Goal: Task Accomplishment & Management: Use online tool/utility

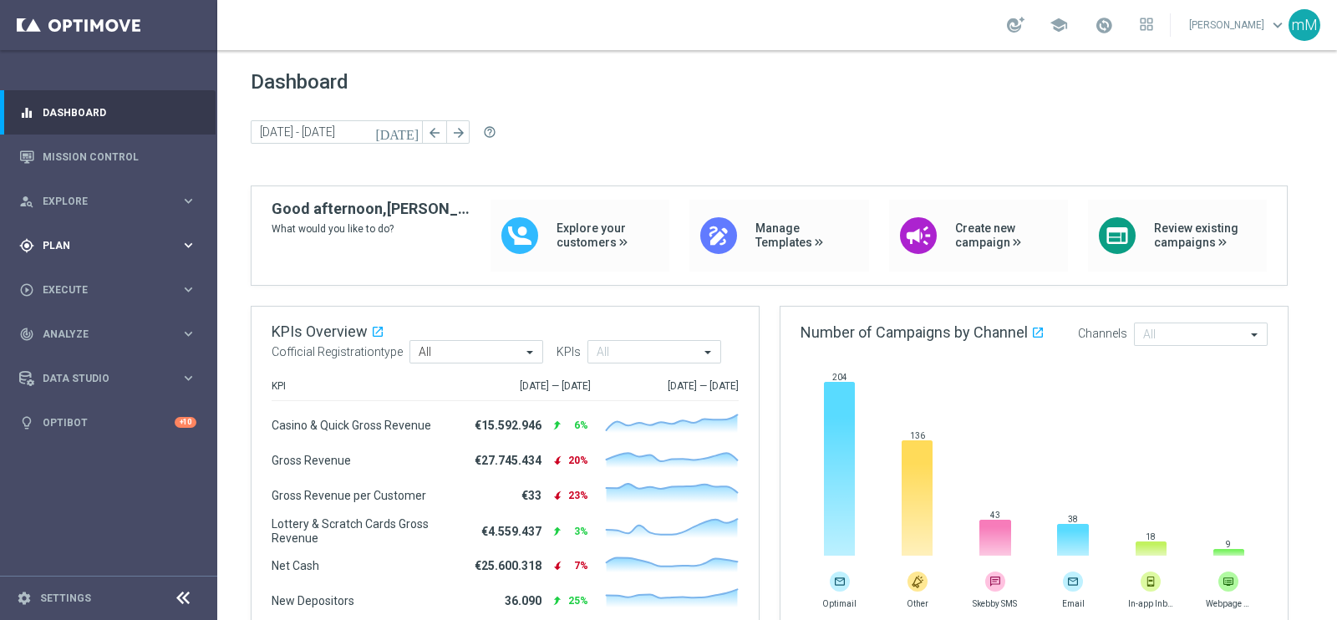
click at [88, 242] on span "Plan" at bounding box center [112, 246] width 138 height 10
click at [81, 329] on span "Templates" at bounding box center [104, 330] width 120 height 10
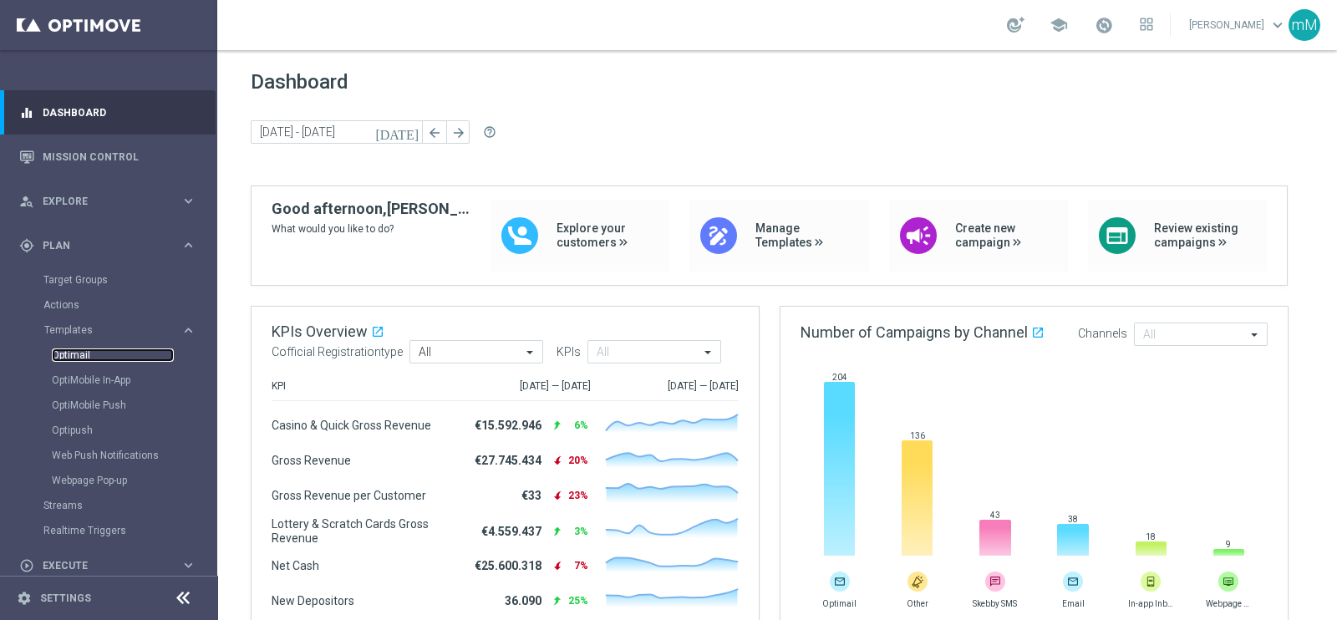
click at [76, 349] on link "Optimail" at bounding box center [113, 355] width 122 height 13
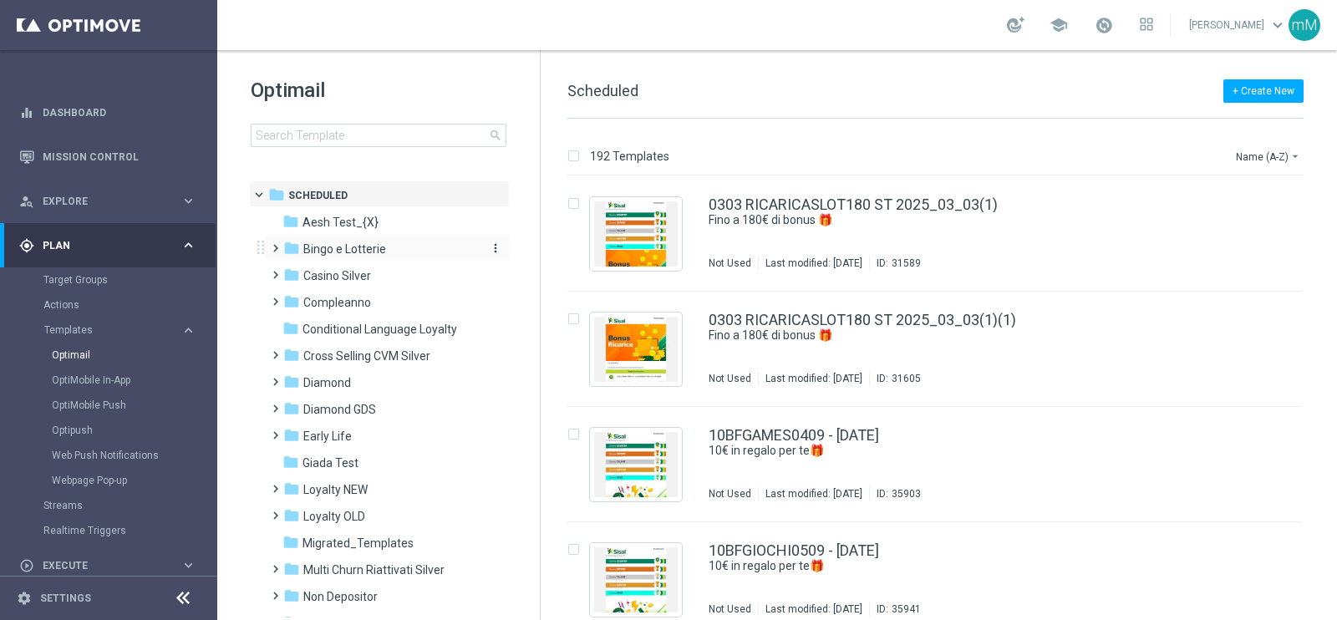
click at [360, 251] on span "Bingo e Lotterie" at bounding box center [344, 249] width 83 height 15
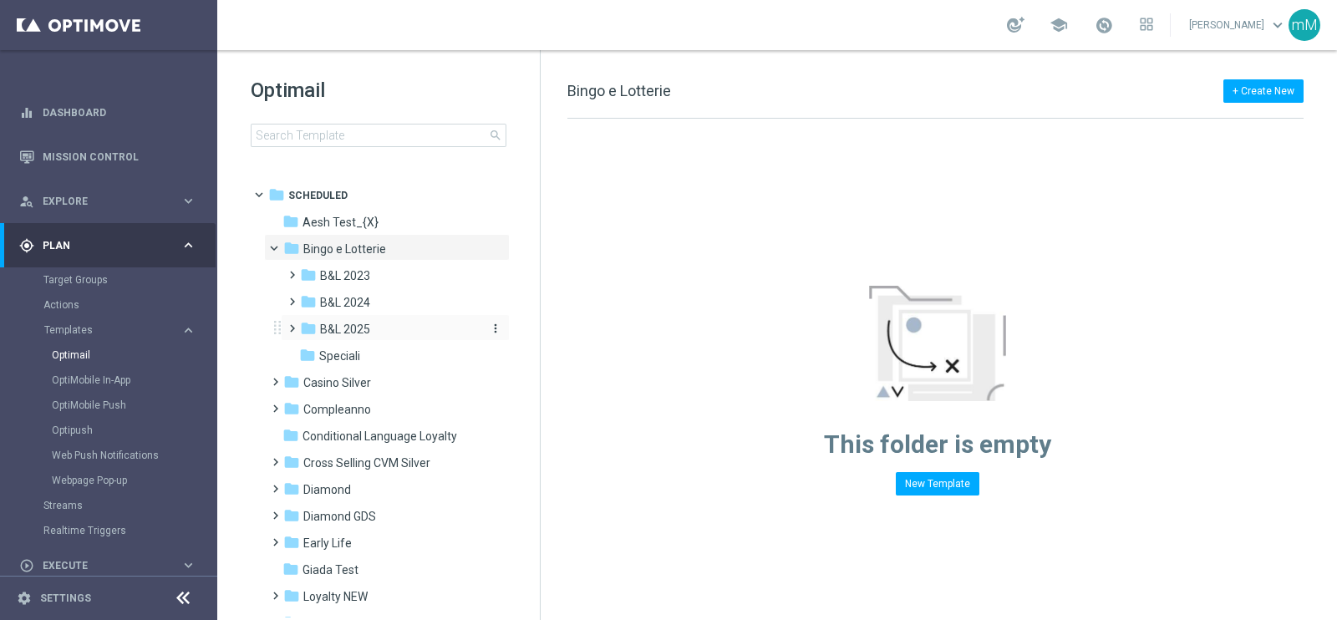
click at [383, 321] on div "folder B&L 2025" at bounding box center [389, 329] width 178 height 19
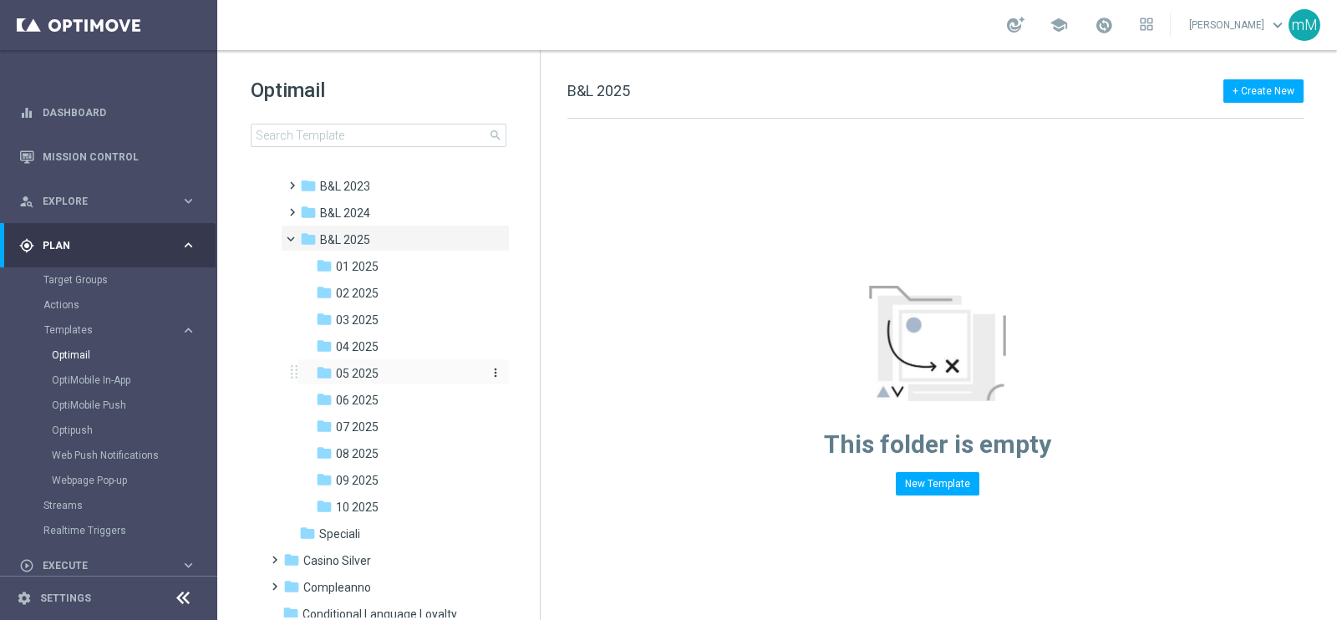
scroll to position [208, 0]
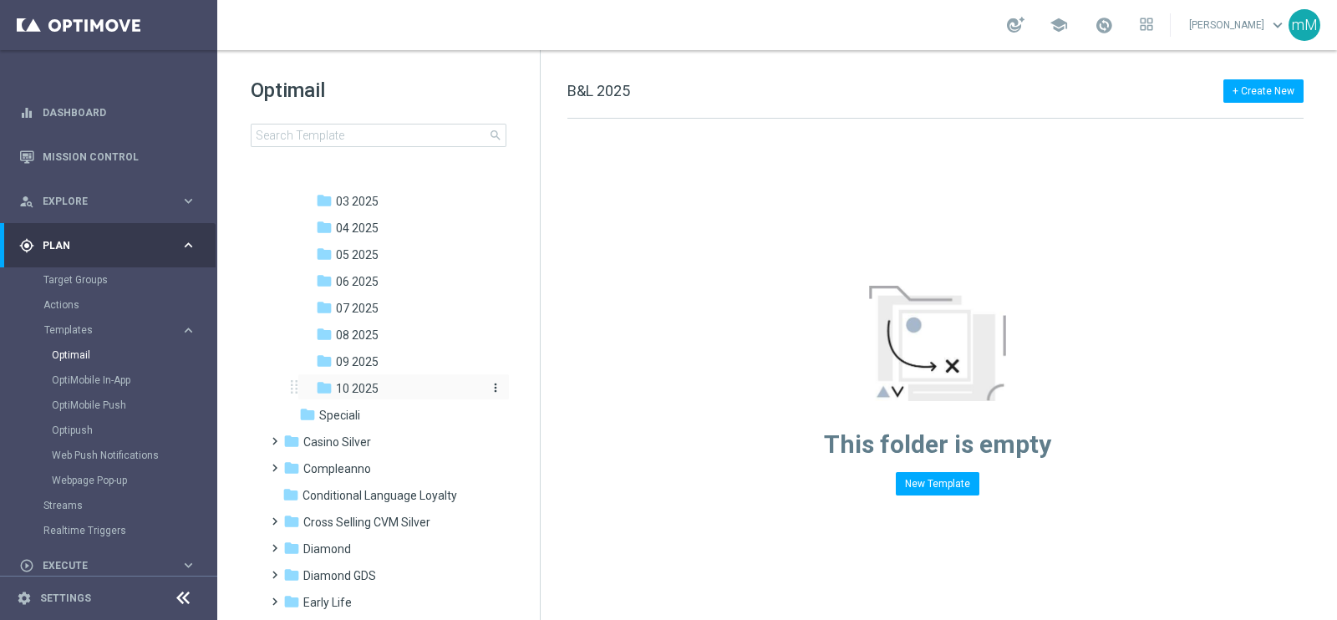
click at [384, 386] on div "folder 10 2025" at bounding box center [398, 388] width 165 height 19
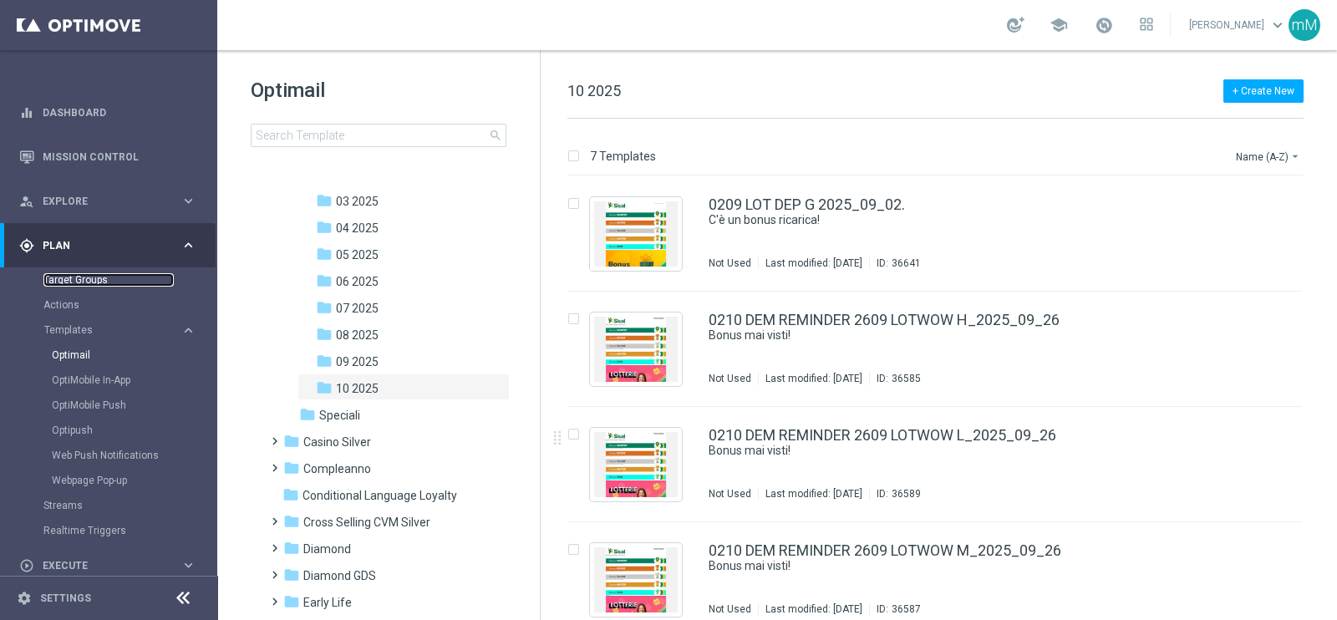
click at [89, 282] on link "Target Groups" at bounding box center [108, 279] width 130 height 13
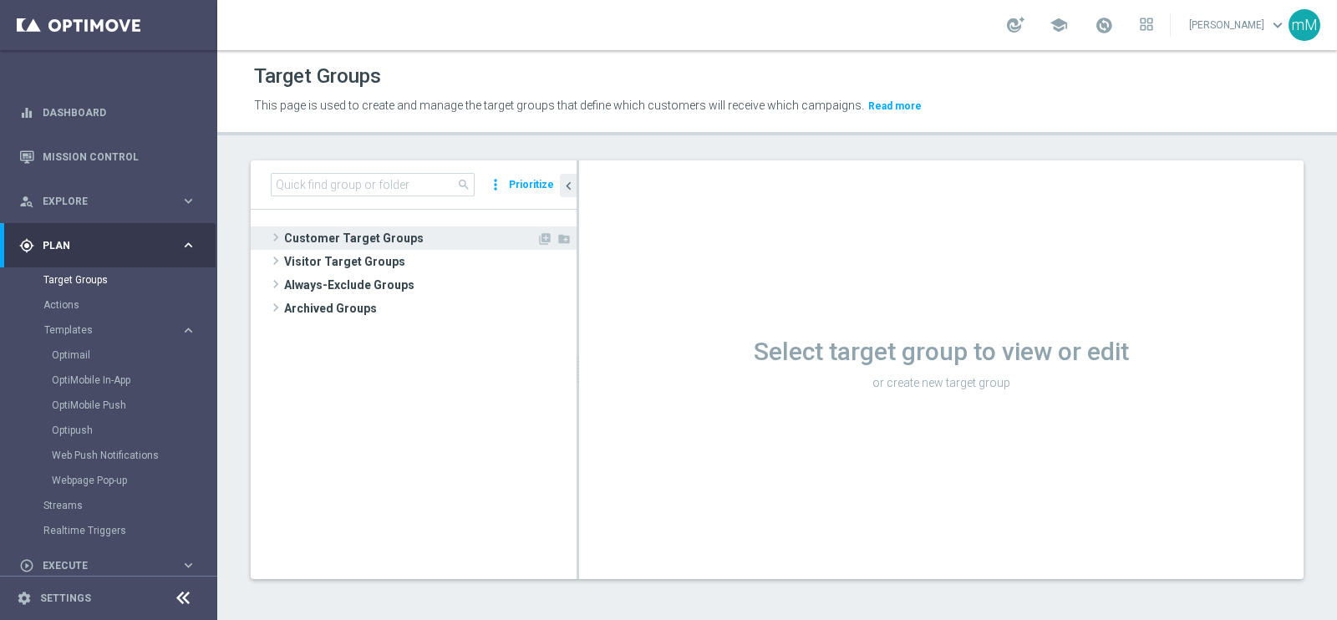
click at [333, 242] on span "Customer Target Groups" at bounding box center [410, 238] width 252 height 23
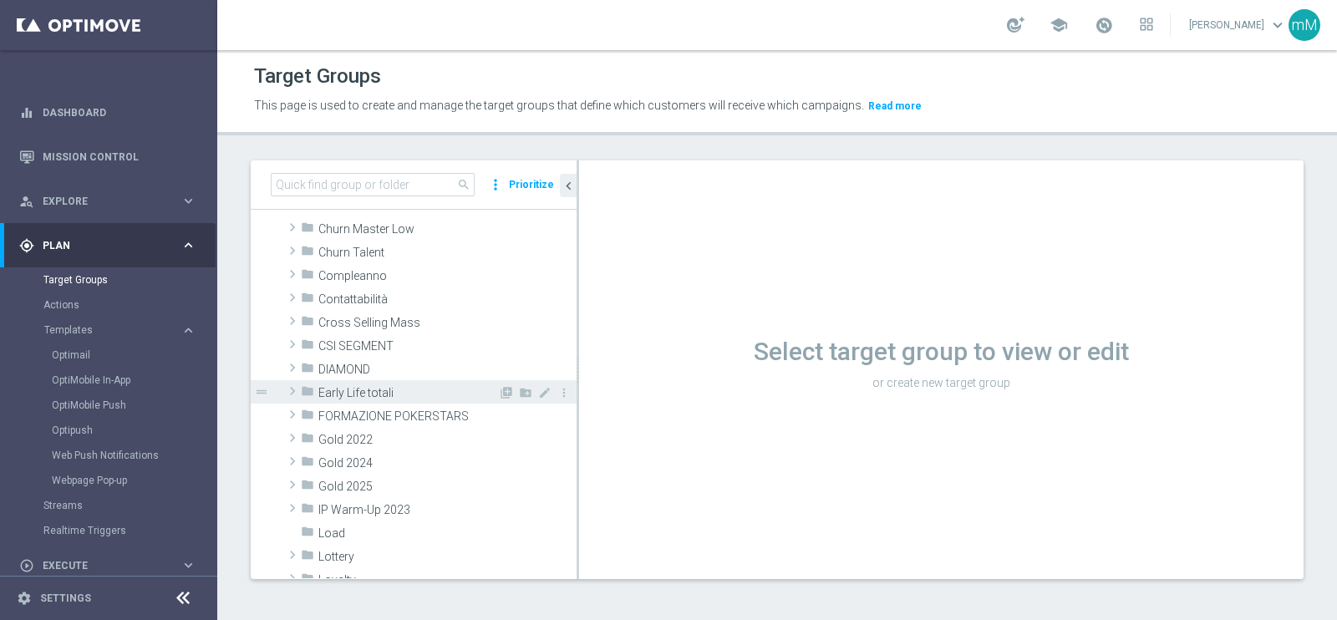
scroll to position [208, 0]
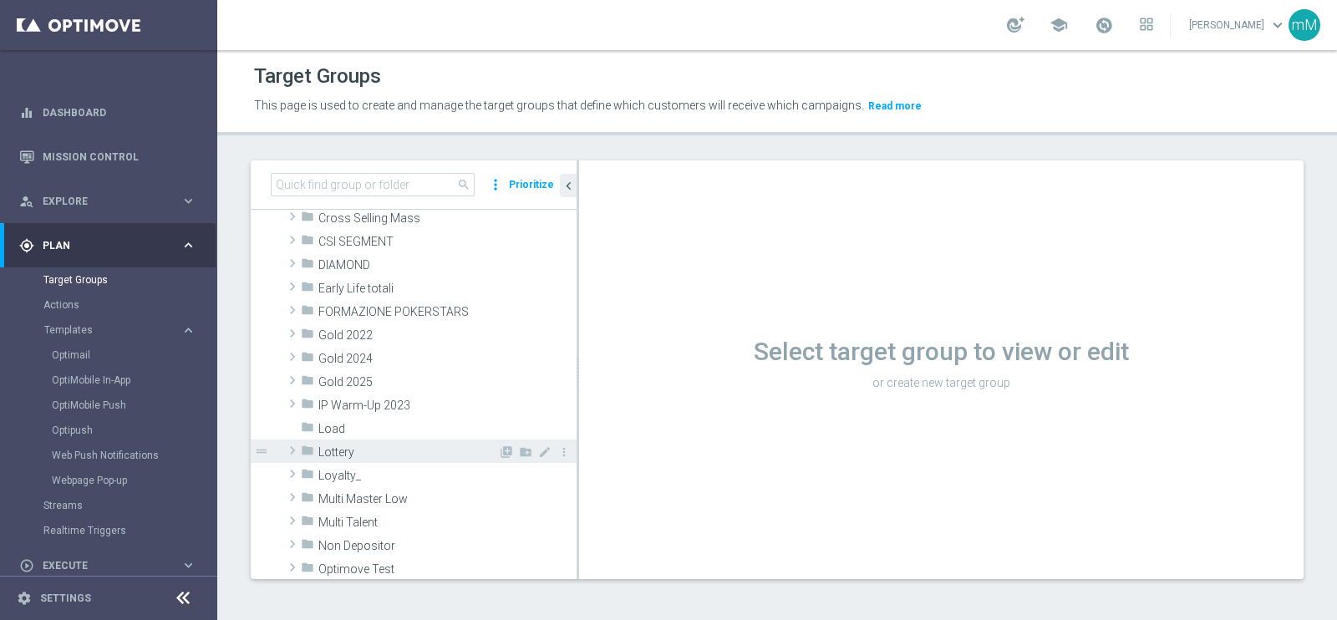
click at [384, 460] on div "folder Lottery" at bounding box center [399, 451] width 197 height 23
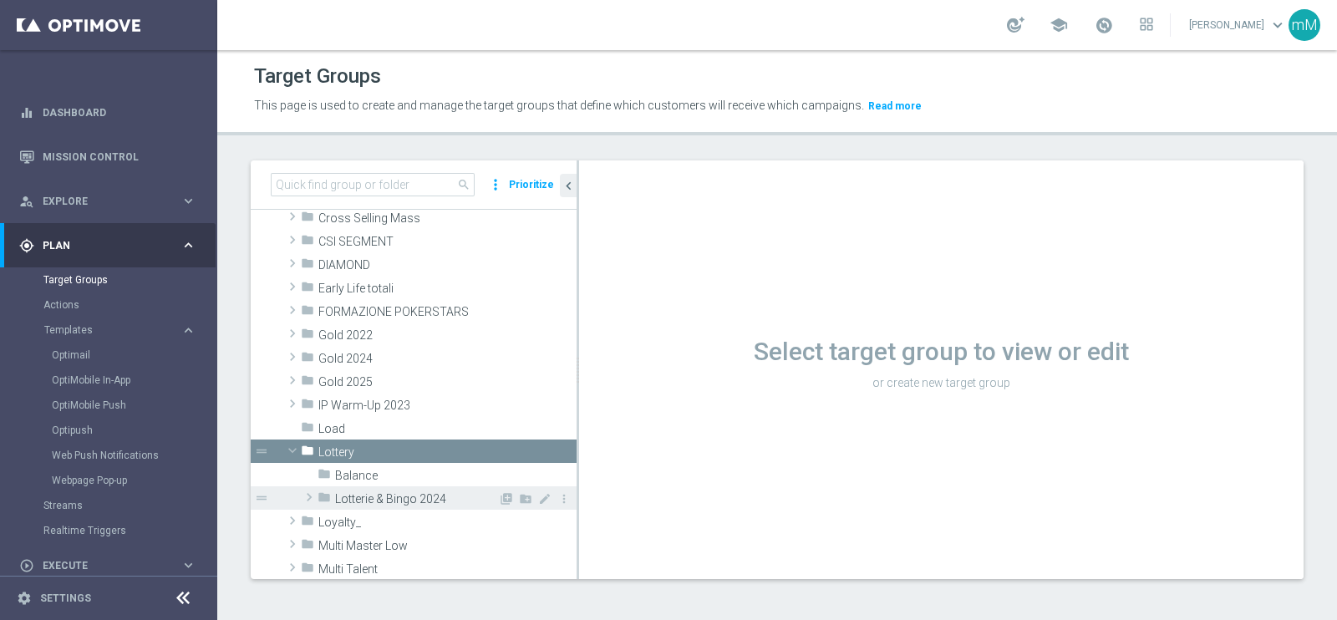
click at [389, 501] on span "Lotterie & Bingo 2024" at bounding box center [416, 499] width 163 height 14
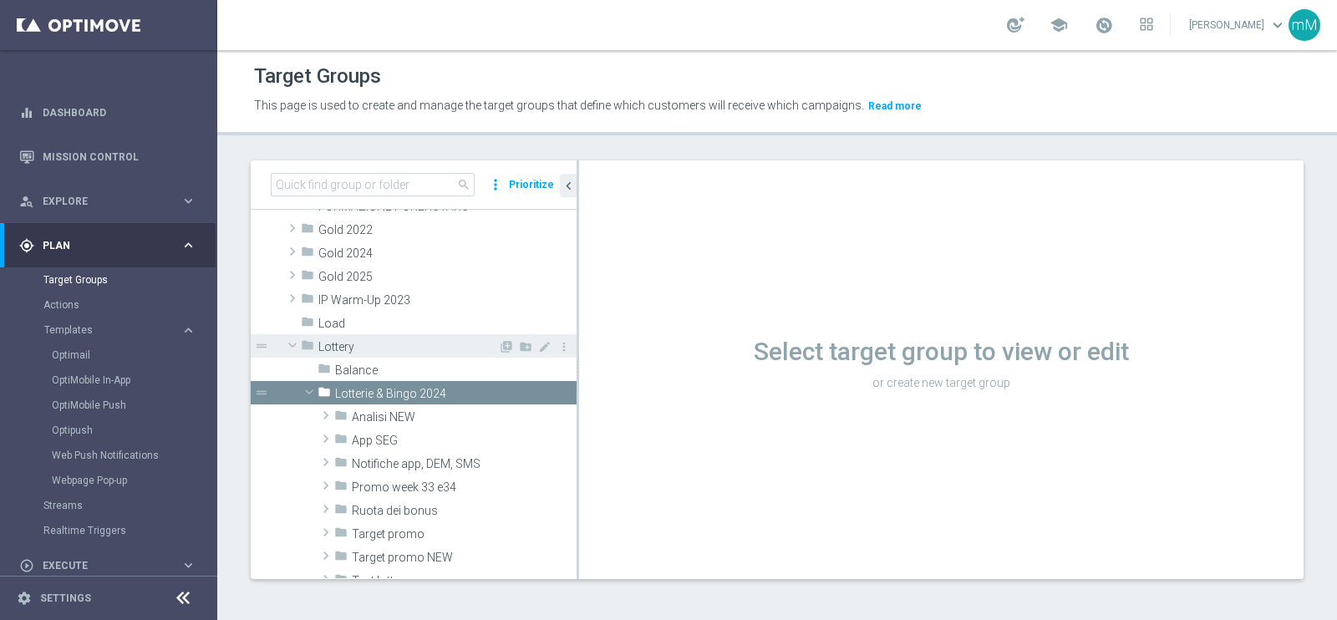
scroll to position [417, 0]
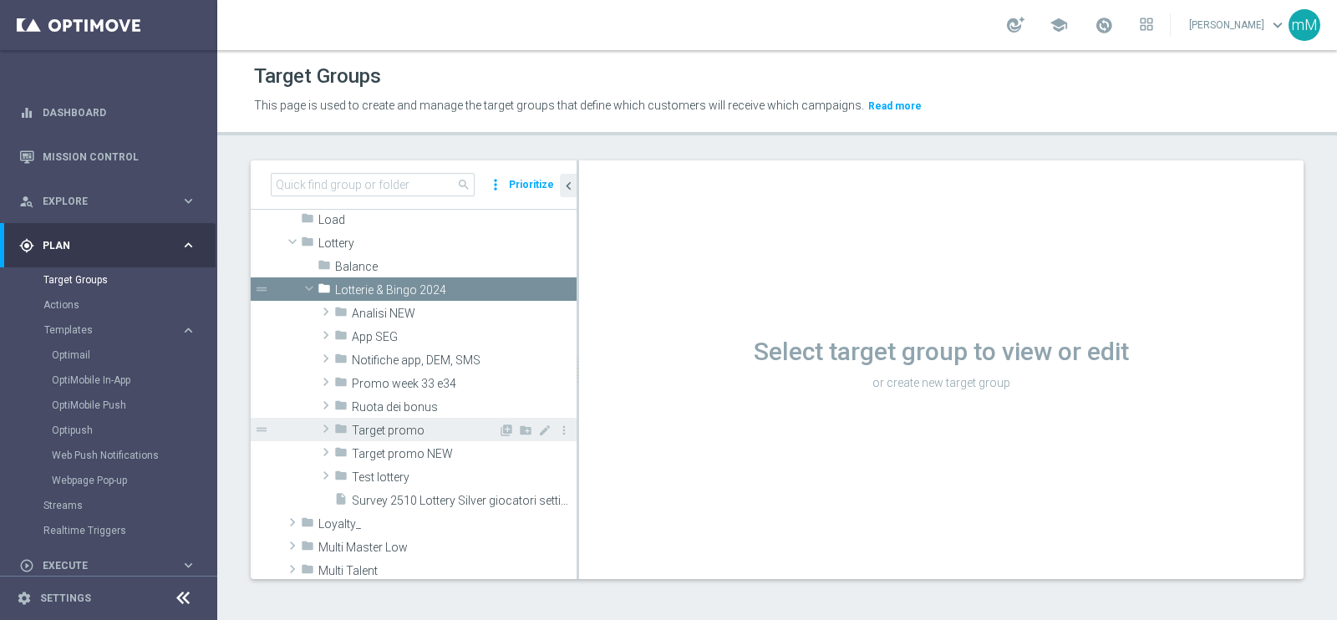
click at [415, 435] on span "Target promo" at bounding box center [425, 431] width 146 height 14
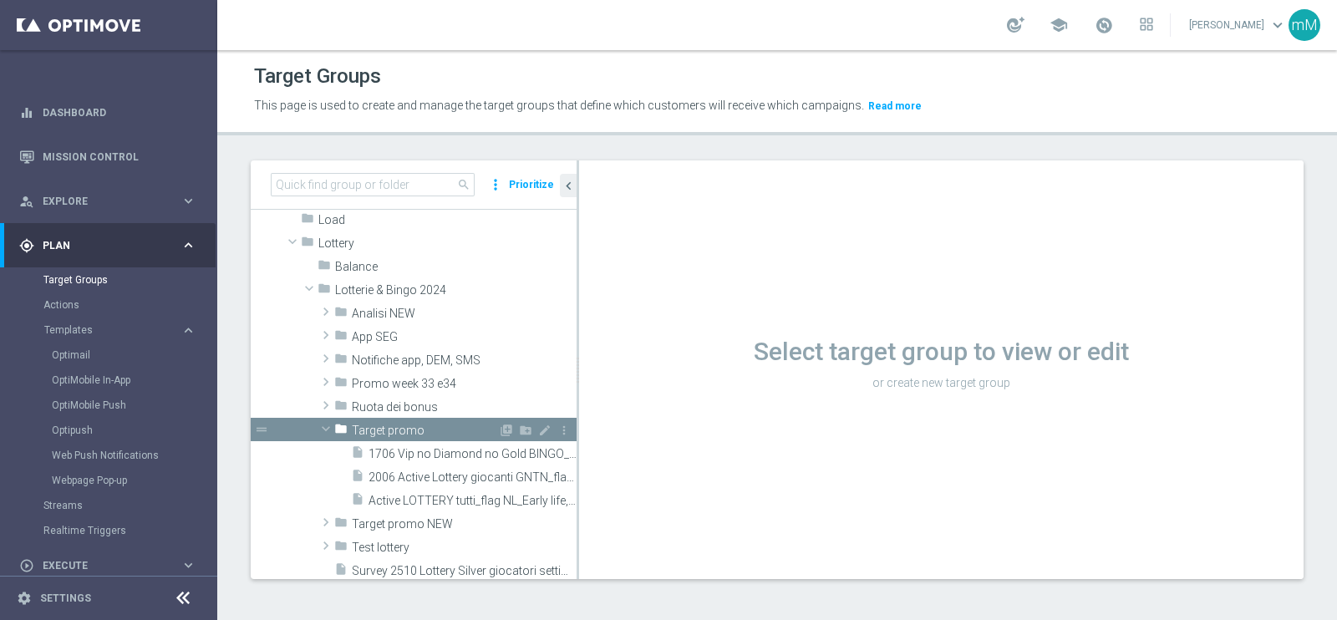
click at [415, 435] on span "Target promo" at bounding box center [425, 431] width 146 height 14
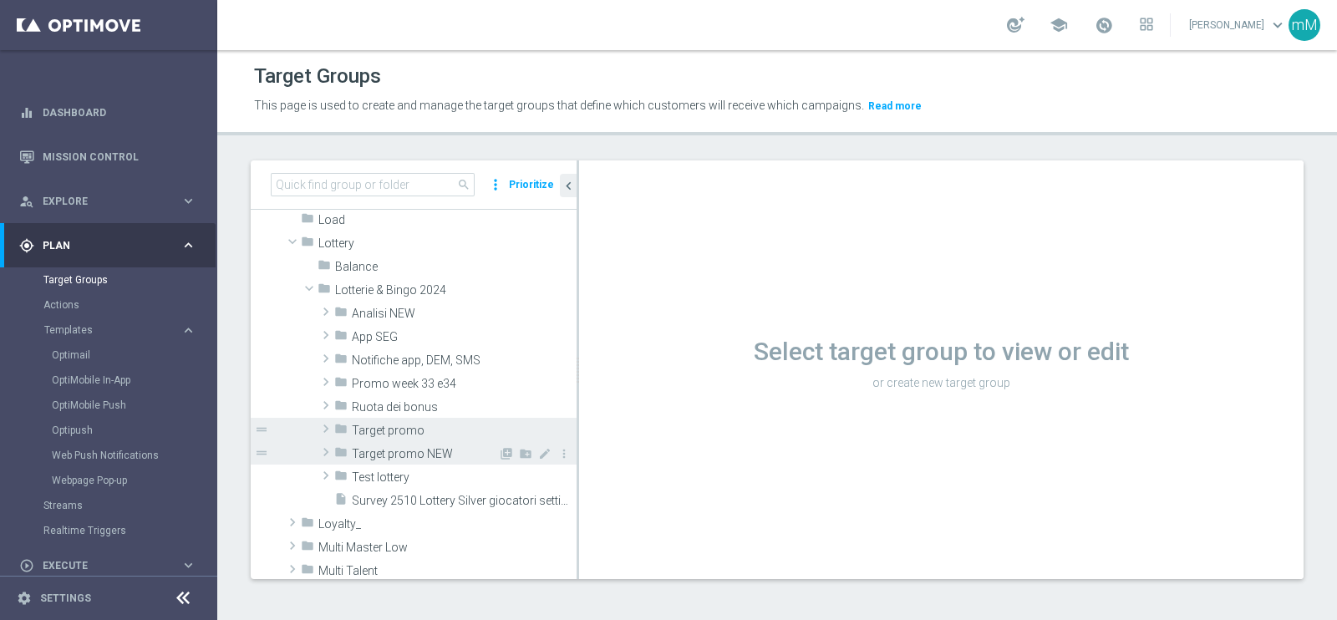
click at [411, 461] on div "folder Target promo NEW" at bounding box center [416, 452] width 164 height 23
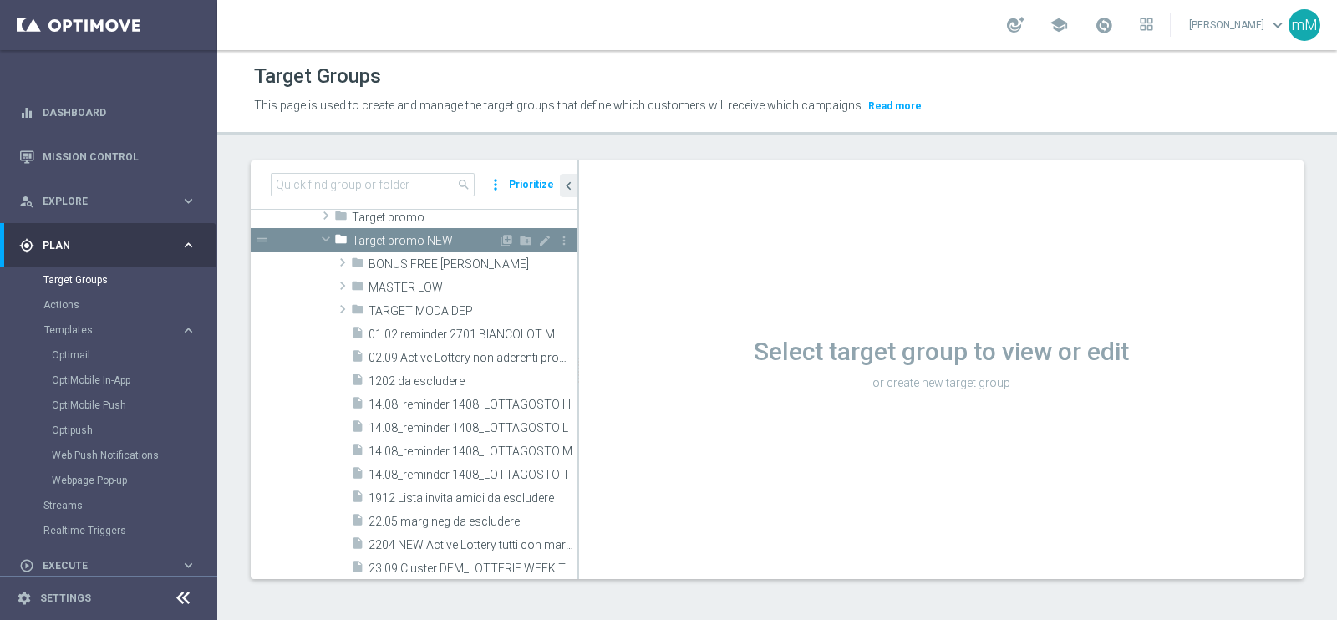
scroll to position [627, 0]
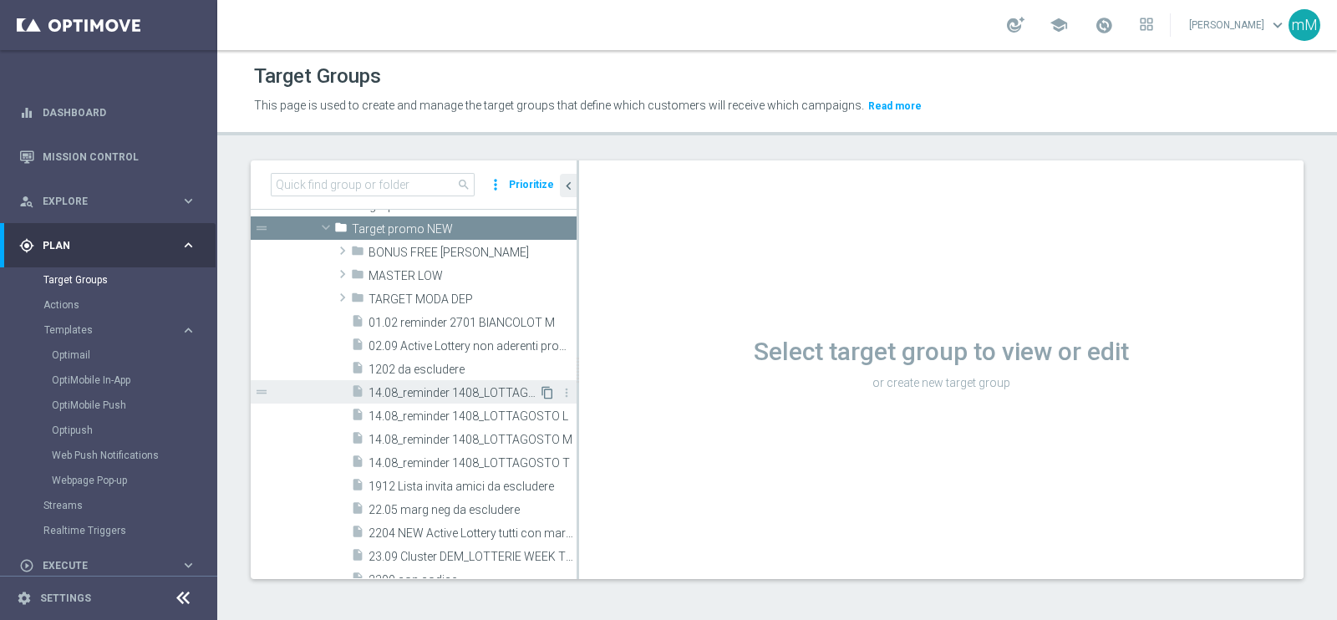
click at [541, 391] on icon "content_copy" at bounding box center [547, 392] width 13 height 13
click at [437, 391] on span "14.08_reminder 1408_LOTTAGOSTO H" at bounding box center [454, 393] width 171 height 14
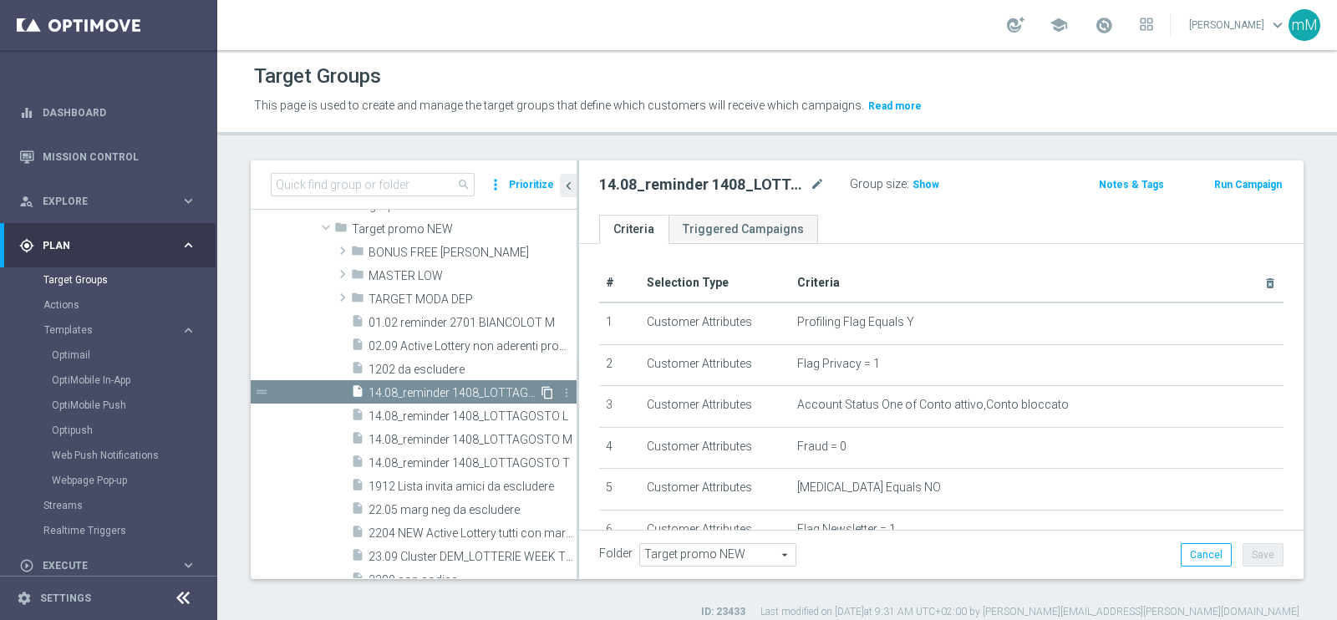
click at [541, 394] on icon "content_copy" at bounding box center [547, 392] width 13 height 13
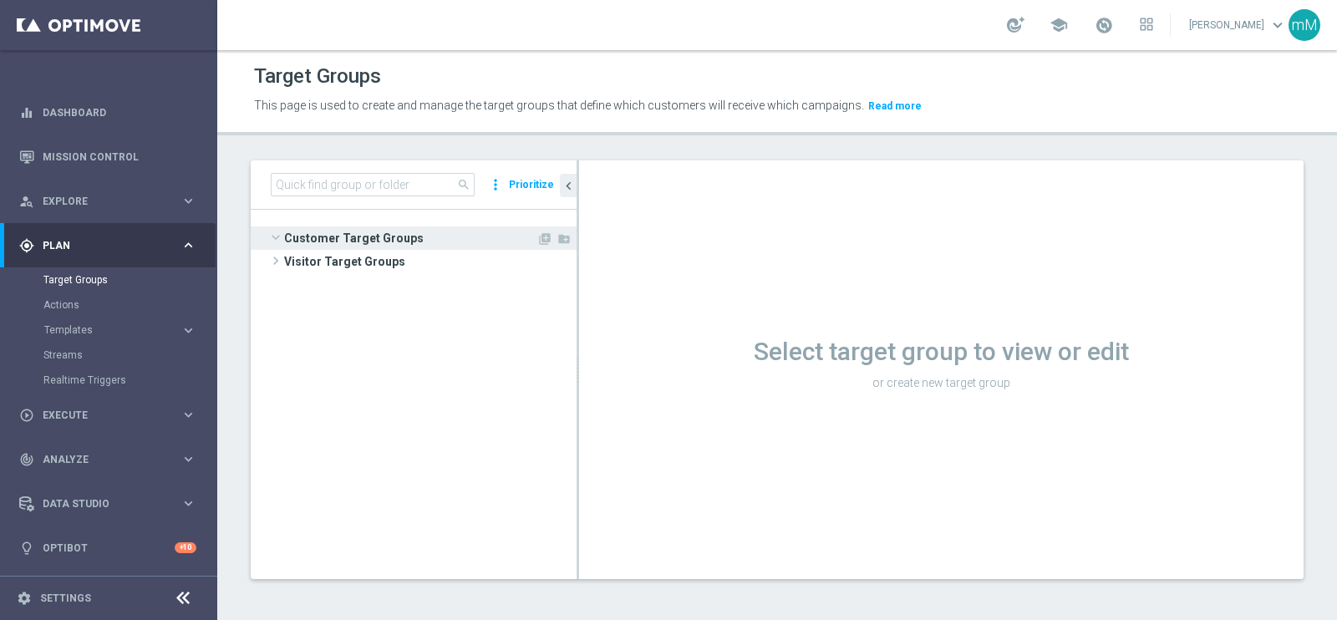
click at [319, 227] on span "Customer Target Groups" at bounding box center [410, 238] width 252 height 23
click at [326, 236] on span "Customer Target Groups" at bounding box center [410, 238] width 252 height 23
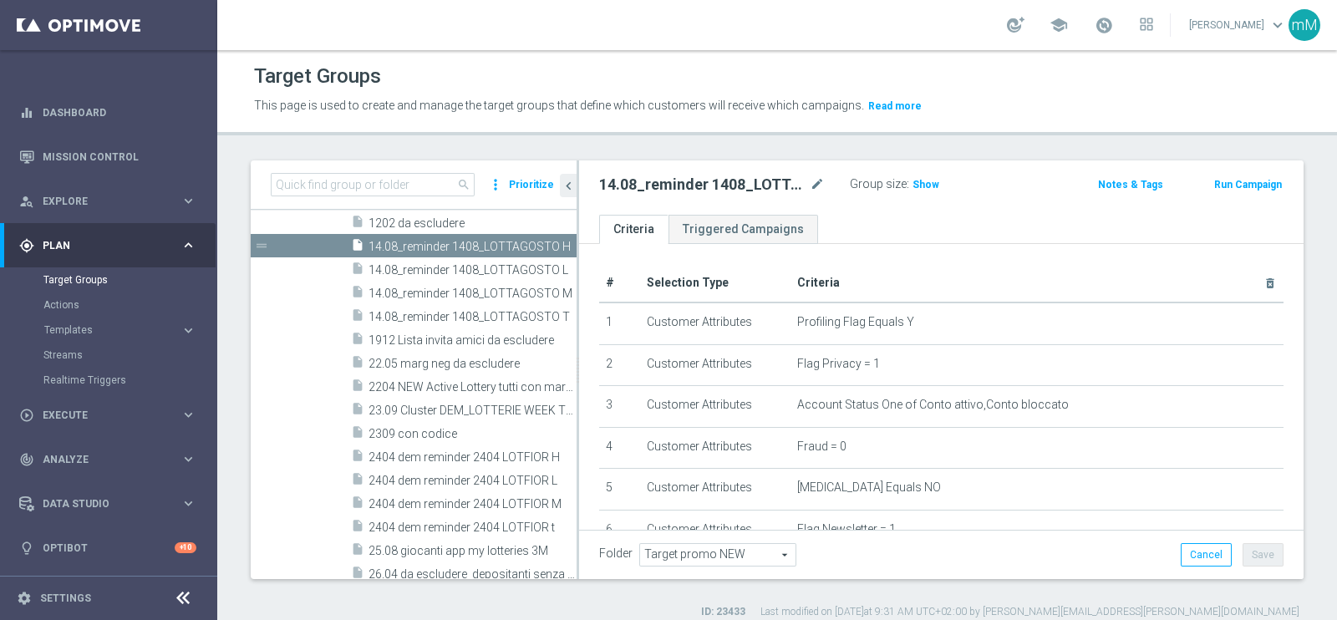
scroll to position [659, 0]
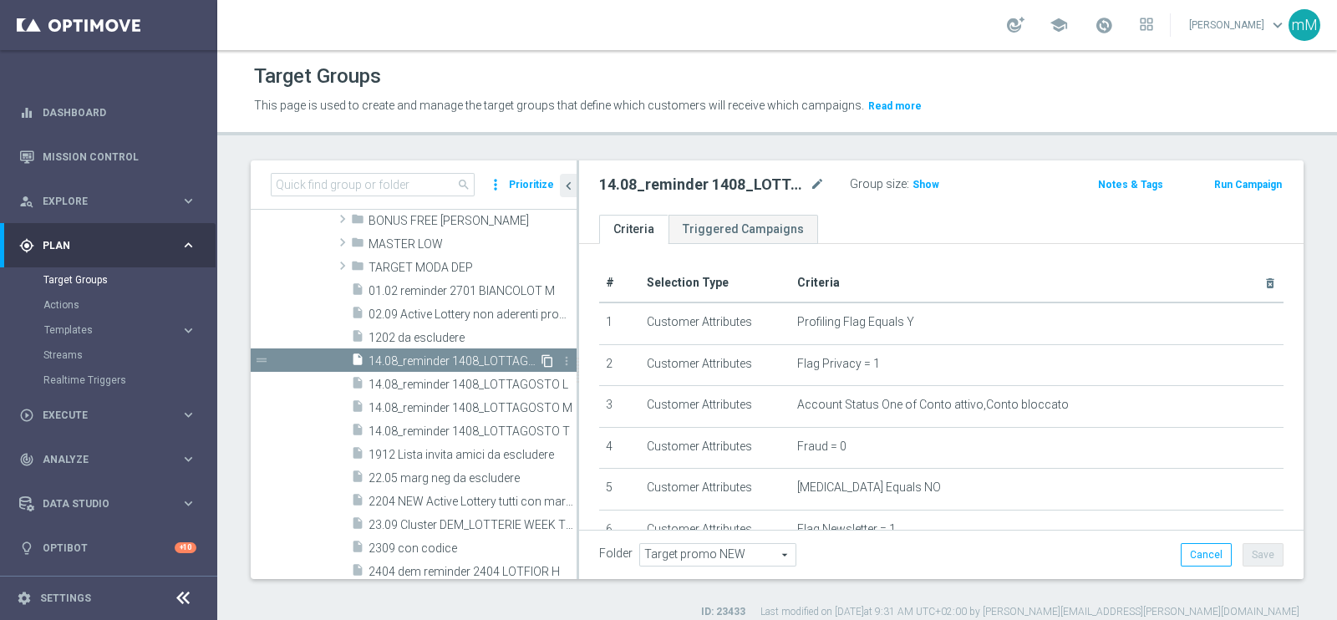
click at [541, 360] on icon "content_copy" at bounding box center [547, 360] width 13 height 13
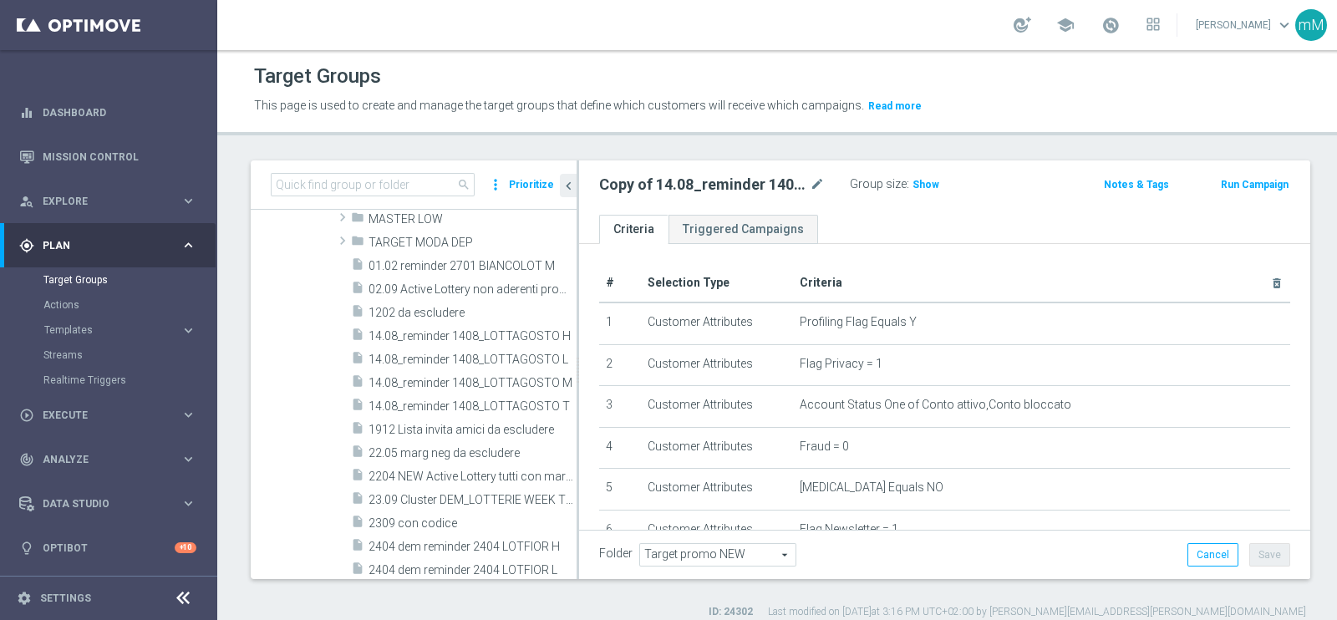
scroll to position [1076, 0]
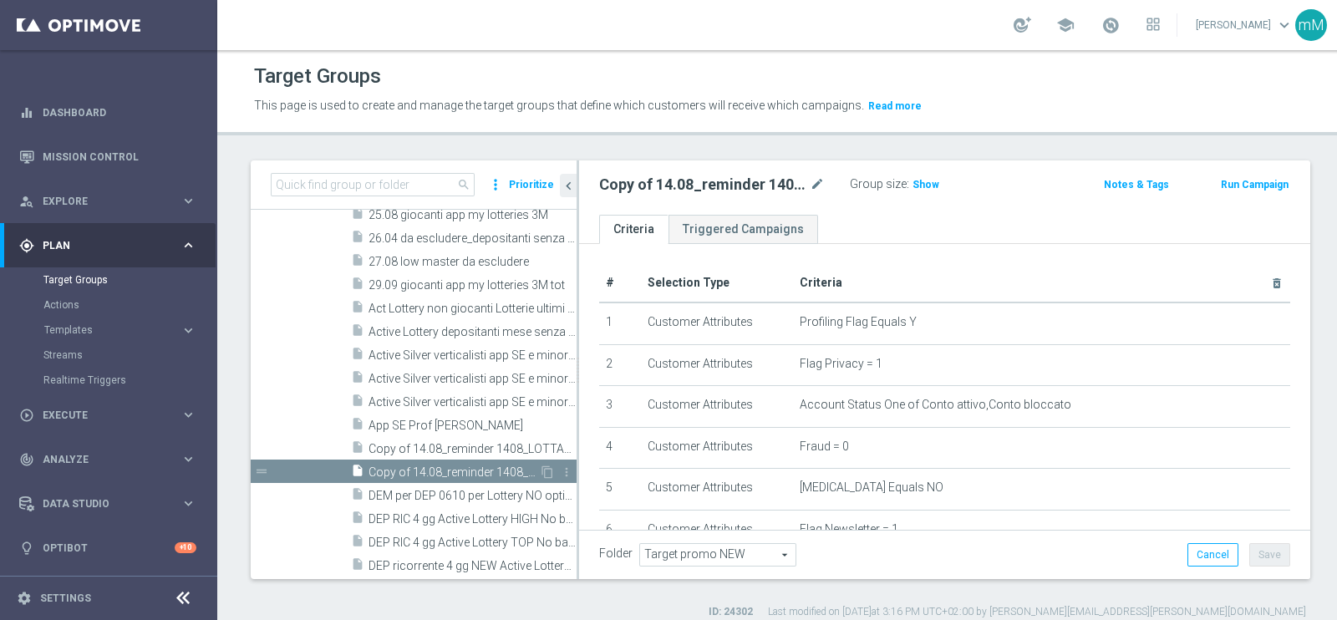
click at [464, 466] on span "Copy of 14.08_reminder 1408_LOTTAGOSTO H (1)" at bounding box center [454, 473] width 171 height 14
click at [810, 186] on icon "mode_edit" at bounding box center [817, 185] width 15 height 20
click at [704, 181] on input "Copy of 14.08_reminder 1408_LOTTAGOSTO H (1)" at bounding box center [712, 186] width 226 height 23
drag, startPoint x: 690, startPoint y: 186, endPoint x: 839, endPoint y: 188, distance: 149.6
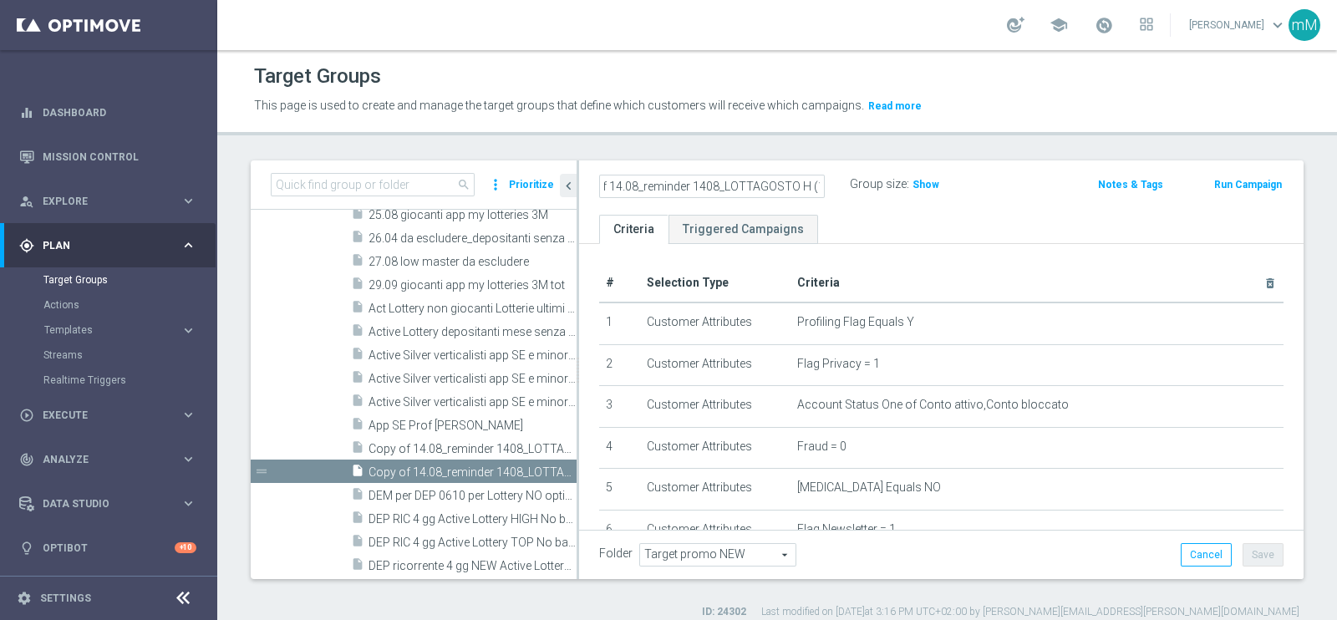
click at [839, 188] on div "Copy of 14.08_reminder 1408_LOTTAGOSTO H (1)" at bounding box center [724, 184] width 251 height 23
type input "26.09_reminder 2609 LOTWOW T"
click at [851, 227] on ul "Criteria Triggered Campaigns" at bounding box center [941, 229] width 725 height 29
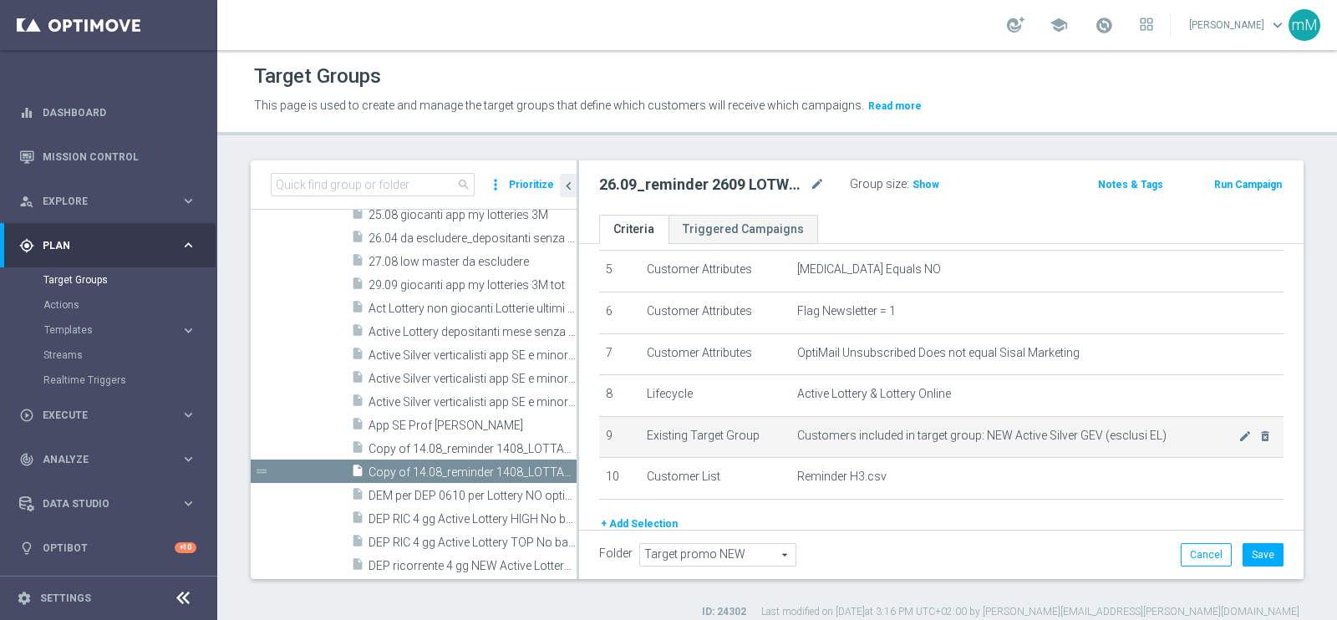
scroll to position [305, 0]
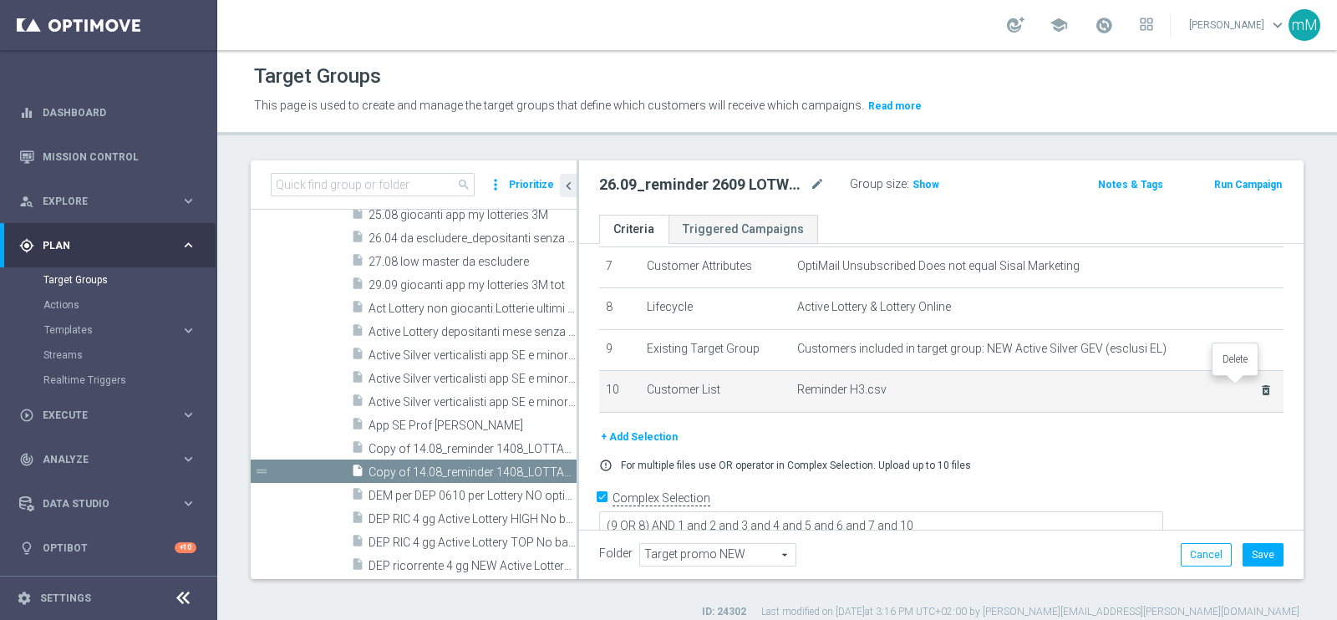
click at [1260, 389] on icon "delete_forever" at bounding box center [1266, 390] width 13 height 13
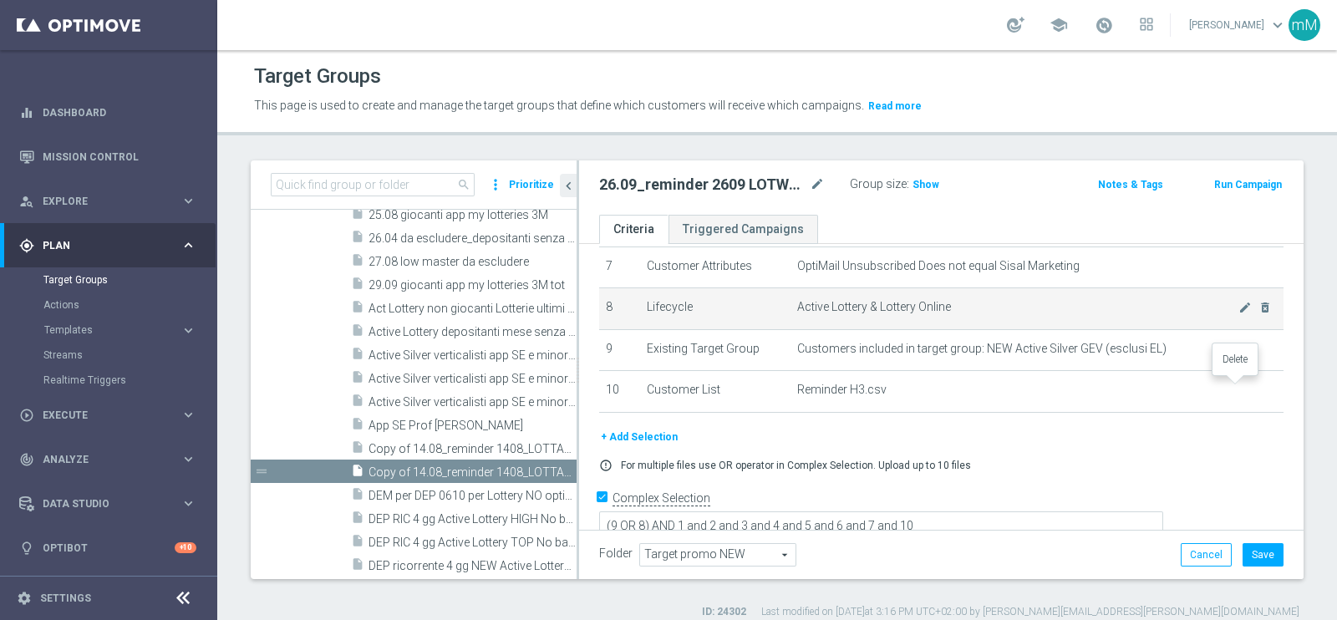
scroll to position [239, 0]
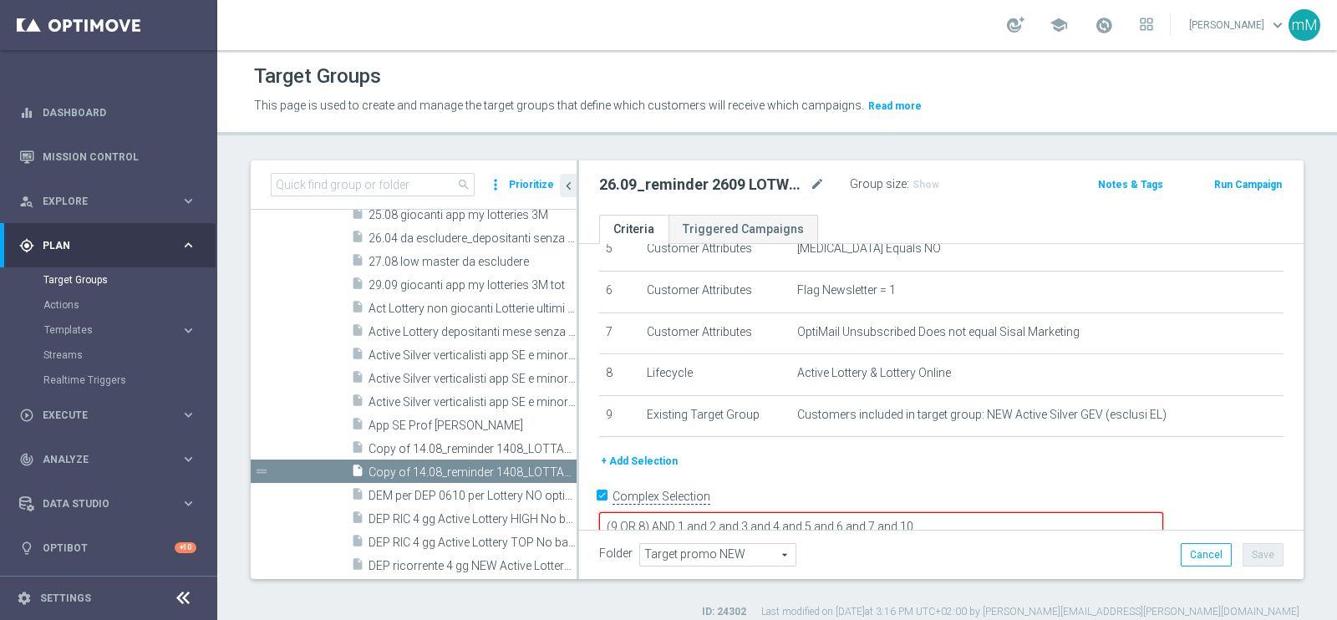
click at [660, 455] on button "+ Add Selection" at bounding box center [639, 461] width 80 height 18
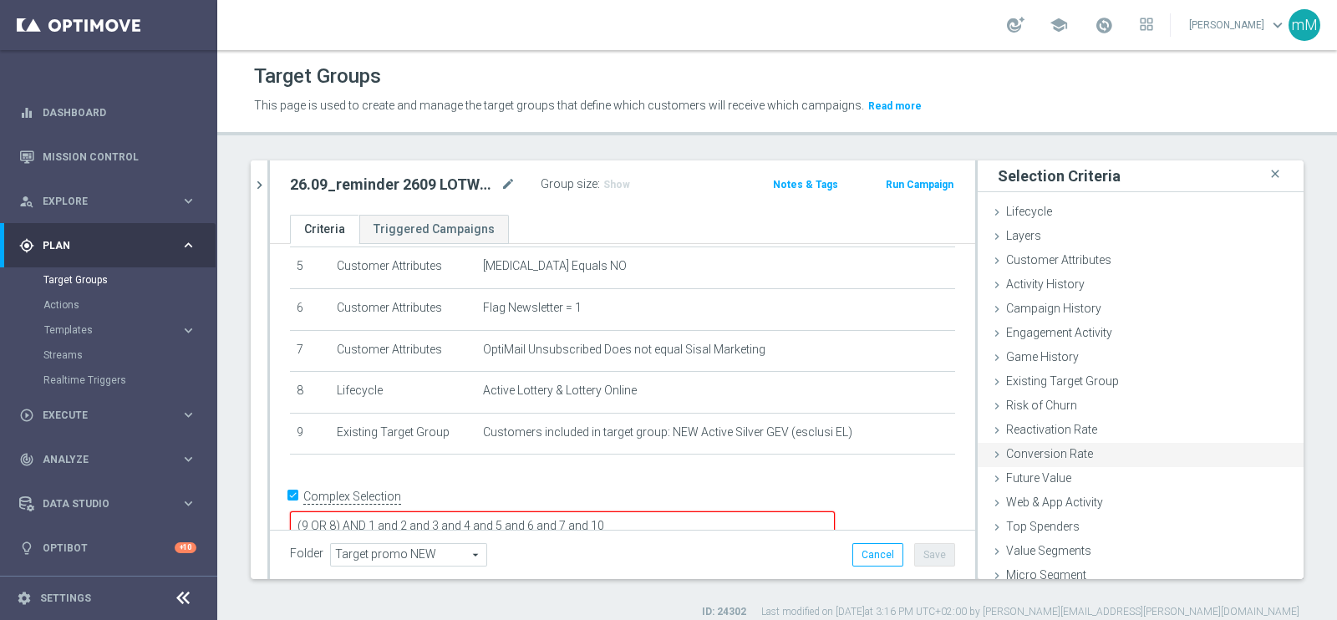
scroll to position [34, 0]
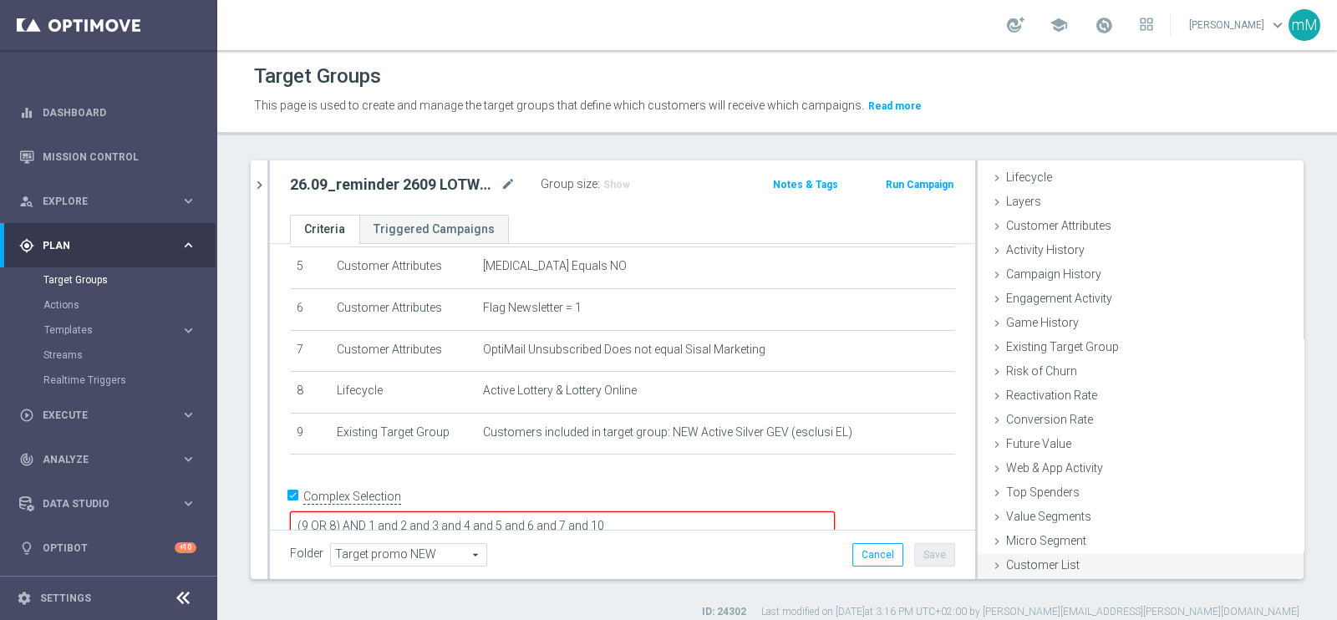
click at [1061, 558] on span "Customer List" at bounding box center [1043, 564] width 74 height 13
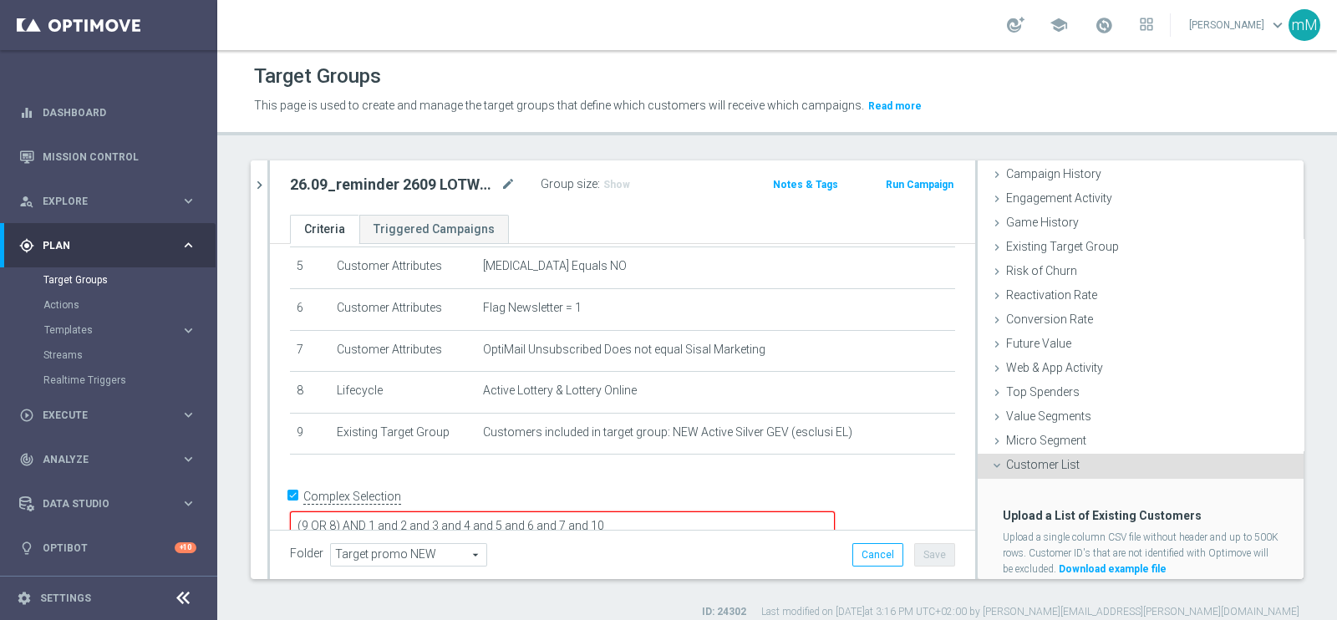
scroll to position [186, 0]
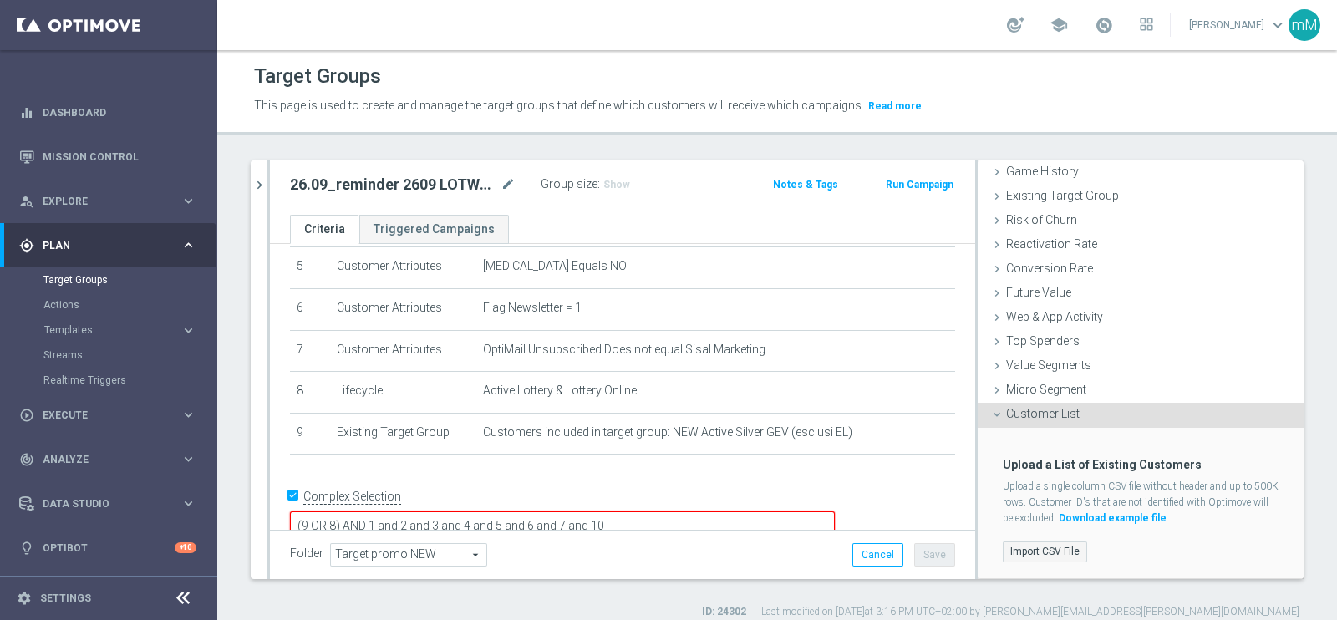
click at [1035, 549] on label "Import CSV File" at bounding box center [1045, 552] width 84 height 21
click at [0, 0] on input "Import CSV File" at bounding box center [0, 0] width 0 height 0
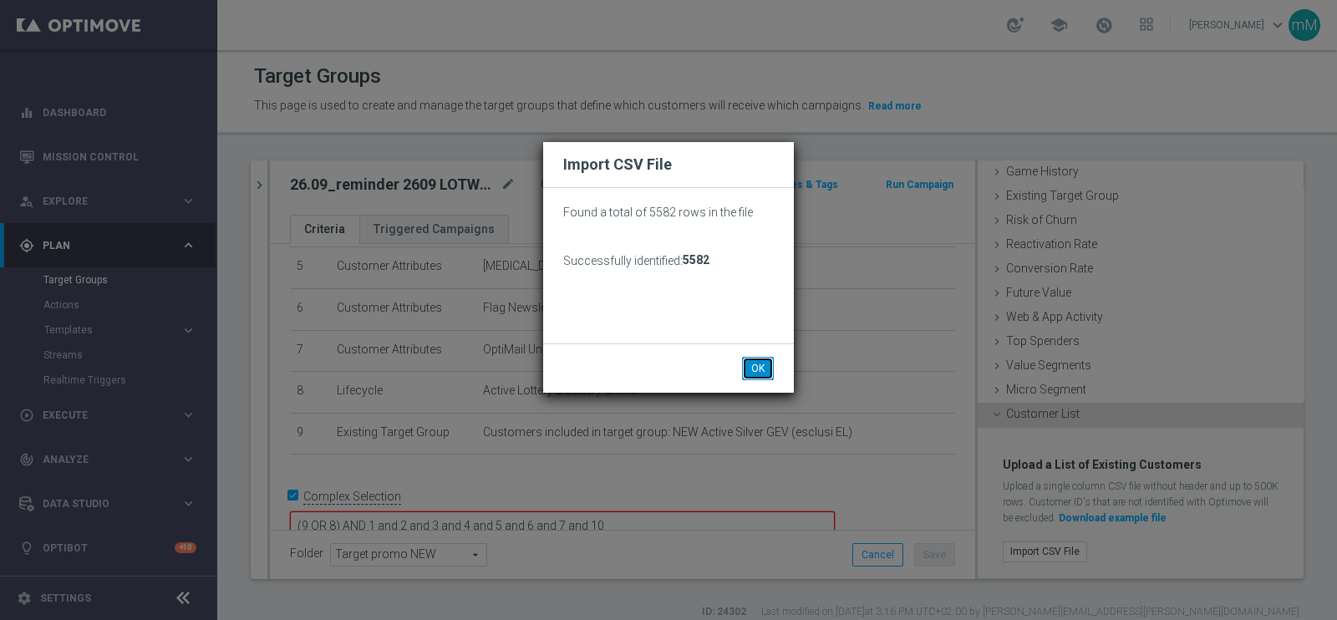
click at [758, 364] on button "OK" at bounding box center [758, 368] width 32 height 23
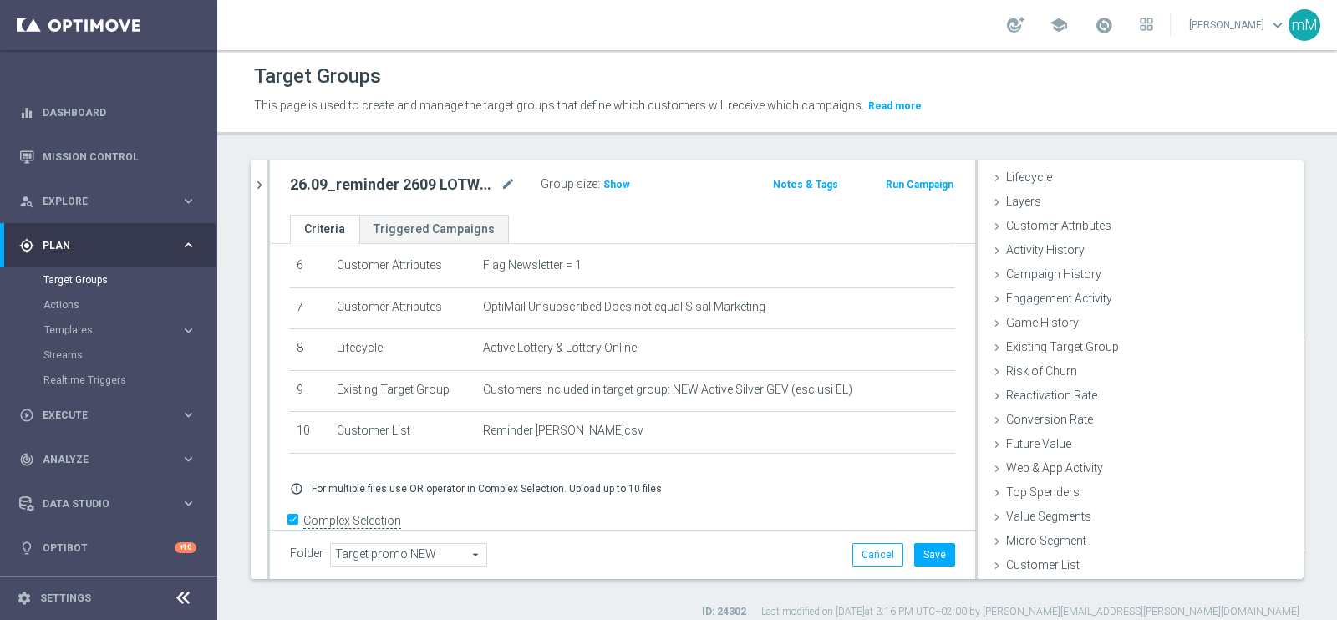
scroll to position [288, 0]
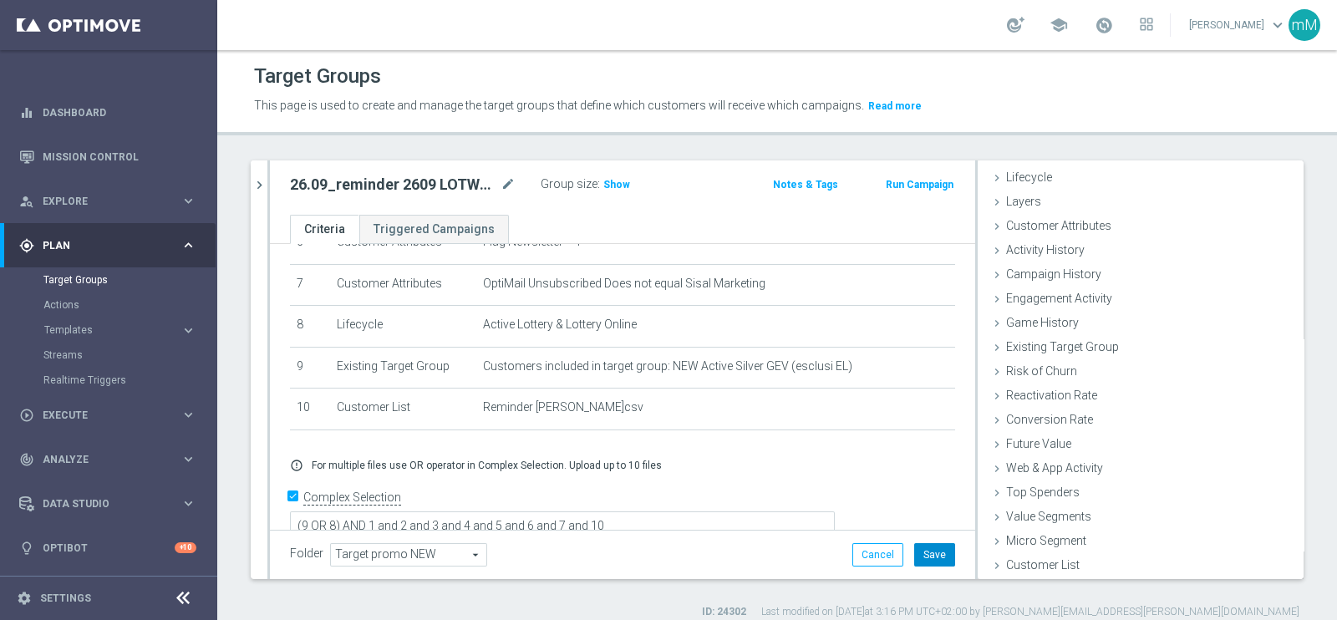
click at [924, 552] on button "Save" at bounding box center [934, 554] width 41 height 23
click at [258, 181] on icon "chevron_right" at bounding box center [260, 185] width 16 height 16
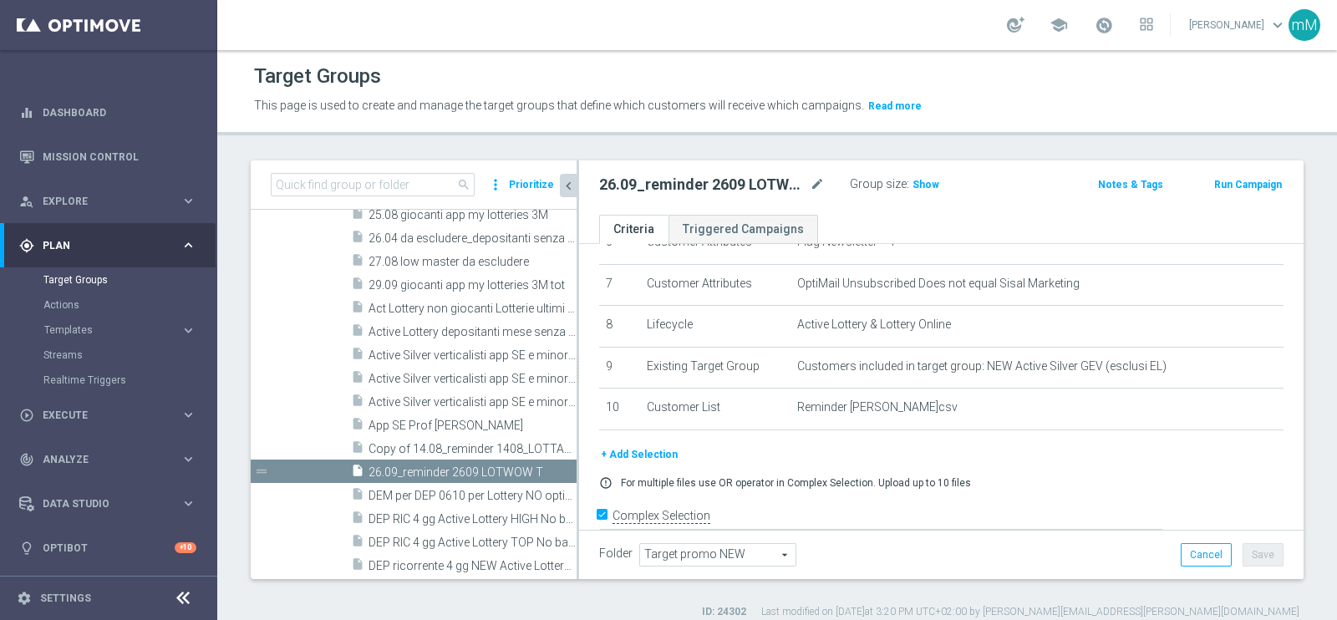
scroll to position [64, 0]
click at [541, 467] on icon "content_copy" at bounding box center [547, 472] width 13 height 13
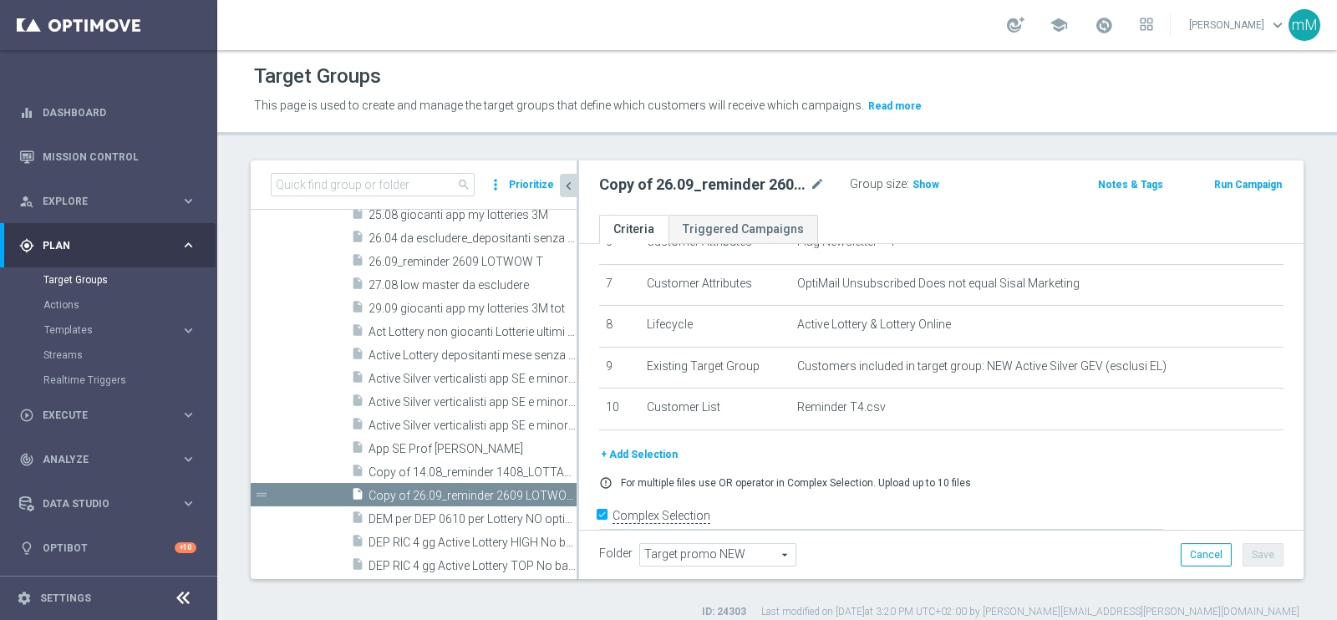
scroll to position [1097, 0]
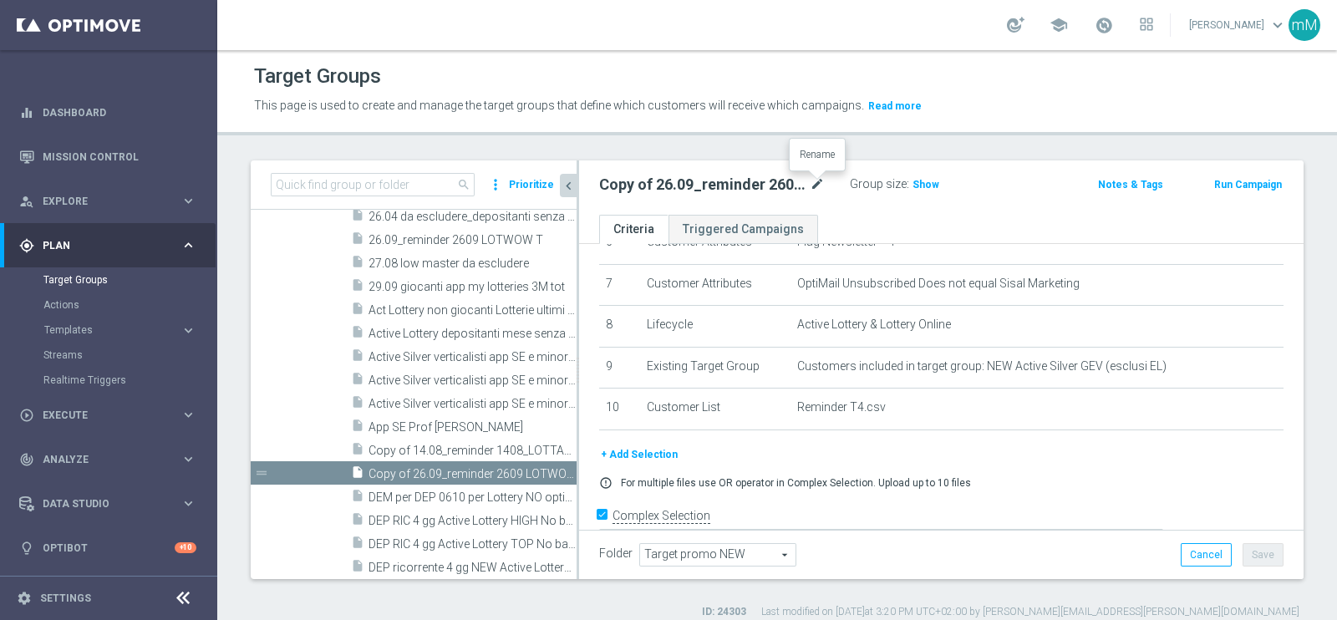
click at [814, 183] on icon "mode_edit" at bounding box center [817, 185] width 15 height 20
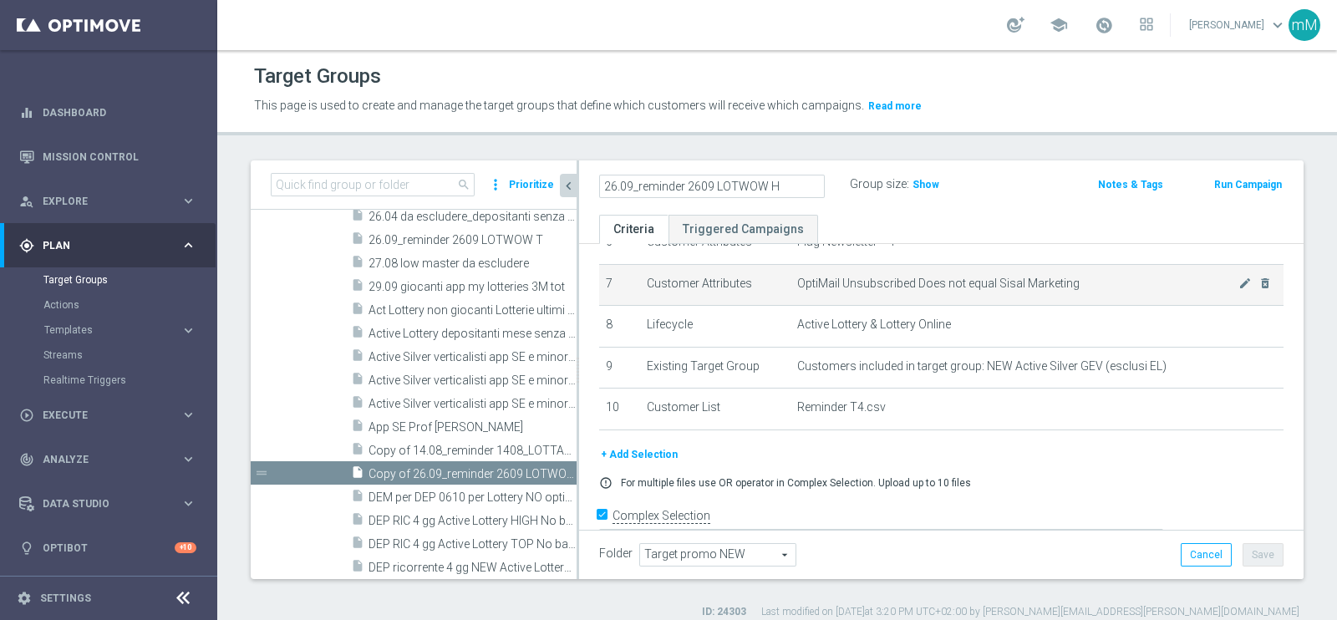
type input "26.09_reminder 2609 LOTWOW H"
click at [752, 268] on td "Customer Attributes" at bounding box center [715, 285] width 150 height 42
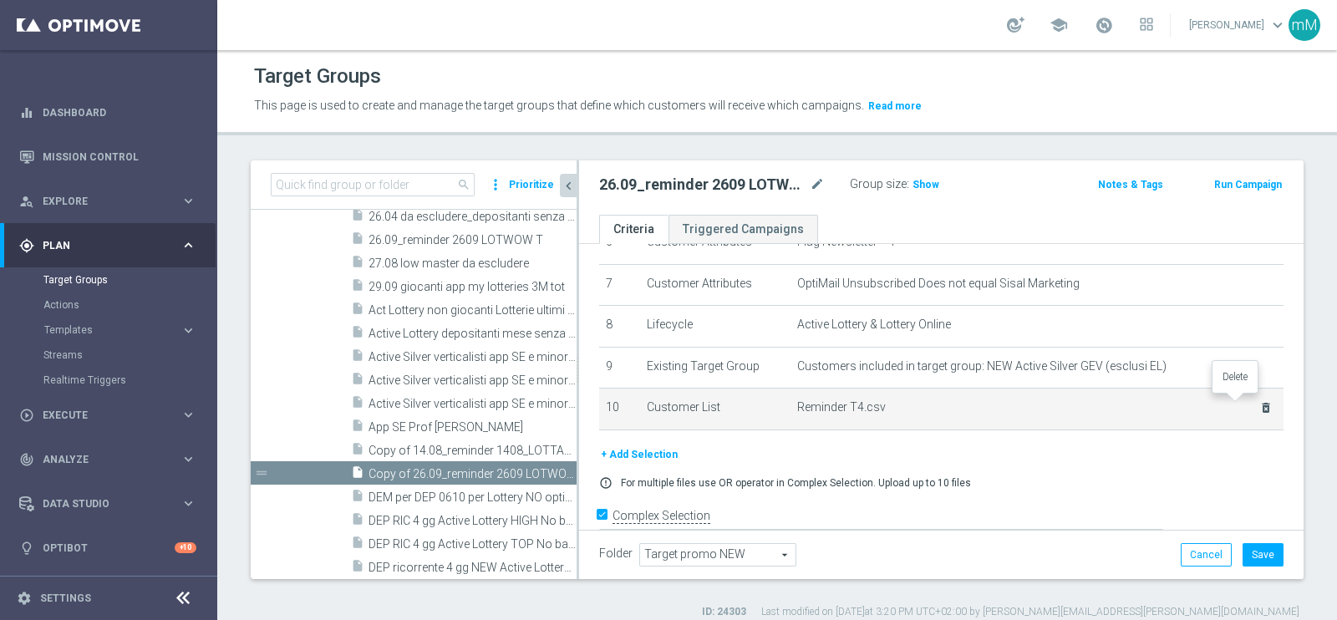
click at [1260, 401] on icon "delete_forever" at bounding box center [1266, 407] width 13 height 13
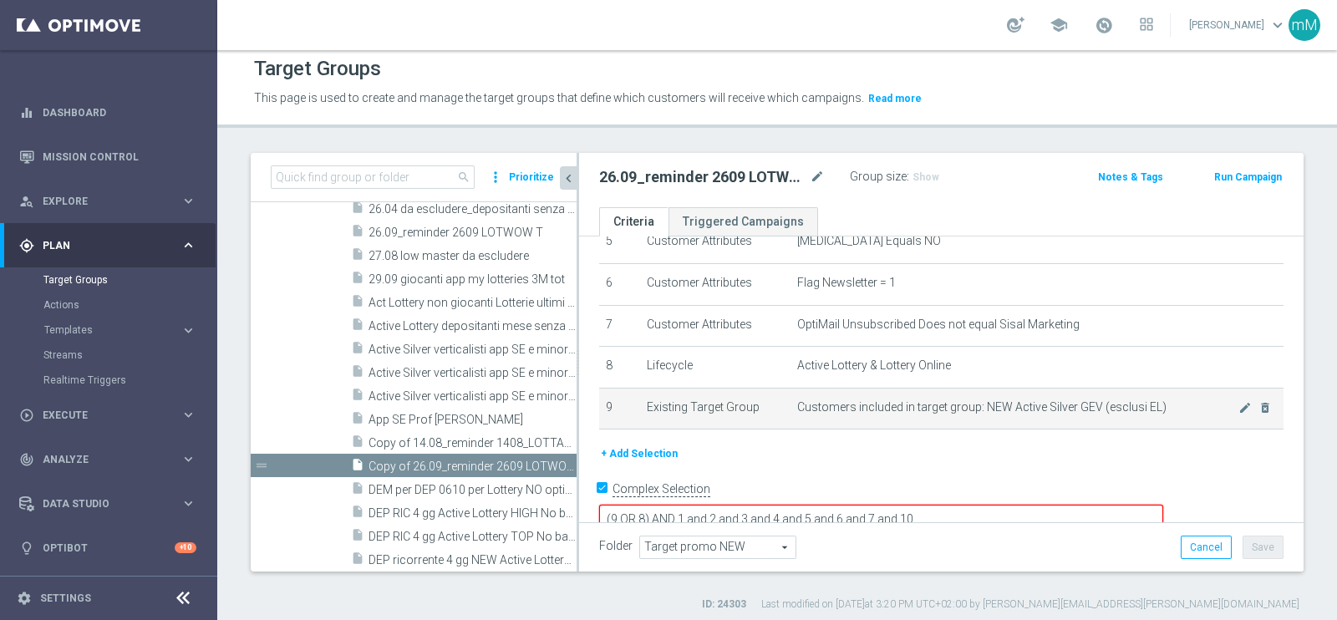
scroll to position [14, 0]
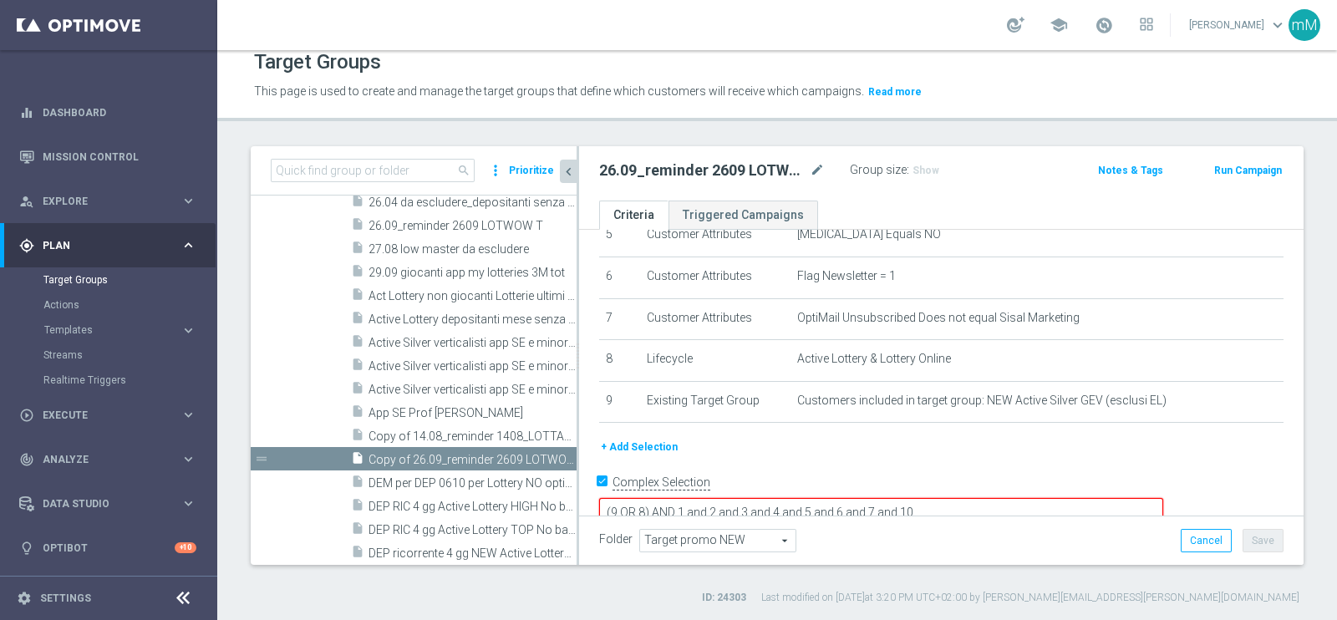
click at [667, 443] on button "+ Add Selection" at bounding box center [639, 447] width 80 height 18
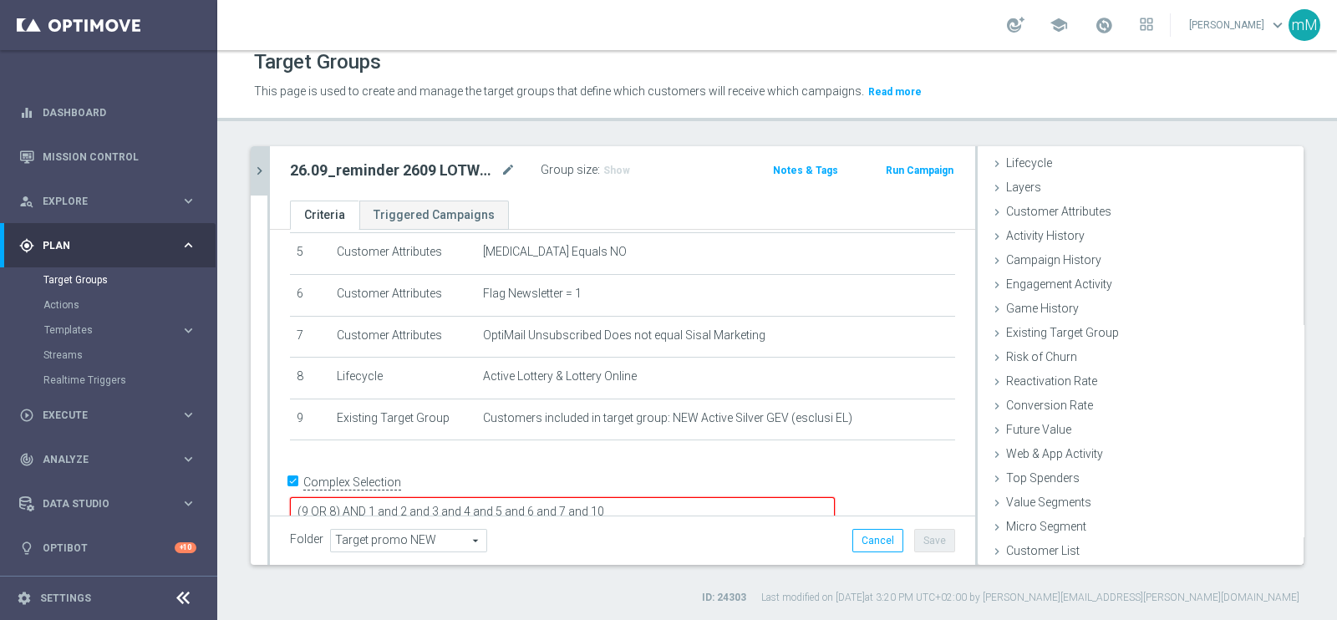
scroll to position [34, 0]
click at [1042, 544] on span "Customer List" at bounding box center [1043, 550] width 74 height 13
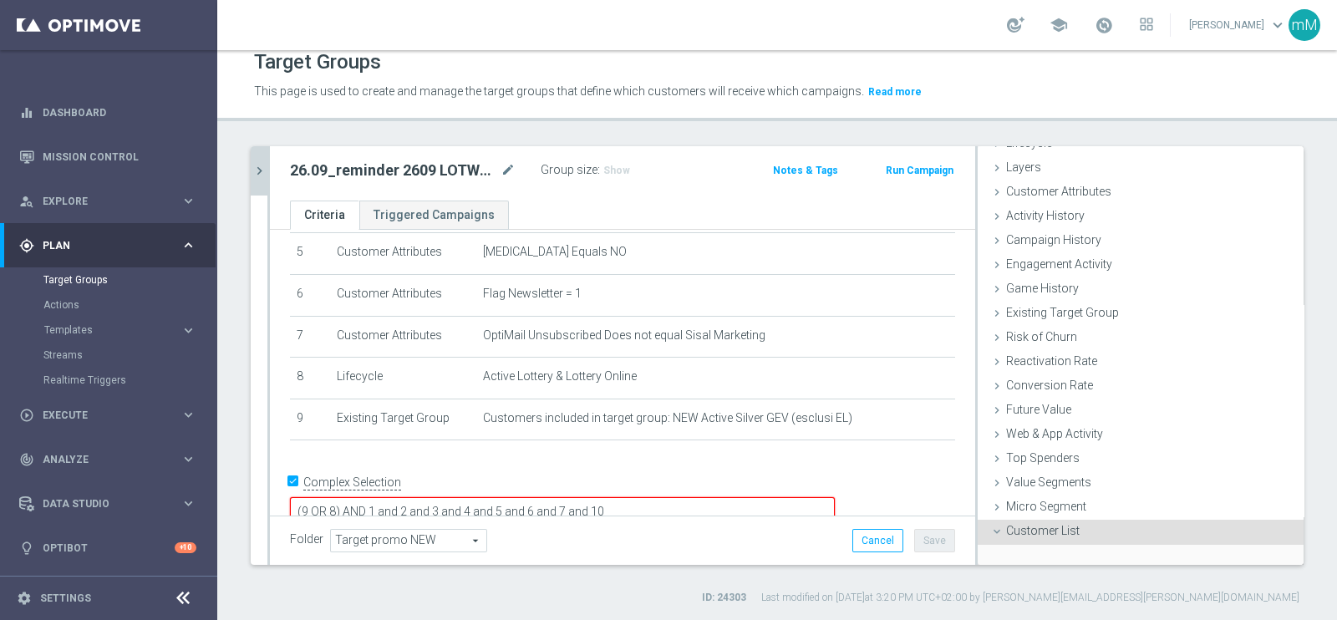
scroll to position [186, 0]
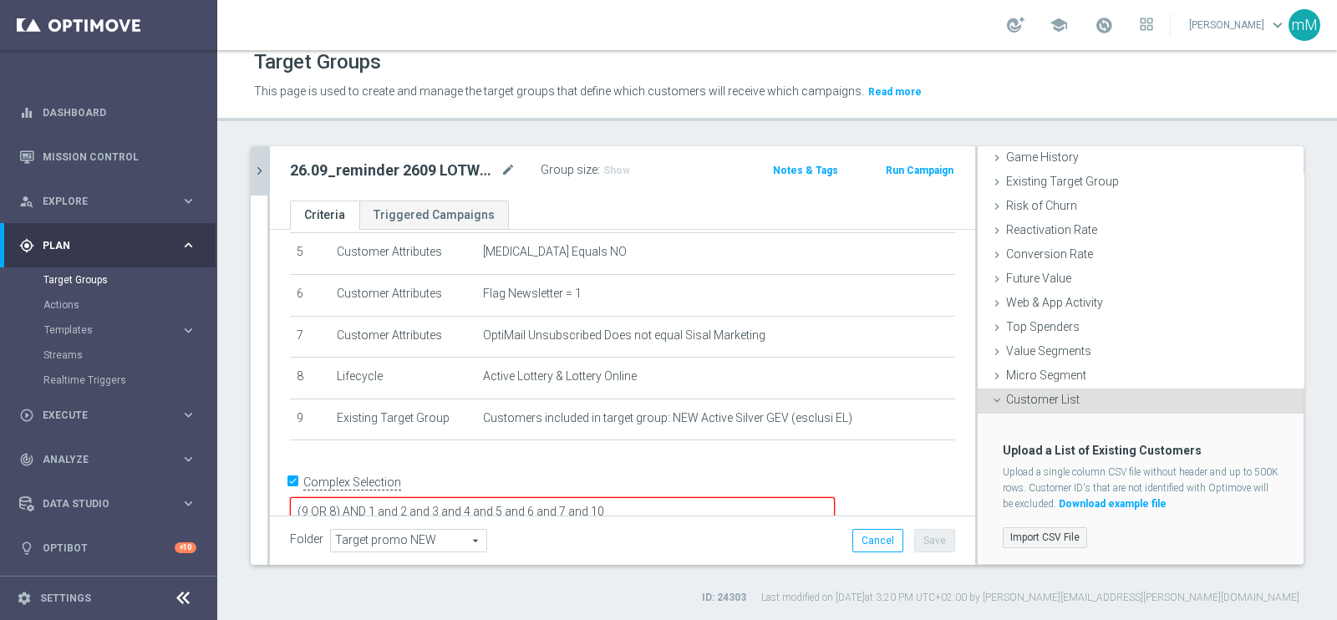
click at [1029, 537] on label "Import CSV File" at bounding box center [1045, 537] width 84 height 21
click at [0, 0] on input "Import CSV File" at bounding box center [0, 0] width 0 height 0
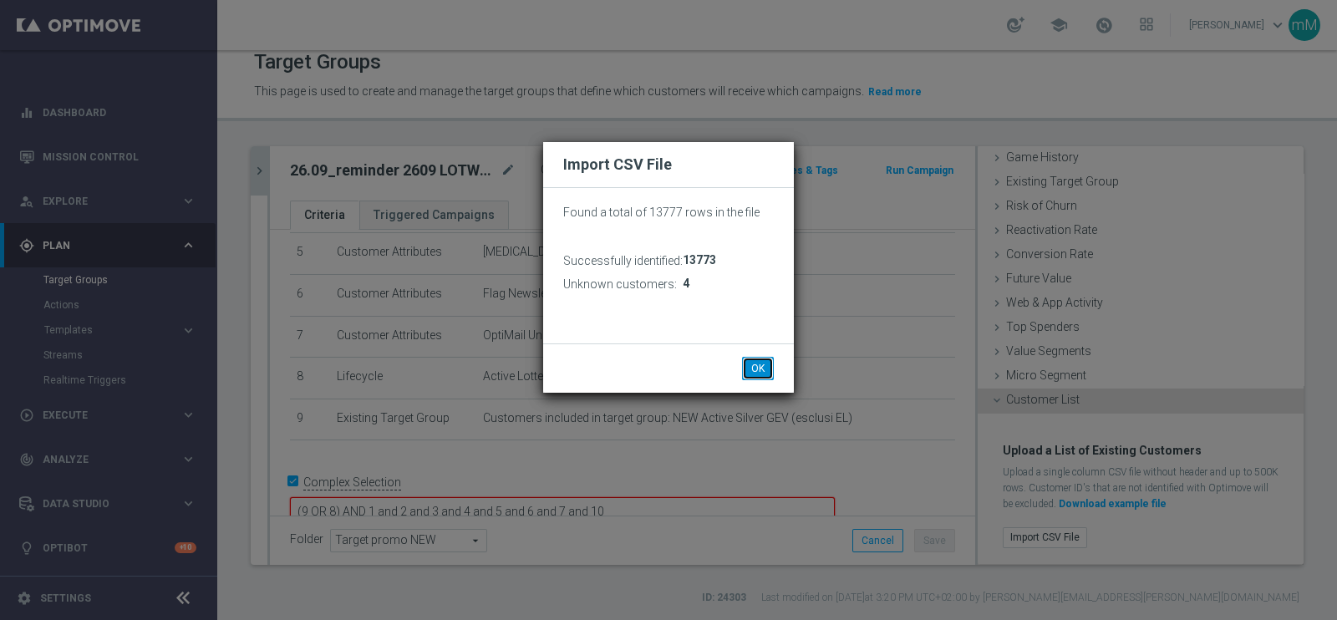
click at [763, 361] on button "OK" at bounding box center [758, 368] width 32 height 23
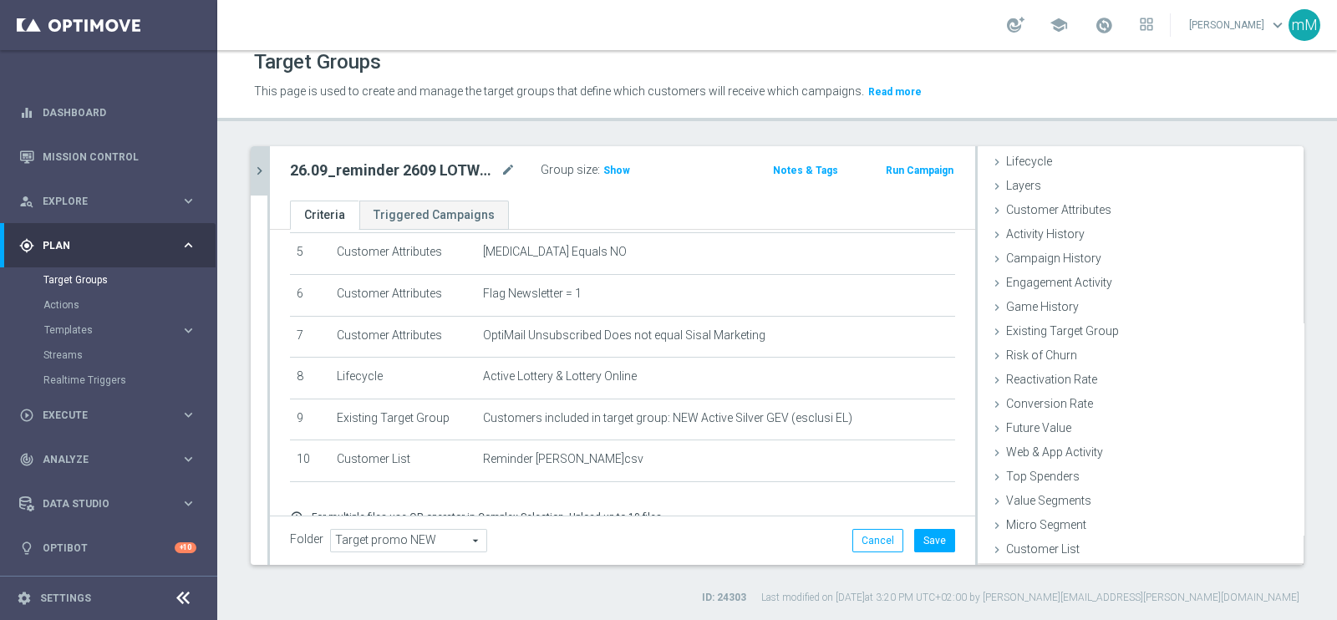
scroll to position [34, 0]
click at [926, 537] on button "Save" at bounding box center [934, 540] width 41 height 23
click at [260, 165] on icon "chevron_right" at bounding box center [260, 171] width 16 height 16
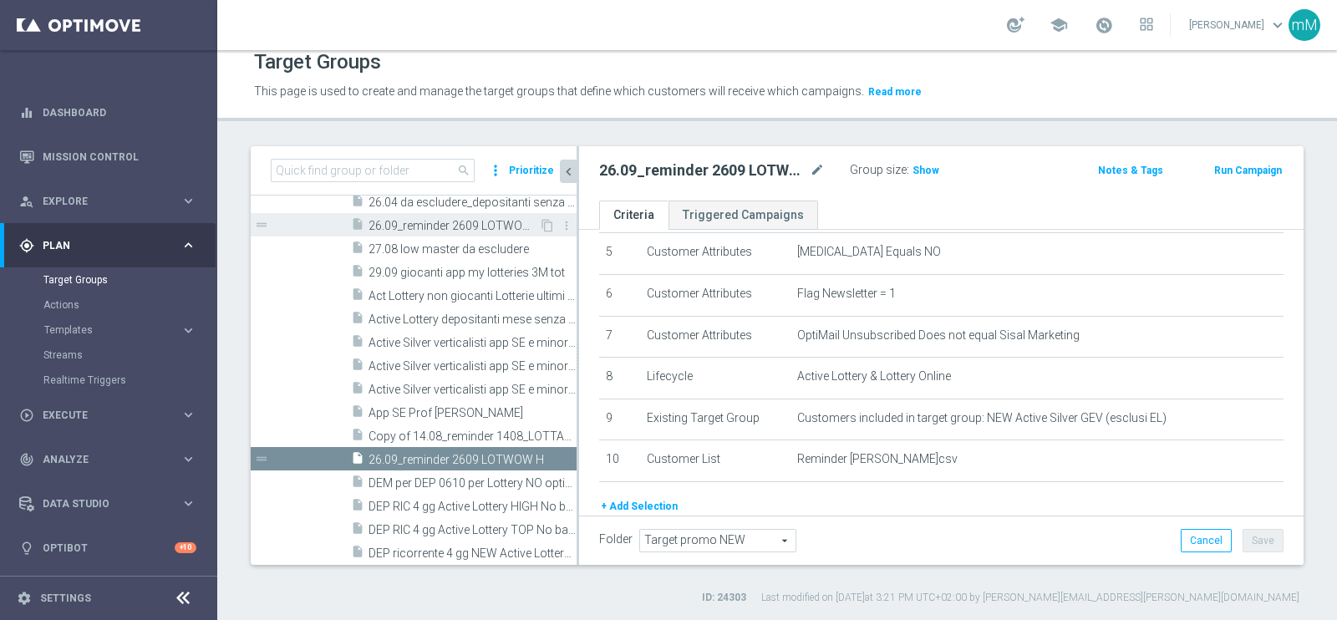
scroll to position [64, 0]
click at [541, 456] on icon "content_copy" at bounding box center [547, 459] width 13 height 13
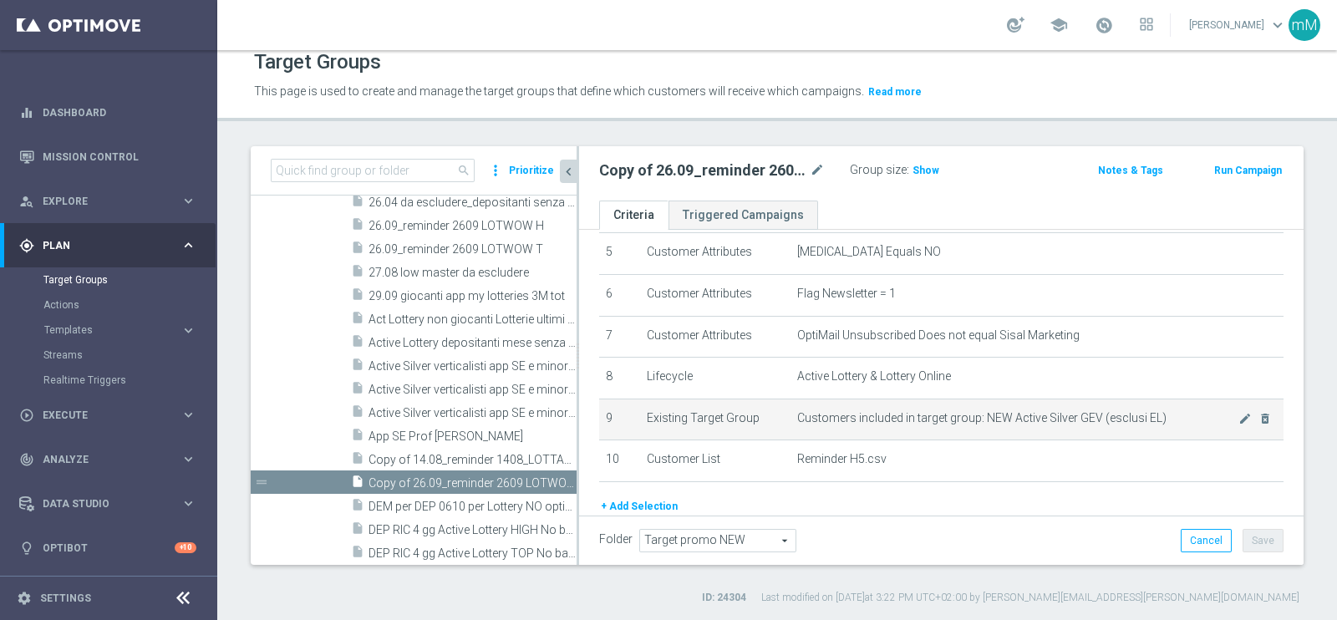
scroll to position [1120, 0]
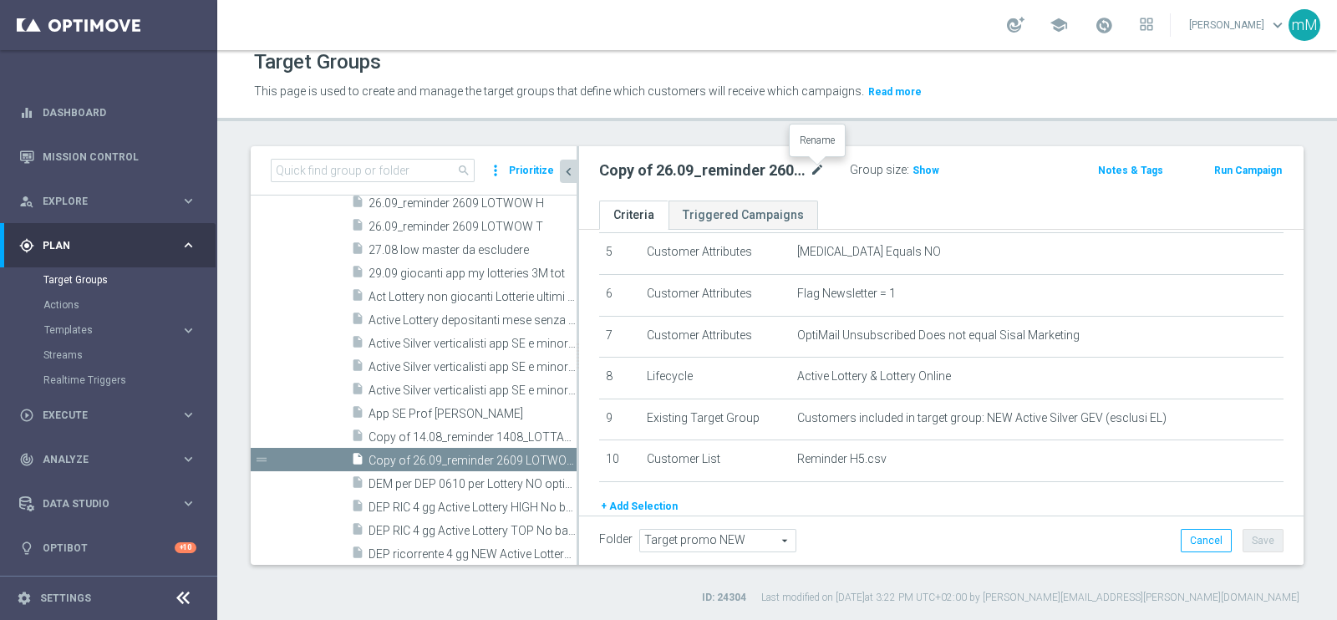
click at [813, 165] on icon "mode_edit" at bounding box center [817, 170] width 15 height 20
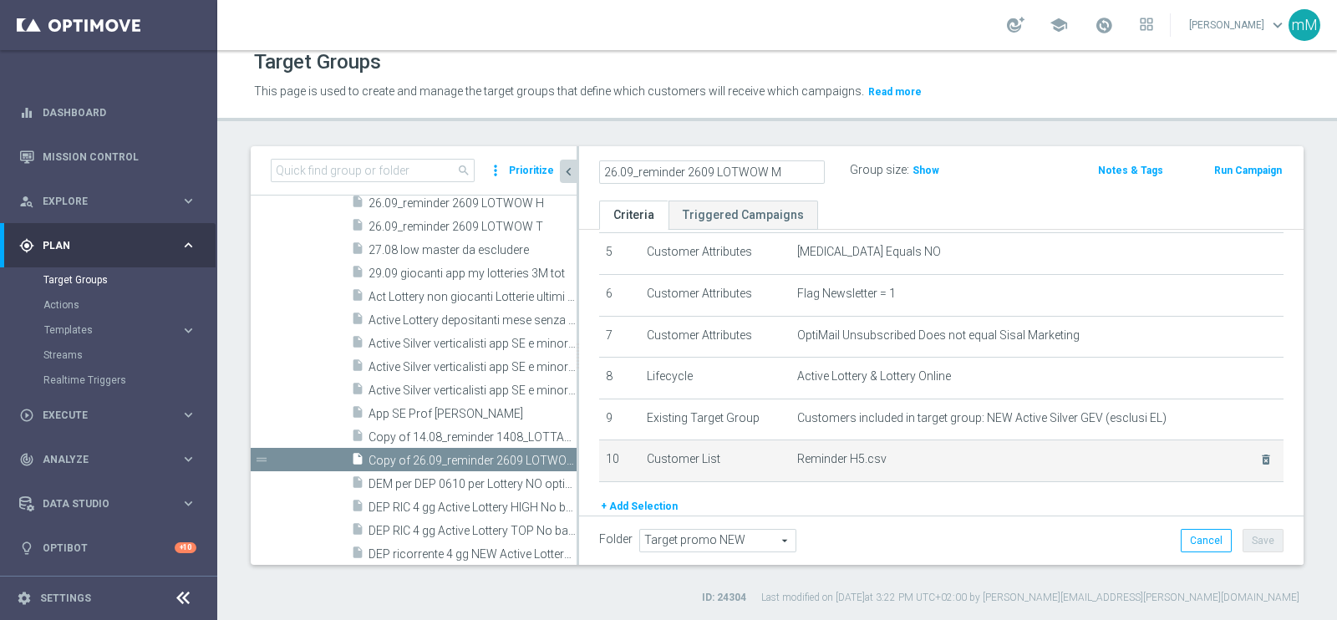
type input "26.09_reminder 2609 LOTWOW M"
click at [1173, 455] on span "Reminder H5.csv" at bounding box center [1017, 459] width 441 height 14
click at [1260, 453] on icon "delete_forever" at bounding box center [1266, 459] width 13 height 13
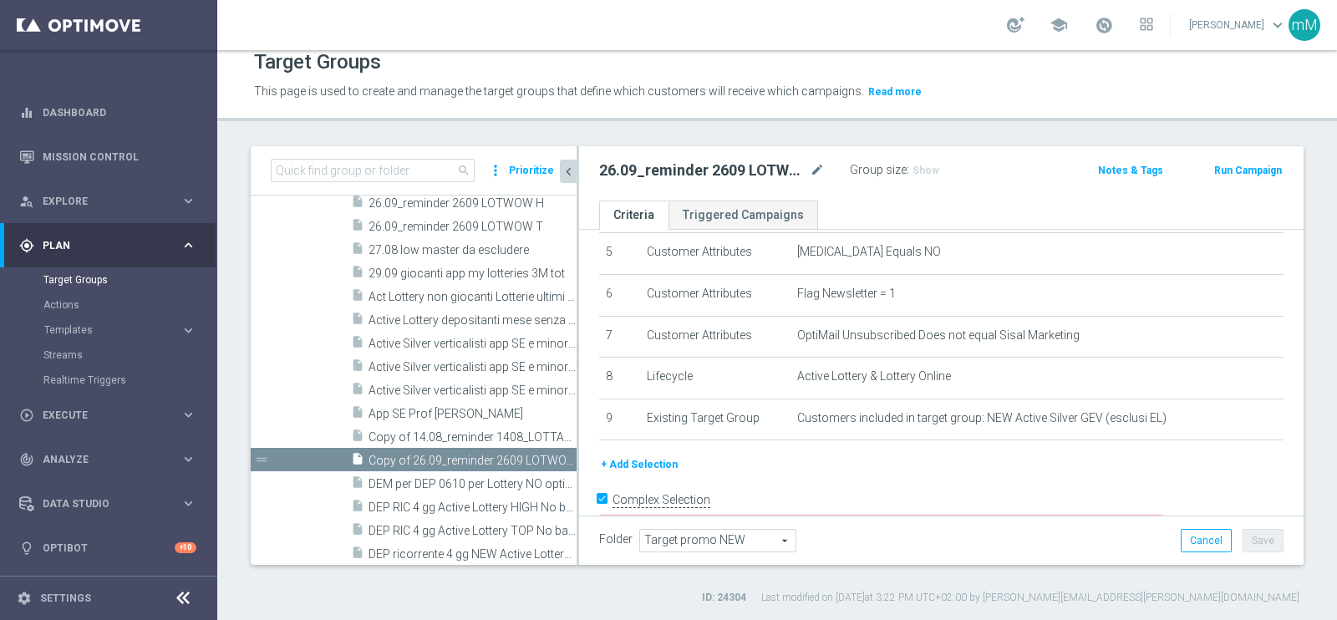
click at [655, 456] on button "+ Add Selection" at bounding box center [639, 465] width 80 height 18
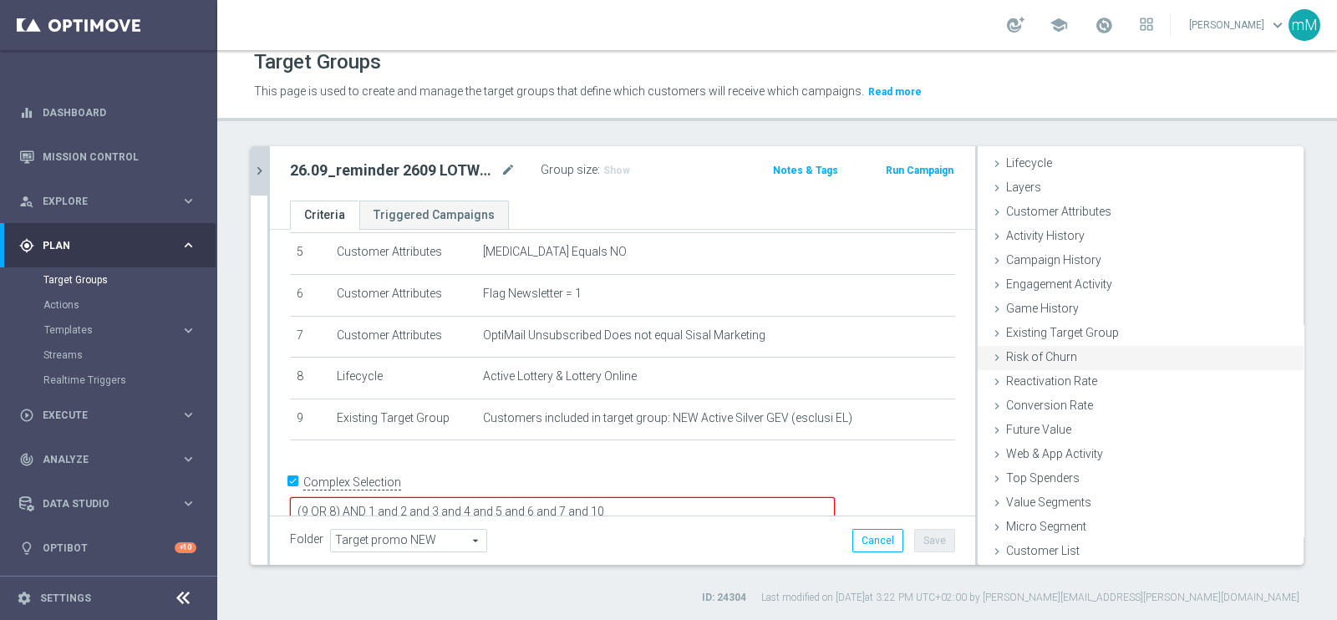
scroll to position [34, 0]
click at [1061, 547] on span "Customer List" at bounding box center [1043, 550] width 74 height 13
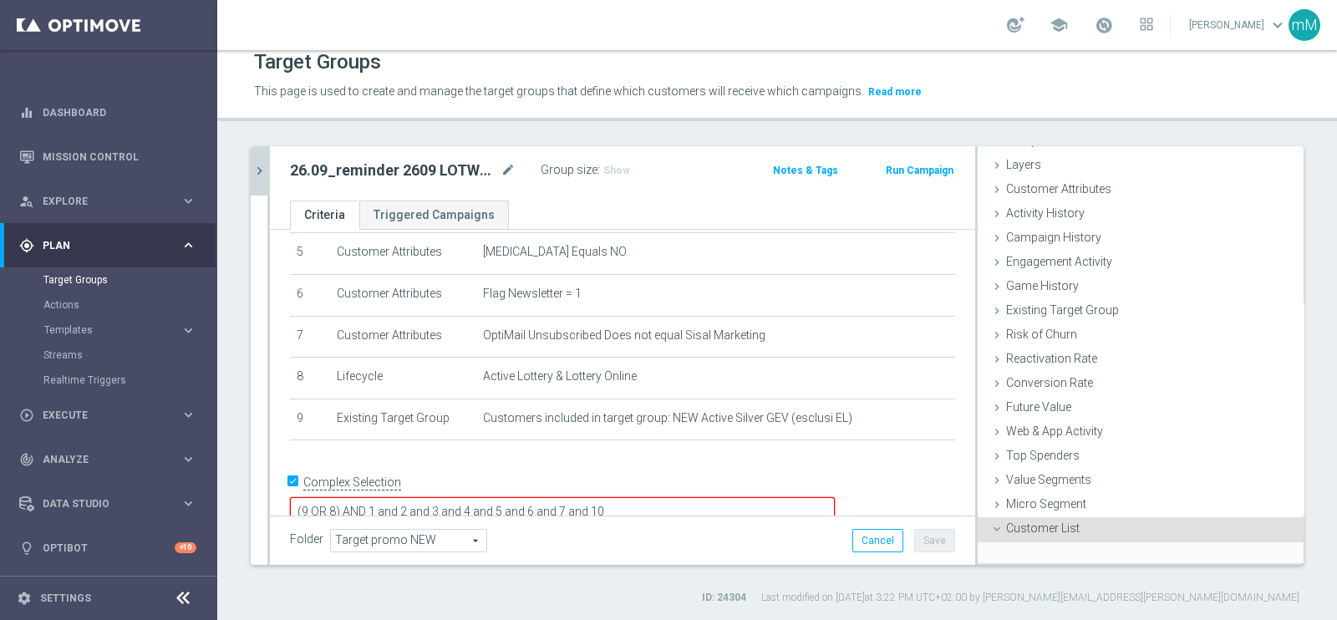
scroll to position [186, 0]
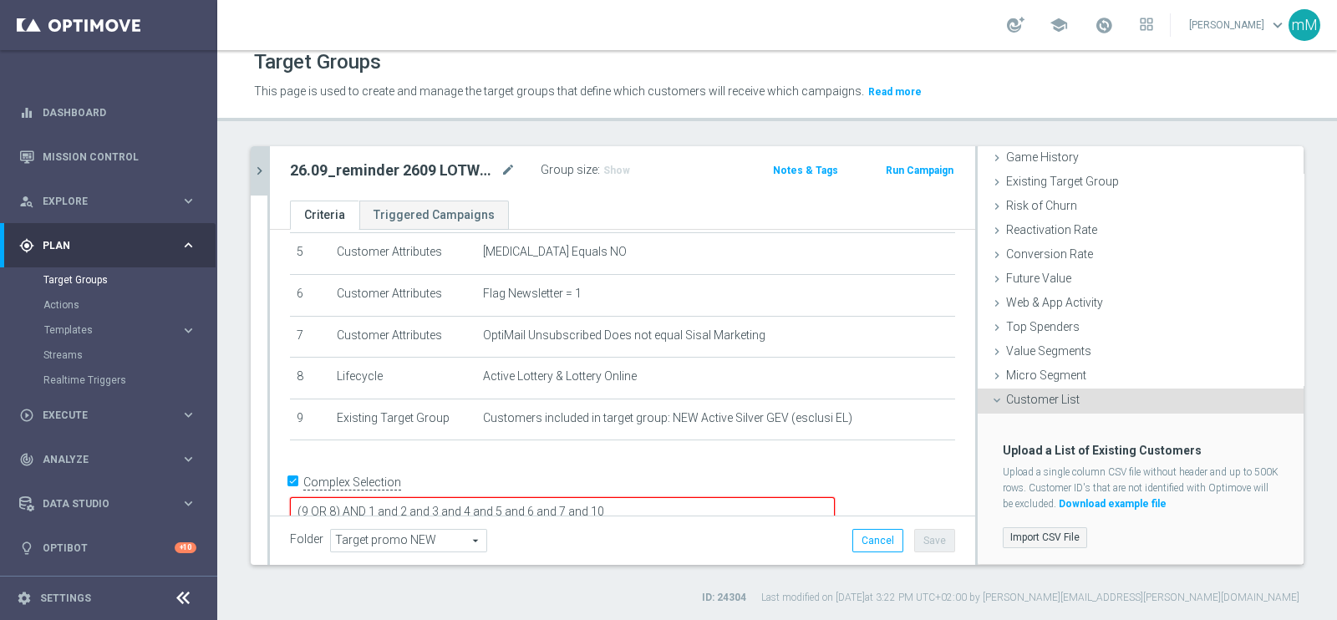
click at [1022, 532] on label "Import CSV File" at bounding box center [1045, 537] width 84 height 21
click at [0, 0] on input "Import CSV File" at bounding box center [0, 0] width 0 height 0
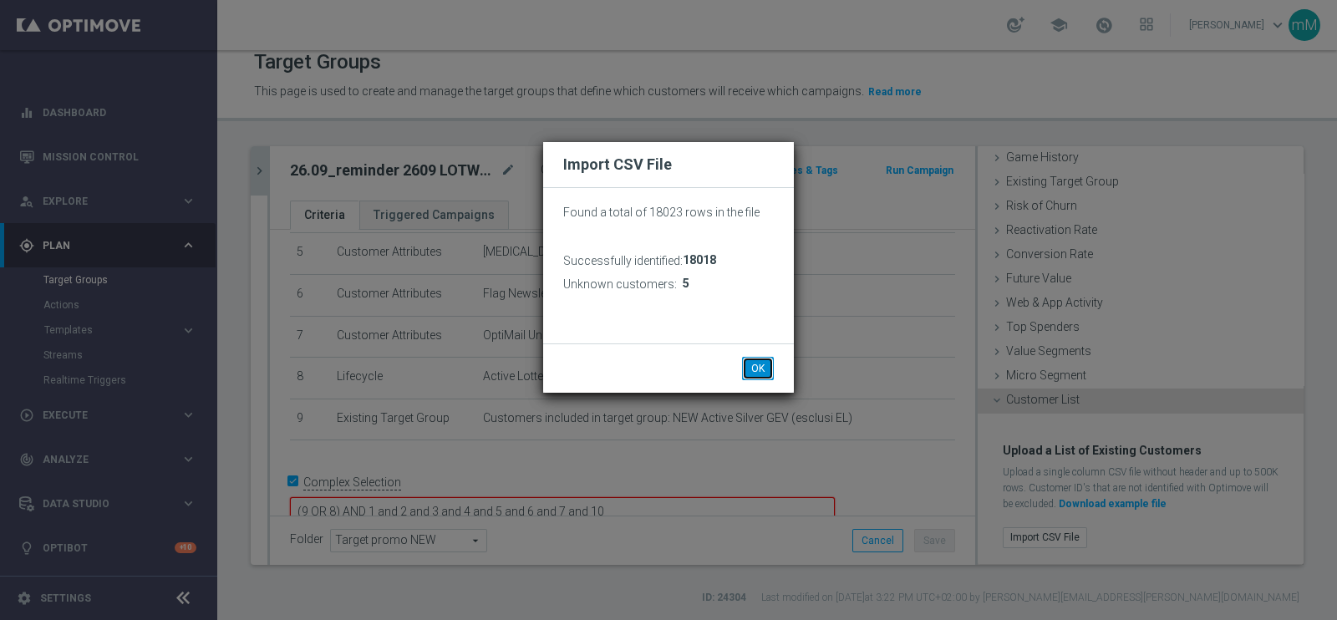
click at [756, 368] on button "OK" at bounding box center [758, 368] width 32 height 23
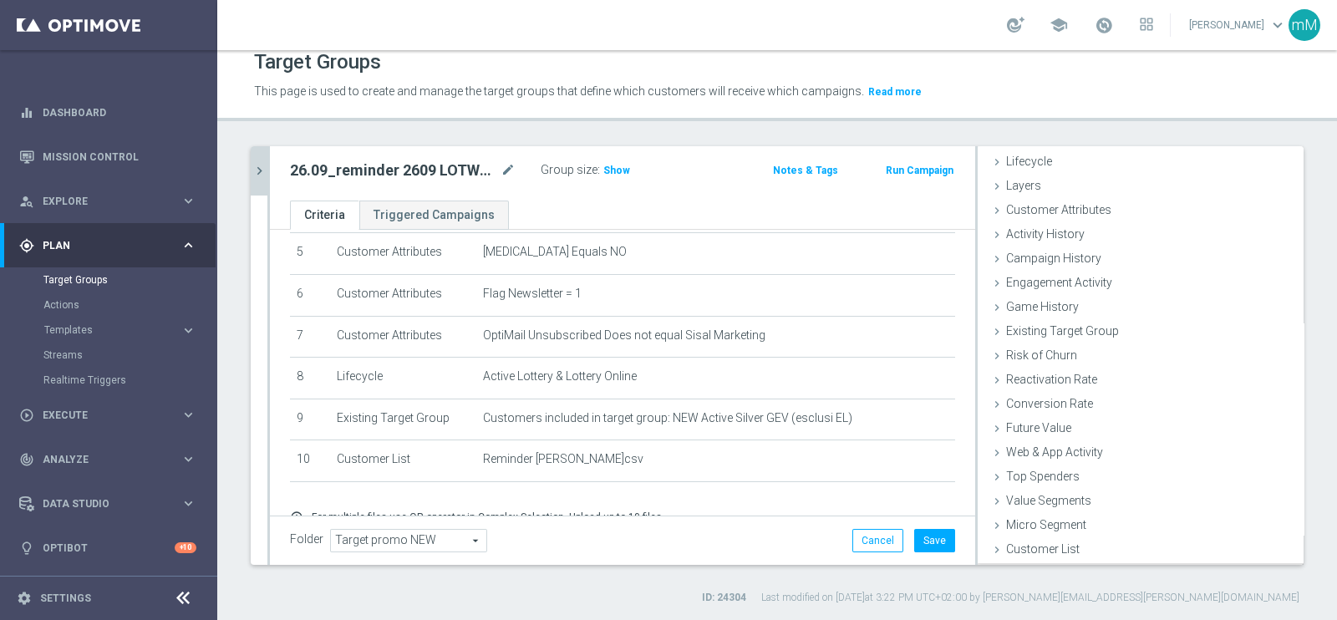
scroll to position [34, 0]
click at [914, 536] on button "Save" at bounding box center [934, 540] width 41 height 23
click at [259, 168] on icon "chevron_right" at bounding box center [260, 171] width 16 height 16
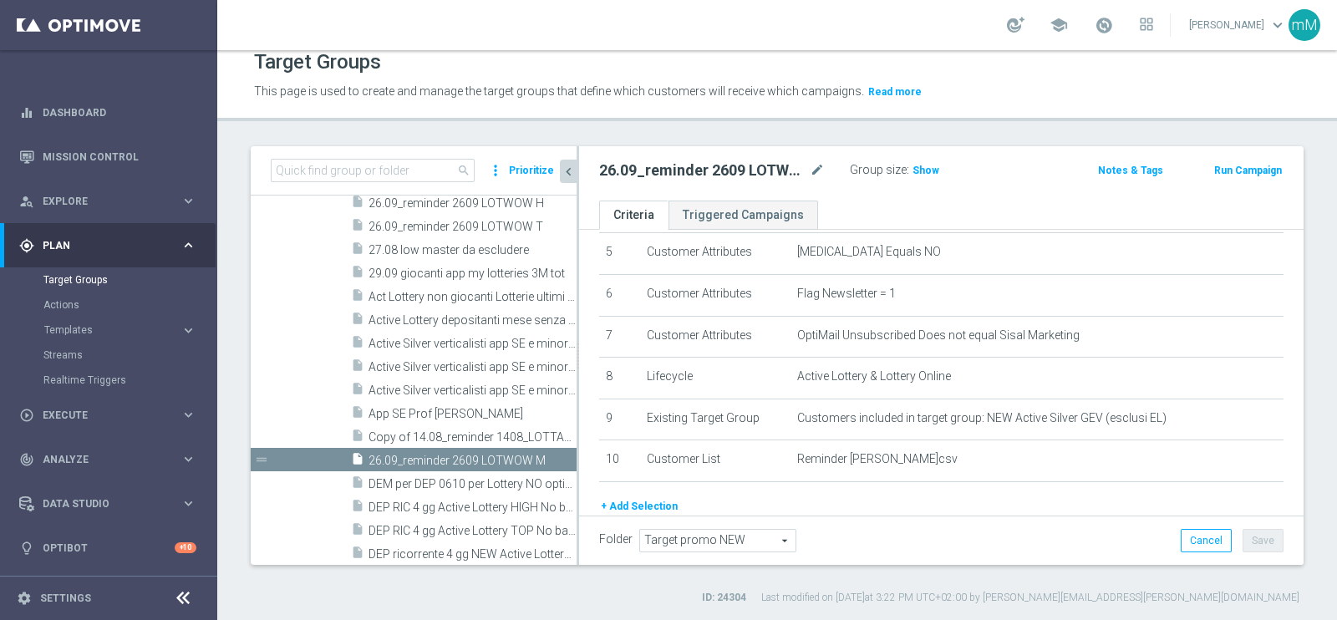
scroll to position [64, 0]
click at [541, 457] on icon "content_copy" at bounding box center [547, 460] width 13 height 13
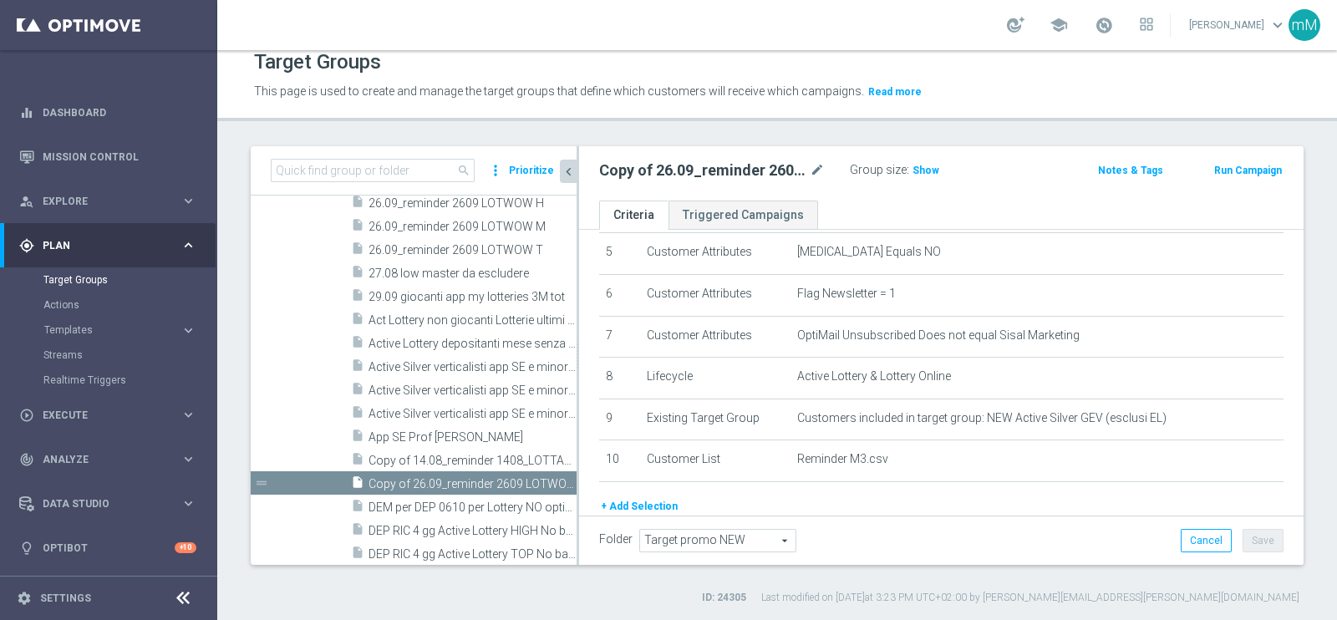
scroll to position [1141, 0]
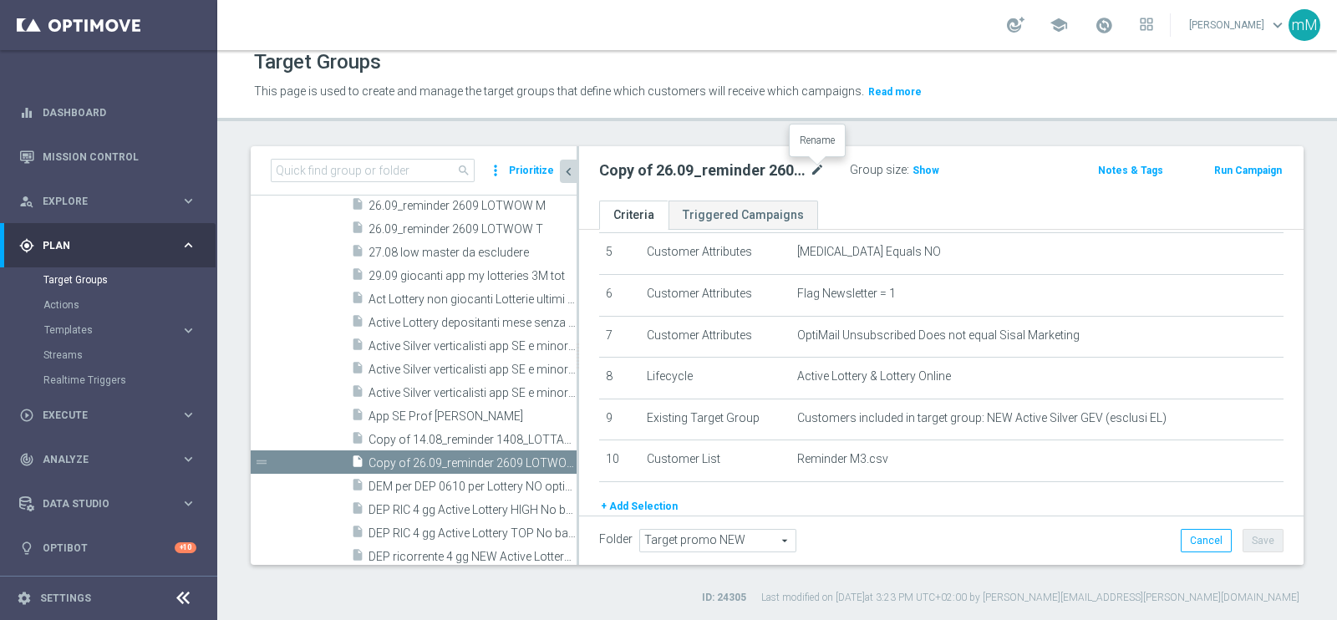
click at [820, 165] on icon "mode_edit" at bounding box center [817, 170] width 15 height 20
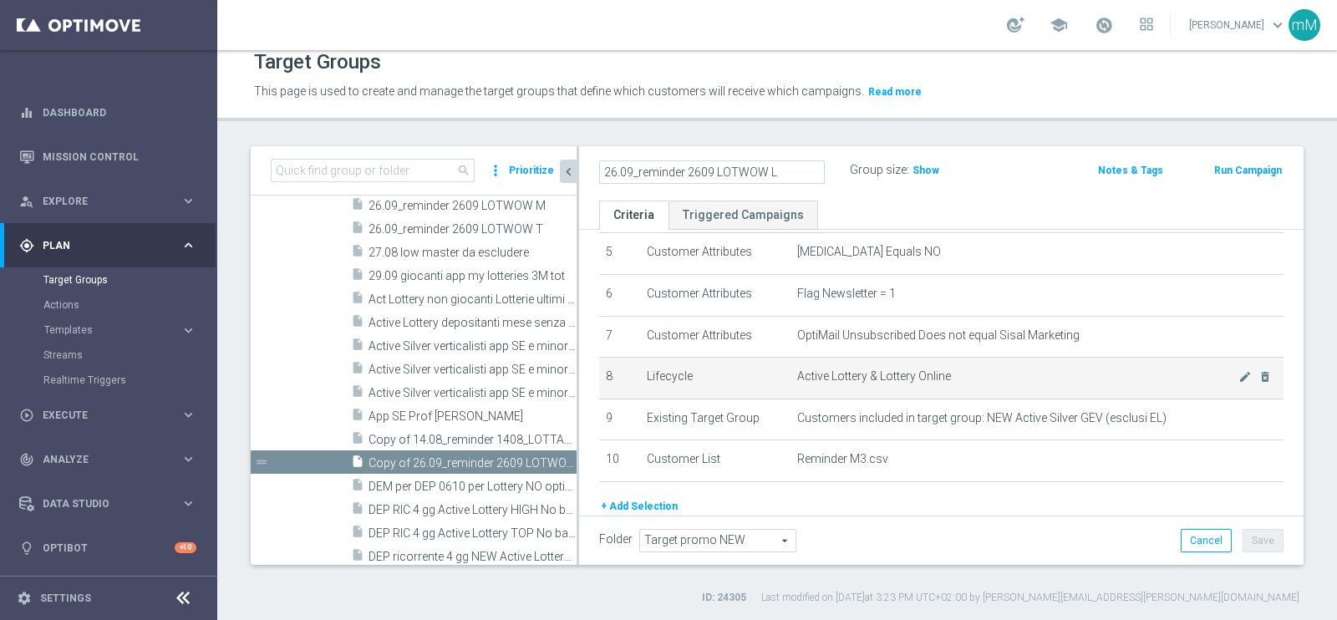
type input "26.09_reminder 2609 LOTWOW L"
click at [883, 374] on span "Active Lottery & Lottery Online" at bounding box center [1017, 376] width 441 height 14
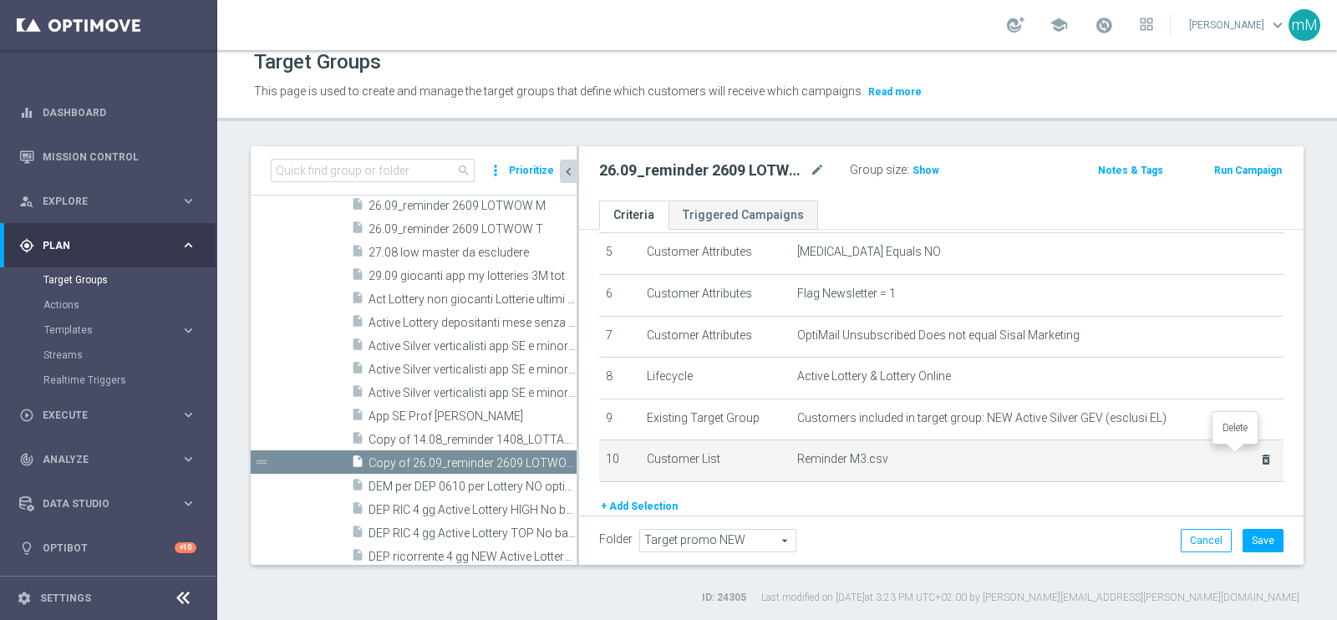
click at [1260, 453] on icon "delete_forever" at bounding box center [1266, 459] width 13 height 13
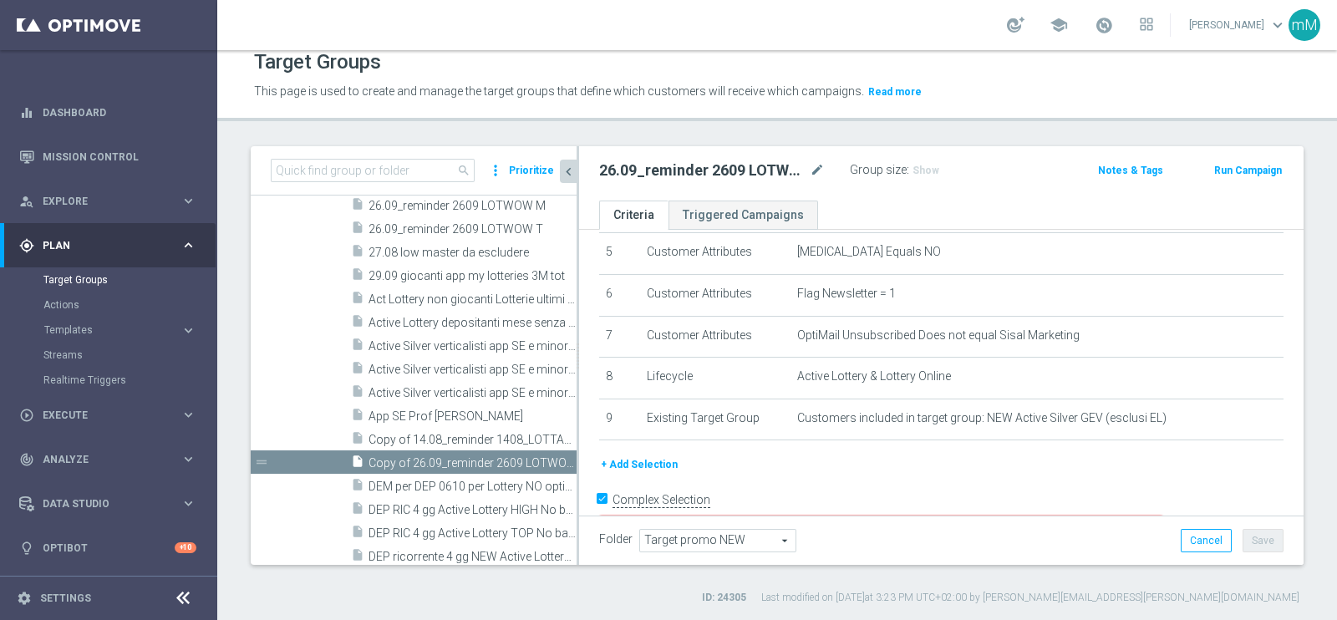
click at [648, 456] on button "+ Add Selection" at bounding box center [639, 465] width 80 height 18
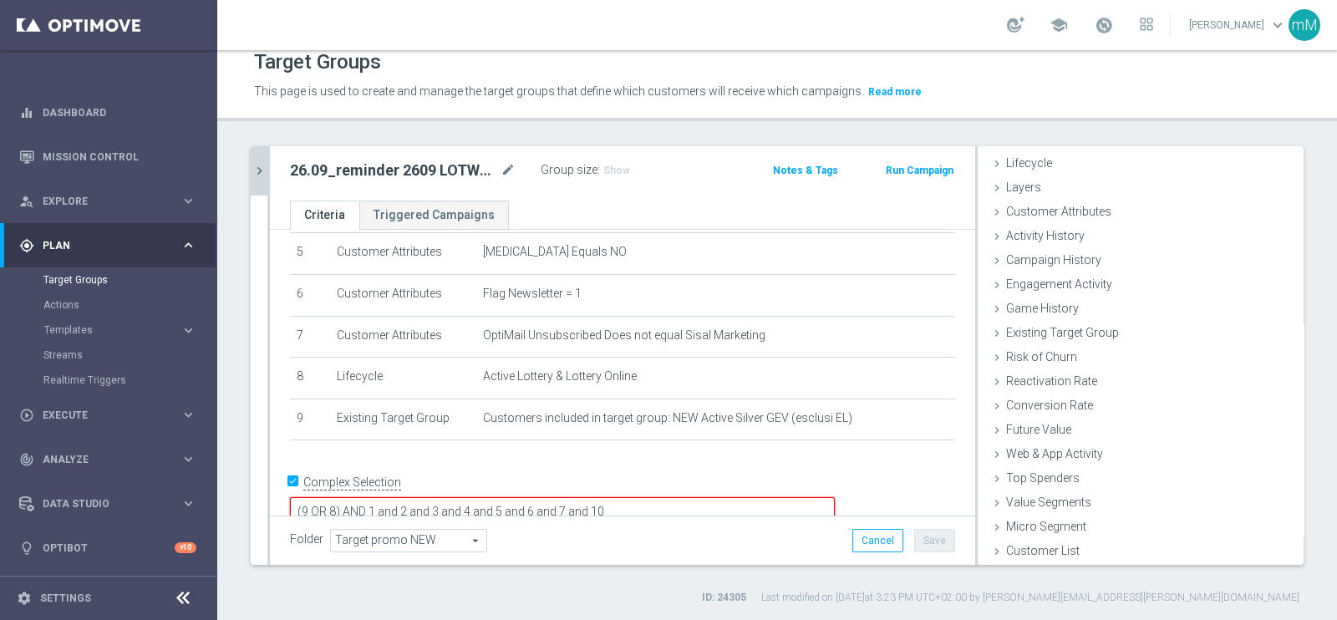
scroll to position [34, 0]
click at [1056, 551] on span "Customer List" at bounding box center [1043, 550] width 74 height 13
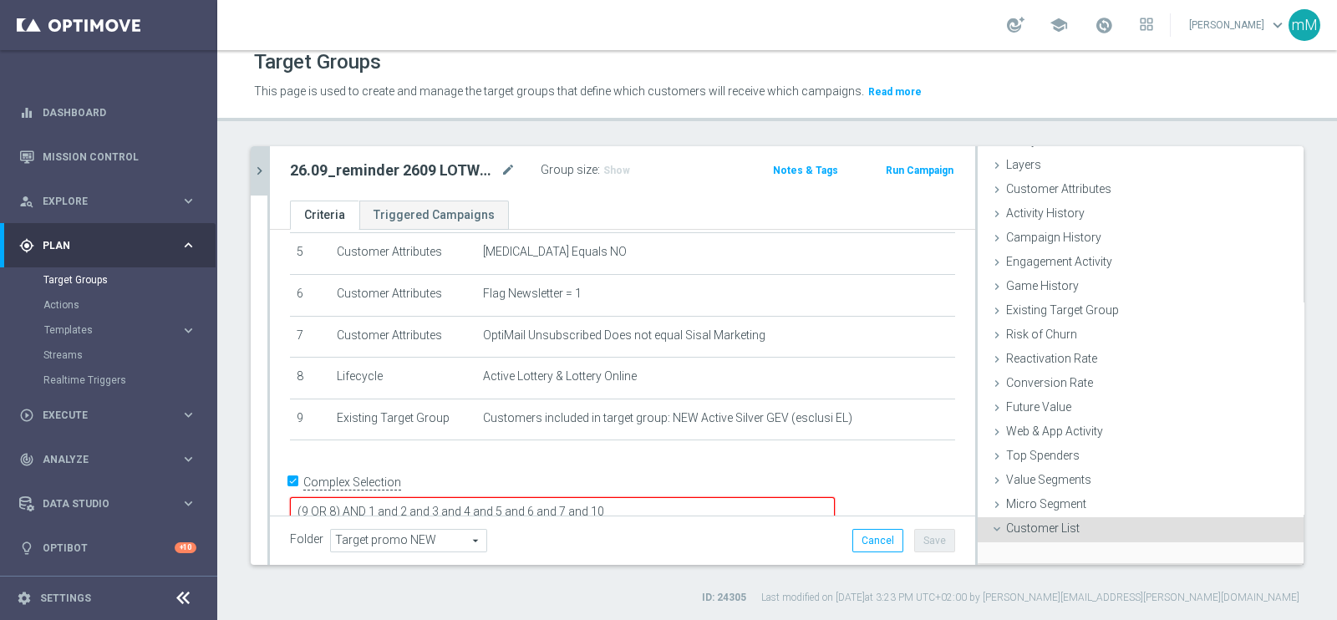
scroll to position [186, 0]
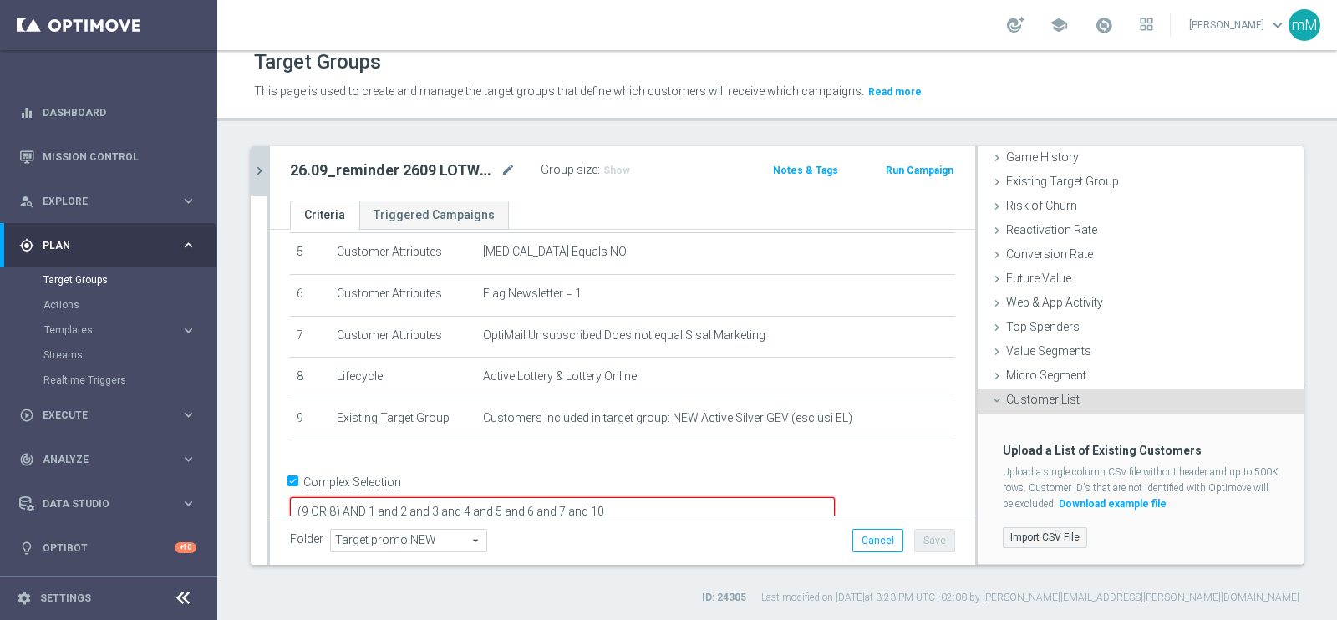
click at [1036, 528] on label "Import CSV File" at bounding box center [1045, 537] width 84 height 21
click at [0, 0] on input "Import CSV File" at bounding box center [0, 0] width 0 height 0
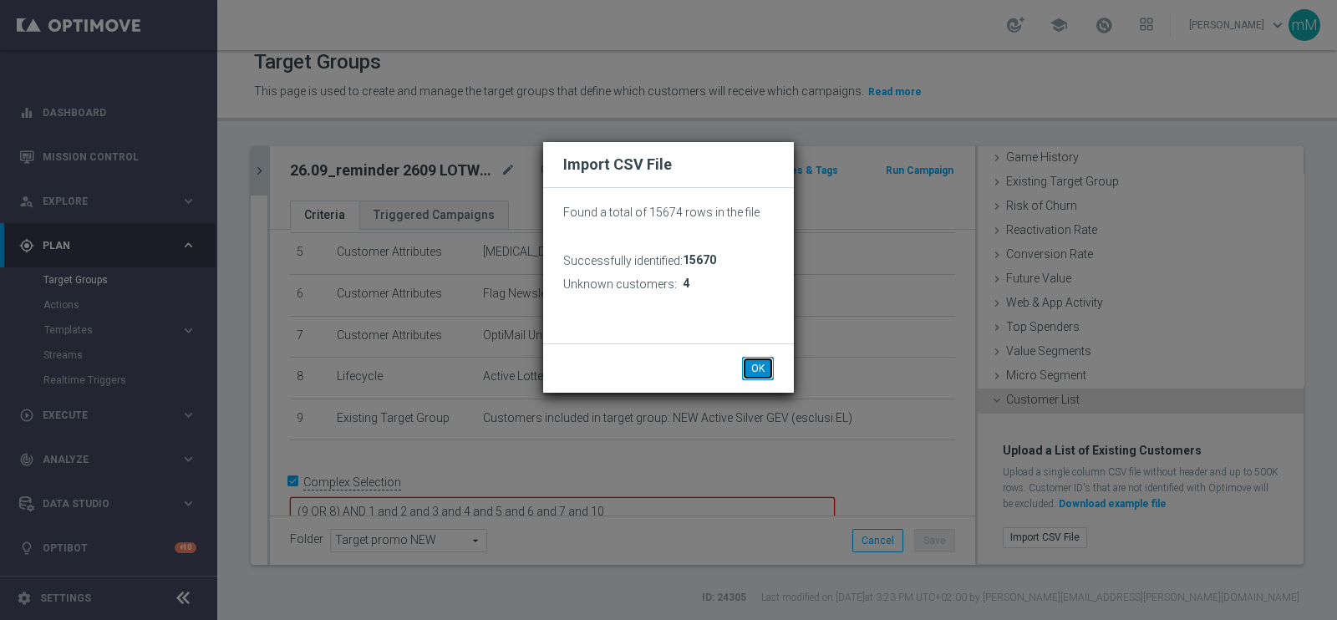
click at [762, 364] on button "OK" at bounding box center [758, 368] width 32 height 23
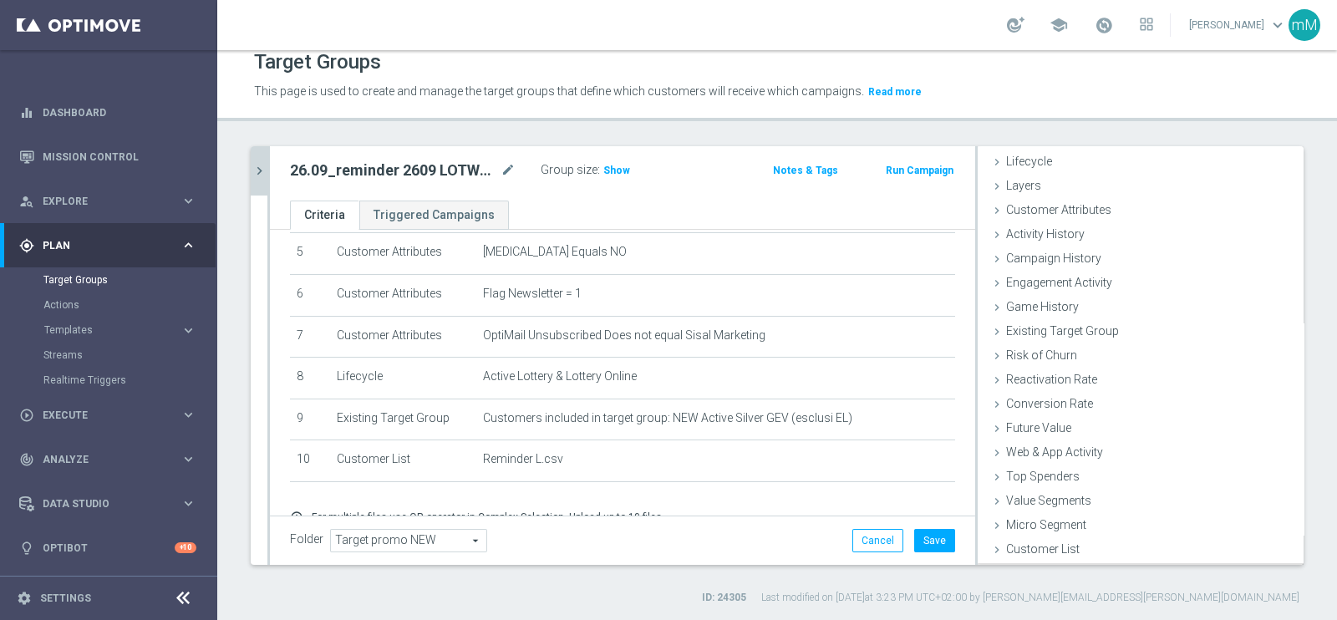
scroll to position [34, 0]
click at [925, 529] on button "Save" at bounding box center [934, 540] width 41 height 23
click at [260, 173] on icon "chevron_right" at bounding box center [260, 171] width 16 height 16
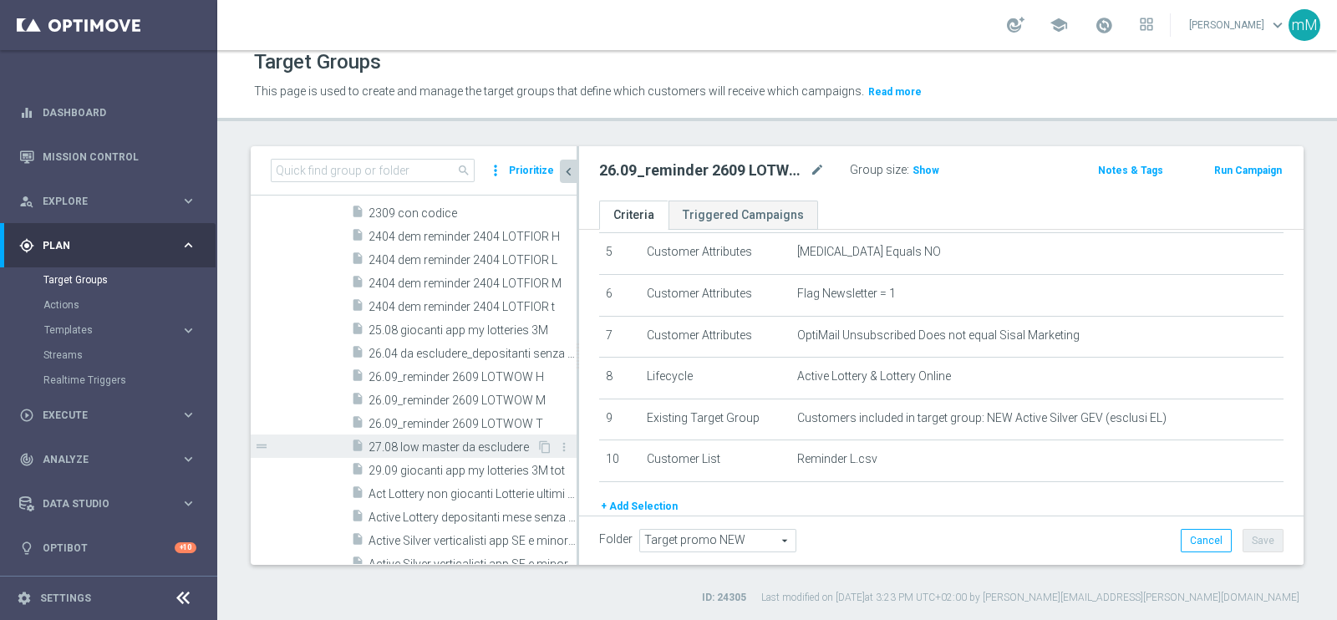
scroll to position [932, 0]
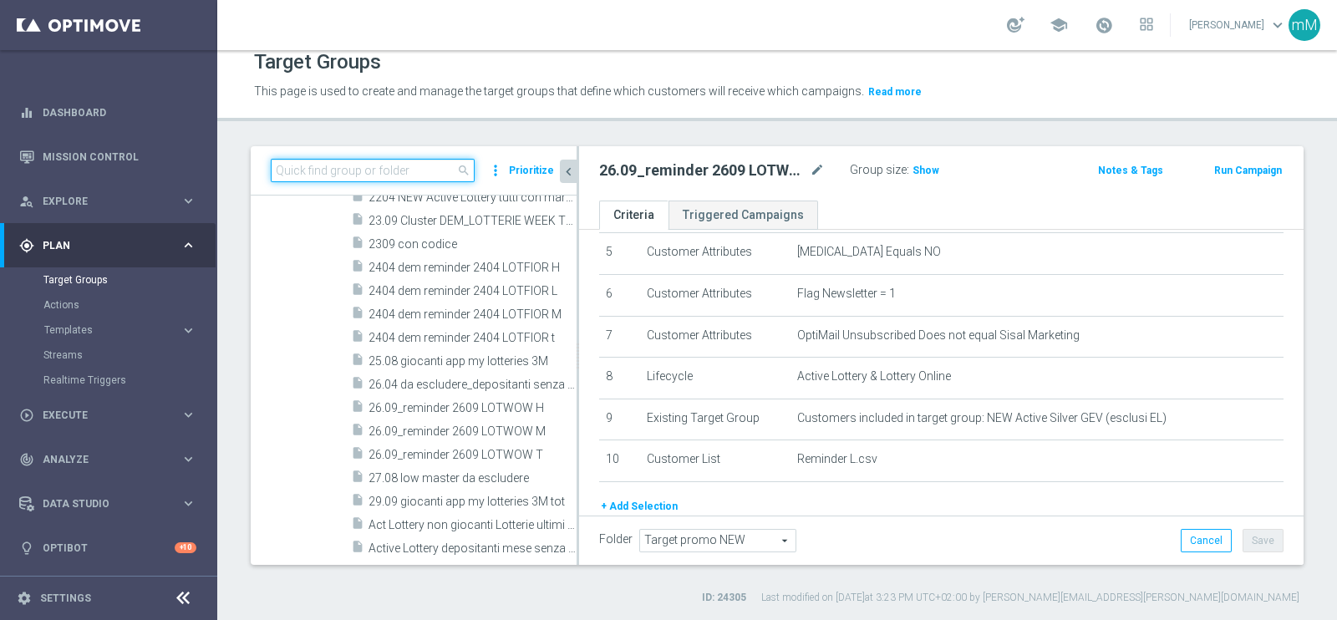
click at [344, 169] on input at bounding box center [373, 170] width 204 height 23
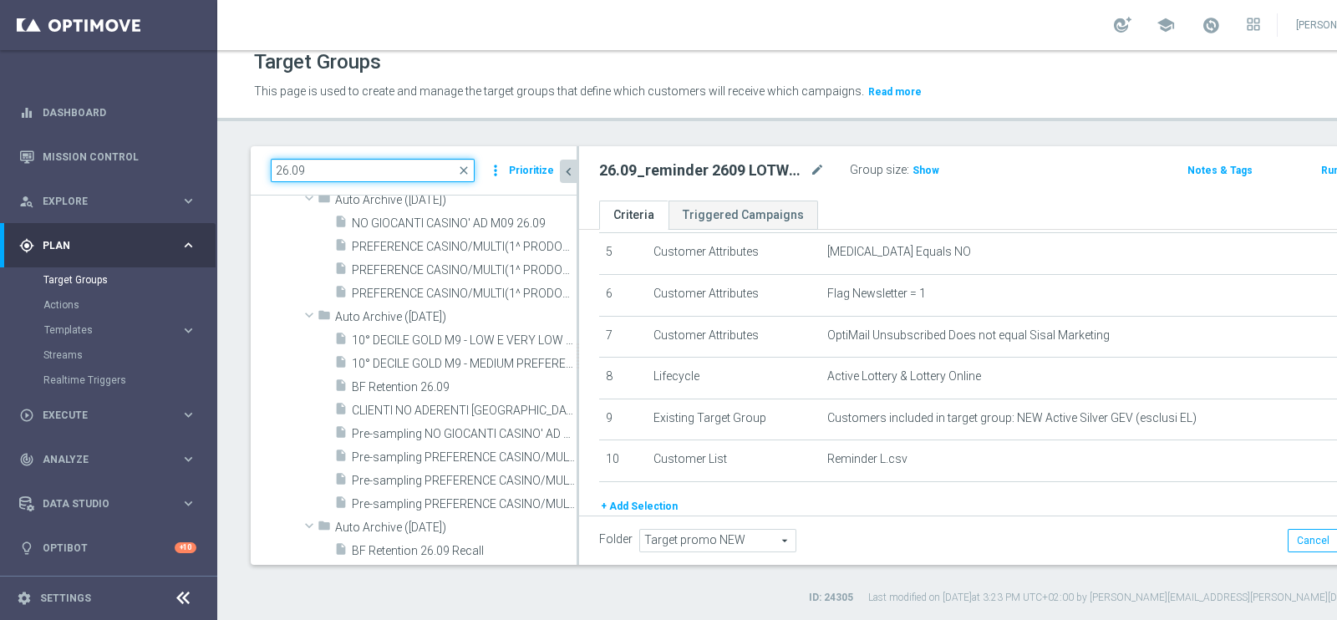
scroll to position [0, 0]
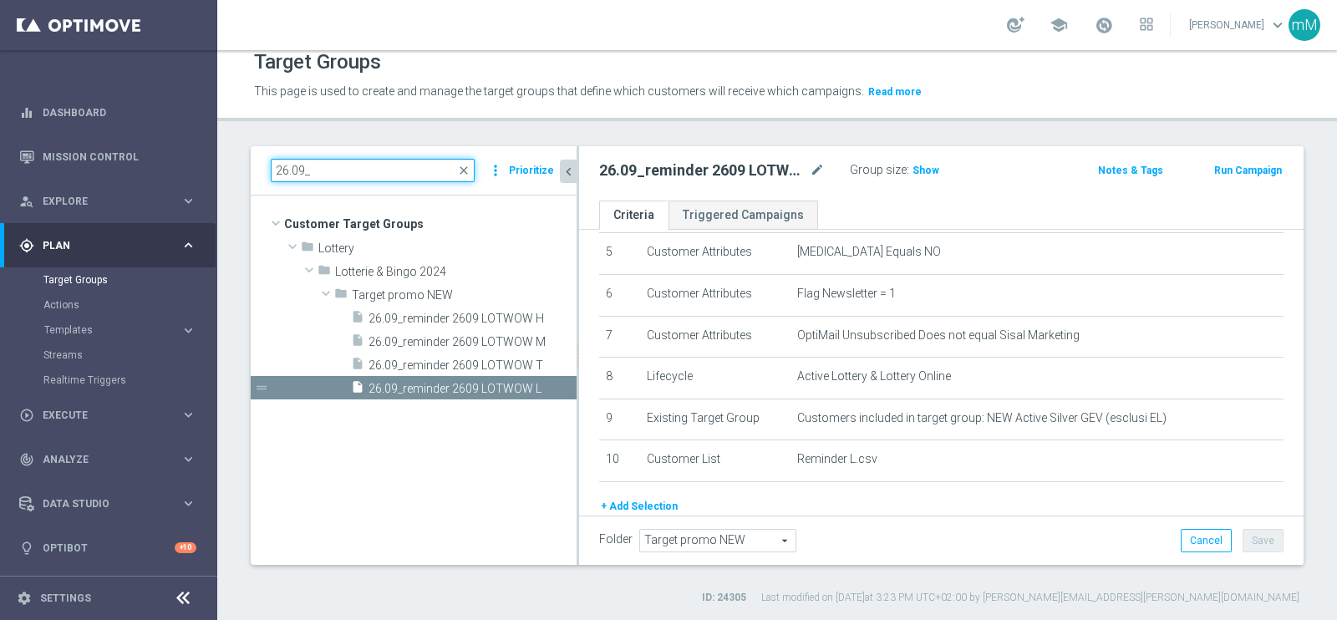
type input "26.09_"
click at [711, 170] on h2 "26.09_reminder 2609 LOTWOW L" at bounding box center [702, 170] width 207 height 20
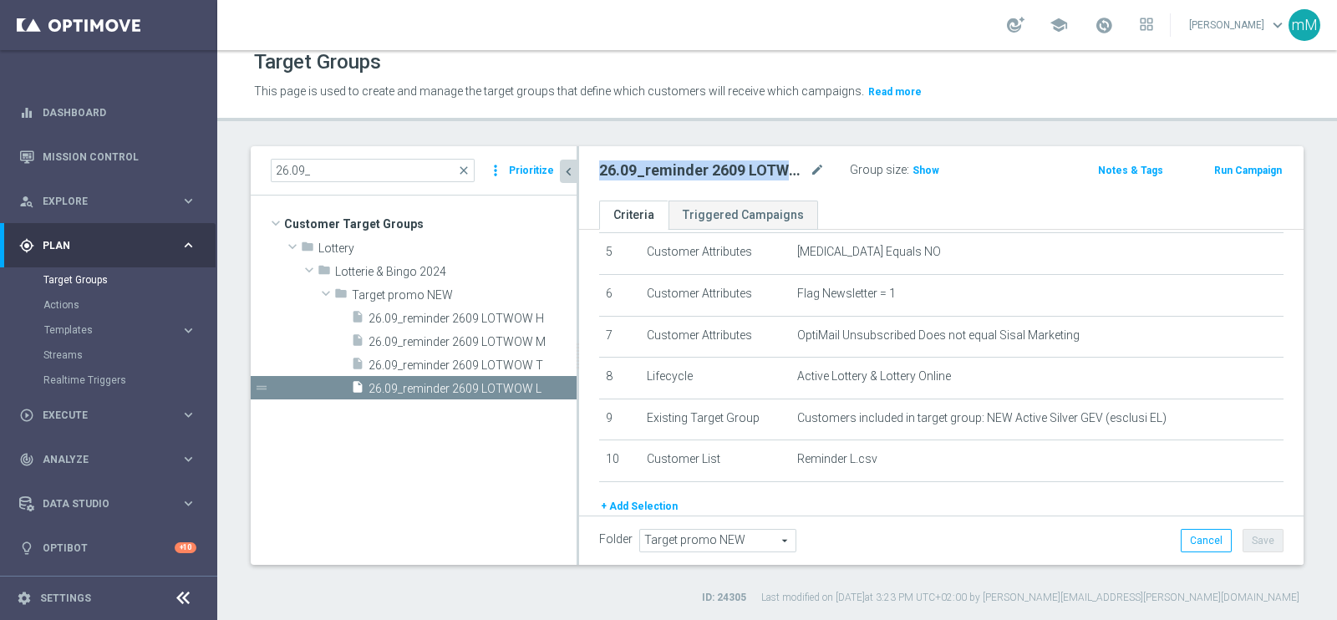
click at [711, 170] on h2 "26.09_reminder 2609 LOTWOW L" at bounding box center [702, 170] width 207 height 20
copy div "26.09_reminder 2609 LOTWOW L"
click at [410, 335] on span "26.09_reminder 2609 LOTWOW M" at bounding box center [454, 342] width 171 height 14
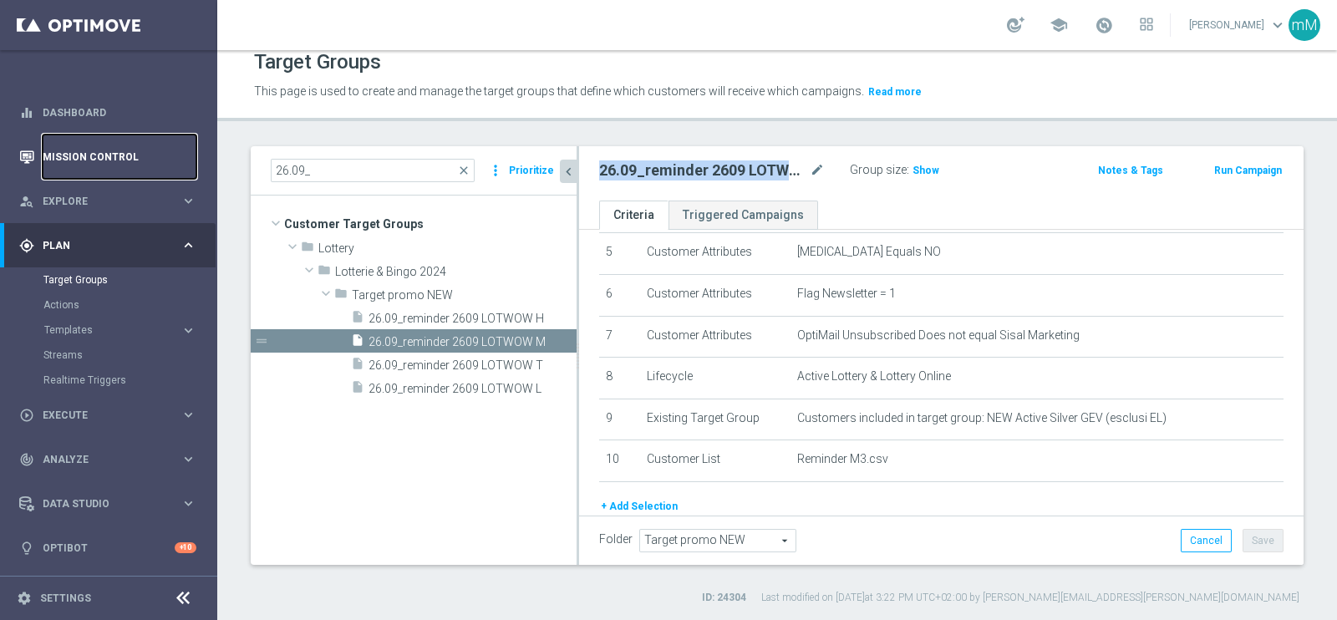
click at [134, 169] on link "Mission Control" at bounding box center [120, 157] width 154 height 44
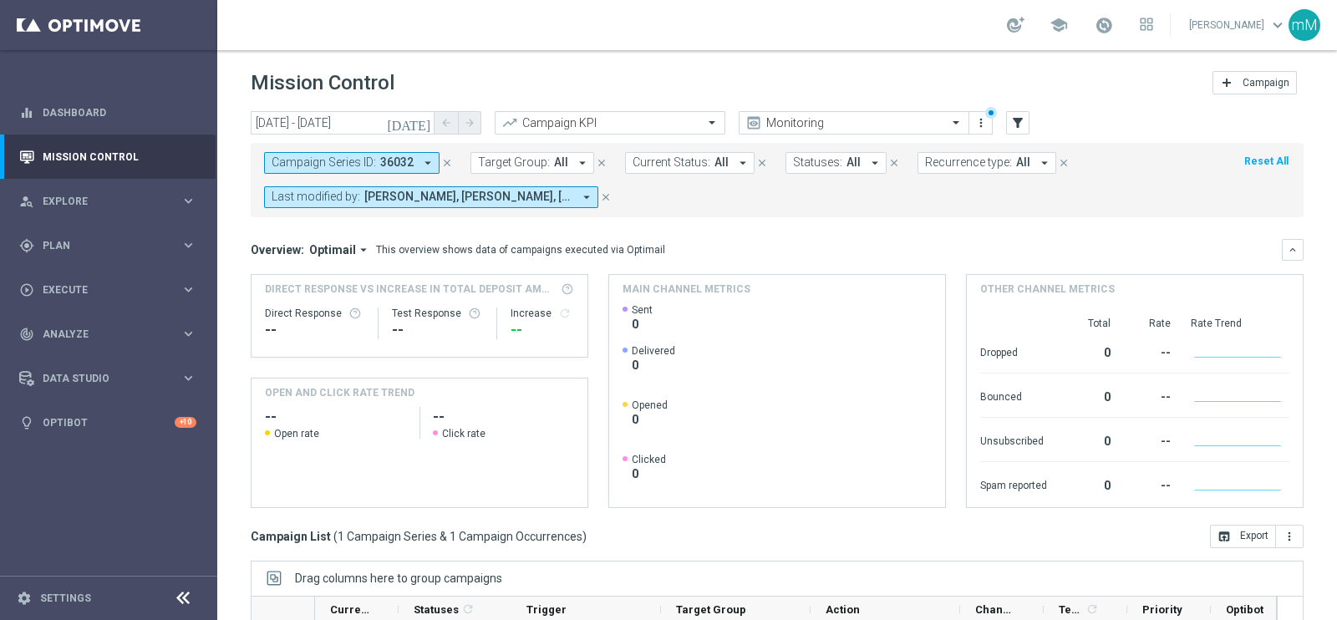
scroll to position [249, 0]
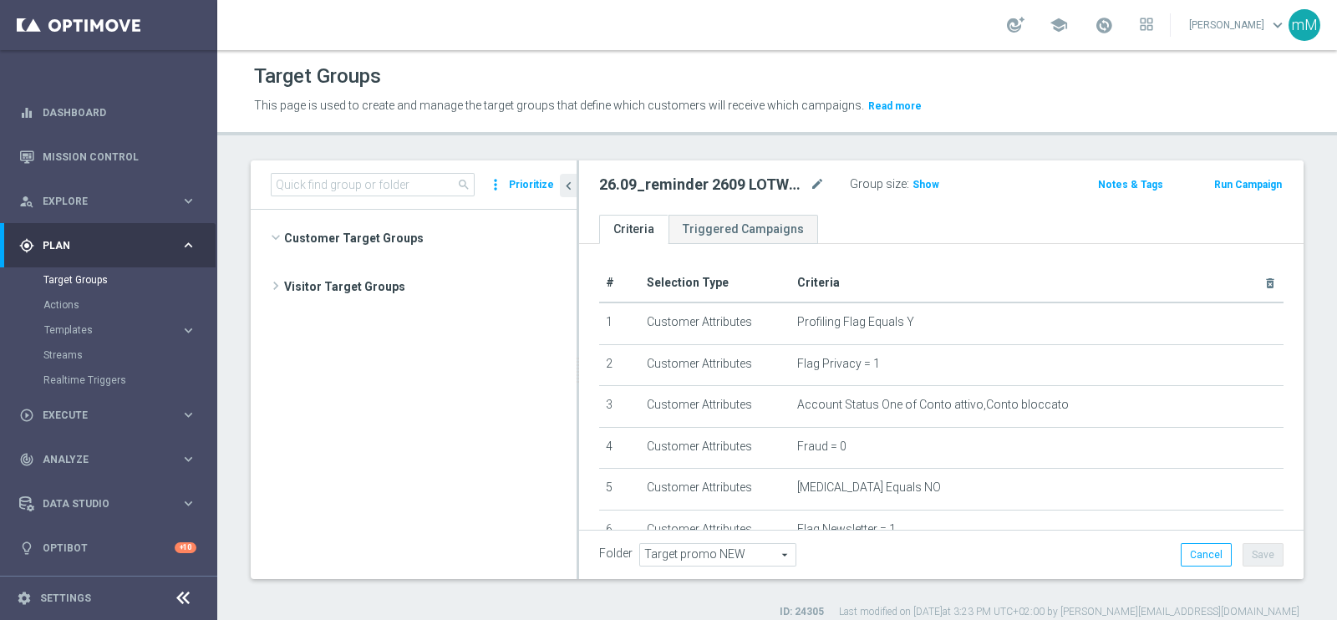
scroll to position [903, 0]
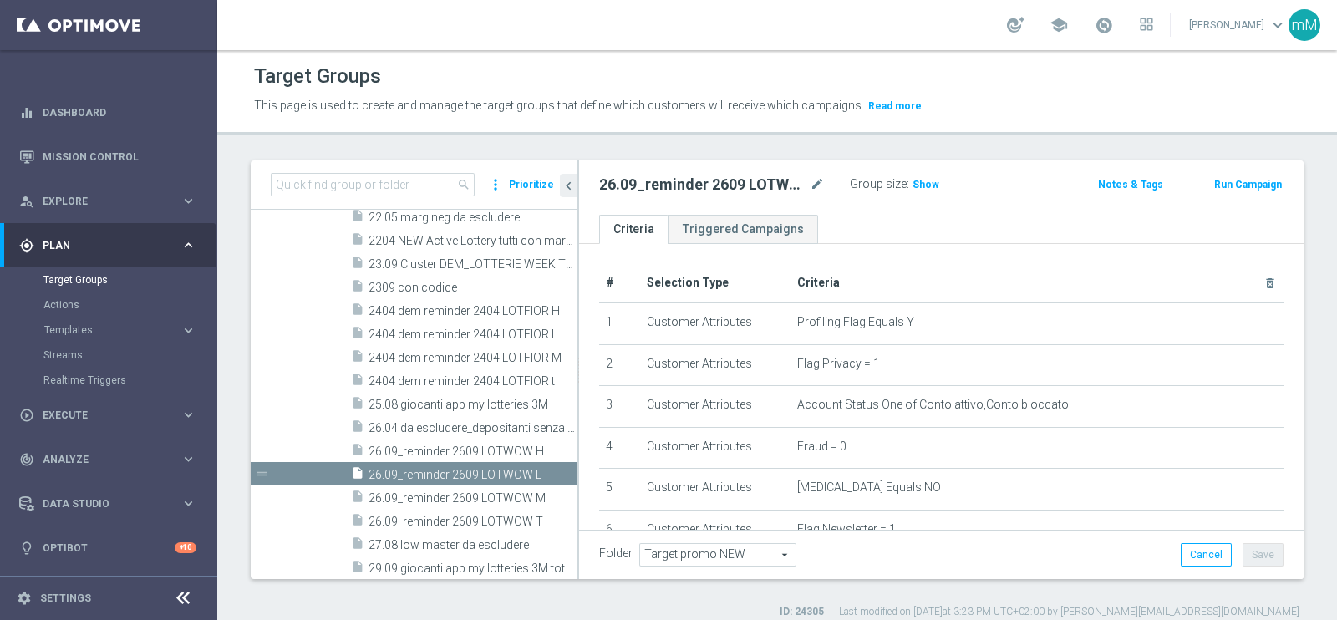
click at [84, 336] on button "Templates keyboard_arrow_right" at bounding box center [120, 329] width 154 height 13
click at [75, 352] on link "Optimail" at bounding box center [113, 355] width 122 height 13
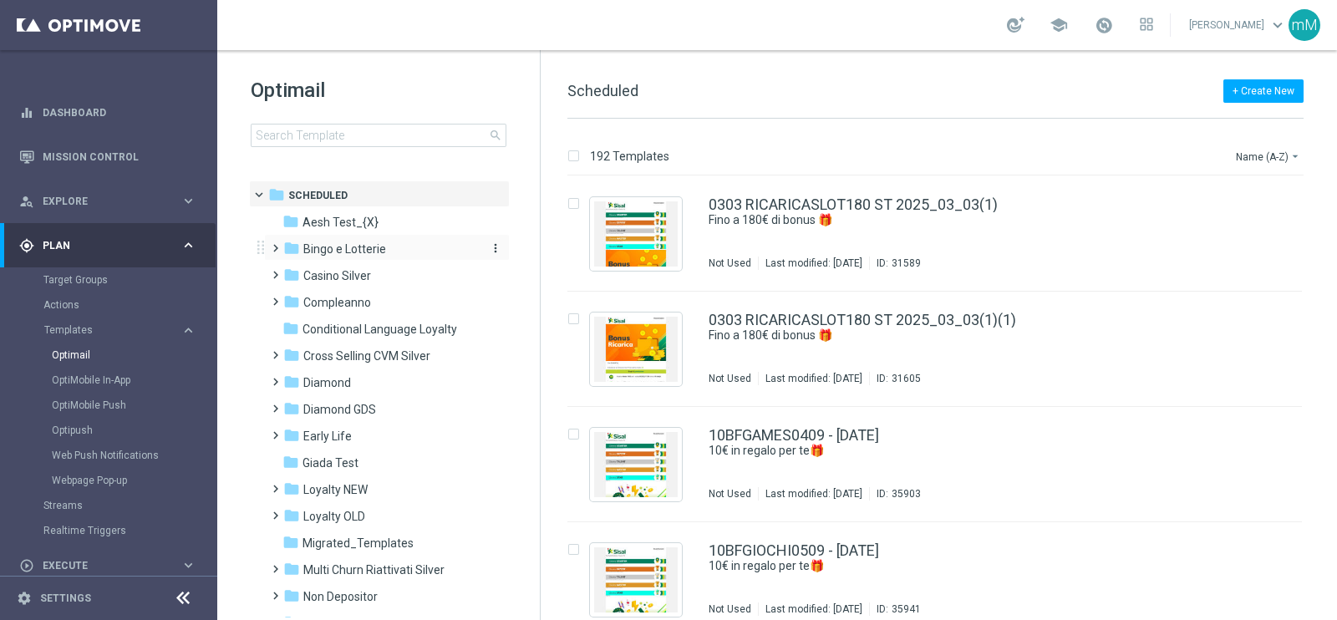
click at [379, 253] on span "Bingo e Lotterie" at bounding box center [344, 249] width 83 height 15
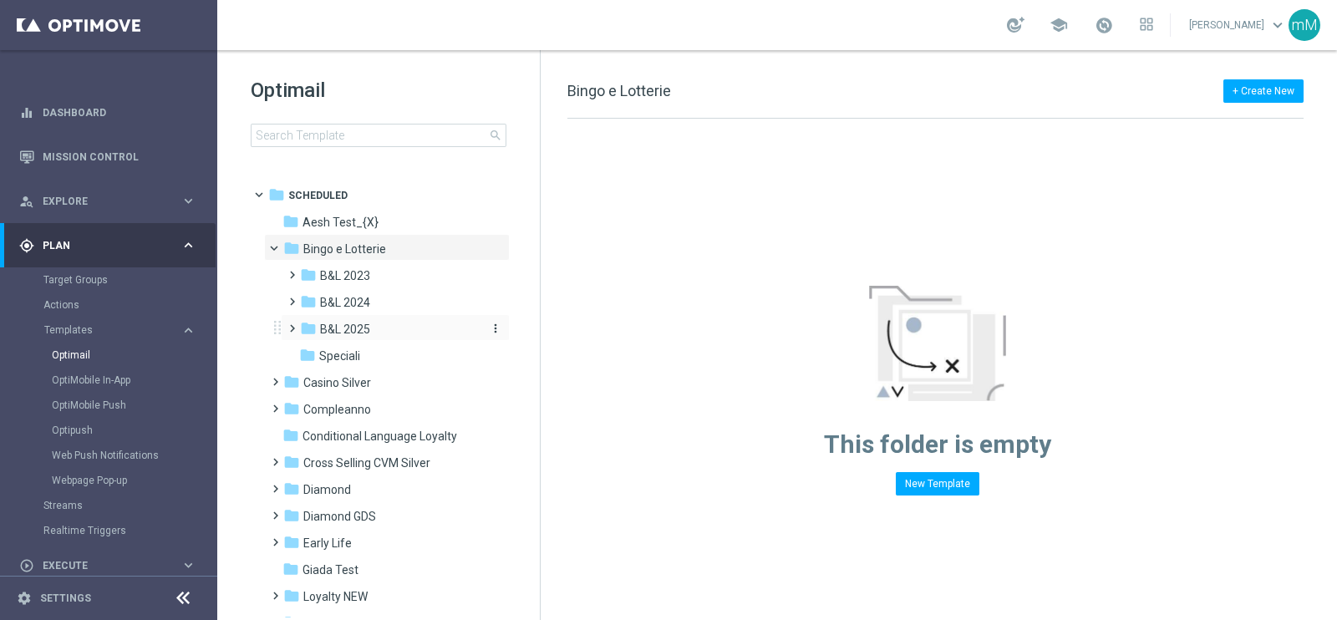
click at [364, 323] on span "B&L 2025" at bounding box center [345, 329] width 50 height 15
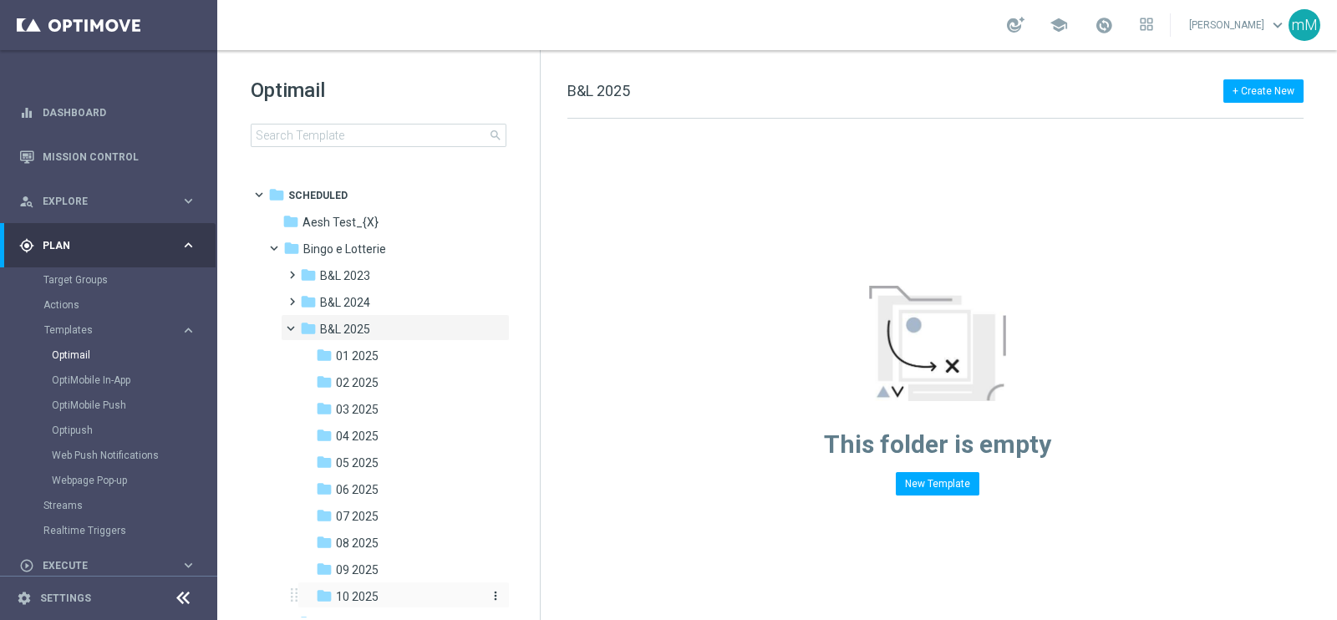
click at [359, 592] on span "10 2025" at bounding box center [357, 596] width 43 height 15
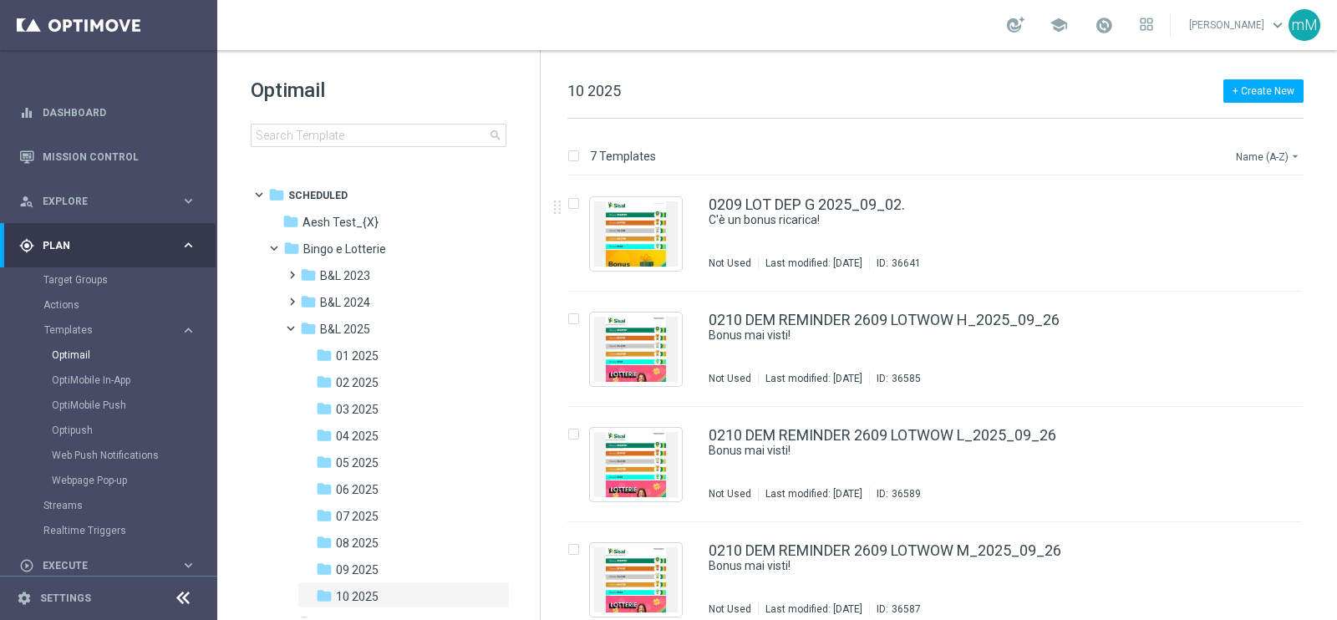
click at [1245, 154] on button "Name (A-Z) arrow_drop_down" at bounding box center [1268, 156] width 69 height 20
click at [1251, 229] on span "Date Modified (Newest)" at bounding box center [1239, 231] width 112 height 12
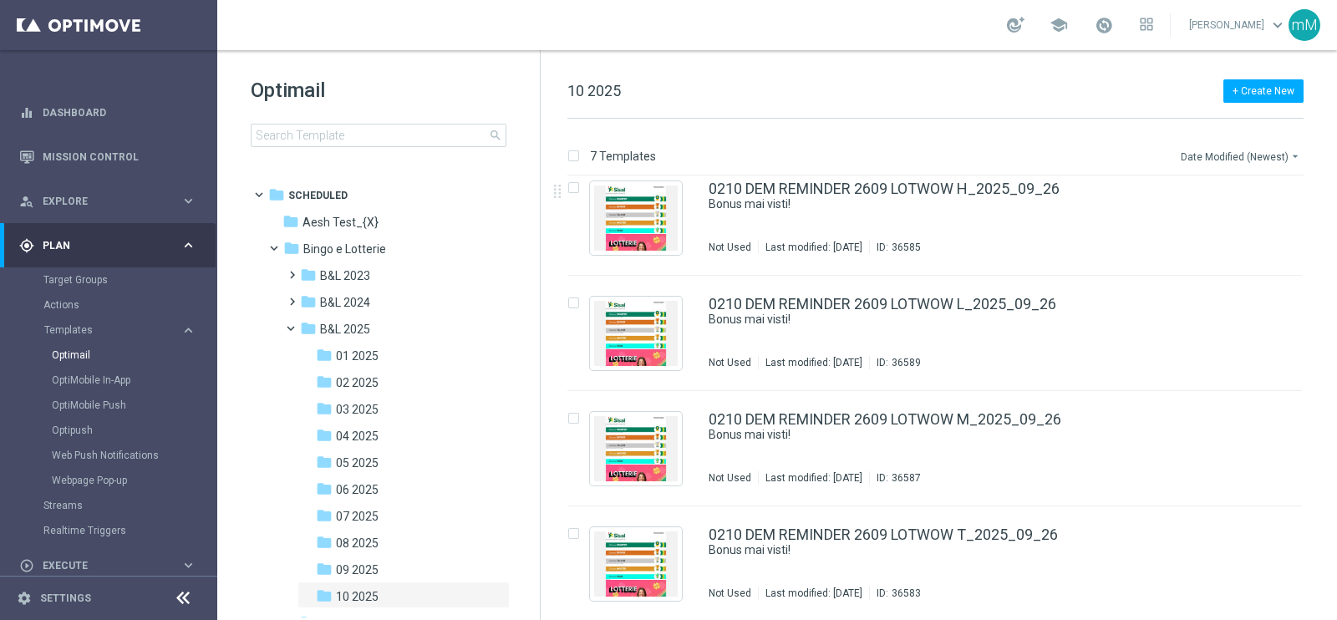
scroll to position [363, 0]
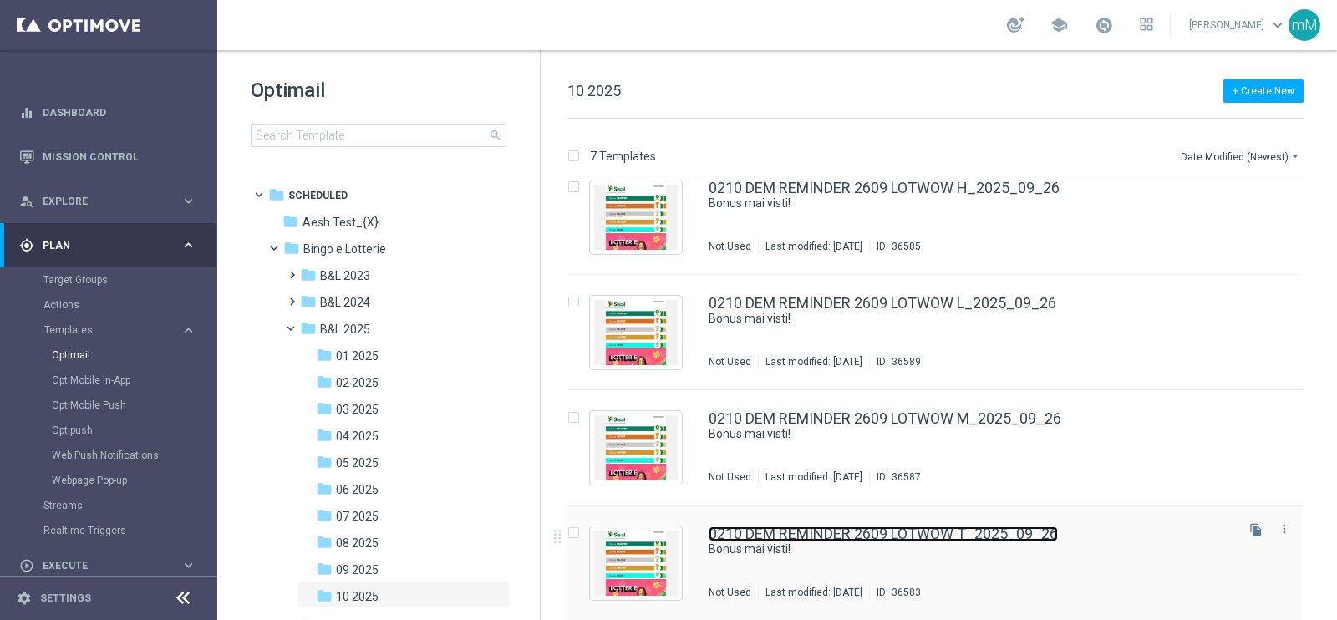
click at [873, 540] on link "0210 DEM REMINDER 2609 LOTWOW T_2025_09_26" at bounding box center [883, 534] width 349 height 15
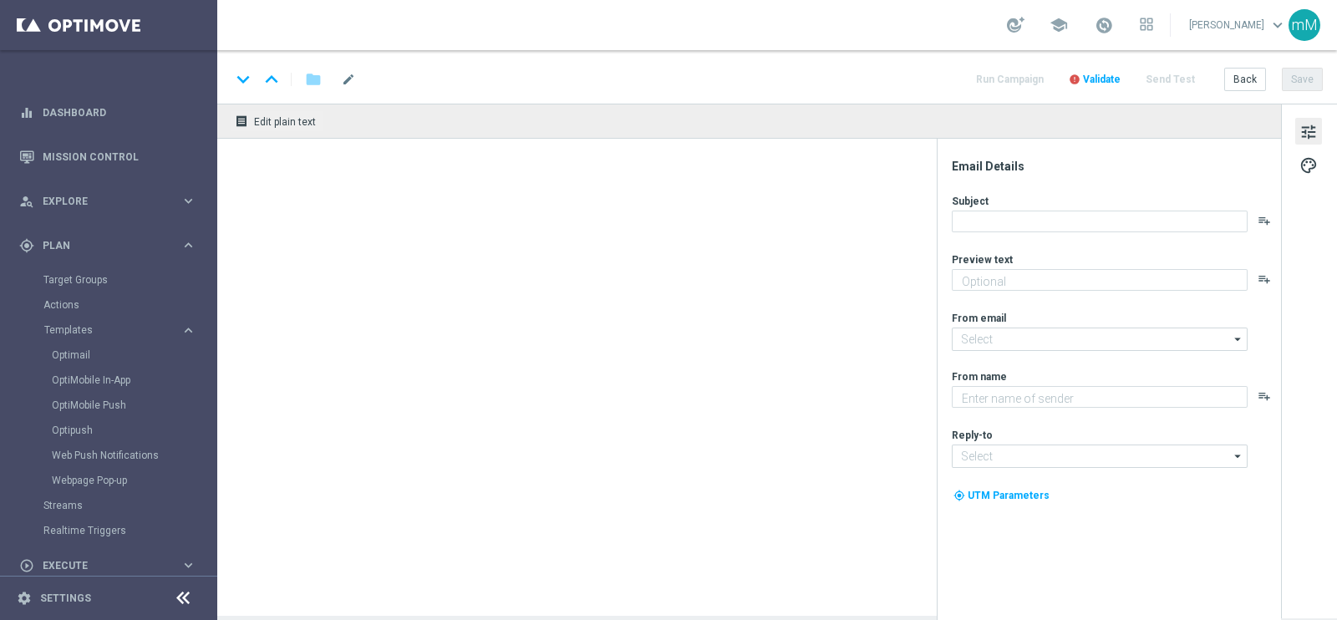
type textarea "Per te fino a 150€ di bonus"
type input "[EMAIL_ADDRESS][DOMAIN_NAME]"
type textarea "Sisal"
type input "[EMAIL_ADDRESS][DOMAIN_NAME]"
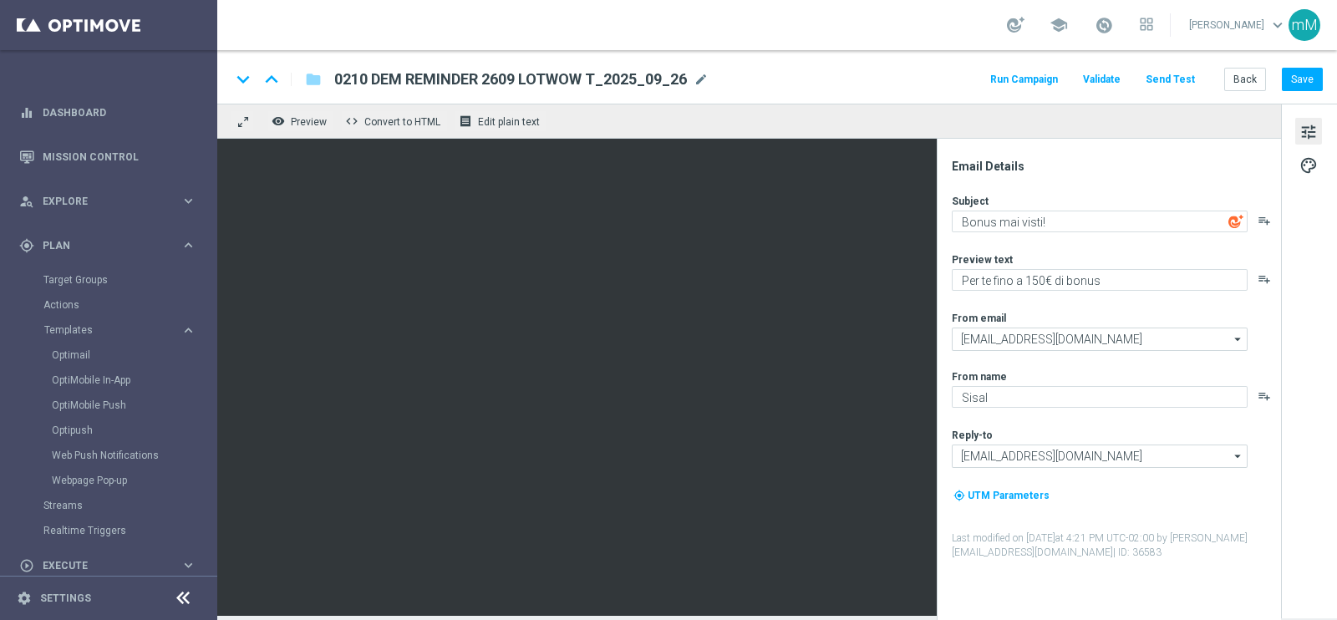
click at [1023, 86] on button "Run Campaign" at bounding box center [1024, 80] width 73 height 23
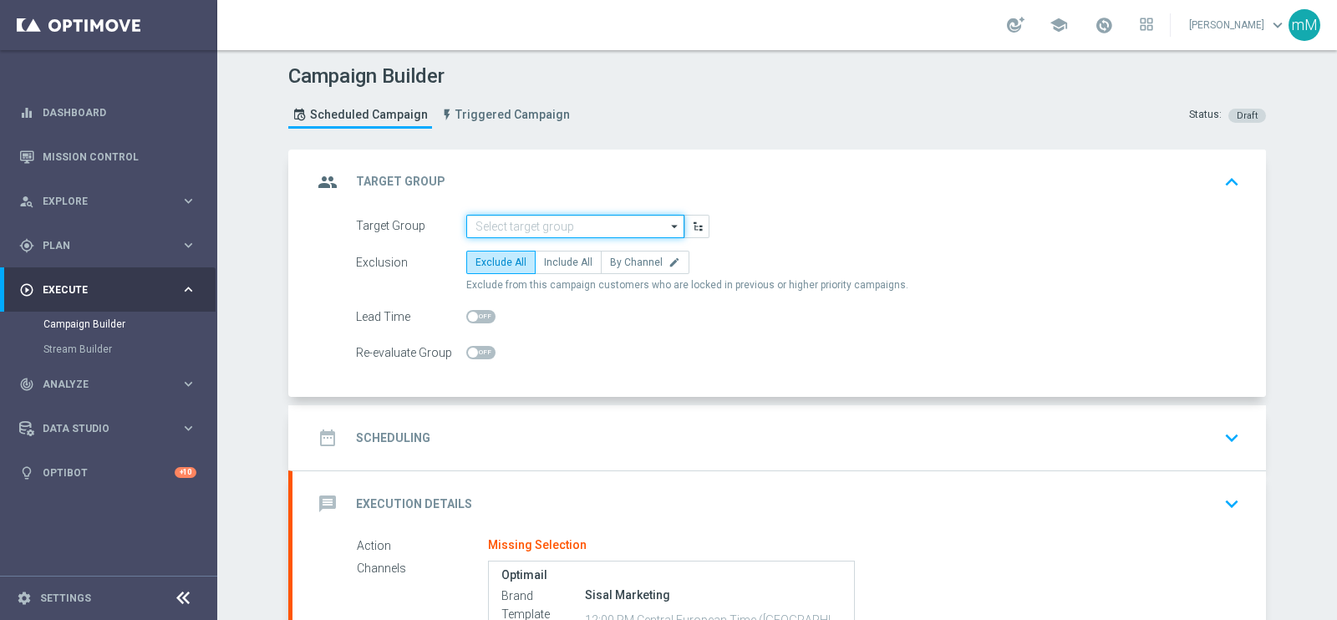
click at [489, 227] on input at bounding box center [575, 226] width 218 height 23
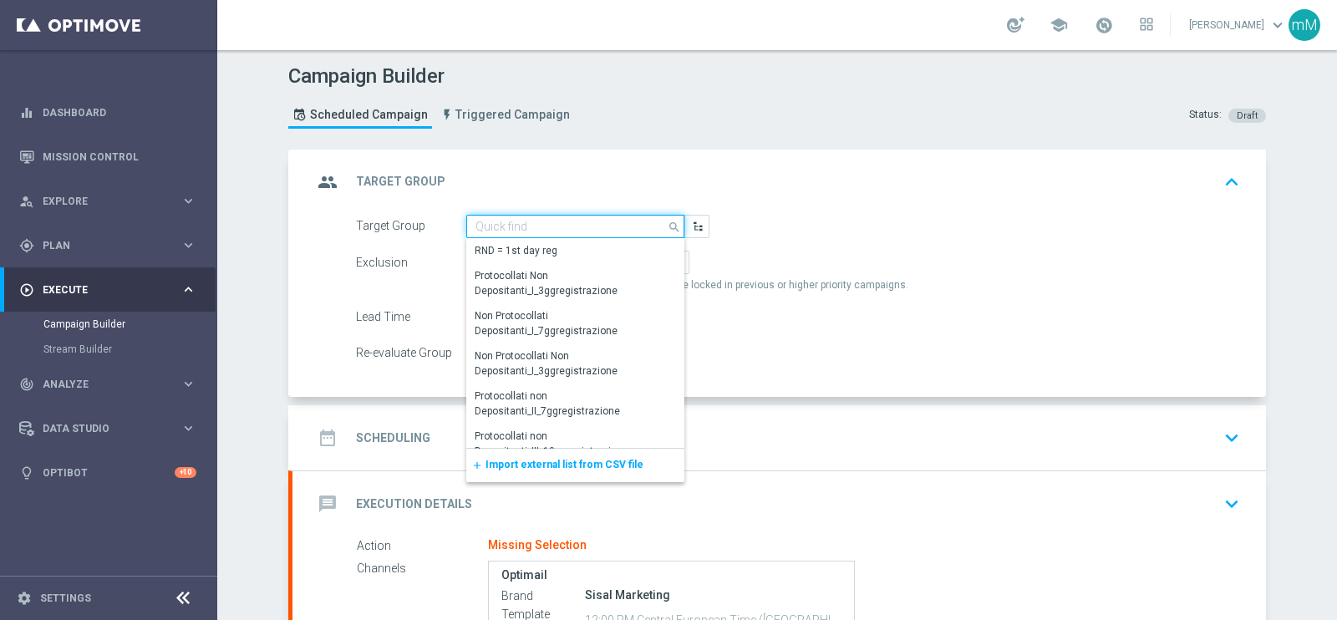
paste input "26.09_reminder 2609 LOTWOW T"
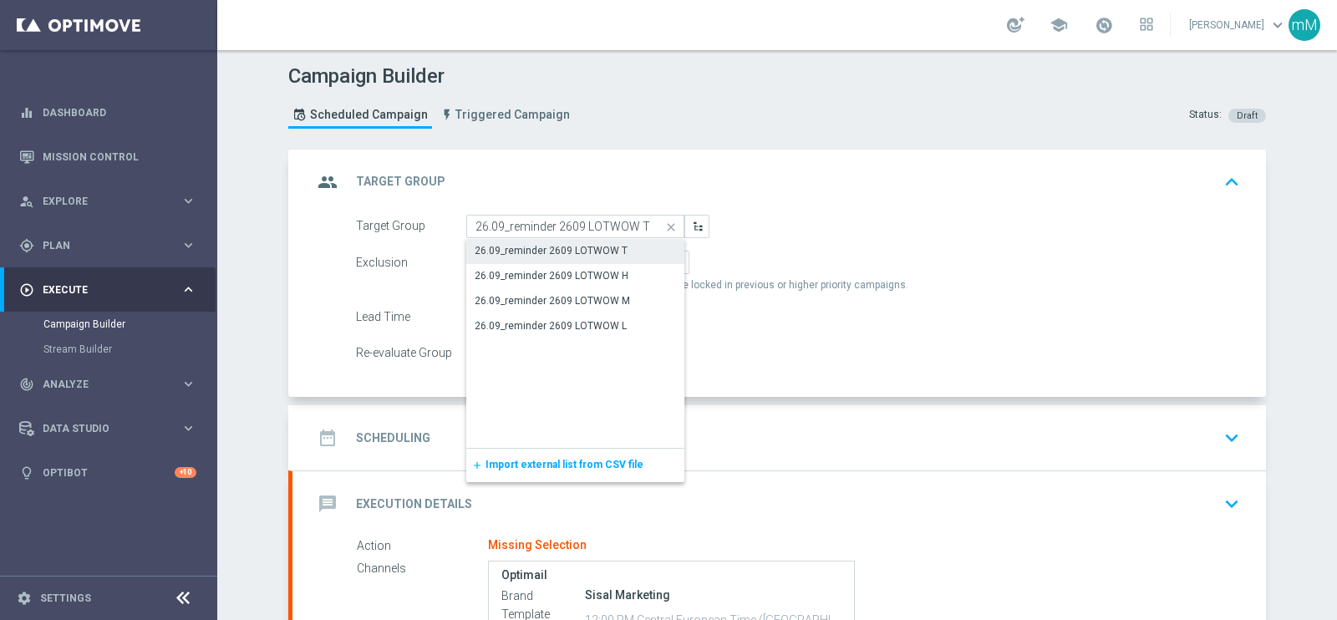
click at [523, 248] on div "26.09_reminder 2609 LOTWOW T" at bounding box center [551, 250] width 153 height 15
type input "26.09_reminder 2609 LOTWOW T"
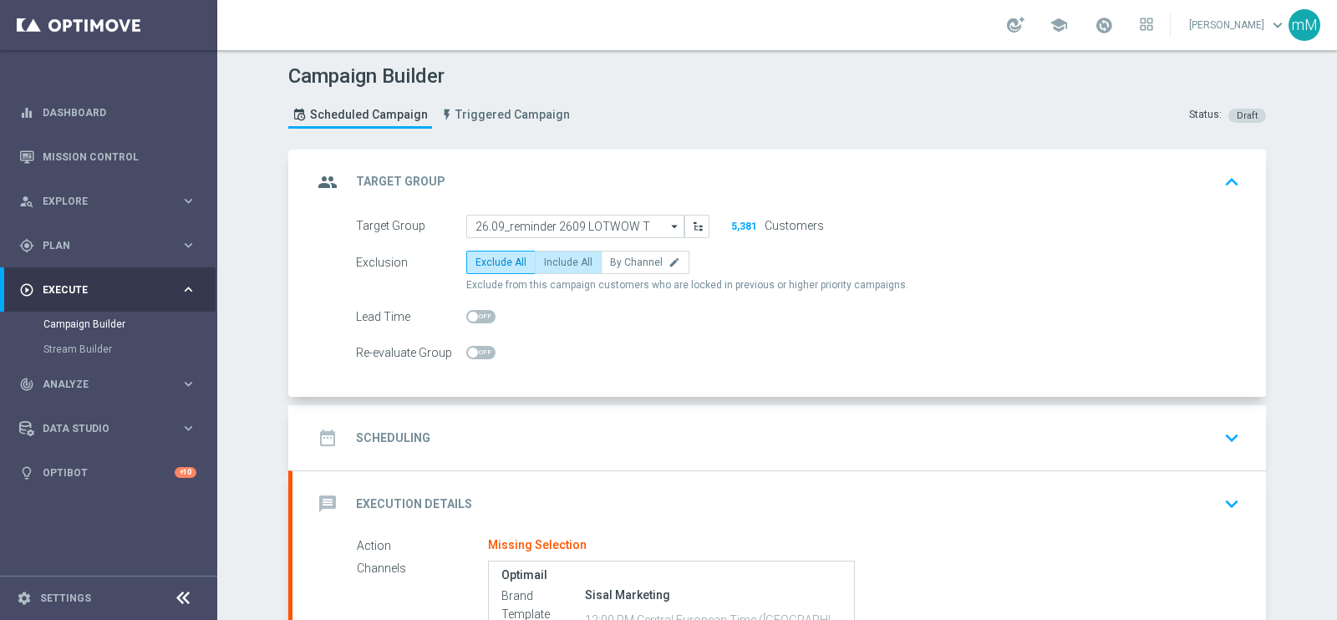
click at [545, 261] on span "Include All" at bounding box center [568, 263] width 48 height 12
click at [545, 261] on input "Include All" at bounding box center [549, 265] width 11 height 11
radio input "true"
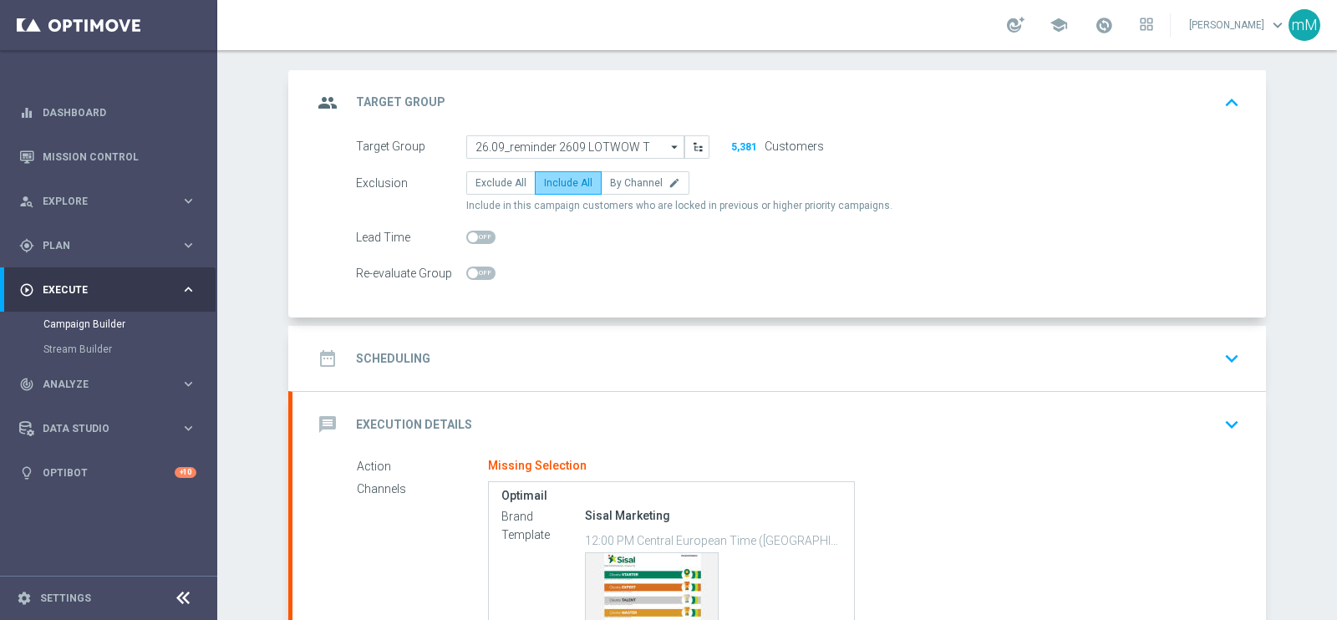
scroll to position [208, 0]
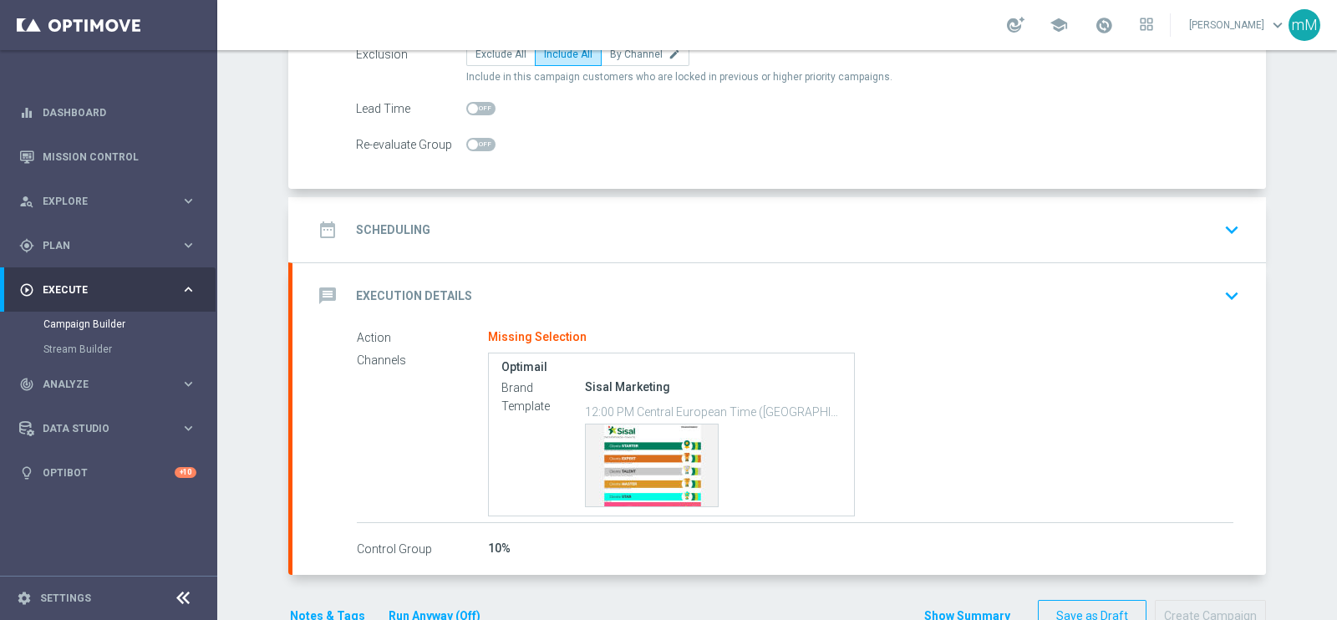
click at [568, 214] on div "date_range Scheduling keyboard_arrow_down" at bounding box center [780, 230] width 934 height 32
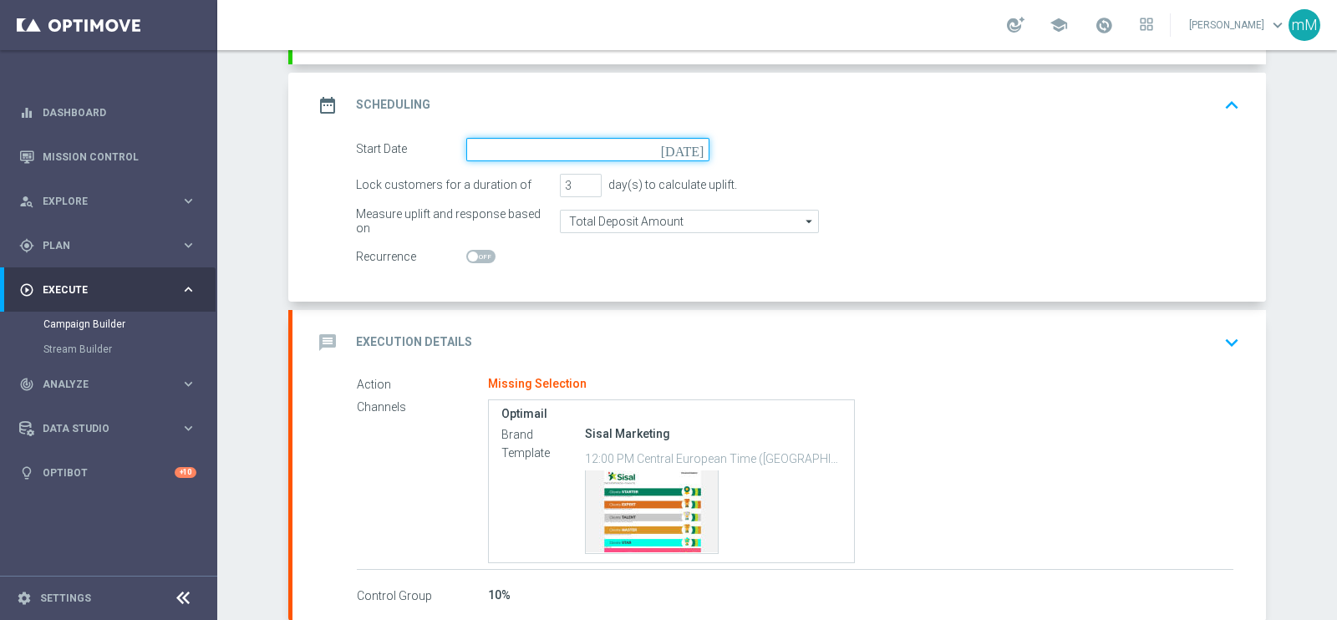
click at [568, 144] on input at bounding box center [587, 149] width 243 height 23
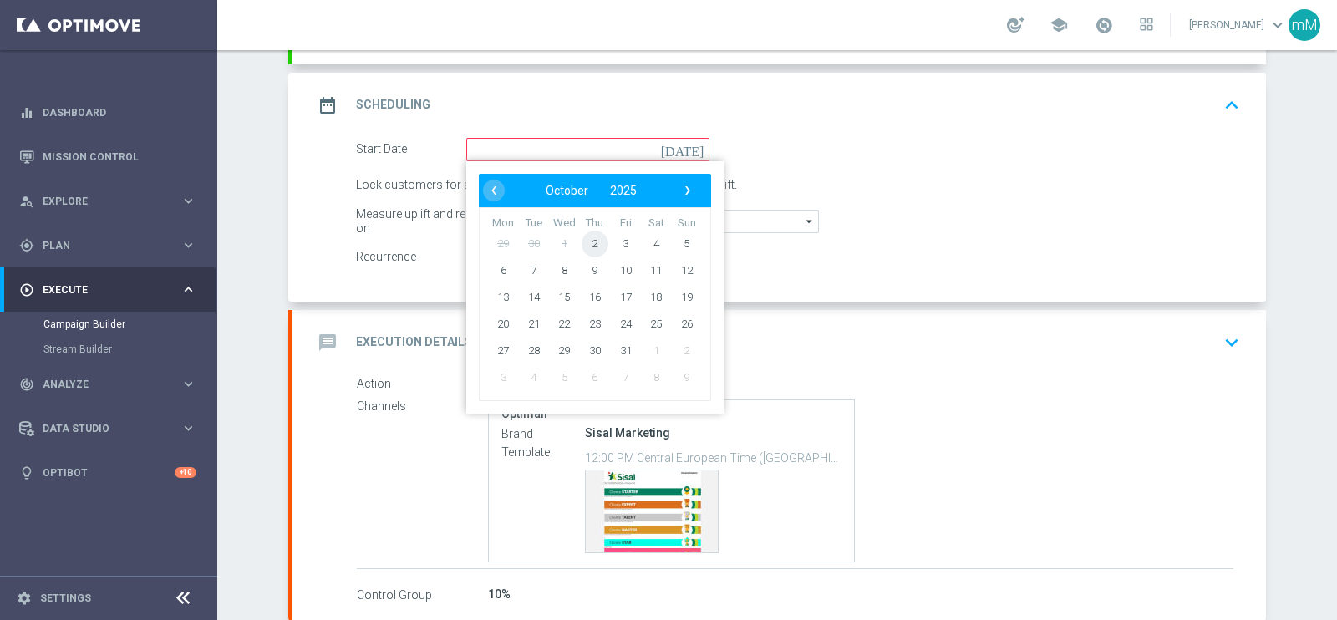
click at [589, 241] on span "2" at bounding box center [595, 243] width 27 height 27
type input "[DATE]"
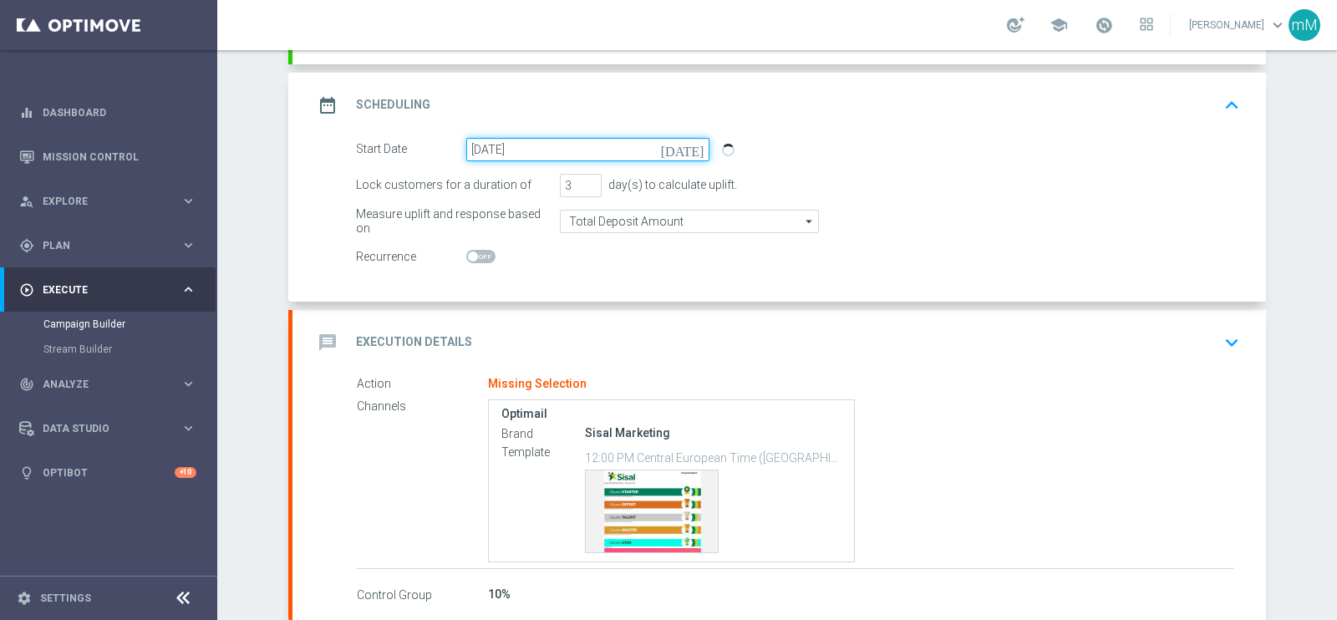
click at [593, 142] on input "[DATE]" at bounding box center [587, 149] width 243 height 23
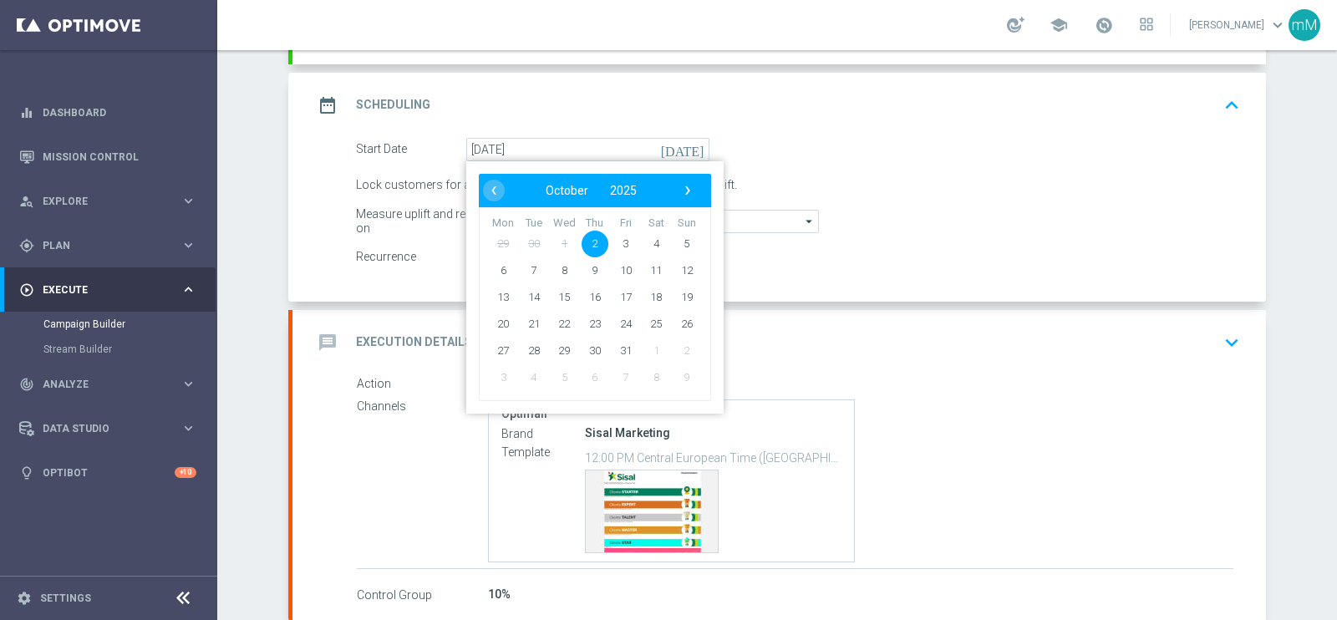
click at [903, 140] on div "Start Date 02 Oct 2025 today ‹ ​ October ​ 2025 ​ › Mon Tue Wed Thu Fri Sat Sun…" at bounding box center [798, 149] width 909 height 23
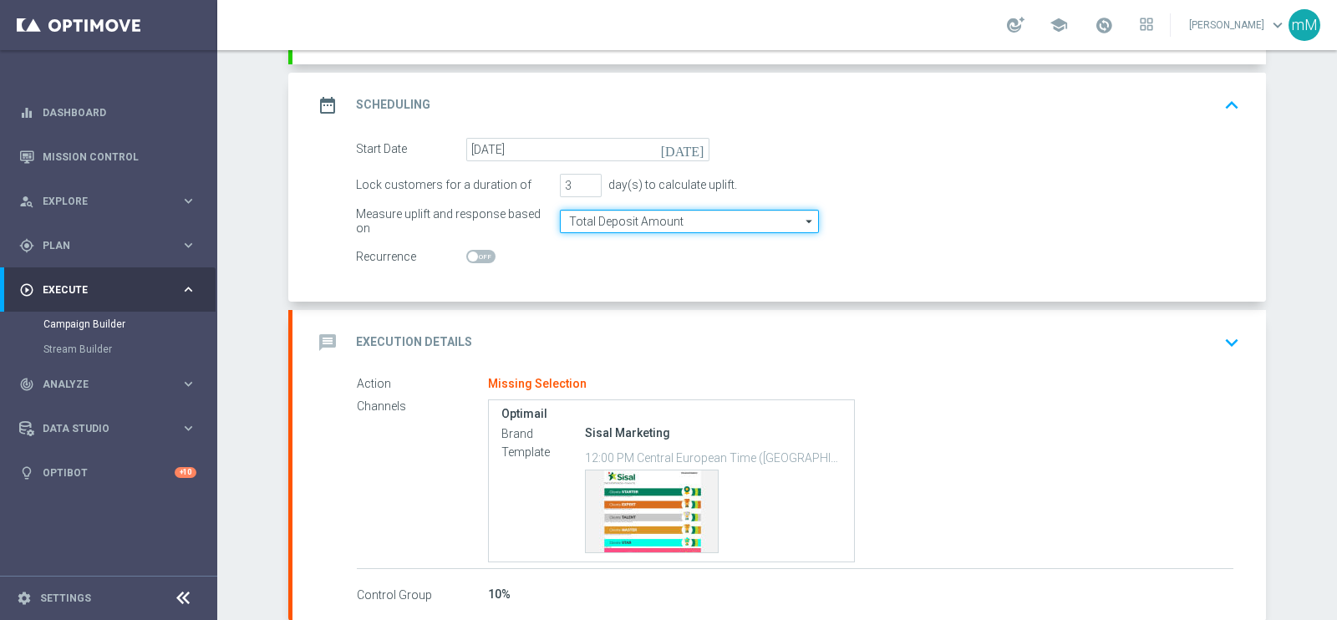
click at [604, 221] on input "Total Deposit Amount" at bounding box center [689, 221] width 259 height 23
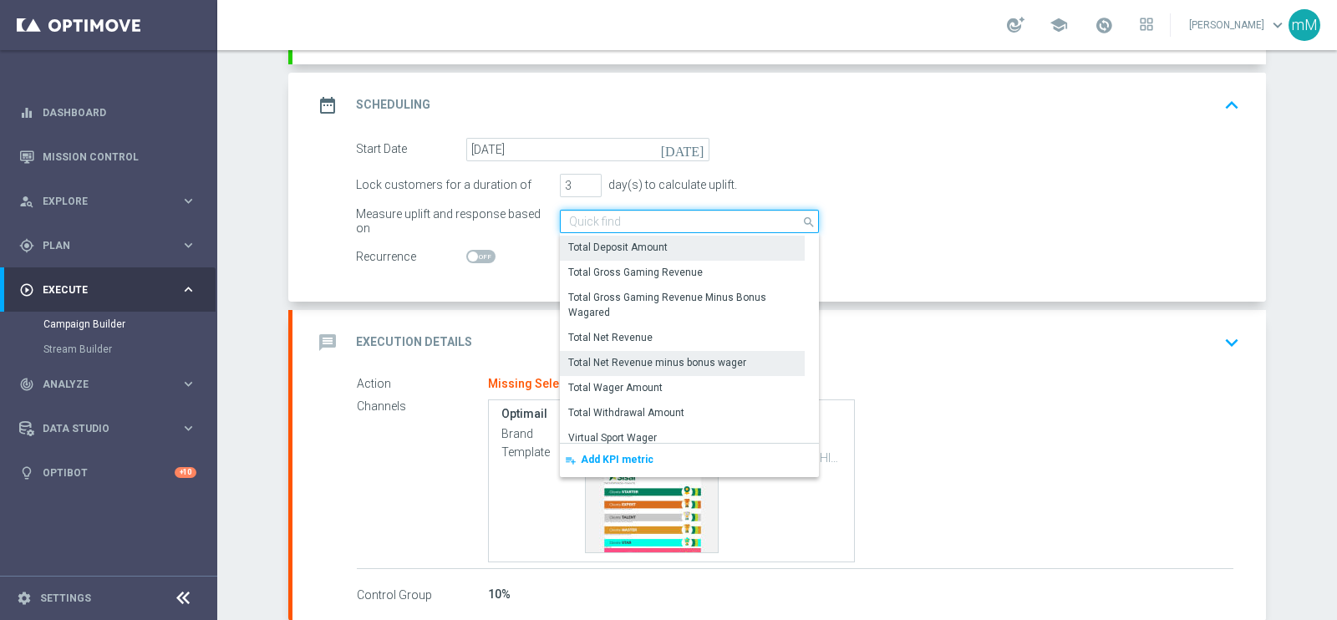
scroll to position [408, 0]
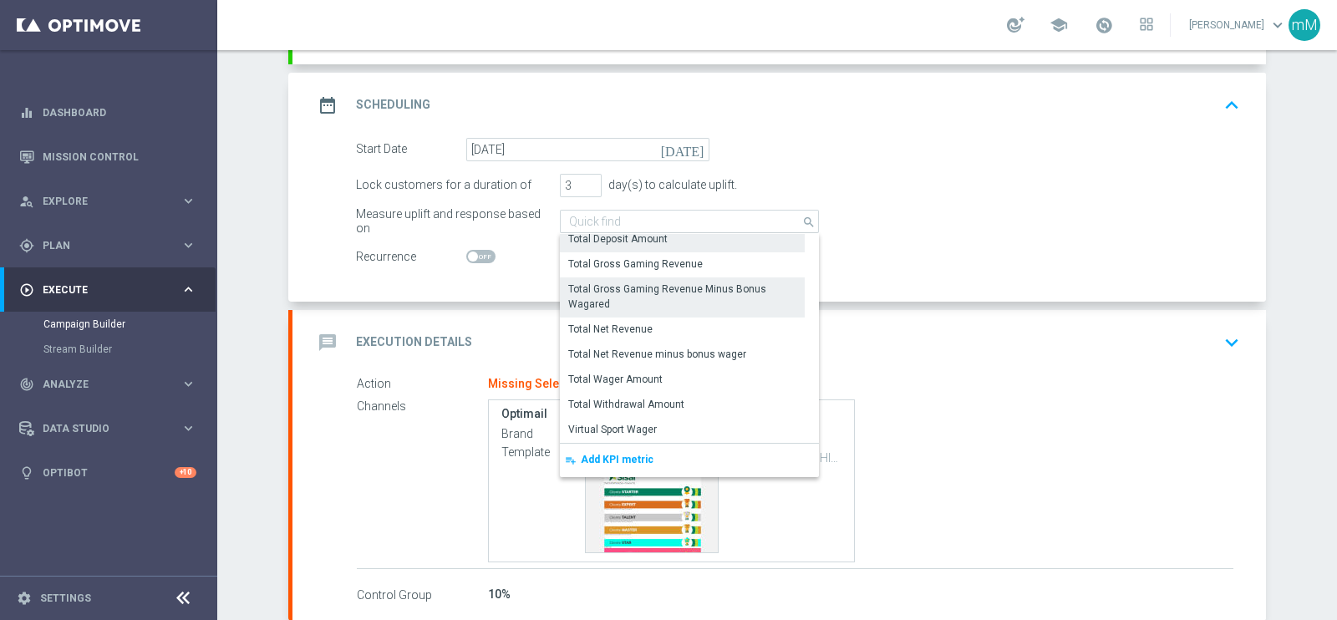
click at [658, 283] on div "Total Gross Gaming Revenue Minus Bonus Wagared" at bounding box center [682, 297] width 228 height 30
type input "Total Gross Gaming Revenue Minus Bonus Wagared"
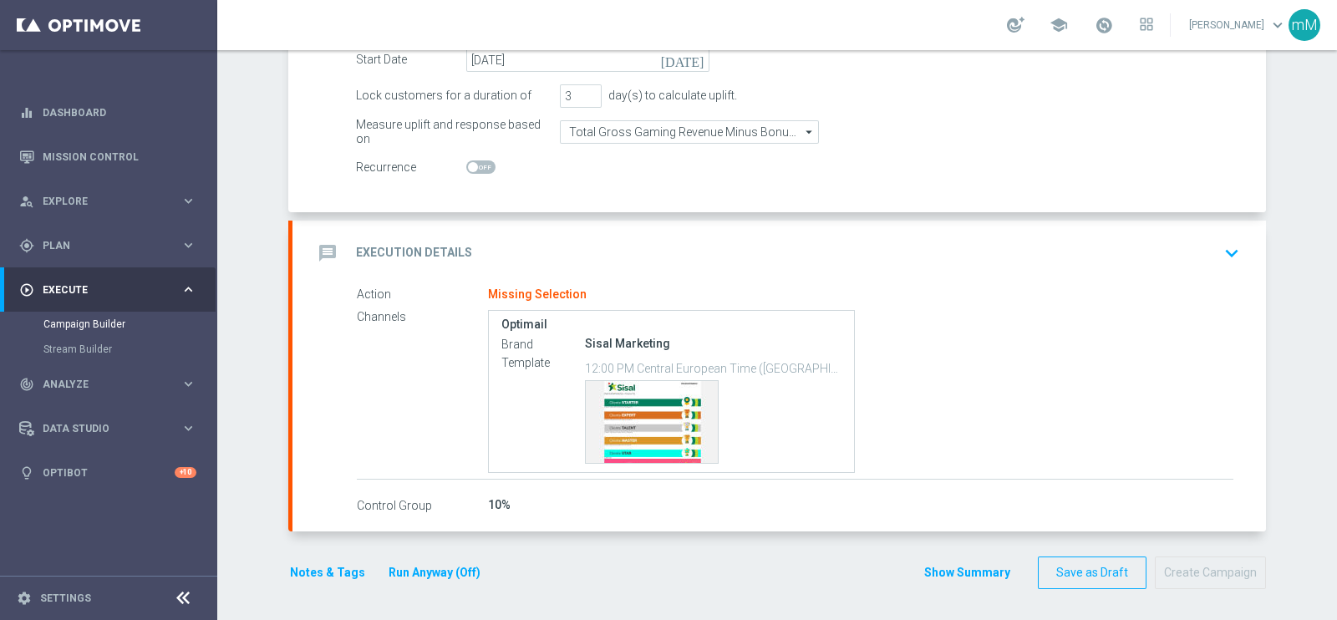
click at [644, 221] on div "message Execution Details keyboard_arrow_down" at bounding box center [780, 253] width 974 height 65
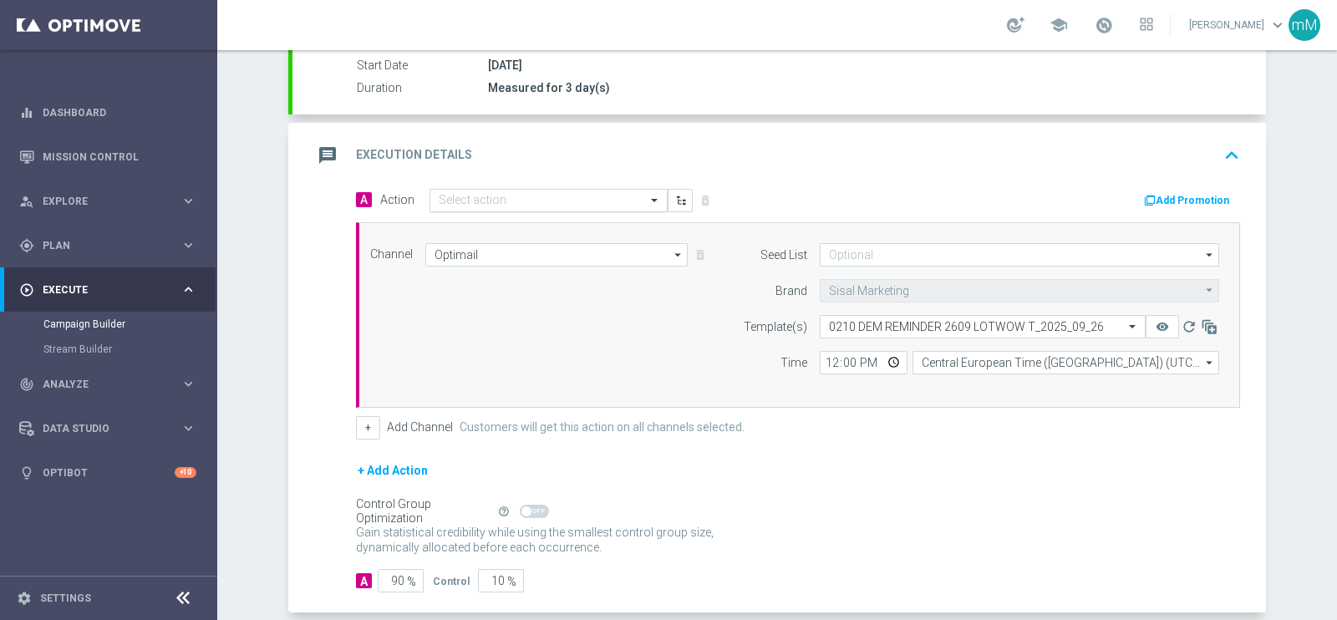
click at [526, 195] on input "text" at bounding box center [532, 201] width 186 height 14
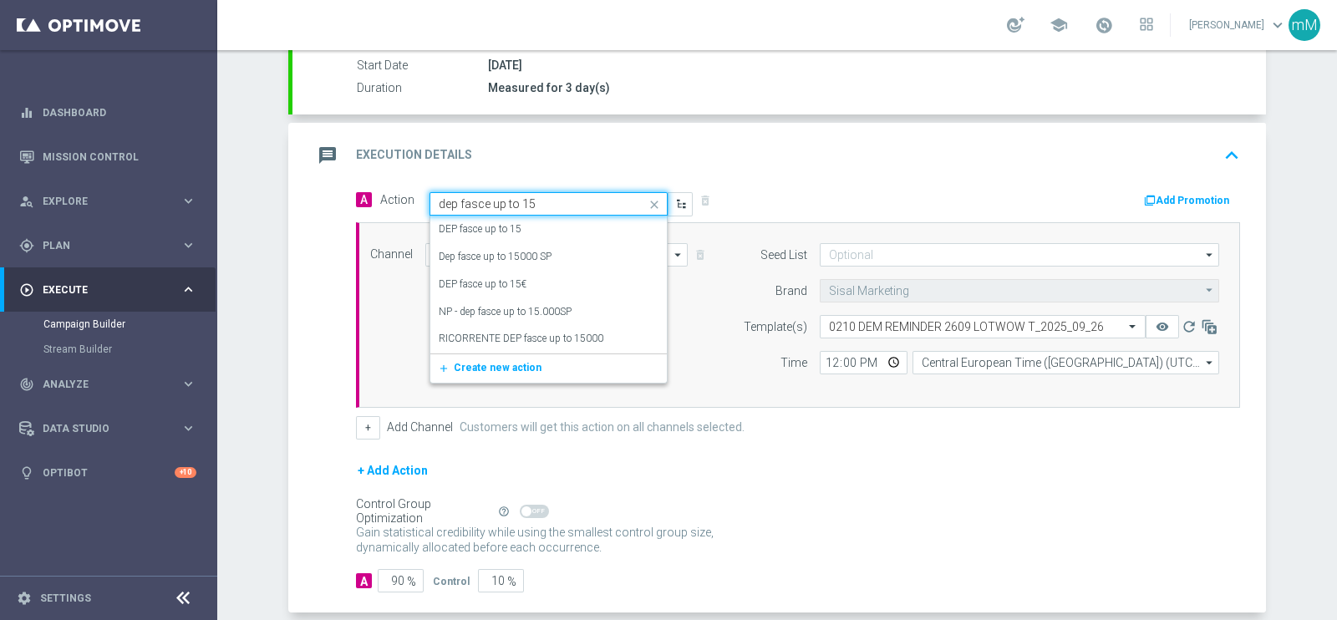
type input "dep fasce up to 1"
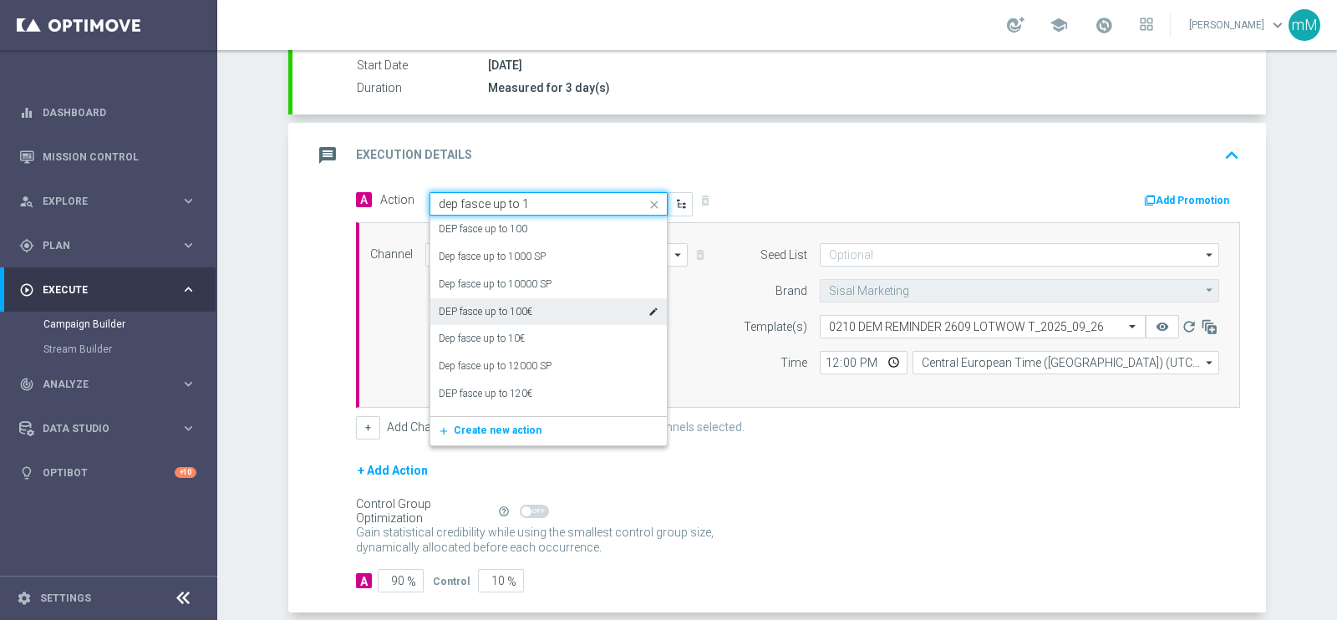
click at [506, 315] on label "DEP fasce up to 100€" at bounding box center [486, 312] width 94 height 14
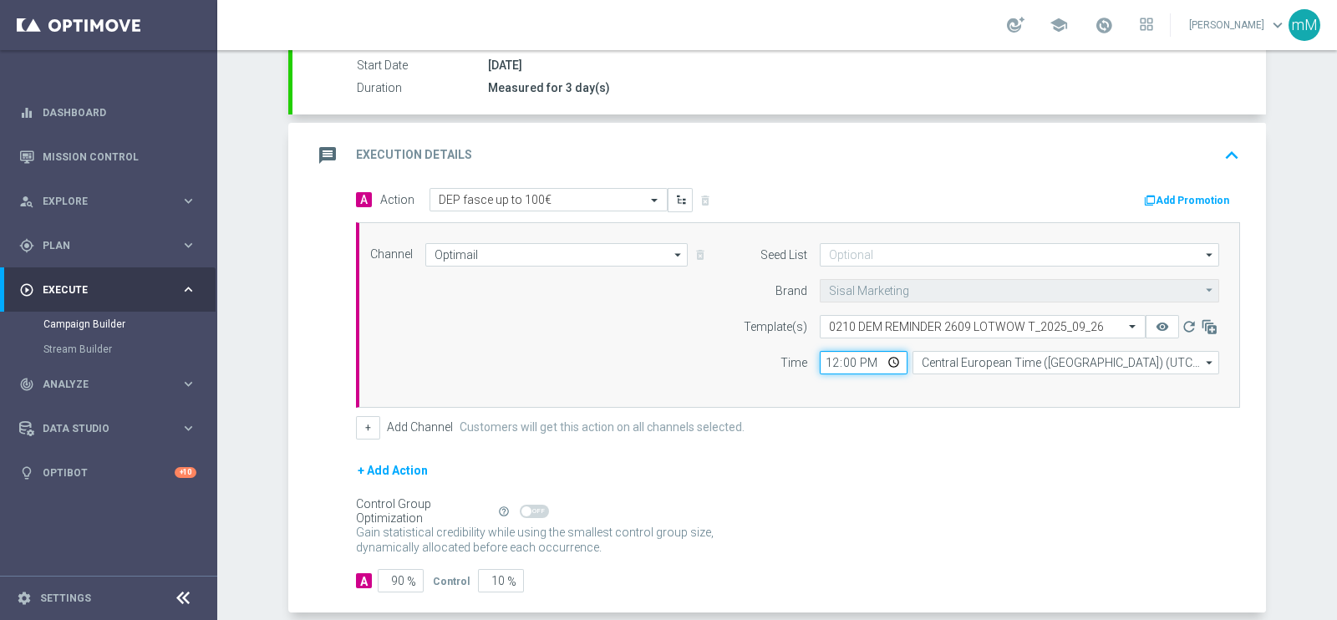
click at [822, 369] on input "12:00" at bounding box center [864, 362] width 88 height 23
type input "16:30"
click at [367, 425] on button "+" at bounding box center [368, 427] width 24 height 23
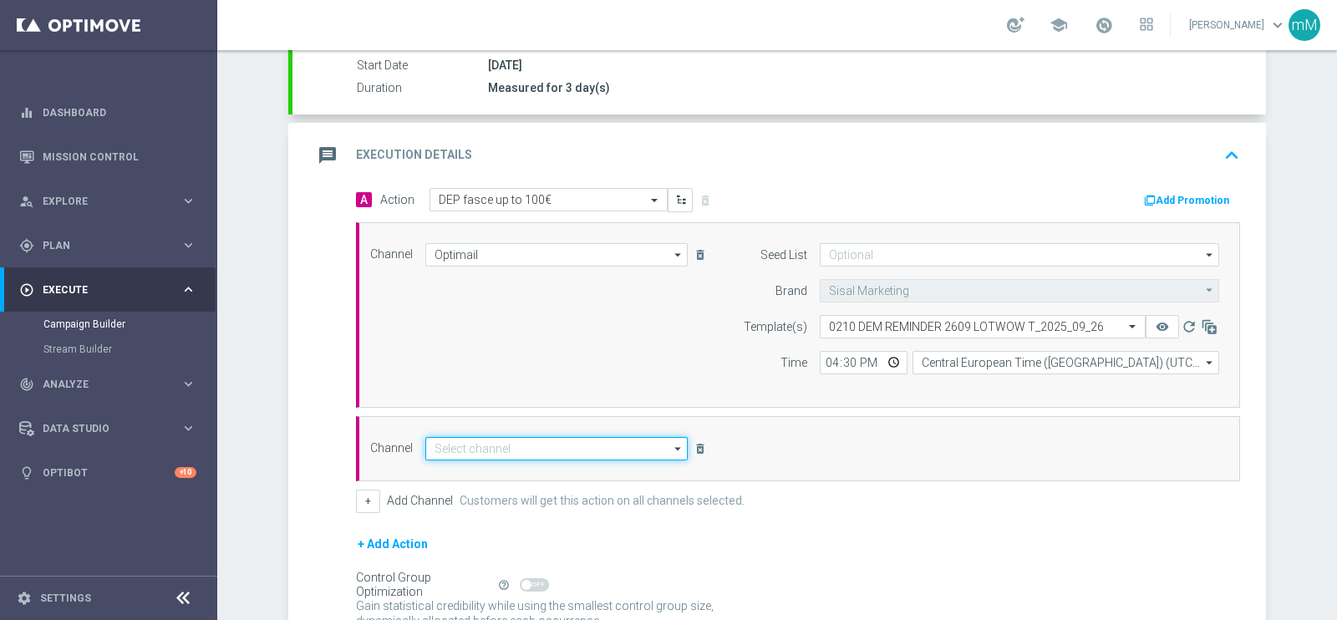
click at [491, 449] on input at bounding box center [556, 448] width 262 height 23
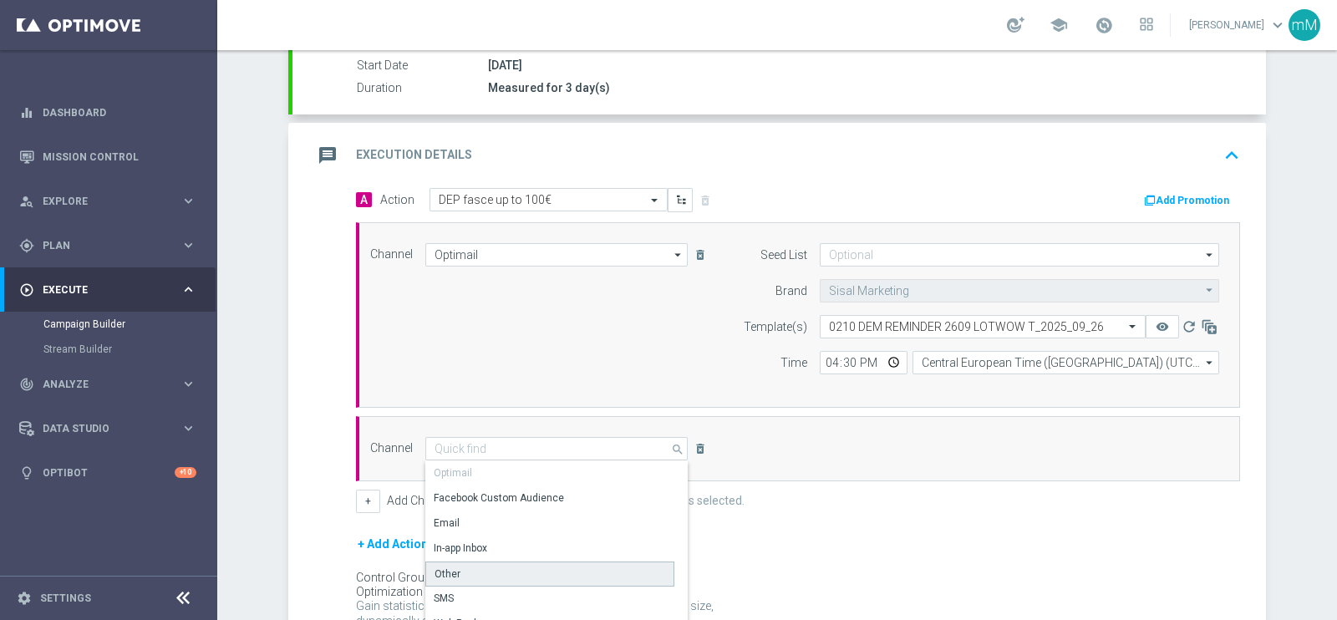
click at [518, 574] on div "Other" at bounding box center [549, 574] width 249 height 25
type input "Other"
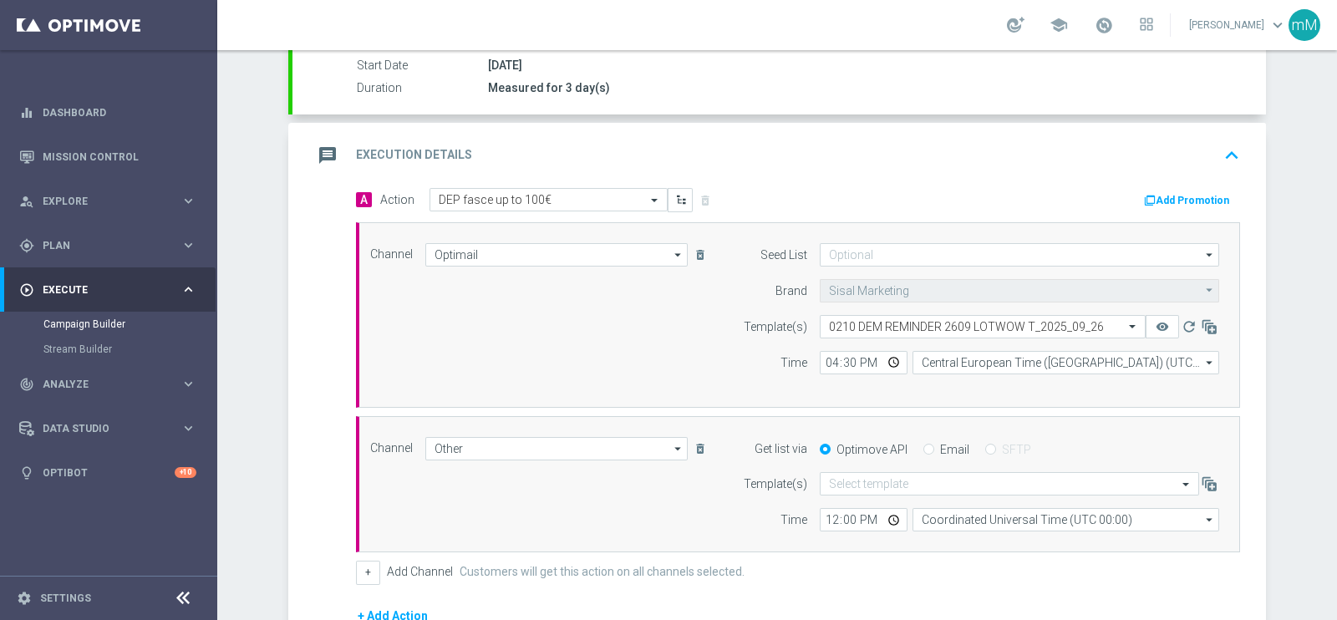
click at [951, 443] on label "Email" at bounding box center [954, 449] width 29 height 15
click at [934, 445] on input "Email" at bounding box center [929, 450] width 11 height 11
radio input "true"
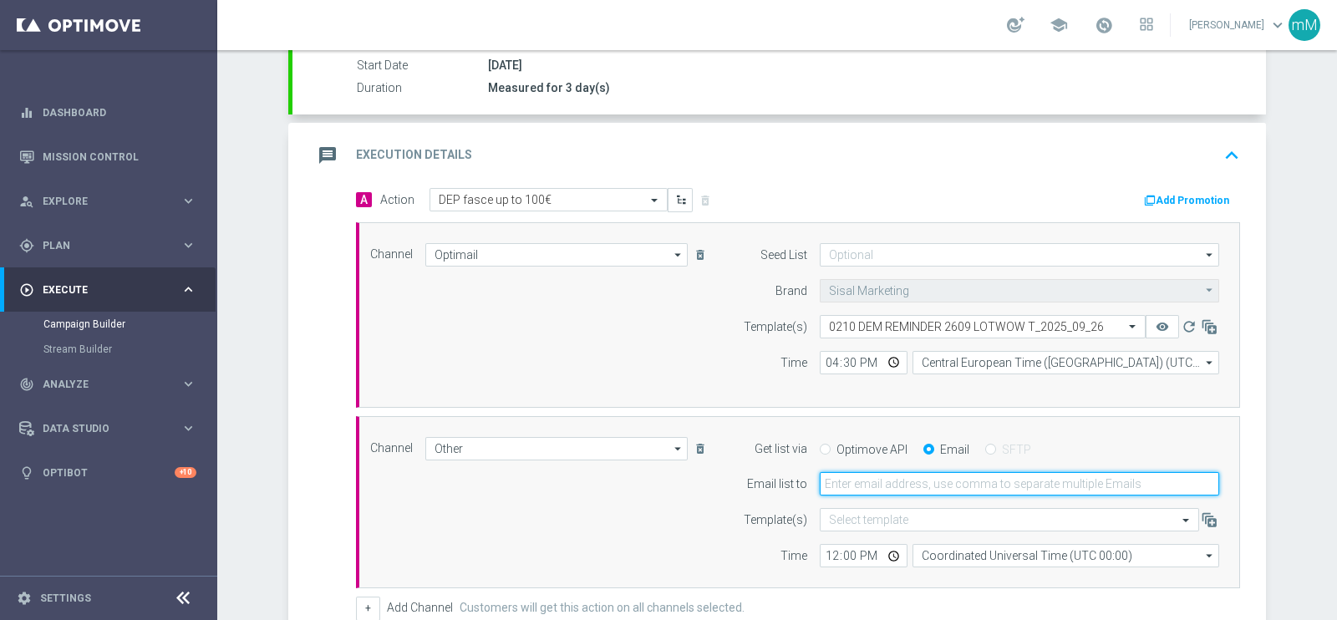
click at [933, 491] on input "email" at bounding box center [1020, 483] width 400 height 23
type input "[EMAIL_ADDRESS][DOMAIN_NAME]"
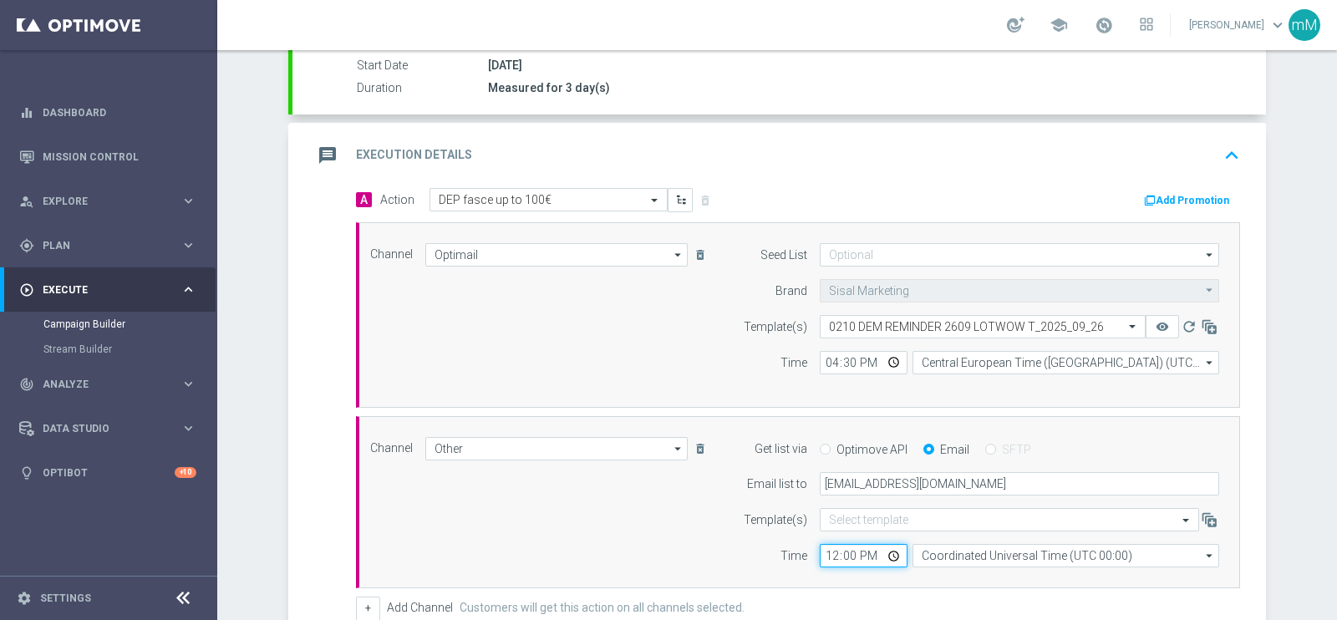
click at [820, 559] on input "12:00" at bounding box center [864, 555] width 88 height 23
type input "16:30"
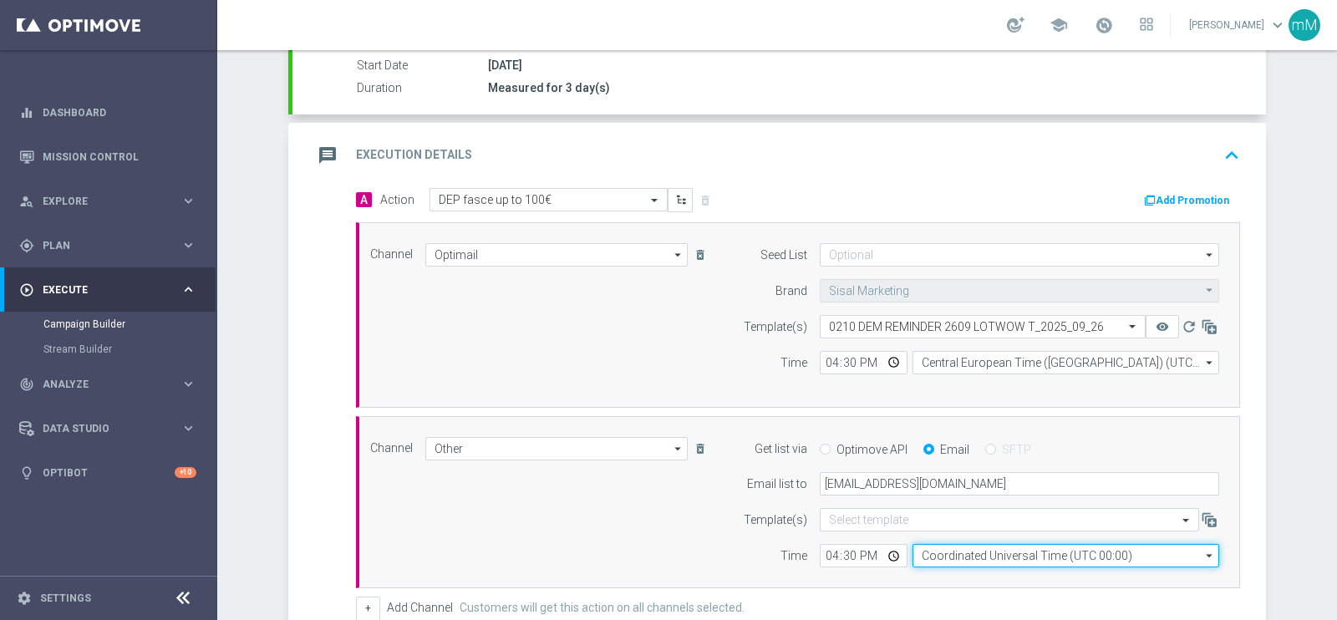
click at [940, 551] on input "Coordinated Universal Time (UTC 00:00)" at bounding box center [1066, 555] width 307 height 23
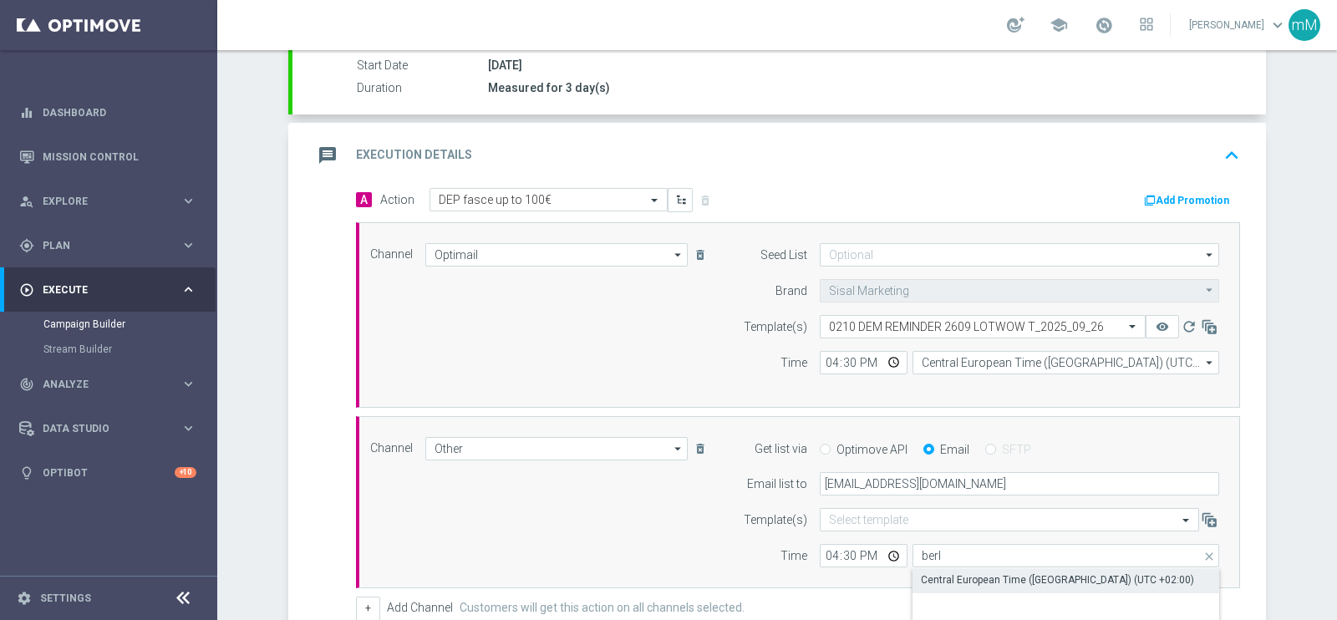
click at [943, 583] on div "Central European Time ([GEOGRAPHIC_DATA]) (UTC +02:00)" at bounding box center [1057, 580] width 273 height 15
type input "Central European Time ([GEOGRAPHIC_DATA]) (UTC +02:00)"
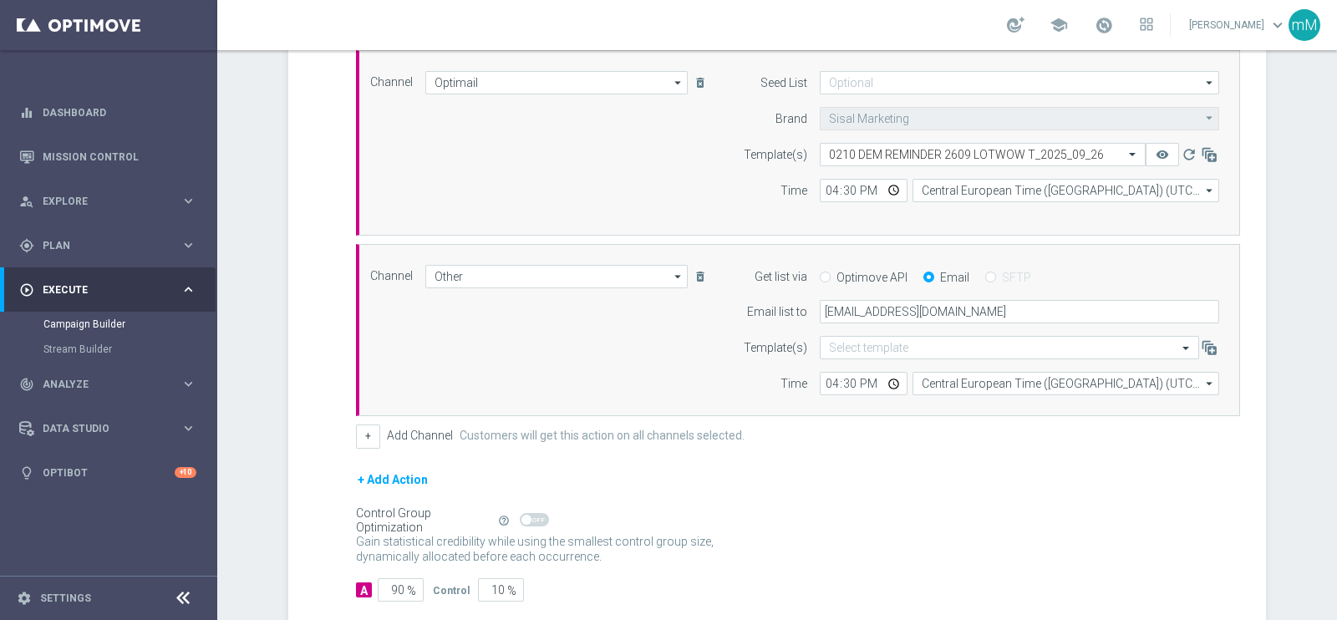
scroll to position [543, 0]
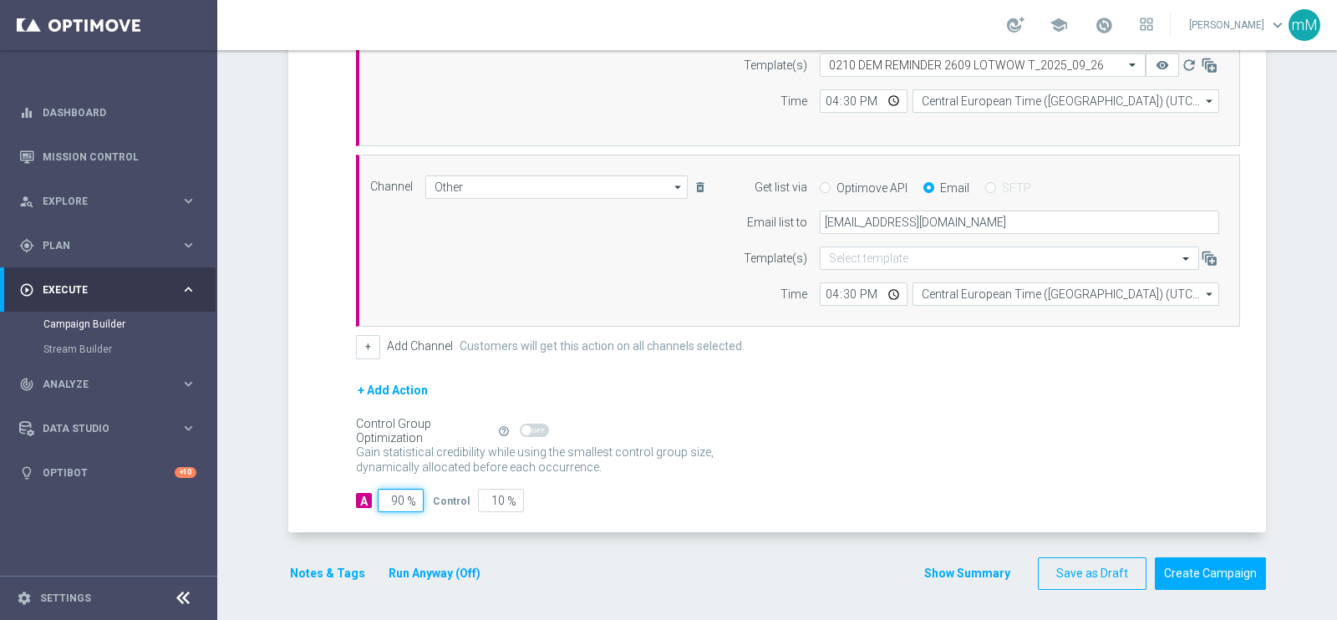
drag, startPoint x: 393, startPoint y: 498, endPoint x: 370, endPoint y: 506, distance: 24.1
click at [378, 506] on input "90" at bounding box center [401, 500] width 46 height 23
type input "10"
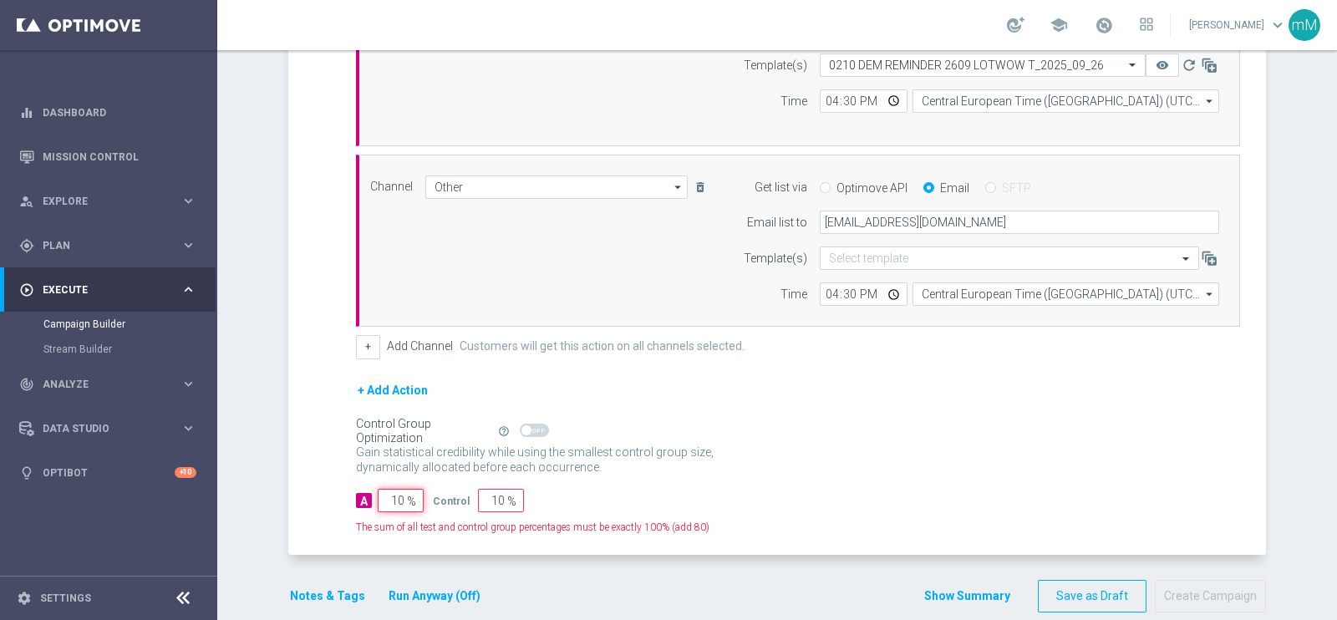
type input "90"
type input "100"
type input "0"
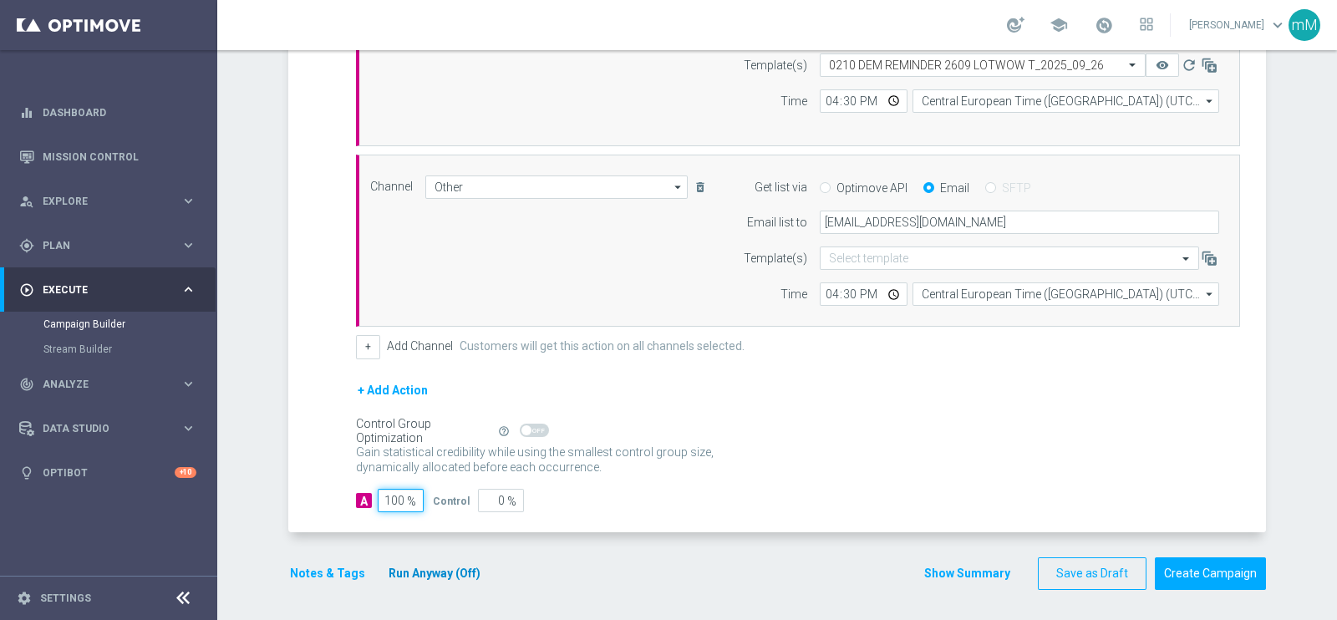
type input "100"
click at [447, 566] on button "Run Anyway (Off)" at bounding box center [434, 573] width 95 height 21
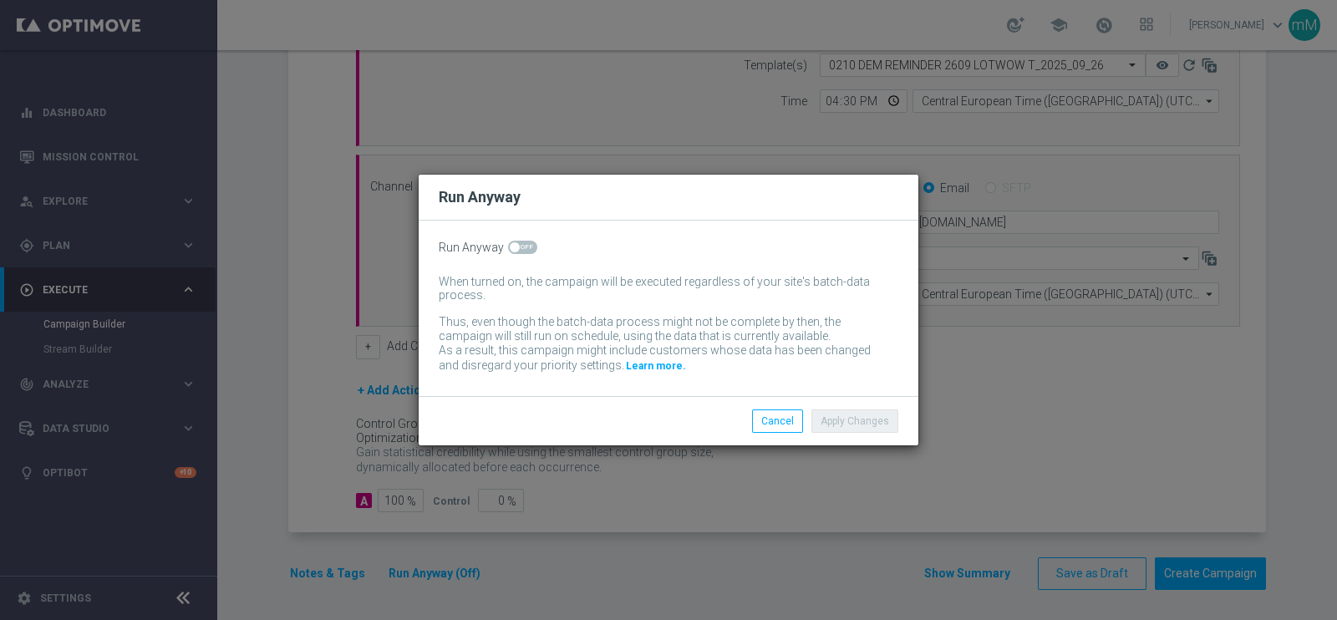
click at [523, 249] on span at bounding box center [522, 247] width 29 height 13
click at [523, 249] on input "checkbox" at bounding box center [522, 247] width 29 height 13
checkbox input "true"
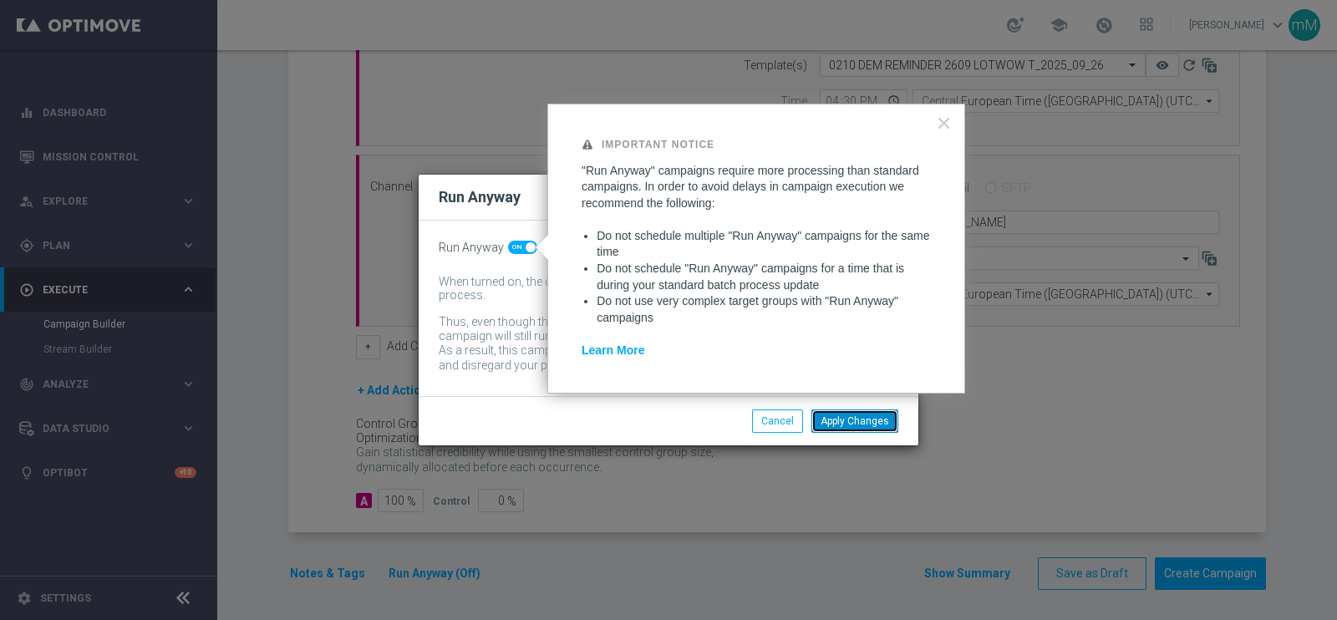
click at [830, 424] on button "Apply Changes" at bounding box center [855, 421] width 87 height 23
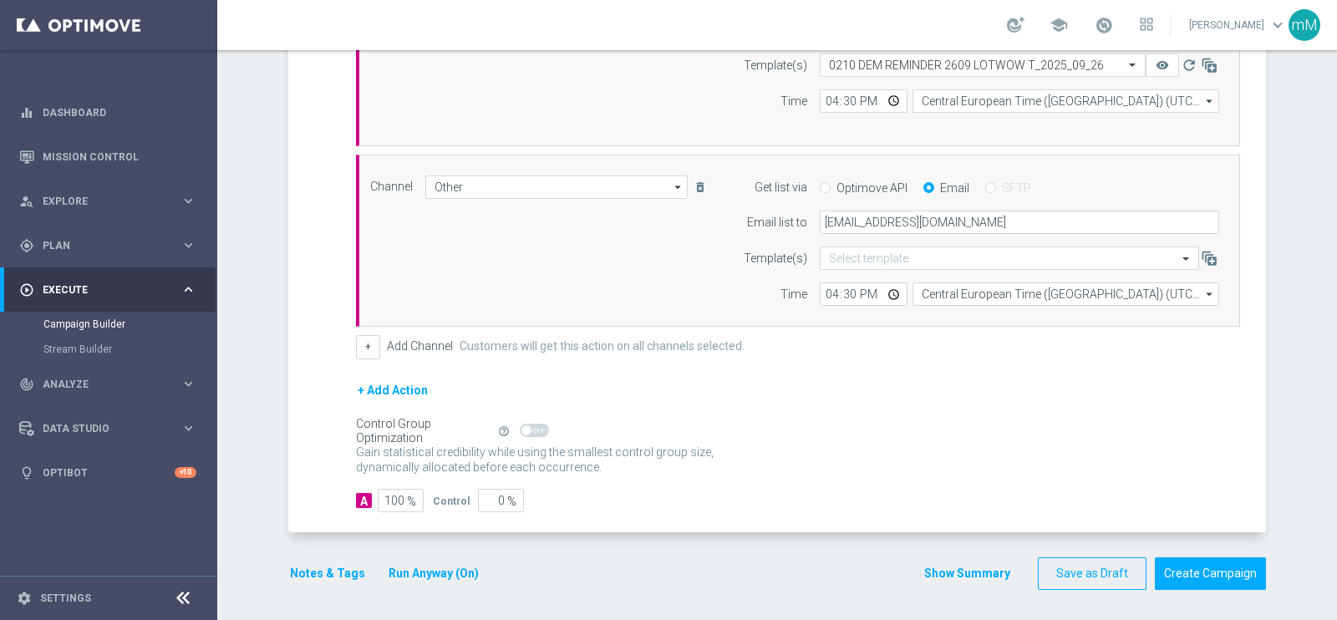
click at [319, 566] on button "Notes & Tags" at bounding box center [327, 573] width 79 height 21
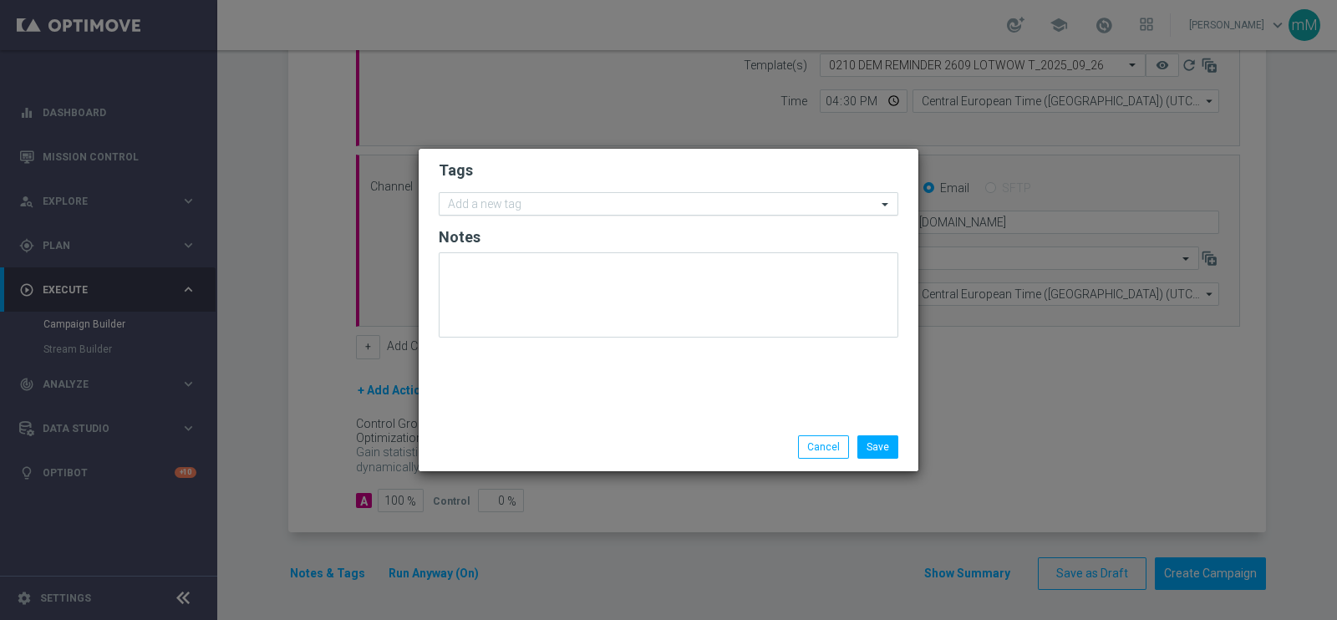
click at [510, 206] on input "text" at bounding box center [662, 205] width 429 height 14
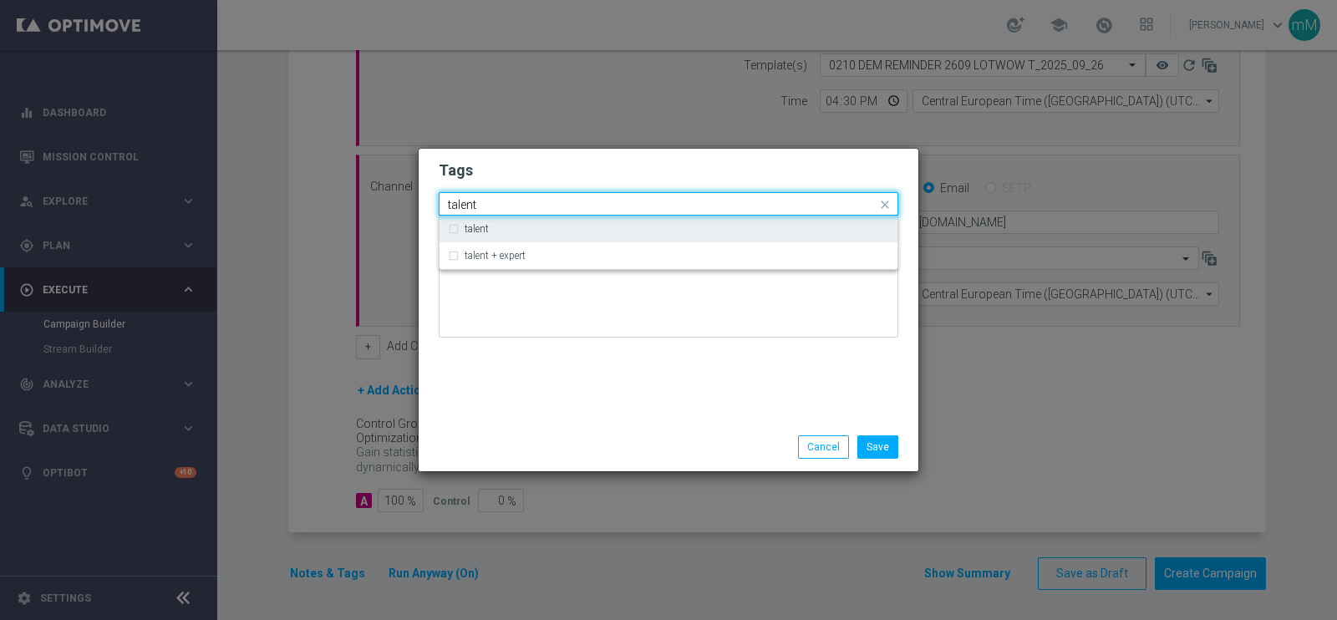
click at [509, 219] on div "talent" at bounding box center [668, 229] width 441 height 27
type input "talent"
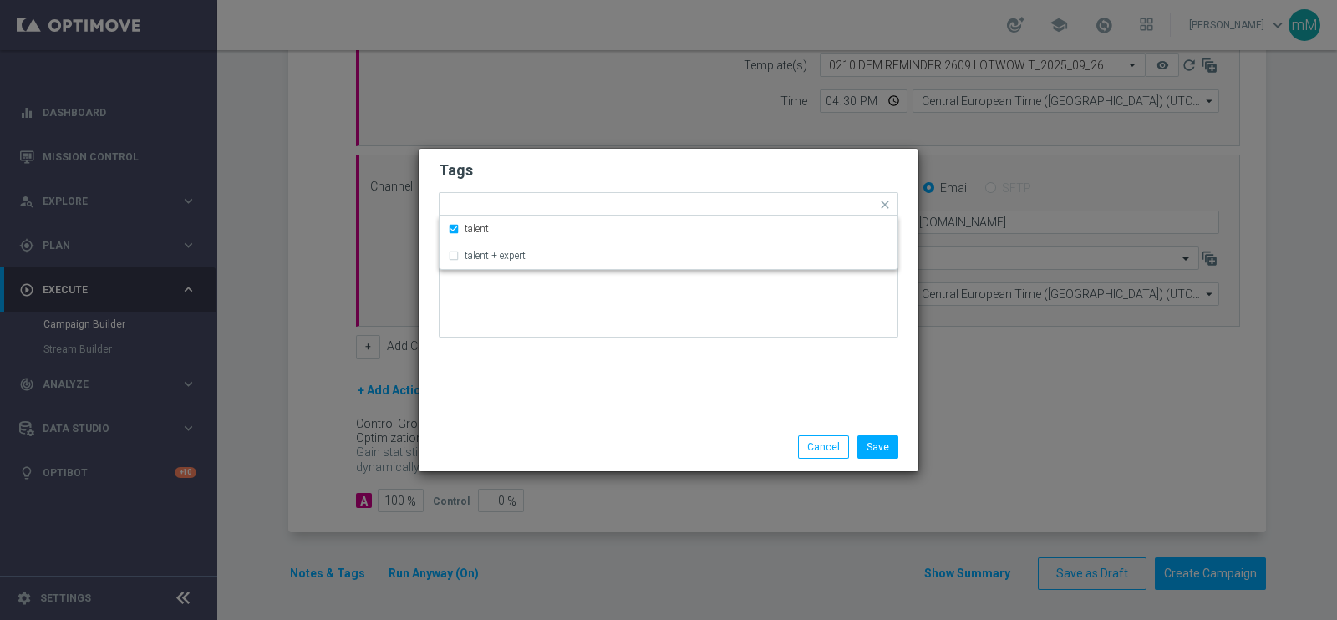
click at [497, 183] on form "Tags Quick find × talent talent talent + expert Notes" at bounding box center [669, 253] width 460 height 194
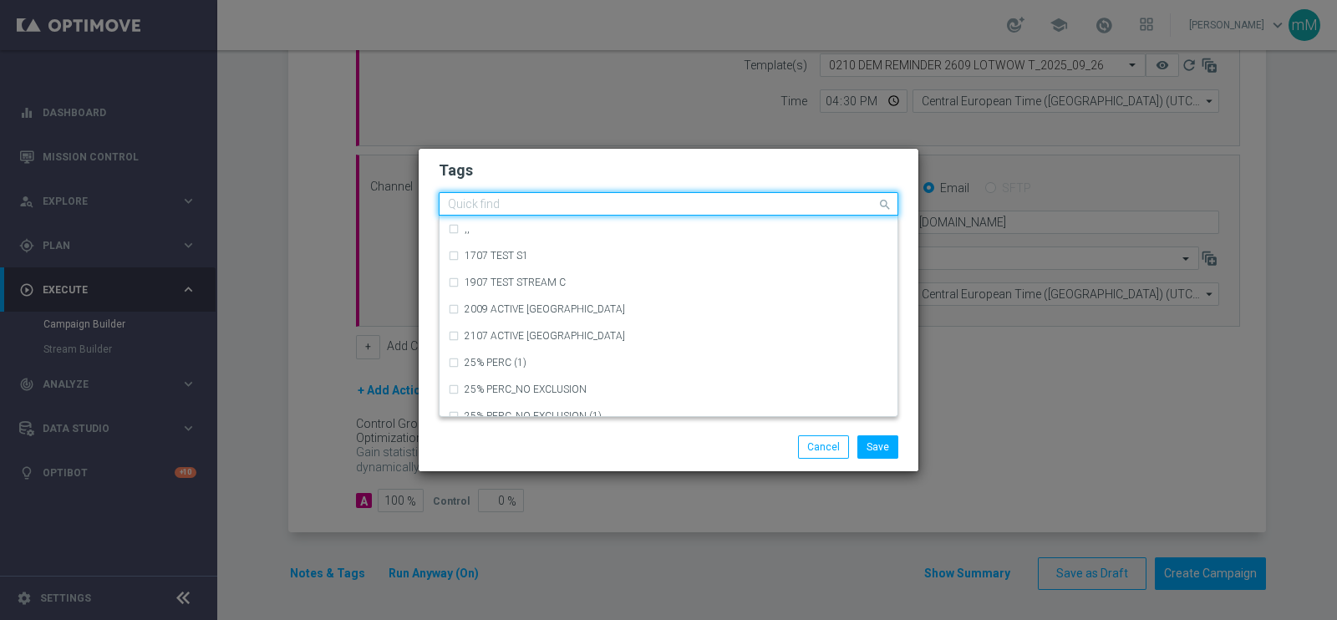
click at [493, 199] on div "Quick find × talent" at bounding box center [658, 204] width 437 height 21
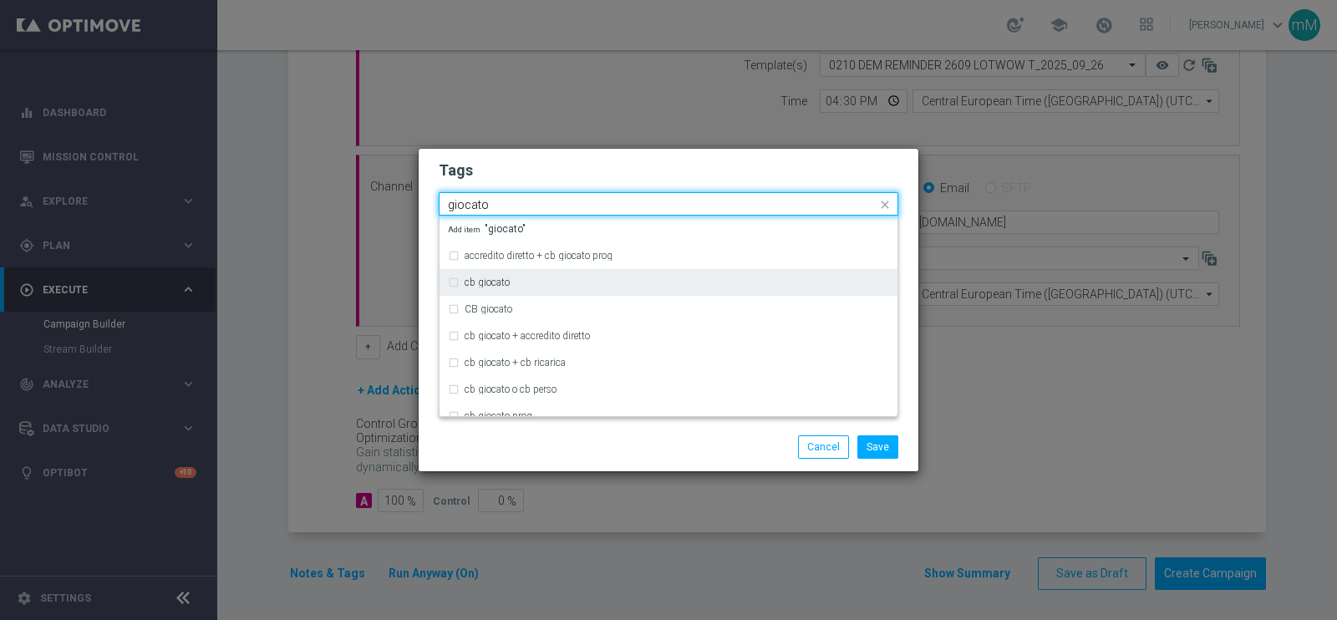
click at [499, 288] on div "cb giocato" at bounding box center [668, 282] width 441 height 27
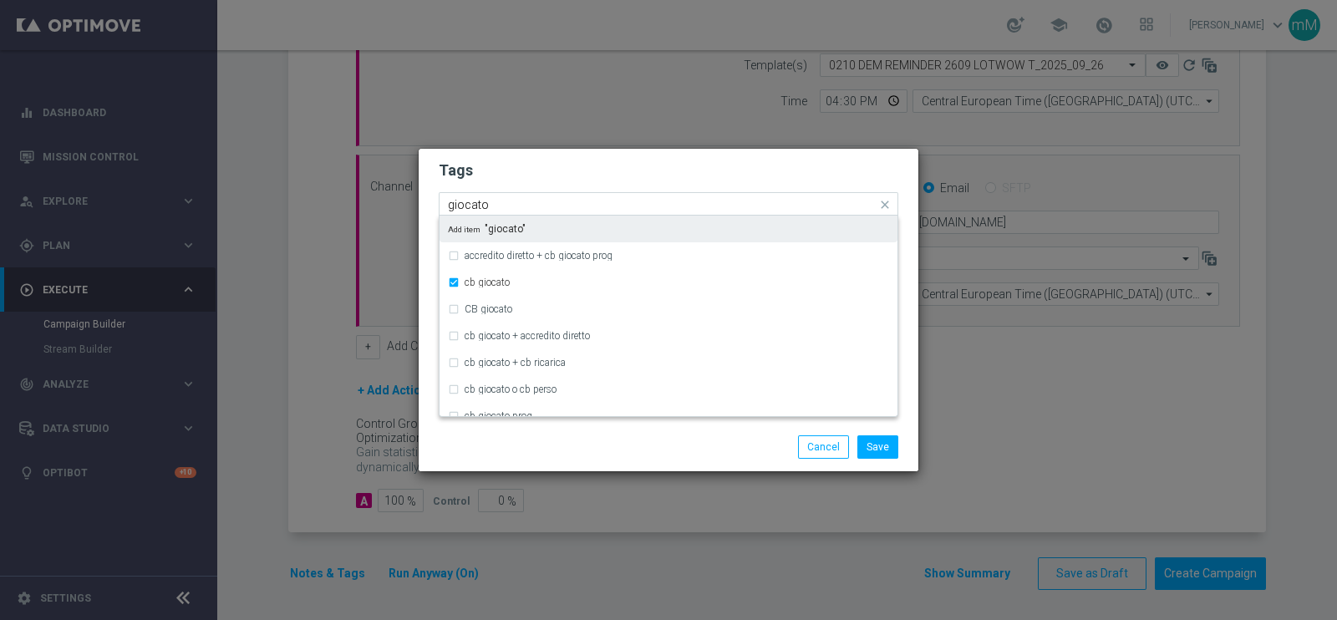
click at [506, 202] on input "giocato" at bounding box center [662, 205] width 429 height 14
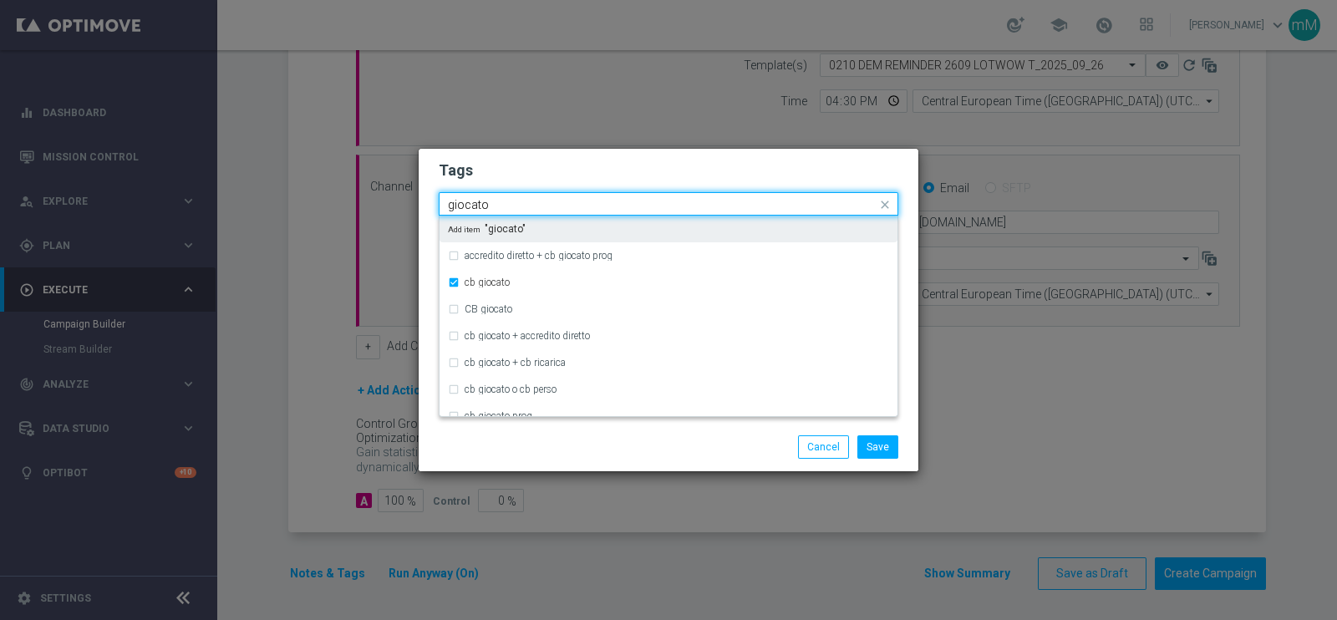
click at [506, 202] on input "giocato" at bounding box center [662, 205] width 429 height 14
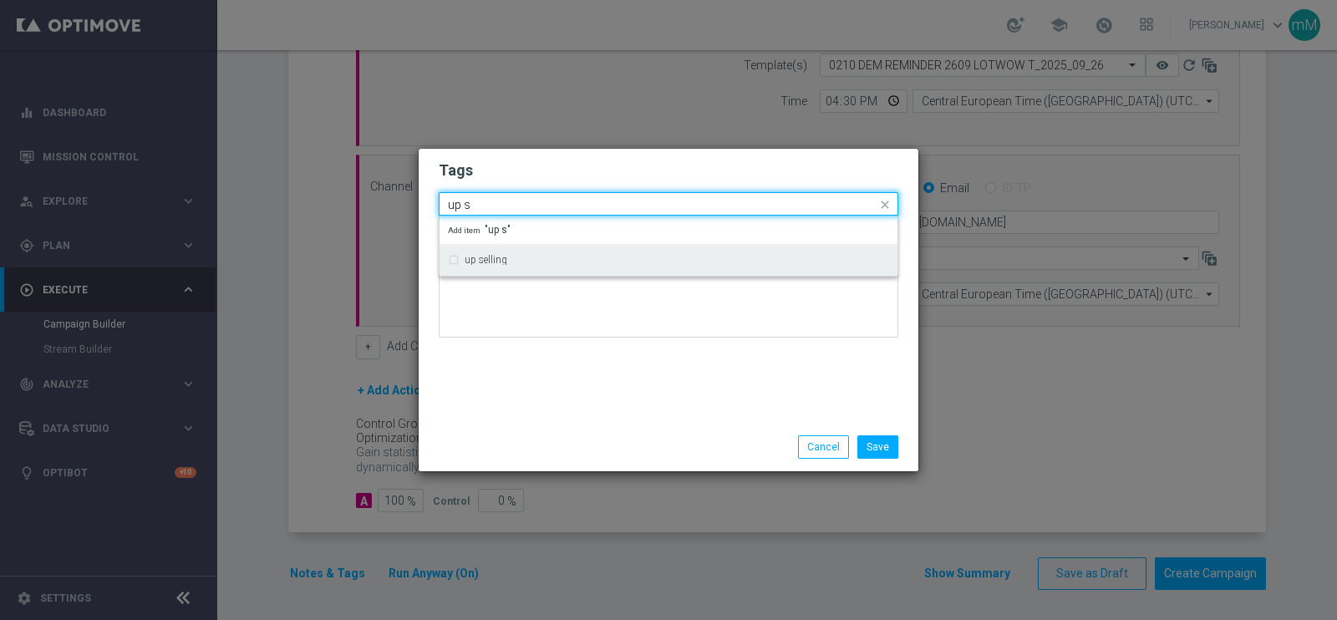
click at [493, 265] on div "up selling" at bounding box center [668, 260] width 441 height 27
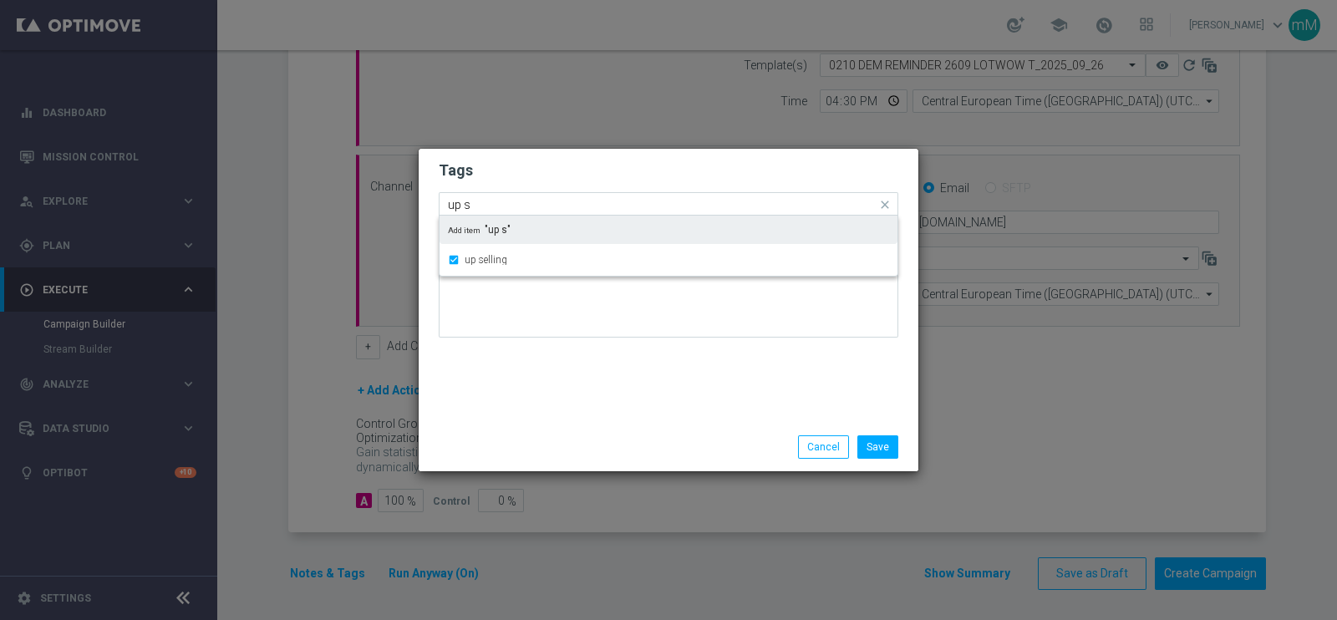
click at [497, 206] on input "up s" at bounding box center [662, 205] width 429 height 14
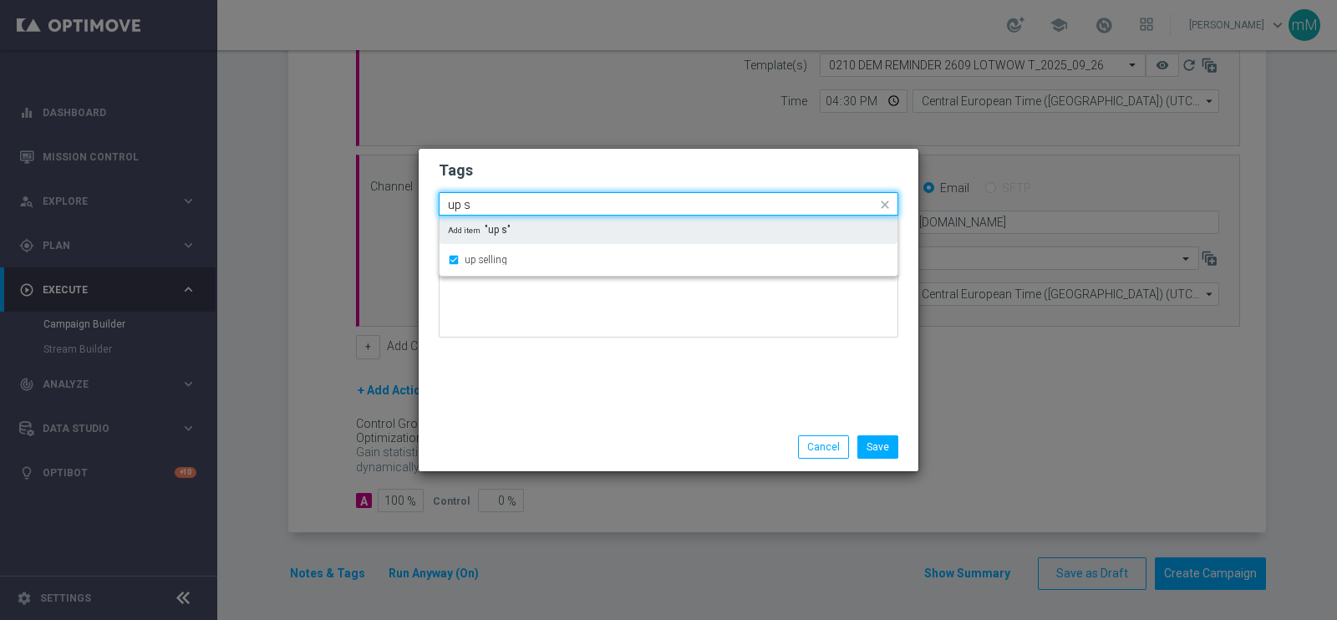
click at [497, 206] on input "up s" at bounding box center [662, 205] width 429 height 14
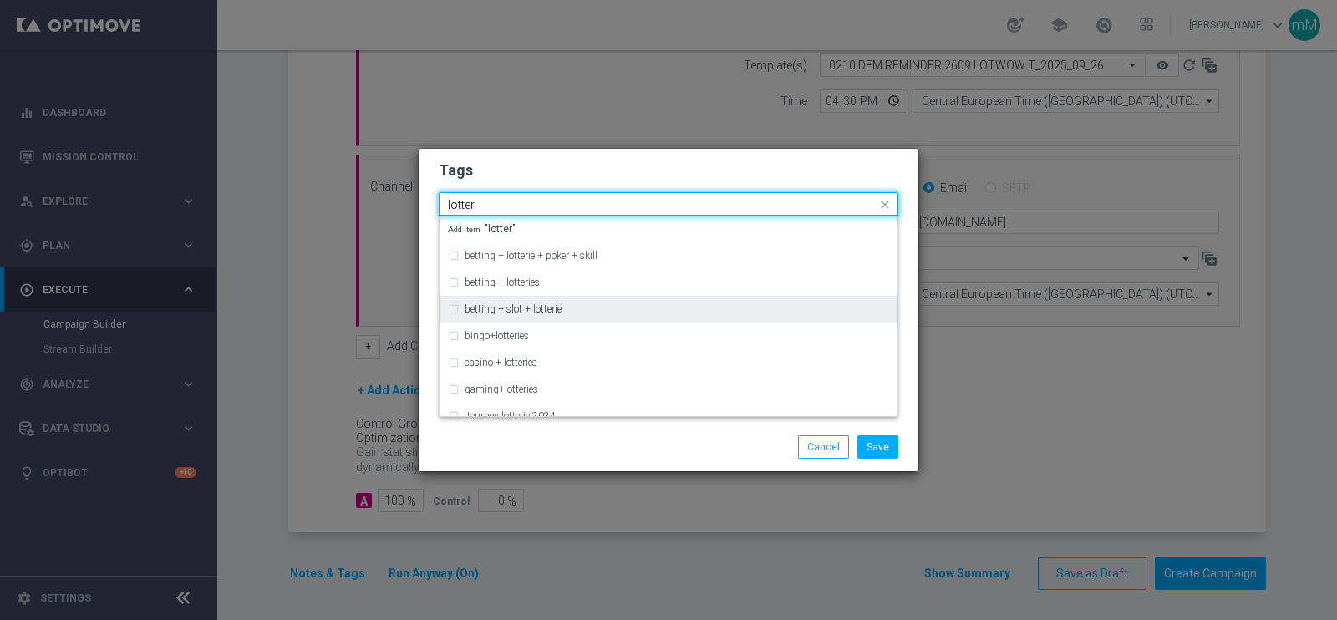
scroll to position [340, 0]
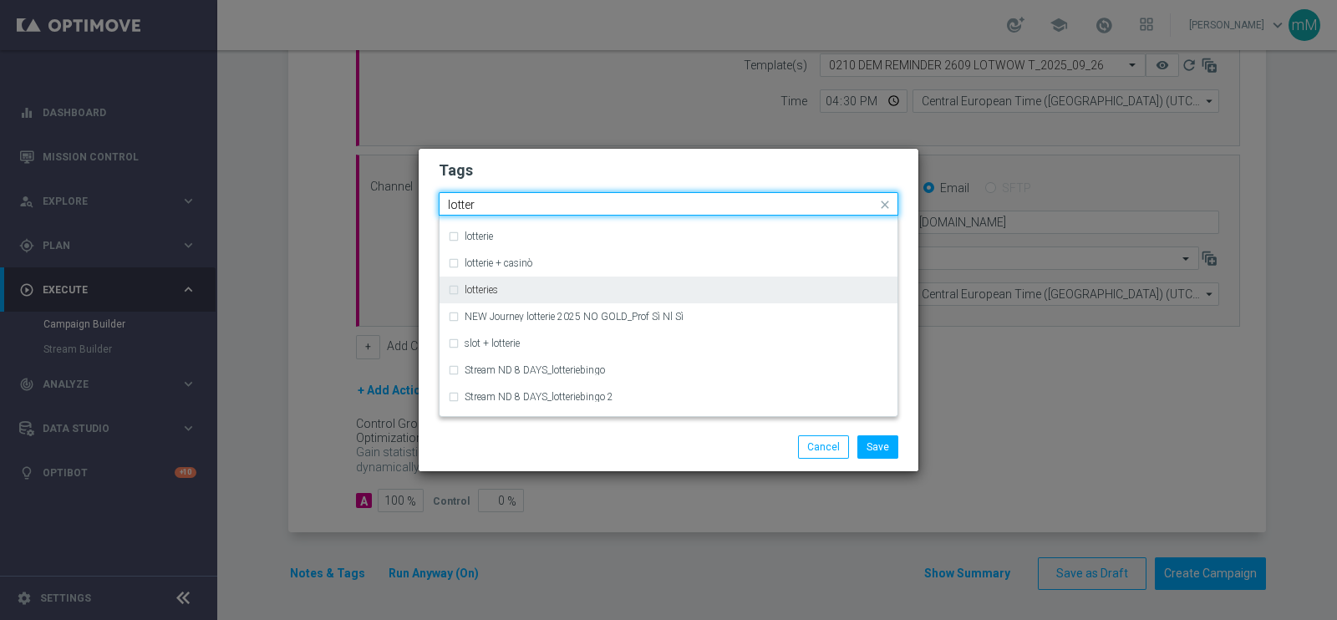
click at [508, 300] on div "lotteries" at bounding box center [668, 290] width 441 height 27
type input "lotter"
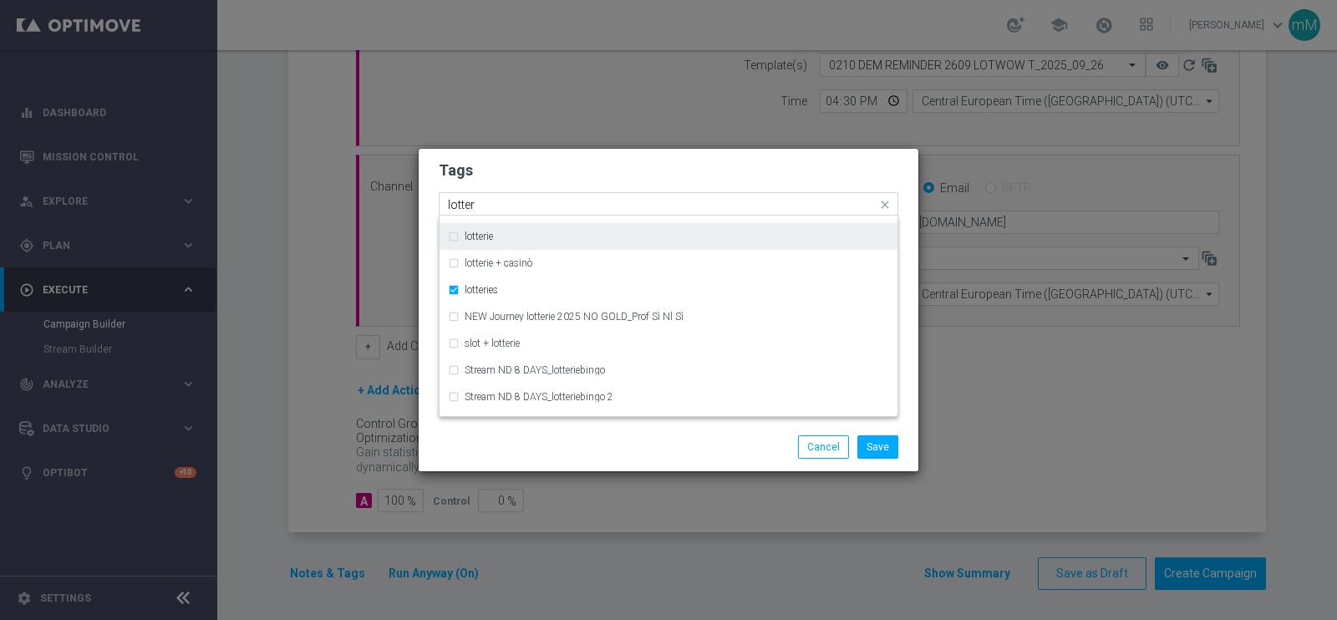
click at [496, 238] on div "lotterie" at bounding box center [677, 237] width 425 height 10
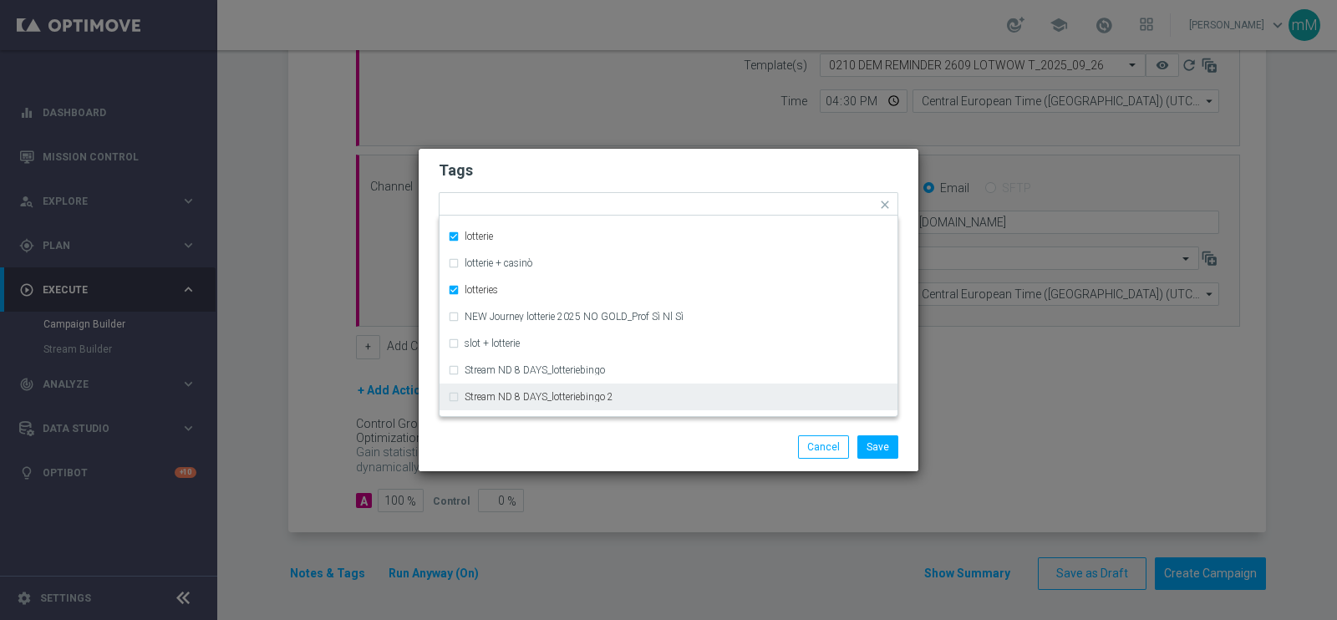
click at [535, 438] on div "Save Cancel" at bounding box center [668, 446] width 485 height 23
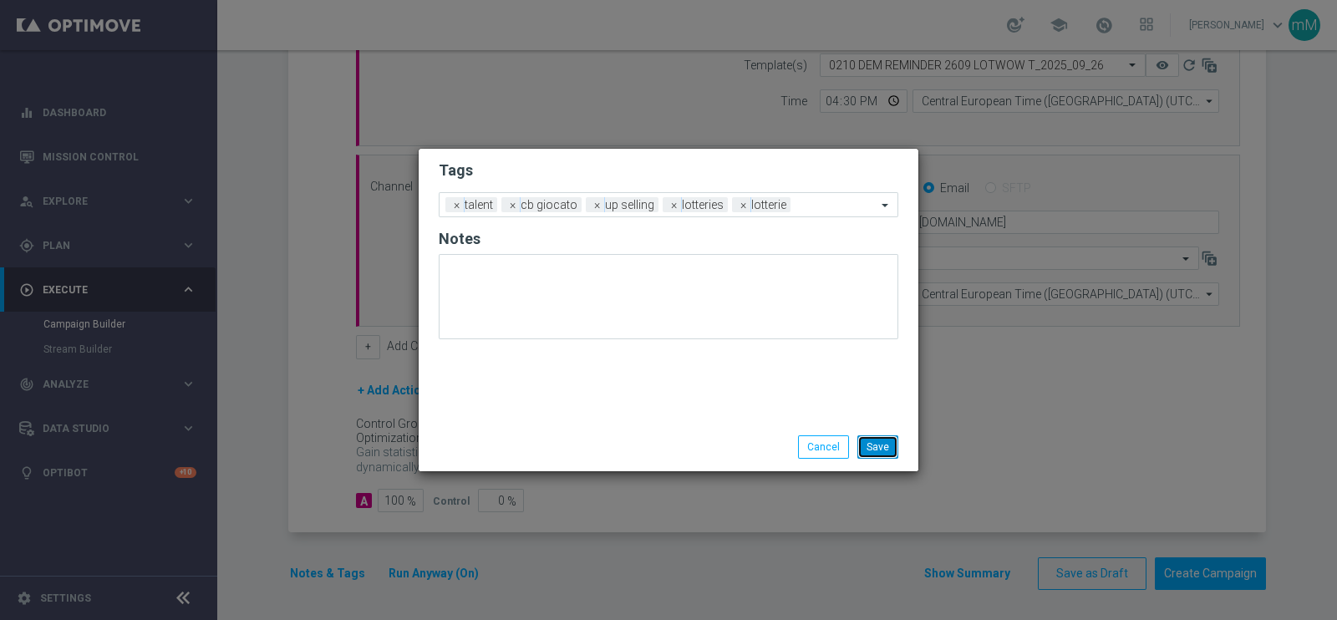
click at [865, 450] on button "Save" at bounding box center [878, 446] width 41 height 23
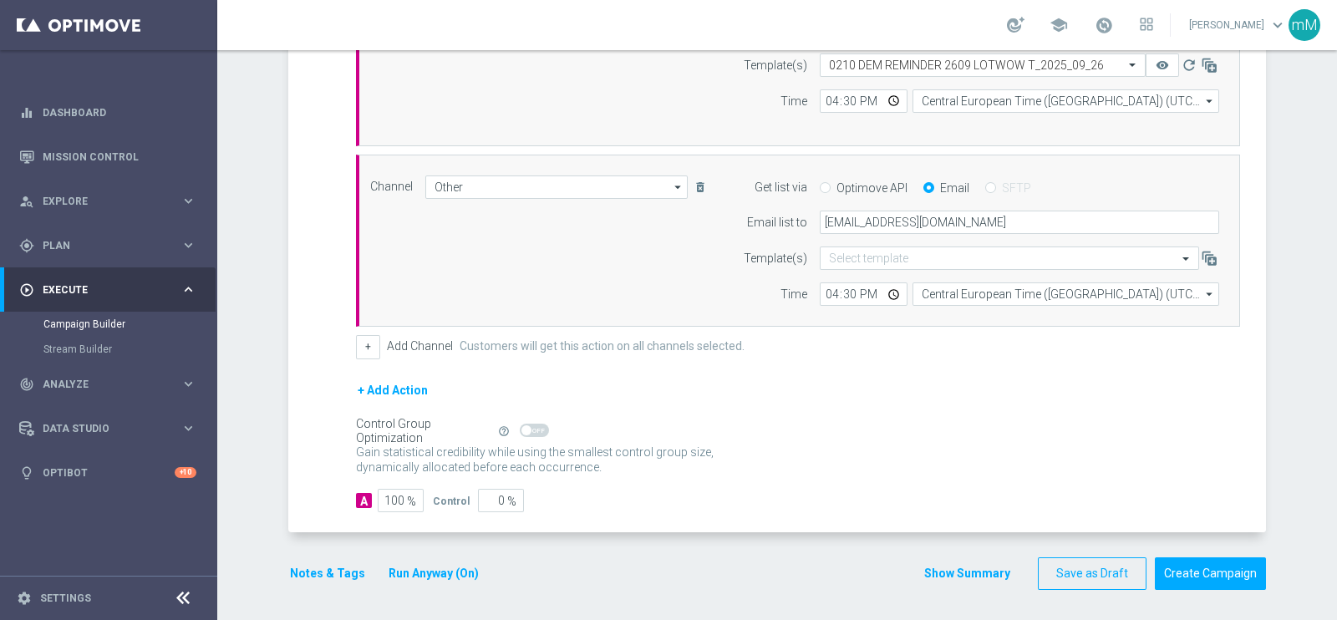
click at [929, 571] on button "Show Summary" at bounding box center [968, 573] width 88 height 19
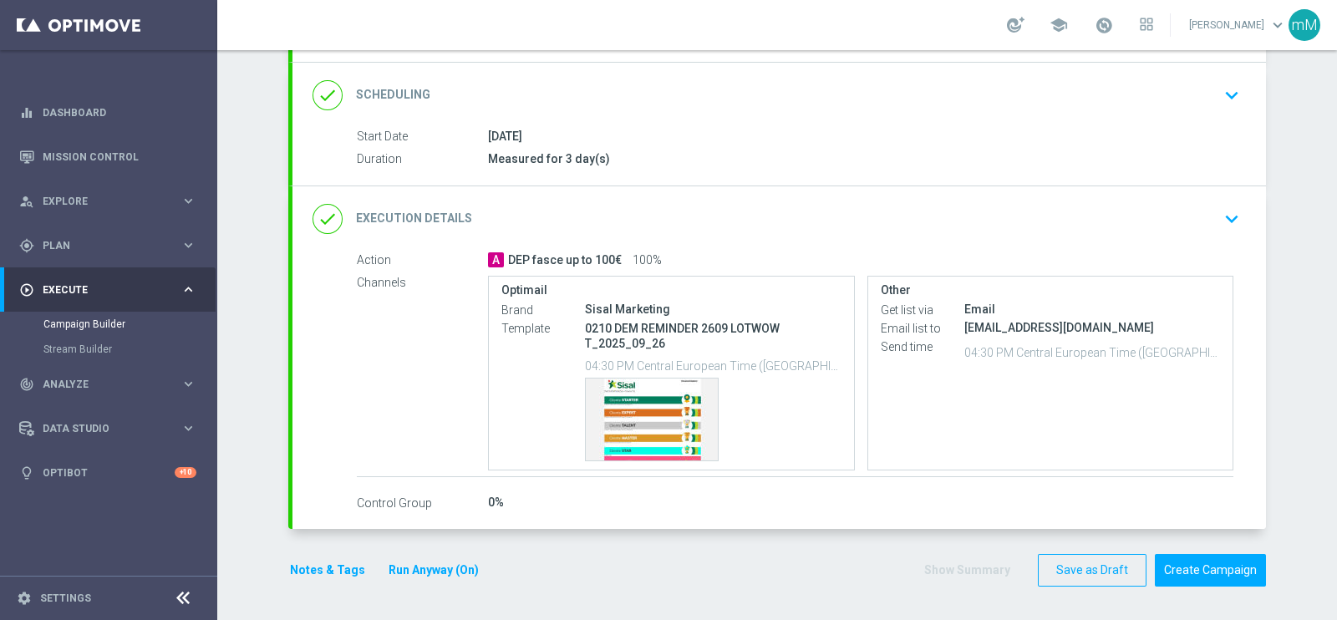
scroll to position [208, 0]
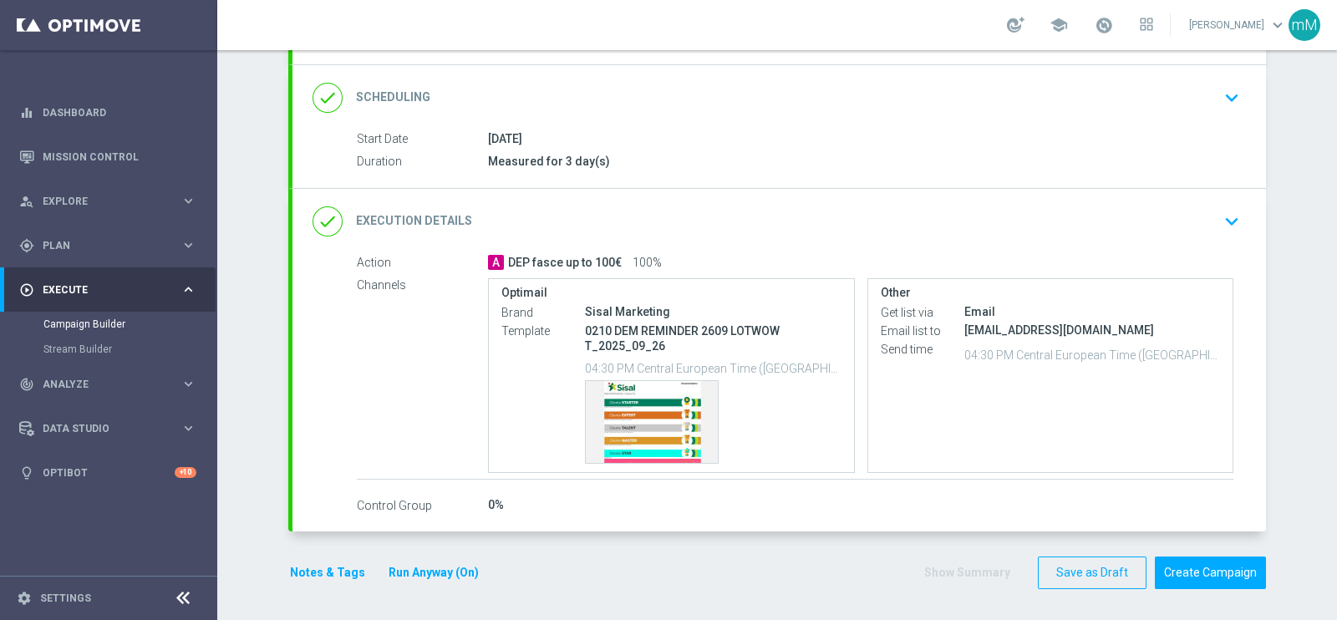
click at [620, 208] on div "done Execution Details keyboard_arrow_down" at bounding box center [780, 222] width 934 height 32
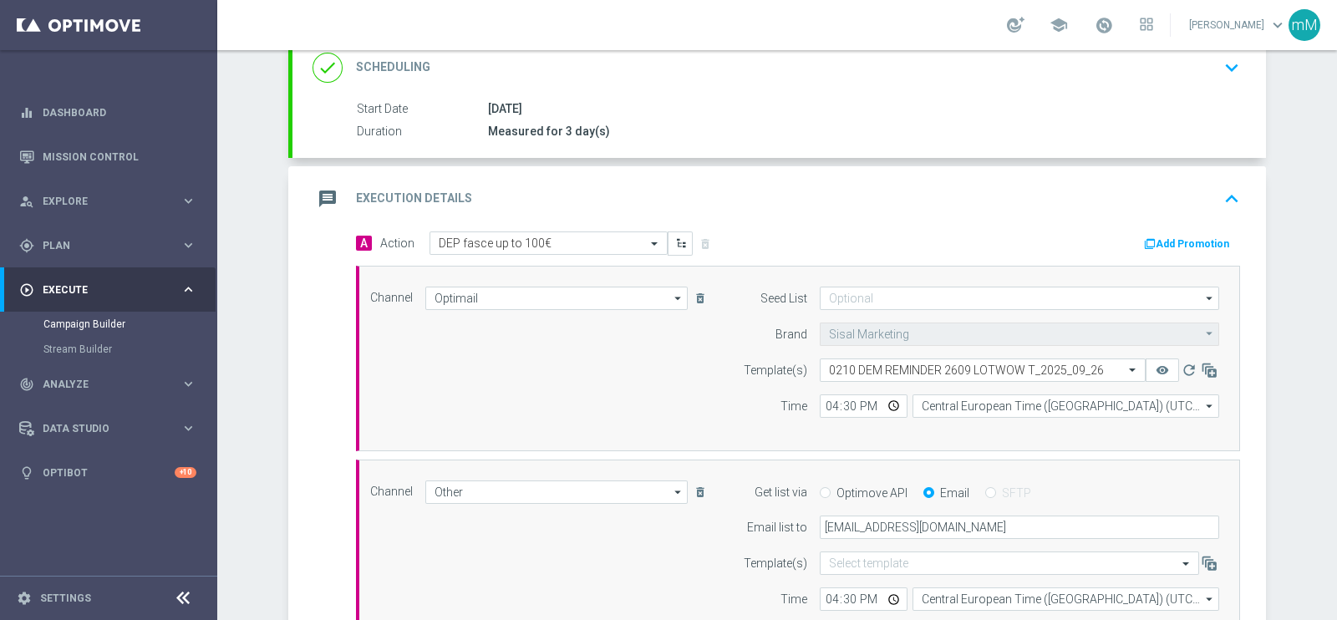
scroll to position [327, 0]
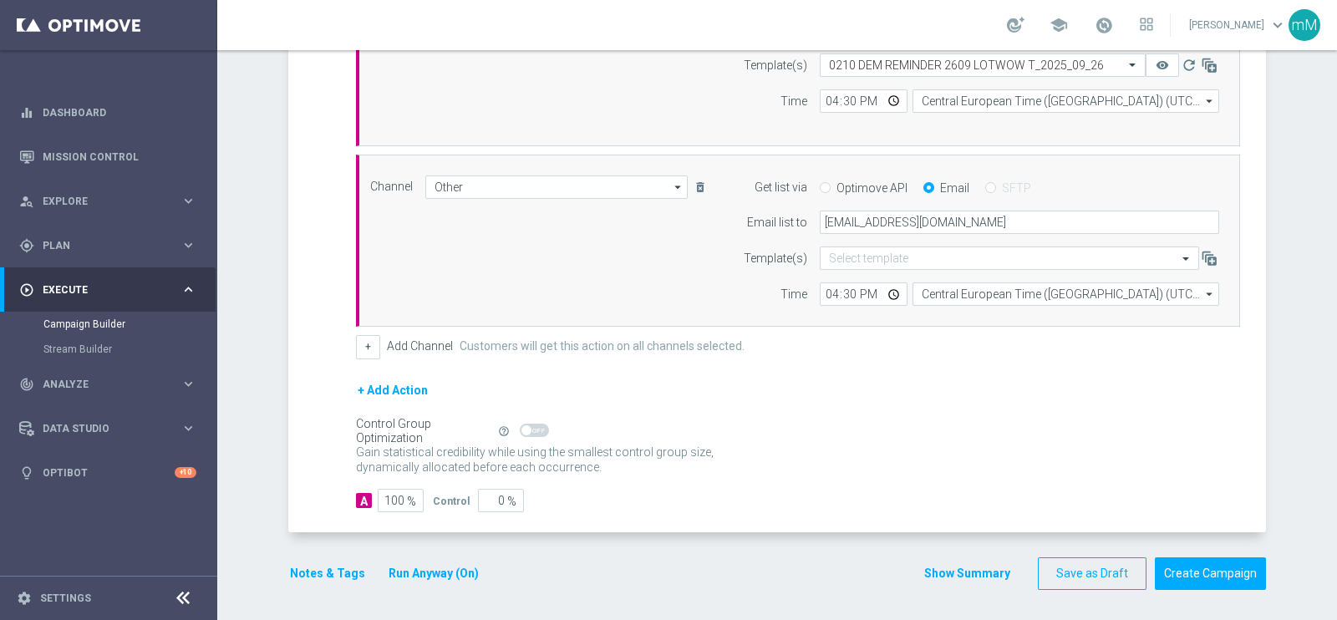
click at [931, 564] on button "Show Summary" at bounding box center [968, 573] width 88 height 19
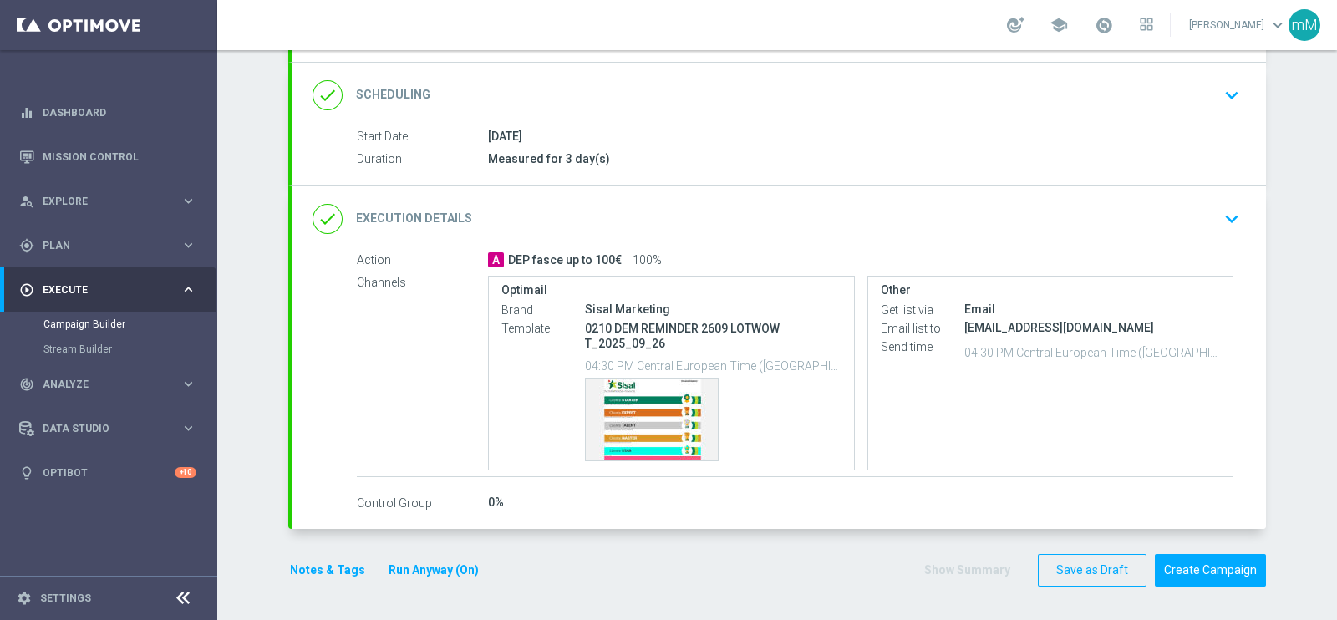
scroll to position [208, 0]
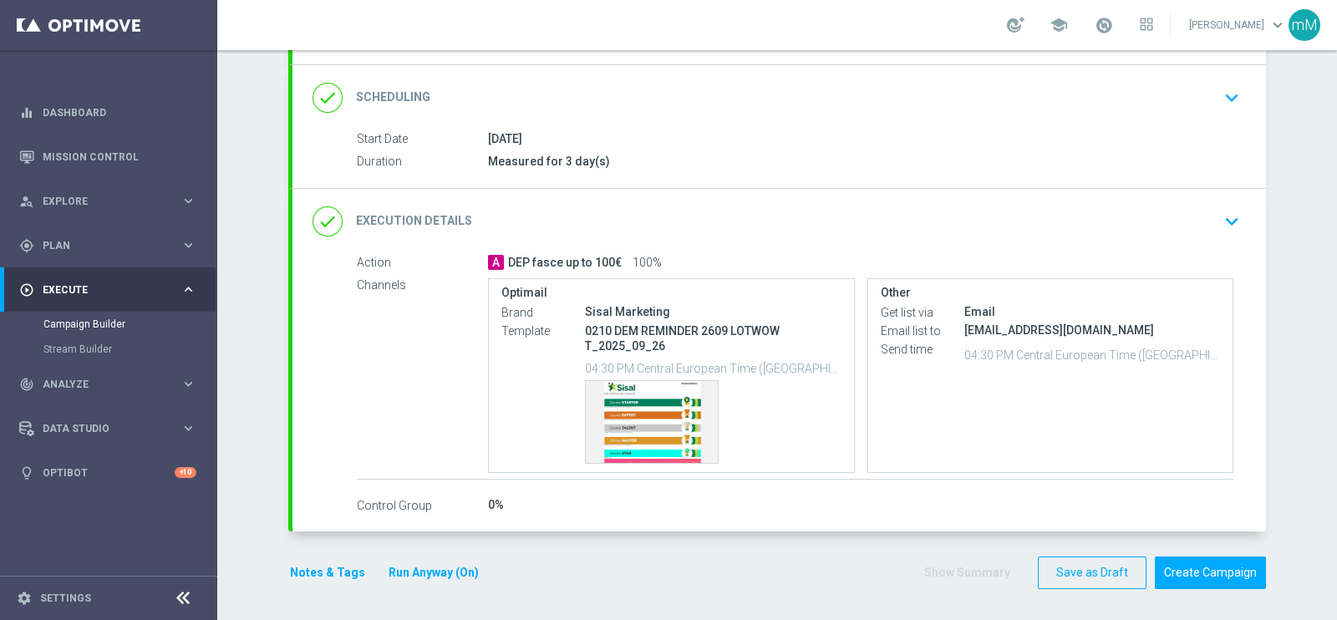
click at [599, 211] on div "done Execution Details keyboard_arrow_down" at bounding box center [780, 222] width 934 height 32
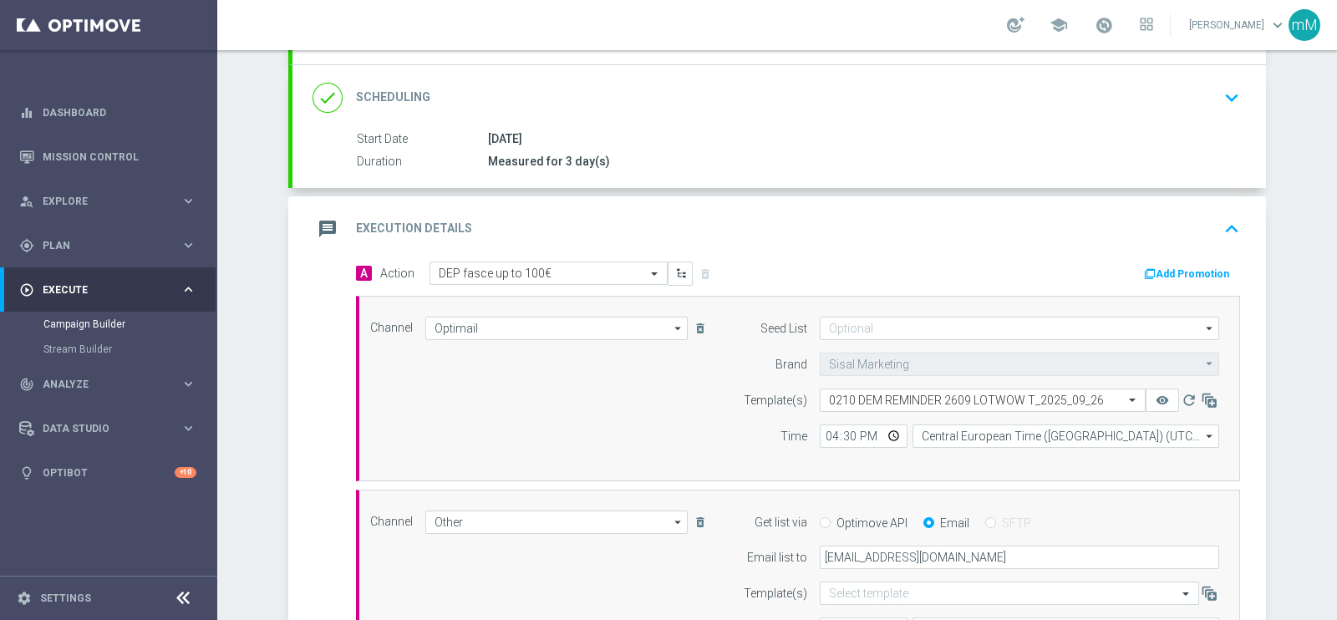
scroll to position [326, 0]
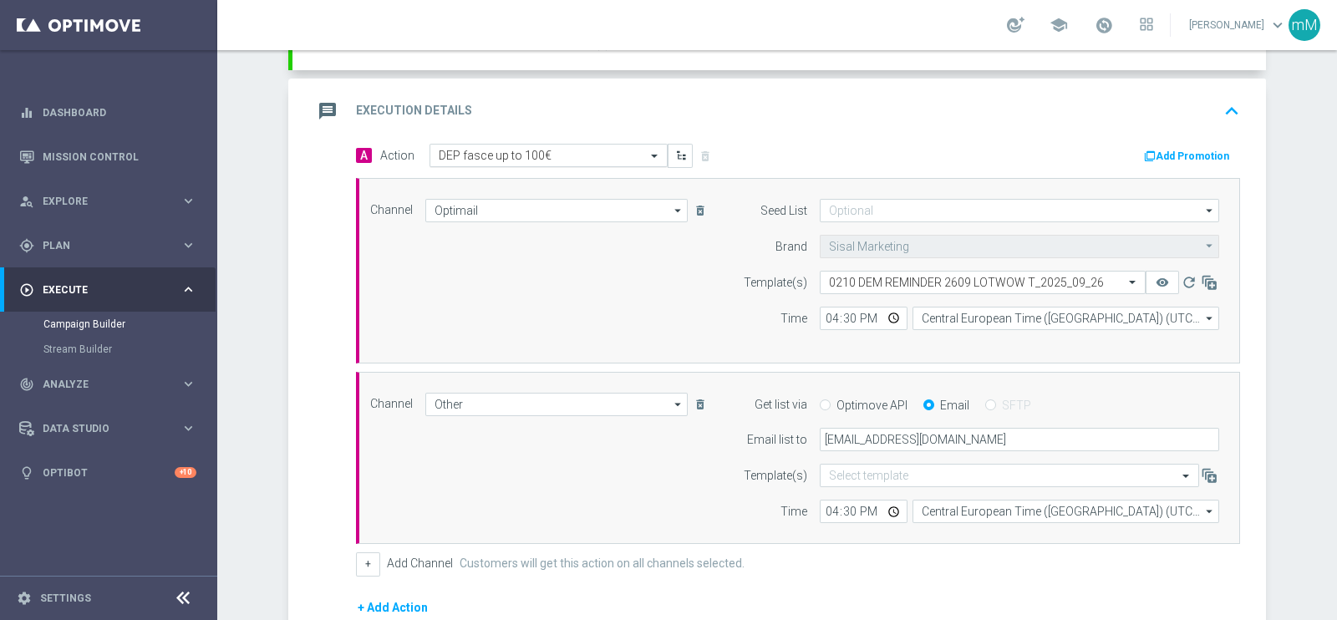
click at [529, 160] on input "text" at bounding box center [532, 156] width 186 height 14
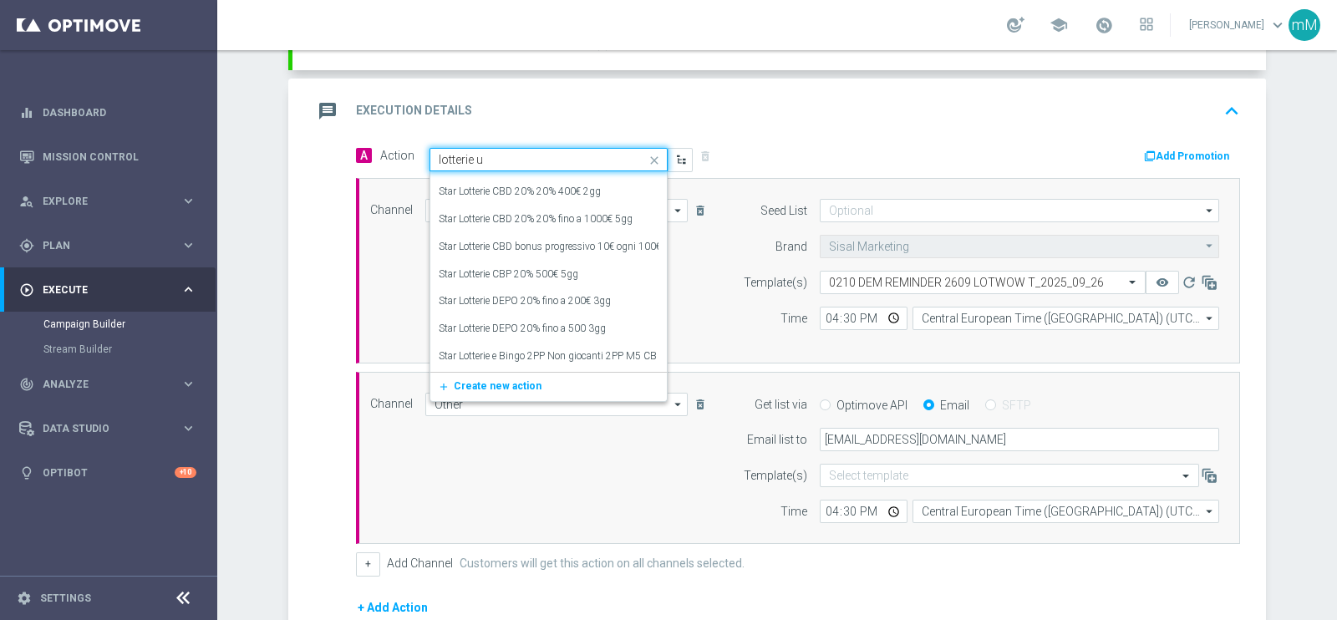
scroll to position [0, 0]
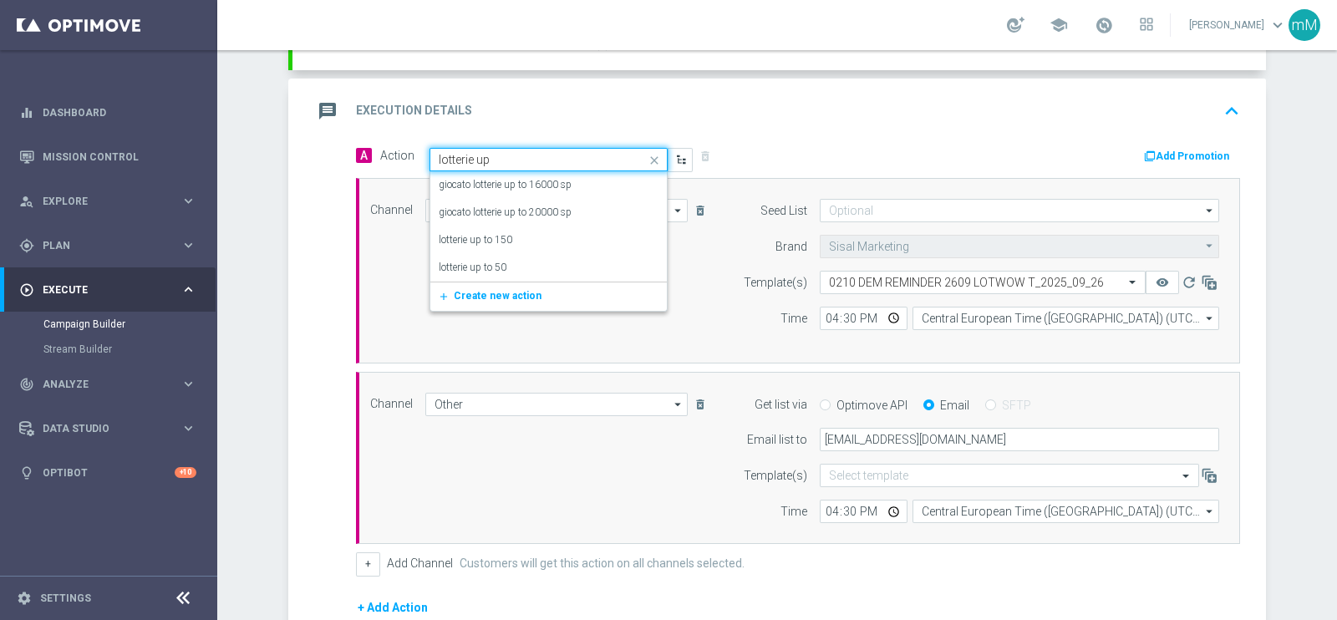
type input "lotterie up"
click at [517, 230] on div "lotterie up to 150 edit" at bounding box center [549, 241] width 220 height 28
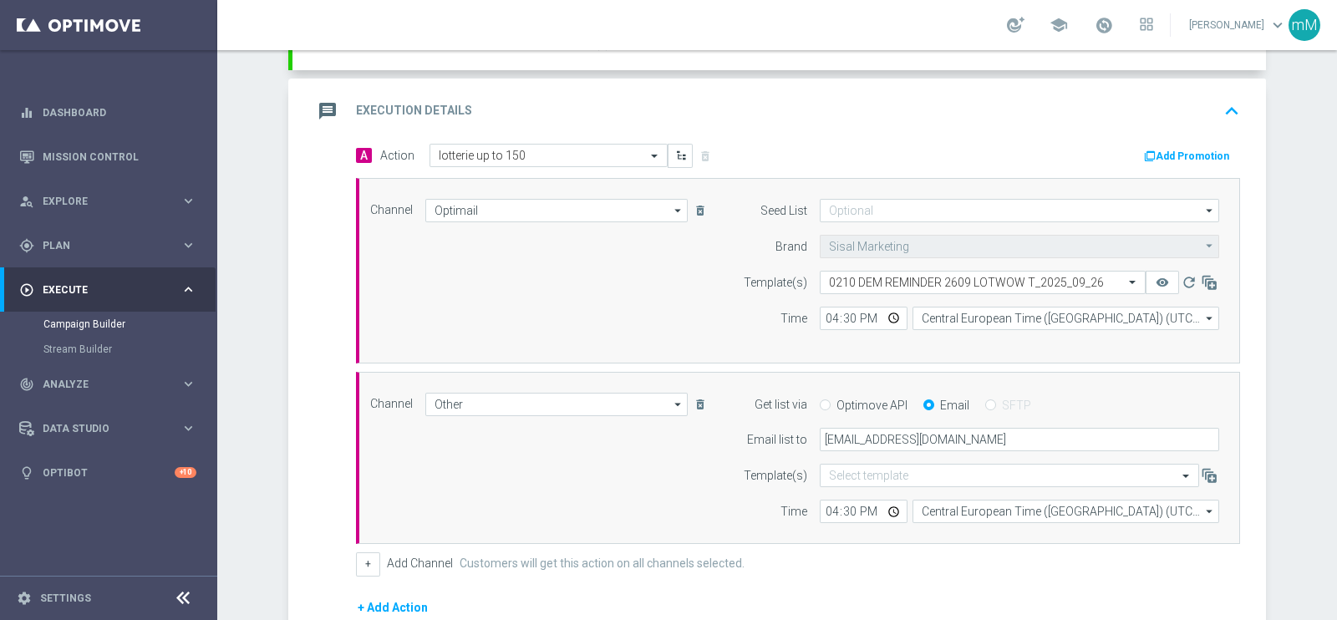
scroll to position [543, 0]
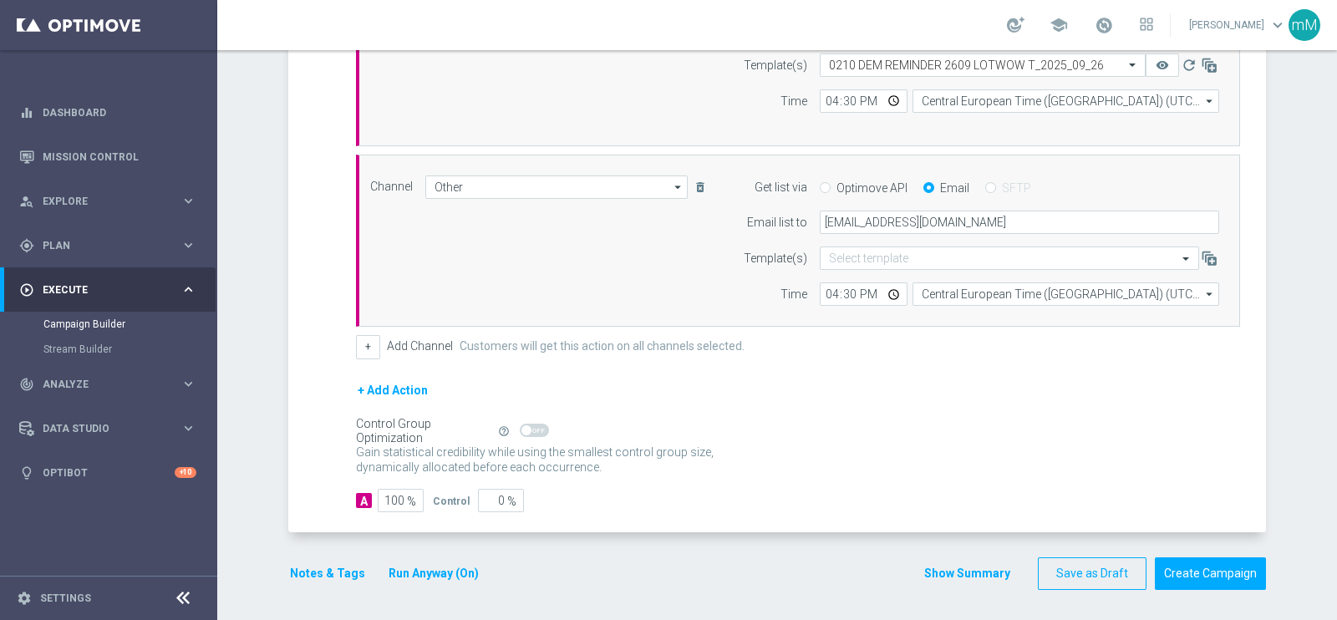
click at [924, 567] on button "Show Summary" at bounding box center [968, 573] width 88 height 19
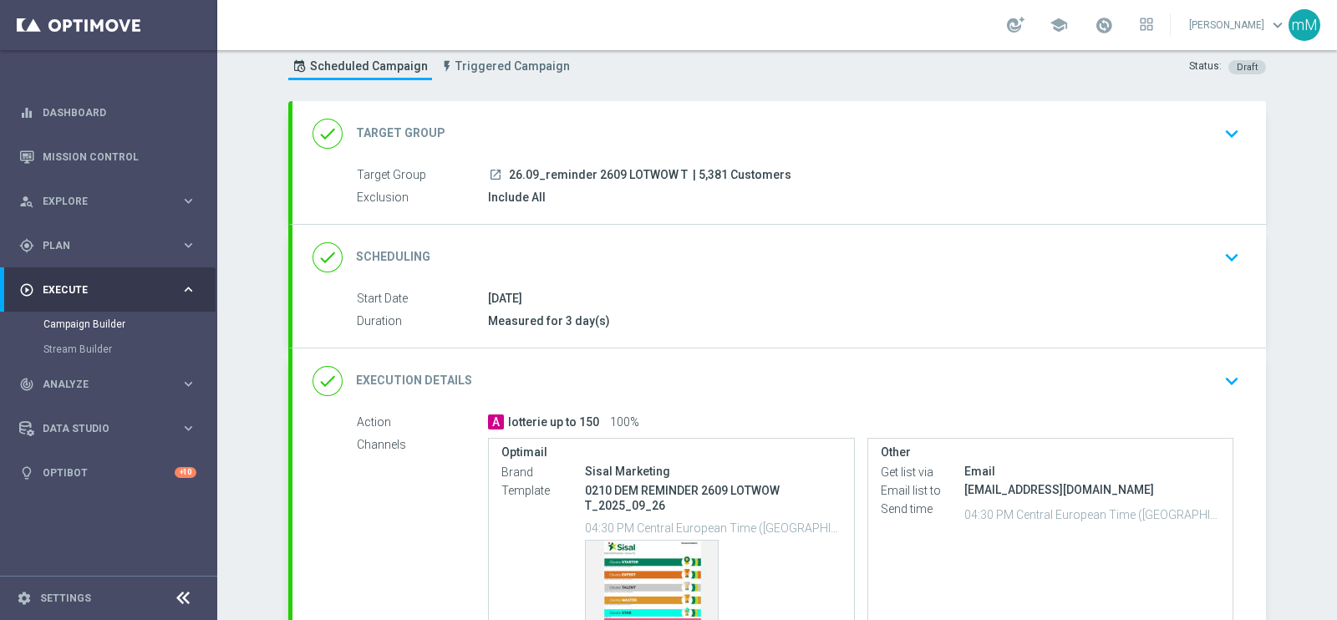
scroll to position [0, 0]
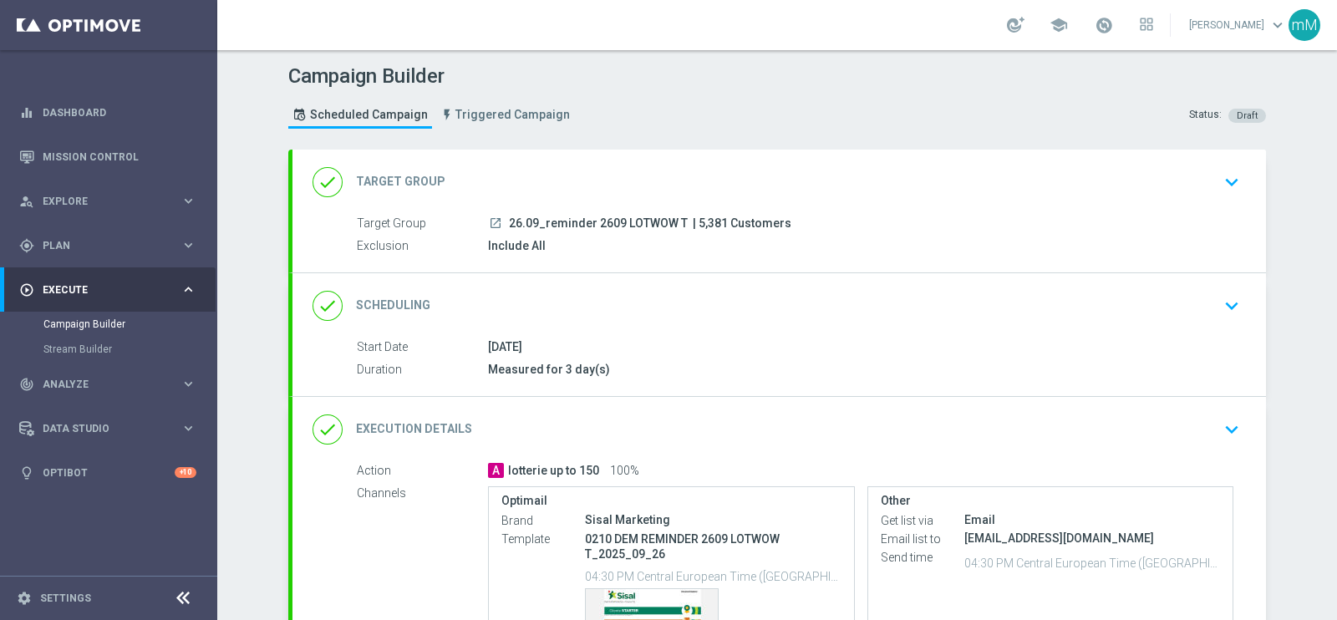
drag, startPoint x: 624, startPoint y: 225, endPoint x: 685, endPoint y: 222, distance: 61.1
click at [685, 222] on div "launch 26.09_reminder 2609 LOTWOW T | 5,381 Customers" at bounding box center [861, 223] width 746 height 17
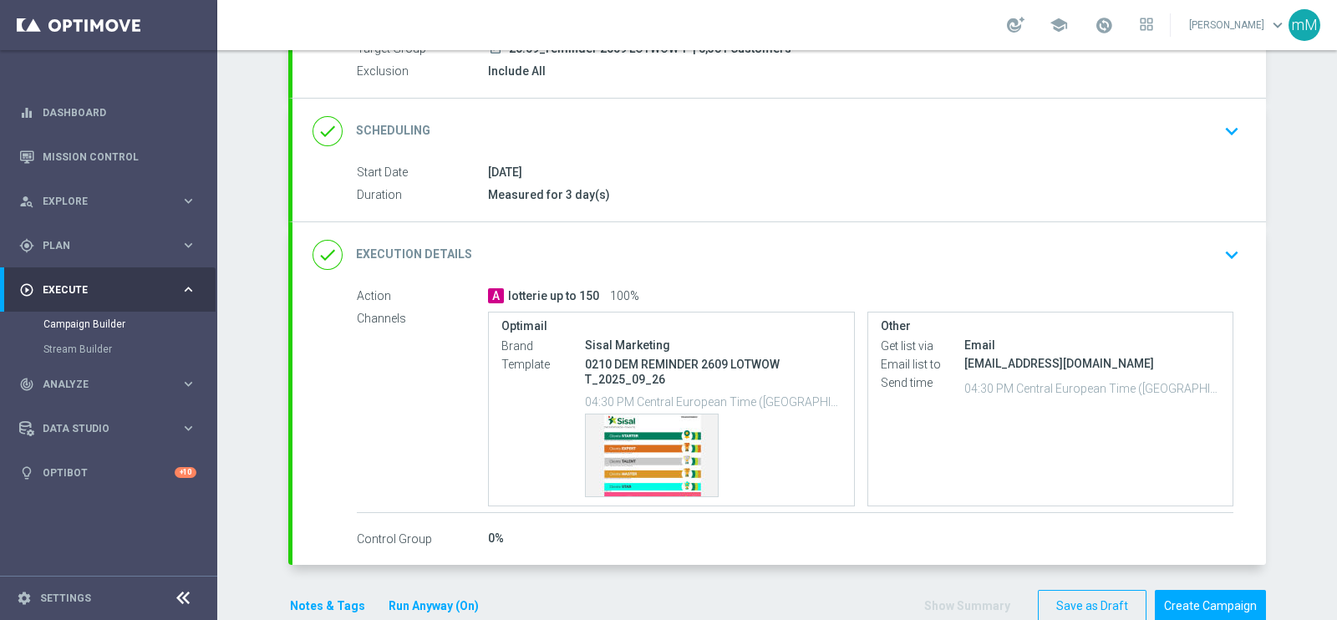
scroll to position [208, 0]
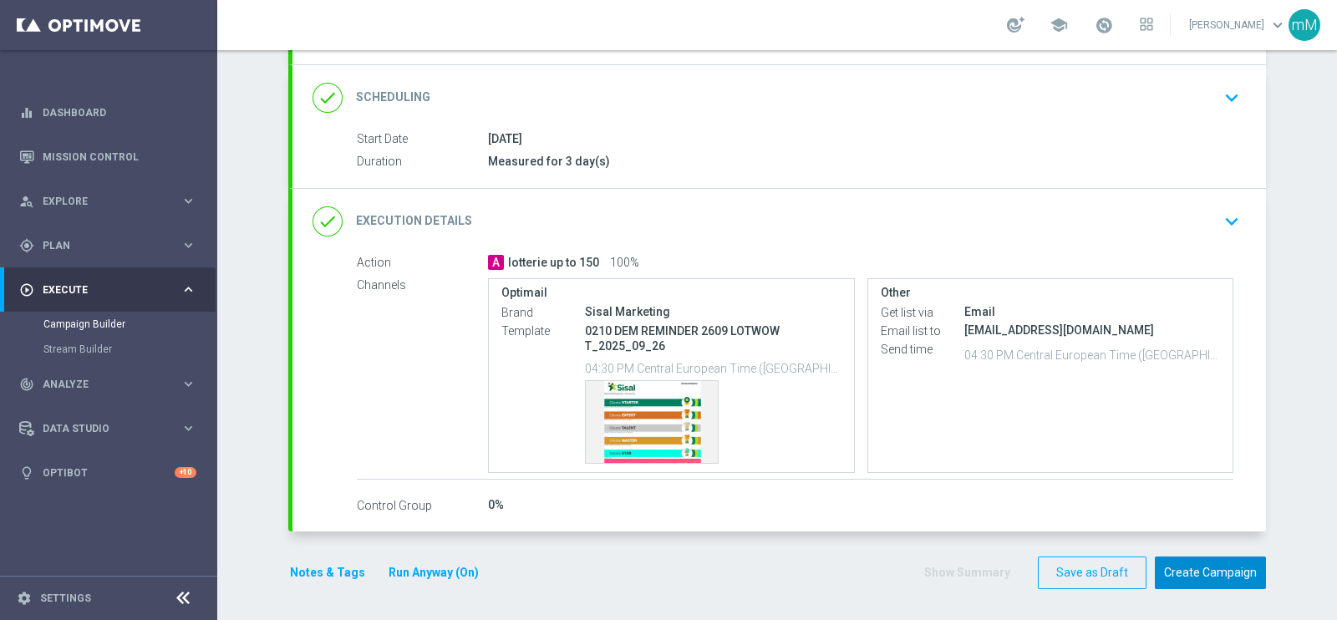
click at [1192, 566] on button "Create Campaign" at bounding box center [1210, 573] width 111 height 33
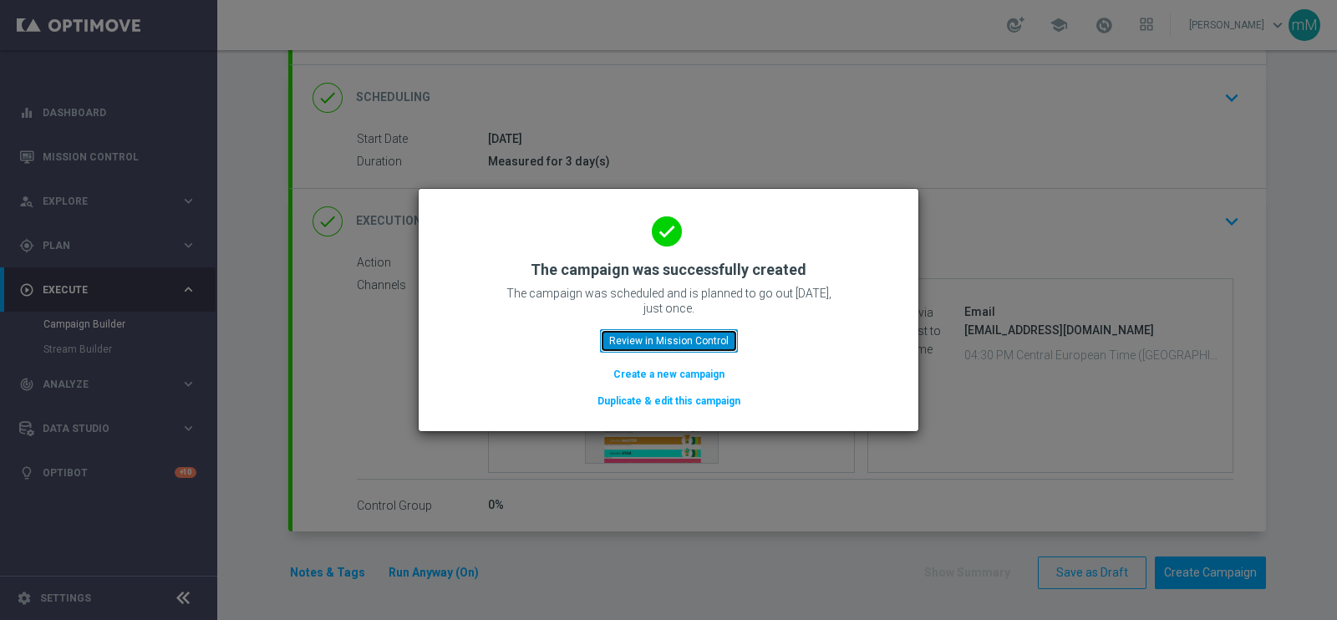
click at [681, 341] on button "Review in Mission Control" at bounding box center [669, 340] width 138 height 23
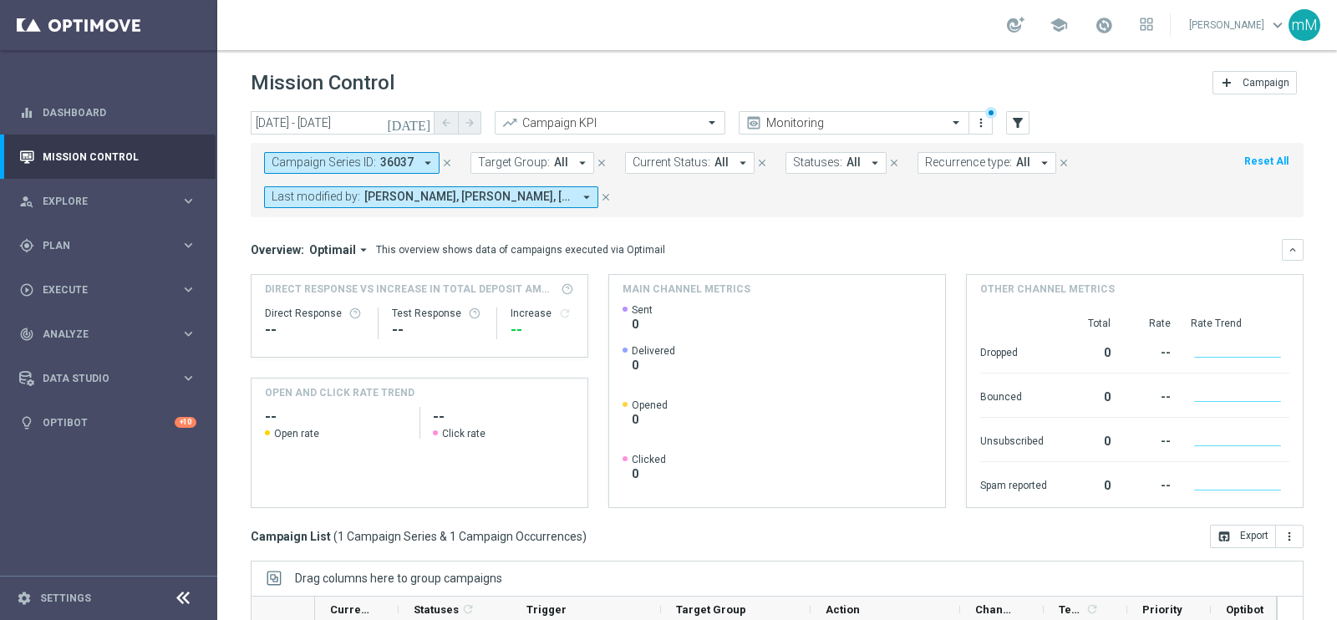
scroll to position [249, 0]
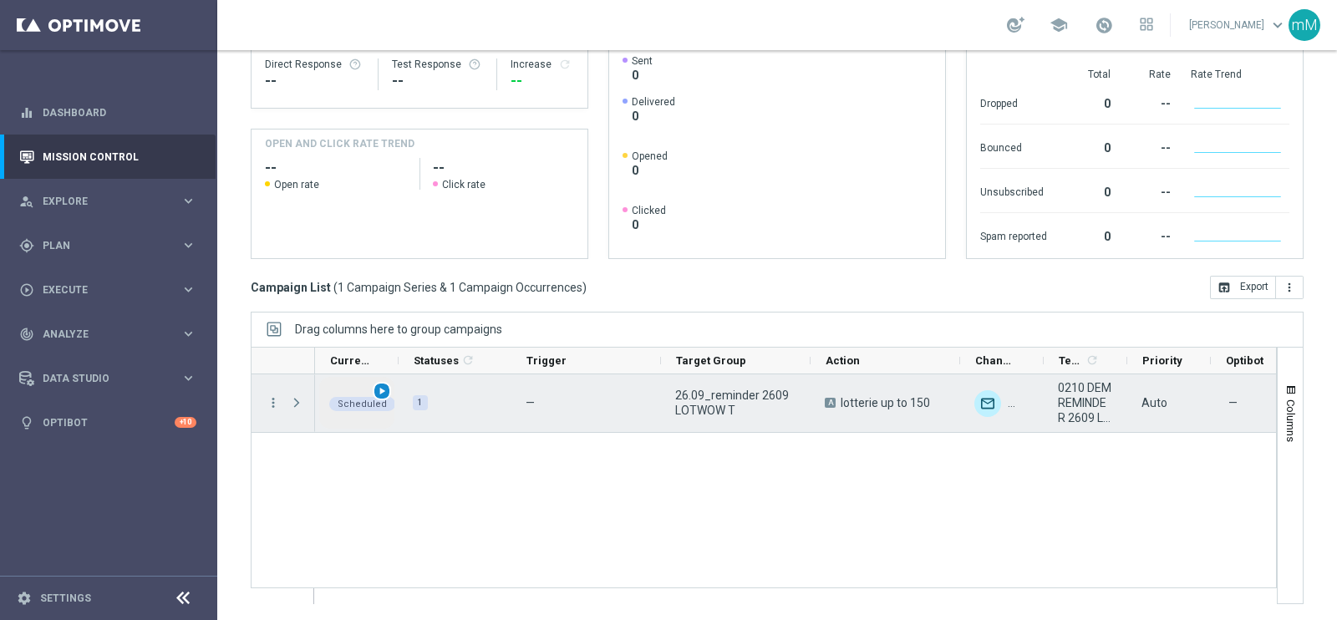
click at [376, 391] on span "play_arrow" at bounding box center [382, 391] width 12 height 12
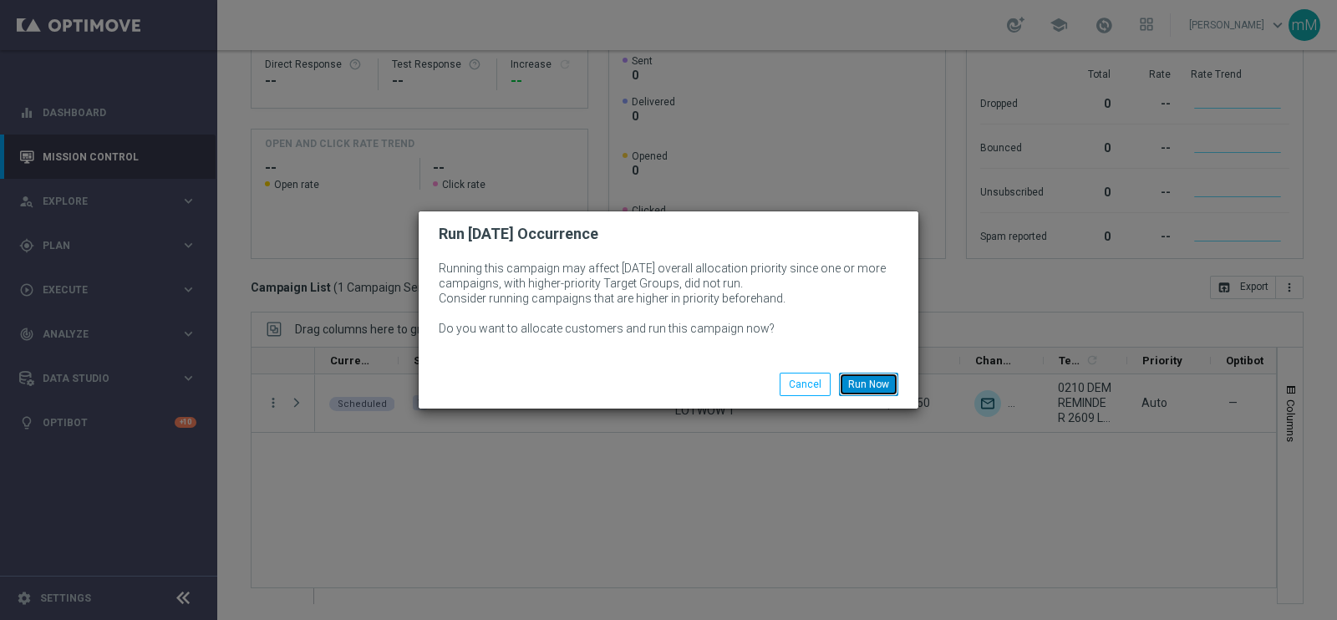
click at [857, 391] on button "Run Now" at bounding box center [868, 384] width 59 height 23
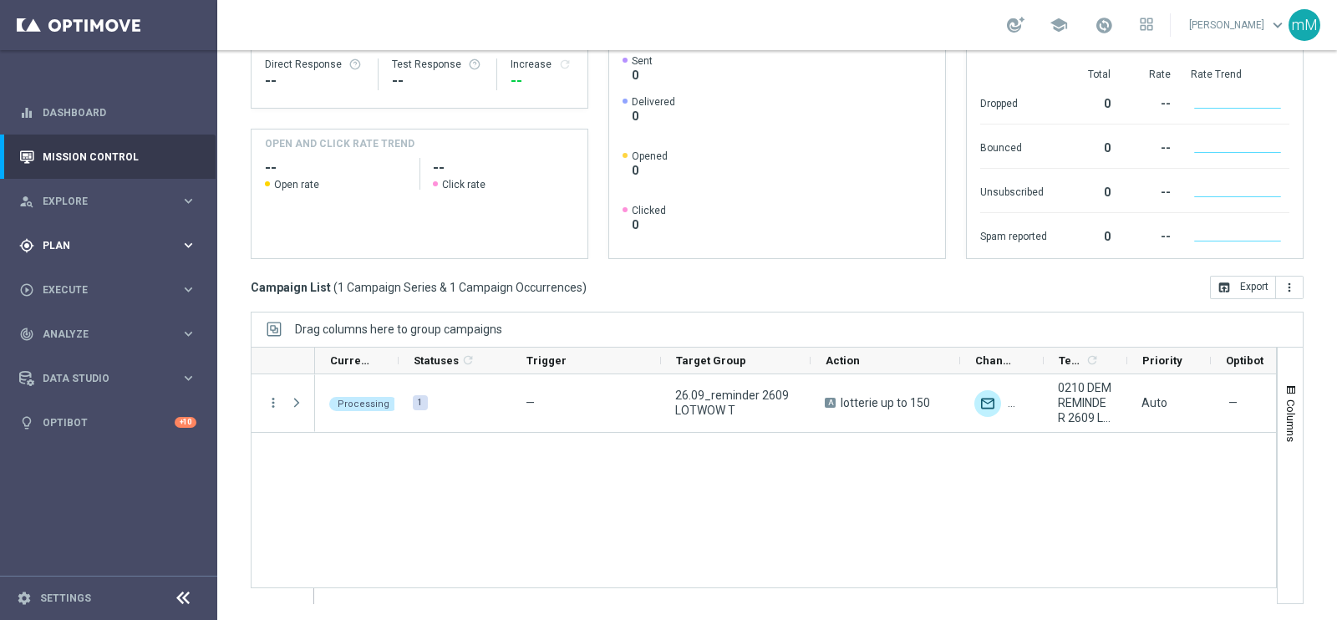
click at [71, 242] on span "Plan" at bounding box center [112, 246] width 138 height 10
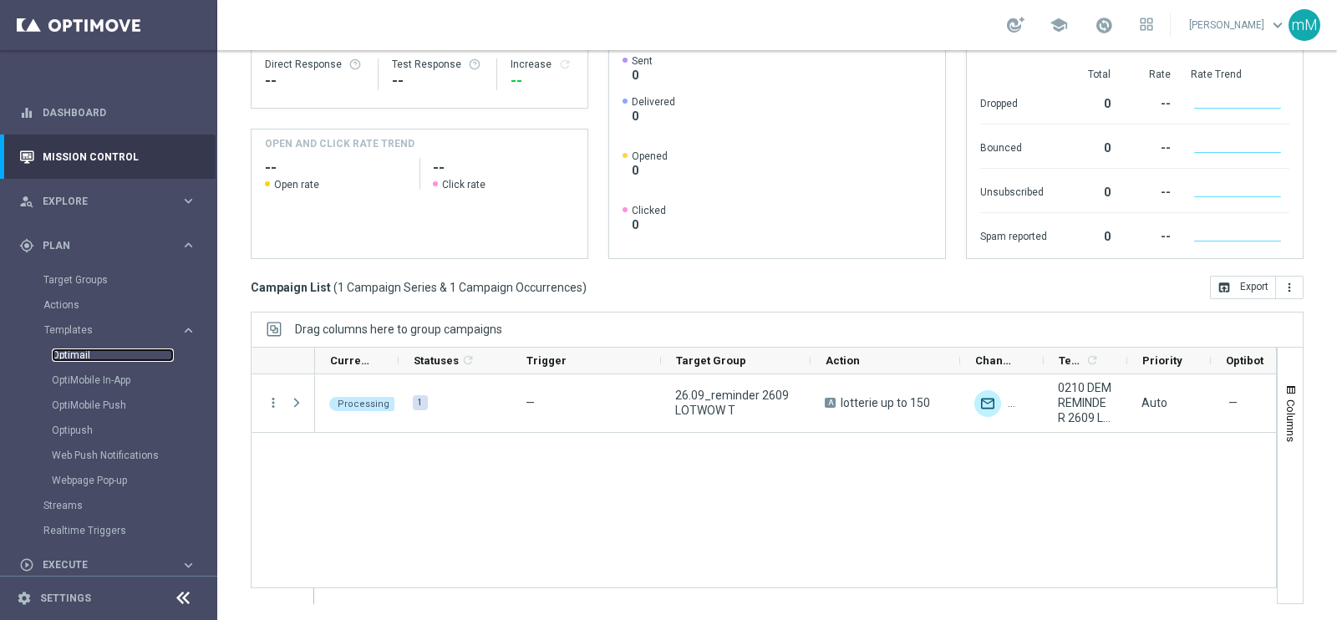
click at [75, 353] on link "Optimail" at bounding box center [113, 355] width 122 height 13
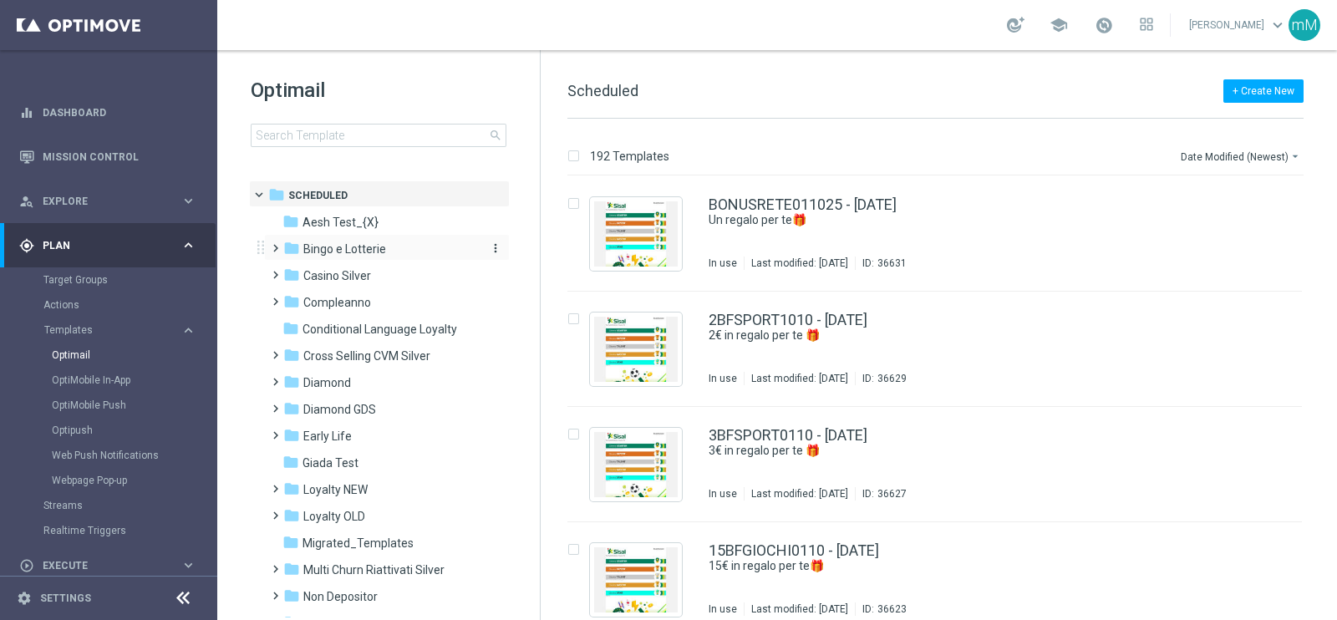
click at [368, 240] on div "folder Bingo e Lotterie" at bounding box center [379, 249] width 192 height 19
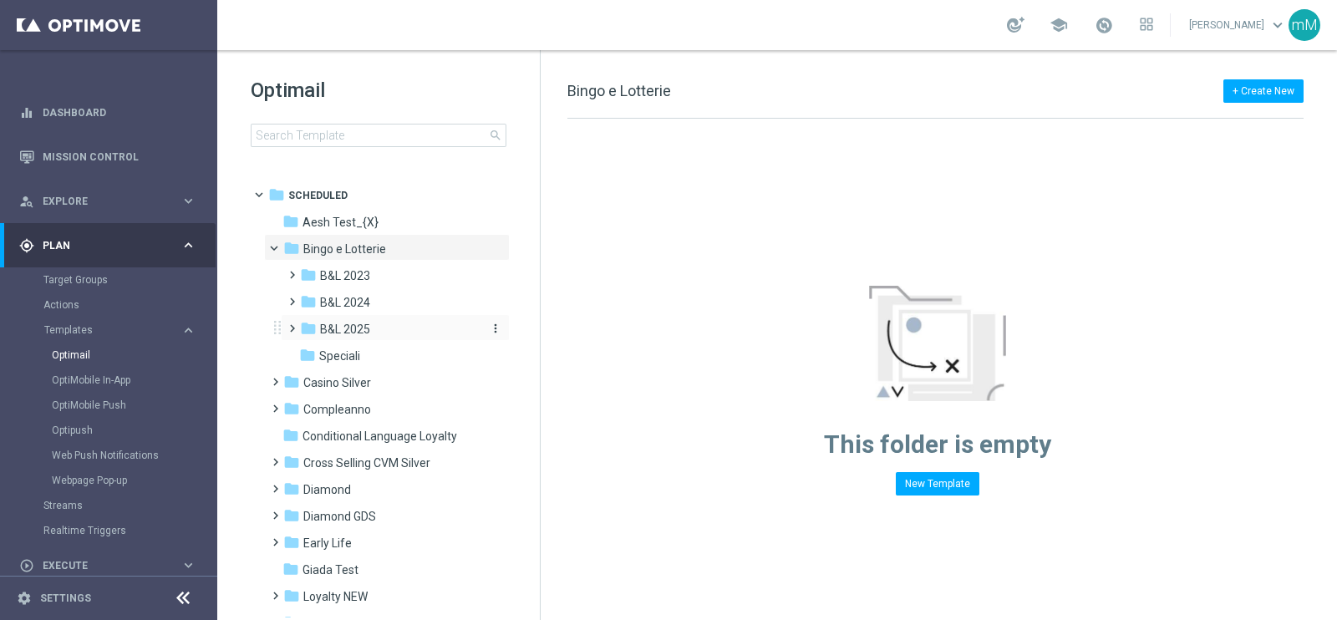
click at [365, 334] on span "B&L 2025" at bounding box center [345, 329] width 50 height 15
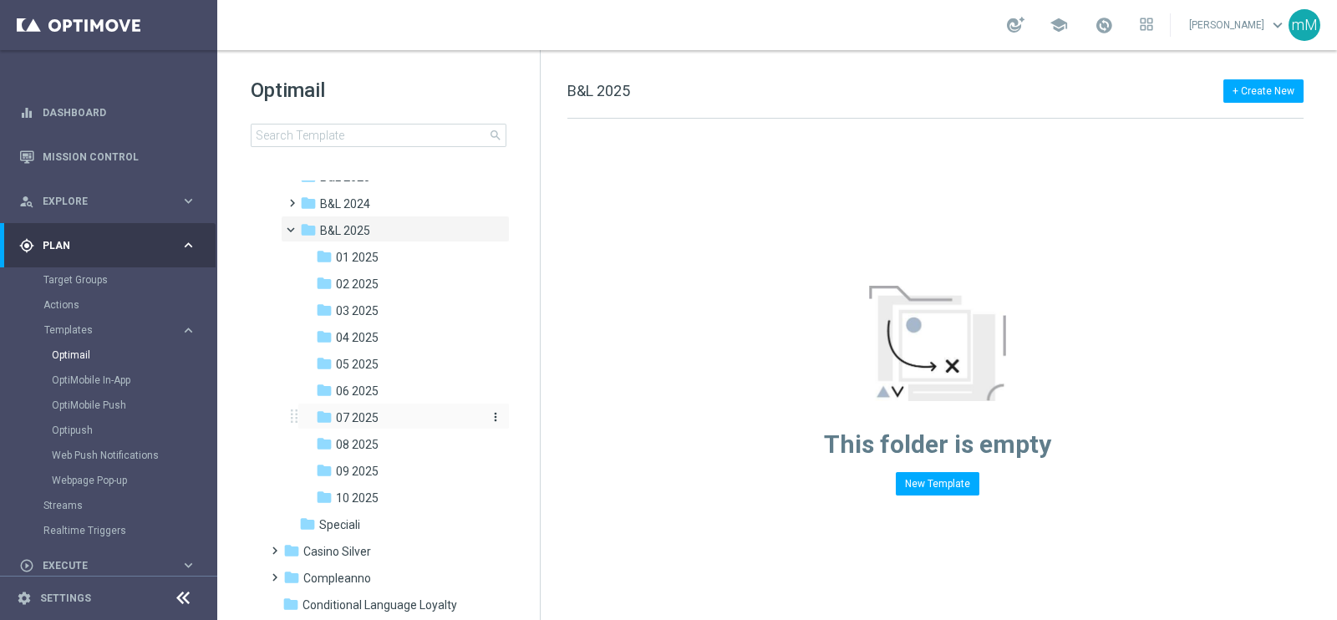
scroll to position [313, 0]
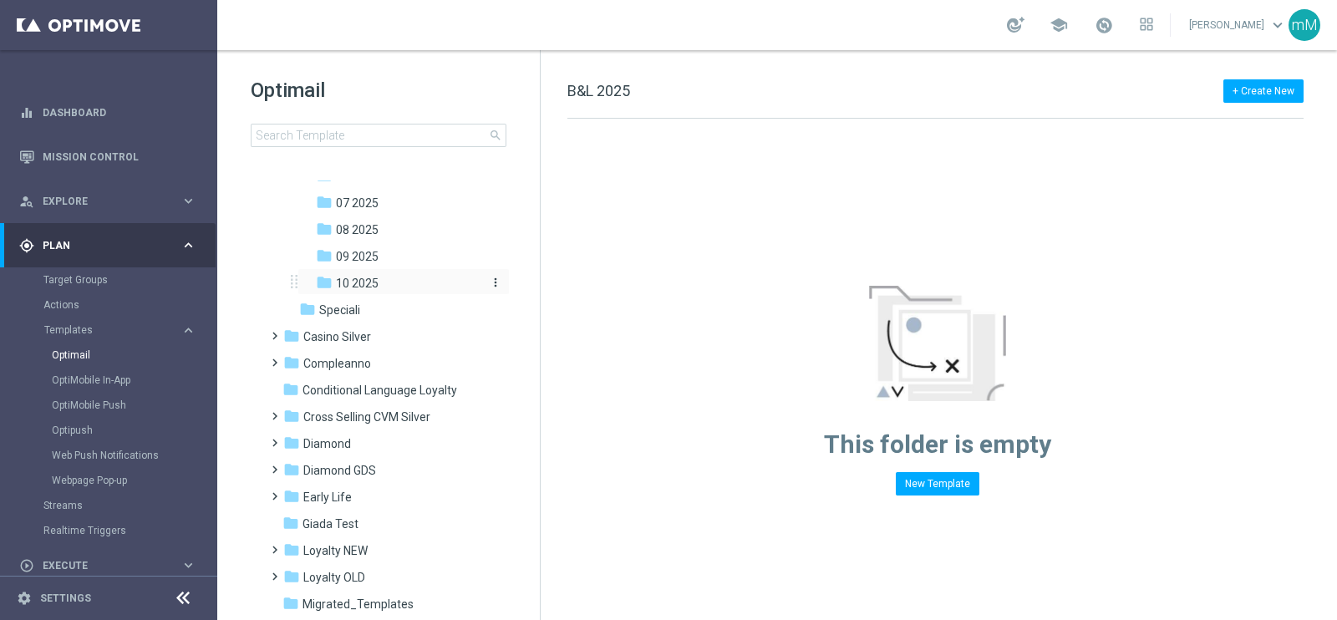
click at [394, 283] on div "folder 10 2025" at bounding box center [398, 283] width 165 height 19
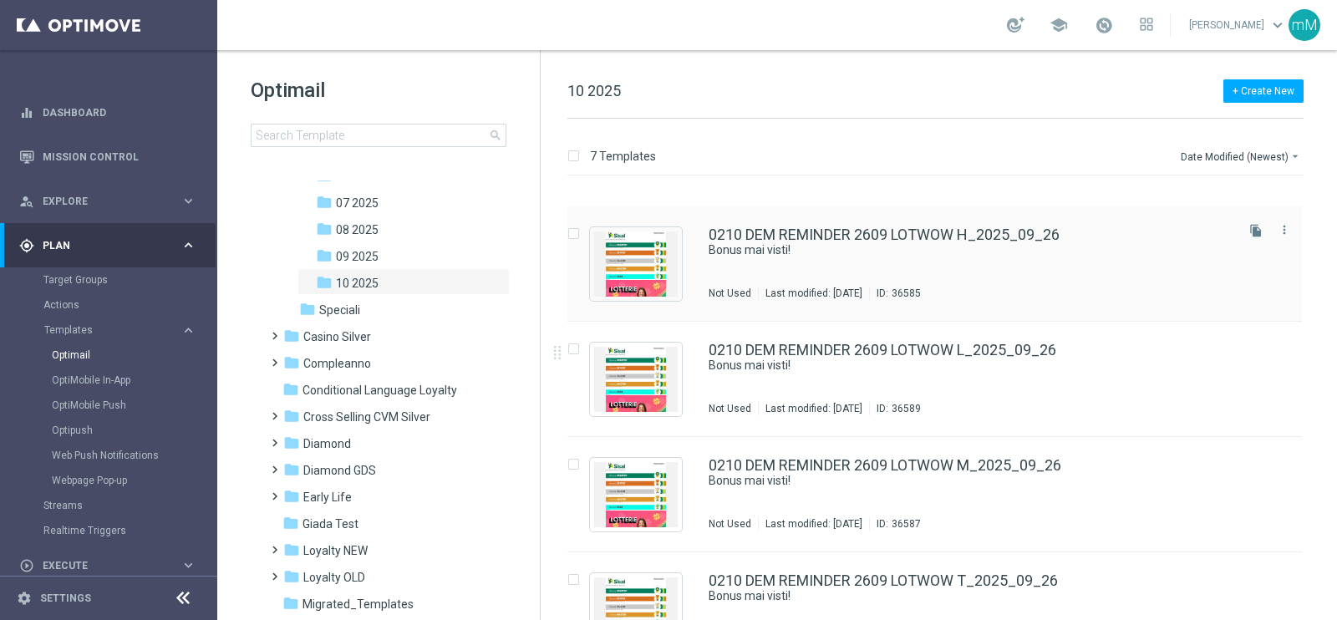
scroll to position [363, 0]
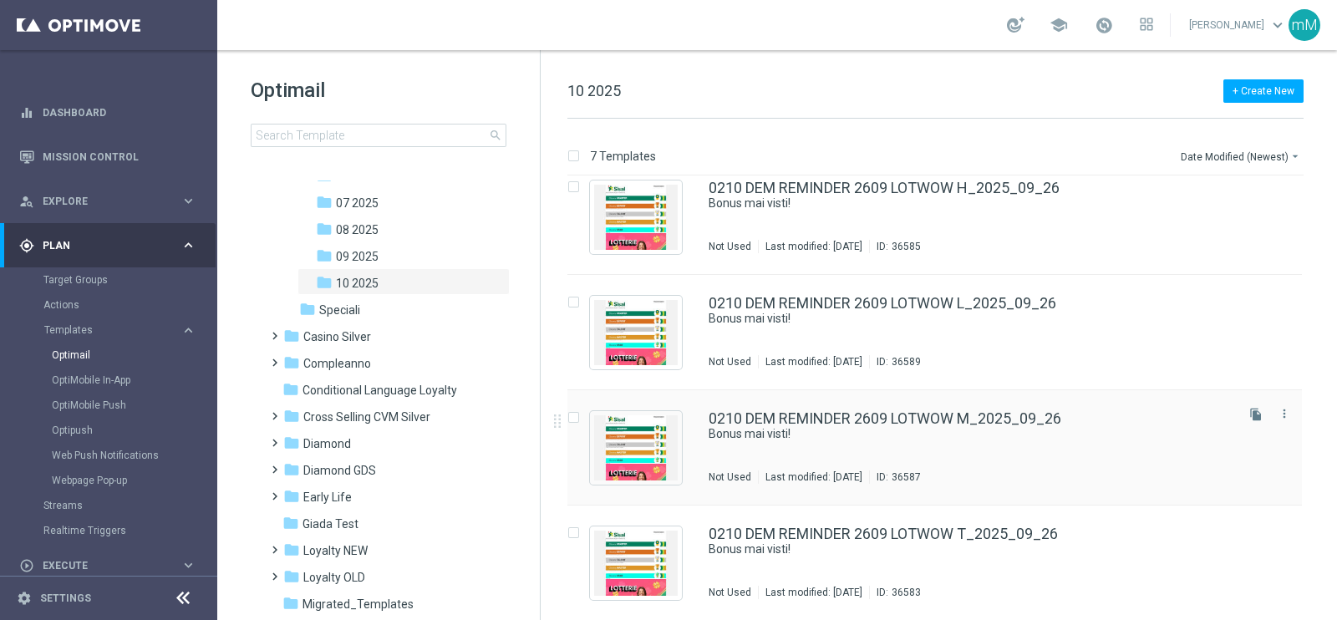
click at [882, 450] on div "0210 DEM REMINDER 2609 LOTWOW M_2025_09_26 Bonus mai visti! Not Used Last modif…" at bounding box center [970, 447] width 523 height 73
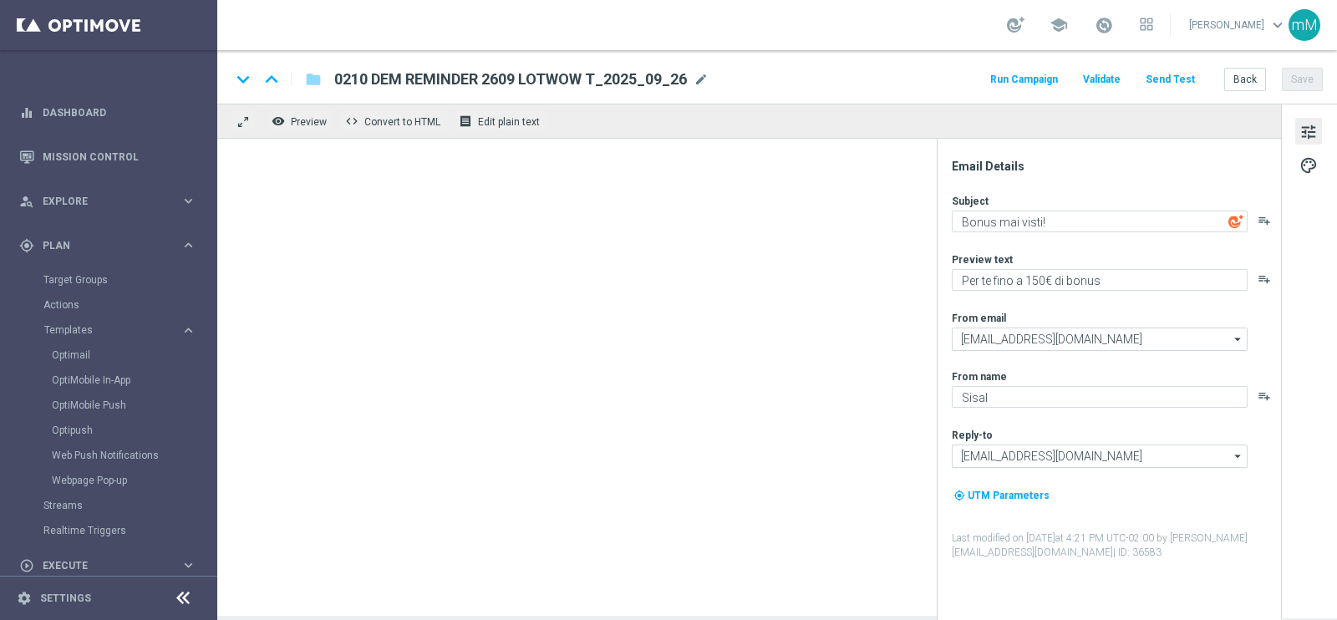
type textarea "Per te fino a 50€ di bonus"
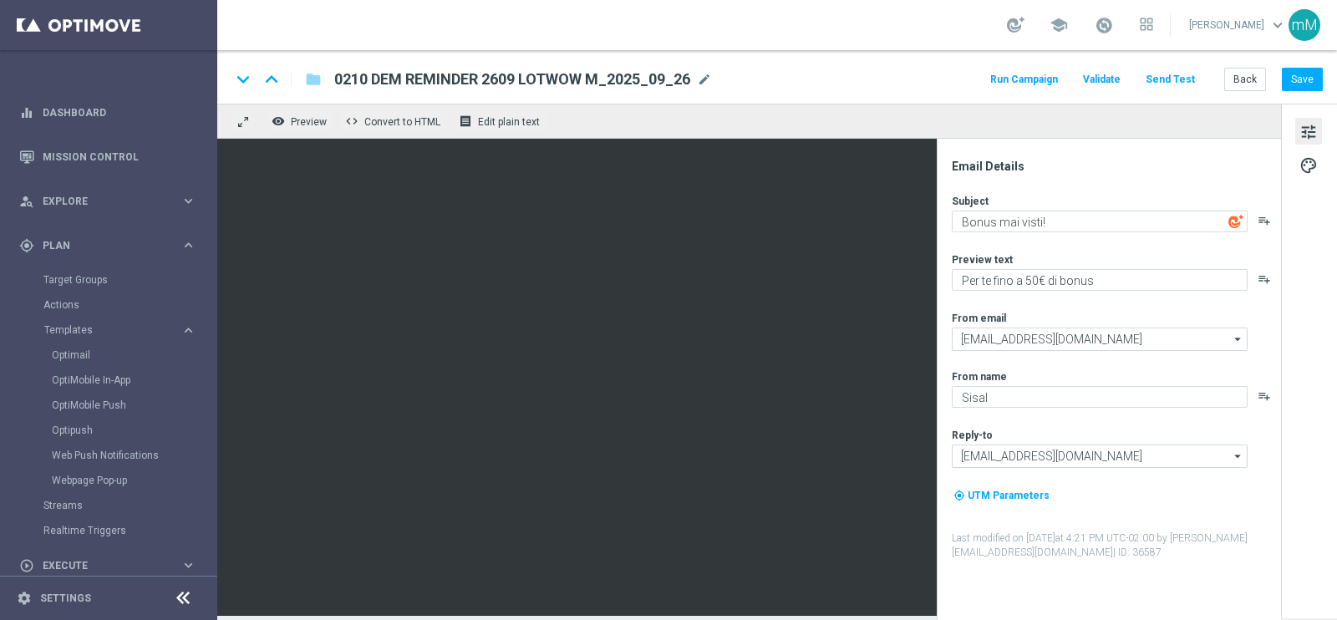
click at [1021, 79] on button "Run Campaign" at bounding box center [1024, 80] width 73 height 23
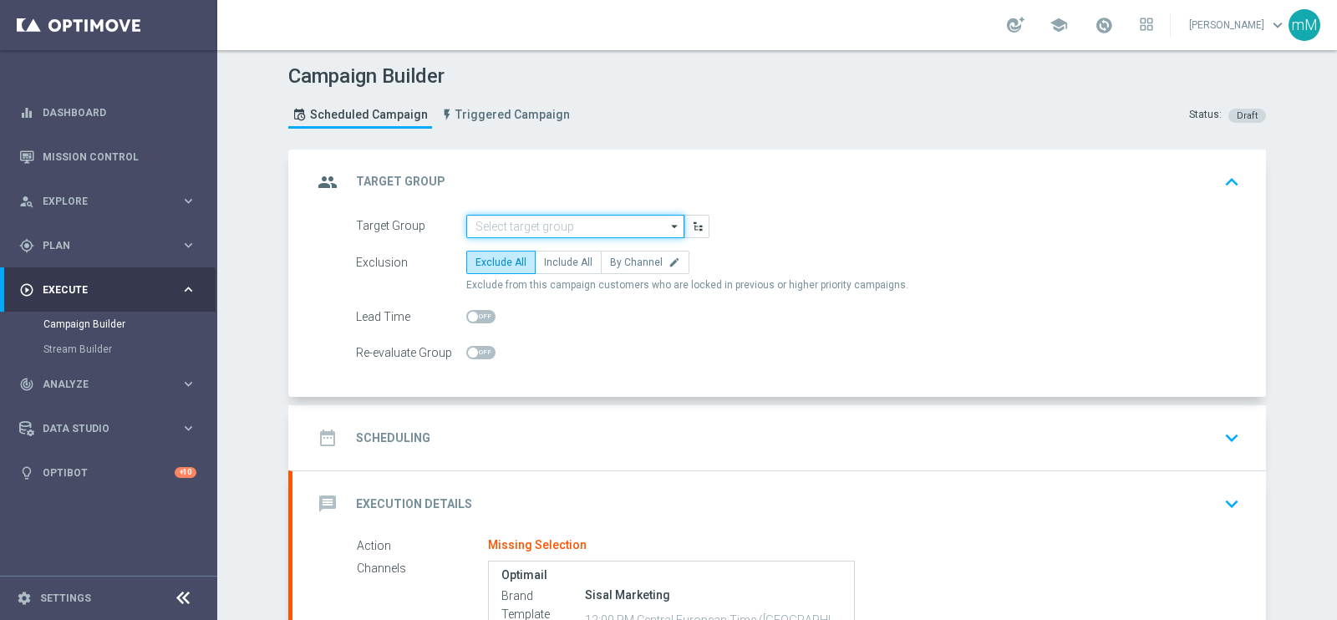
click at [518, 222] on input at bounding box center [575, 226] width 218 height 23
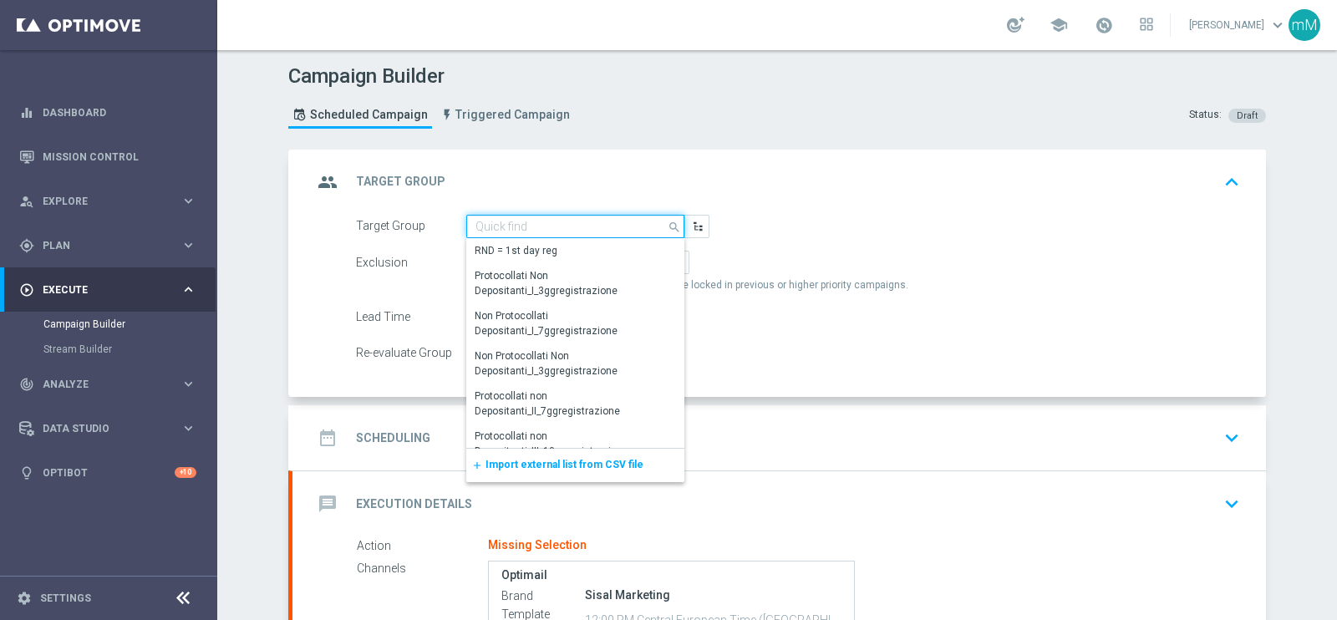
paste input "26.09_reminder 2609 LOTWOW M"
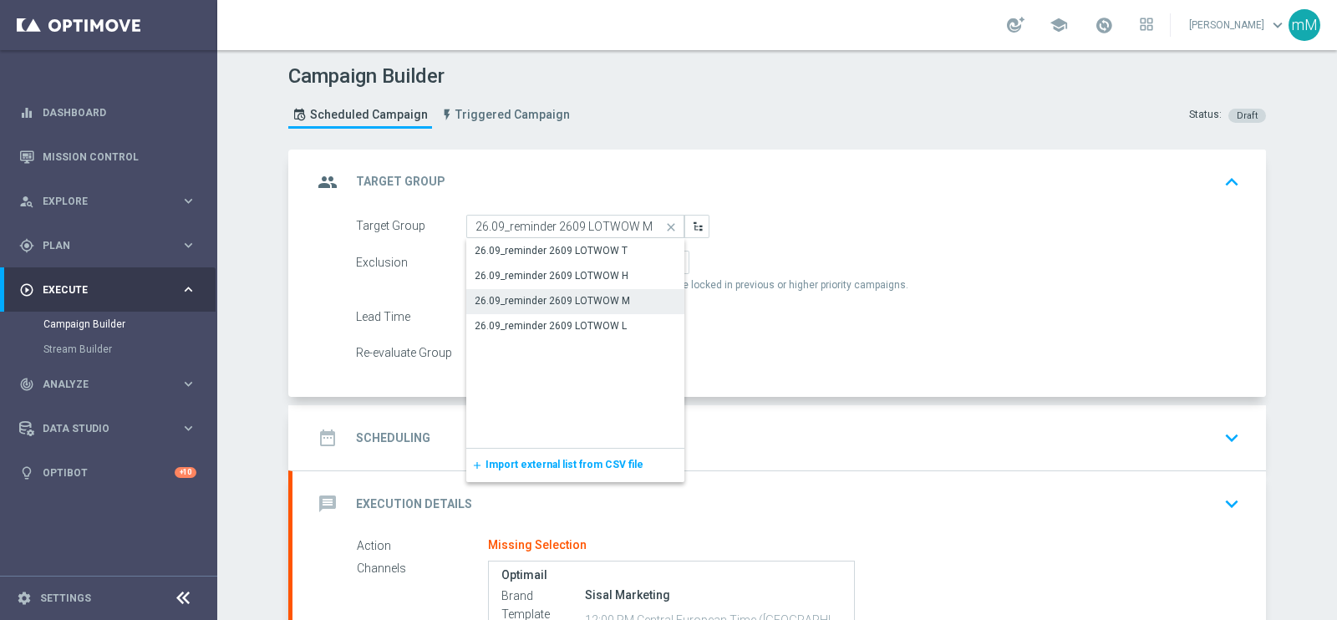
click at [536, 297] on div "26.09_reminder 2609 LOTWOW M" at bounding box center [552, 300] width 155 height 15
type input "26.09_reminder 2609 LOTWOW M"
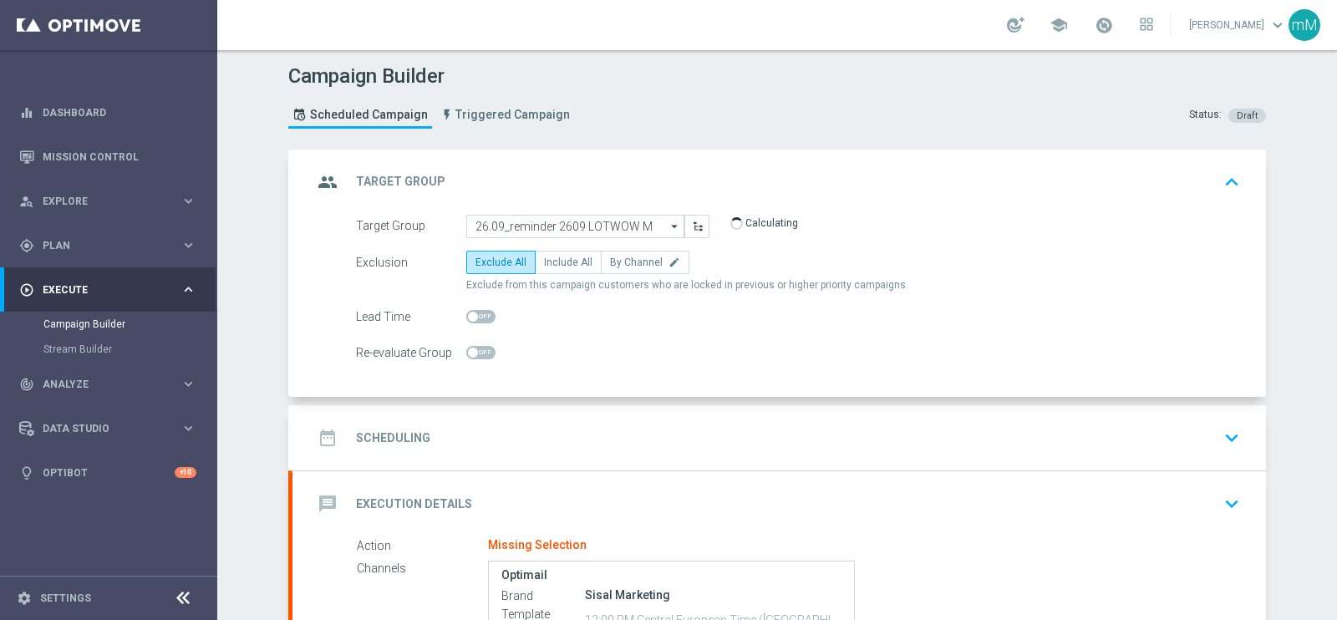
click at [560, 274] on div "Exclusion Exclude All Include All By Channel edit Exclude from this campaign cu…" at bounding box center [798, 272] width 884 height 42
click at [562, 264] on span "Include All" at bounding box center [568, 263] width 48 height 12
click at [555, 264] on input "Include All" at bounding box center [549, 265] width 11 height 11
radio input "true"
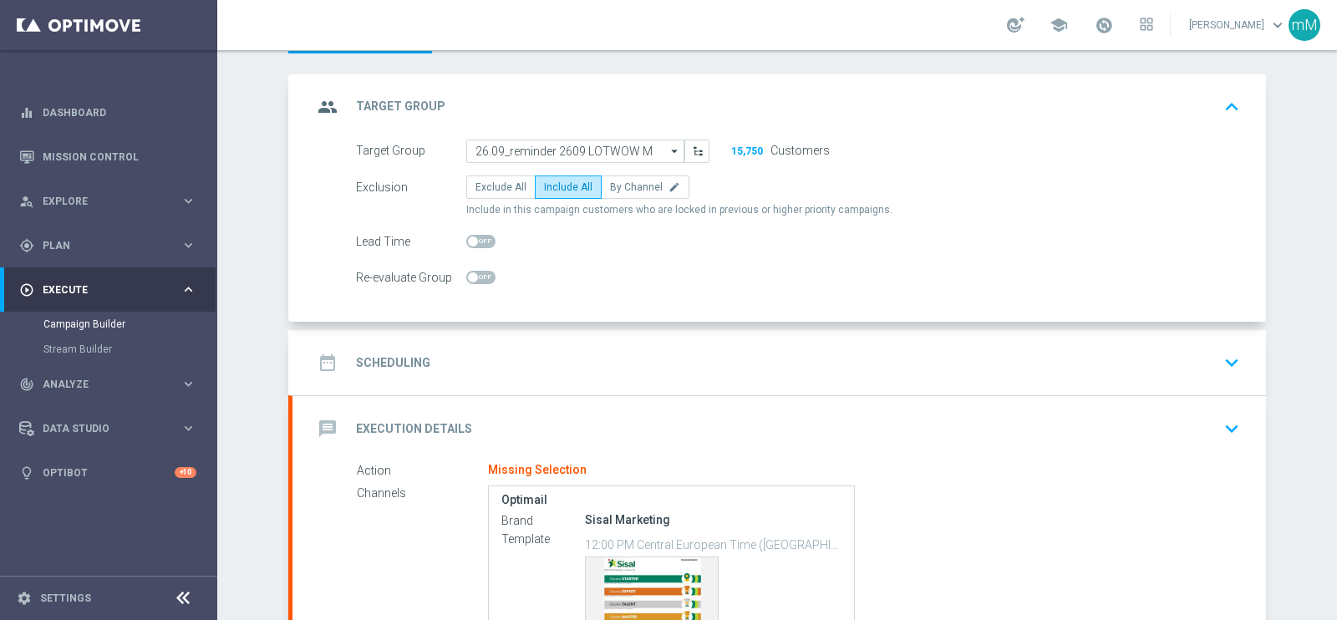
scroll to position [104, 0]
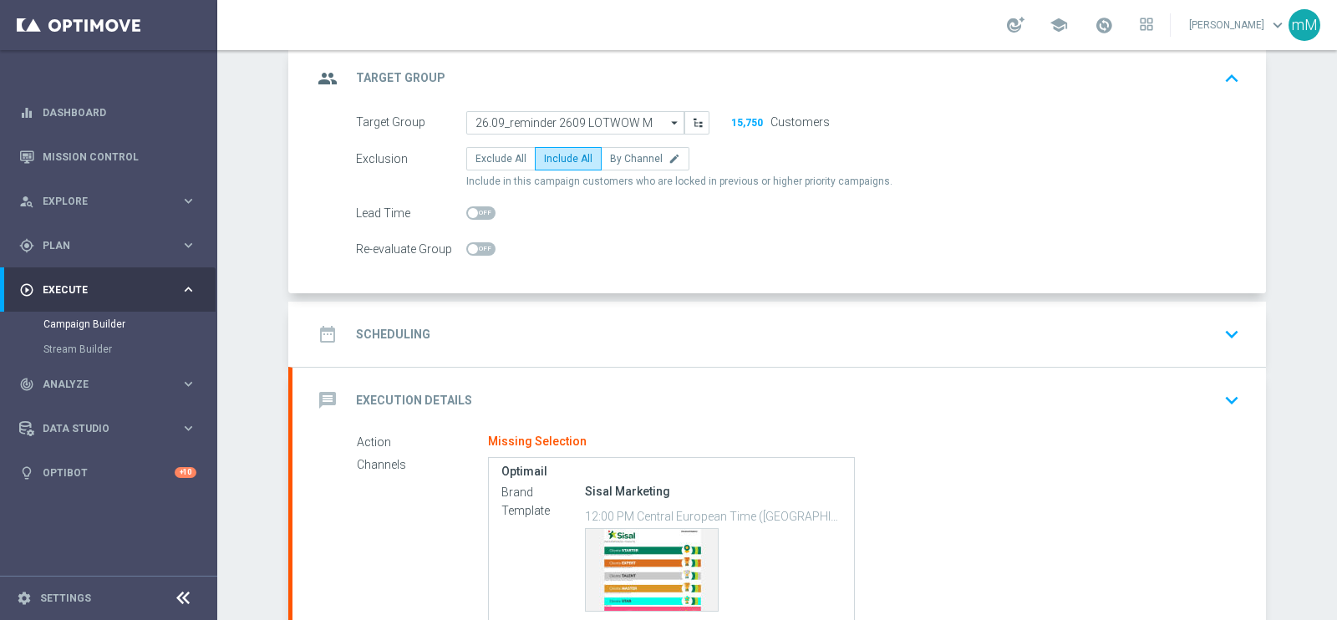
click at [589, 304] on div "date_range Scheduling keyboard_arrow_down" at bounding box center [780, 334] width 974 height 65
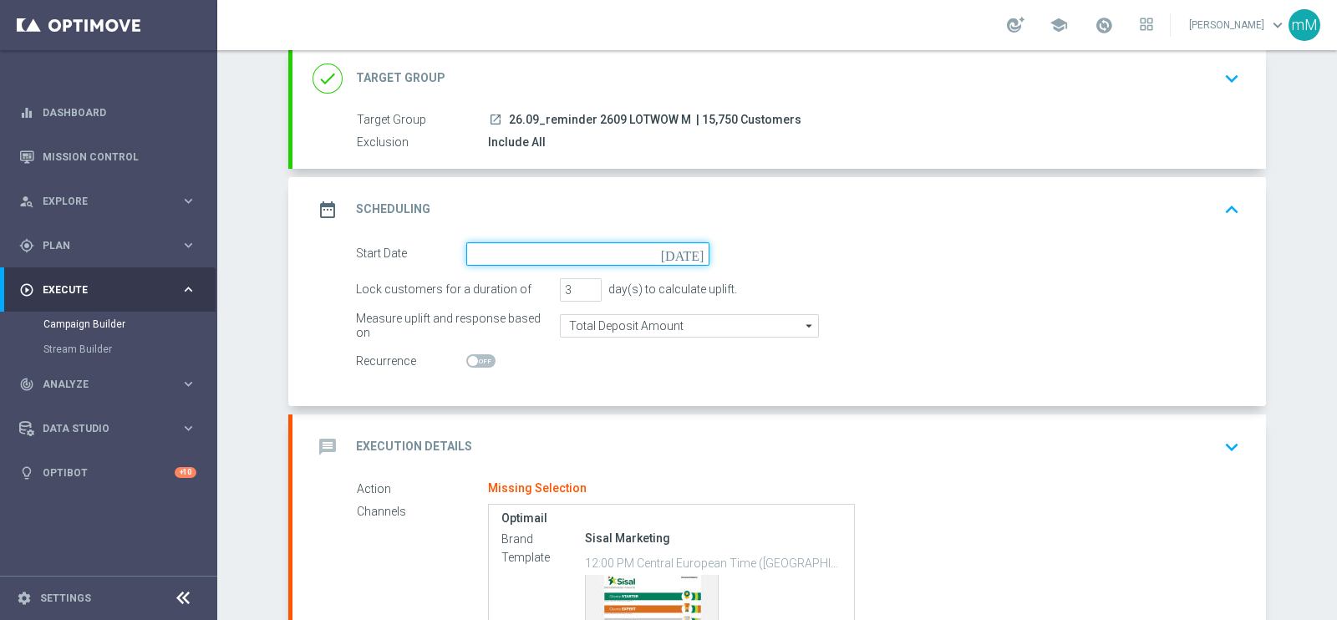
click at [571, 253] on input at bounding box center [587, 253] width 243 height 23
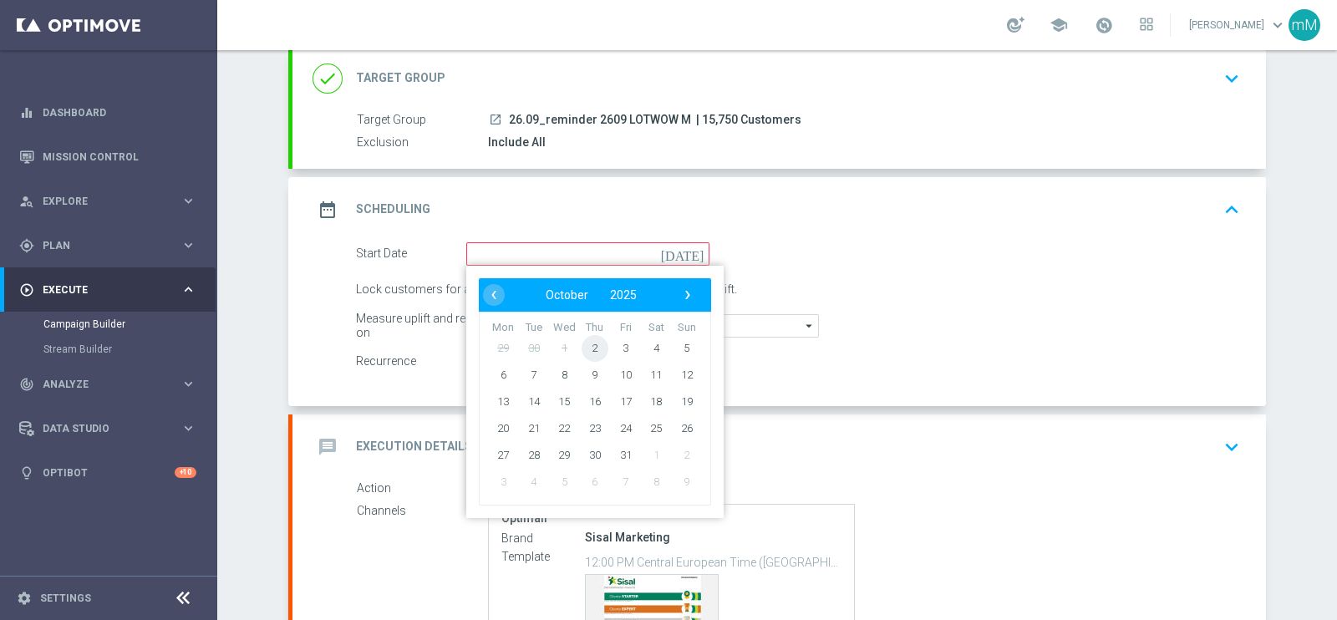
click at [582, 344] on span "2" at bounding box center [595, 347] width 27 height 27
type input "[DATE]"
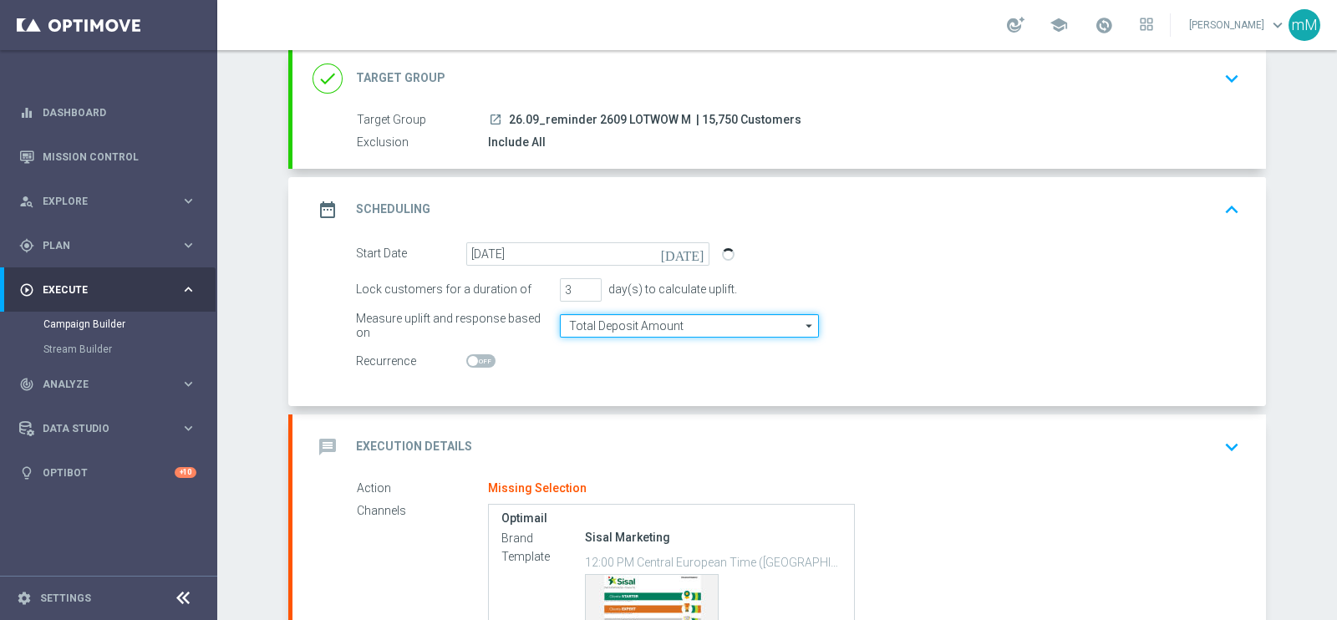
click at [593, 326] on input "Total Deposit Amount" at bounding box center [689, 325] width 259 height 23
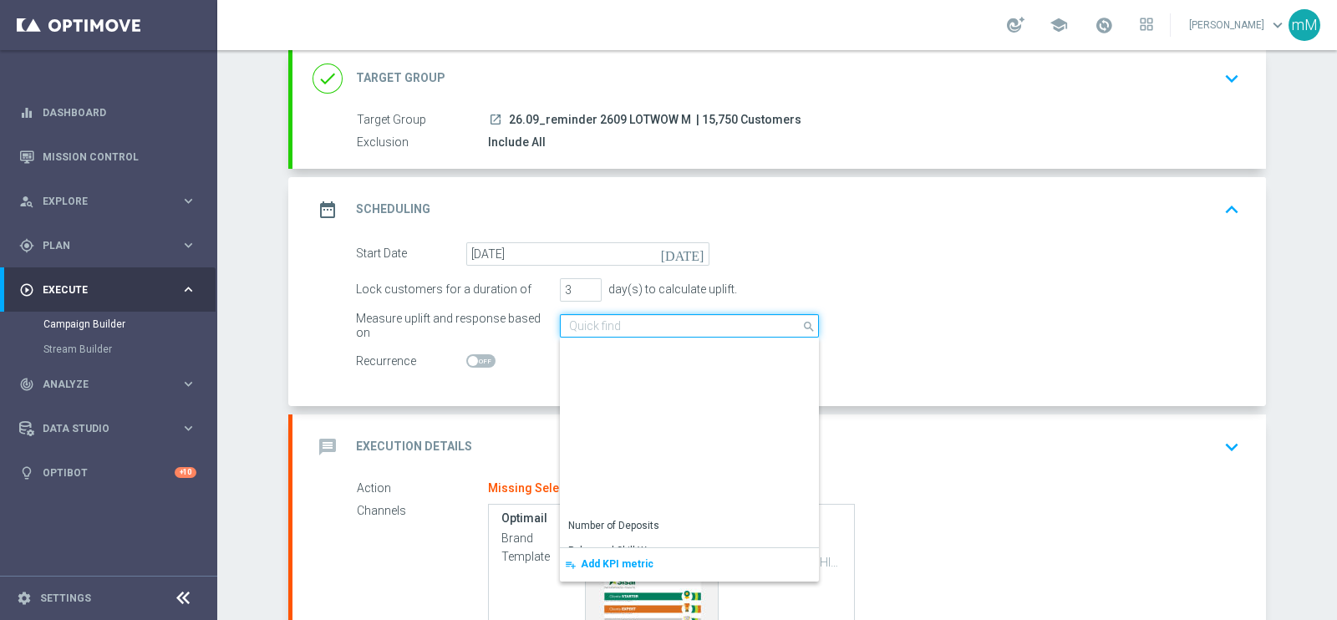
scroll to position [400, 0]
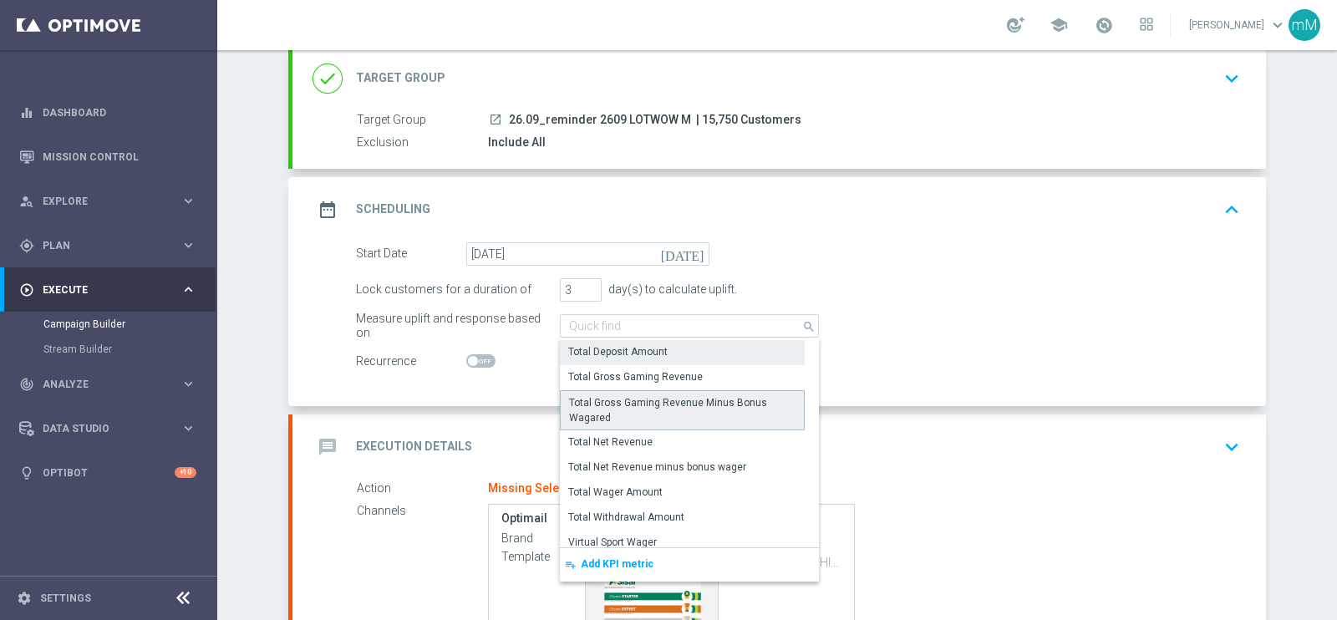
click at [643, 406] on div "Total Gross Gaming Revenue Minus Bonus Wagared" at bounding box center [682, 410] width 227 height 30
type input "Total Gross Gaming Revenue Minus Bonus Wagared"
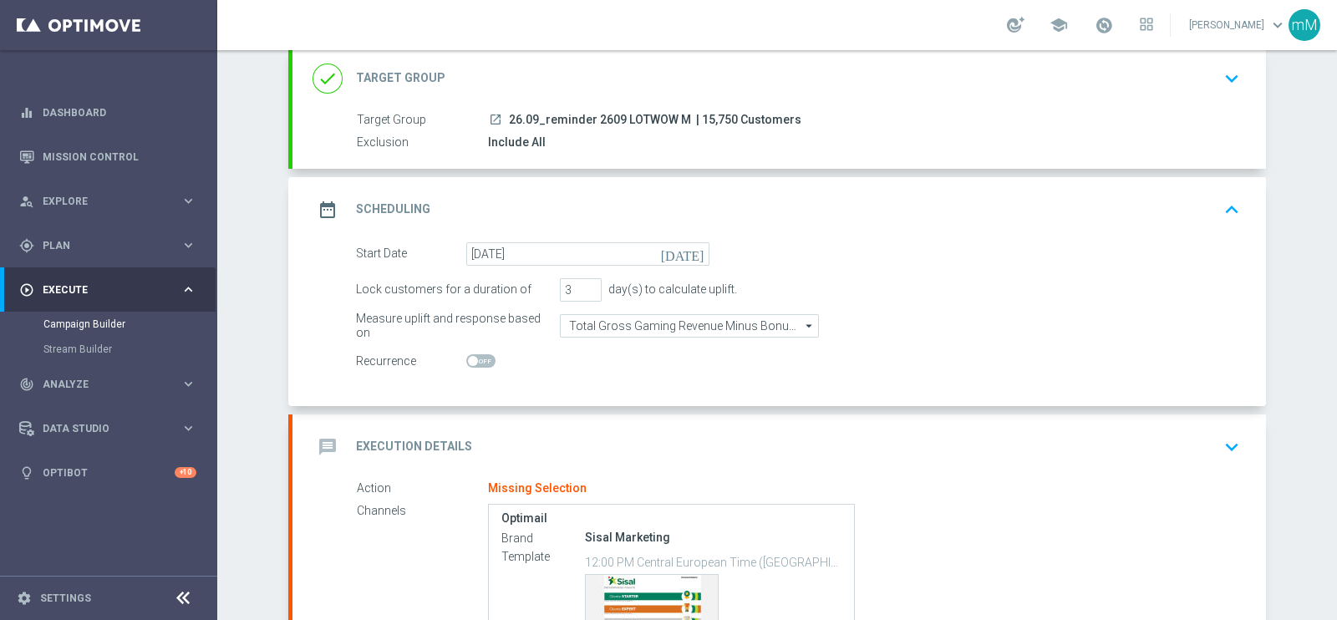
scroll to position [208, 0]
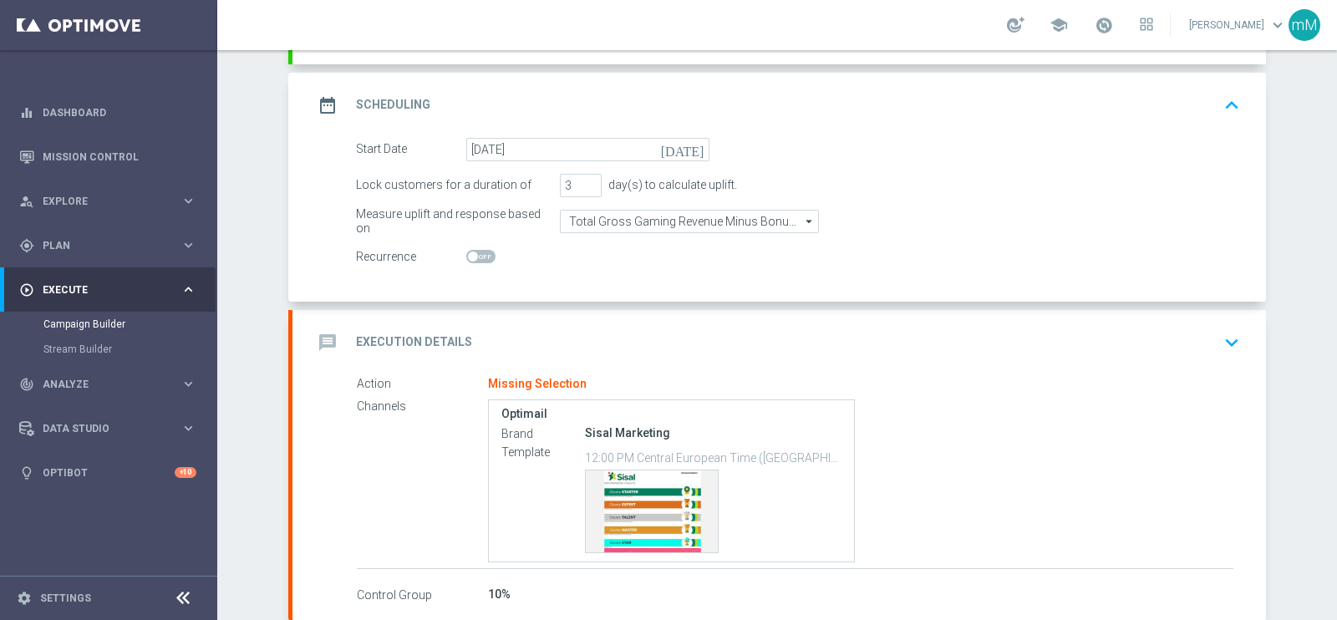
click at [523, 351] on div "message Execution Details keyboard_arrow_down" at bounding box center [780, 343] width 934 height 32
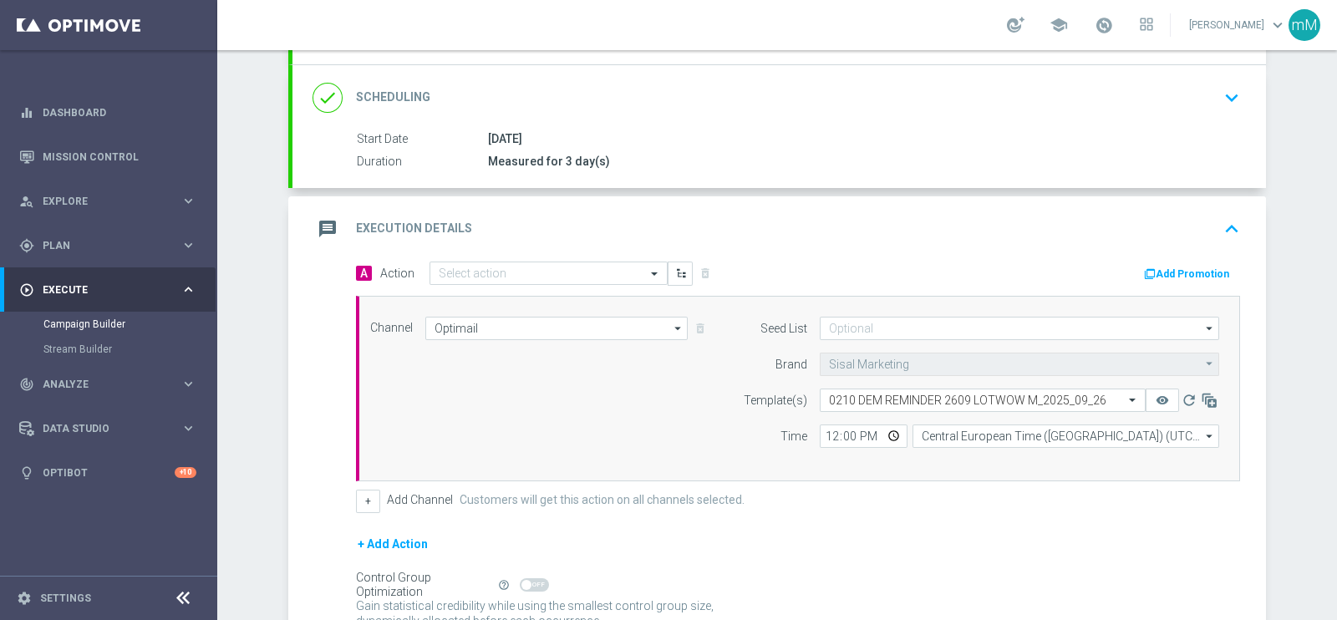
click at [501, 283] on div "A Action Select action delete_forever Add Promotion" at bounding box center [798, 275] width 909 height 26
click at [506, 267] on input "text" at bounding box center [532, 274] width 186 height 14
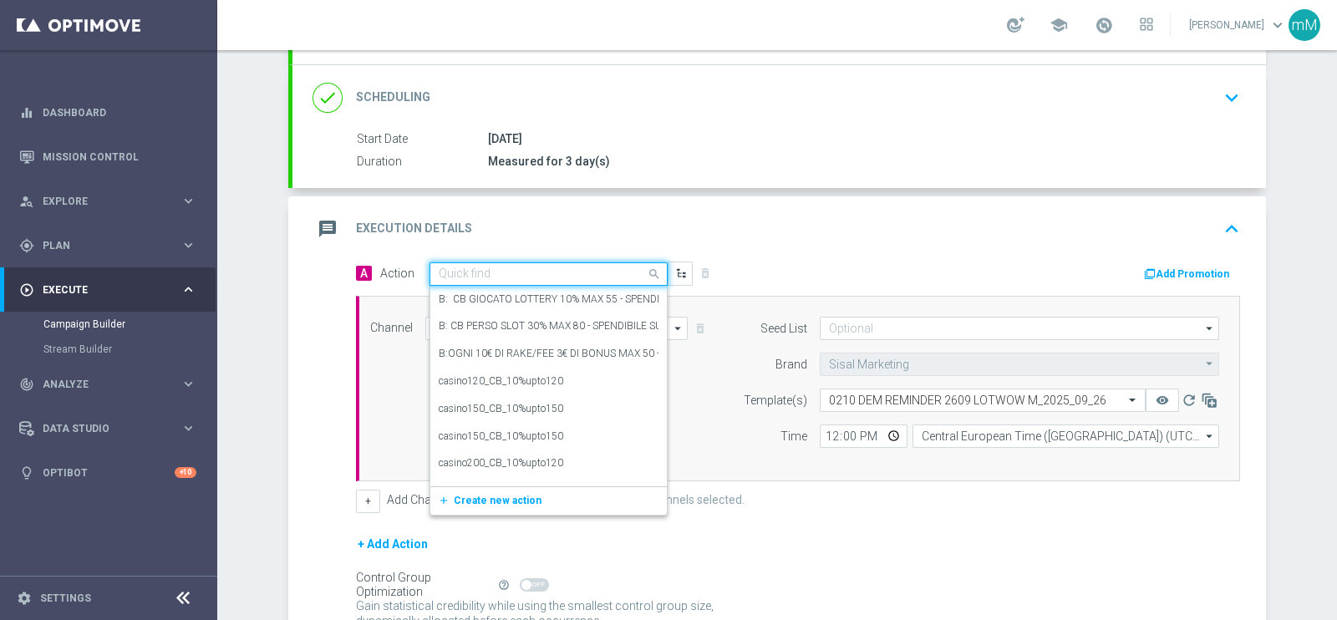
paste input "Gioca alle Lotterie 6€ per il 10% fino a 50€"
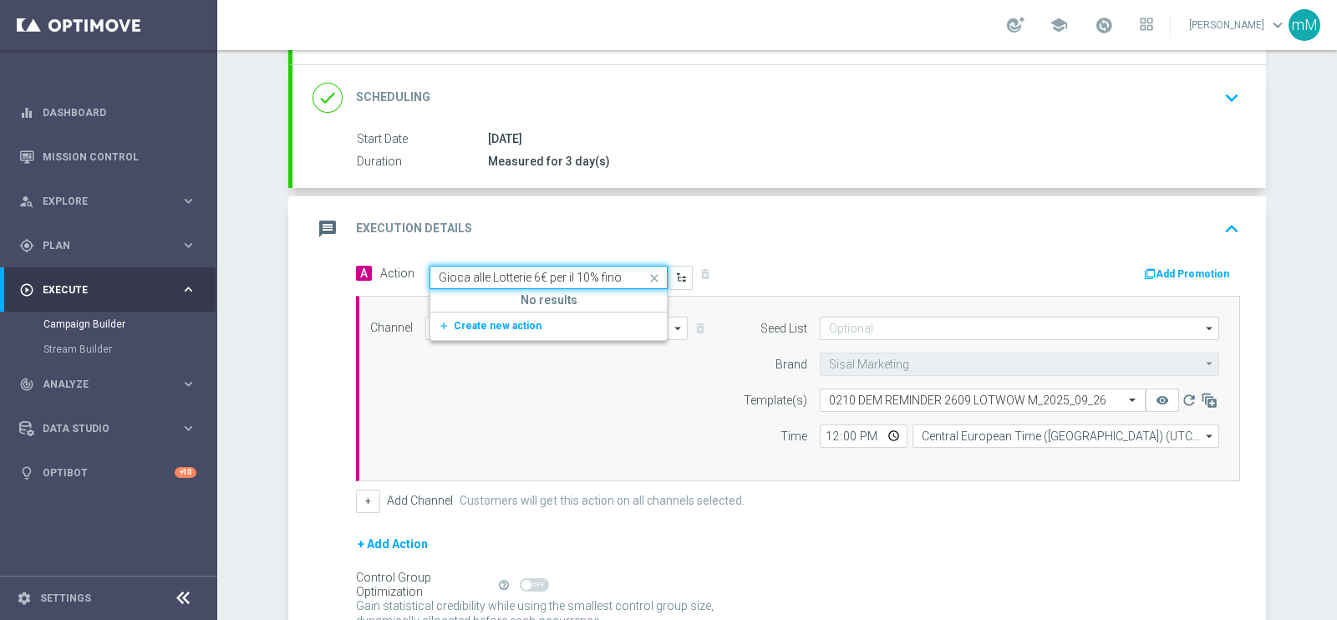
scroll to position [0, 0]
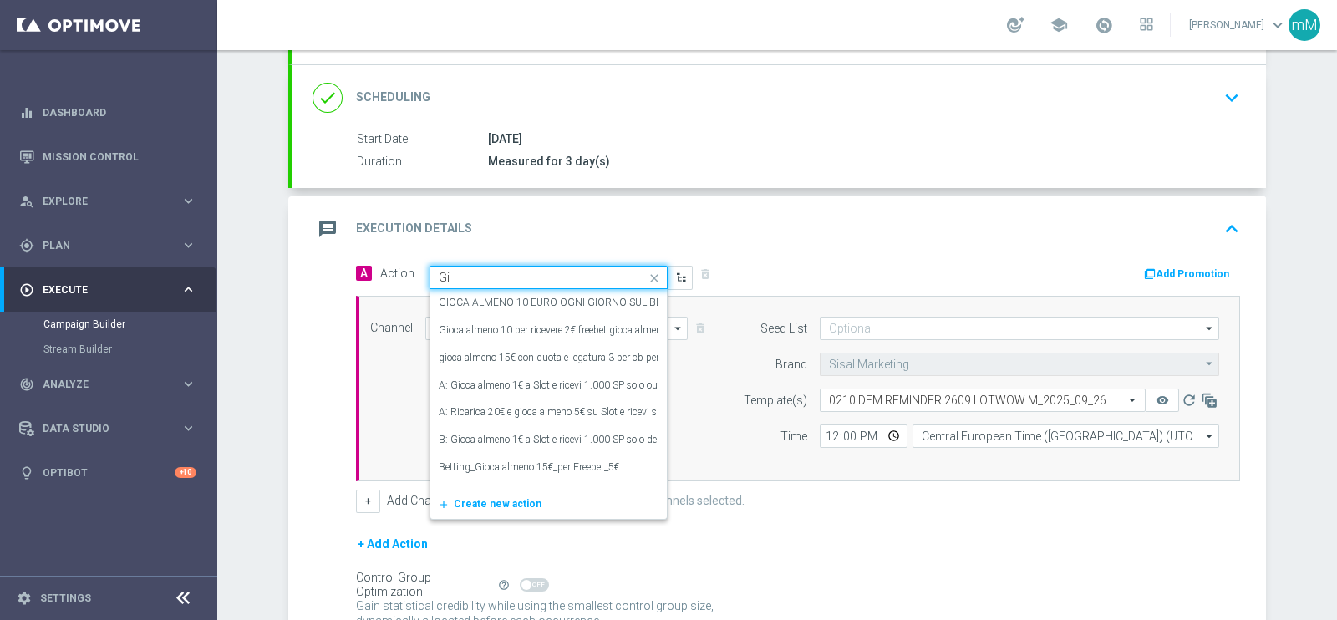
type input "G"
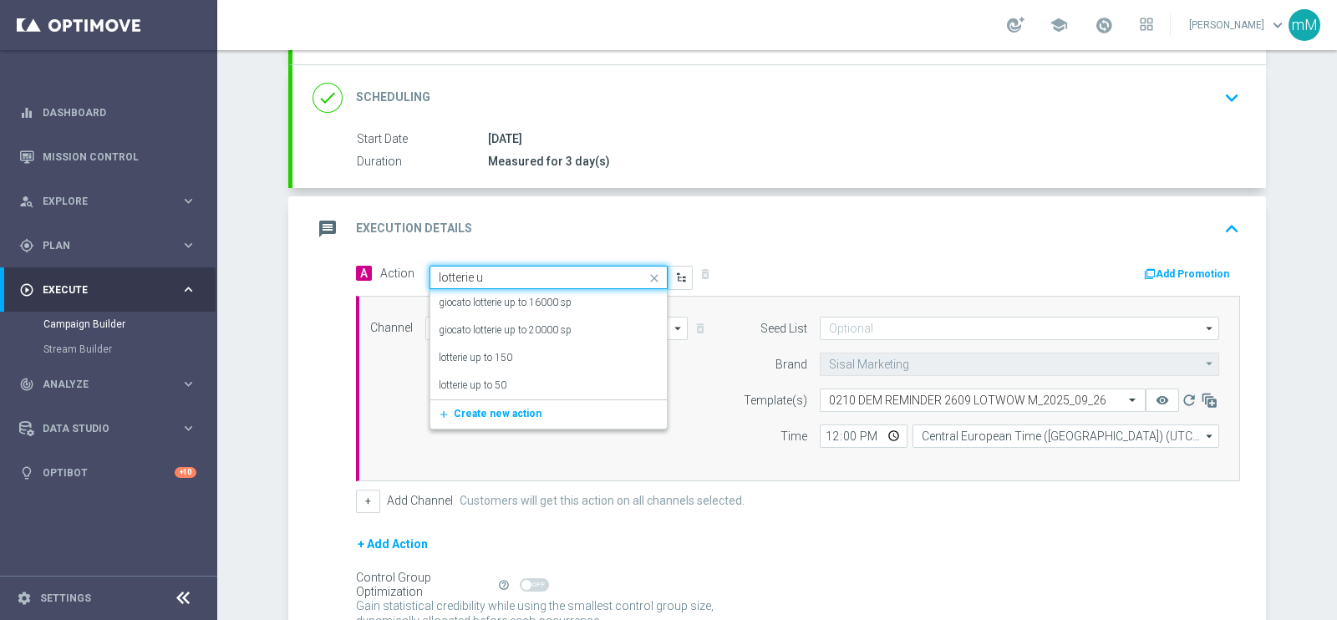
type input "lotterie up"
click at [590, 388] on div "lotterie up to 50 edit" at bounding box center [549, 386] width 220 height 28
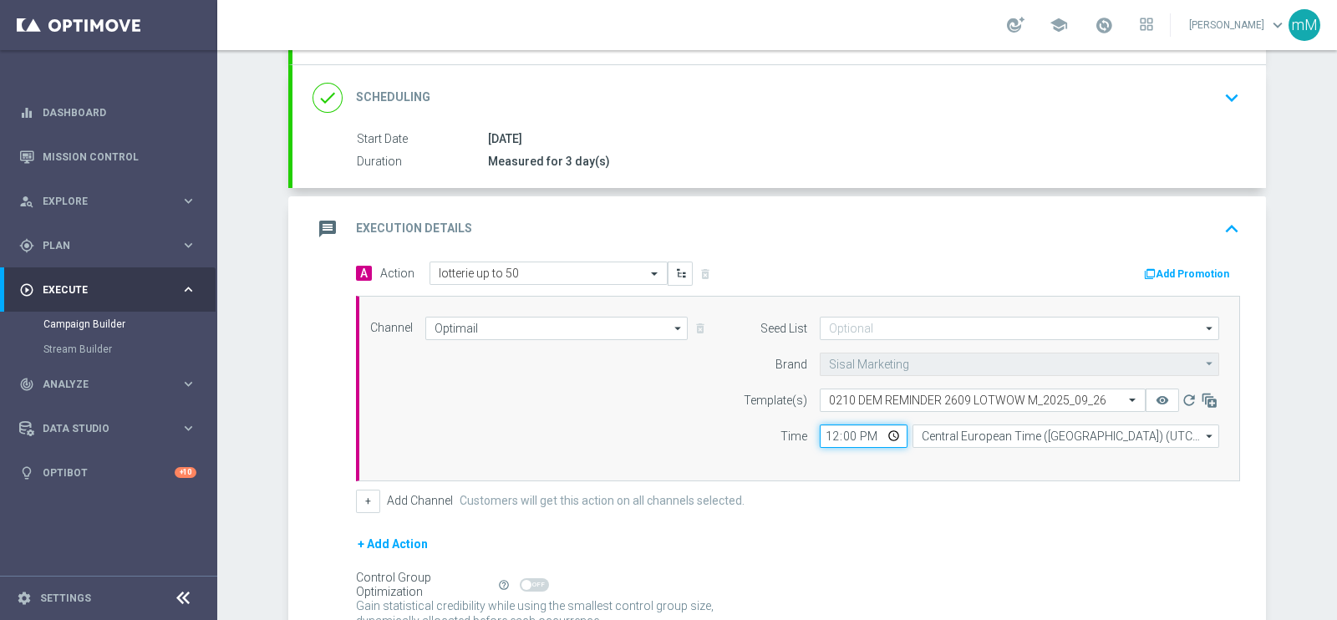
click at [825, 428] on input "12:00" at bounding box center [864, 436] width 88 height 23
type input "16:30"
click at [368, 498] on button "+" at bounding box center [368, 501] width 24 height 23
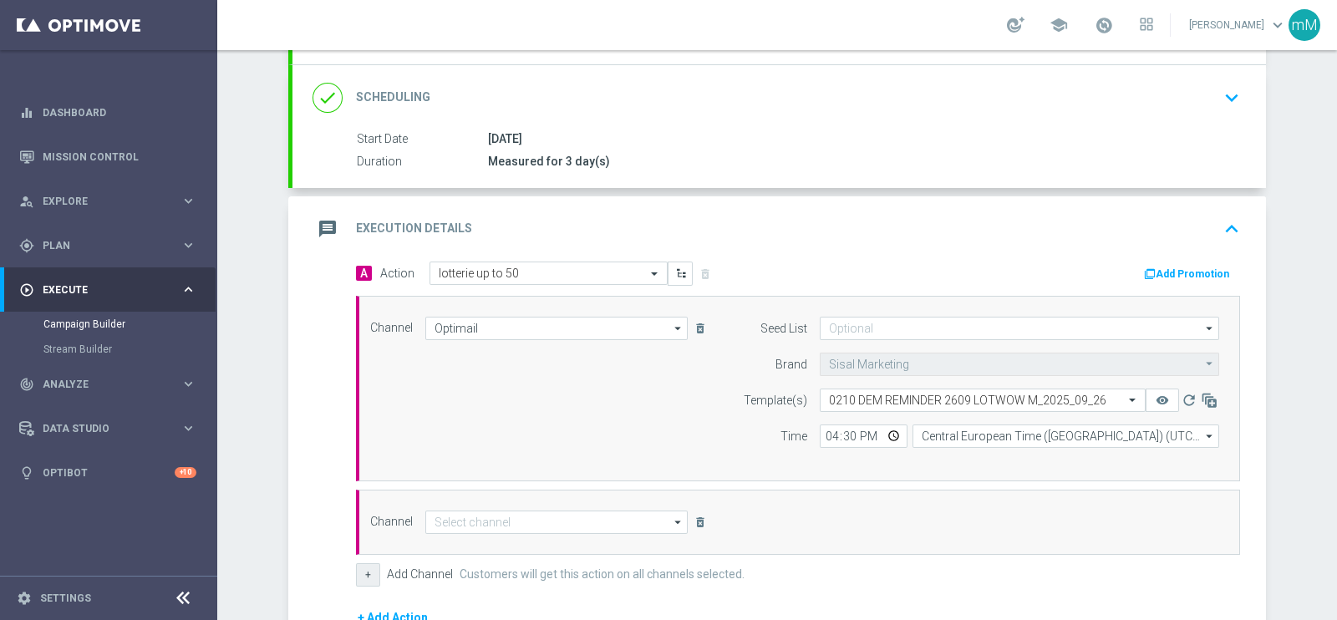
scroll to position [346, 0]
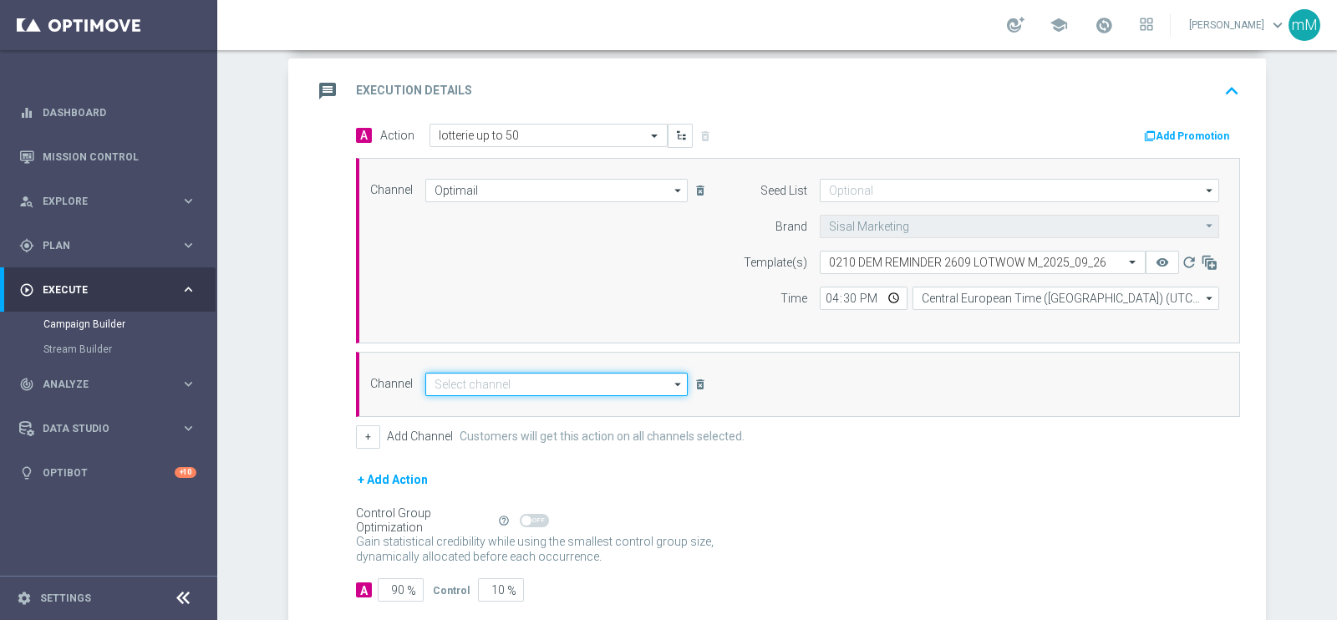
click at [548, 386] on input at bounding box center [556, 384] width 262 height 23
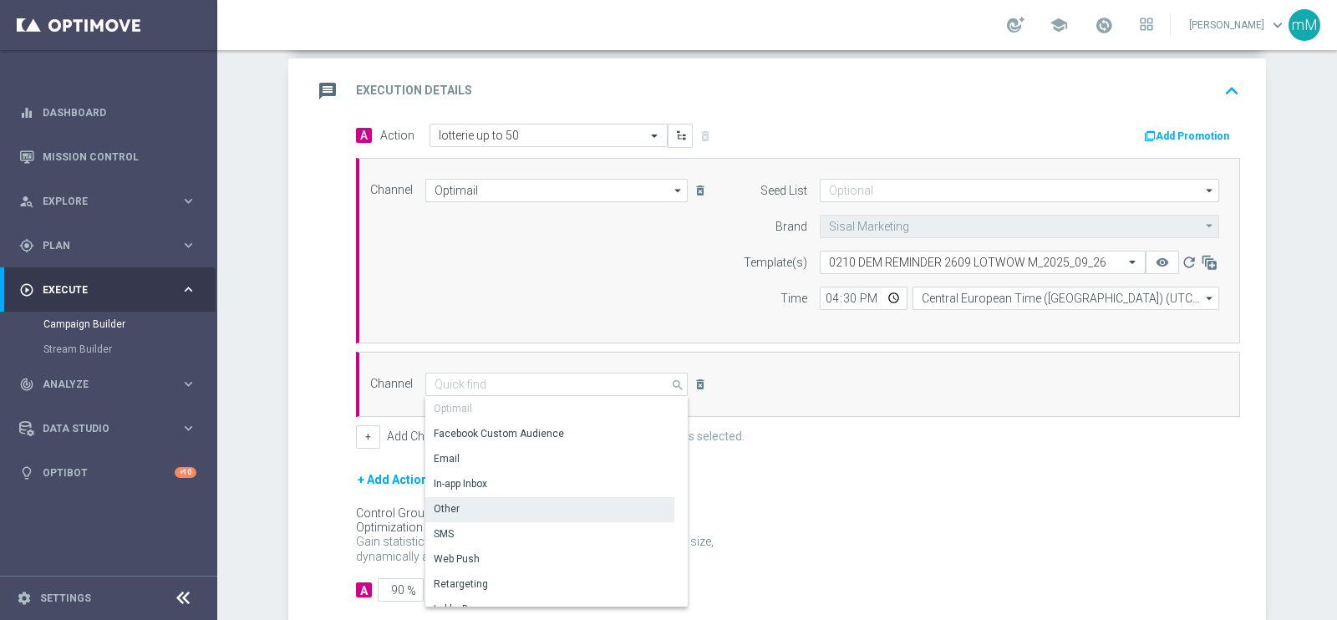
click at [497, 508] on div "Other" at bounding box center [549, 508] width 249 height 23
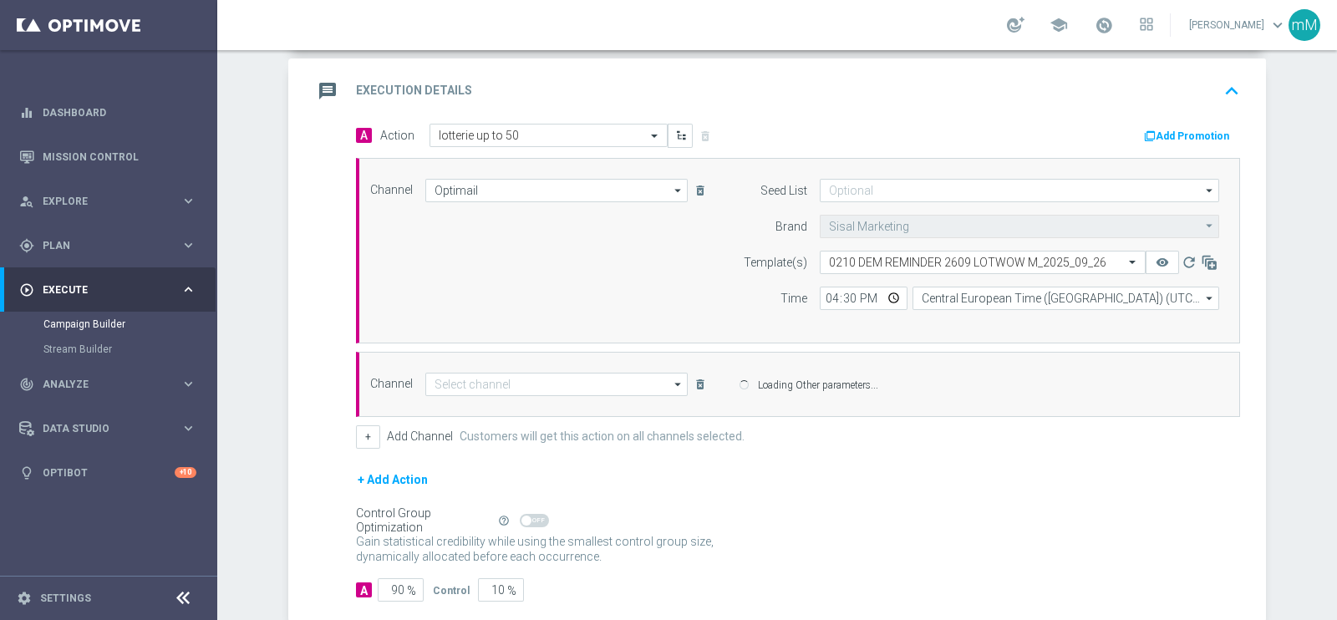
type input "Other"
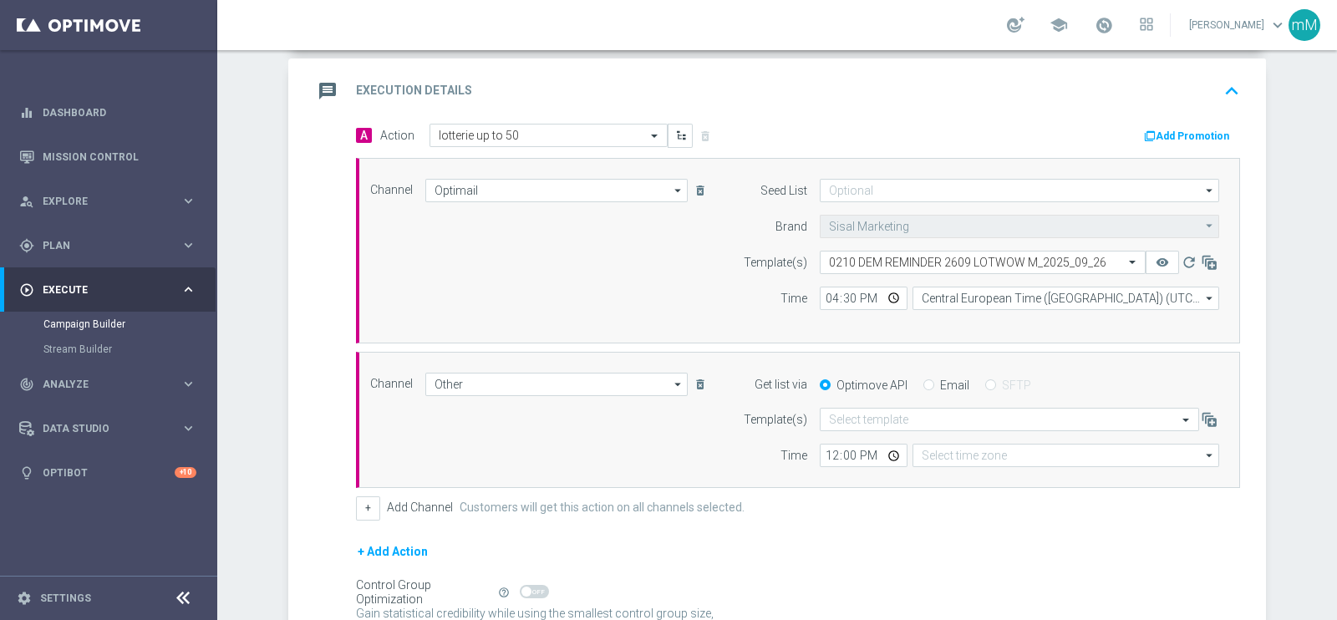
type input "Coordinated Universal Time (UTC 00:00)"
click at [924, 381] on input "Email" at bounding box center [929, 386] width 11 height 11
radio input "true"
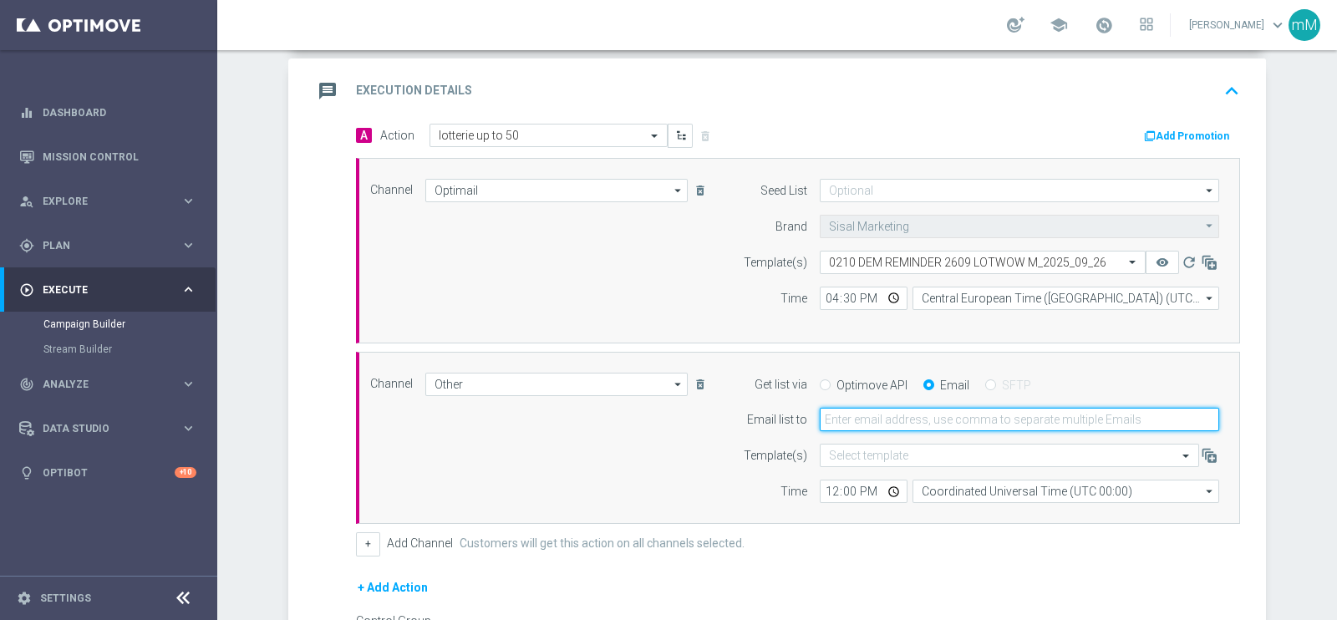
click at [897, 411] on input "email" at bounding box center [1020, 419] width 400 height 23
type input "[EMAIL_ADDRESS][DOMAIN_NAME]"
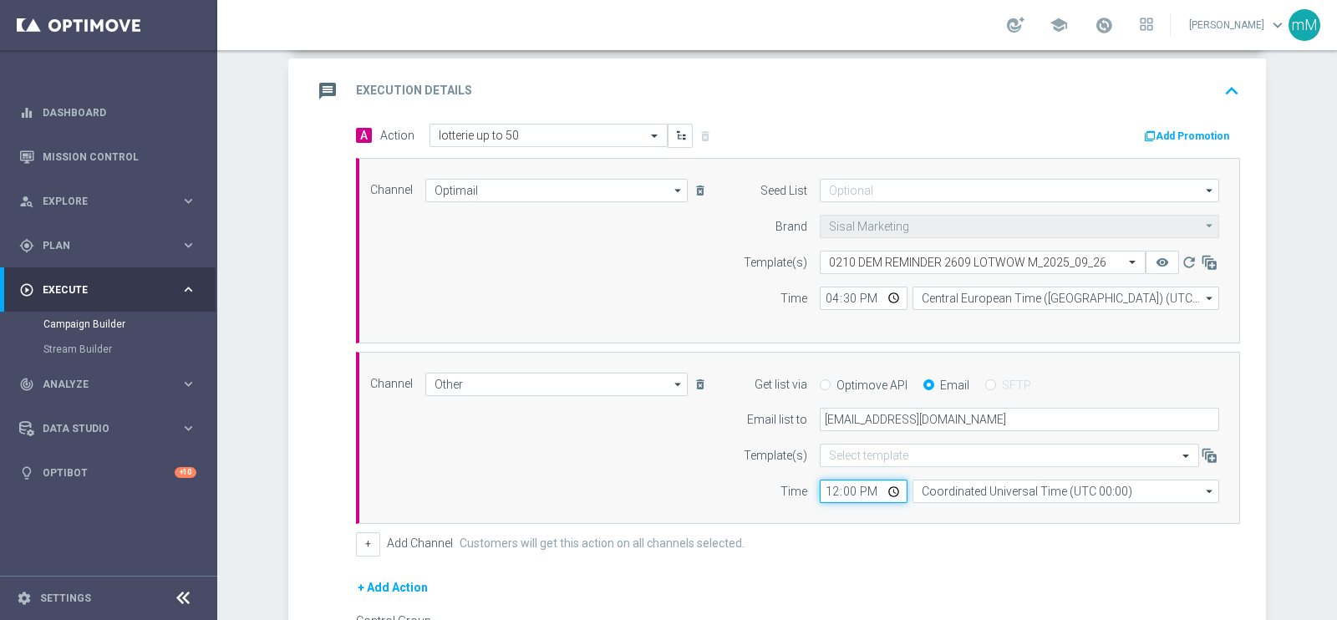
click at [828, 489] on input "12:00" at bounding box center [864, 491] width 88 height 23
type input "16:30"
click at [967, 480] on input "Coordinated Universal Time (UTC 00:00)" at bounding box center [1066, 491] width 307 height 23
click at [961, 516] on div "Central European Time ([GEOGRAPHIC_DATA]) (UTC +02:00)" at bounding box center [1057, 515] width 273 height 15
type input "Central European Time ([GEOGRAPHIC_DATA]) (UTC +02:00)"
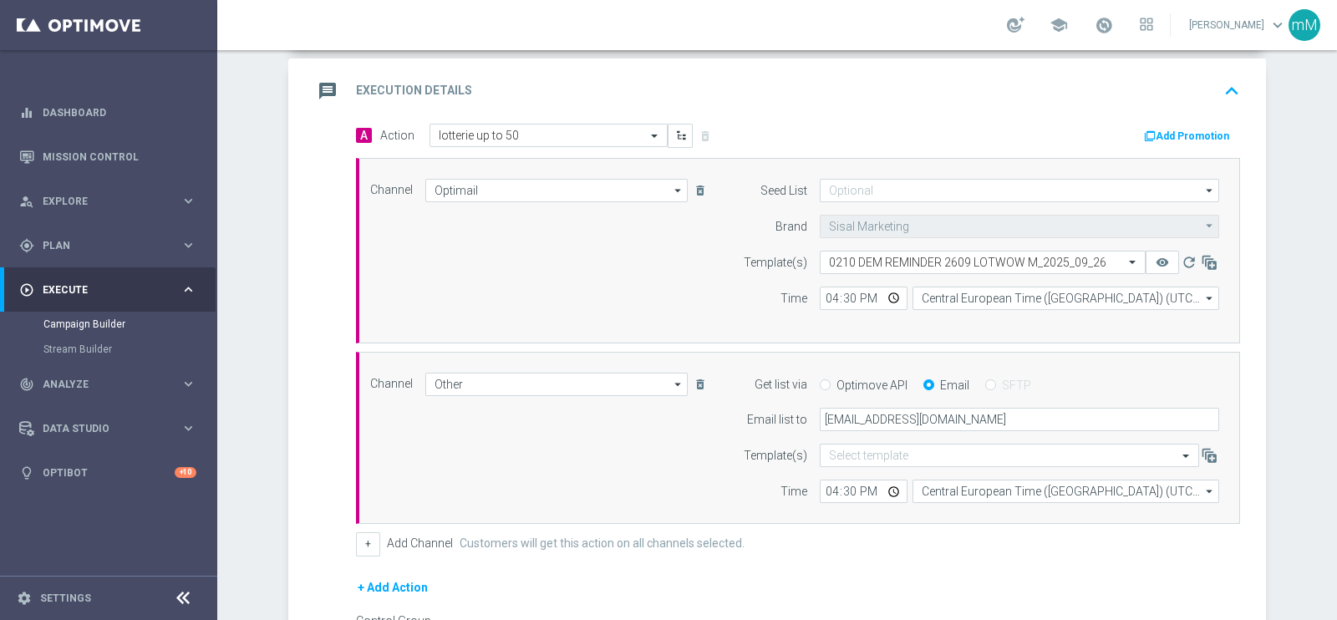
scroll to position [543, 0]
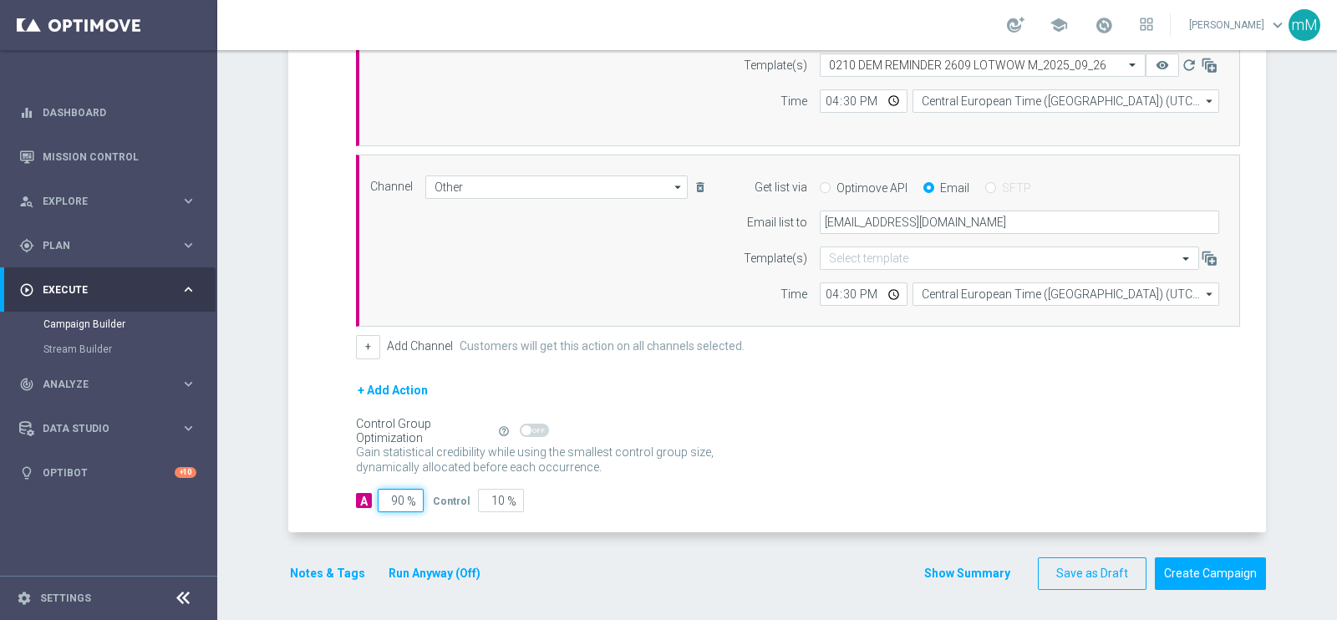
drag, startPoint x: 393, startPoint y: 501, endPoint x: 368, endPoint y: 510, distance: 26.7
click at [368, 510] on div "A Action Select action lotterie up to 50 delete_forever Add Promotion Channel O…" at bounding box center [780, 229] width 974 height 606
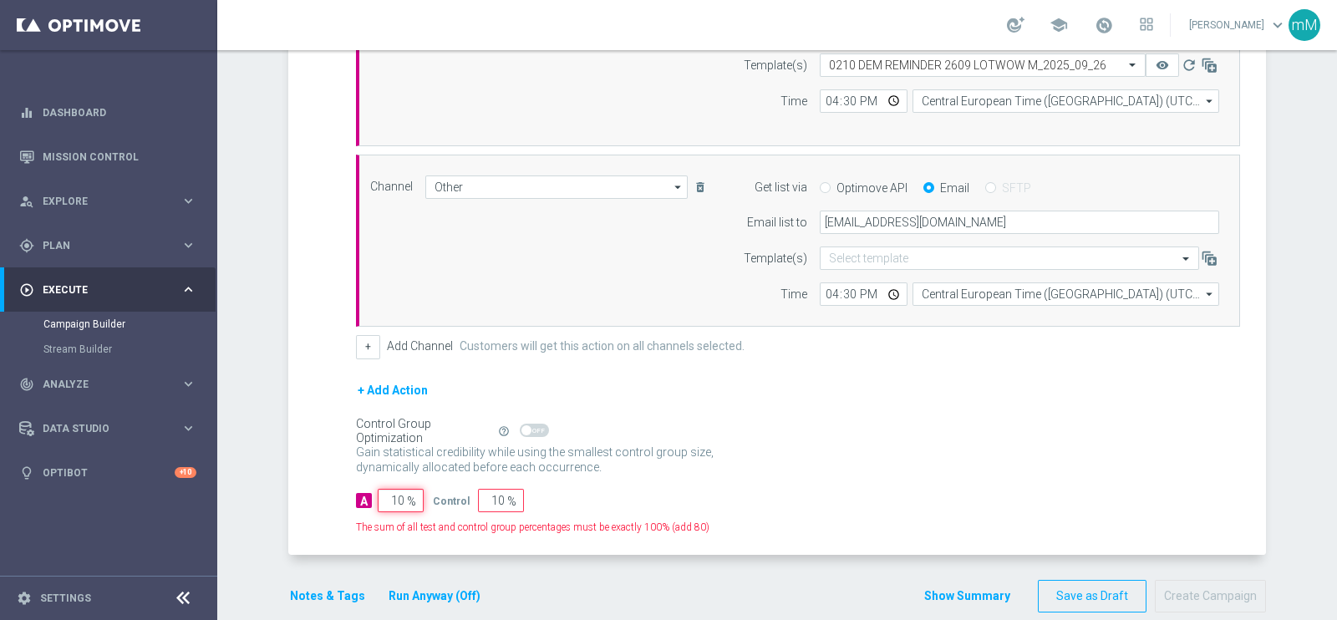
type input "100"
type input "0"
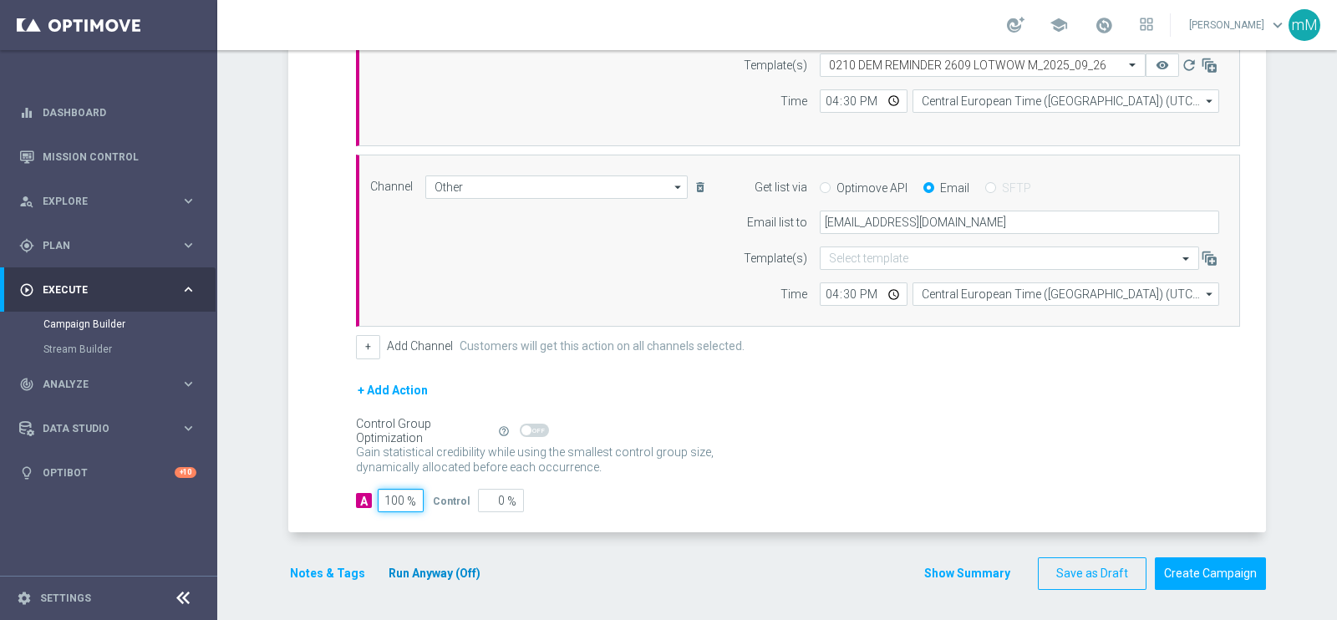
type input "100"
click at [403, 563] on button "Run Anyway (Off)" at bounding box center [434, 573] width 95 height 21
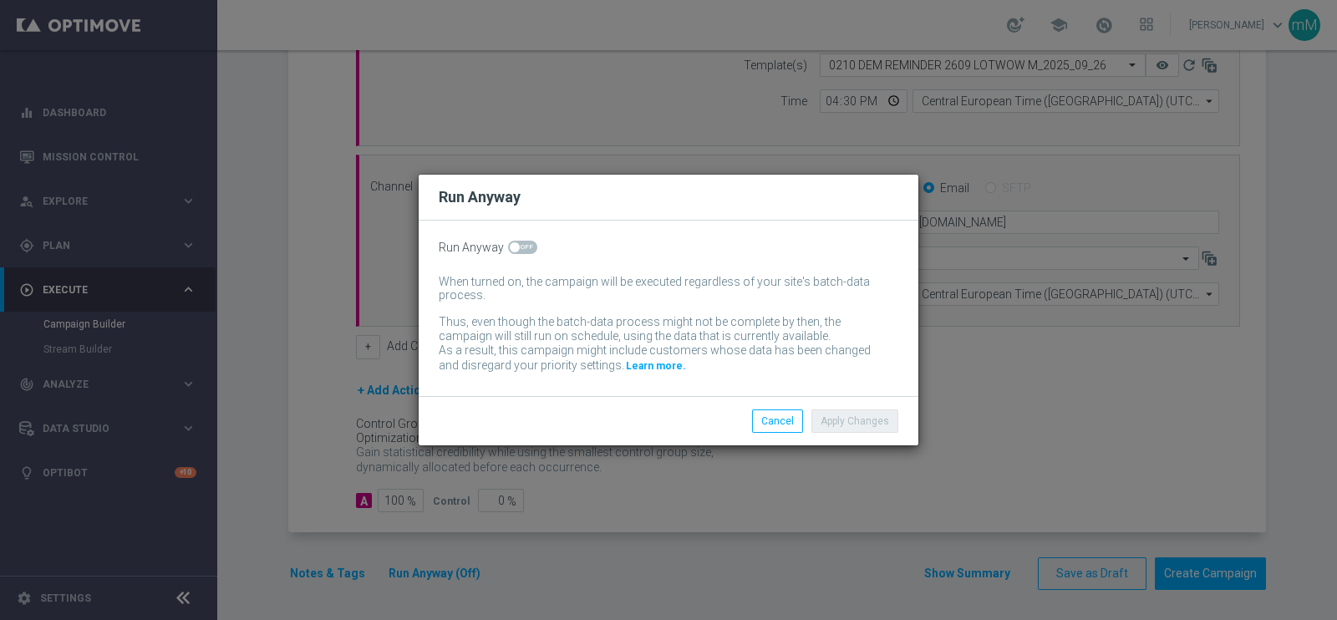
click at [512, 310] on div "When turned on, the campaign will be executed regardless of your site's batch-d…" at bounding box center [669, 325] width 460 height 101
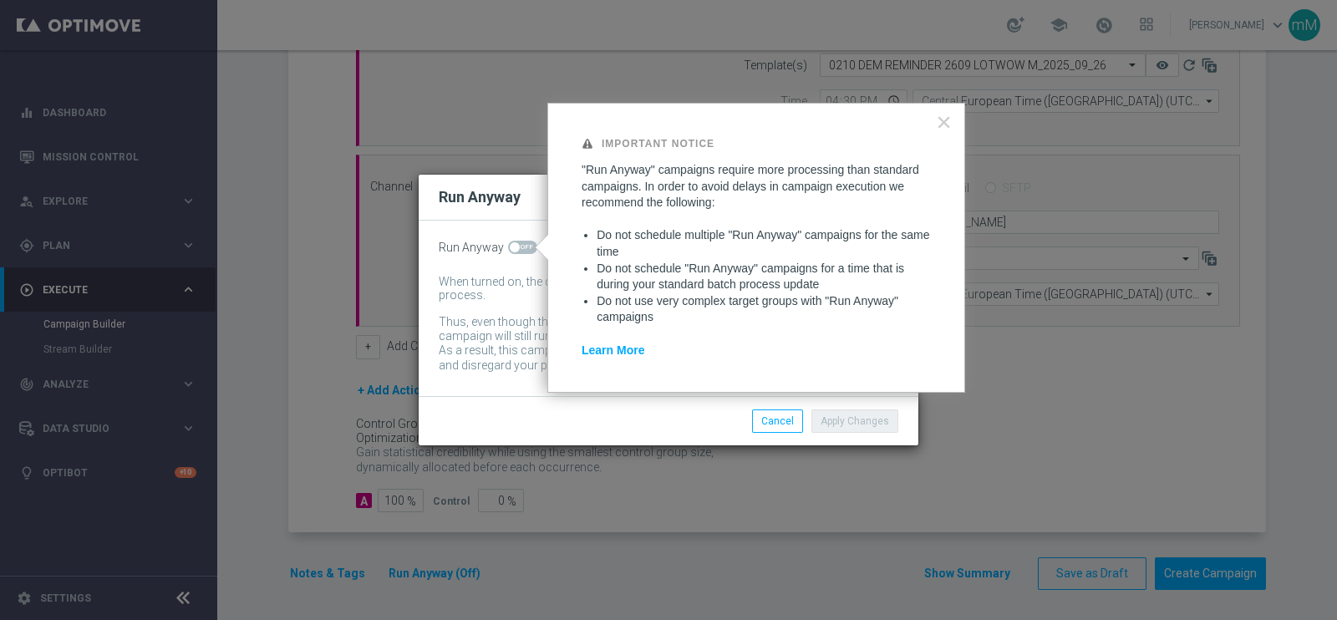
click at [518, 248] on span at bounding box center [522, 247] width 29 height 13
click at [518, 248] on input "checkbox" at bounding box center [522, 247] width 29 height 13
checkbox input "true"
drag, startPoint x: 870, startPoint y: 422, endPoint x: 713, endPoint y: 467, distance: 163.5
click at [871, 423] on button "Apply Changes" at bounding box center [855, 421] width 87 height 23
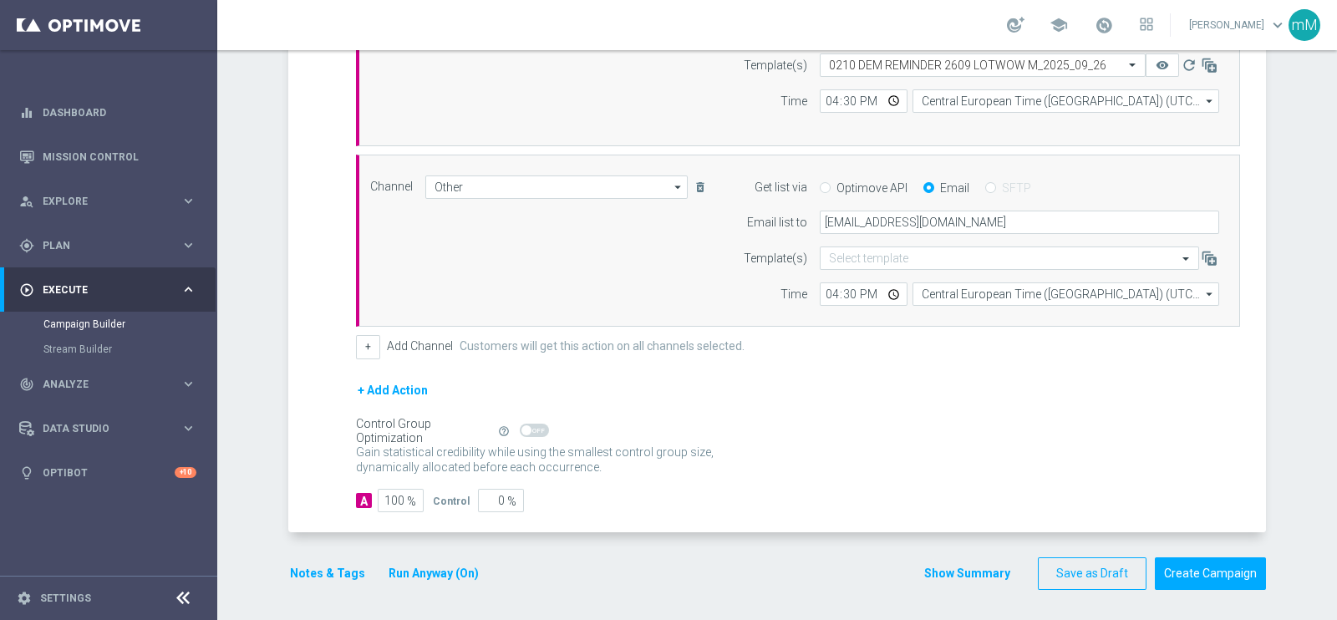
click at [309, 572] on button "Notes & Tags" at bounding box center [327, 573] width 79 height 21
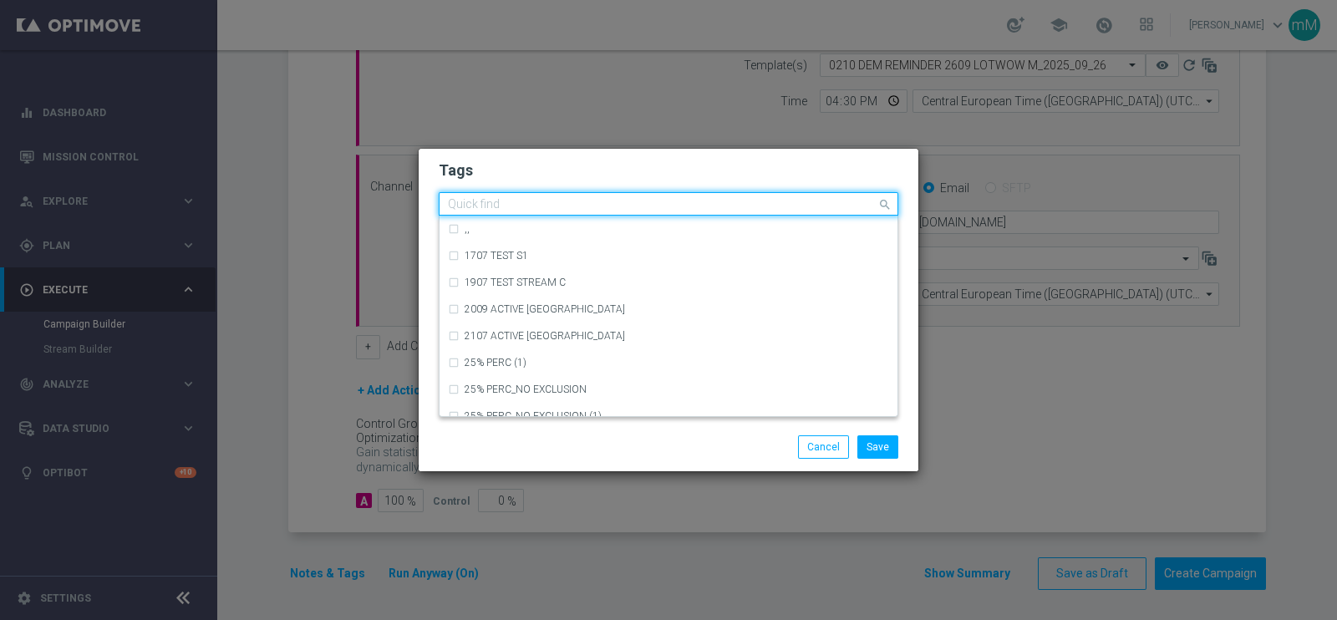
click at [535, 202] on input "text" at bounding box center [662, 205] width 429 height 14
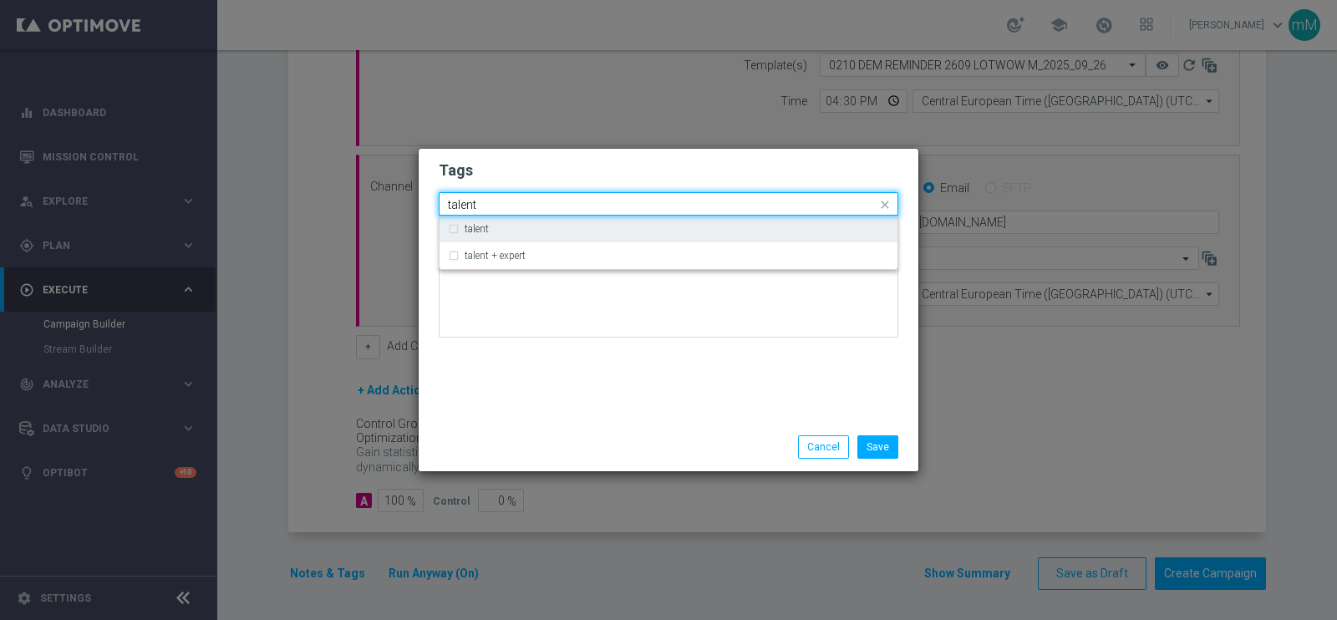
click at [528, 230] on div "talent" at bounding box center [677, 229] width 425 height 10
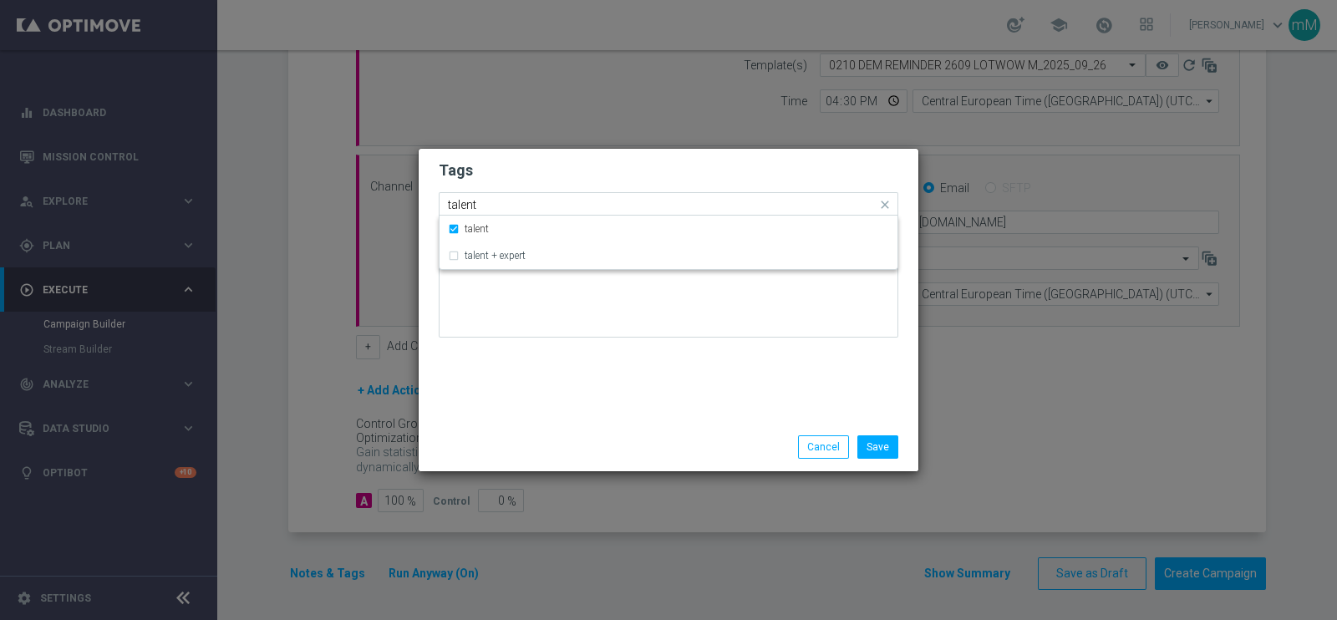
click at [525, 201] on input "talent" at bounding box center [662, 205] width 429 height 14
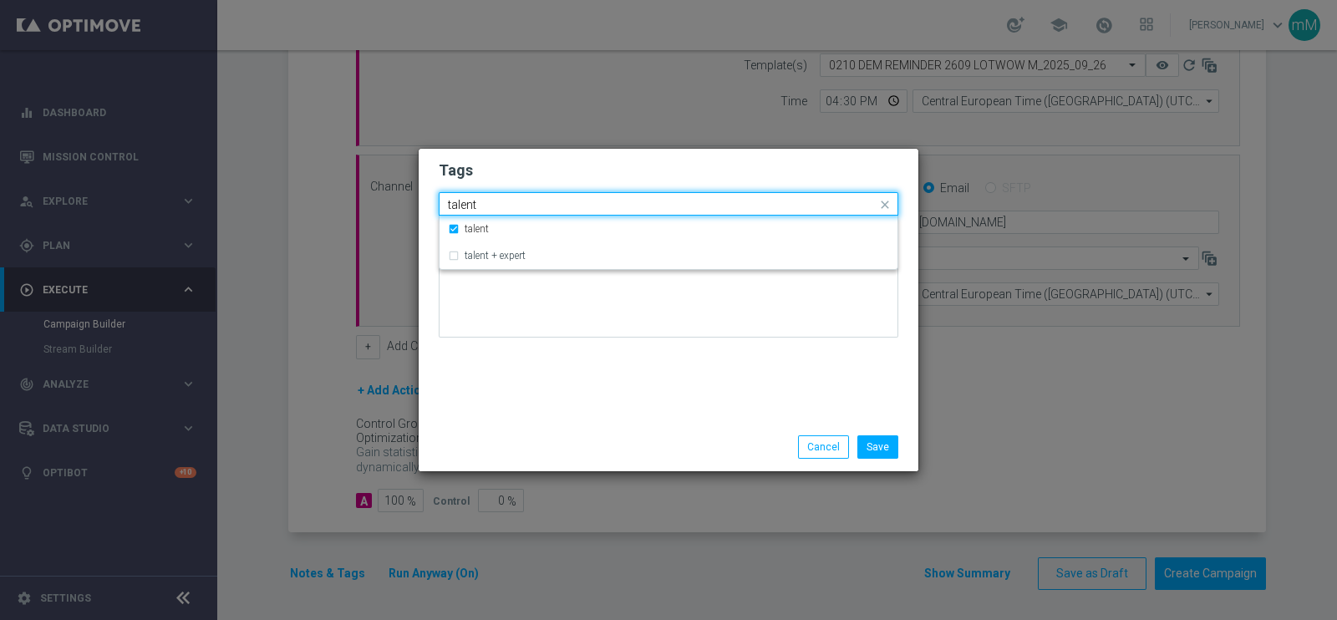
click at [525, 201] on input "talent" at bounding box center [662, 205] width 429 height 14
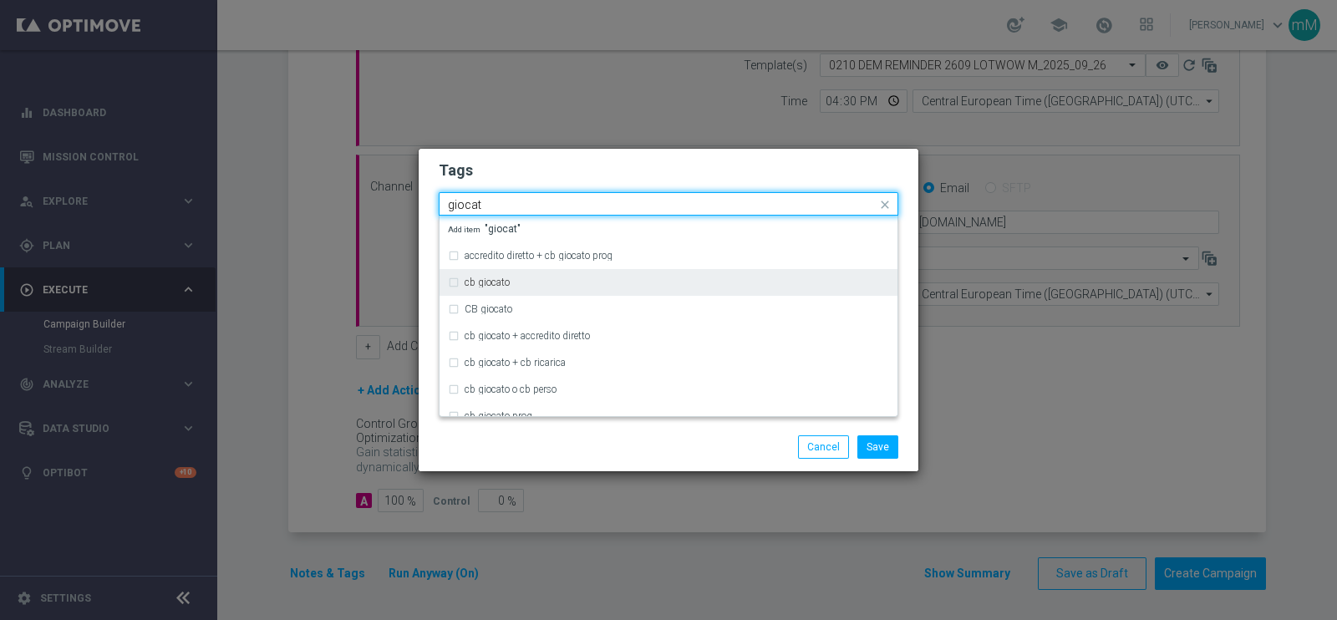
click at [503, 290] on div "cb giocato" at bounding box center [668, 282] width 441 height 27
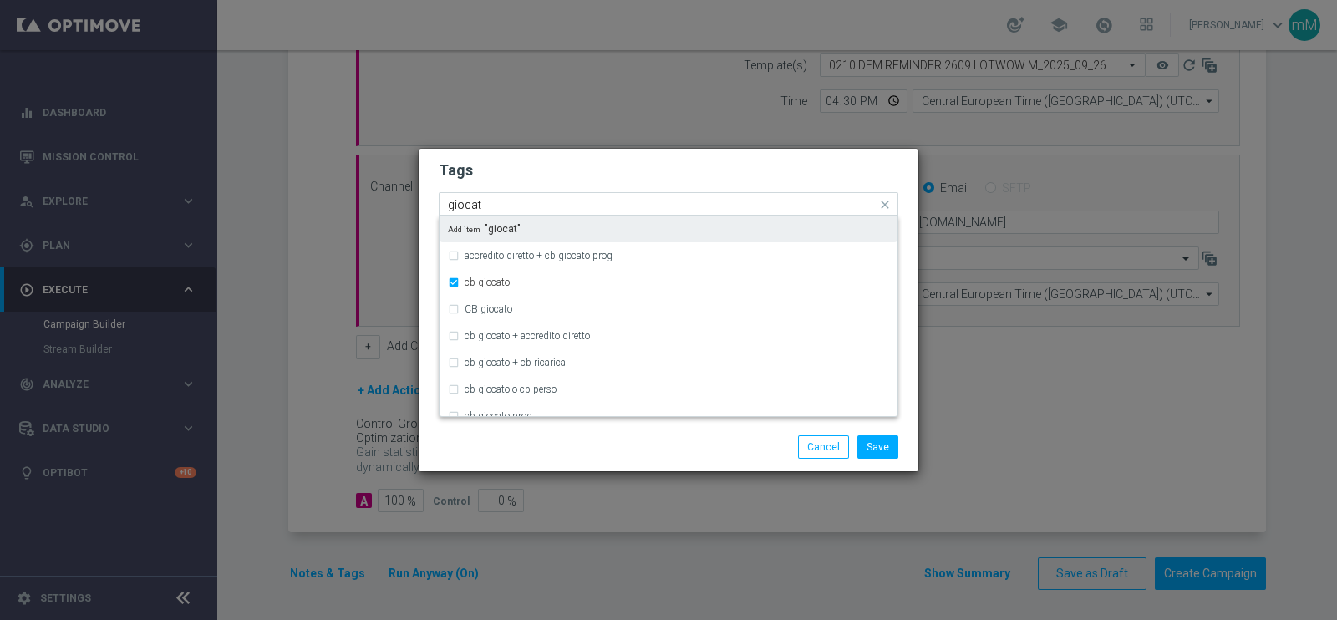
click at [506, 201] on input "giocat" at bounding box center [662, 205] width 429 height 14
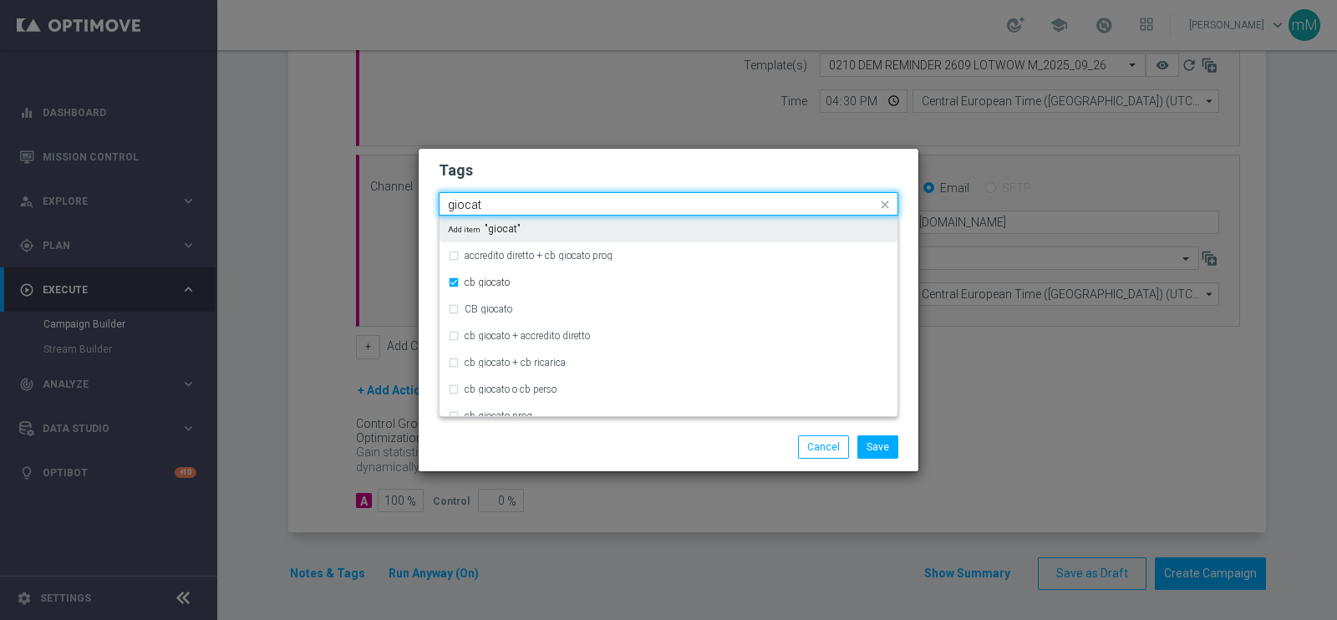
click at [506, 201] on input "giocat" at bounding box center [662, 205] width 429 height 14
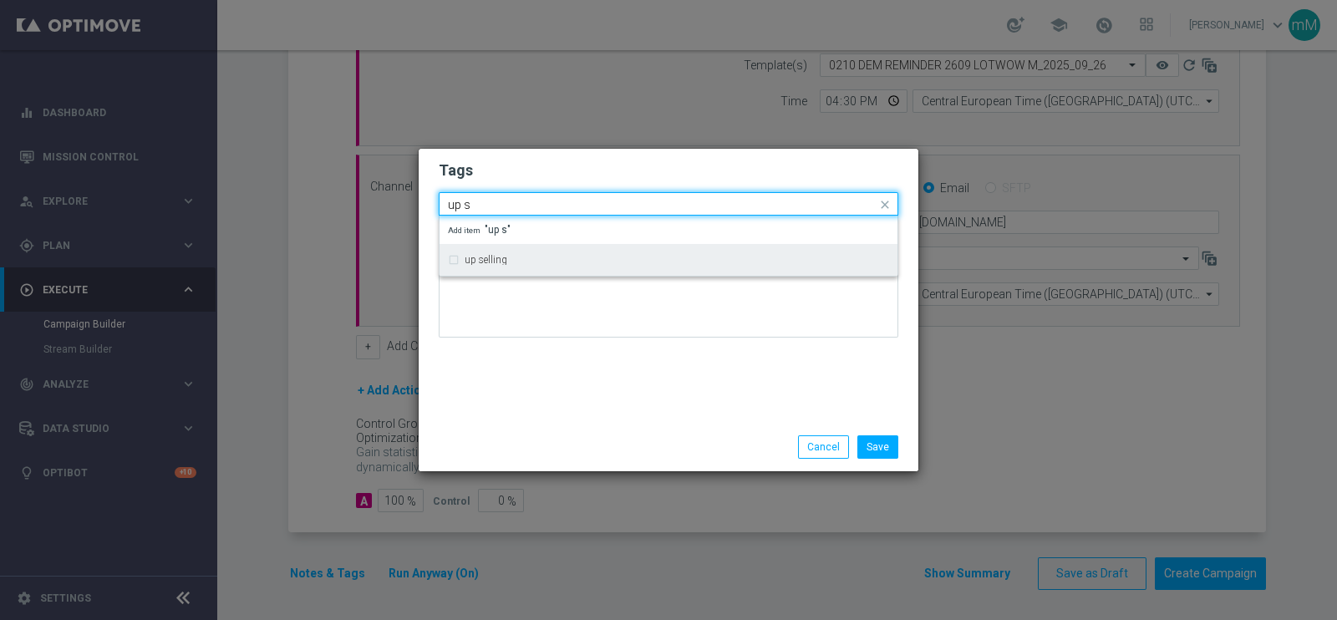
click at [496, 252] on div "up selling" at bounding box center [668, 260] width 441 height 27
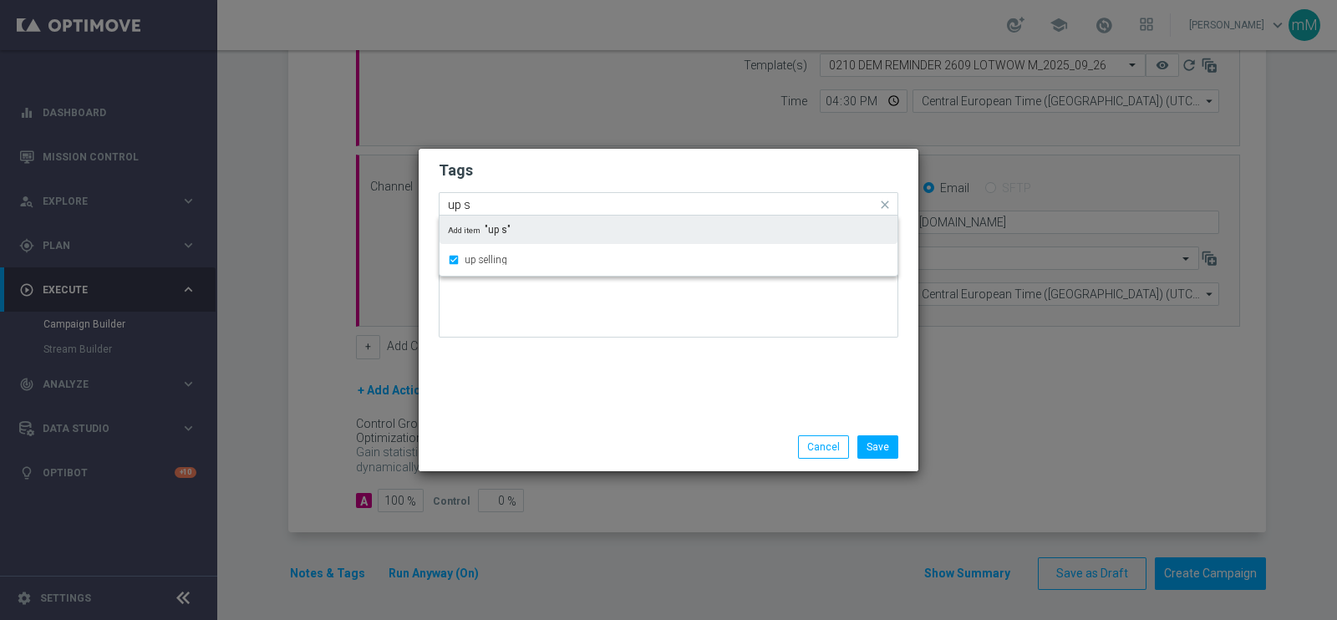
click at [510, 194] on div "Quick find × talent × cb giocato × up selling up s" at bounding box center [658, 204] width 437 height 21
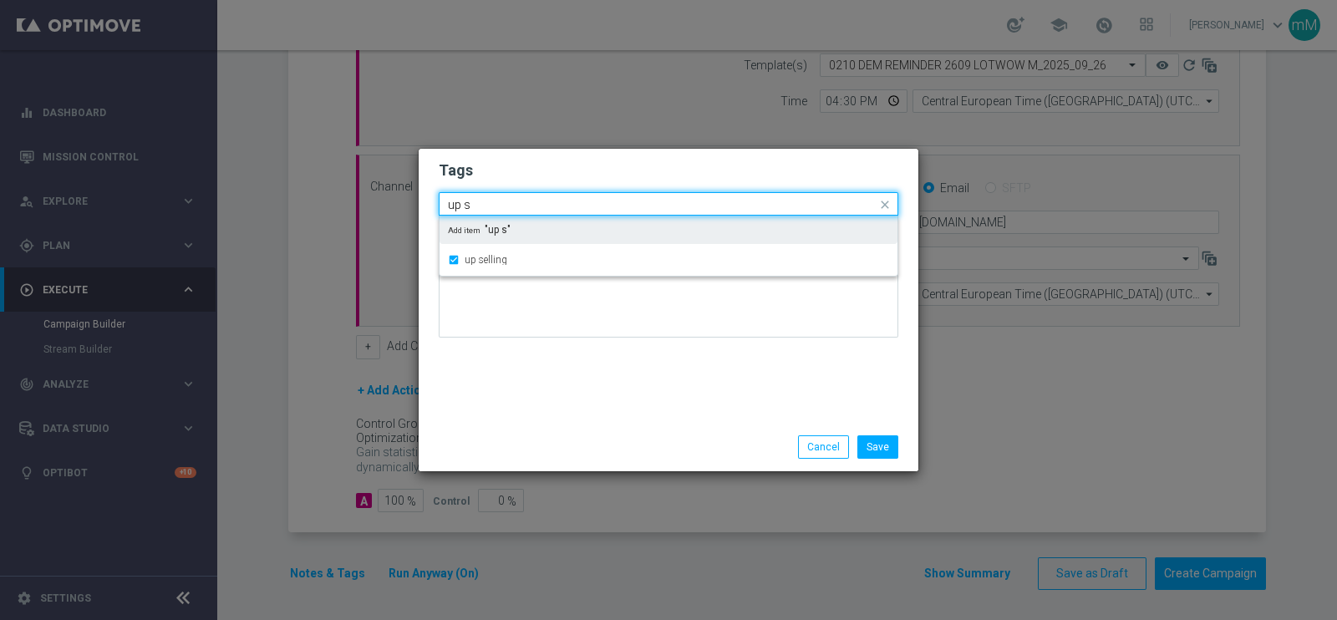
click at [510, 194] on div "Quick find × talent × cb giocato × up selling up s" at bounding box center [658, 204] width 437 height 21
click at [506, 200] on input "up s" at bounding box center [662, 205] width 429 height 14
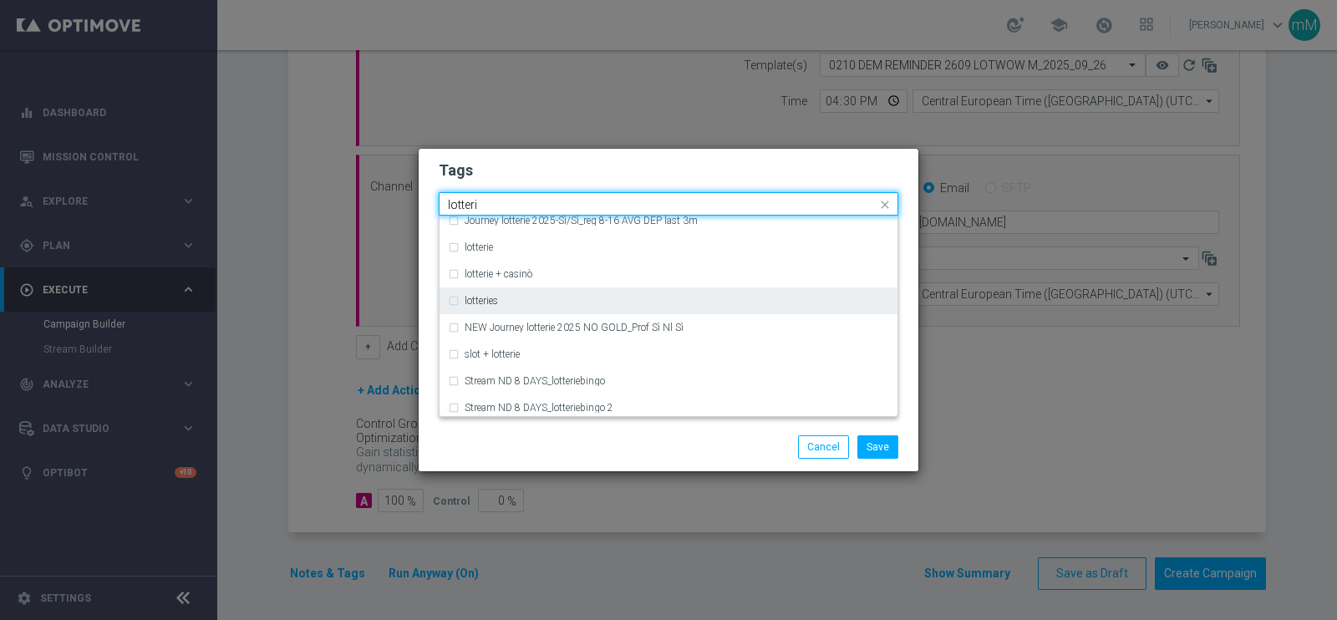
scroll to position [335, 0]
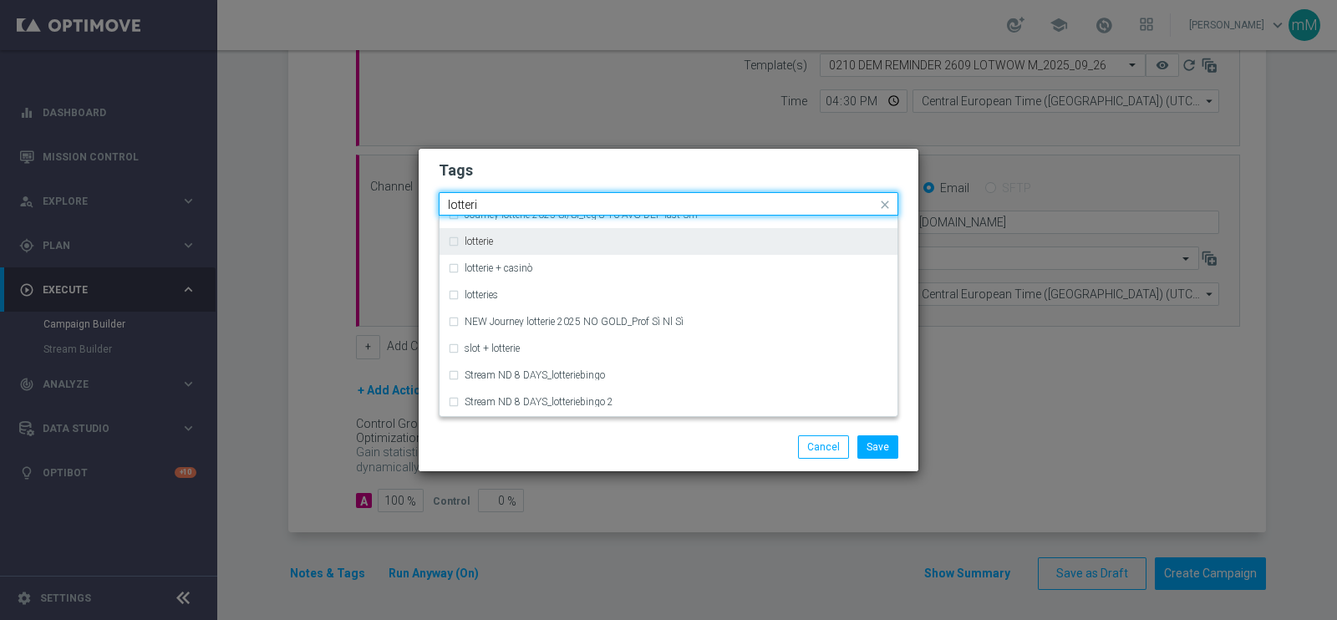
click at [521, 238] on div "lotterie" at bounding box center [677, 242] width 425 height 10
type input "lotteri"
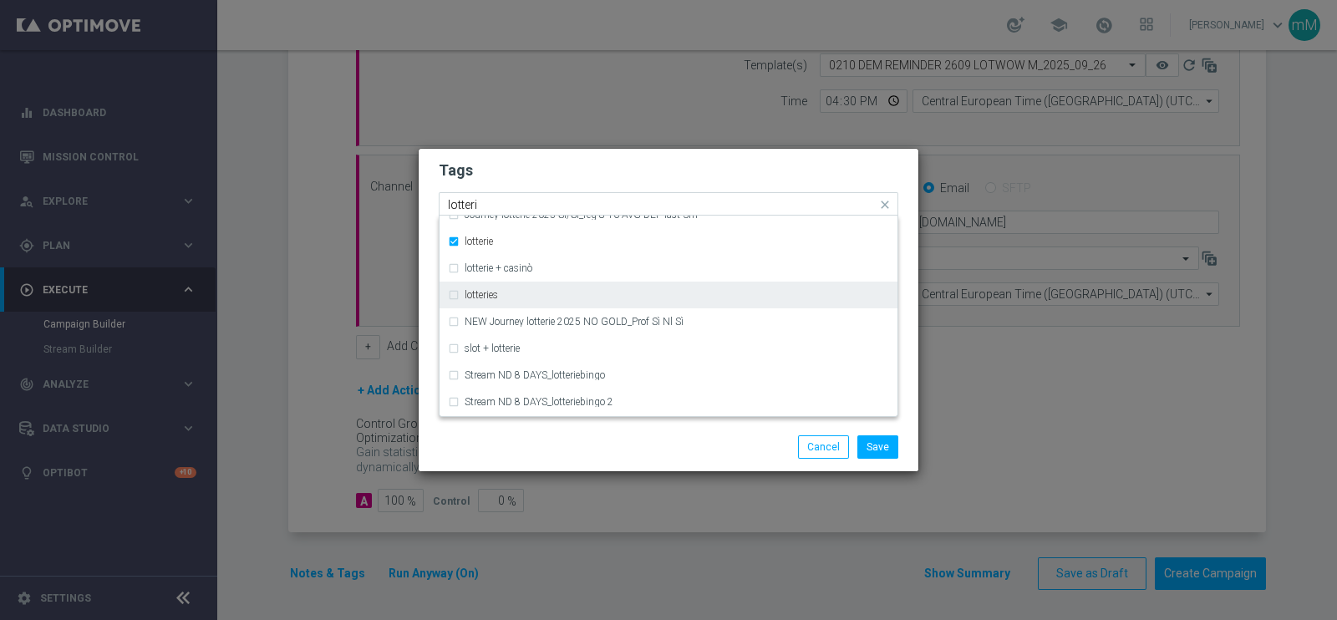
click at [506, 298] on div "lotteries" at bounding box center [677, 295] width 425 height 10
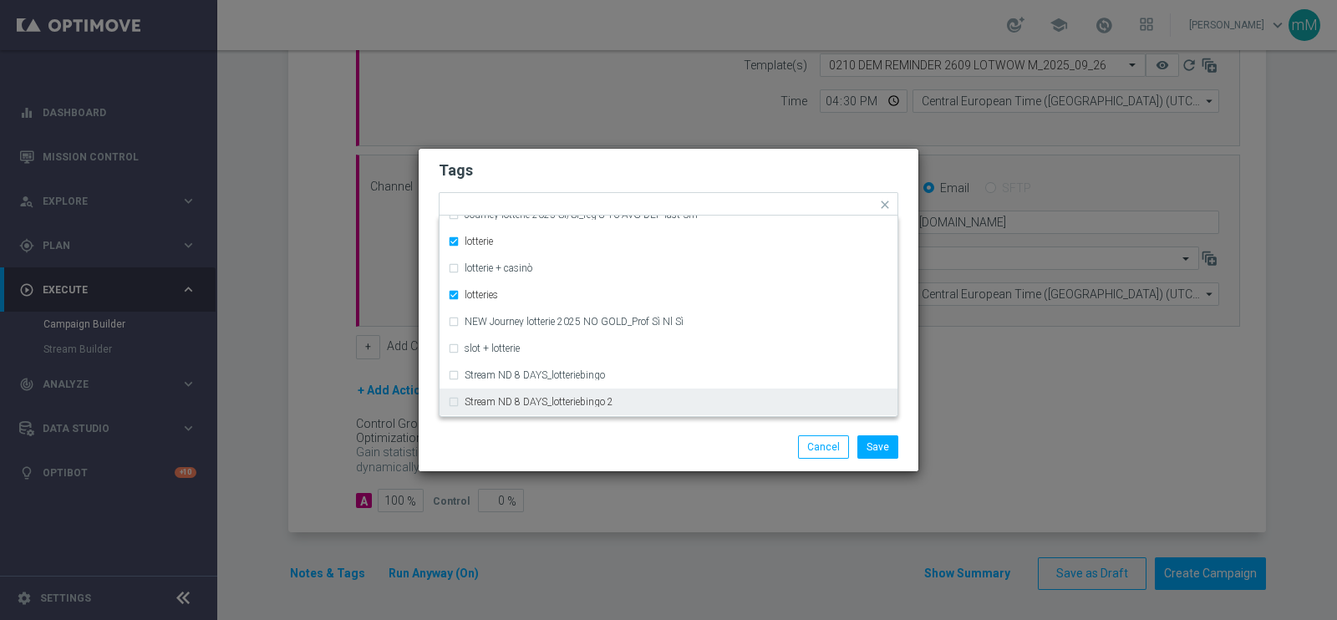
click at [568, 438] on div "Save Cancel" at bounding box center [668, 446] width 485 height 23
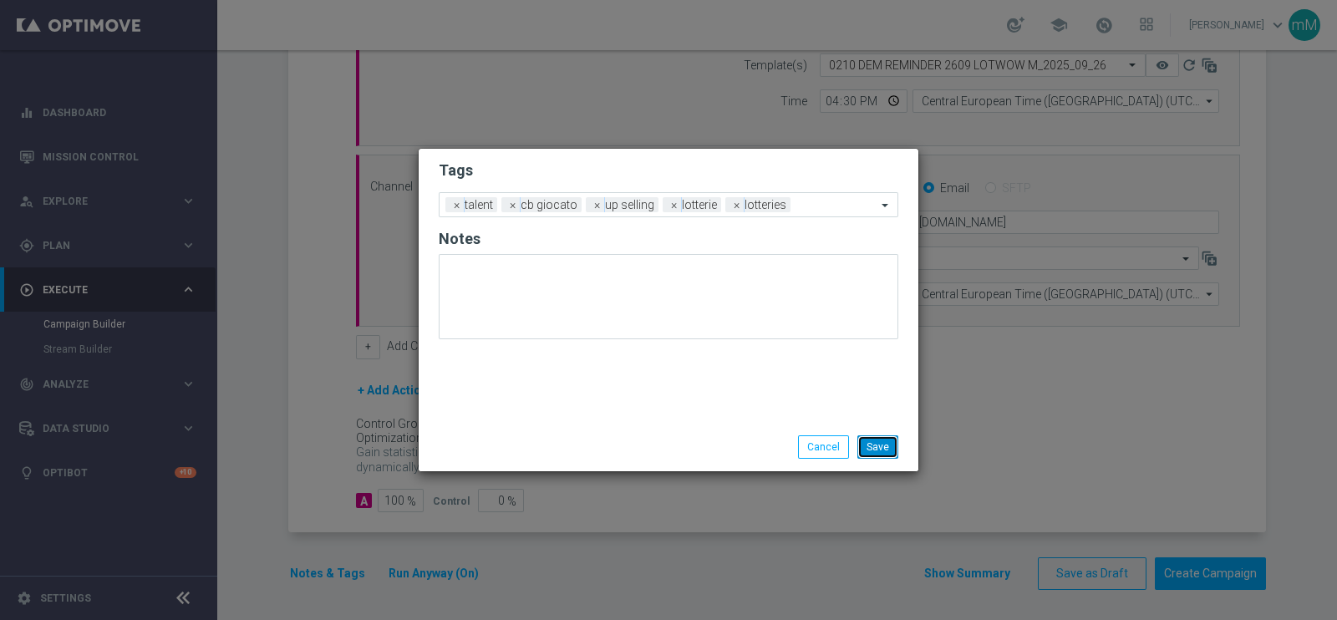
click at [873, 440] on button "Save" at bounding box center [878, 446] width 41 height 23
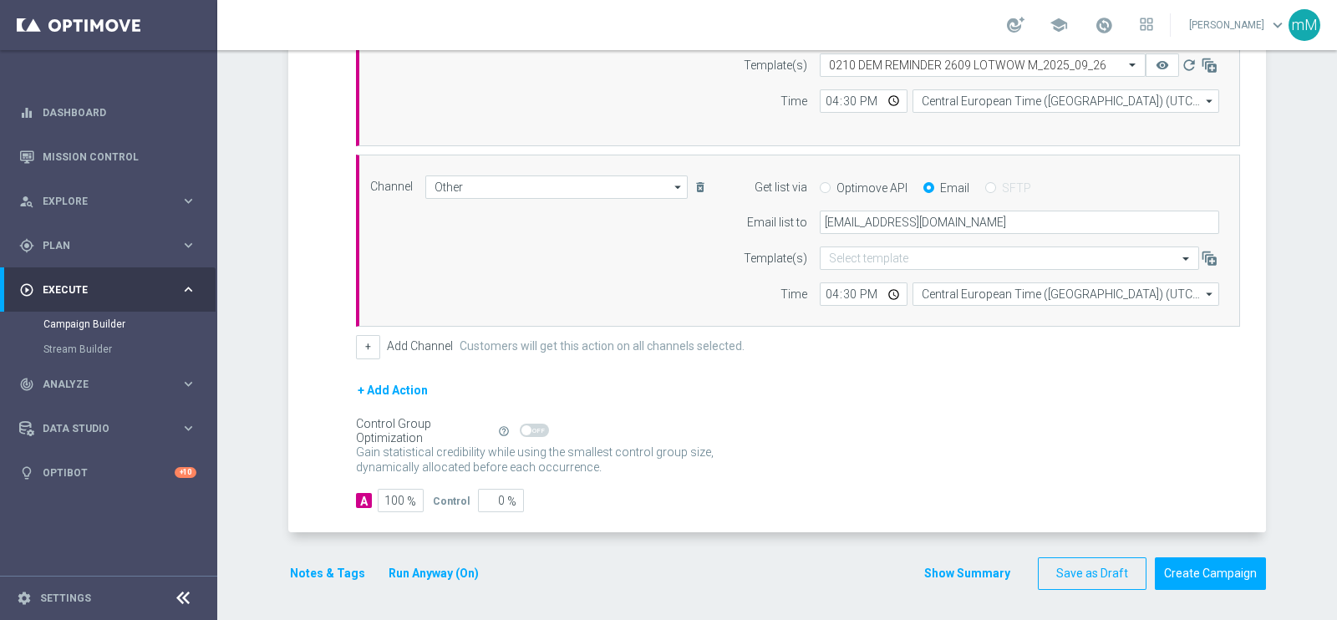
click at [932, 564] on button "Show Summary" at bounding box center [968, 573] width 88 height 19
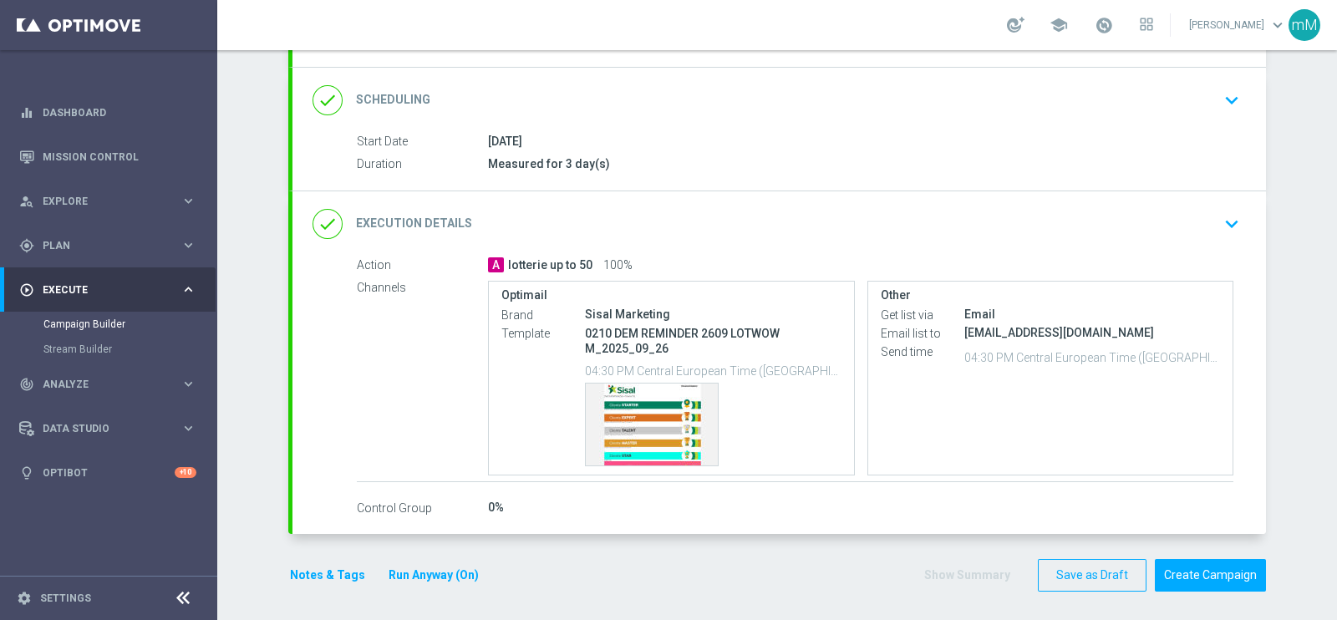
scroll to position [208, 0]
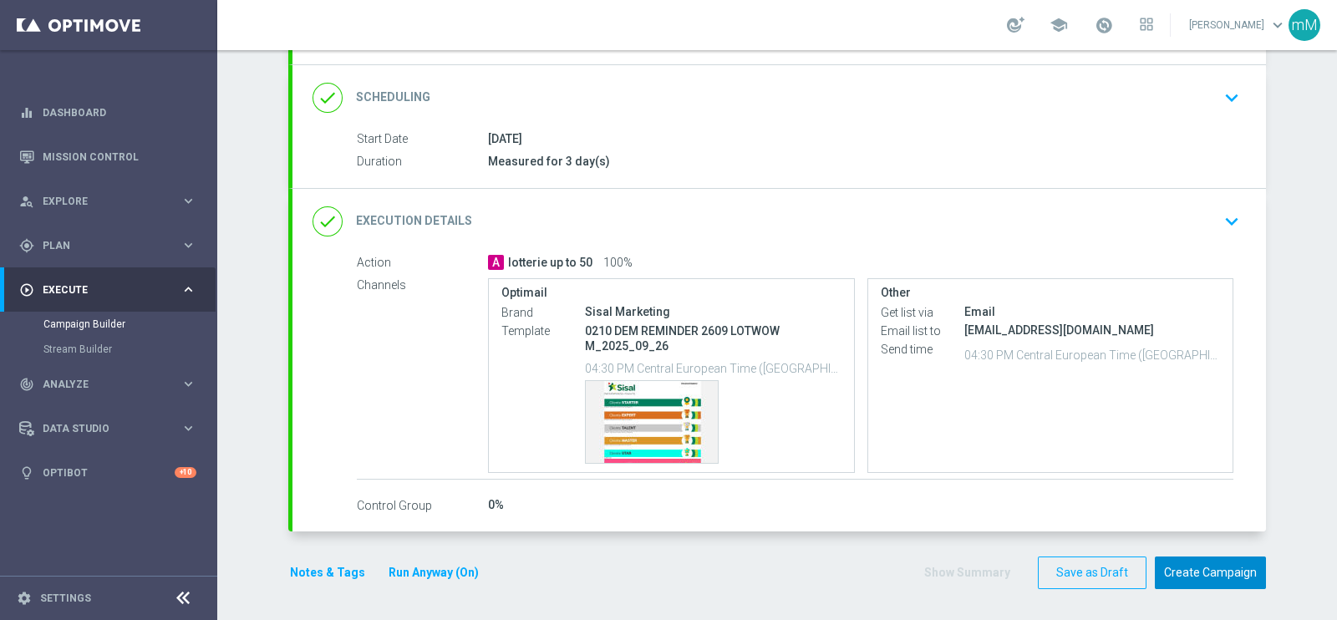
click at [1203, 571] on button "Create Campaign" at bounding box center [1210, 573] width 111 height 33
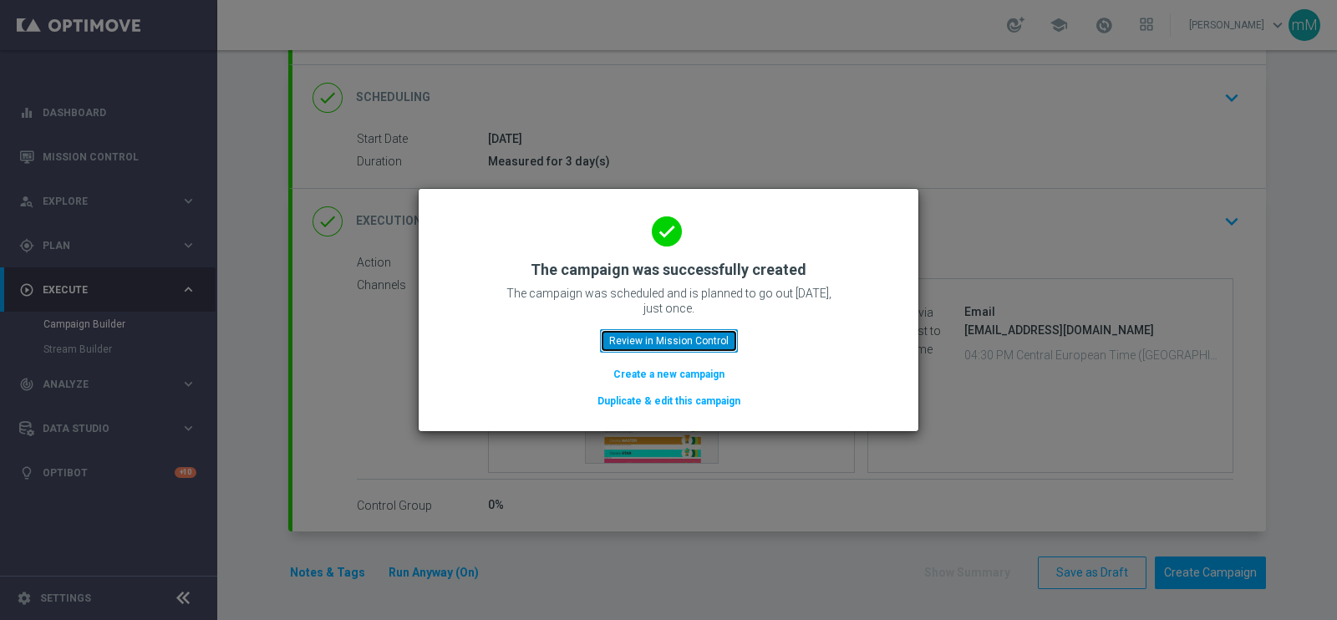
click at [680, 343] on button "Review in Mission Control" at bounding box center [669, 340] width 138 height 23
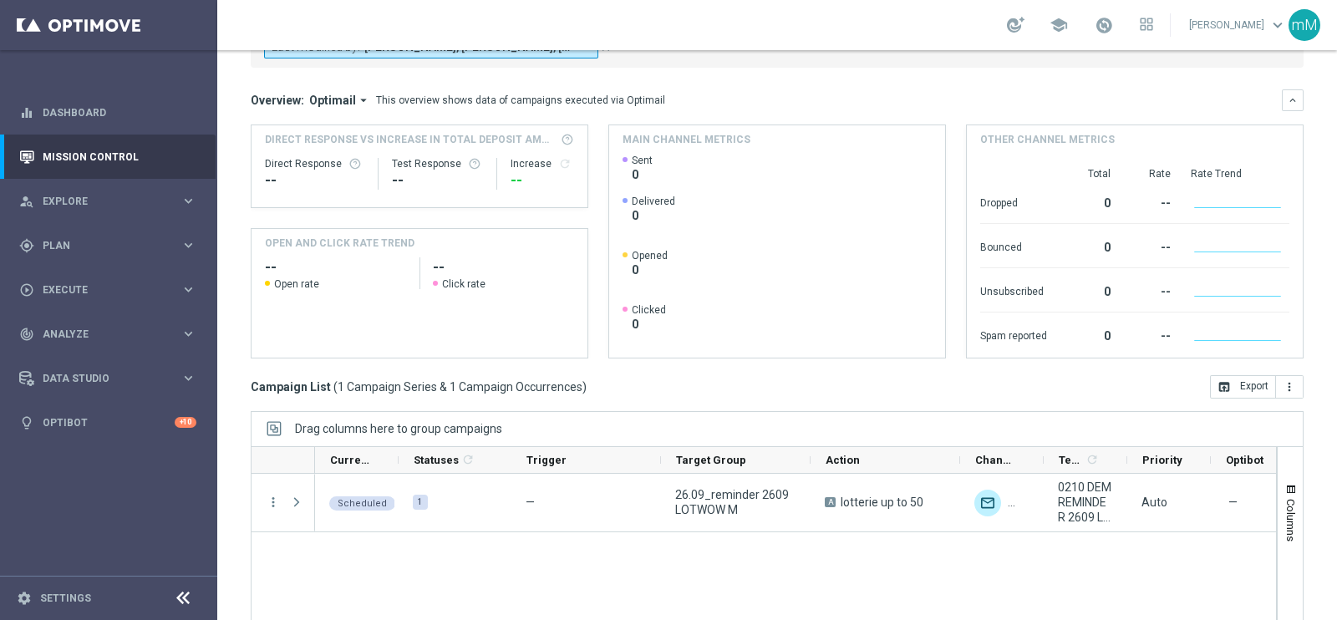
scroll to position [249, 0]
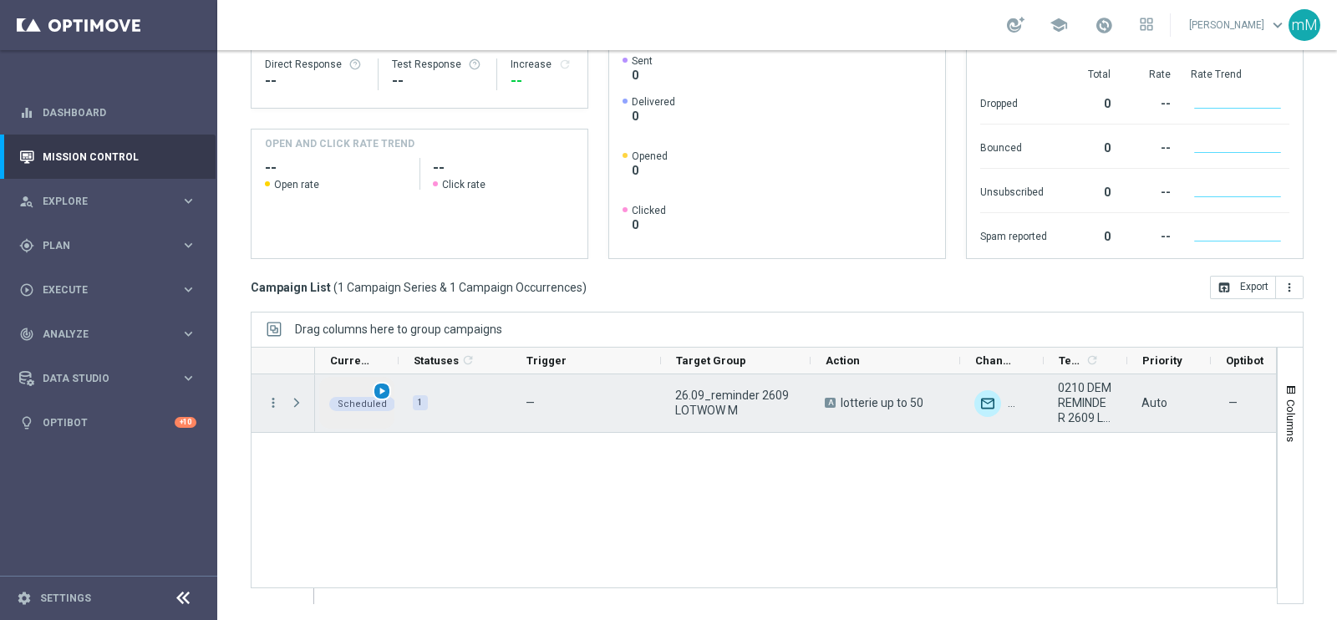
click at [379, 386] on span "play_arrow" at bounding box center [382, 391] width 12 height 12
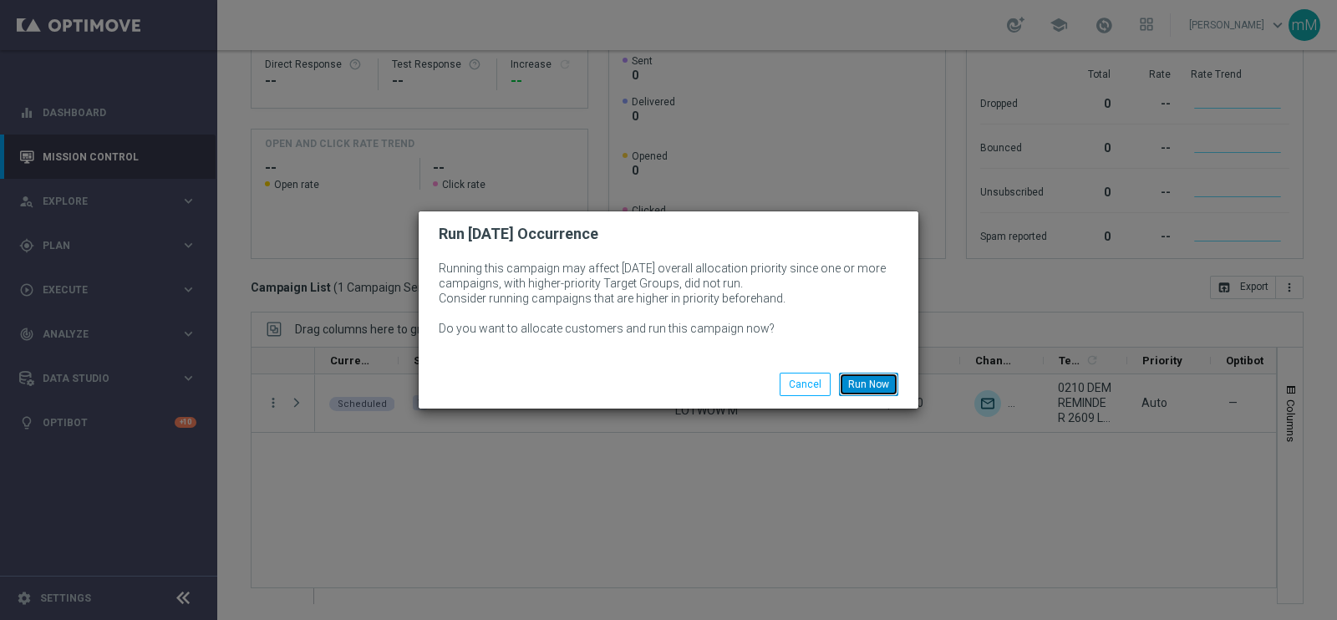
click at [857, 375] on button "Run Now" at bounding box center [868, 384] width 59 height 23
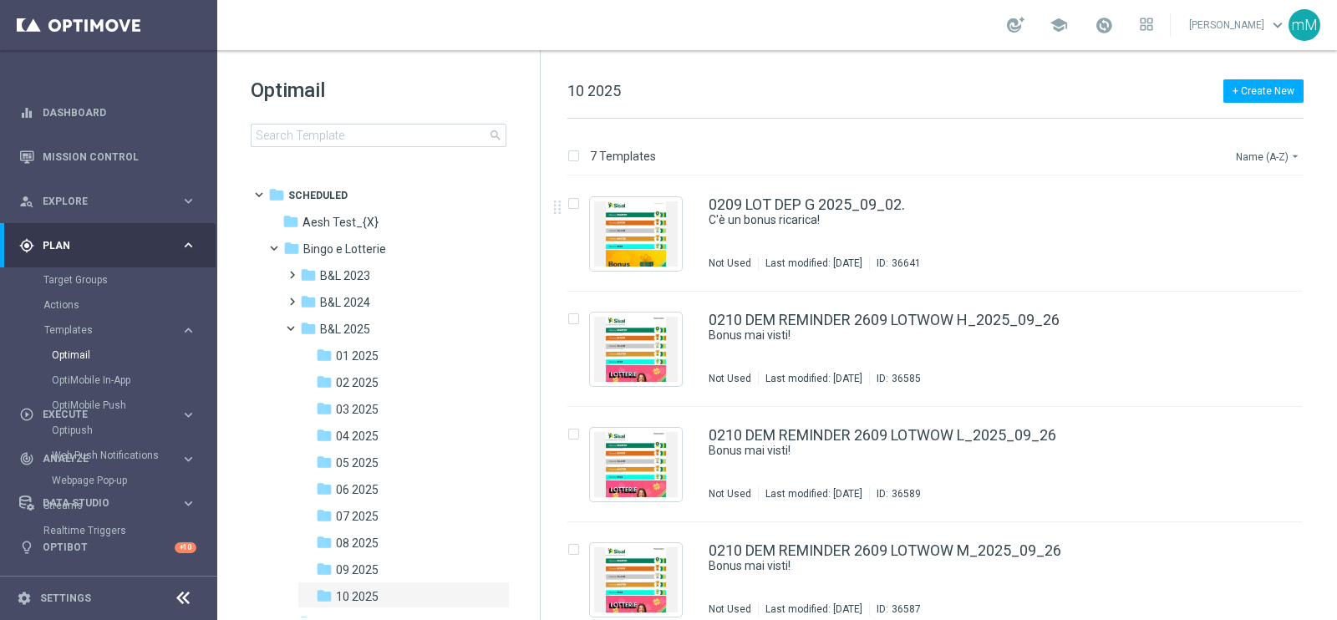
click at [1277, 150] on button "Name (A-Z) arrow_drop_down" at bounding box center [1268, 156] width 69 height 20
click at [1265, 227] on span "Date Modified (Newest)" at bounding box center [1239, 231] width 112 height 12
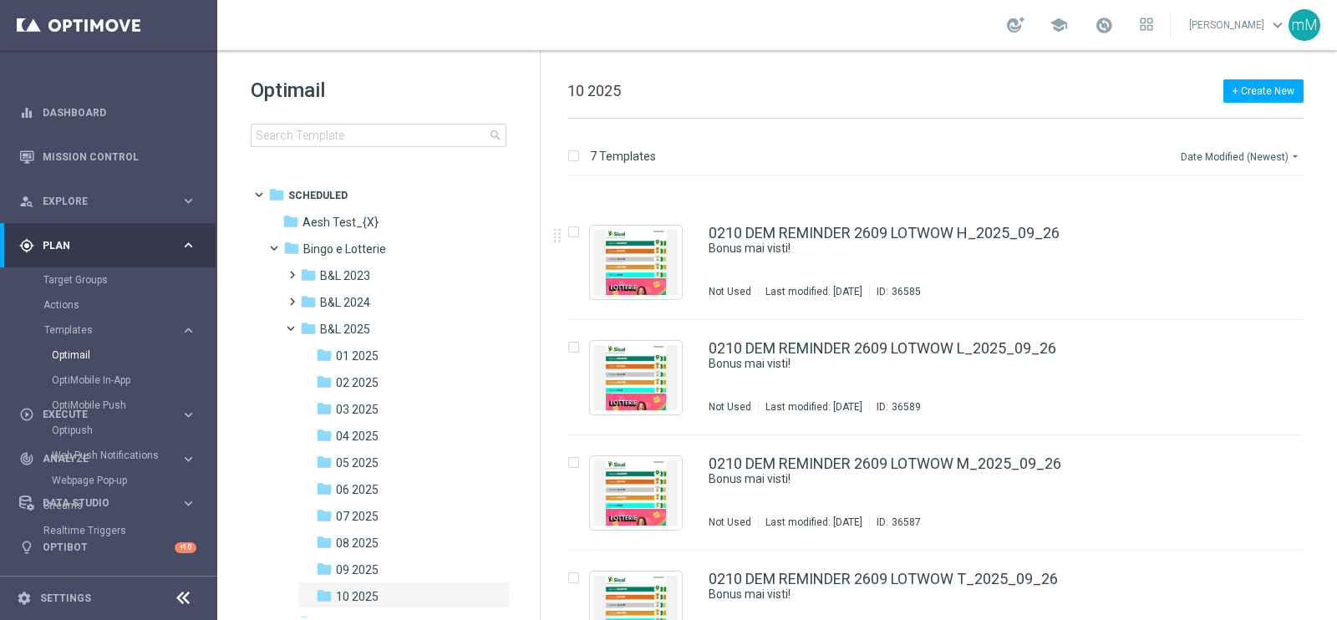
scroll to position [363, 0]
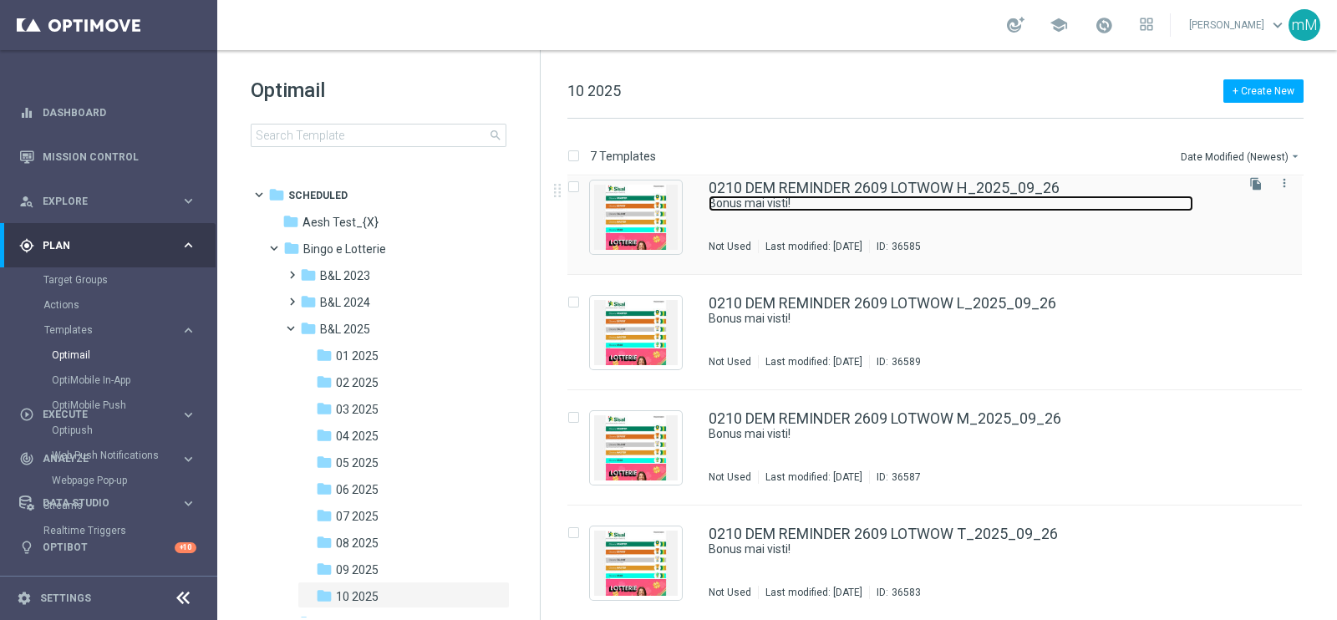
click at [870, 196] on link "Bonus mai visti!" at bounding box center [951, 204] width 485 height 16
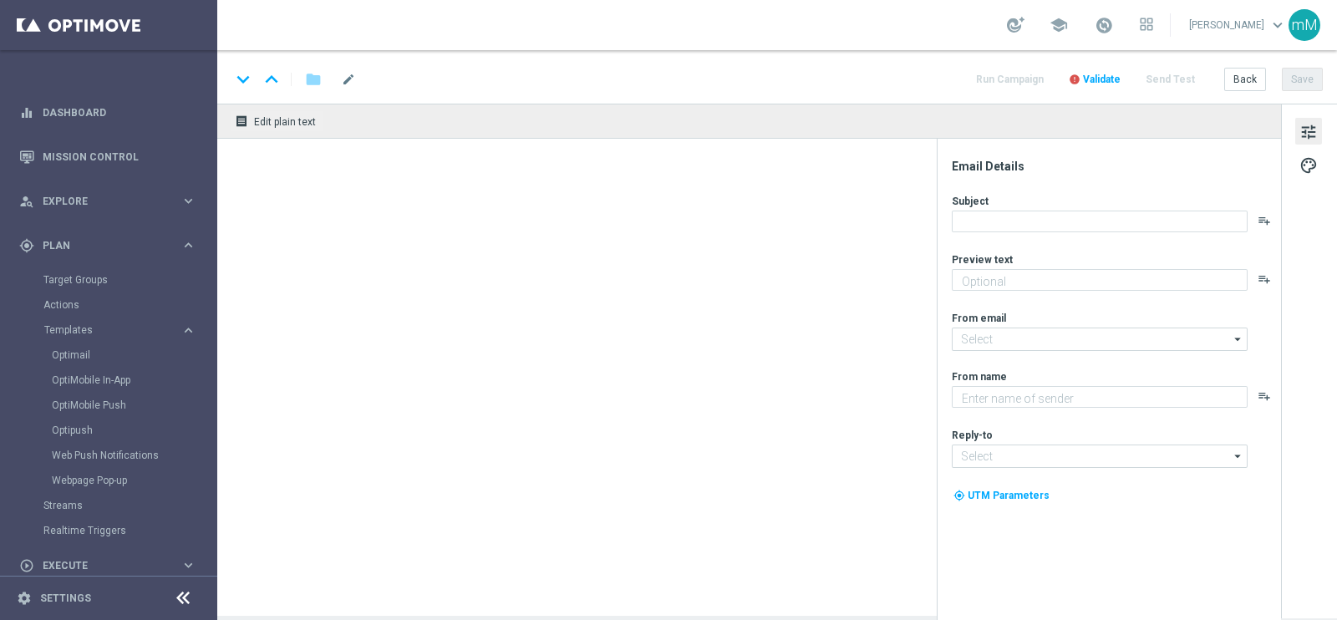
type textarea "Per te fino a 50.000 Sisal point!"
type input "[EMAIL_ADDRESS][DOMAIN_NAME]"
type textarea "Sisal"
type input "[EMAIL_ADDRESS][DOMAIN_NAME]"
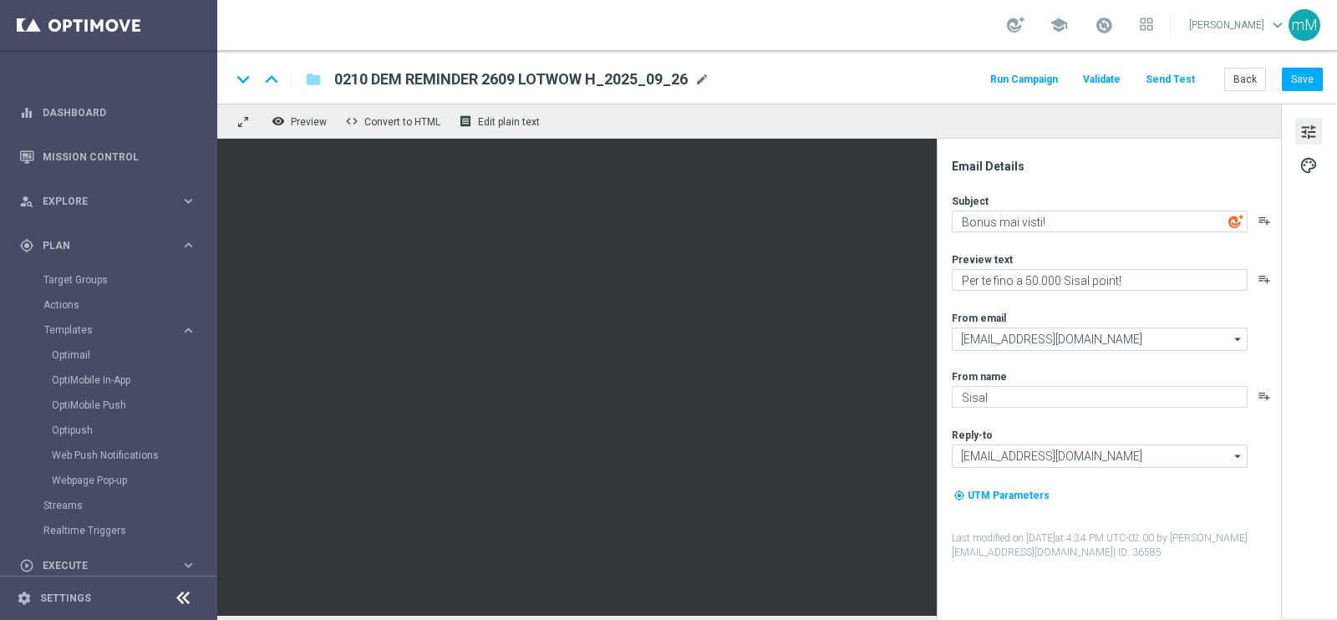
click at [1031, 84] on button "Run Campaign" at bounding box center [1024, 80] width 73 height 23
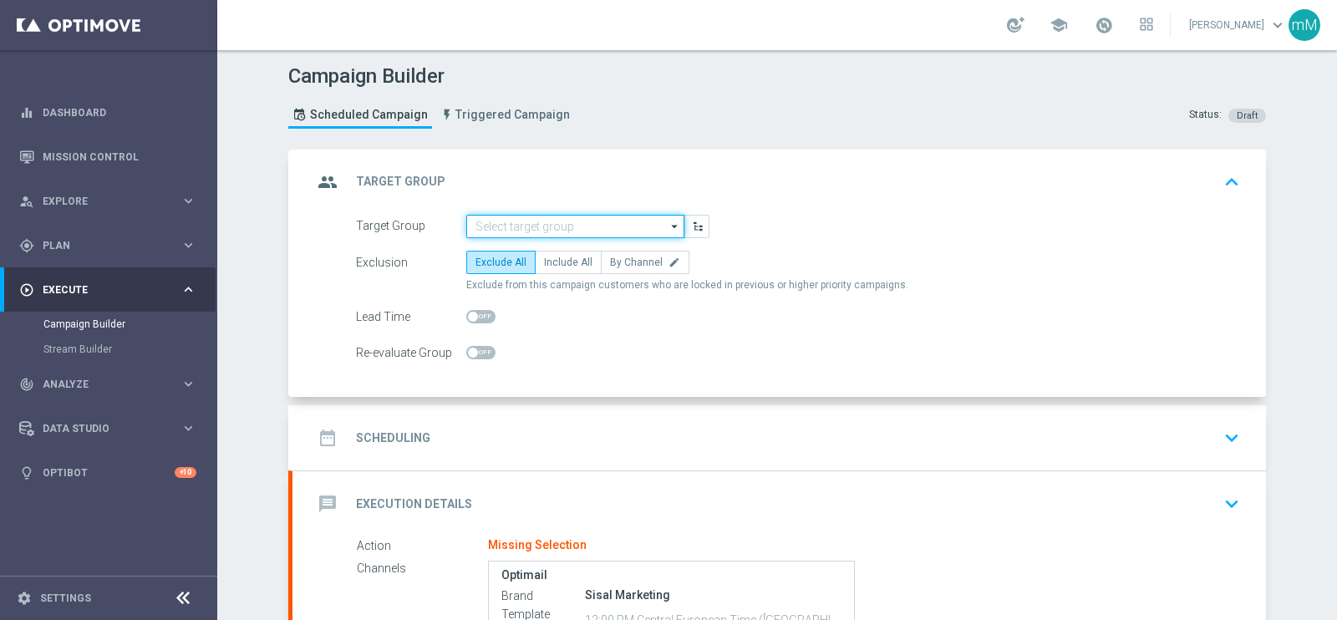
click at [608, 234] on input at bounding box center [575, 226] width 218 height 23
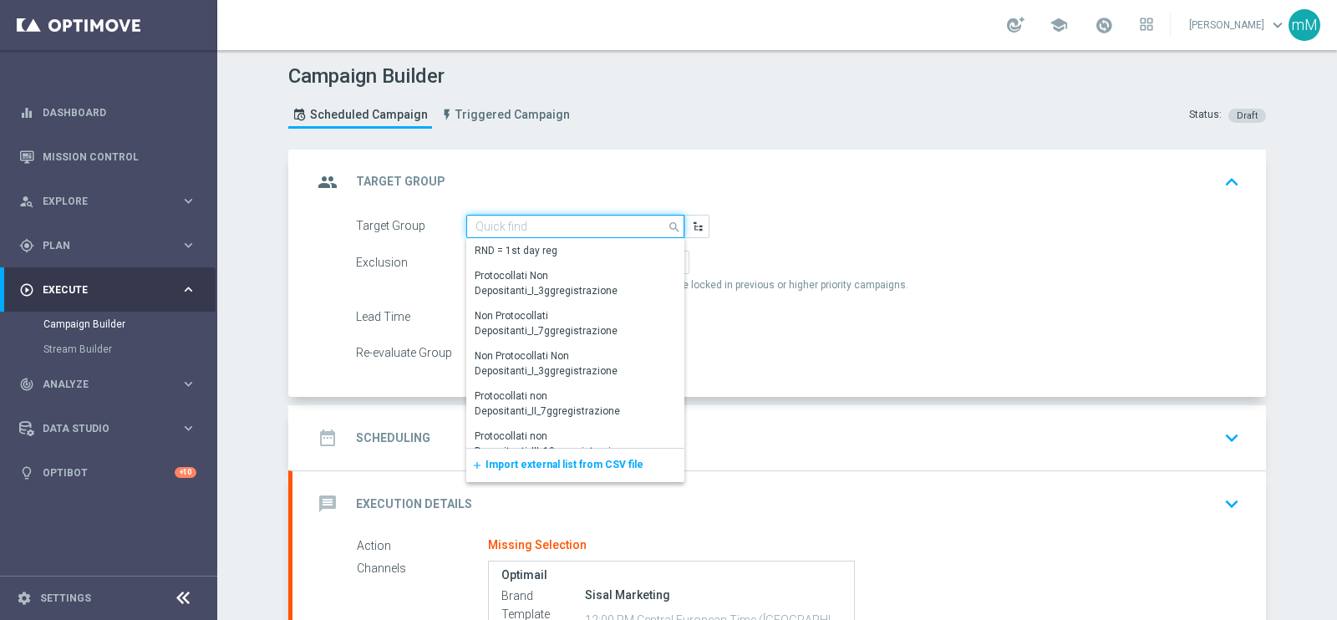
paste input "26.09_reminder 2609 LOTWOW T"
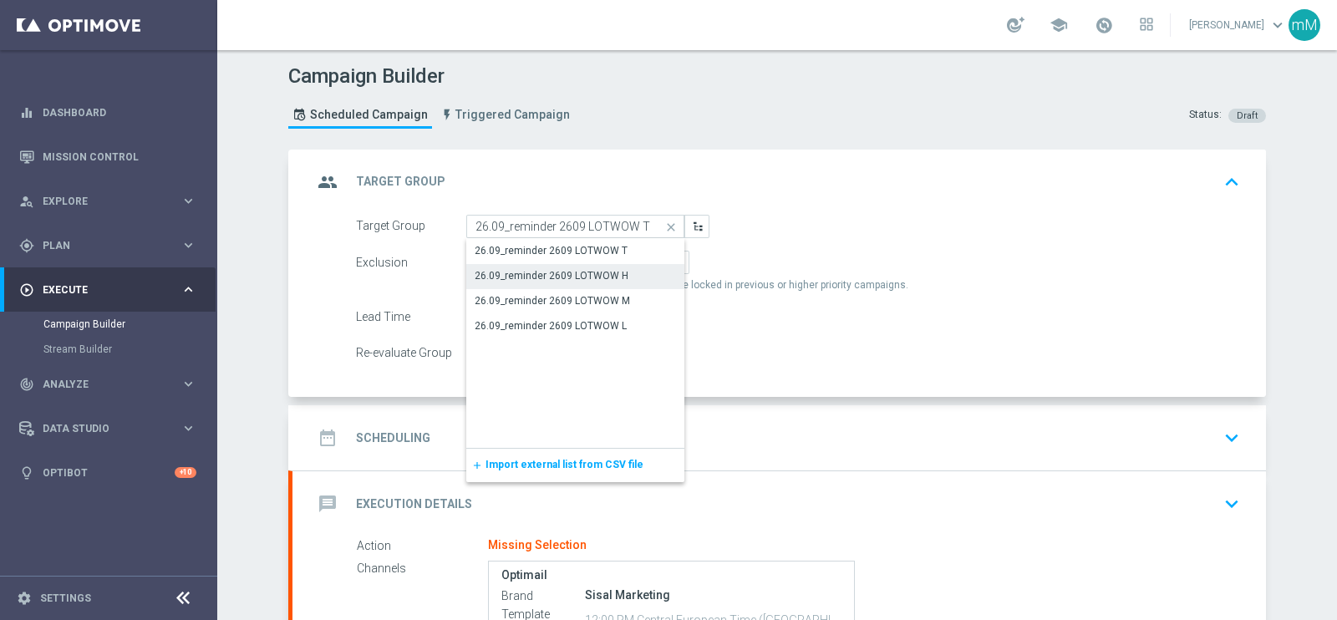
click at [599, 272] on div "26.09_reminder 2609 LOTWOW H" at bounding box center [552, 275] width 154 height 15
type input "26.09_reminder 2609 LOTWOW H"
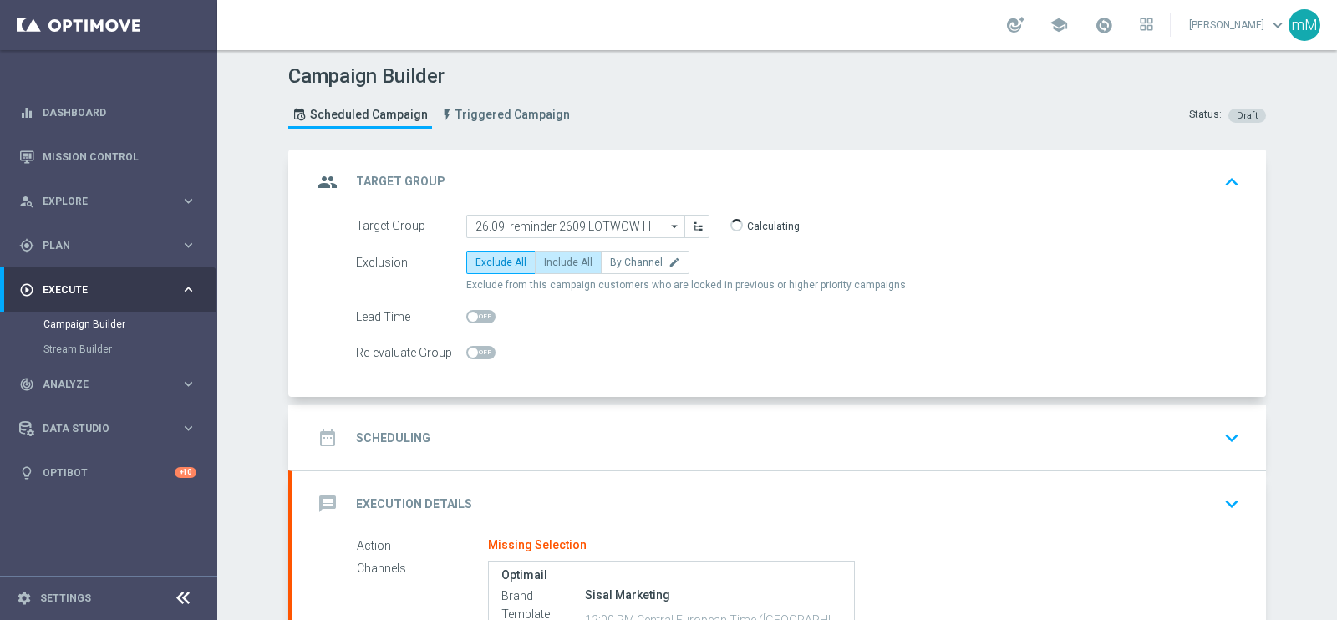
click at [556, 259] on span "Include All" at bounding box center [568, 263] width 48 height 12
click at [555, 260] on input "Include All" at bounding box center [549, 265] width 11 height 11
radio input "true"
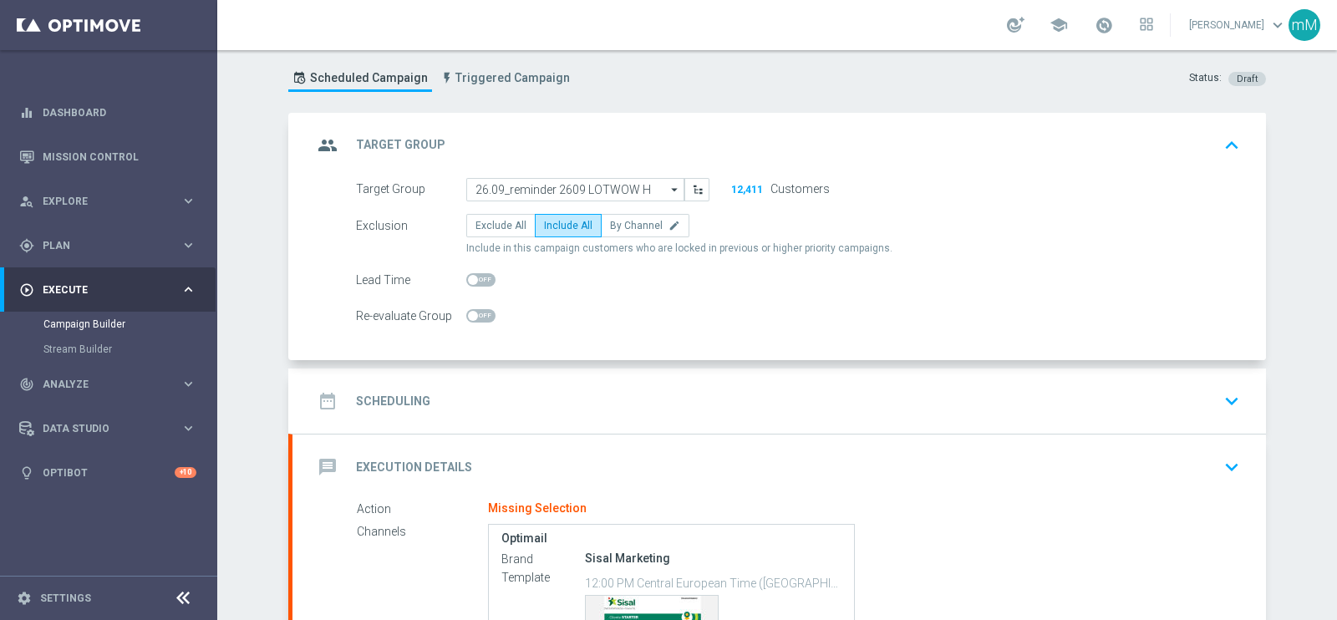
scroll to position [208, 0]
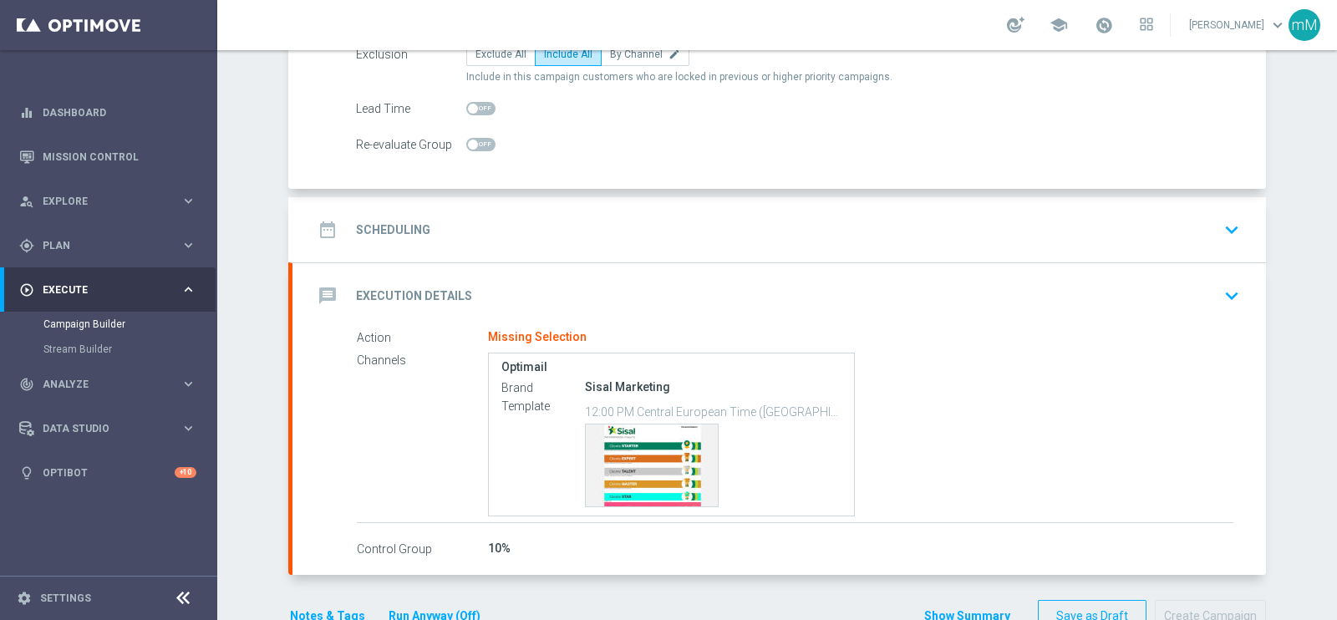
click at [623, 232] on div "date_range Scheduling keyboard_arrow_down" at bounding box center [780, 230] width 934 height 32
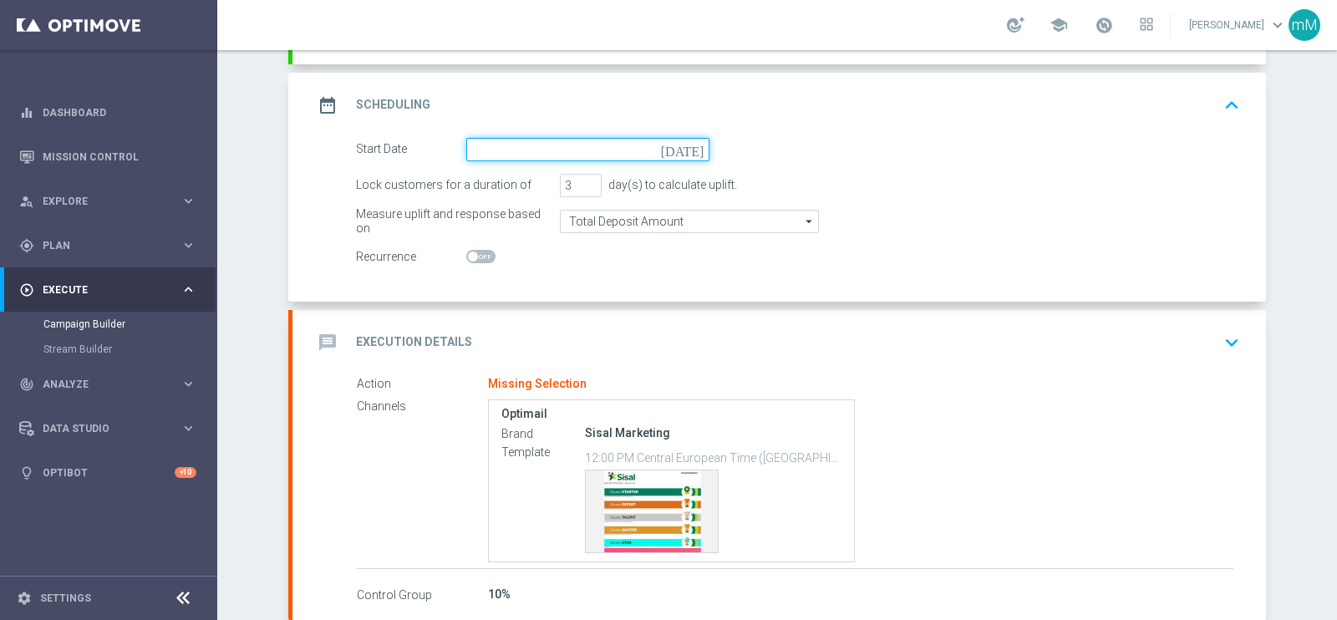
click at [527, 144] on input at bounding box center [587, 149] width 243 height 23
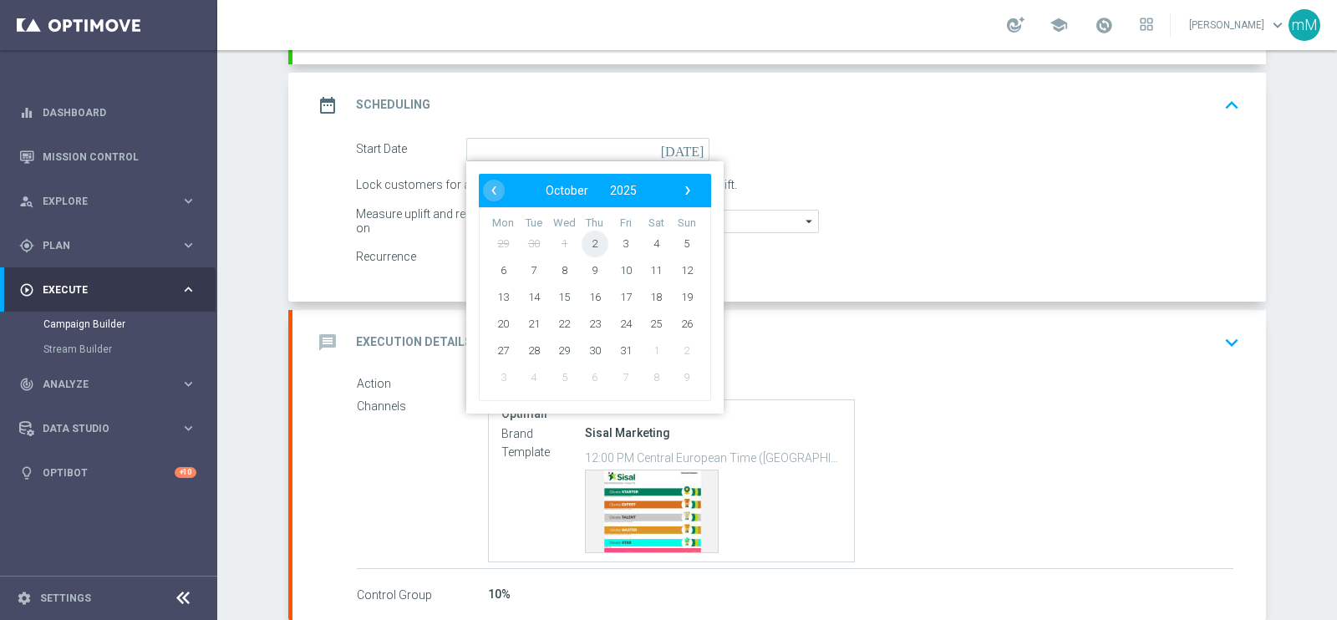
click at [594, 238] on span "2" at bounding box center [595, 243] width 27 height 27
type input "[DATE]"
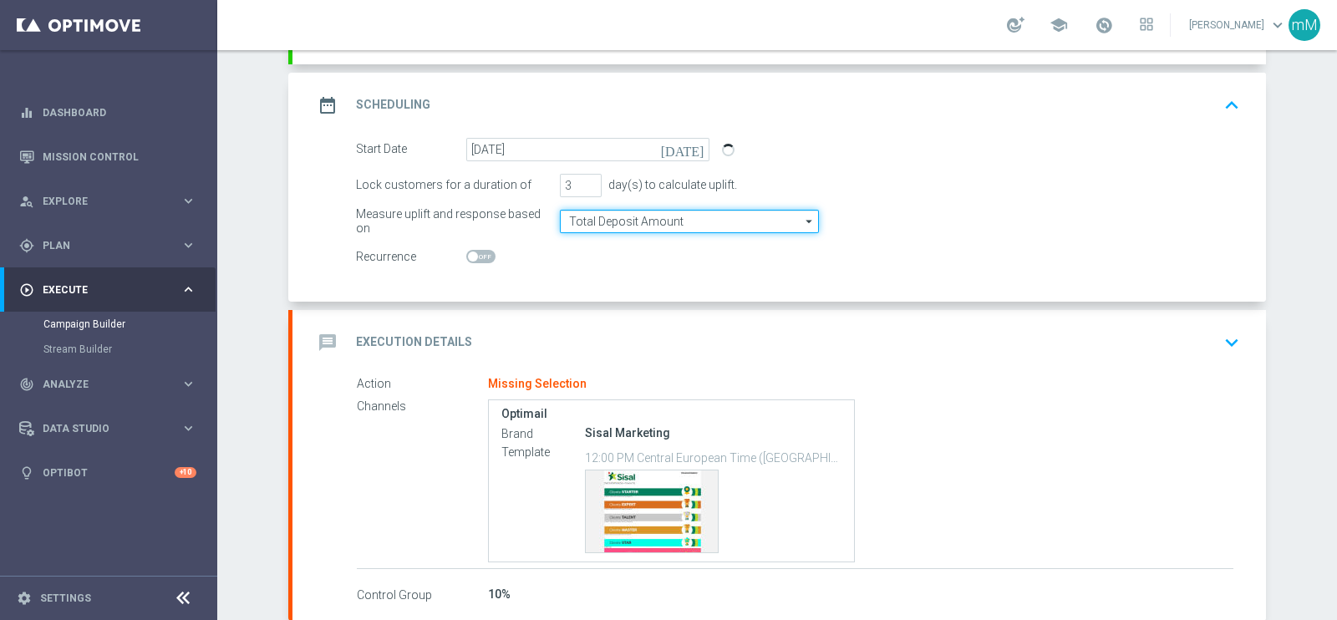
click at [636, 221] on input "Total Deposit Amount" at bounding box center [689, 221] width 259 height 23
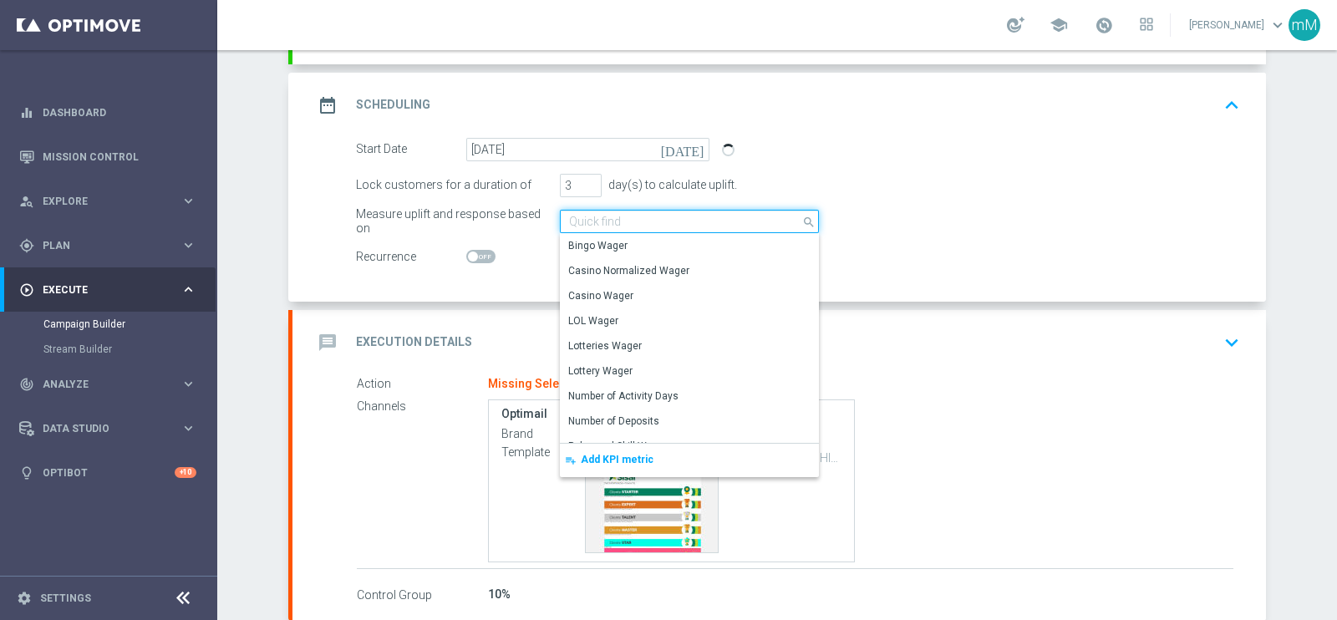
scroll to position [391, 0]
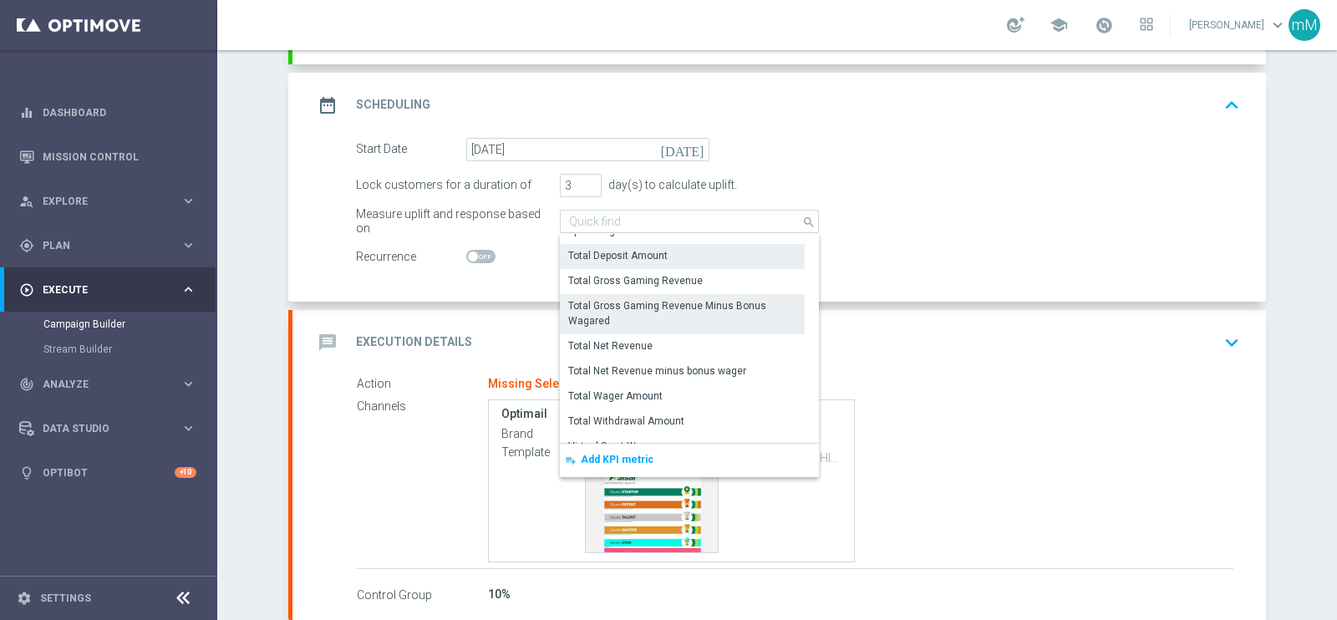
click at [663, 303] on div "Total Gross Gaming Revenue Minus Bonus Wagared" at bounding box center [682, 313] width 228 height 30
type input "Total Gross Gaming Revenue Minus Bonus Wagared"
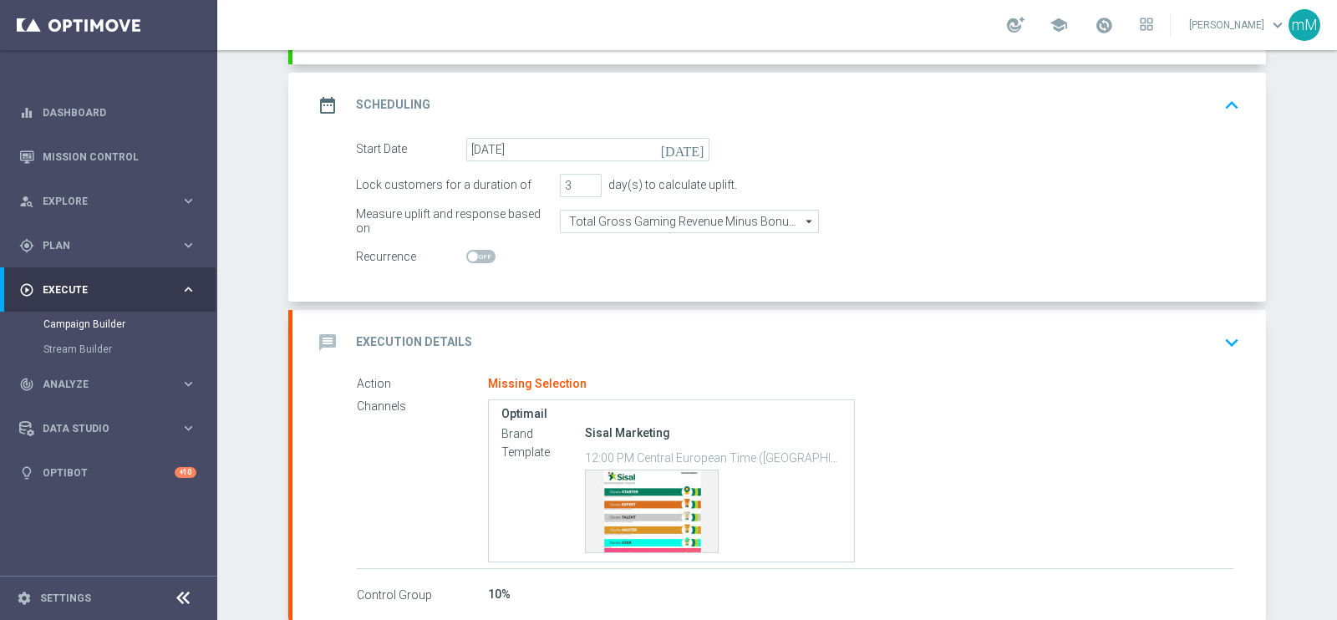
click at [624, 332] on div "message Execution Details keyboard_arrow_down" at bounding box center [780, 343] width 934 height 32
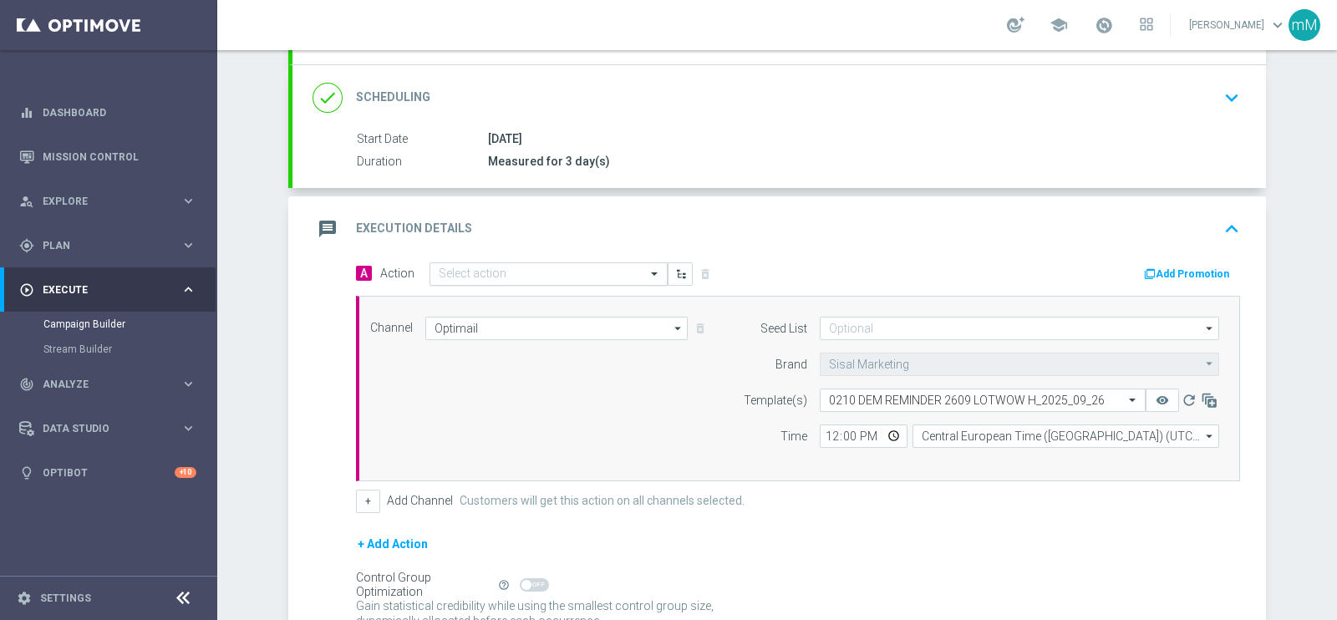
click at [612, 277] on div "Select action" at bounding box center [549, 273] width 238 height 23
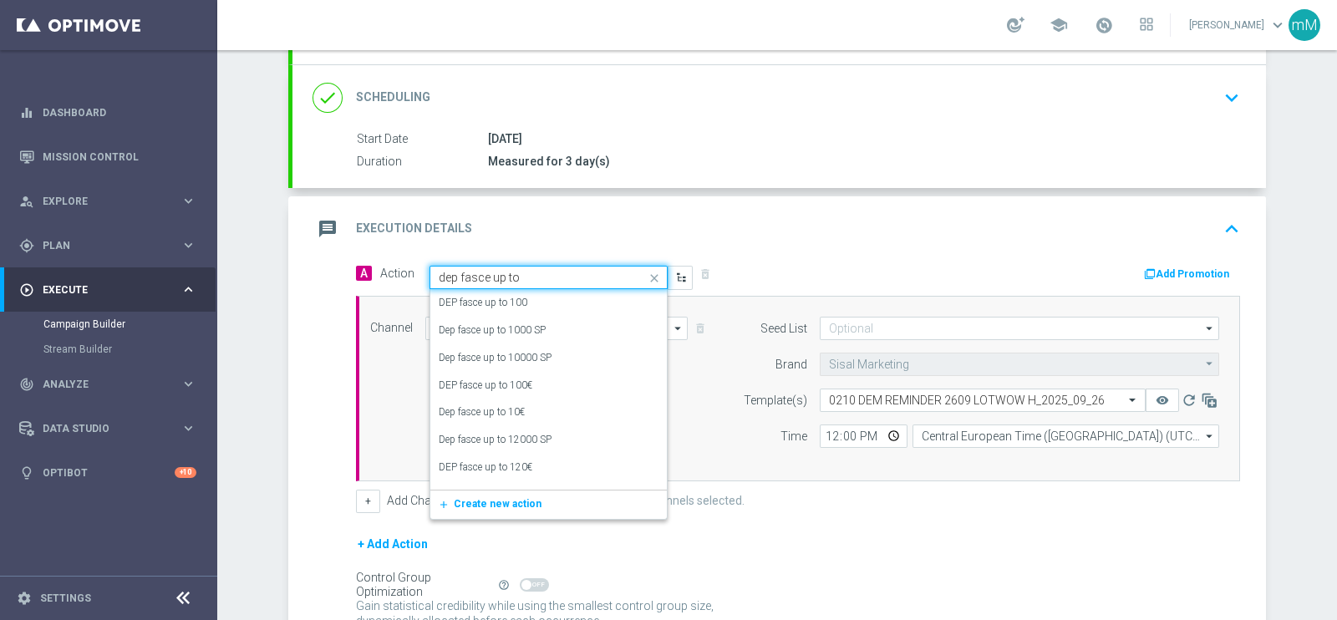
type input "dep fasce up to 5"
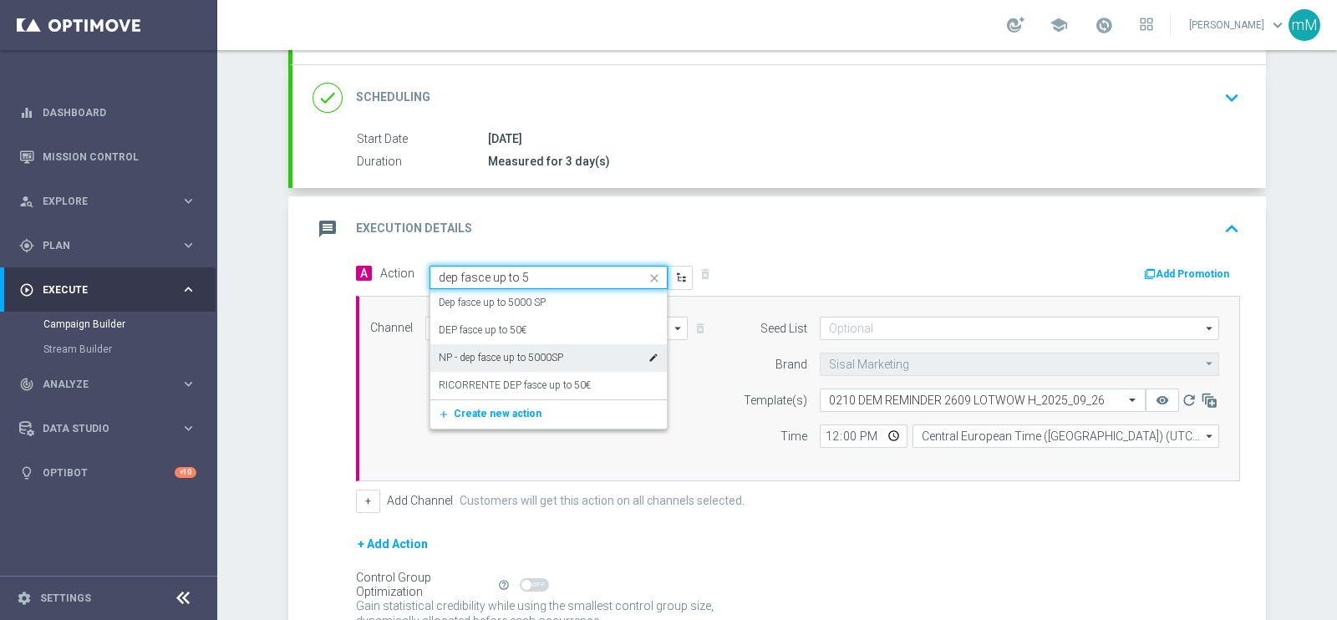
click at [573, 353] on div "NP - dep fasce up to 5000SP edit" at bounding box center [549, 358] width 220 height 28
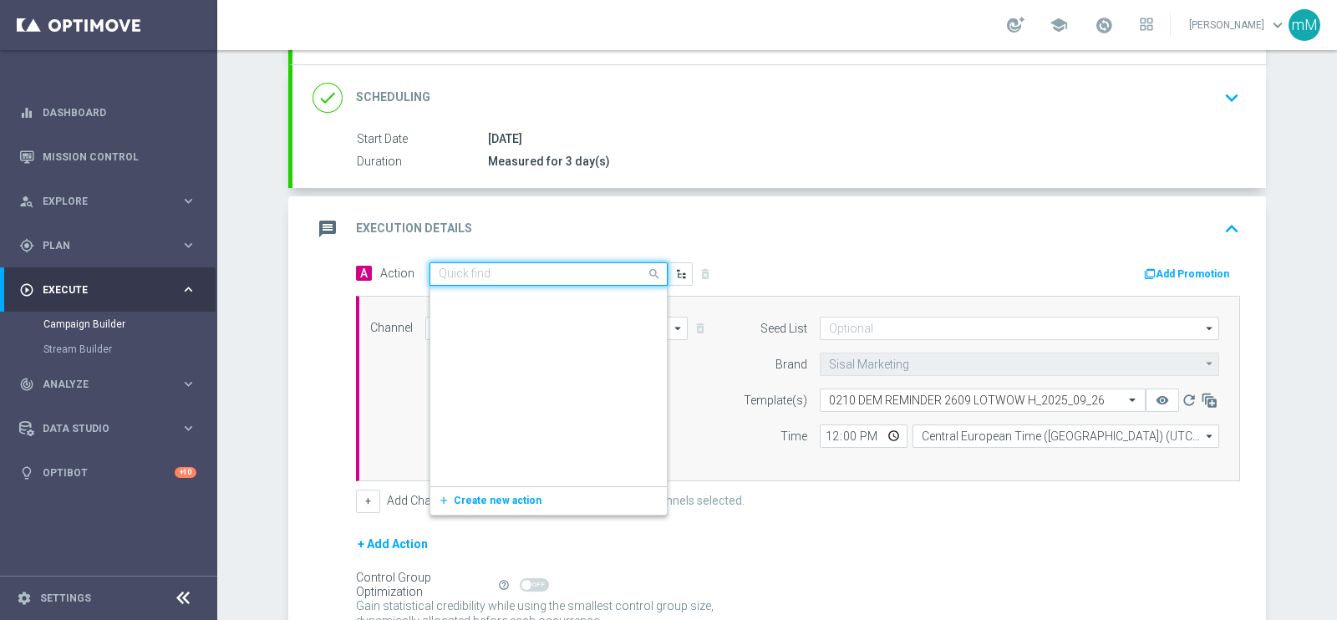
click at [609, 279] on div "Quick find NP - dep fasce up to 5000SP" at bounding box center [549, 273] width 238 height 23
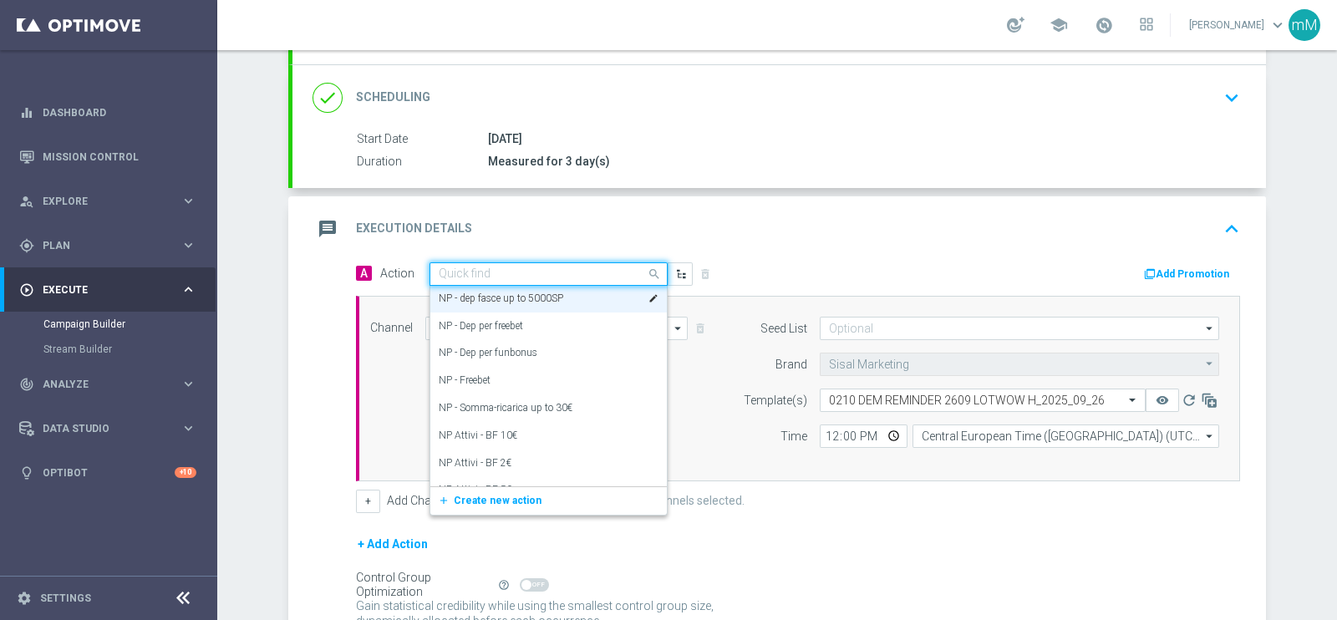
type input "d"
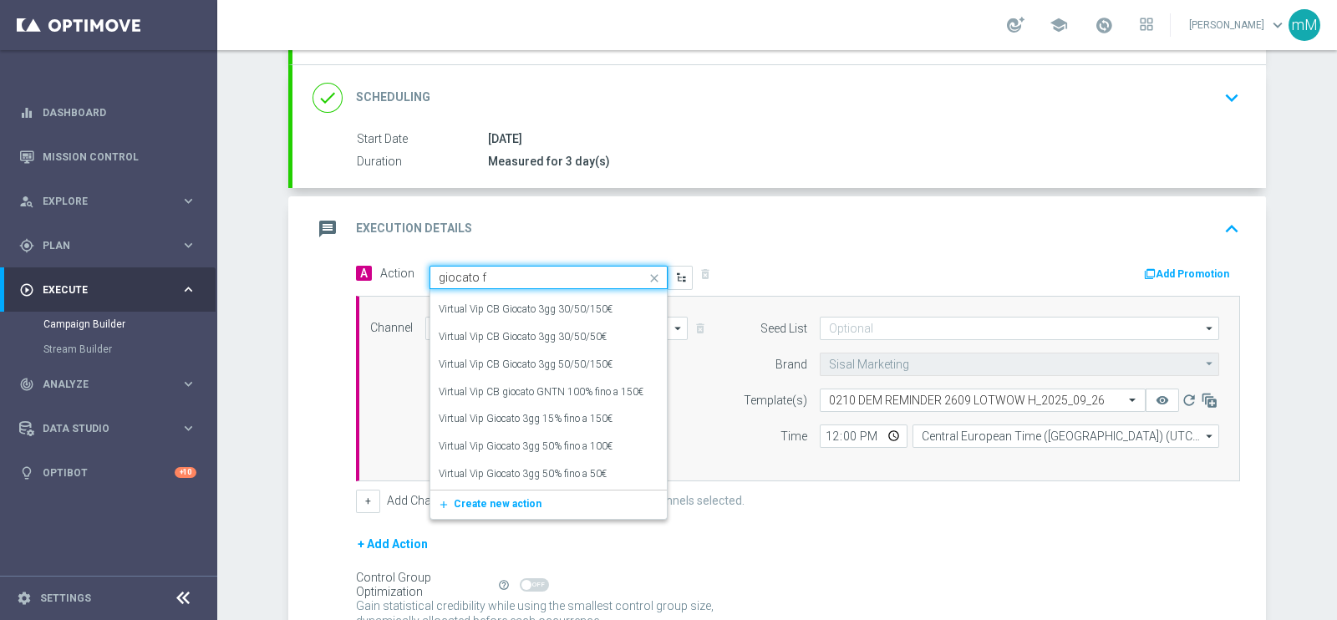
scroll to position [323, 0]
type input "g"
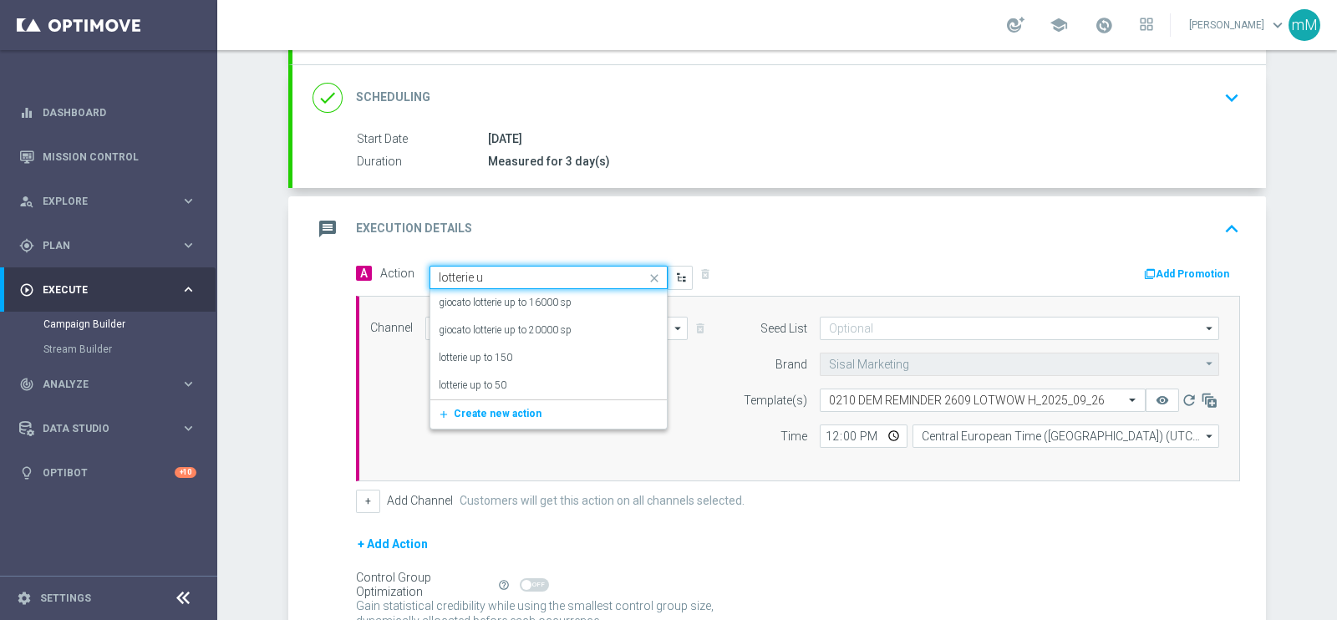
scroll to position [0, 0]
type input "lotterie up"
click at [544, 334] on label "giocato lotterie up to 20000 sp" at bounding box center [505, 330] width 133 height 14
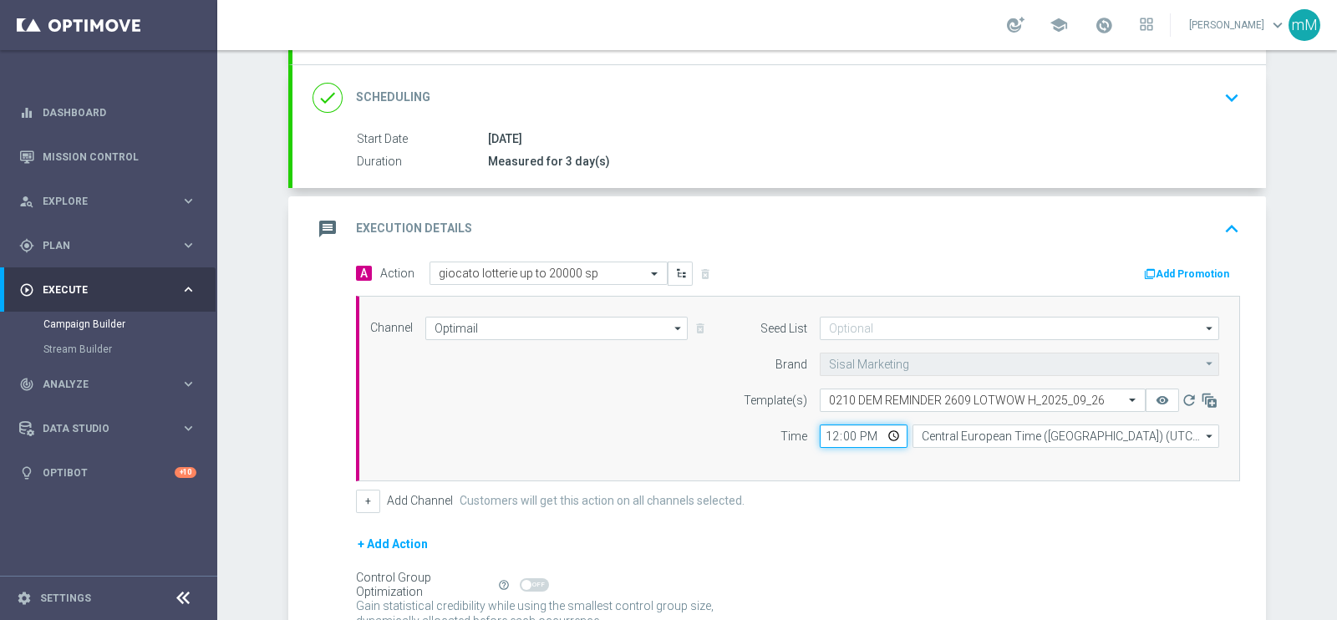
click at [827, 430] on input "12:00" at bounding box center [864, 436] width 88 height 23
type input "16:30"
click at [356, 492] on button "+" at bounding box center [368, 501] width 24 height 23
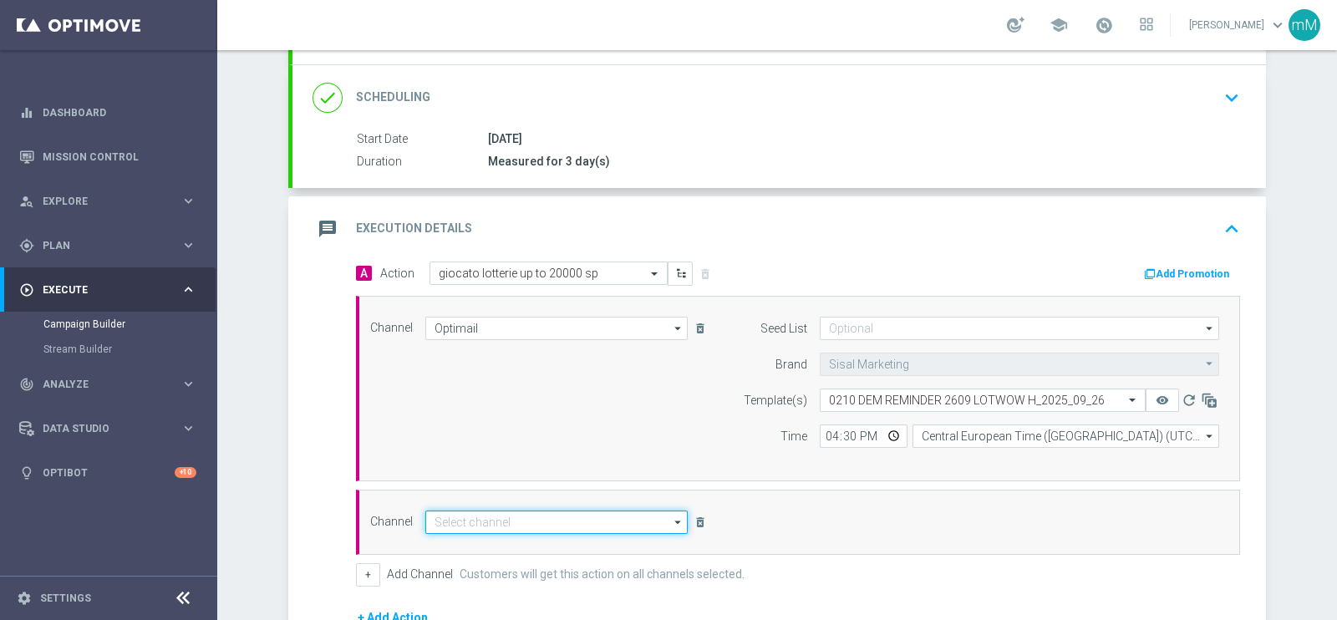
click at [506, 522] on input at bounding box center [556, 522] width 262 height 23
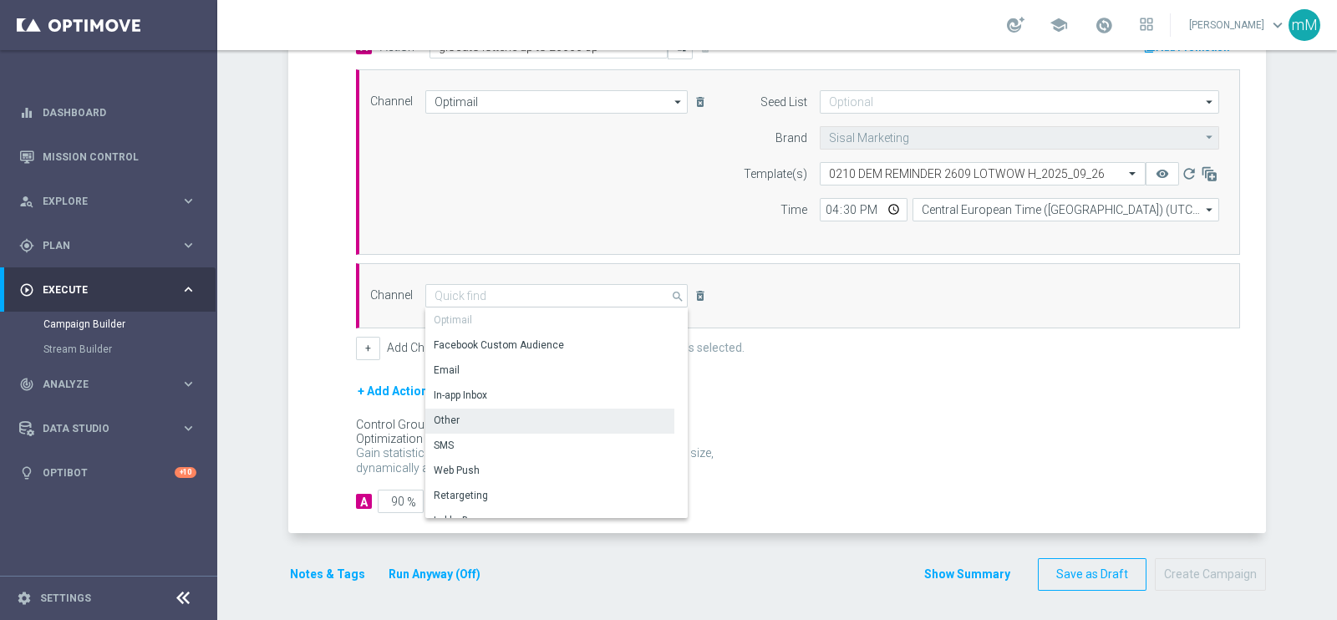
click at [523, 415] on div "Other" at bounding box center [549, 420] width 249 height 23
type input "Other"
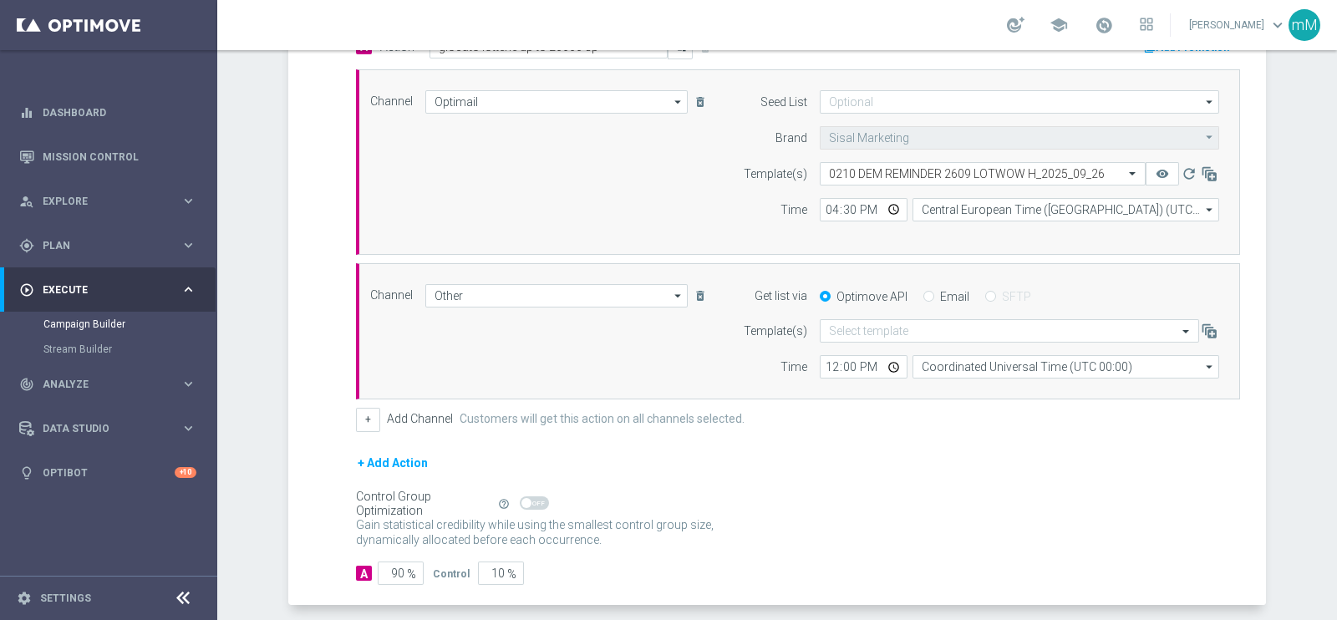
click at [940, 289] on label "Email" at bounding box center [954, 296] width 29 height 15
click at [934, 293] on input "Email" at bounding box center [929, 298] width 11 height 11
radio input "true"
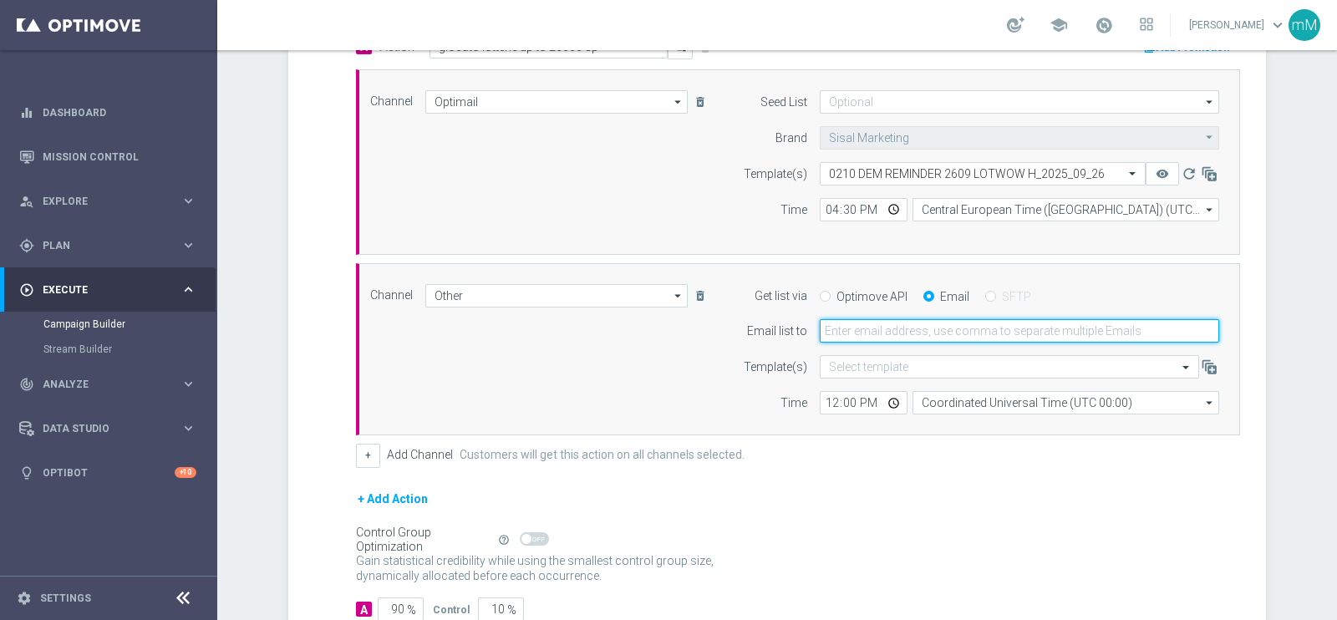
click at [921, 319] on input "email" at bounding box center [1020, 330] width 400 height 23
type input "[EMAIL_ADDRESS][DOMAIN_NAME]"
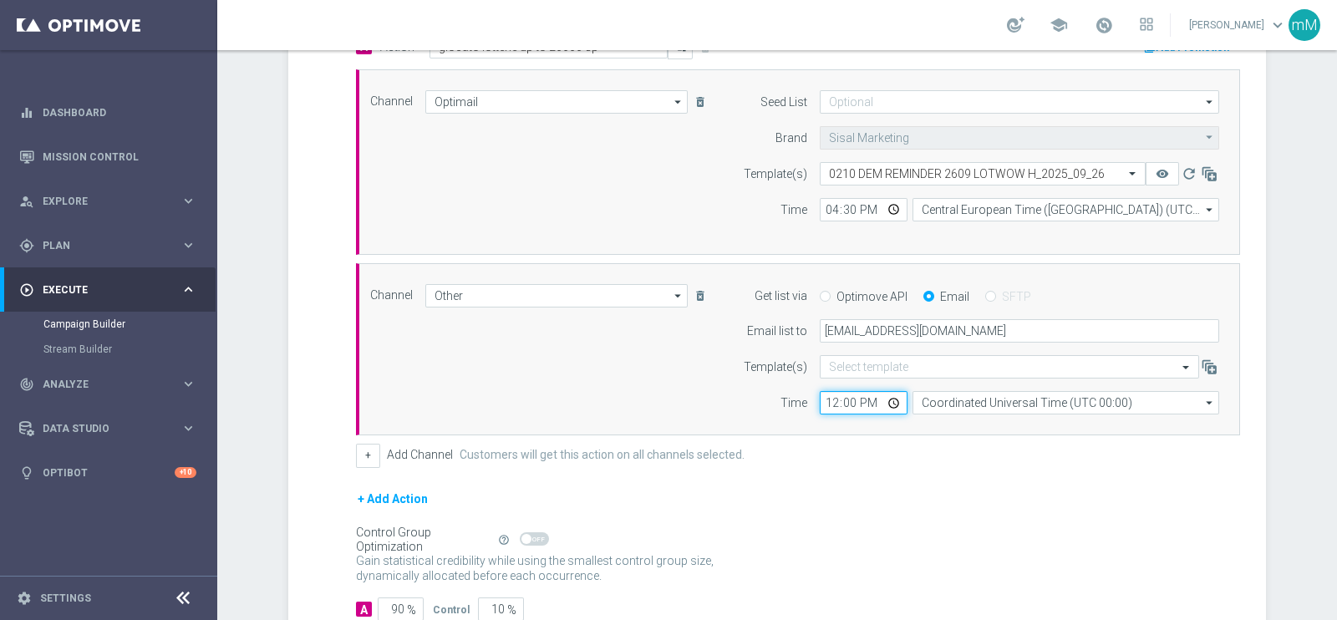
click at [827, 403] on input "12:00" at bounding box center [864, 402] width 88 height 23
type input "14:30"
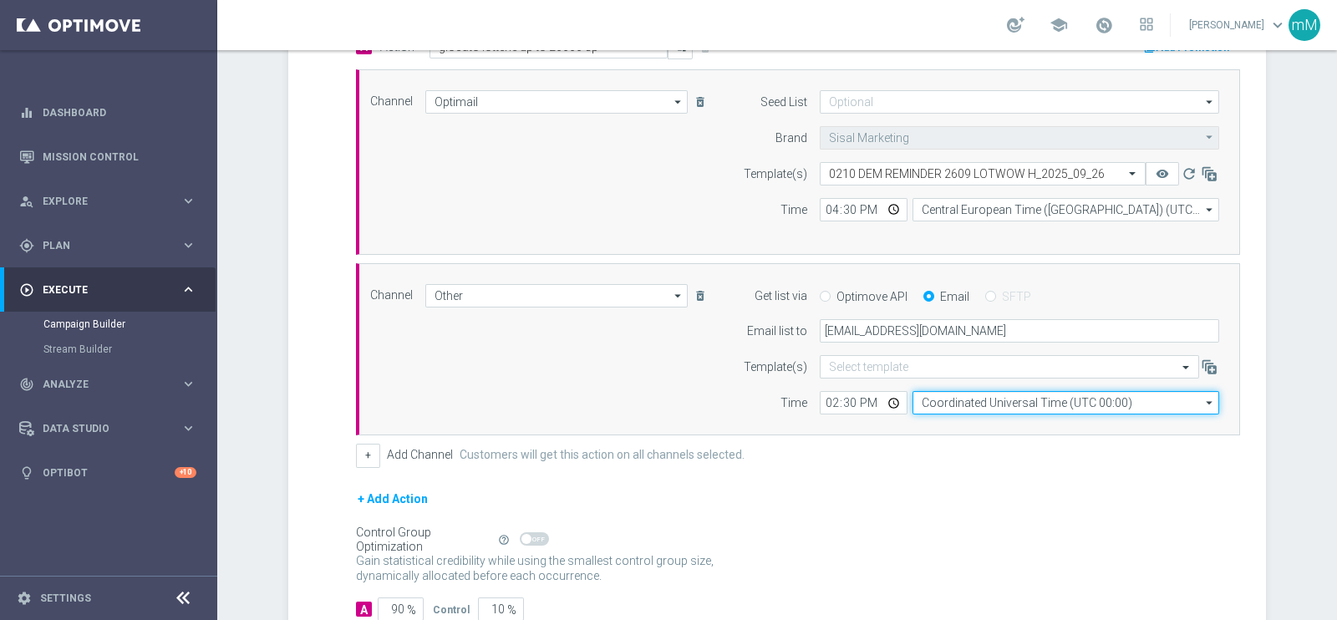
click at [935, 400] on input "Coordinated Universal Time (UTC 00:00)" at bounding box center [1066, 402] width 307 height 23
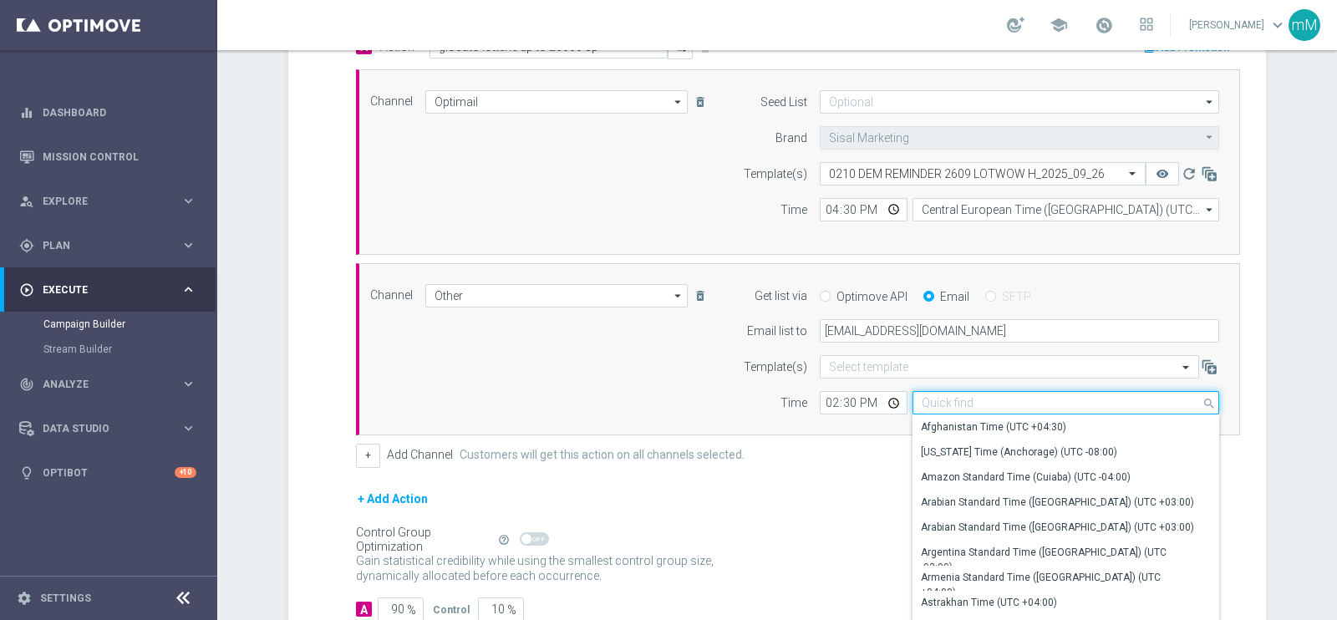
click at [935, 400] on input at bounding box center [1066, 402] width 307 height 23
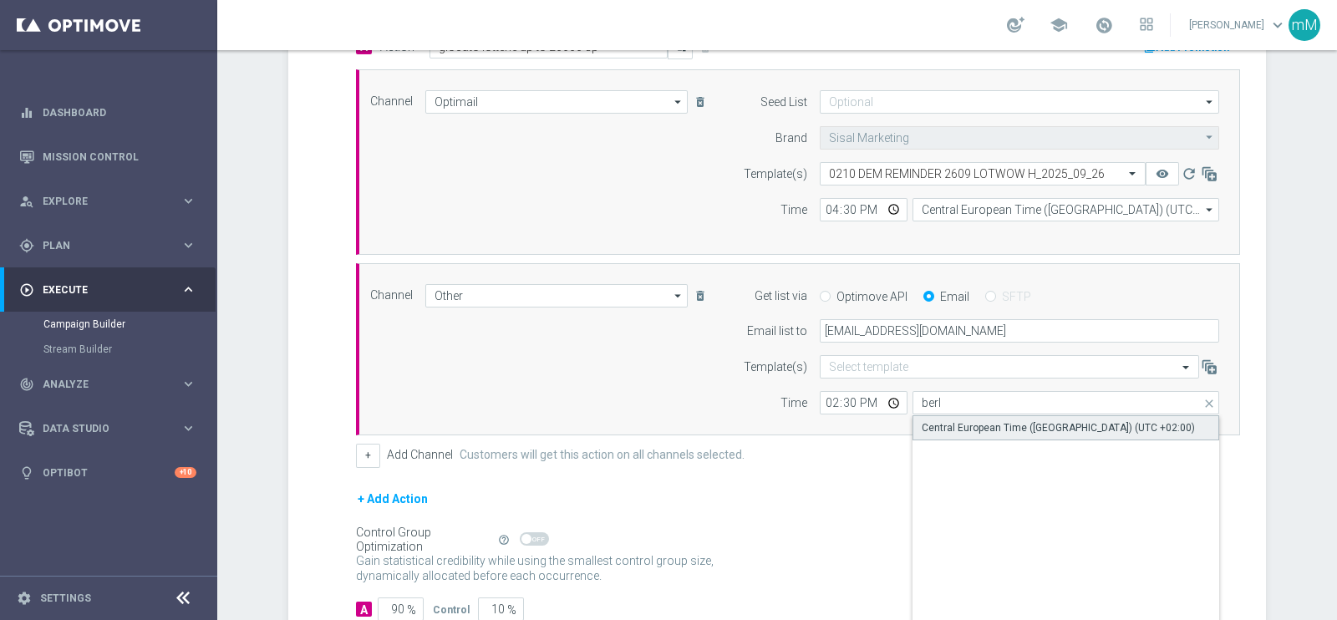
click at [942, 430] on div "Central European Time ([GEOGRAPHIC_DATA]) (UTC +02:00)" at bounding box center [1058, 427] width 273 height 15
type input "Central European Time ([GEOGRAPHIC_DATA]) (UTC +02:00)"
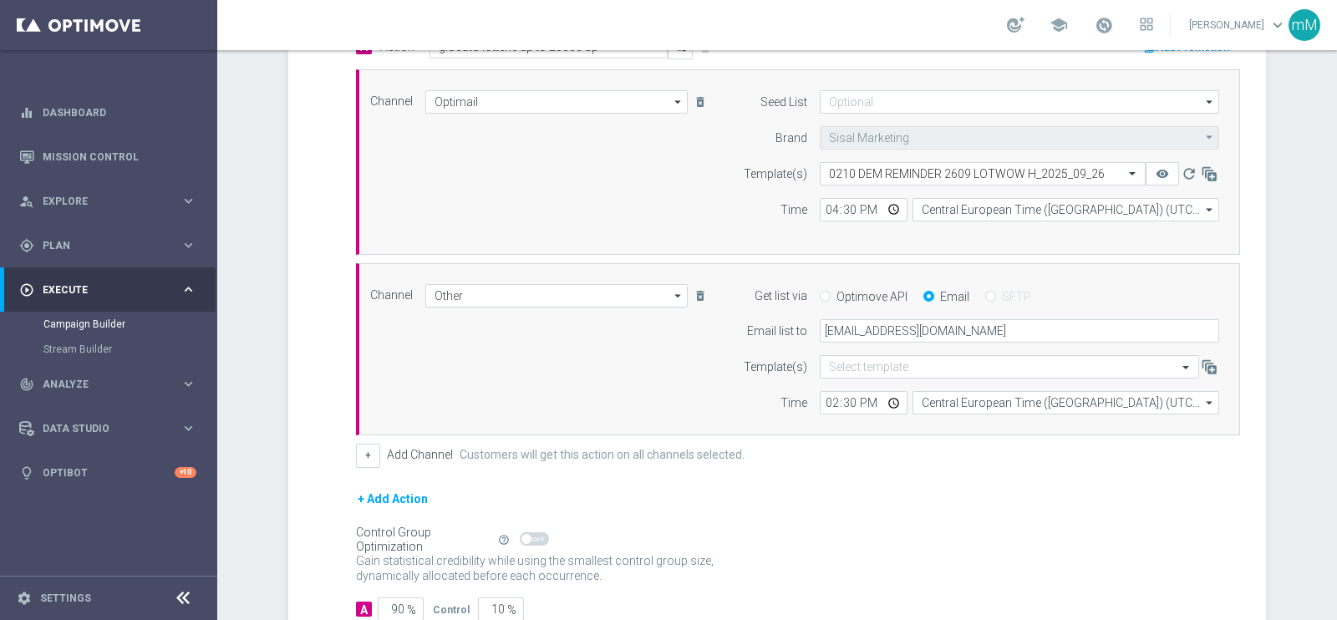
scroll to position [543, 0]
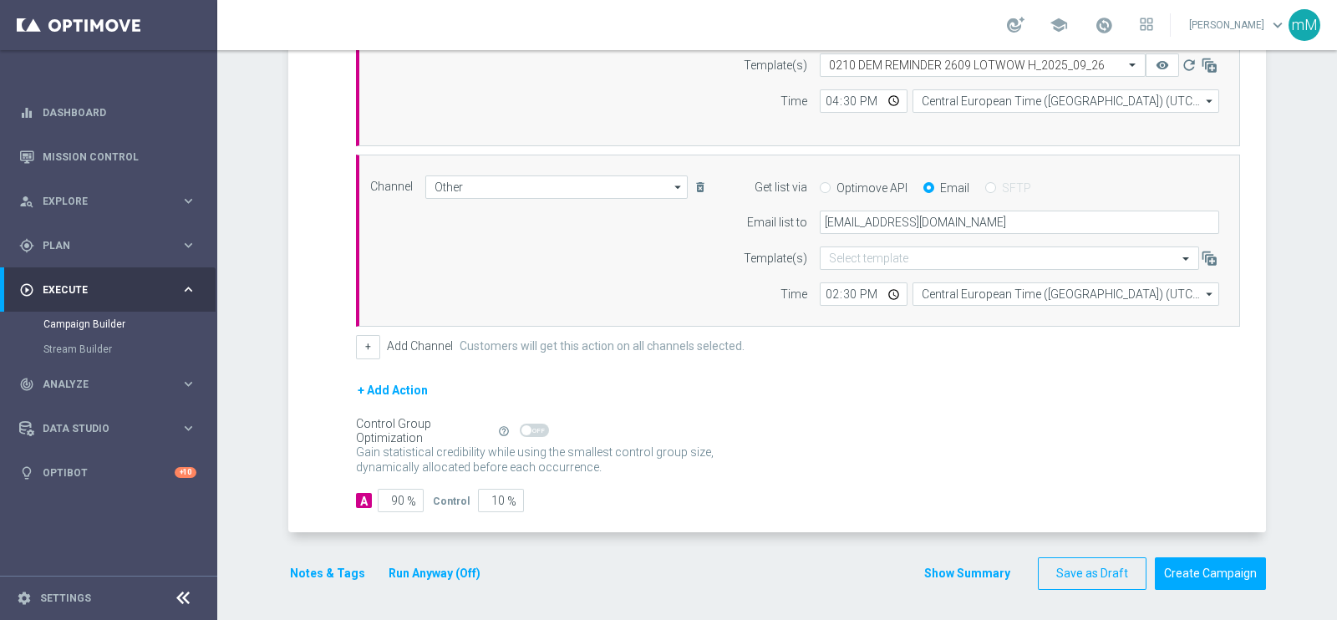
click at [452, 566] on button "Run Anyway (Off)" at bounding box center [434, 573] width 95 height 21
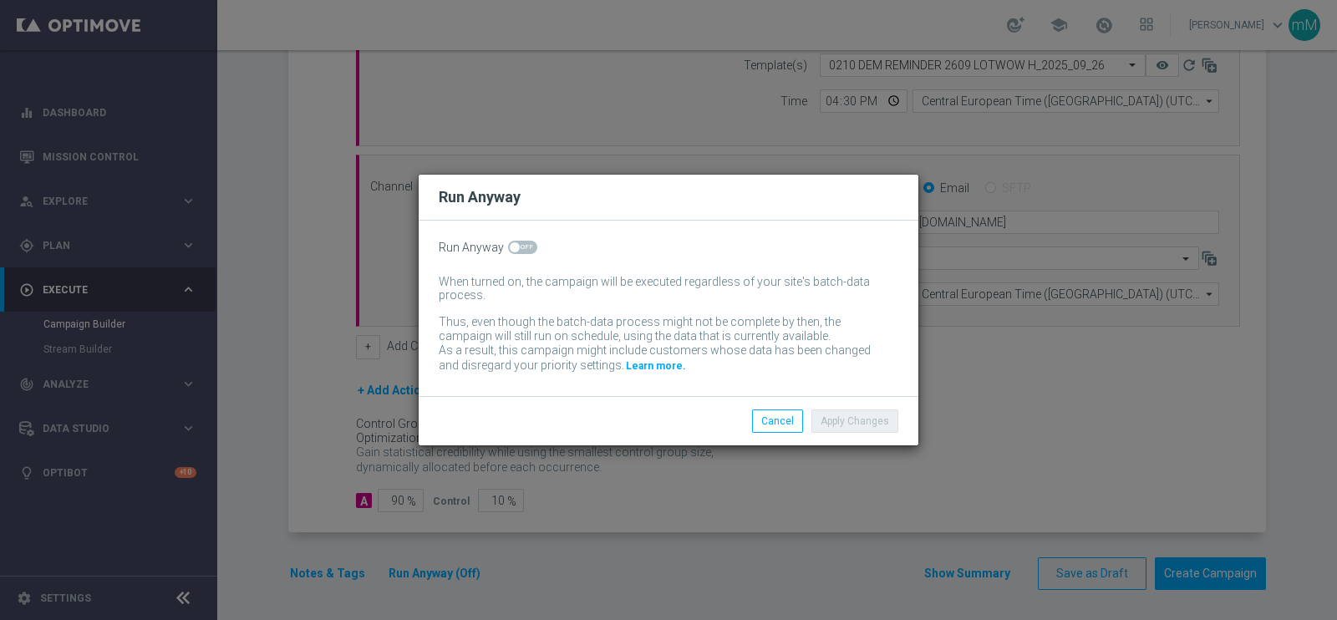
click at [510, 233] on div "Run Anyway When turned on, the campaign will be executed regardless of your sit…" at bounding box center [669, 309] width 500 height 176
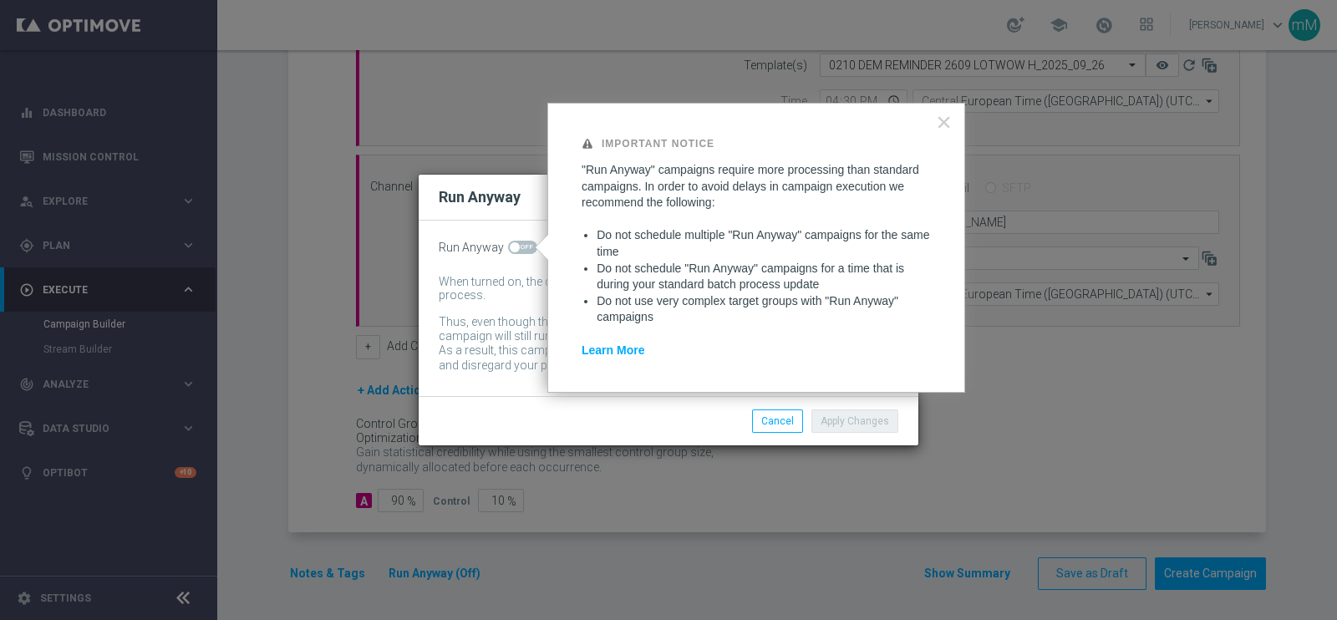
click at [521, 242] on span at bounding box center [522, 247] width 29 height 13
click at [521, 242] on input "checkbox" at bounding box center [522, 247] width 29 height 13
checkbox input "true"
click at [837, 410] on button "Apply Changes" at bounding box center [855, 421] width 87 height 23
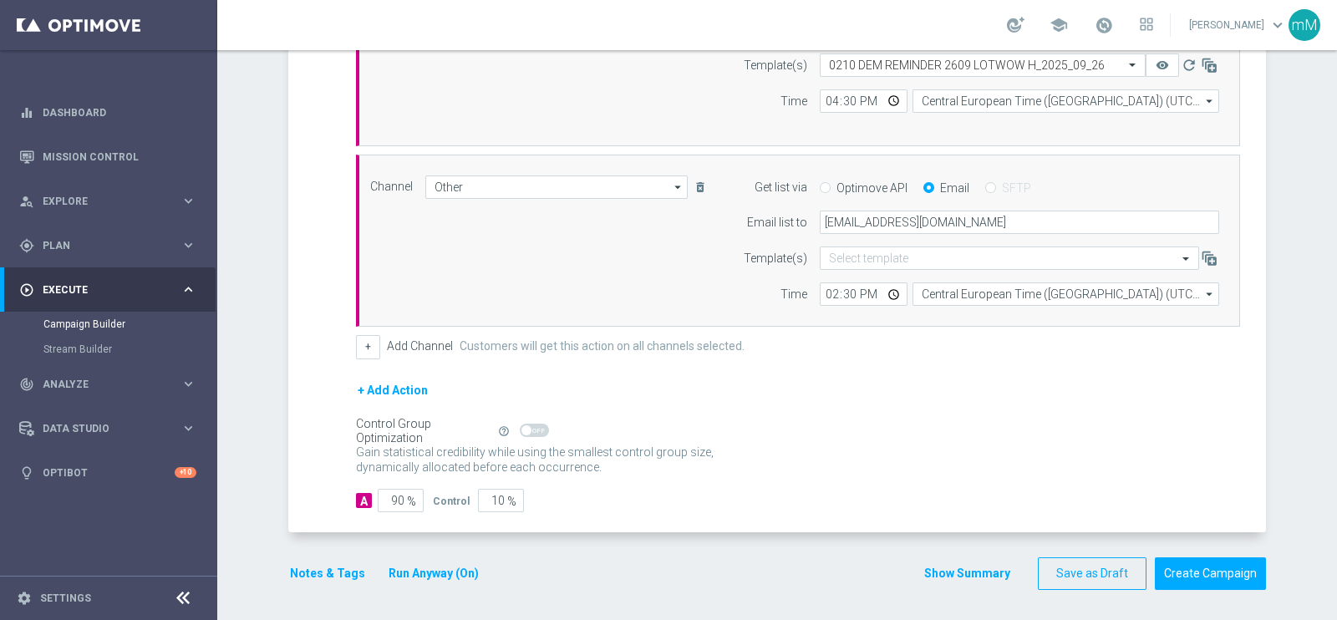
click at [308, 570] on button "Notes & Tags" at bounding box center [327, 573] width 79 height 21
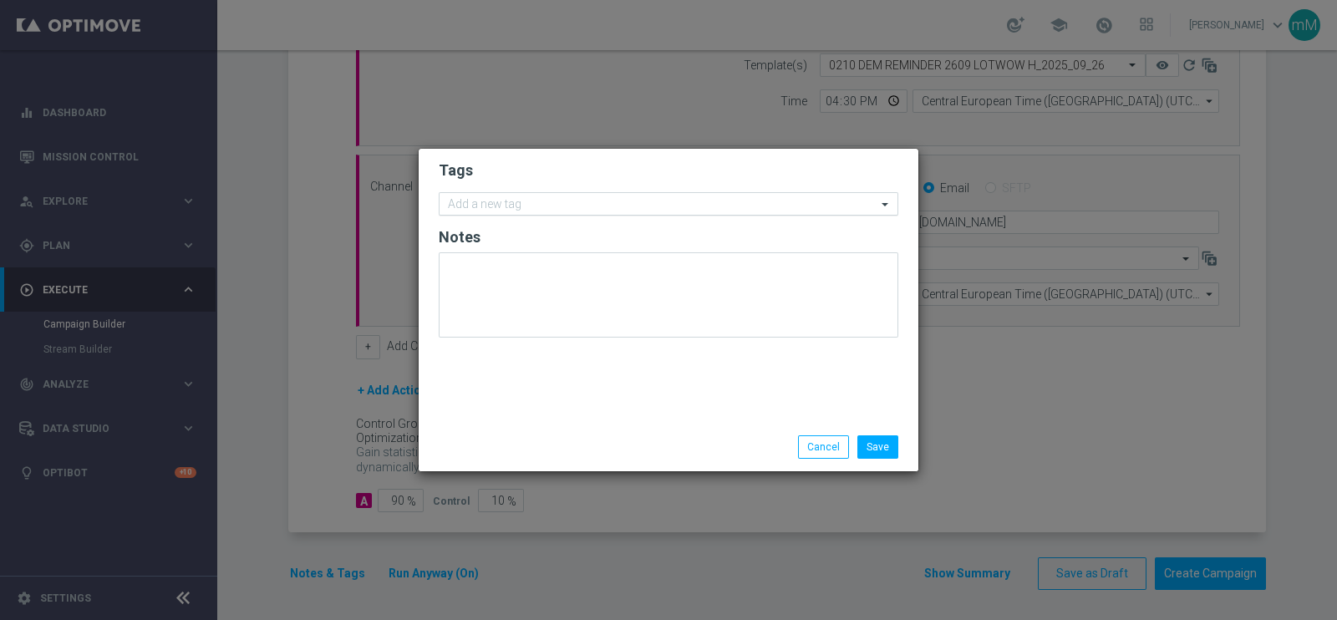
click at [497, 204] on input "text" at bounding box center [662, 205] width 429 height 14
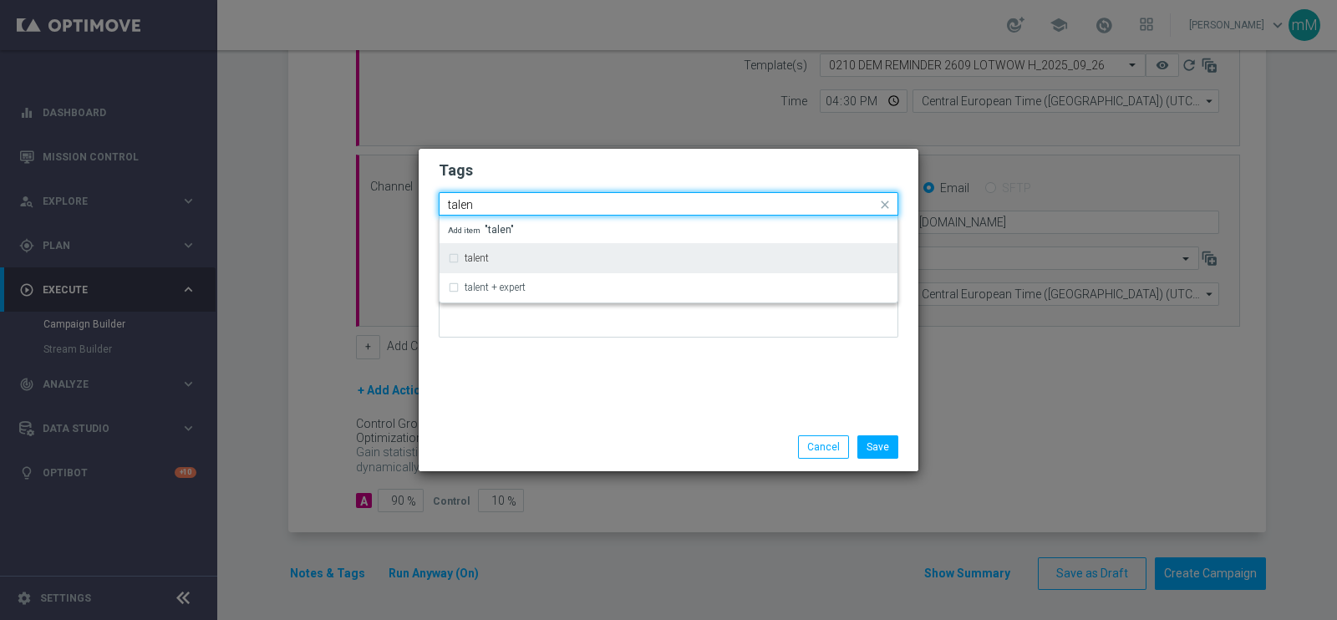
click at [493, 255] on div "talent" at bounding box center [677, 258] width 425 height 10
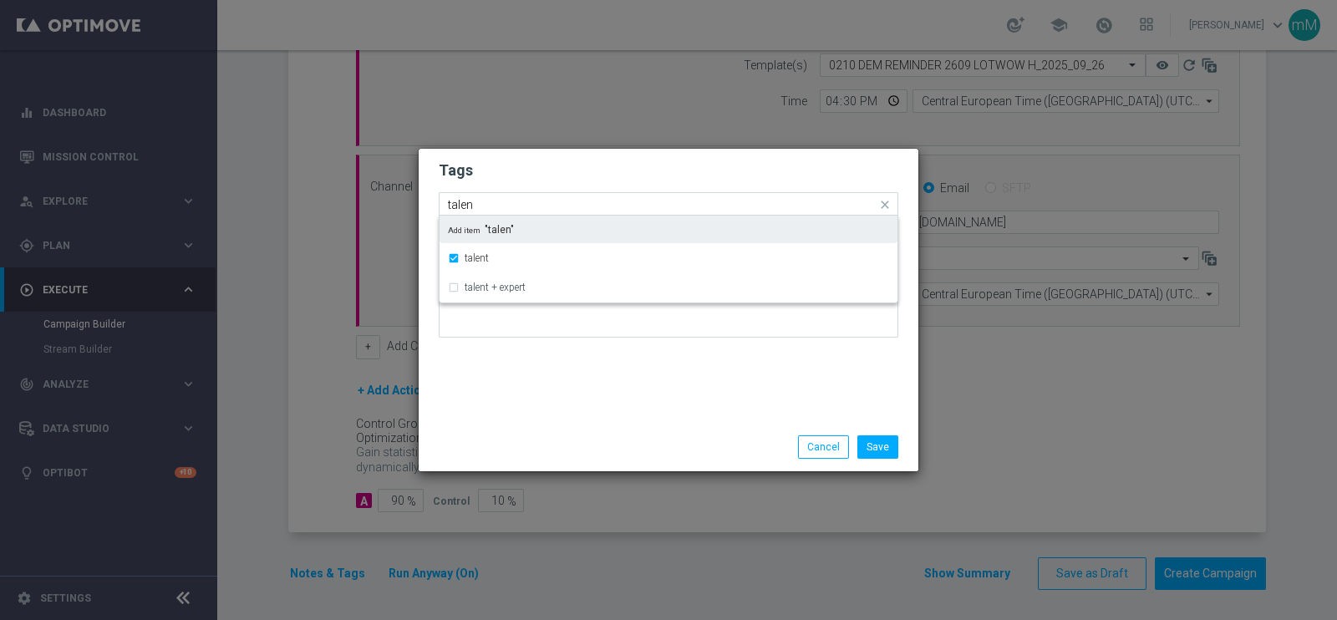
click at [494, 202] on input "talen" at bounding box center [662, 205] width 429 height 14
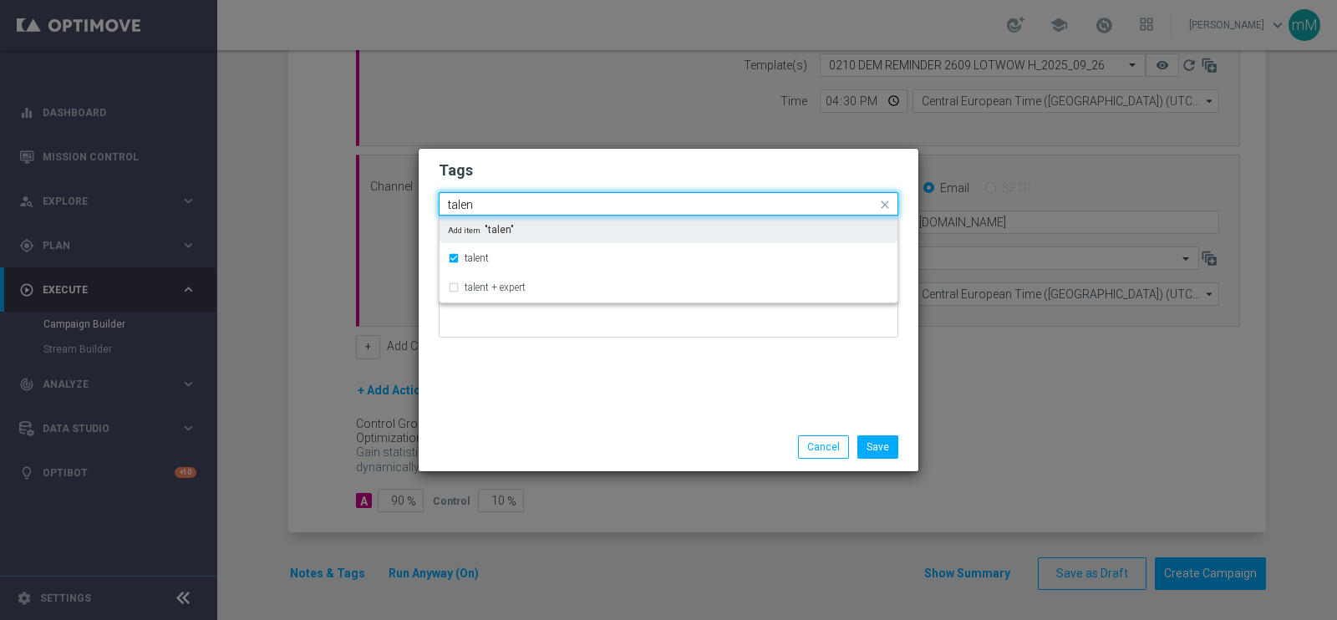
click at [494, 202] on input "talen" at bounding box center [662, 205] width 429 height 14
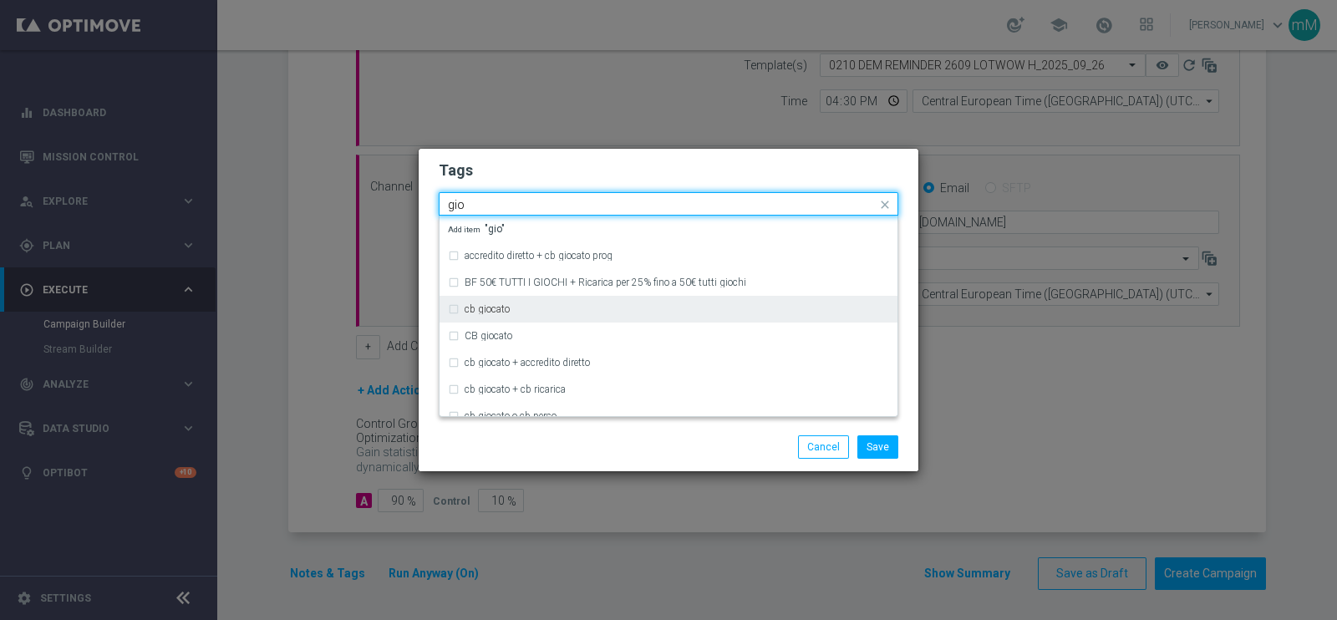
click at [517, 304] on div "cb giocato" at bounding box center [677, 309] width 425 height 10
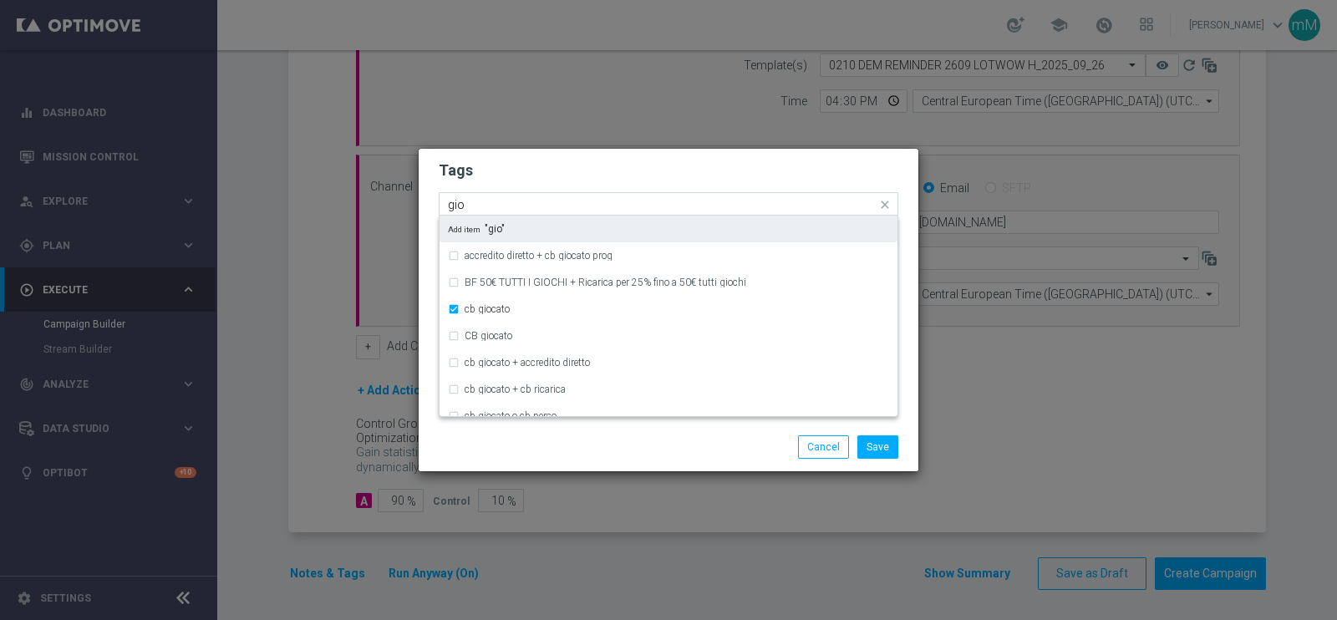
click at [527, 206] on input "gio" at bounding box center [662, 205] width 429 height 14
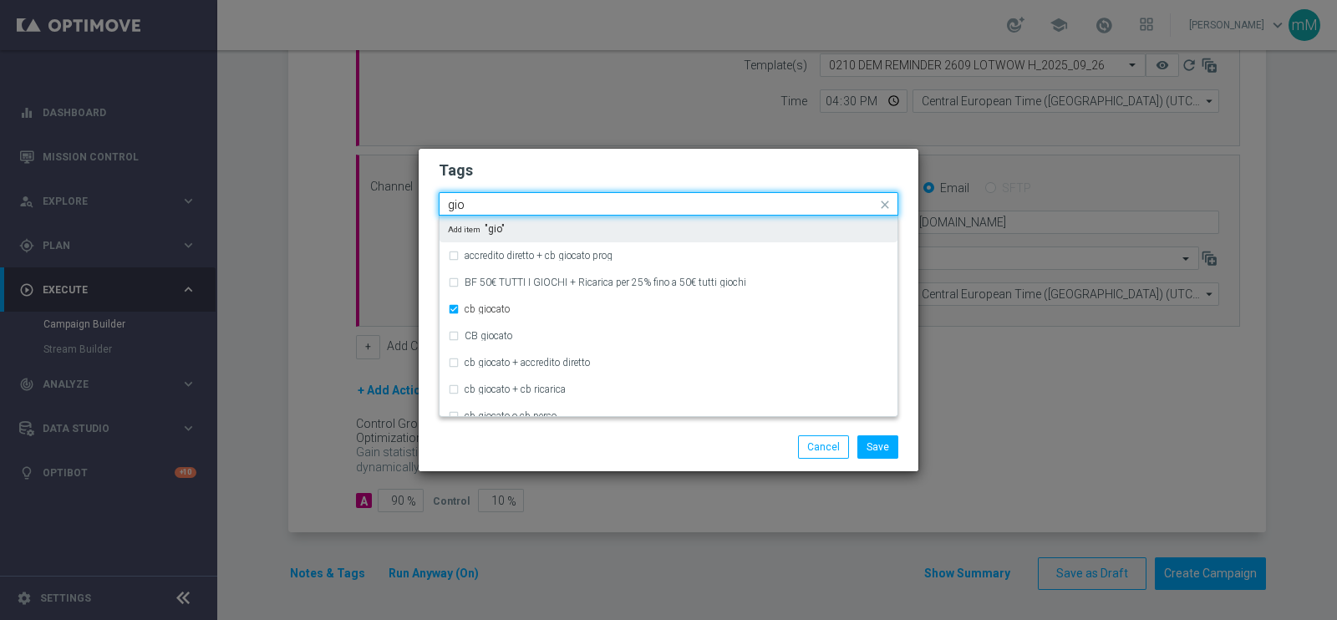
click at [527, 206] on input "gio" at bounding box center [662, 205] width 429 height 14
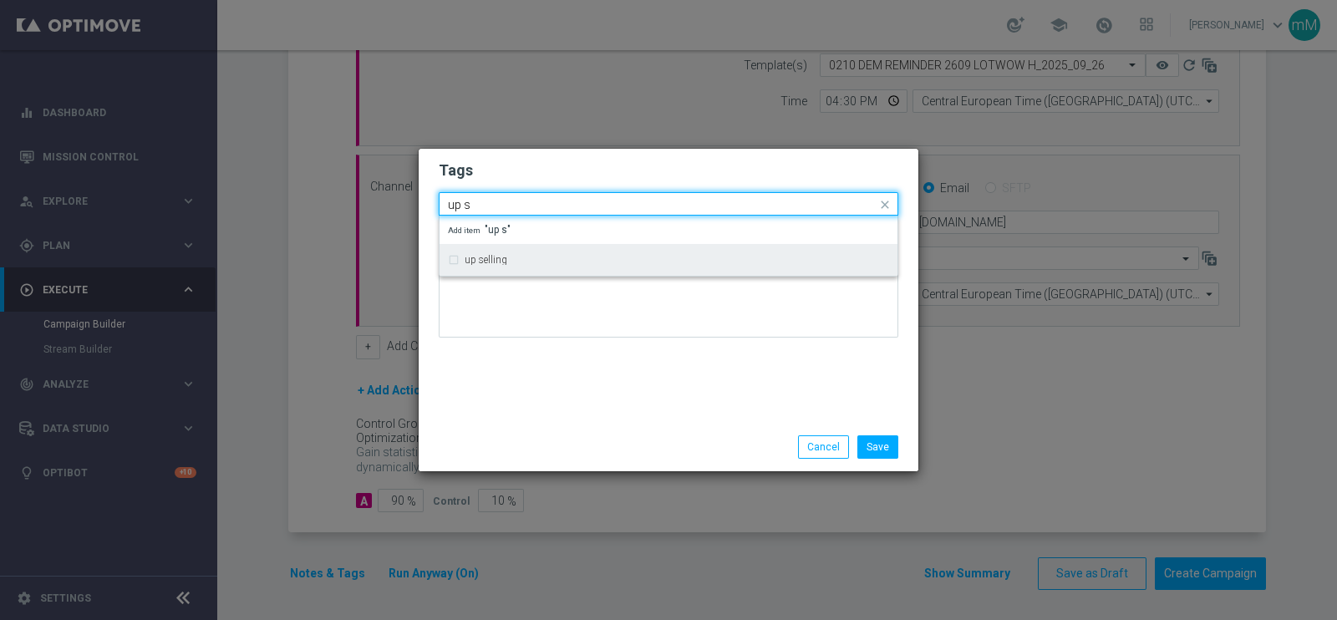
click at [518, 262] on div "up selling" at bounding box center [677, 260] width 425 height 10
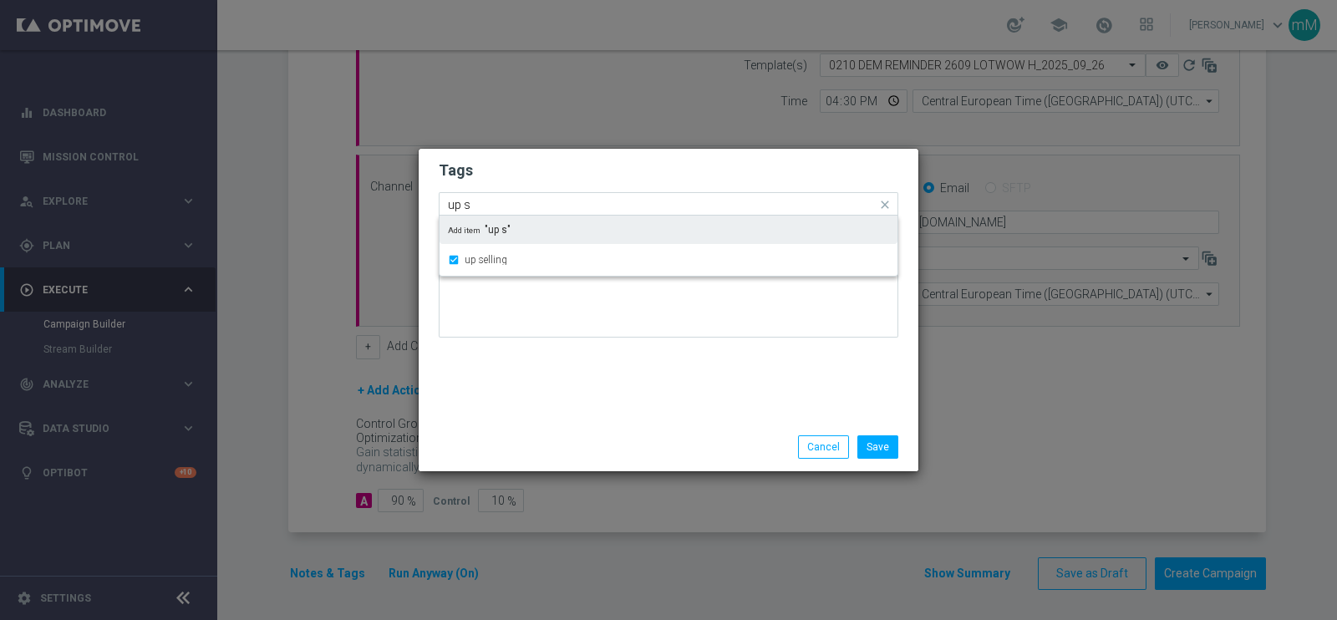
click at [520, 206] on input "up s" at bounding box center [662, 205] width 429 height 14
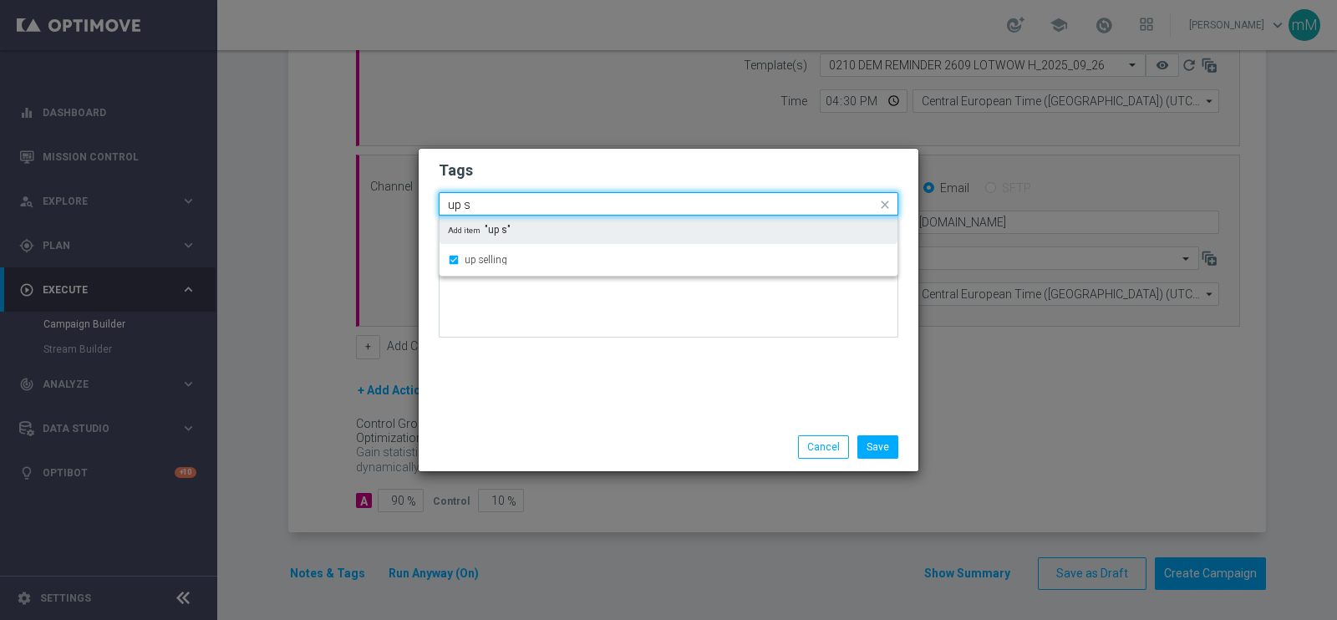
click at [520, 206] on input "up s" at bounding box center [662, 205] width 429 height 14
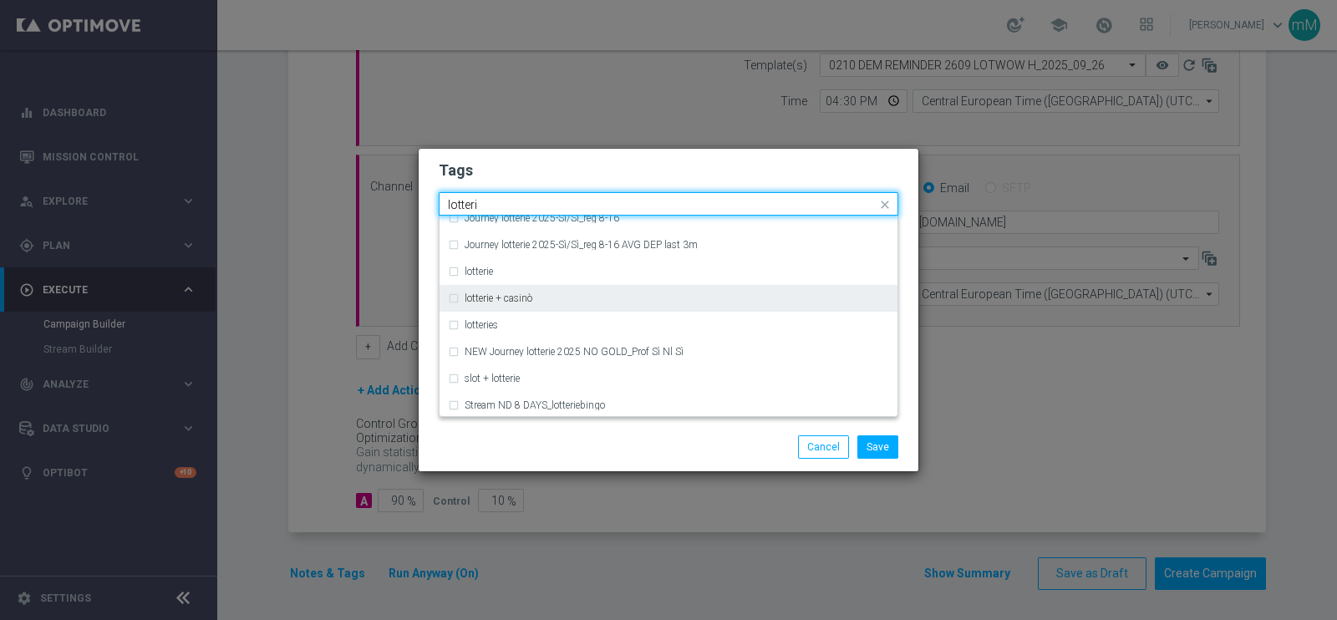
scroll to position [323, 0]
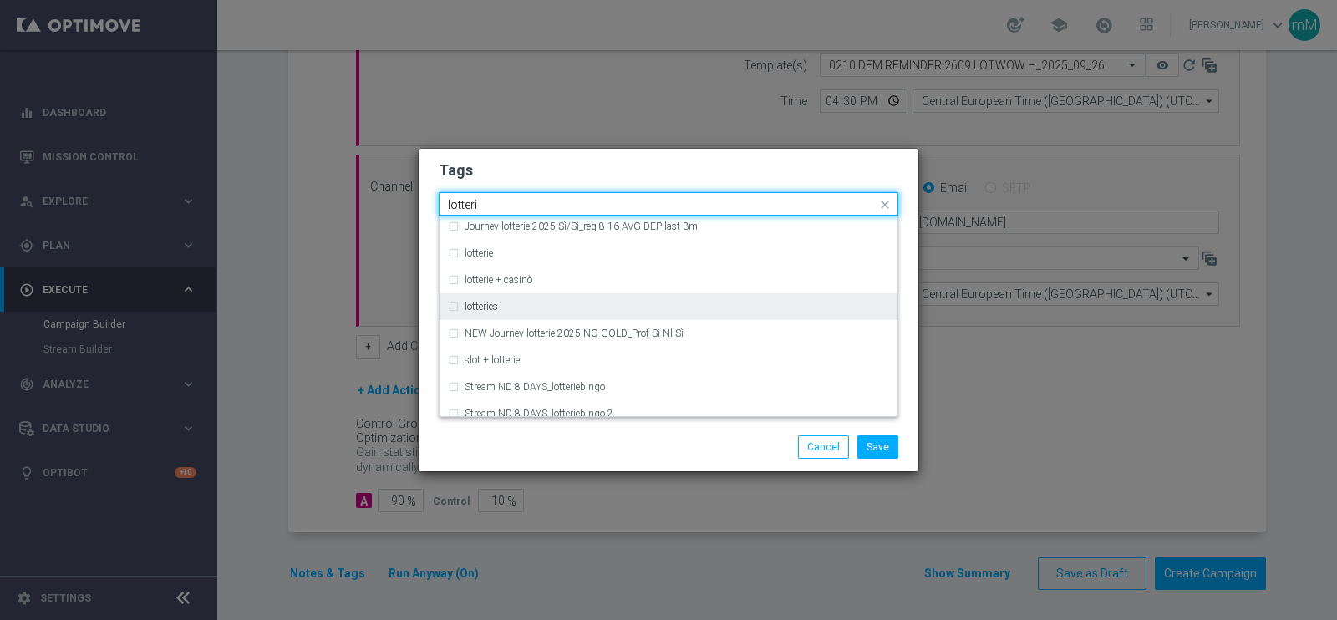
click at [517, 315] on div "lotteries" at bounding box center [668, 306] width 441 height 27
type input "lotteri"
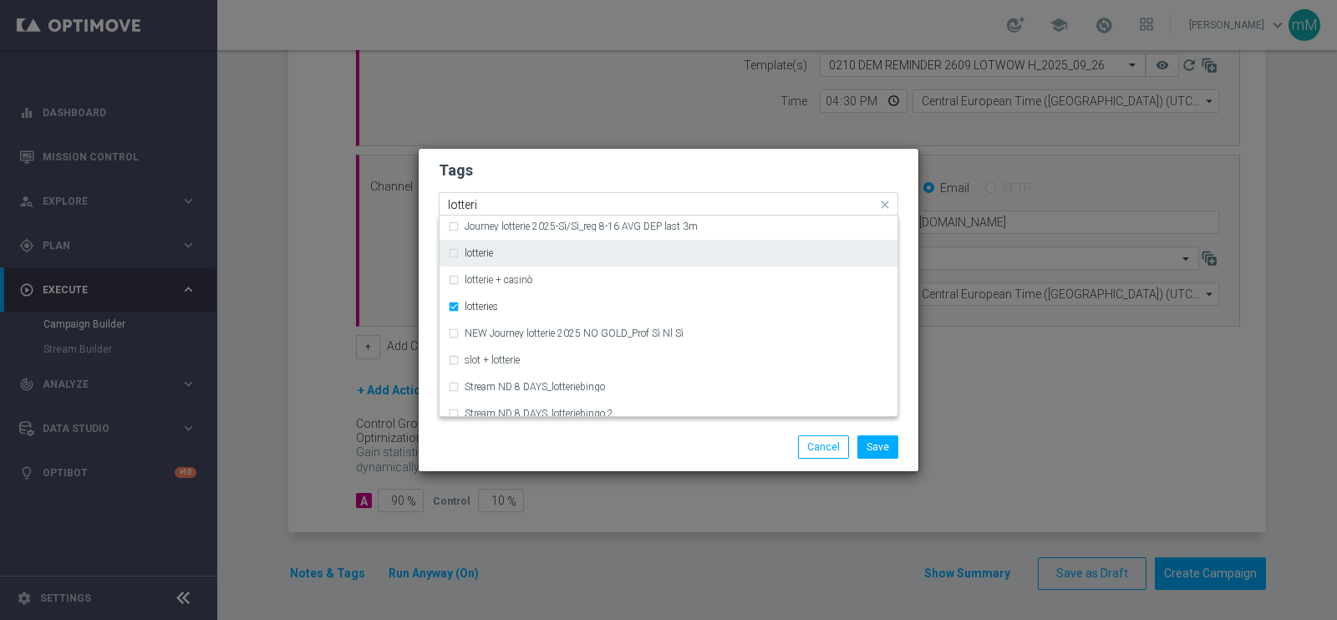
click at [522, 257] on div "lotterie" at bounding box center [668, 253] width 441 height 27
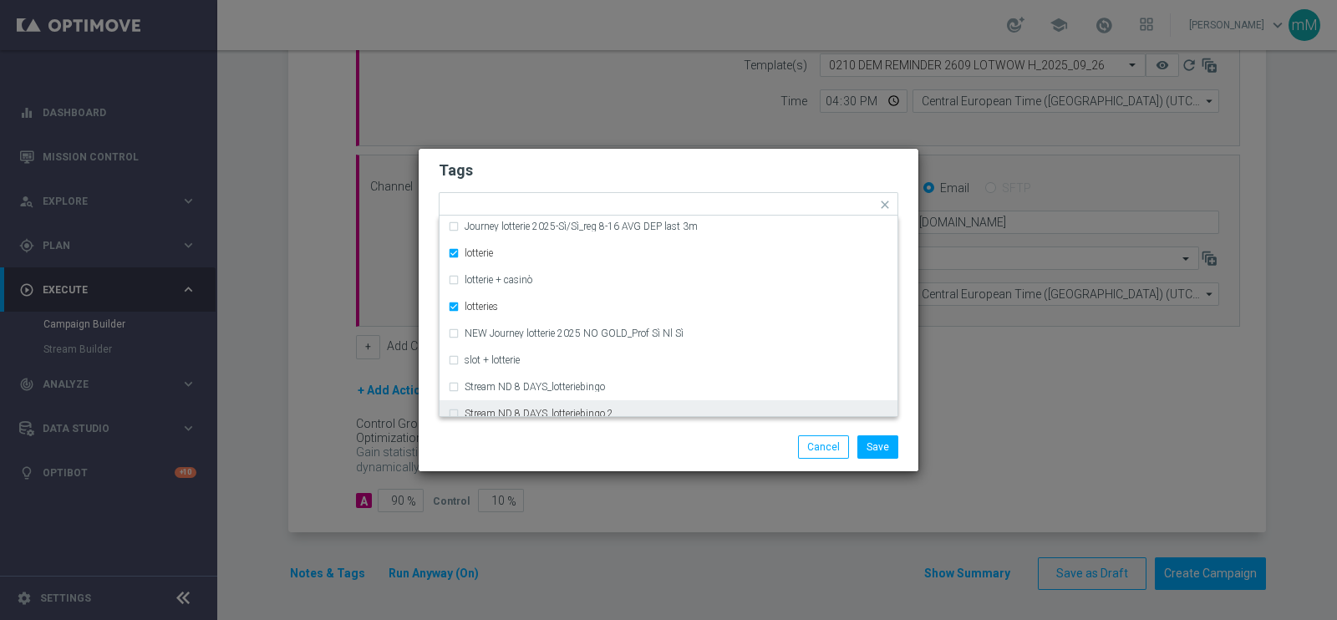
click at [556, 440] on div "Save Cancel" at bounding box center [668, 446] width 485 height 23
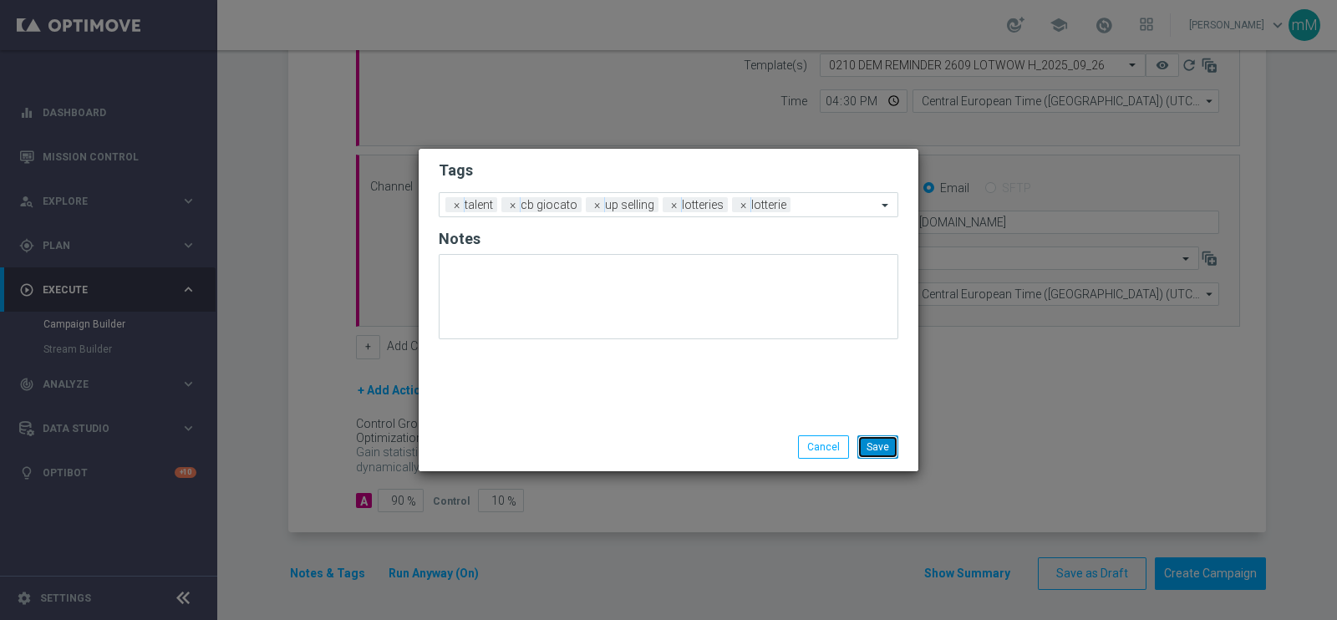
click at [880, 441] on button "Save" at bounding box center [878, 446] width 41 height 23
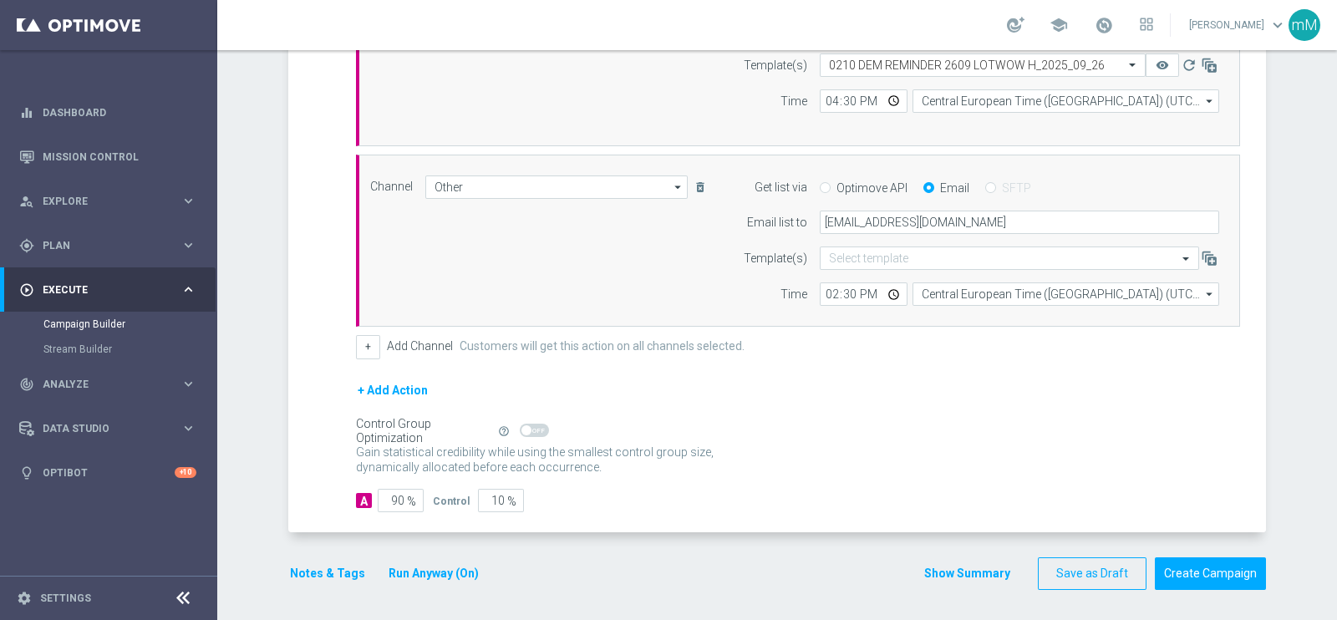
click at [975, 574] on button "Show Summary" at bounding box center [968, 573] width 88 height 19
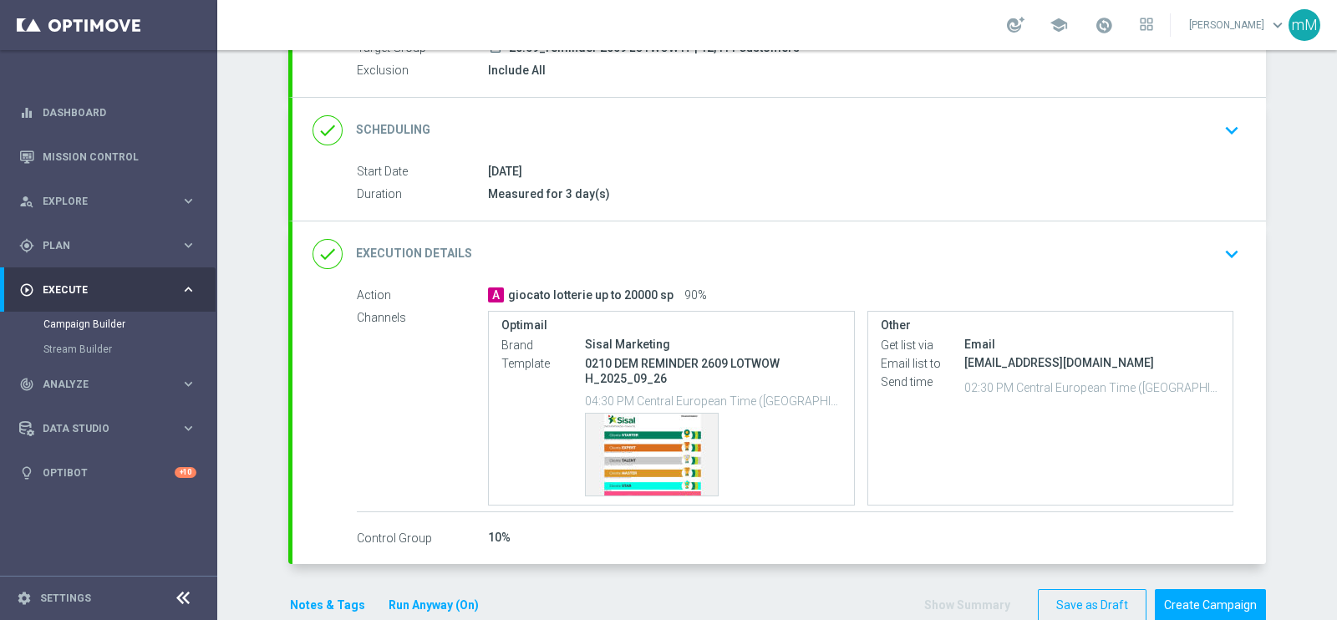
scroll to position [208, 0]
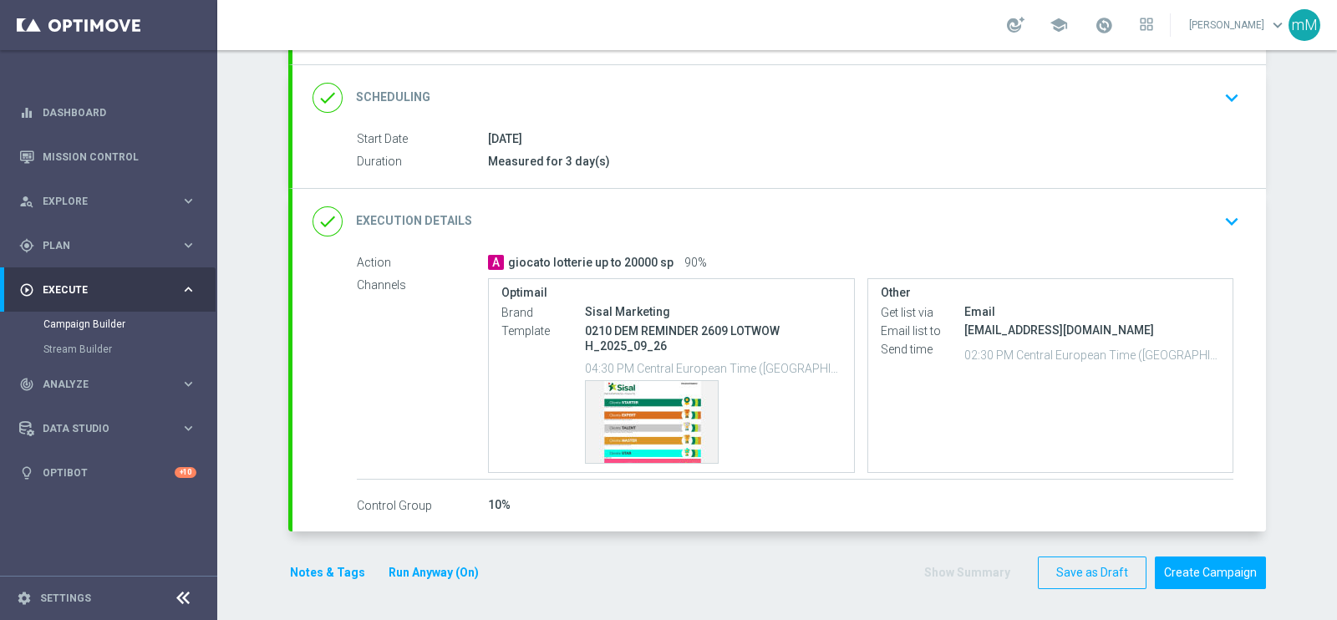
click at [606, 496] on div "10%" at bounding box center [861, 504] width 746 height 17
click at [668, 209] on div "done Execution Details keyboard_arrow_down" at bounding box center [780, 222] width 934 height 32
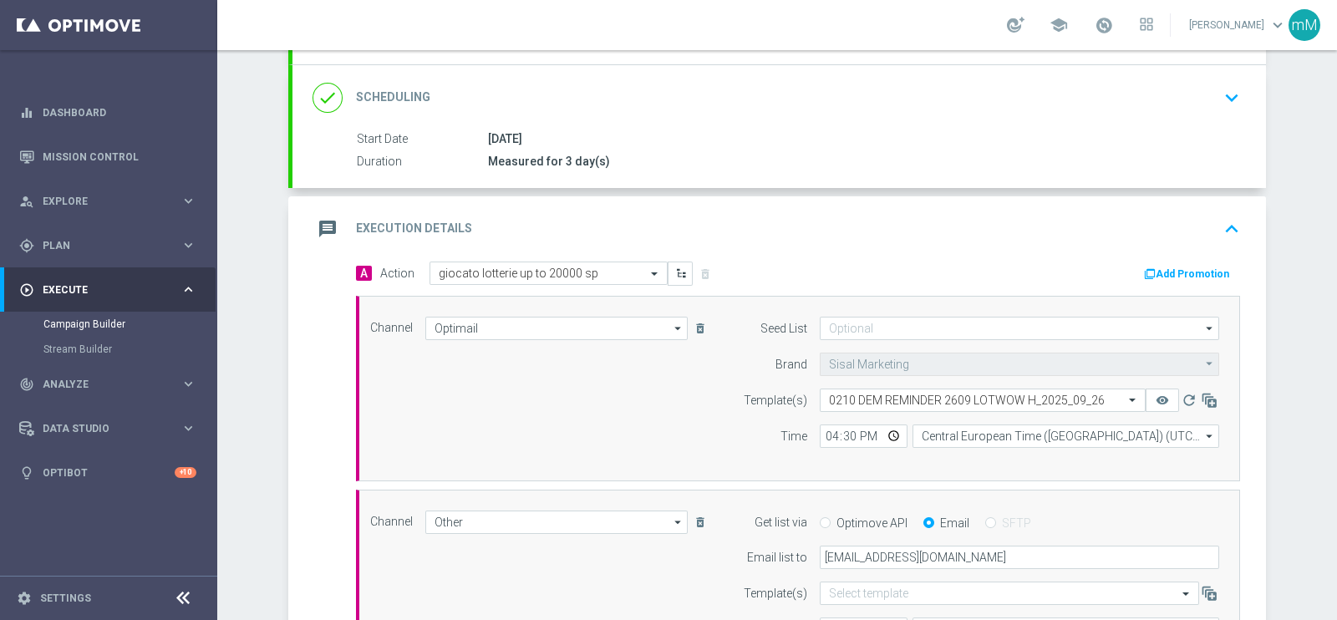
scroll to position [543, 0]
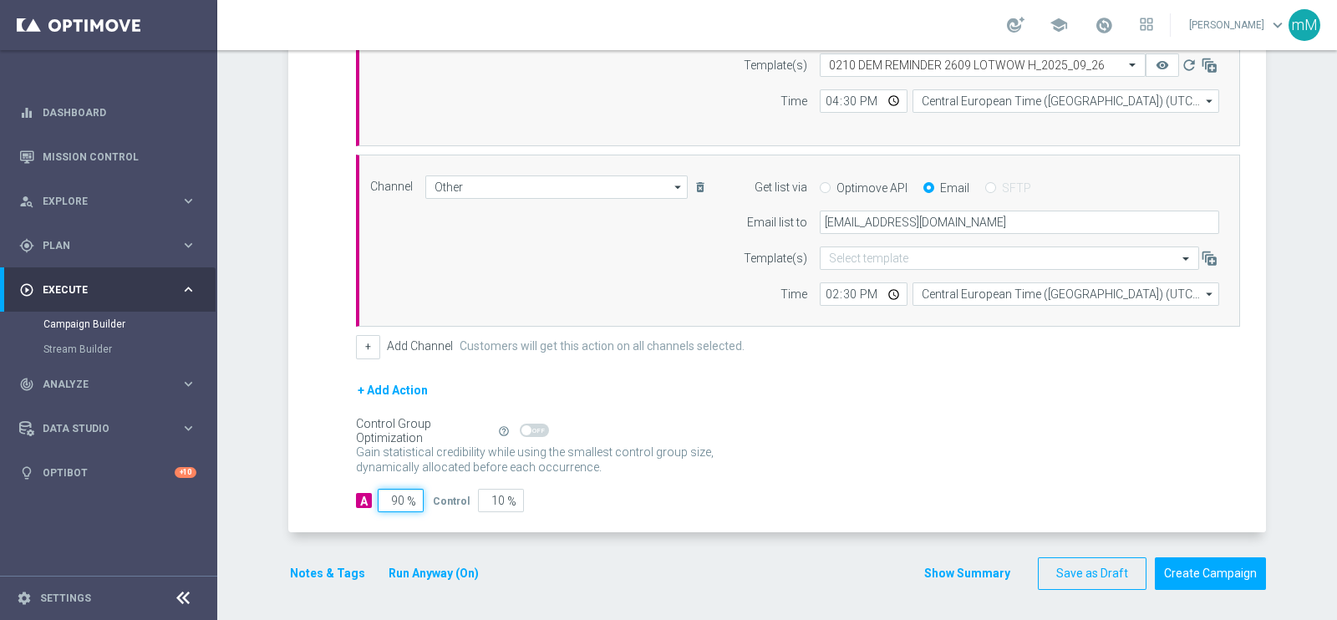
drag, startPoint x: 393, startPoint y: 501, endPoint x: 351, endPoint y: 520, distance: 45.7
click at [351, 520] on div "A Action Select action giocato lotterie up to 20000 sp delete_forever Add Promo…" at bounding box center [780, 229] width 974 height 606
type input "1"
type input "99"
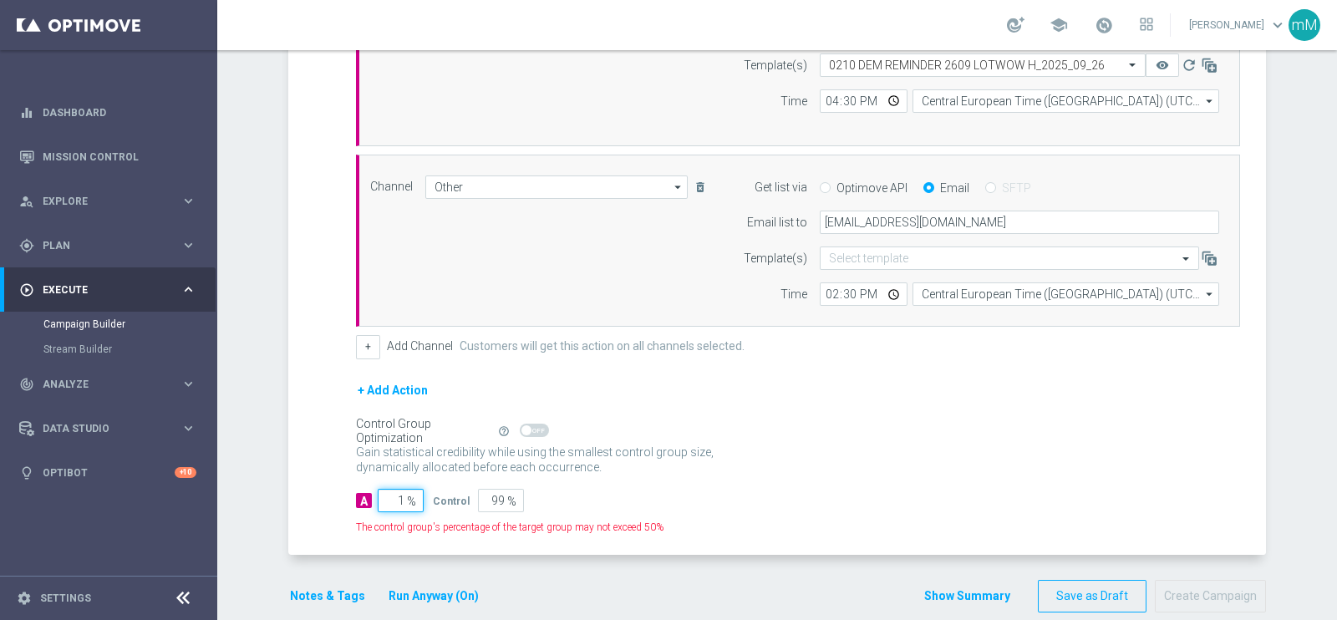
type input "10"
type input "90"
type input "100"
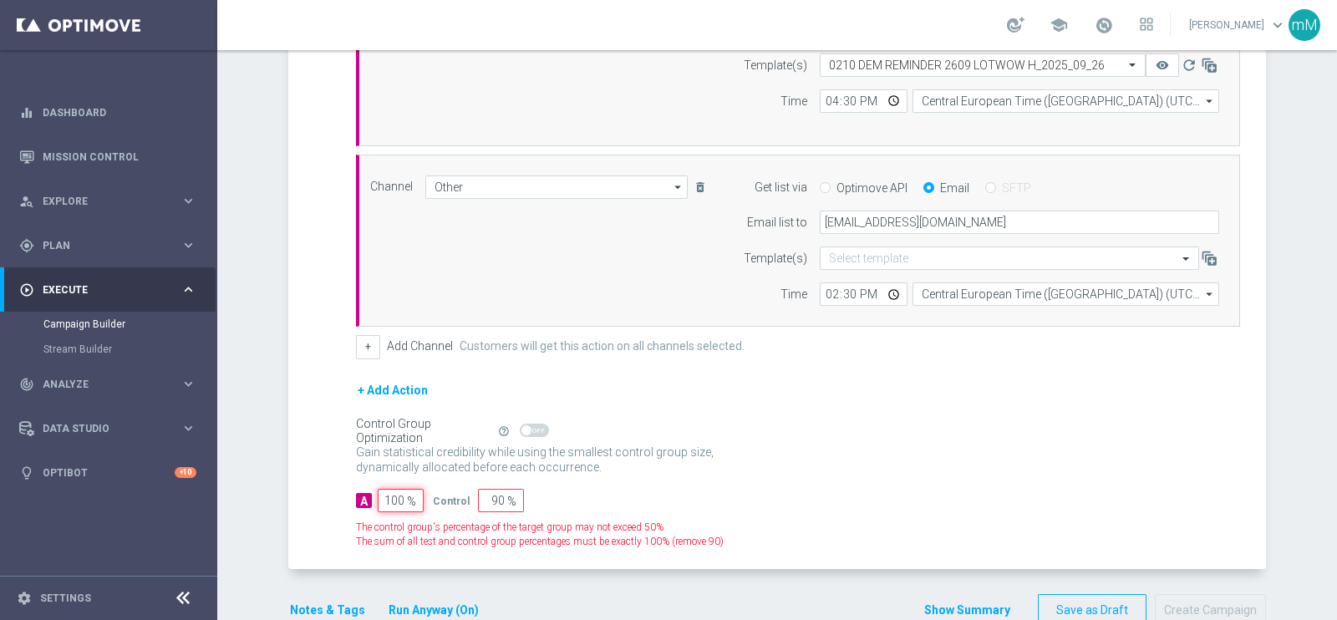
type input "0"
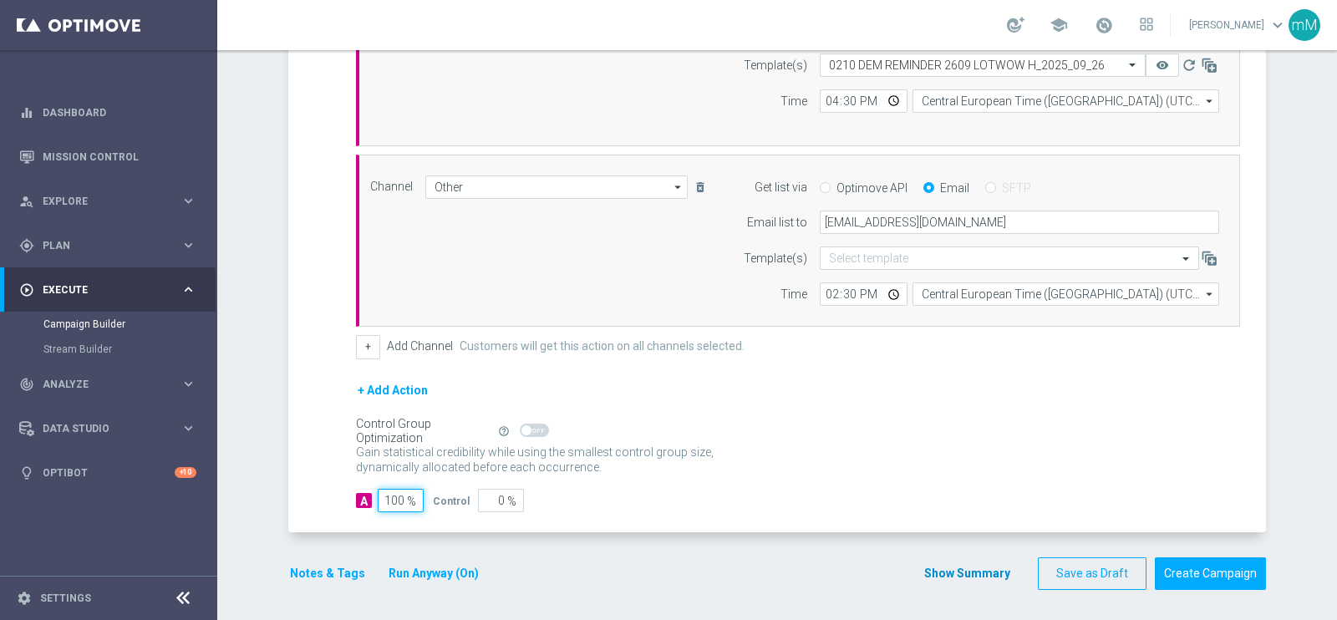
type input "100"
click at [947, 566] on button "Show Summary" at bounding box center [968, 573] width 88 height 19
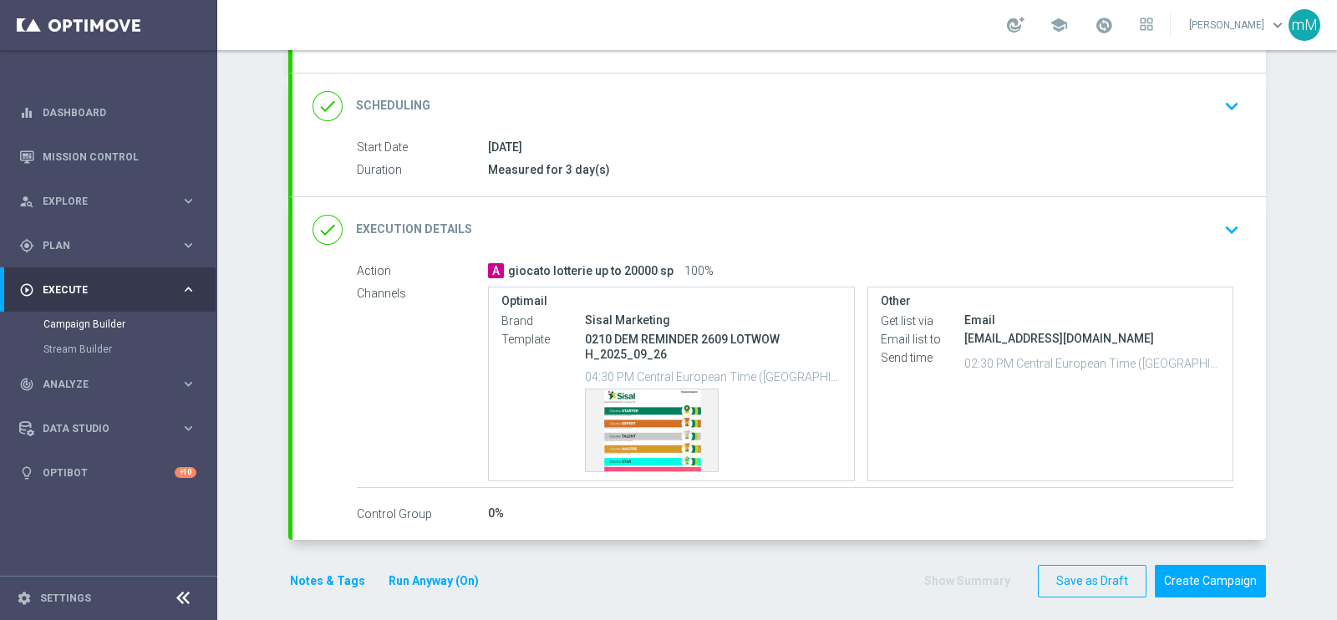
scroll to position [208, 0]
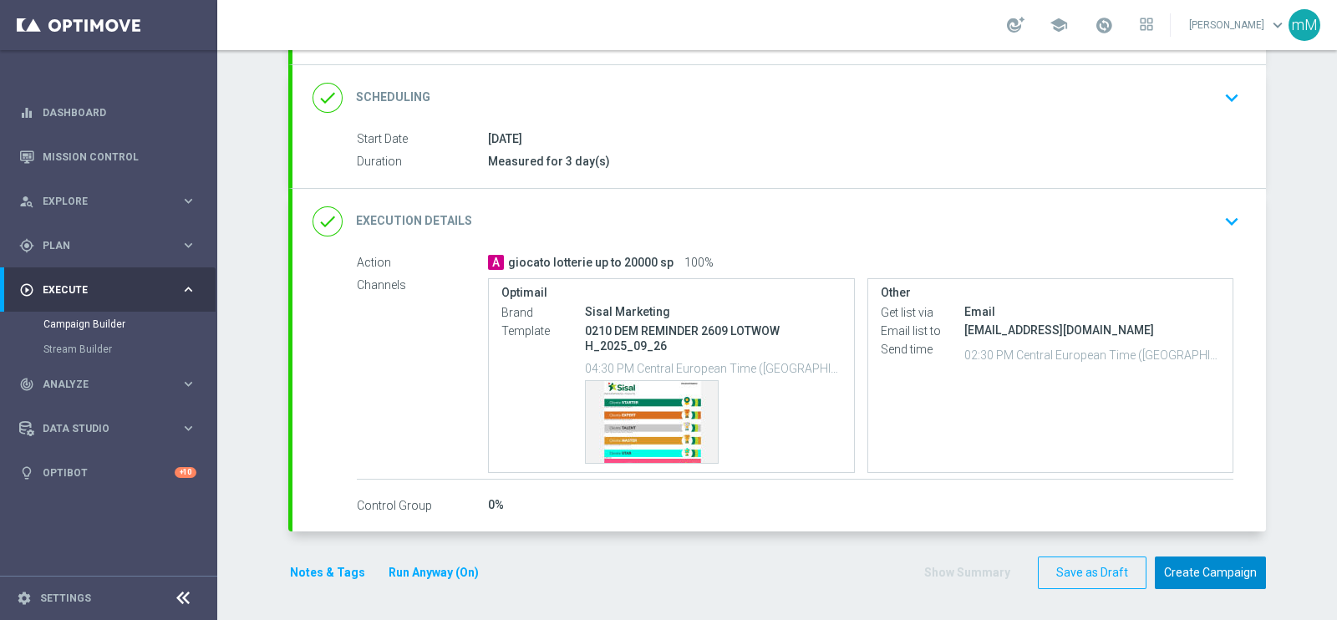
click at [1183, 563] on button "Create Campaign" at bounding box center [1210, 573] width 111 height 33
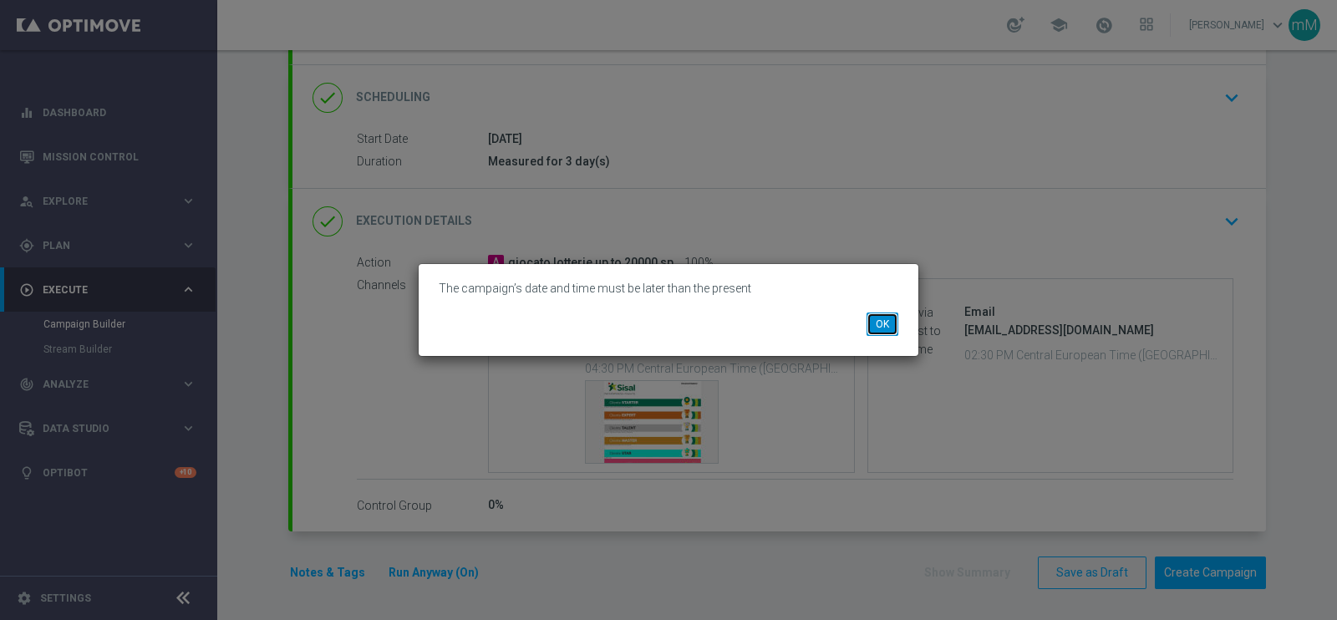
click at [884, 320] on button "OK" at bounding box center [883, 324] width 32 height 23
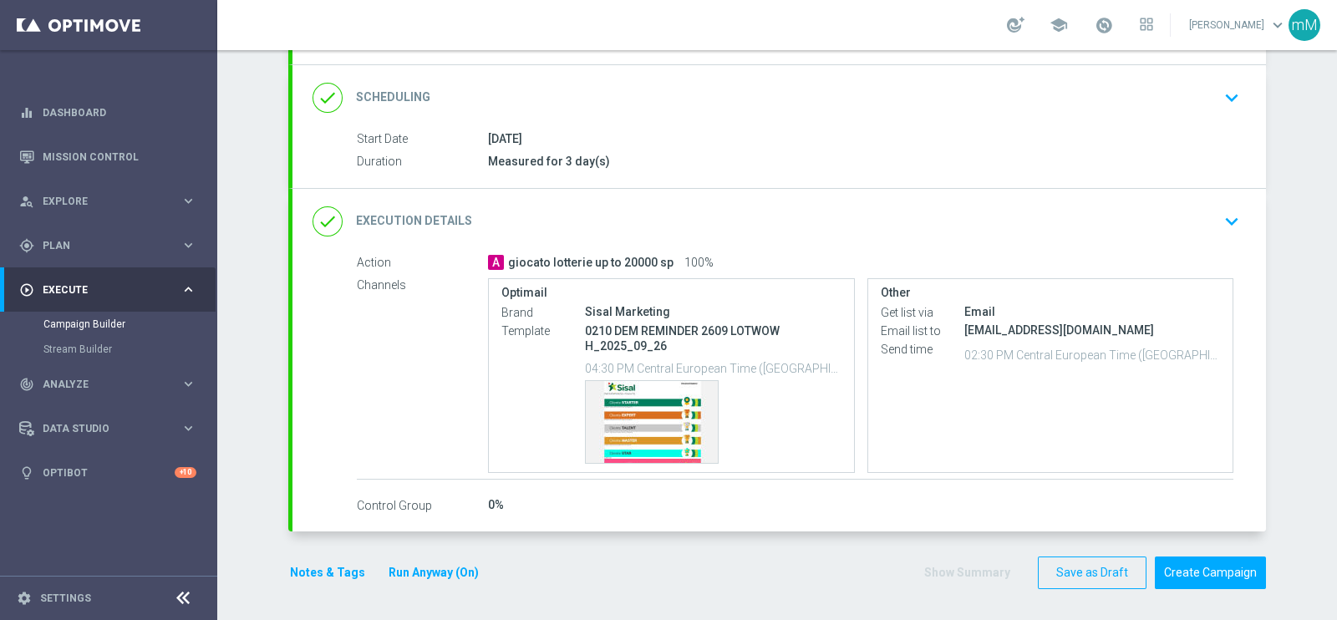
click at [1003, 312] on div "Email" at bounding box center [1093, 311] width 257 height 17
click at [938, 214] on div "done Execution Details keyboard_arrow_down" at bounding box center [780, 222] width 934 height 32
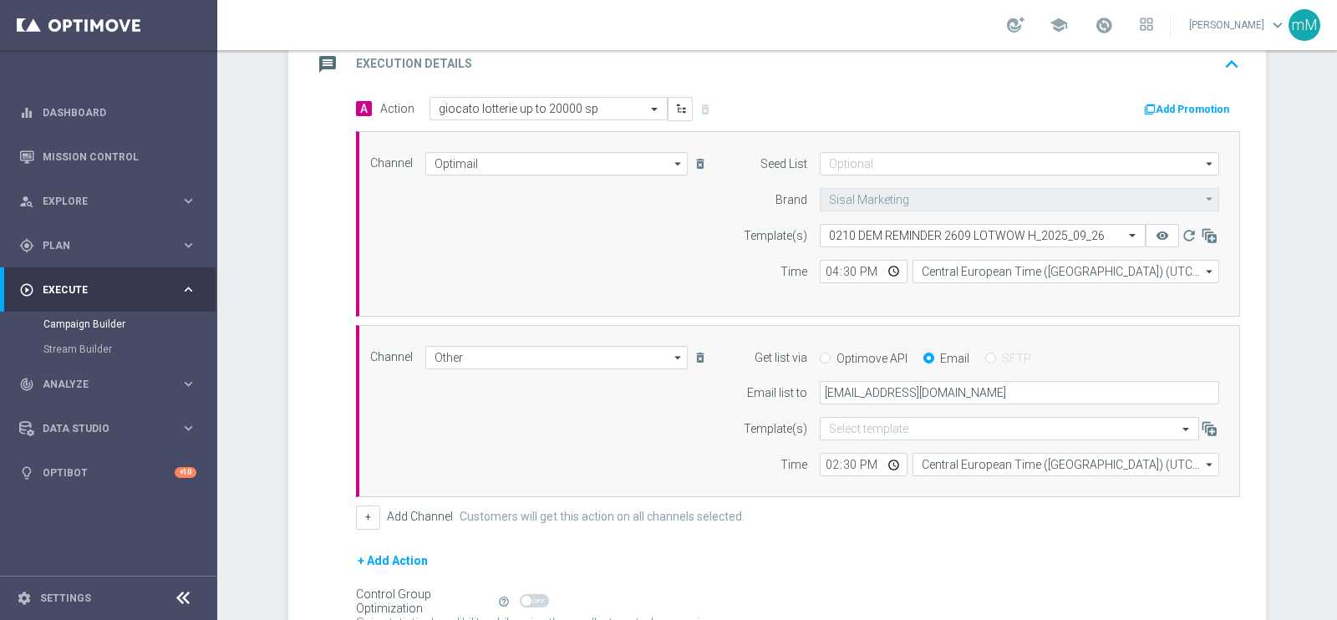
scroll to position [522, 0]
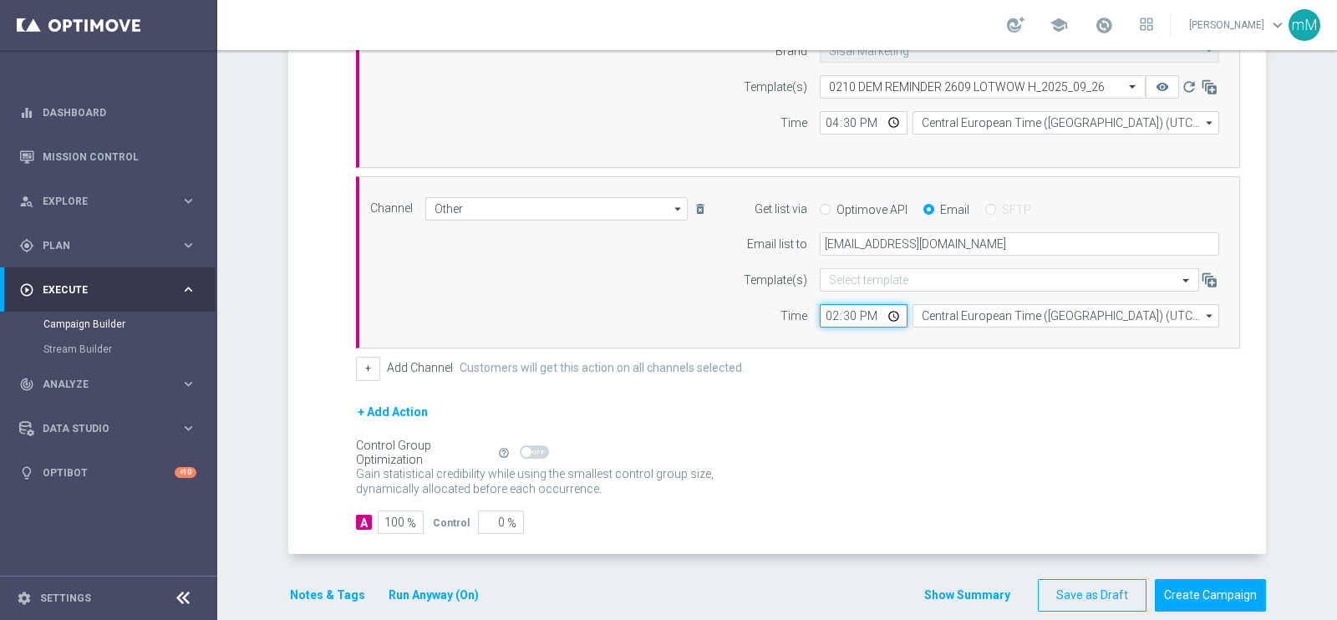
click at [820, 305] on input "14:30" at bounding box center [864, 315] width 88 height 23
type input "16:30"
click at [965, 595] on button "Show Summary" at bounding box center [968, 595] width 88 height 19
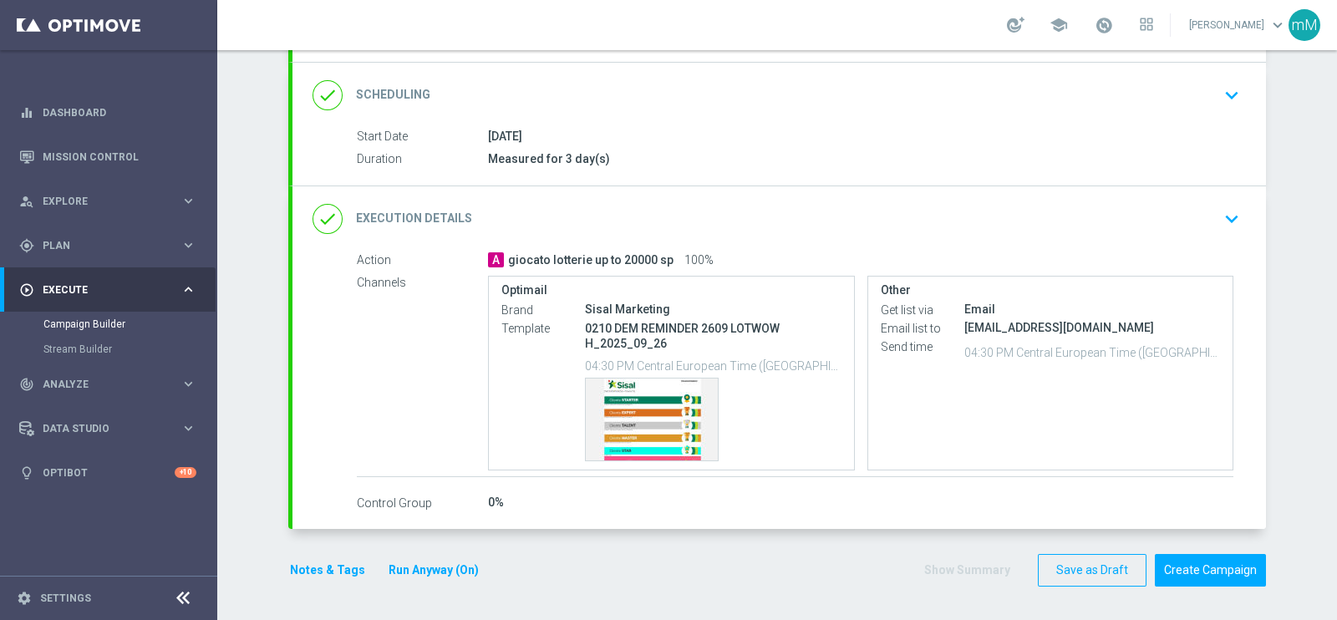
scroll to position [208, 0]
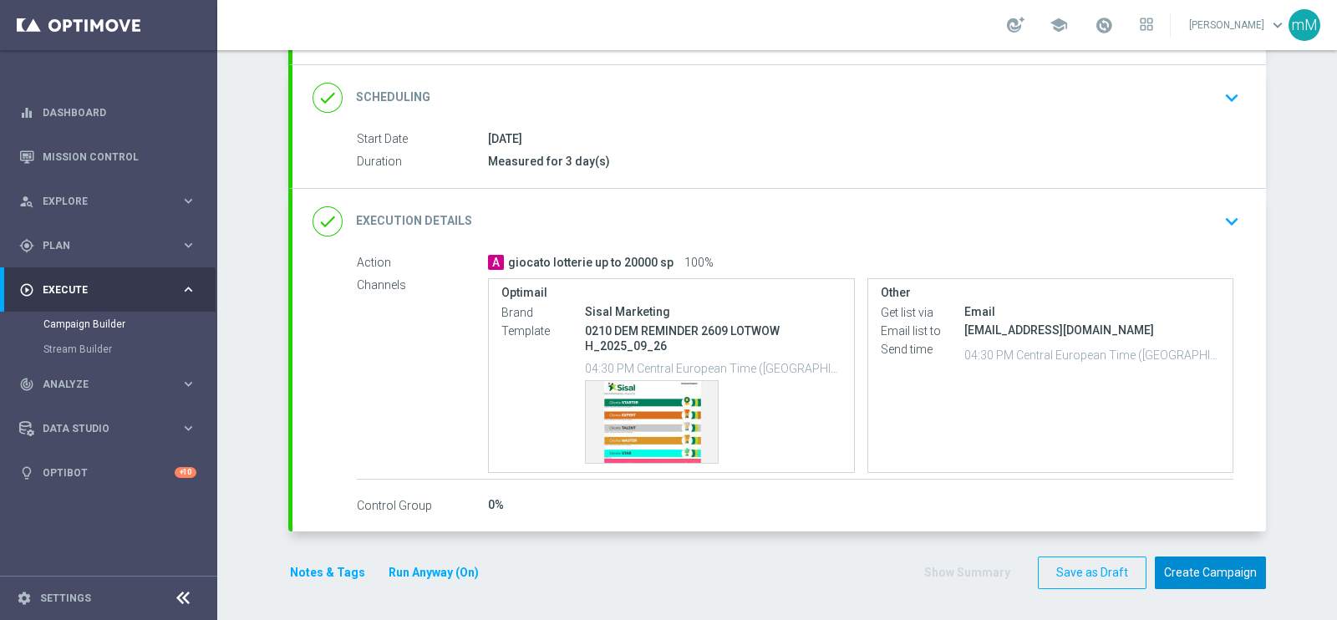
click at [1187, 564] on button "Create Campaign" at bounding box center [1210, 573] width 111 height 33
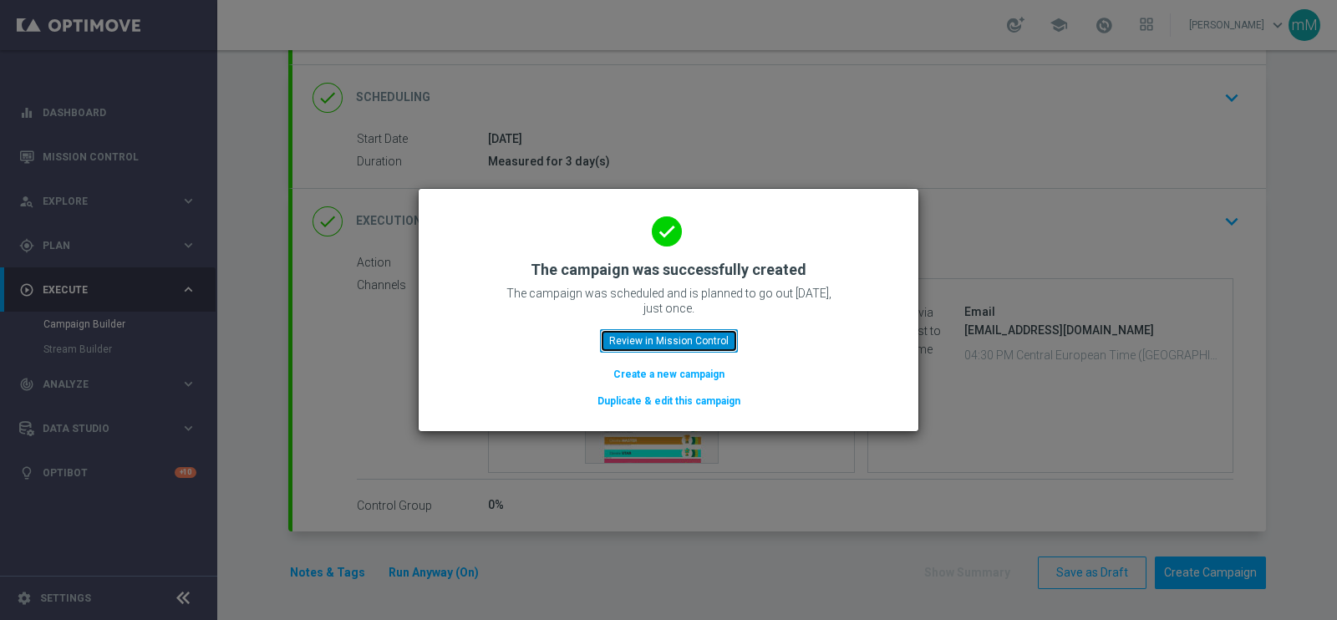
click at [644, 332] on button "Review in Mission Control" at bounding box center [669, 340] width 138 height 23
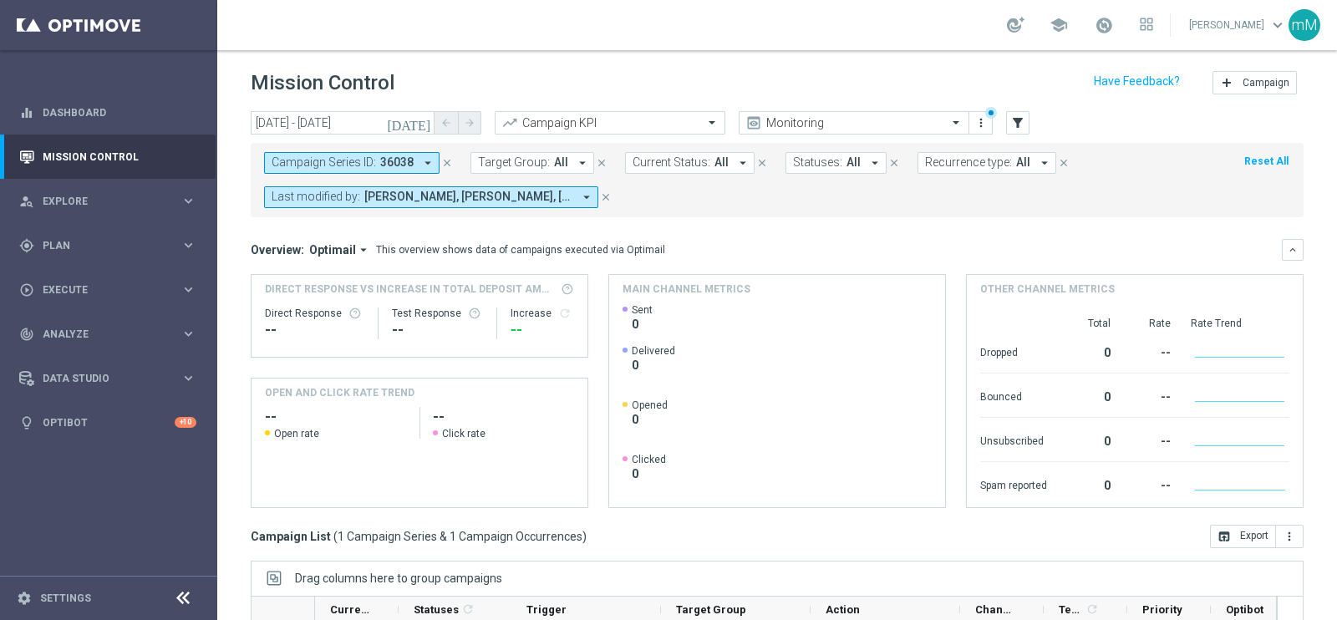
scroll to position [249, 0]
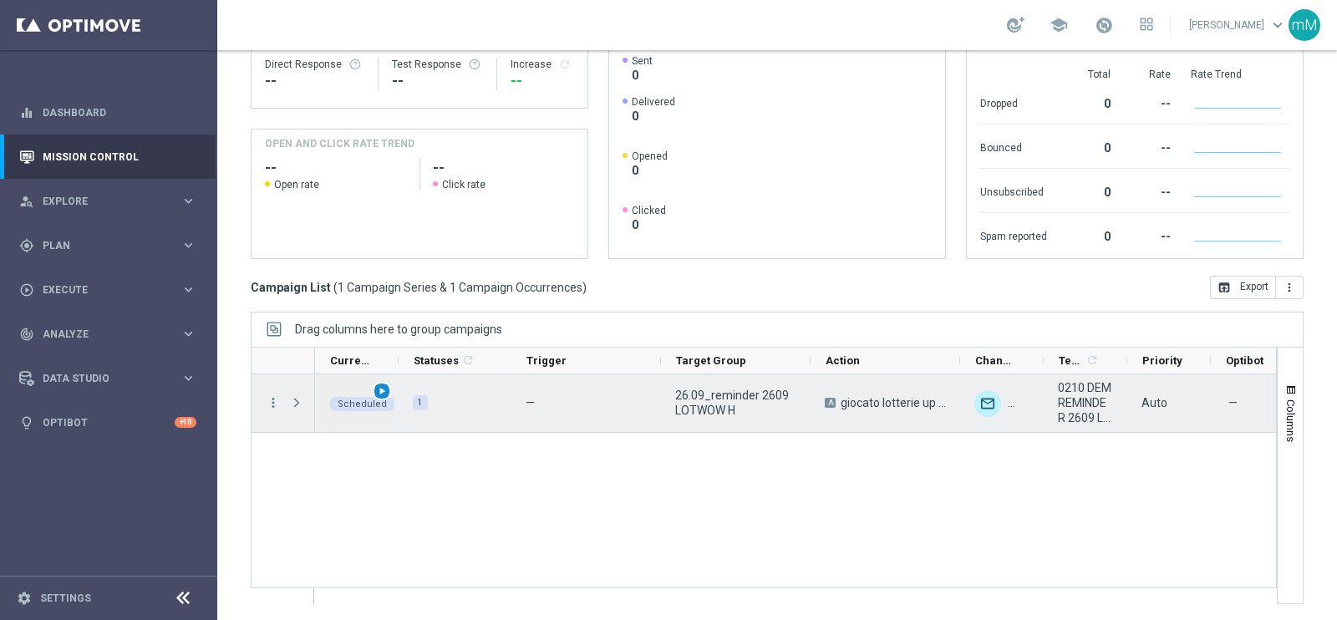
click at [383, 389] on span "play_arrow" at bounding box center [382, 391] width 12 height 12
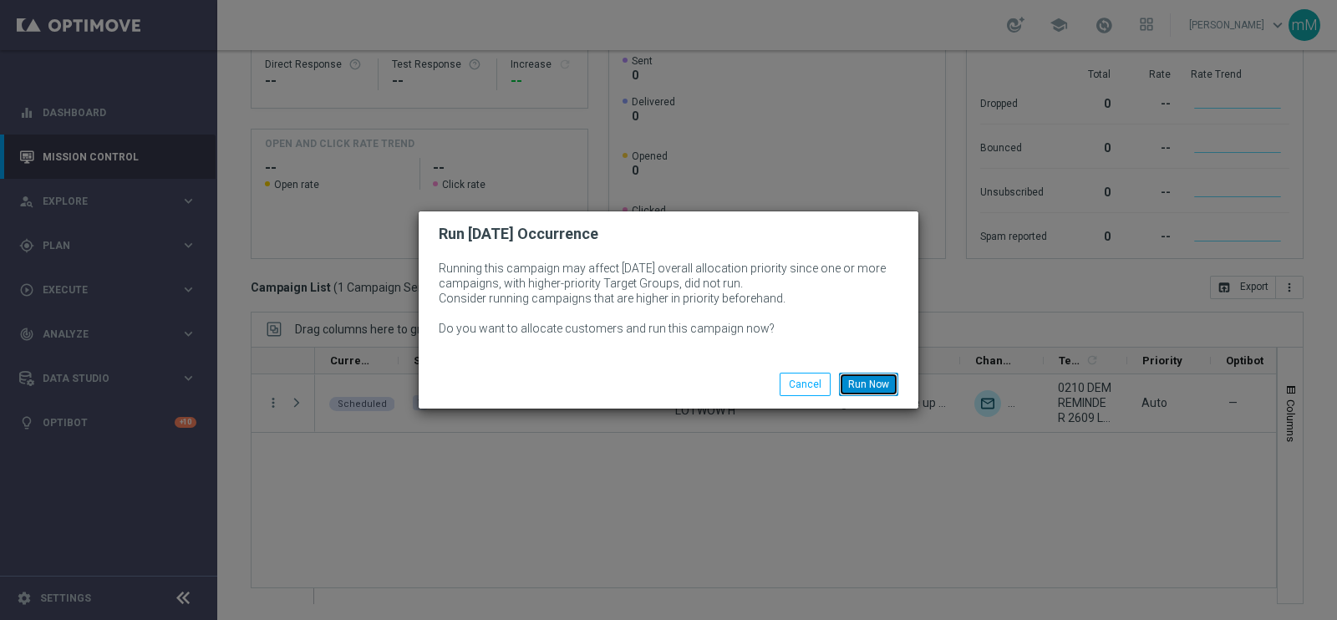
click at [857, 379] on button "Run Now" at bounding box center [868, 384] width 59 height 23
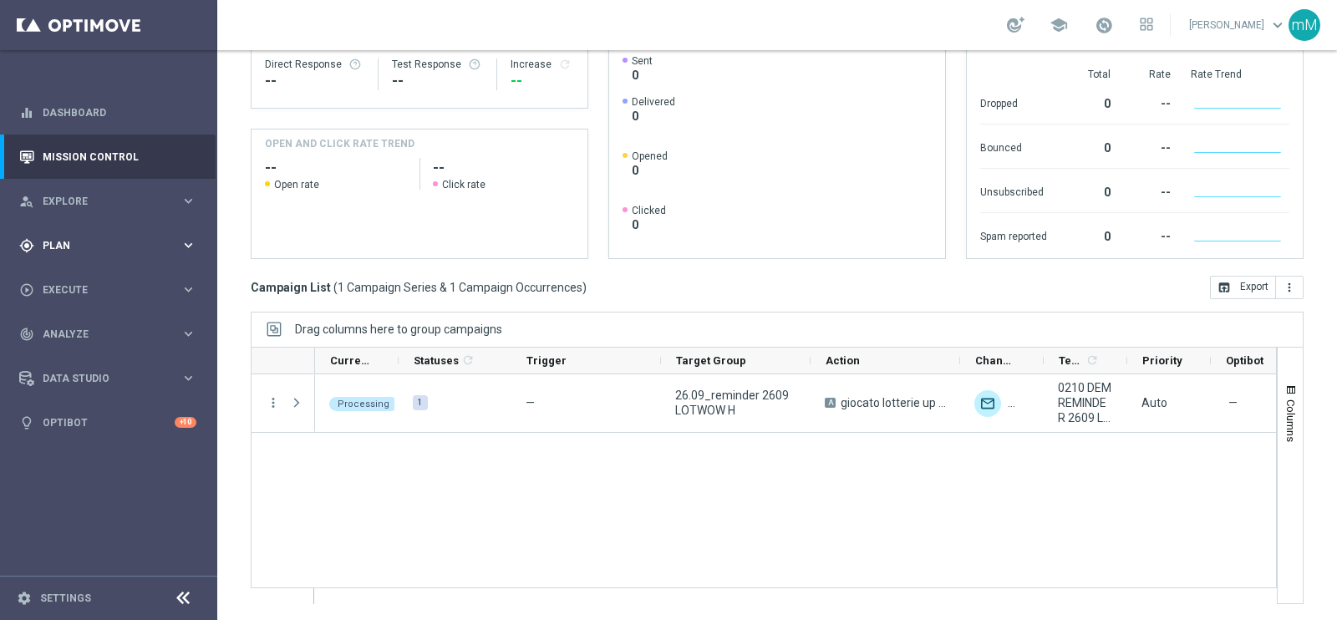
click at [92, 252] on div "gps_fixed Plan" at bounding box center [99, 245] width 161 height 15
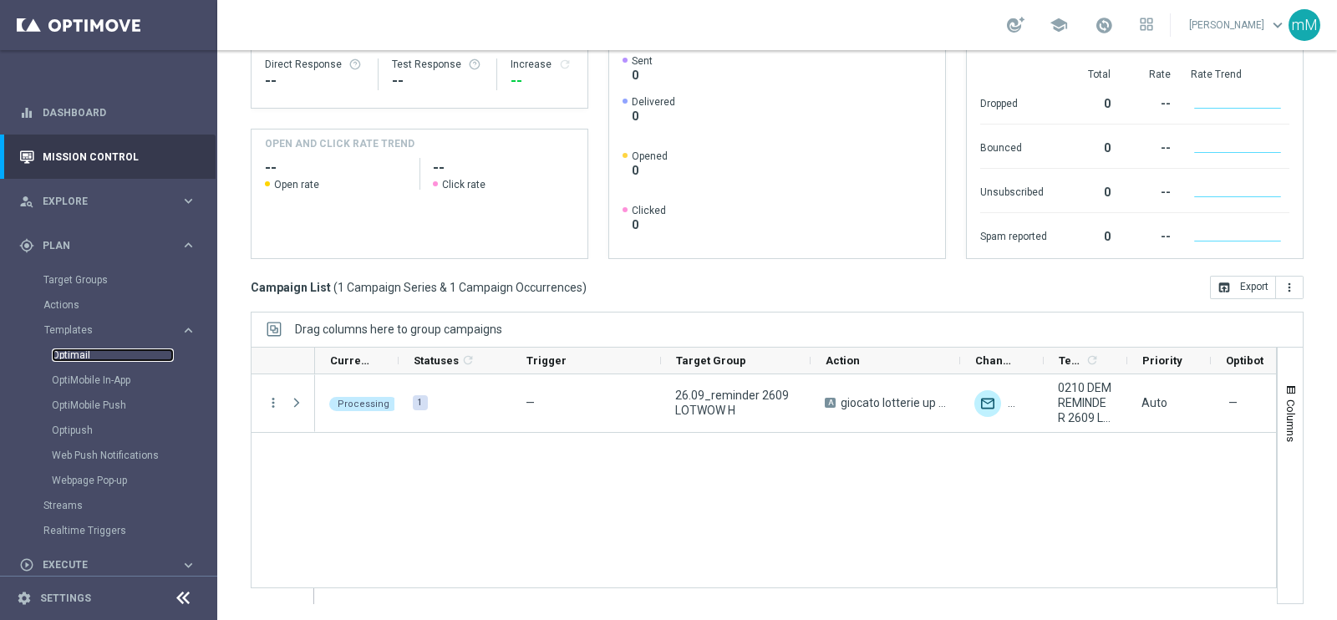
click at [88, 349] on link "Optimail" at bounding box center [113, 355] width 122 height 13
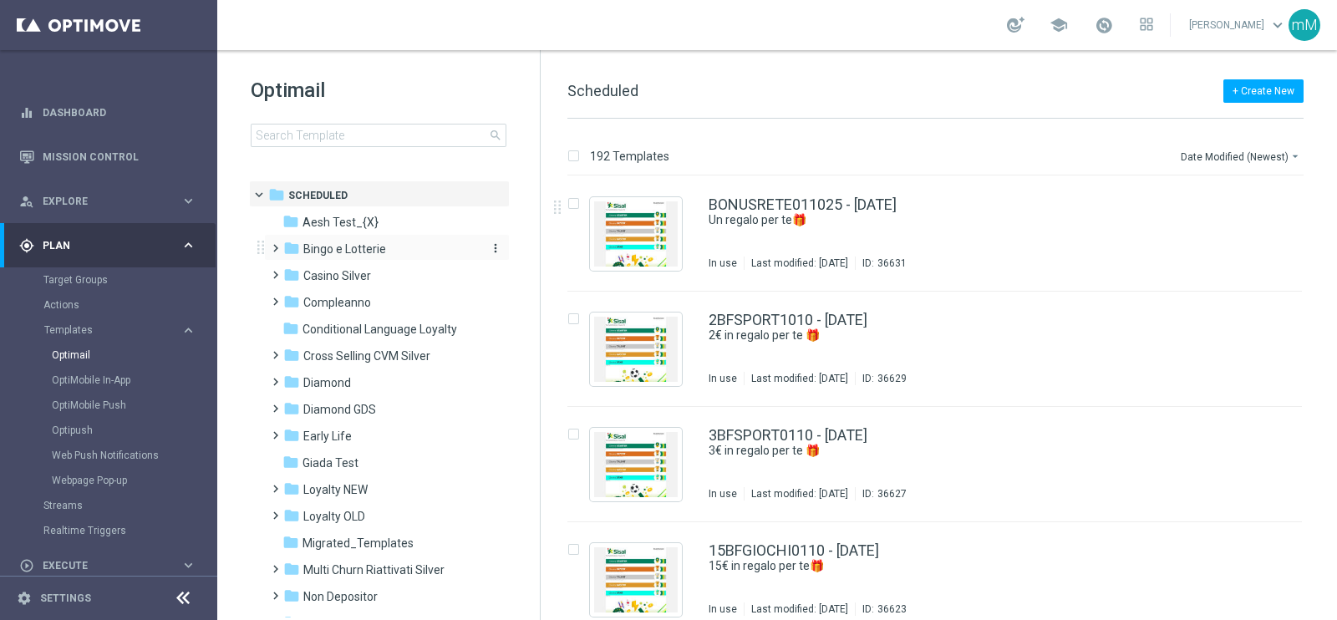
click at [374, 248] on span "Bingo e Lotterie" at bounding box center [344, 249] width 83 height 15
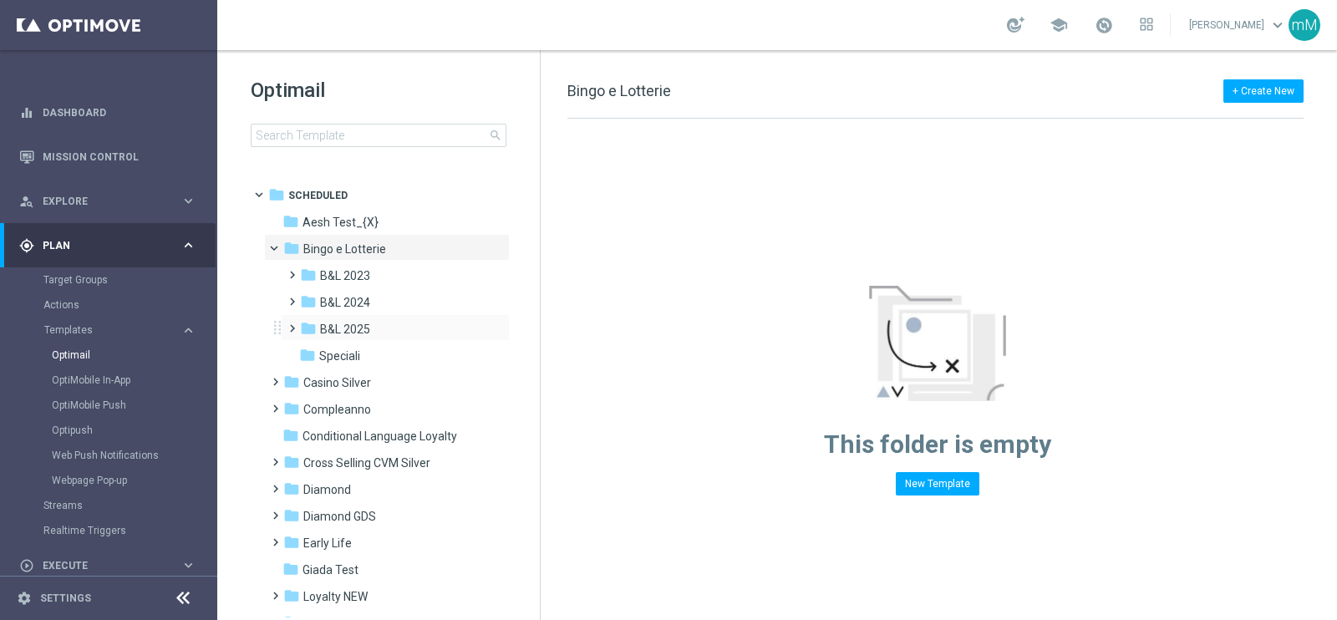
click at [363, 315] on div "folder B&L 2025 more_vert" at bounding box center [395, 327] width 229 height 27
click at [364, 325] on span "B&L 2025" at bounding box center [345, 329] width 50 height 15
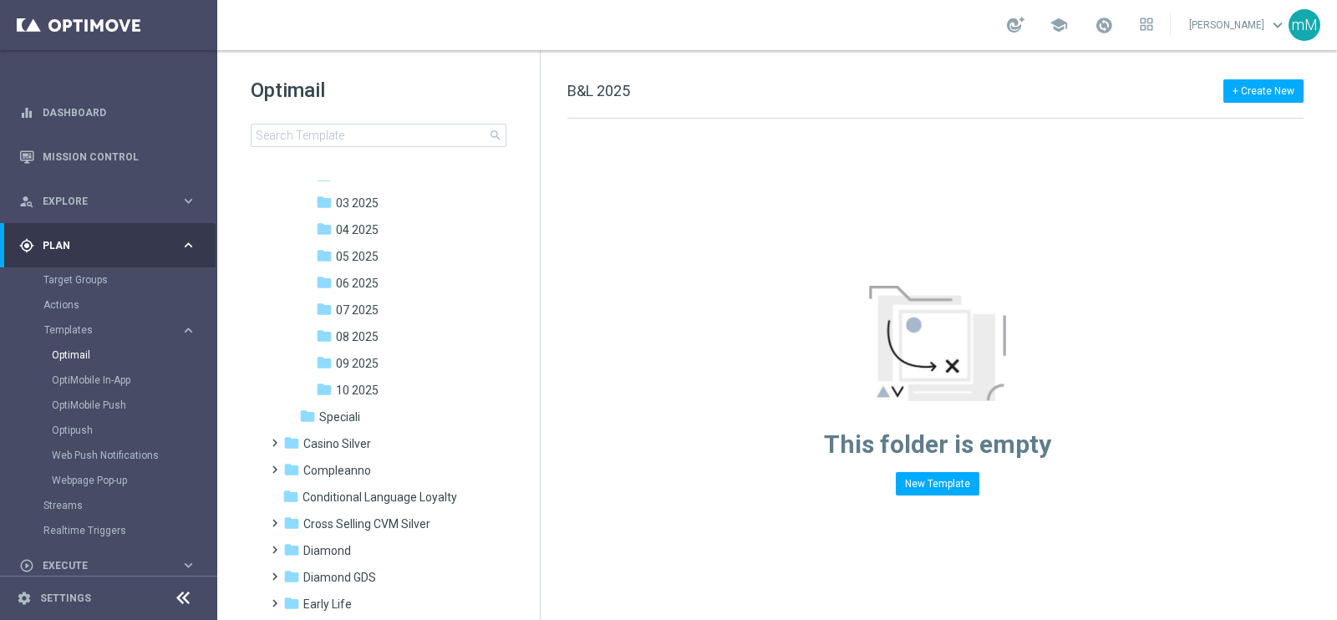
scroll to position [208, 0]
click at [372, 383] on span "10 2025" at bounding box center [357, 388] width 43 height 15
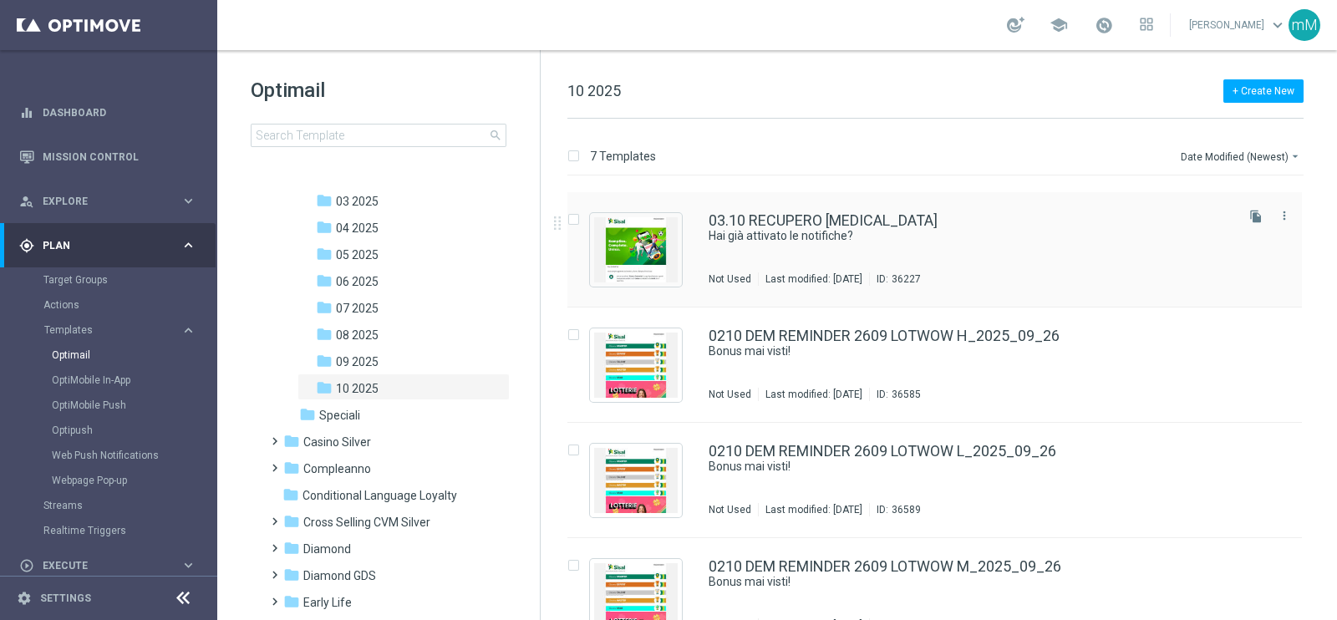
scroll to position [313, 0]
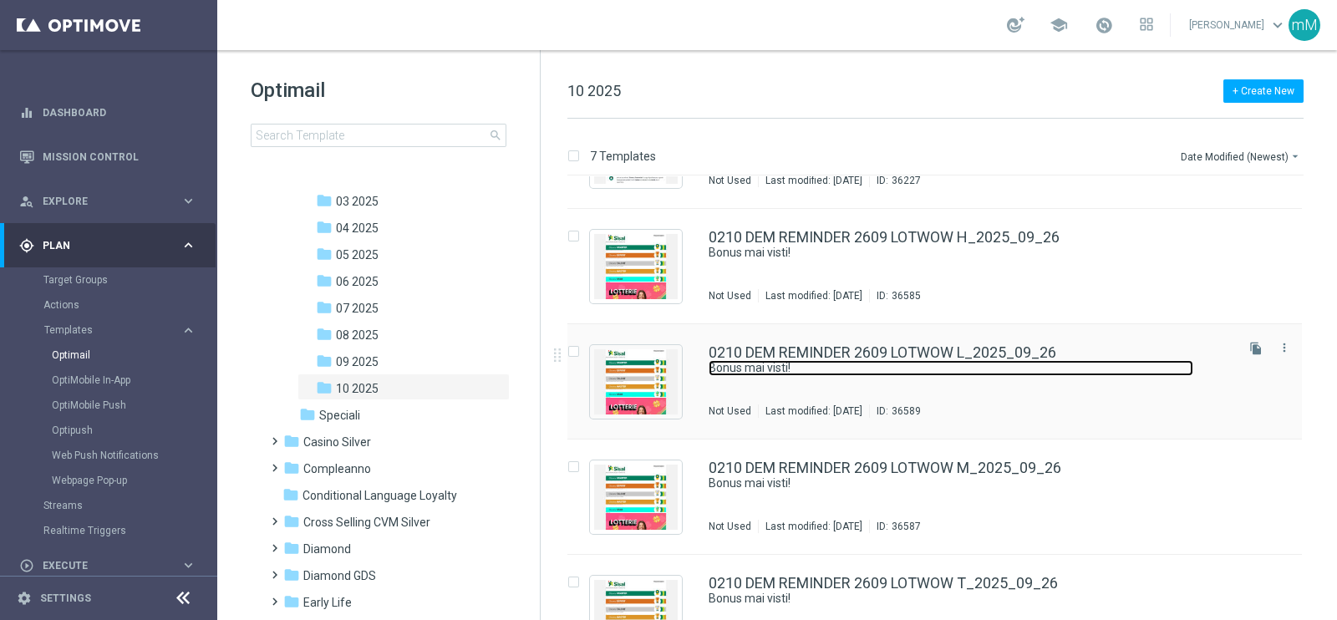
click at [843, 369] on link "Bonus mai visti!" at bounding box center [951, 368] width 485 height 16
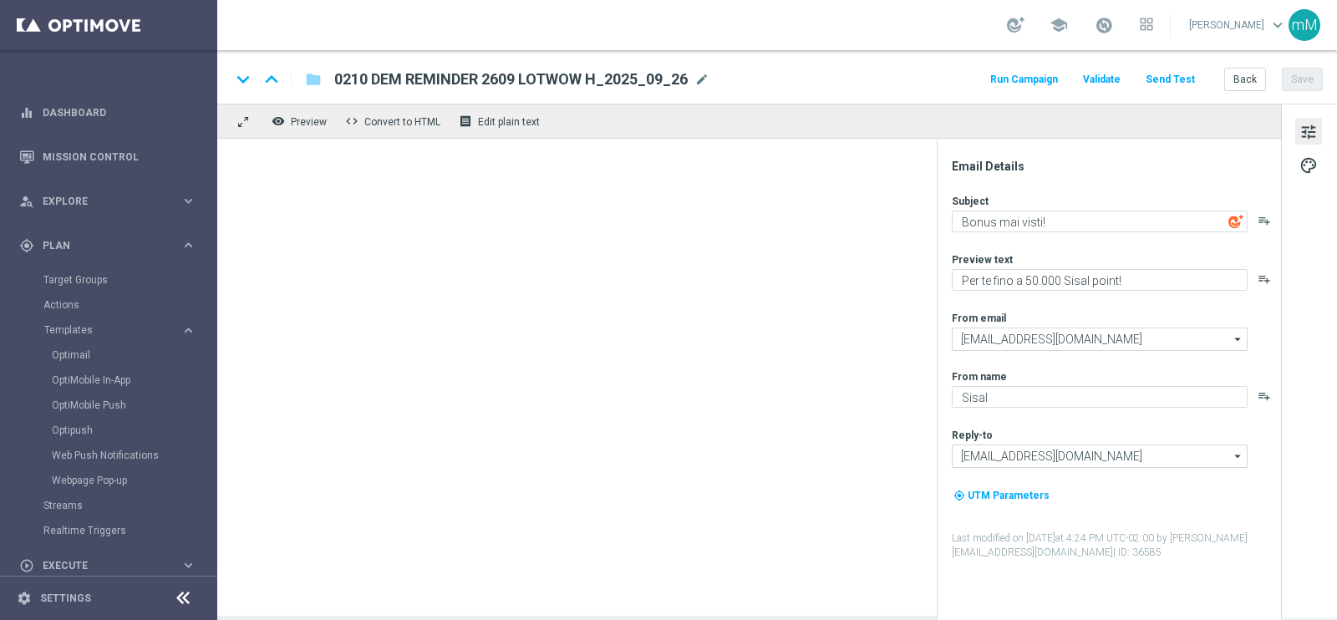
type textarea "Per te fino a 25€ di bonus"
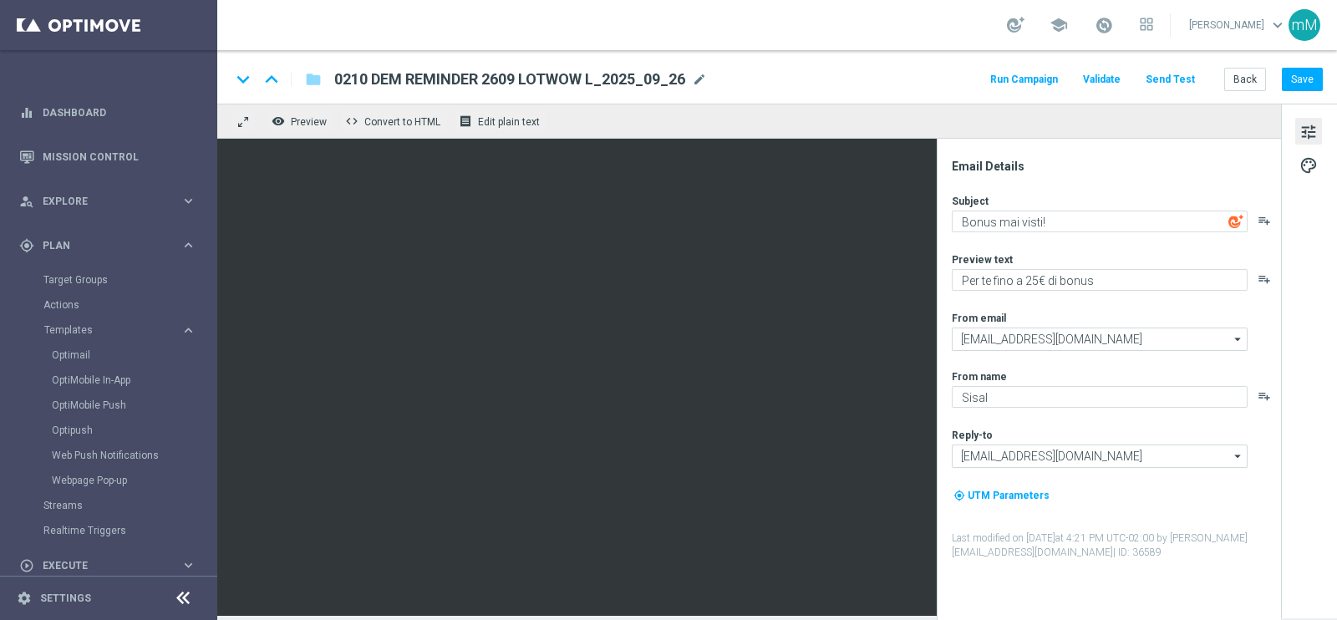
click at [1041, 79] on button "Run Campaign" at bounding box center [1024, 80] width 73 height 23
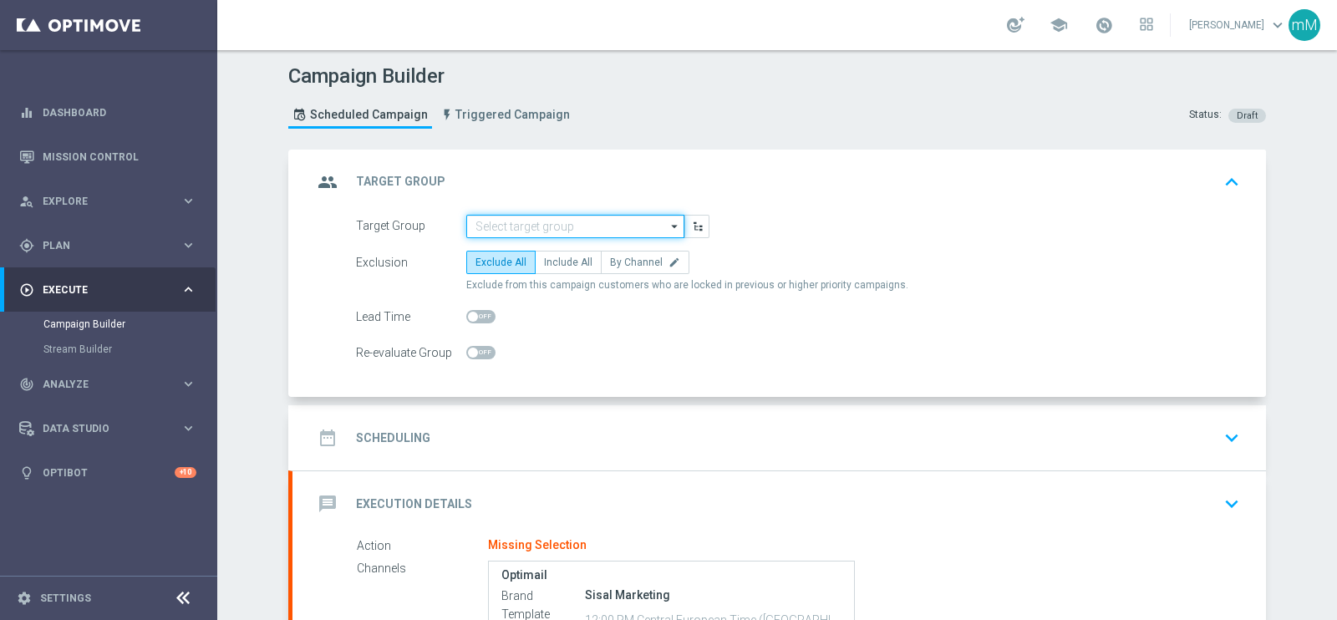
click at [554, 227] on input at bounding box center [575, 226] width 218 height 23
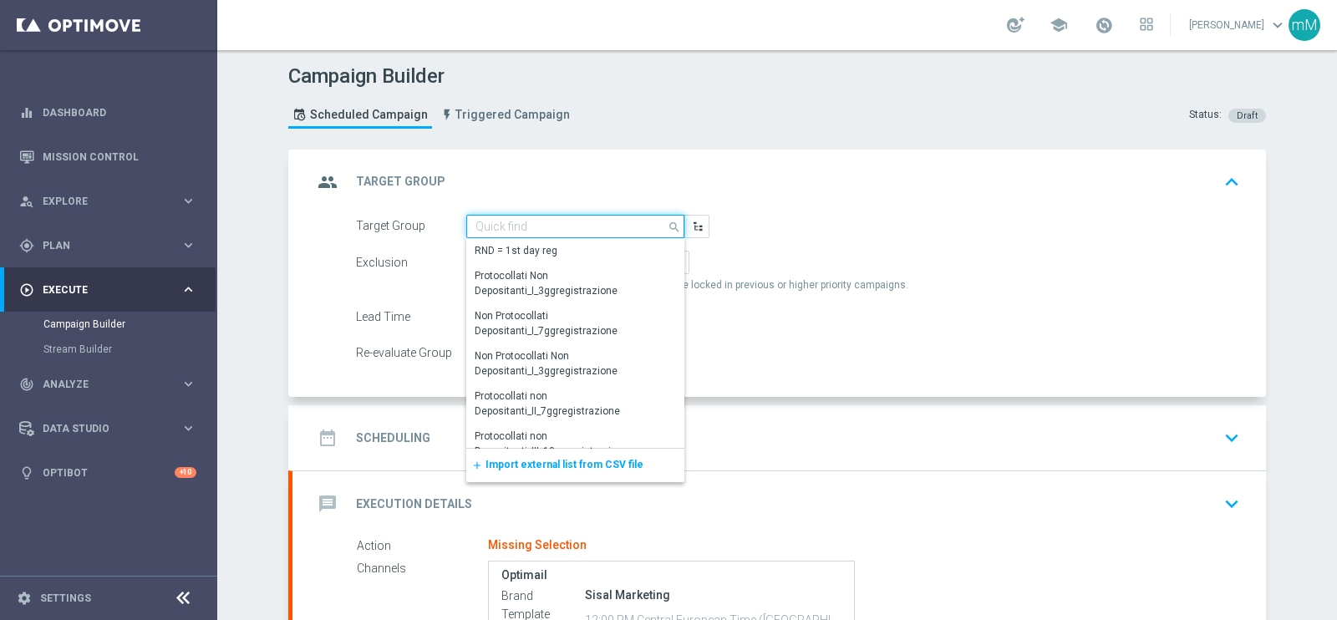
paste input "26.09_reminder 2609 LOTWOW M"
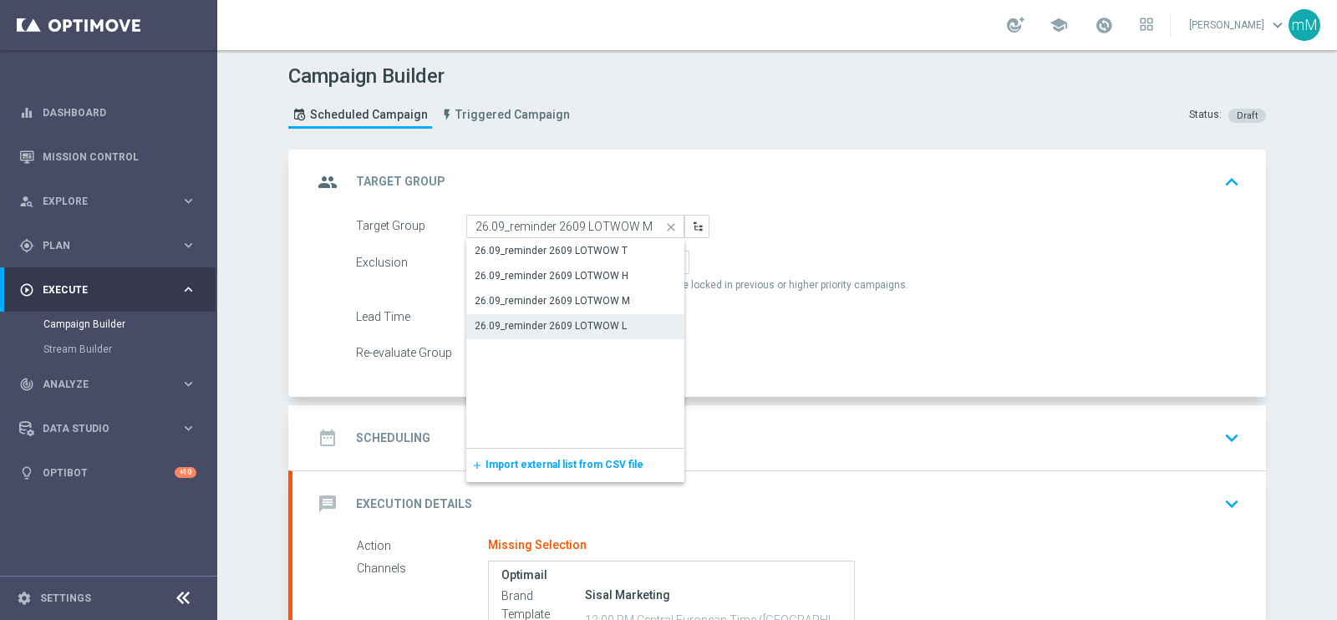
click at [552, 322] on div "26.09_reminder 2609 LOTWOW L" at bounding box center [551, 325] width 152 height 15
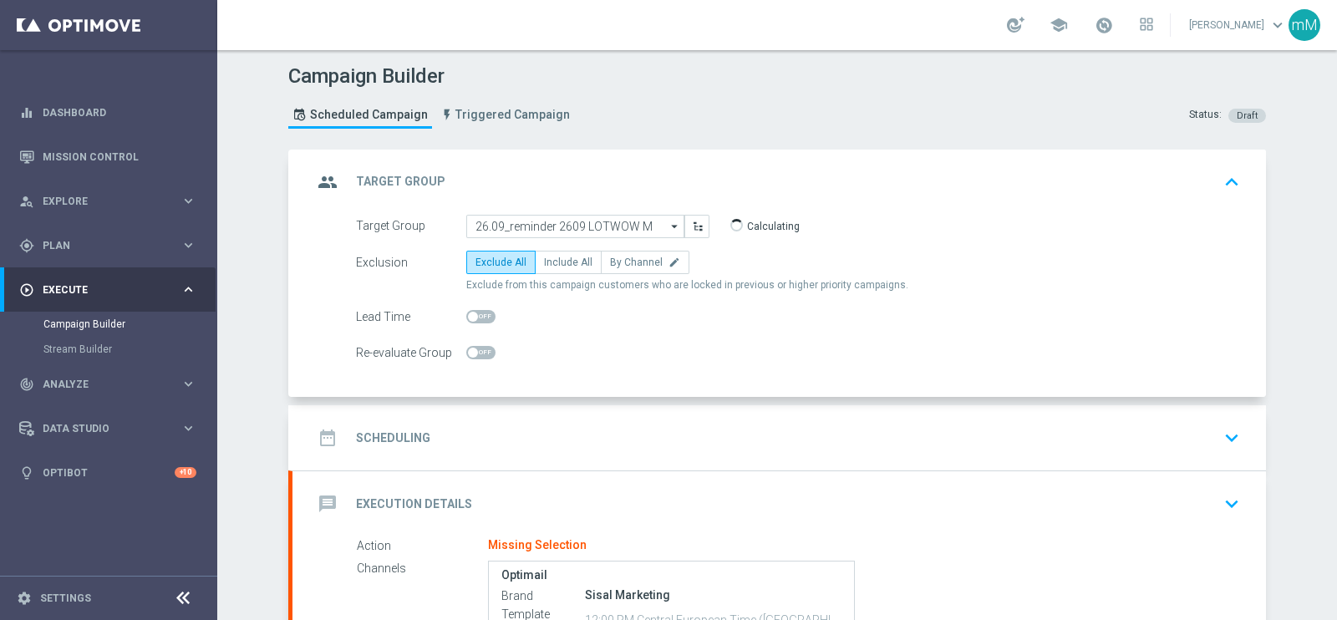
type input "26.09_reminder 2609 LOTWOW L"
click at [568, 265] on span "Include All" at bounding box center [568, 263] width 48 height 12
click at [555, 265] on input "Include All" at bounding box center [549, 265] width 11 height 11
radio input "true"
click at [564, 424] on div "date_range Scheduling keyboard_arrow_down" at bounding box center [780, 438] width 934 height 32
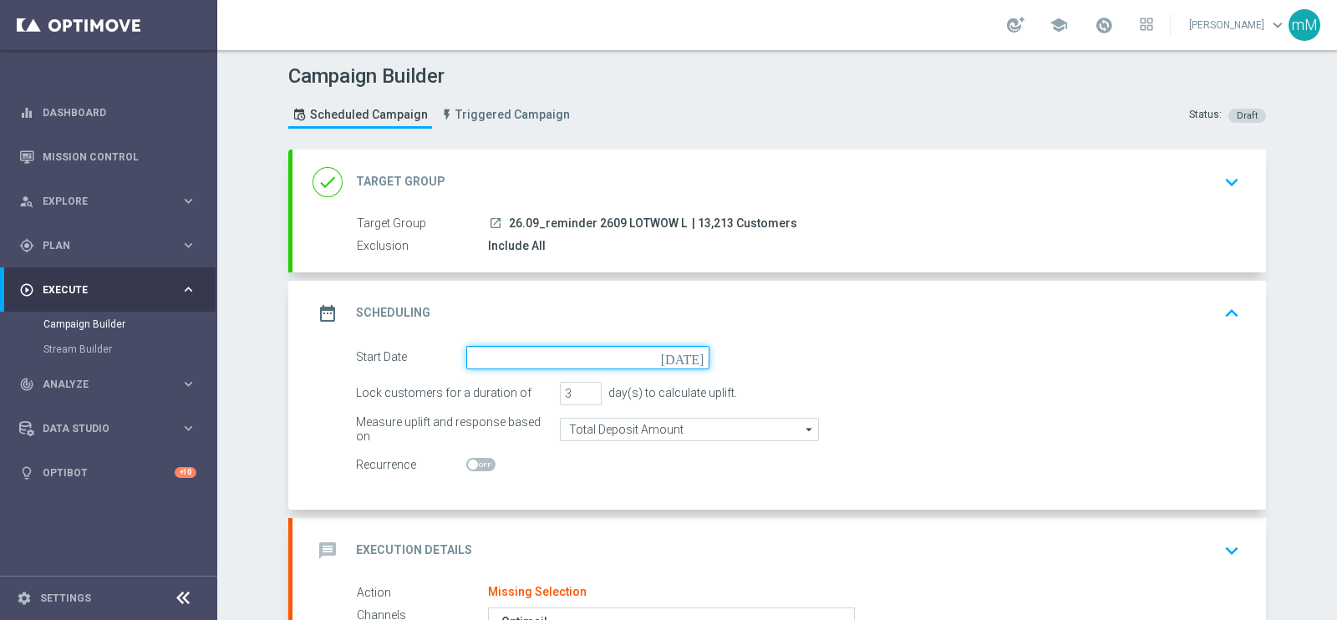
click at [561, 349] on input at bounding box center [587, 357] width 243 height 23
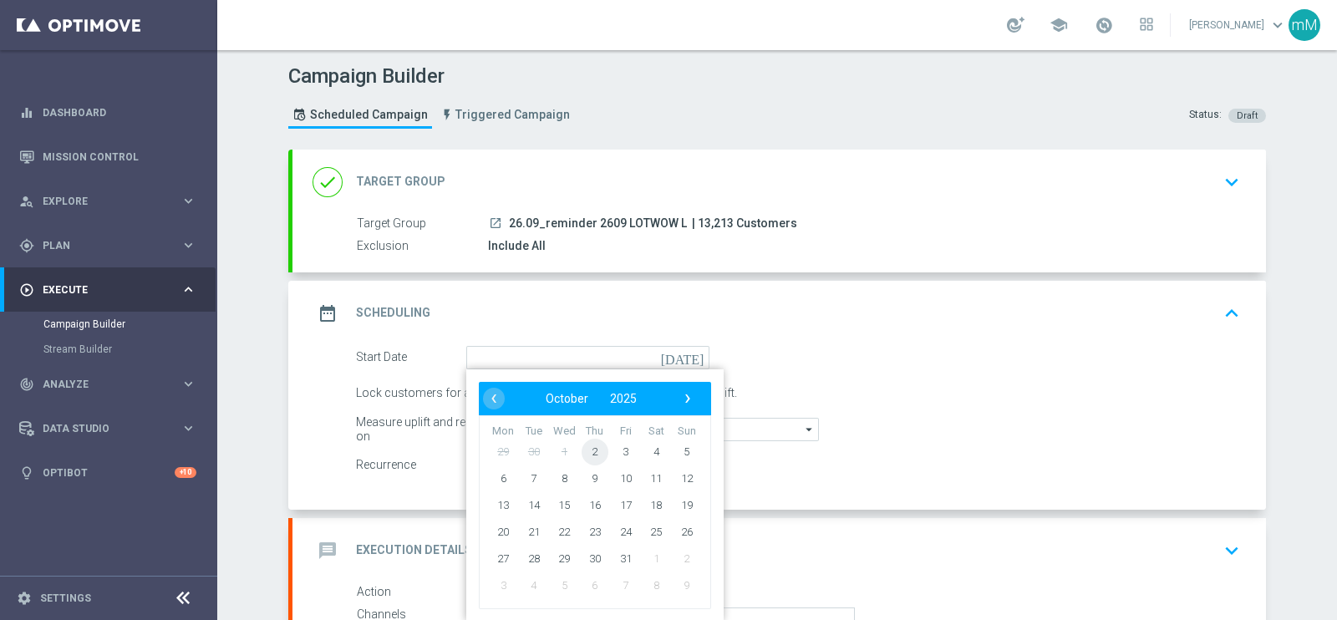
click at [585, 447] on span "2" at bounding box center [595, 451] width 27 height 27
type input "[DATE]"
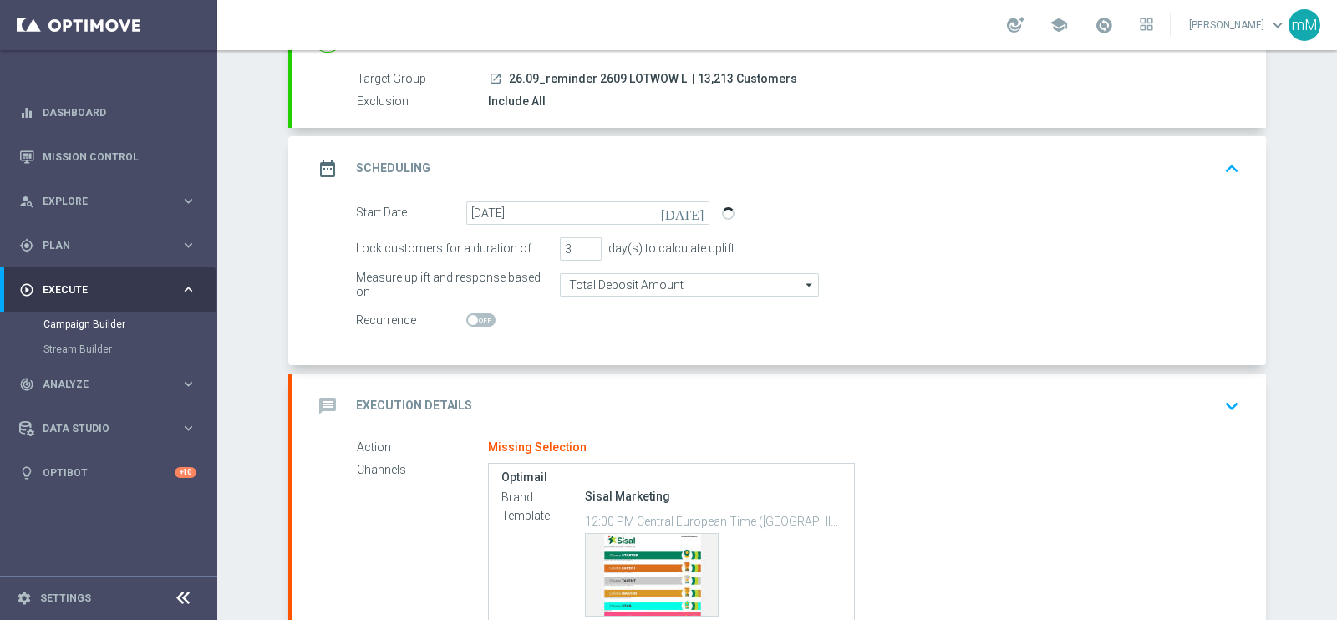
scroll to position [208, 0]
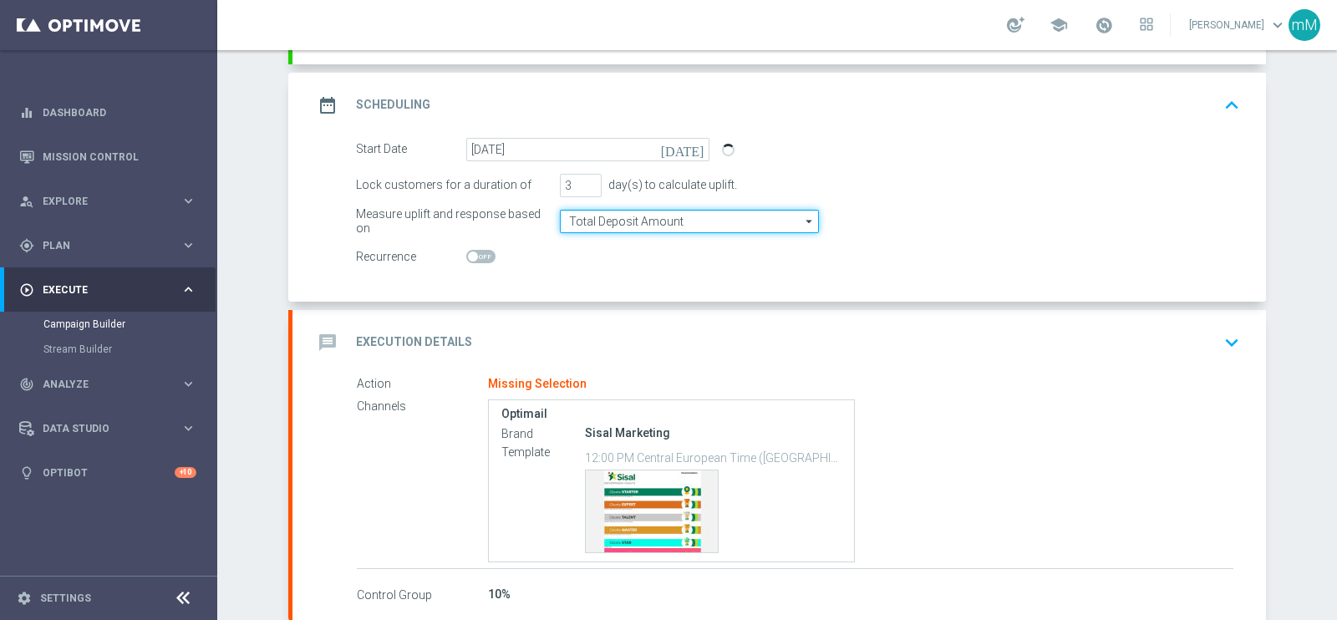
click at [619, 225] on input "Total Deposit Amount" at bounding box center [689, 221] width 259 height 23
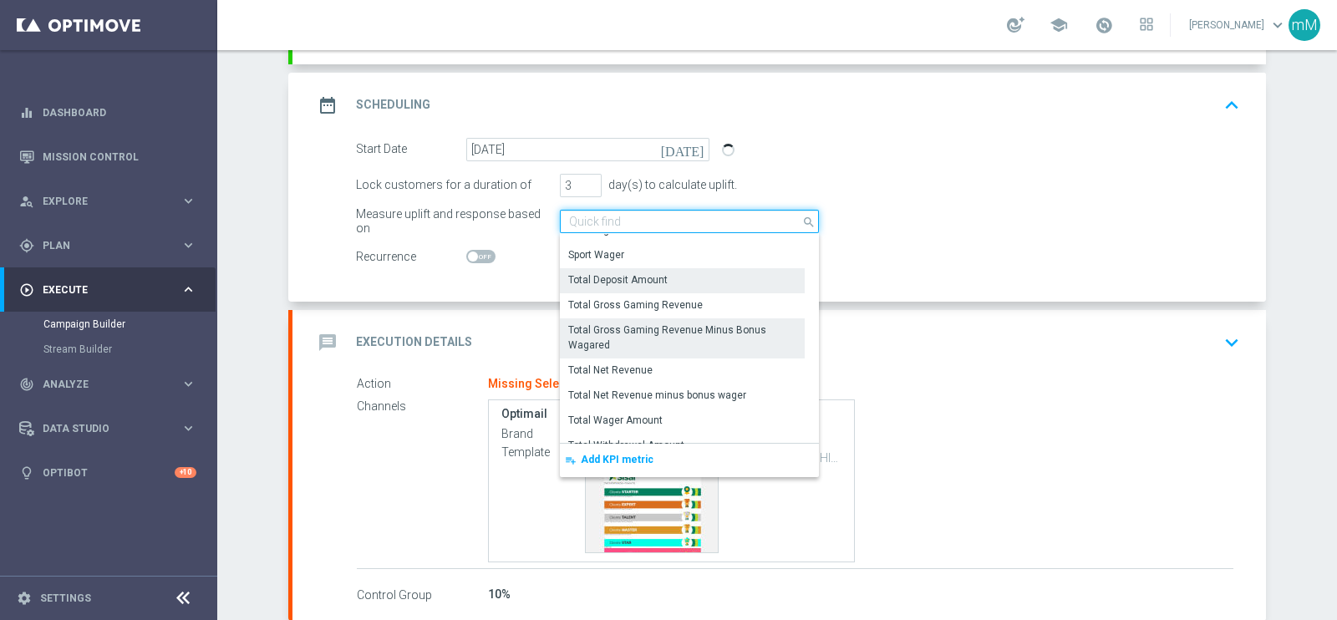
scroll to position [367, 0]
click at [664, 318] on div "Total Gross Gaming Revenue Minus Bonus Wagared" at bounding box center [682, 338] width 245 height 40
type input "Total Gross Gaming Revenue Minus Bonus Wagared"
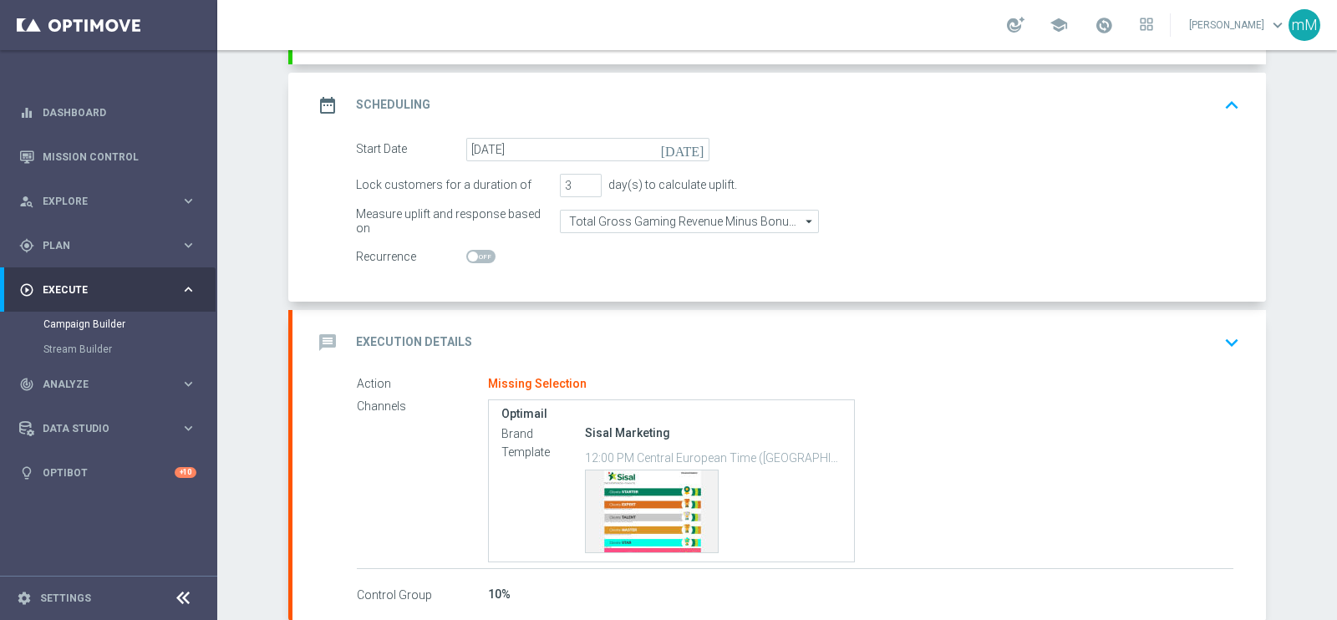
click at [624, 327] on div "message Execution Details keyboard_arrow_down" at bounding box center [780, 343] width 934 height 32
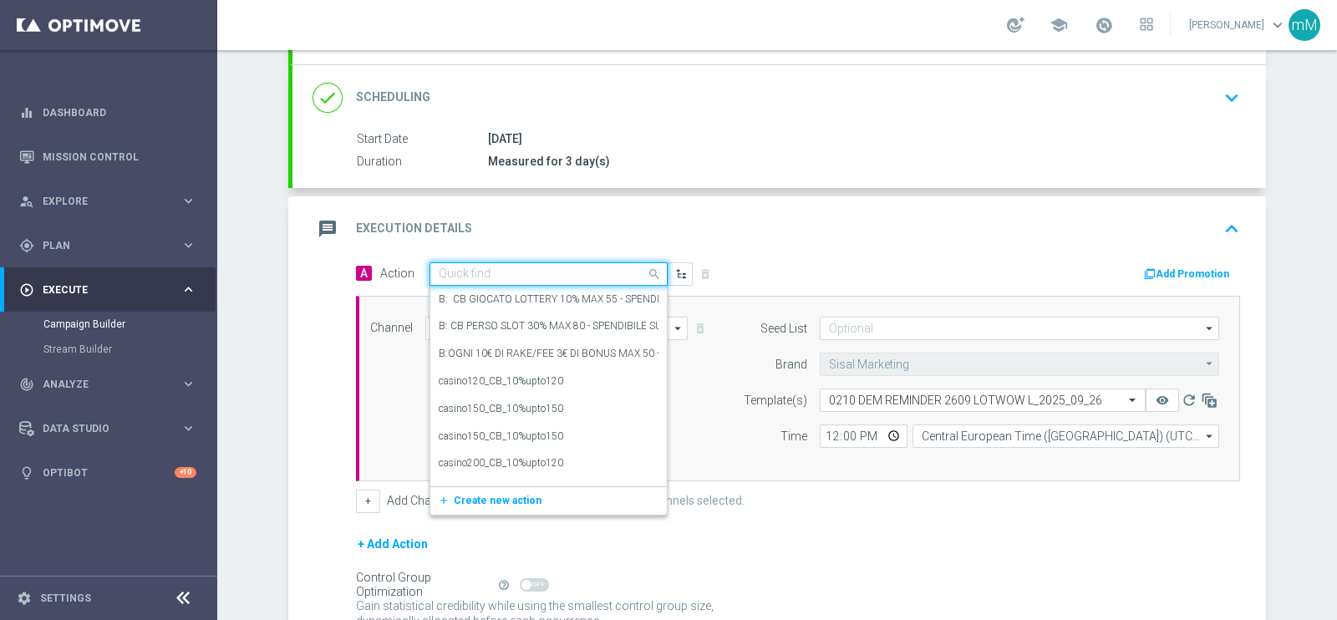
click at [559, 277] on input "text" at bounding box center [532, 274] width 186 height 14
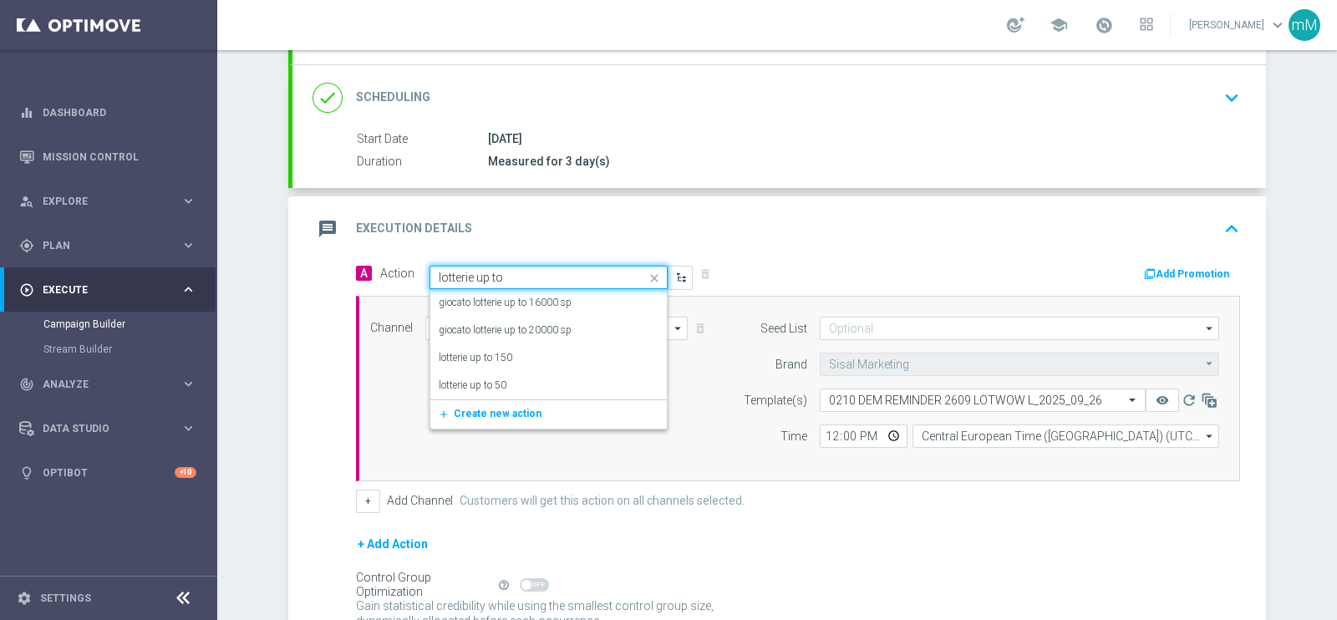
type input "lotterie up to 2"
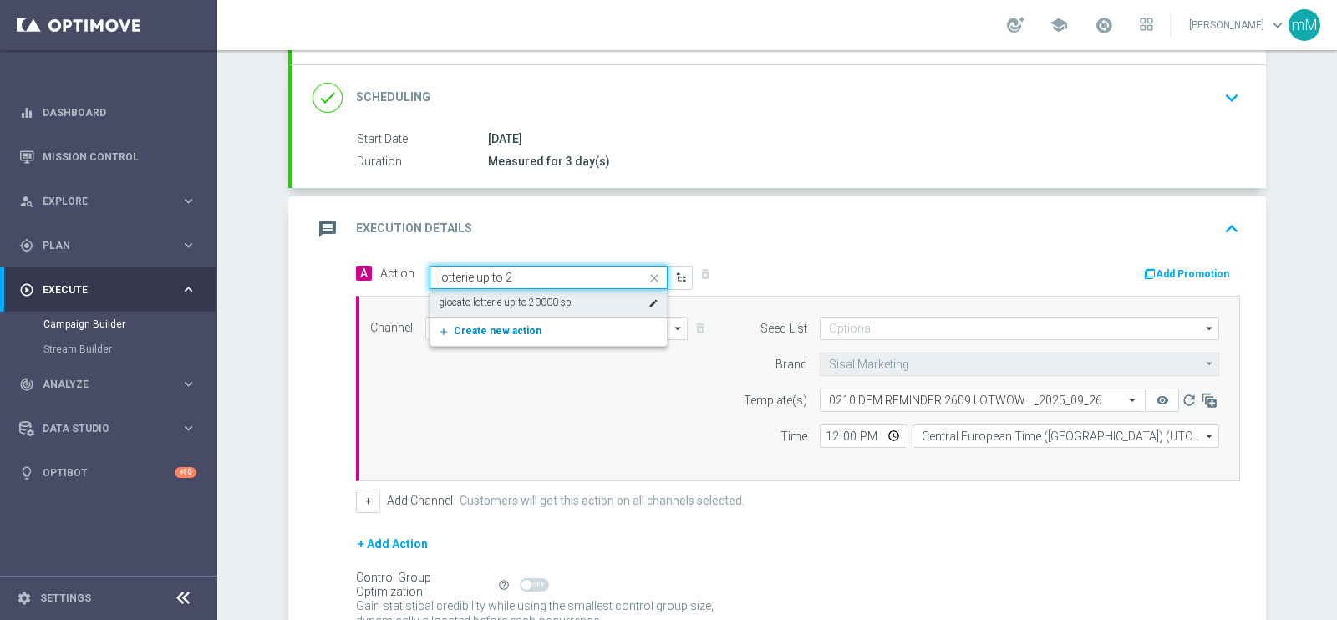
click at [529, 322] on button "add_new Create new action" at bounding box center [545, 331] width 231 height 19
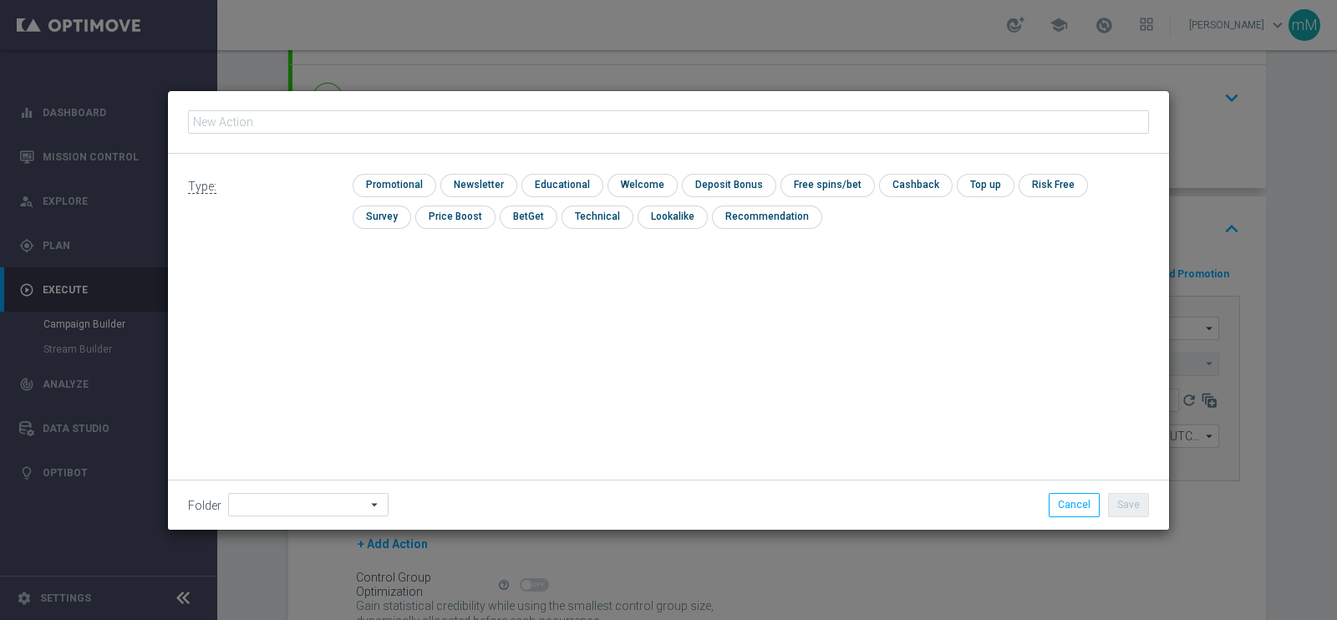
click at [482, 123] on input "text" at bounding box center [668, 121] width 961 height 23
type input "lotterie up to 25"
click at [418, 187] on input "checkbox" at bounding box center [392, 185] width 79 height 23
checkbox input "true"
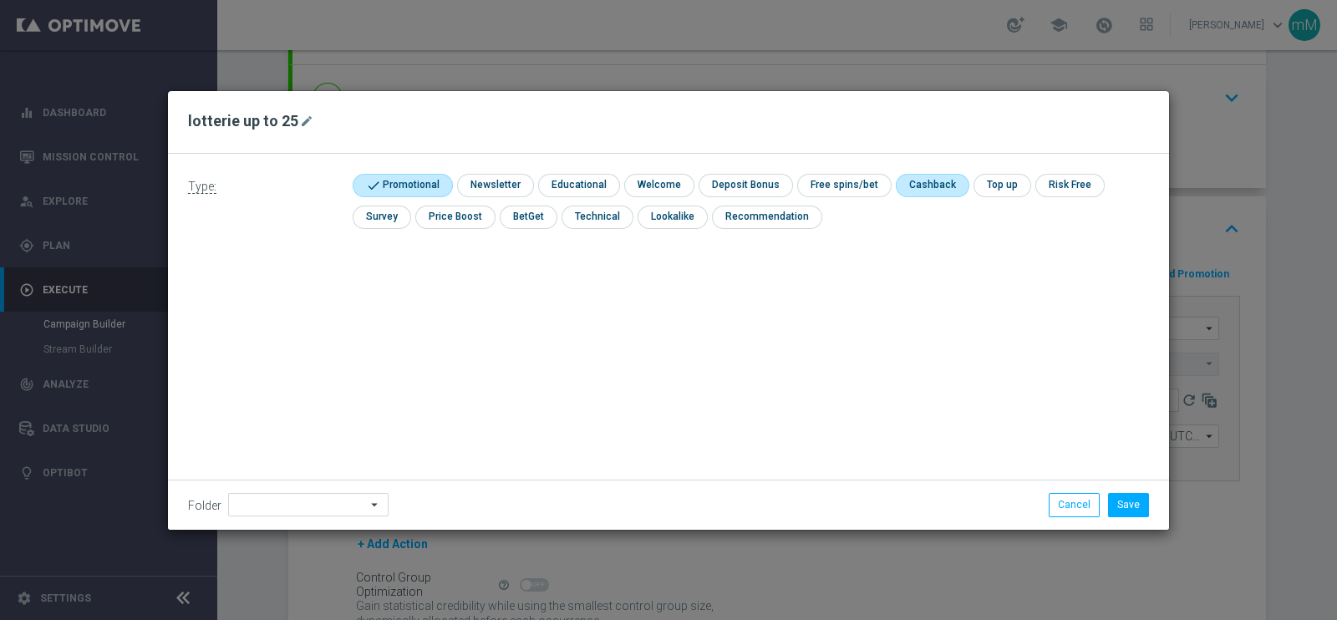
click at [915, 190] on input "checkbox" at bounding box center [931, 185] width 70 height 23
checkbox input "true"
click at [1138, 507] on button "Save" at bounding box center [1128, 504] width 41 height 23
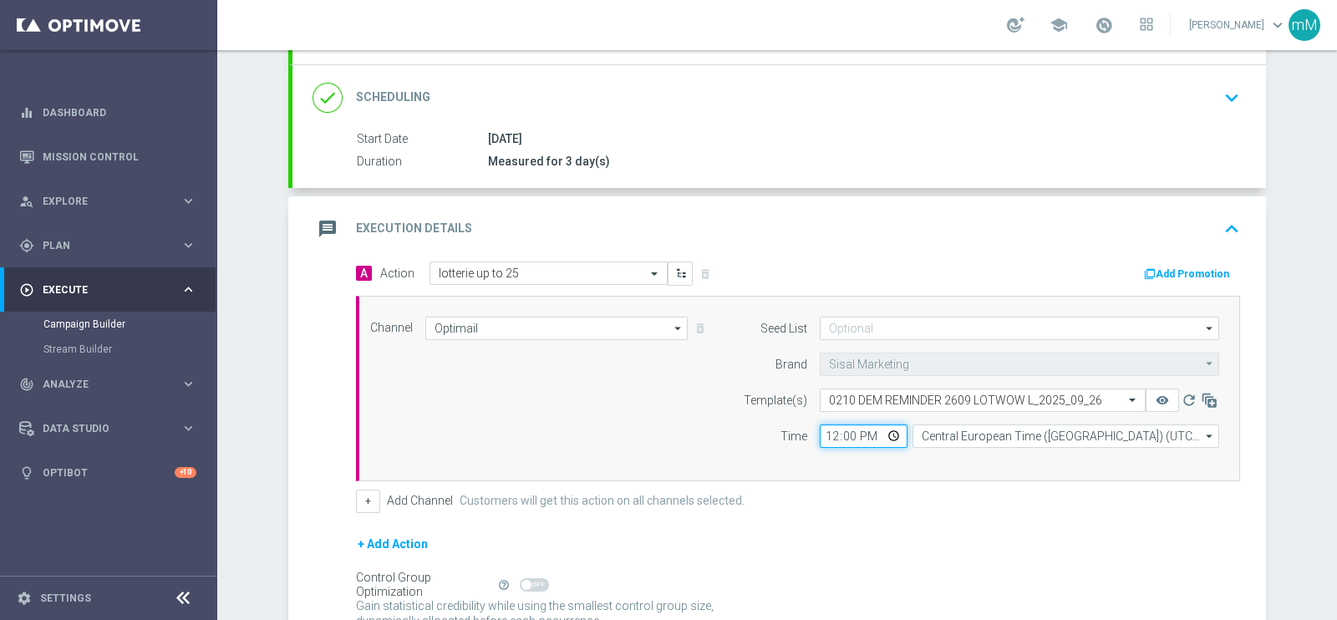
click at [822, 435] on input "12:00" at bounding box center [864, 436] width 88 height 23
type input "16:30"
click at [368, 490] on button "+" at bounding box center [368, 501] width 24 height 23
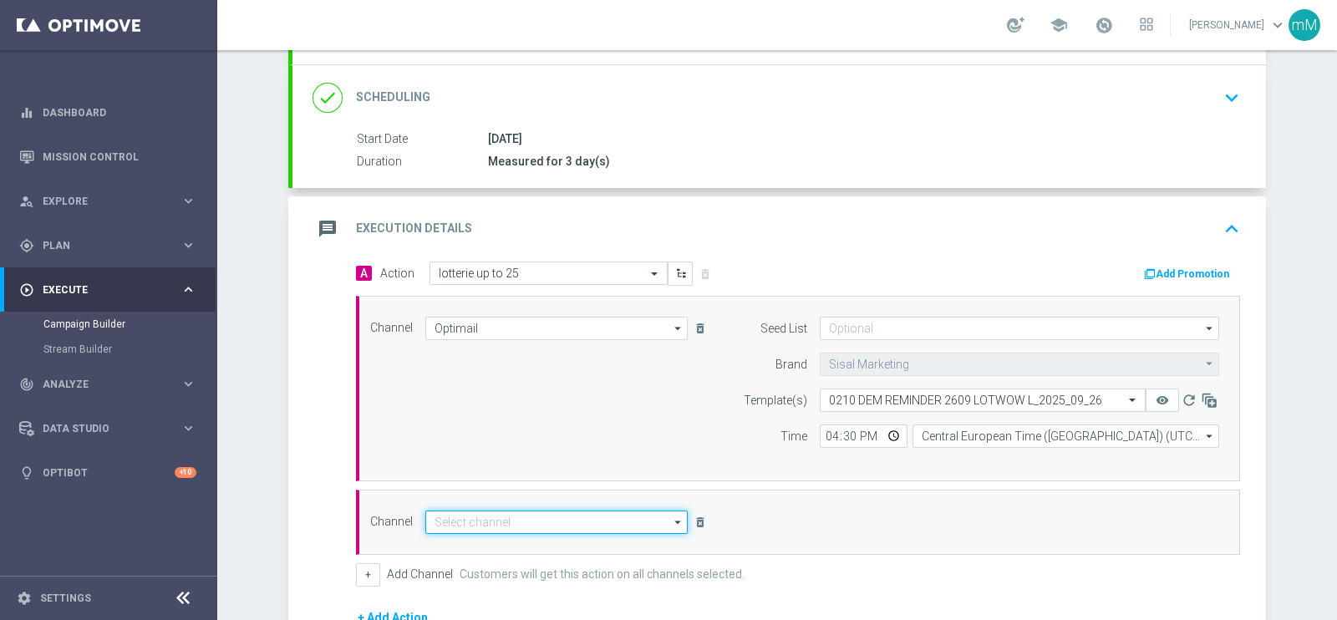
click at [525, 512] on input at bounding box center [556, 522] width 262 height 23
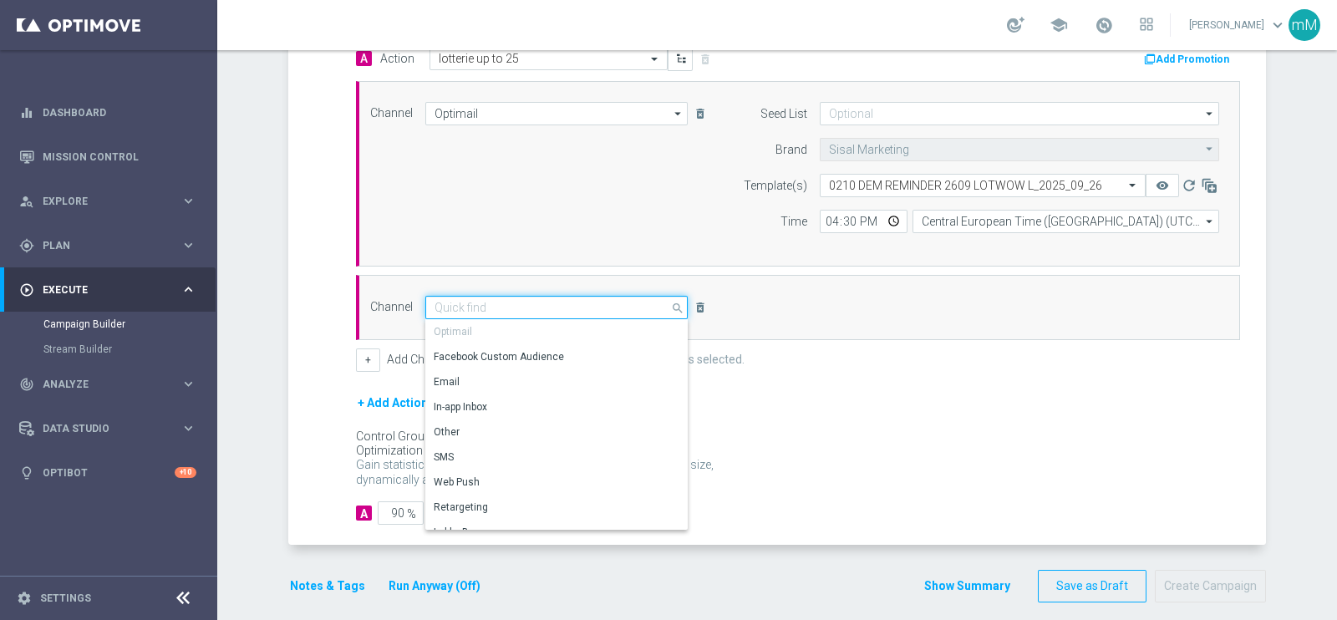
scroll to position [424, 0]
click at [530, 426] on div "Other" at bounding box center [549, 431] width 249 height 23
type input "Other"
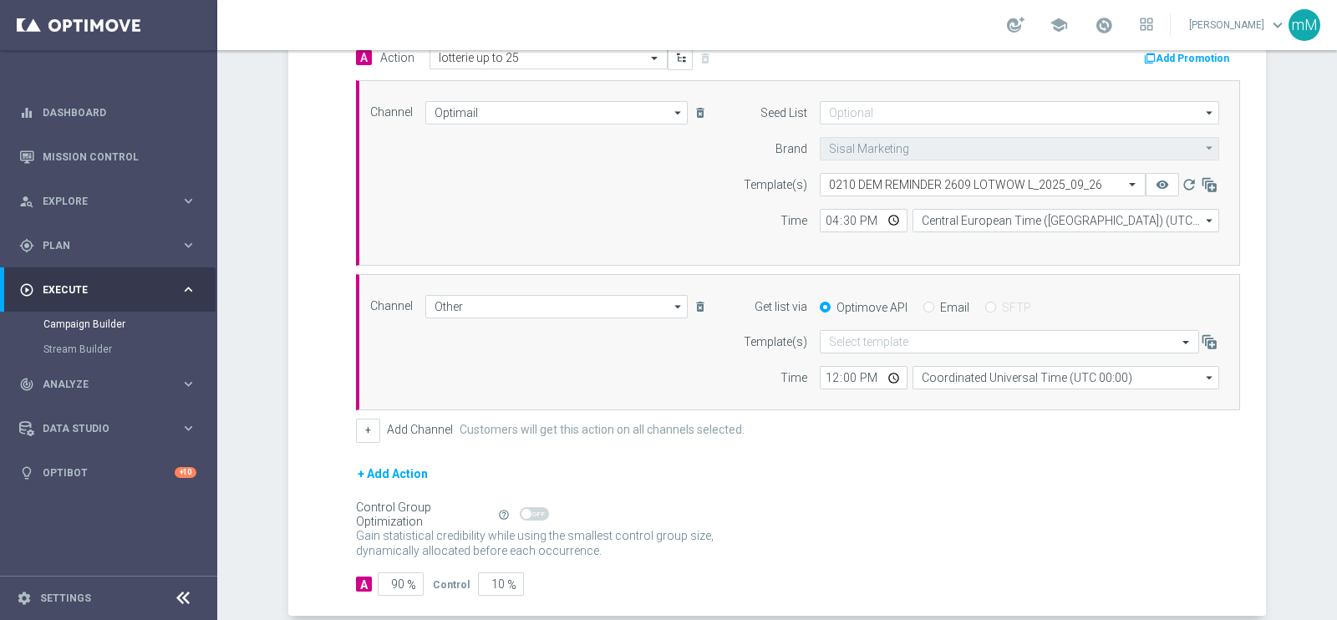
click at [940, 300] on label "Email" at bounding box center [954, 307] width 29 height 15
click at [934, 303] on input "Email" at bounding box center [929, 308] width 11 height 11
radio input "true"
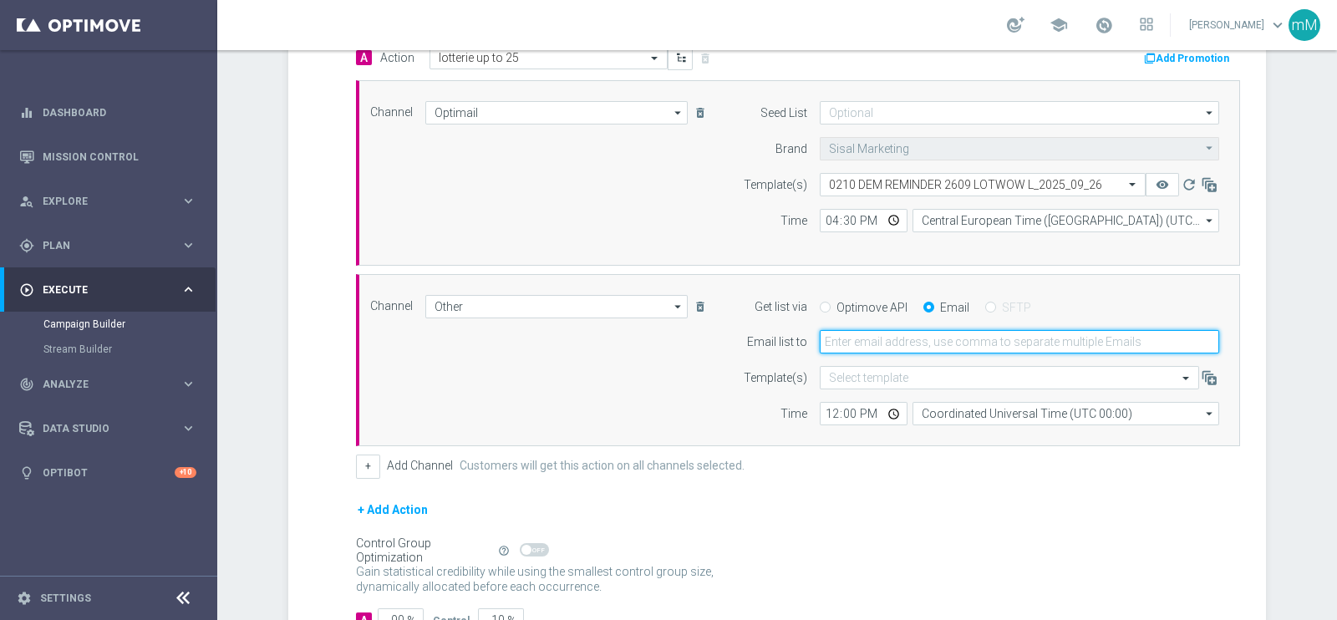
click at [924, 340] on input "email" at bounding box center [1020, 341] width 400 height 23
type input "[EMAIL_ADDRESS][DOMAIN_NAME]"
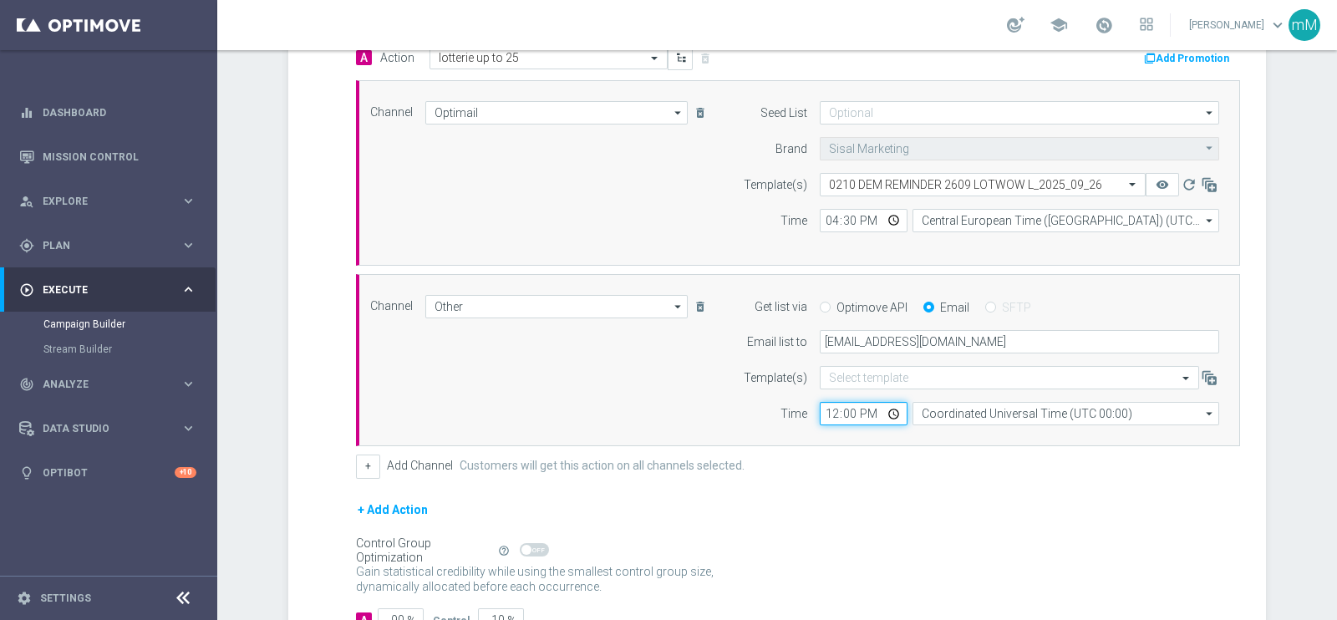
click at [826, 419] on input "12:00" at bounding box center [864, 413] width 88 height 23
type input "16:30"
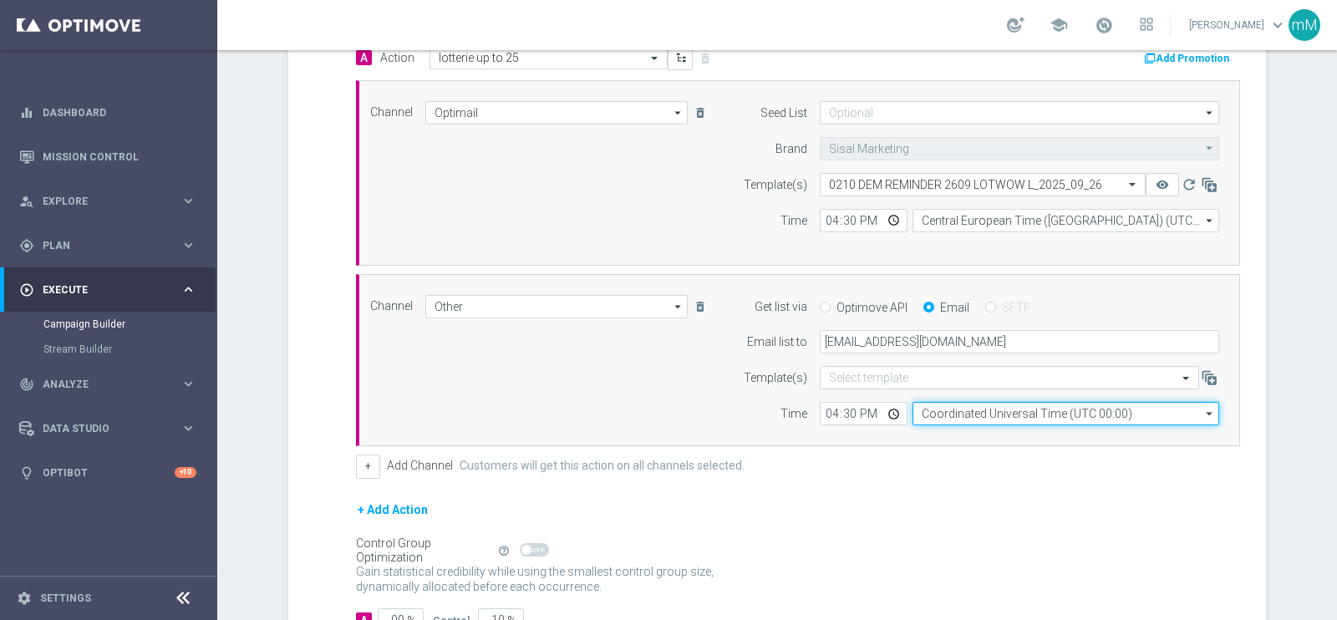
click at [925, 414] on input "Coordinated Universal Time (UTC 00:00)" at bounding box center [1066, 413] width 307 height 23
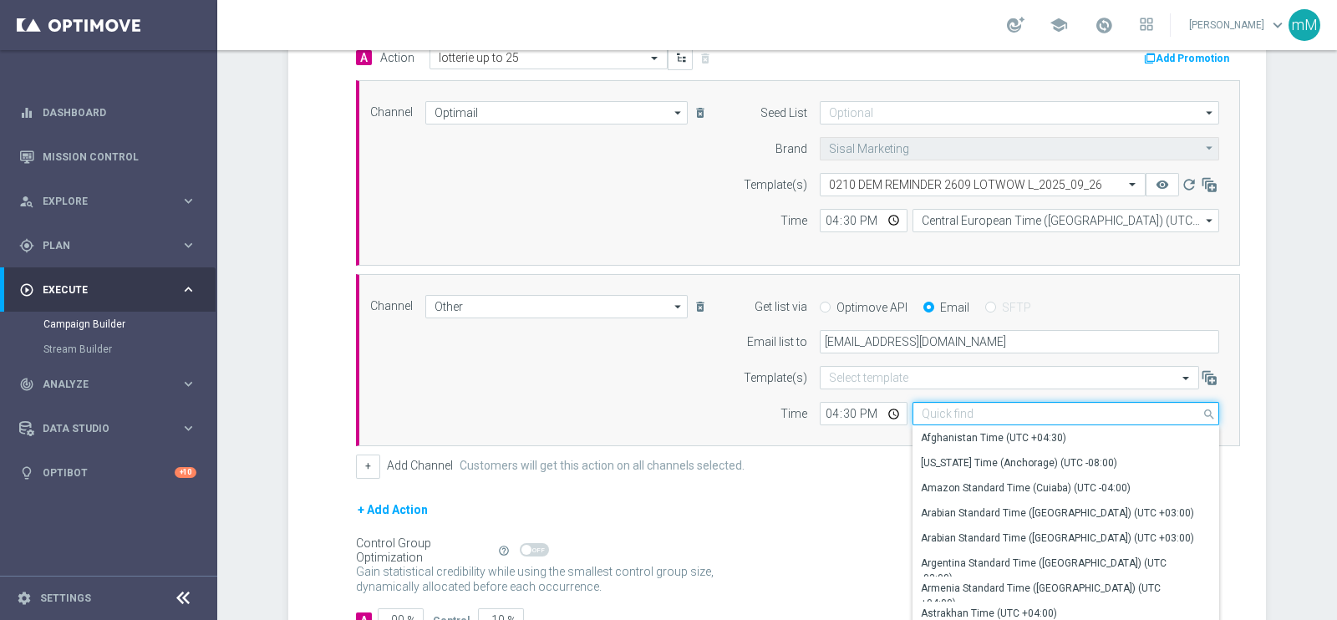
click at [925, 414] on input at bounding box center [1066, 413] width 307 height 23
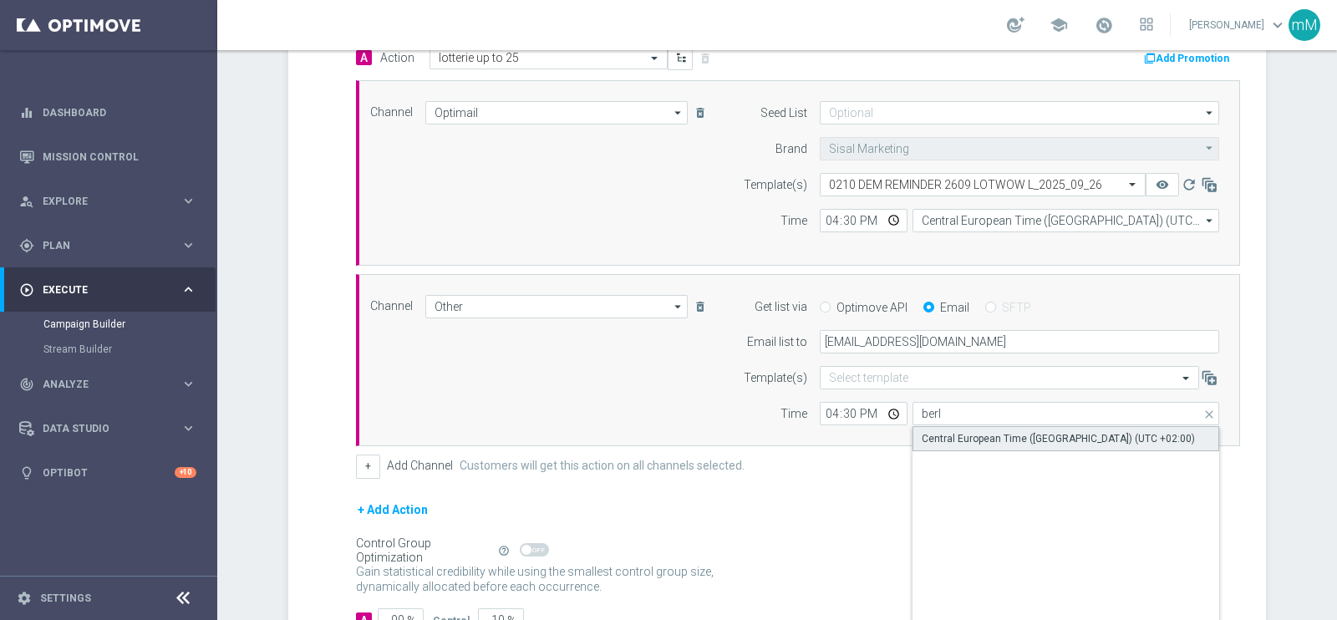
click at [939, 431] on div "Central European Time ([GEOGRAPHIC_DATA]) (UTC +02:00)" at bounding box center [1058, 438] width 273 height 15
type input "Central European Time ([GEOGRAPHIC_DATA]) (UTC +02:00)"
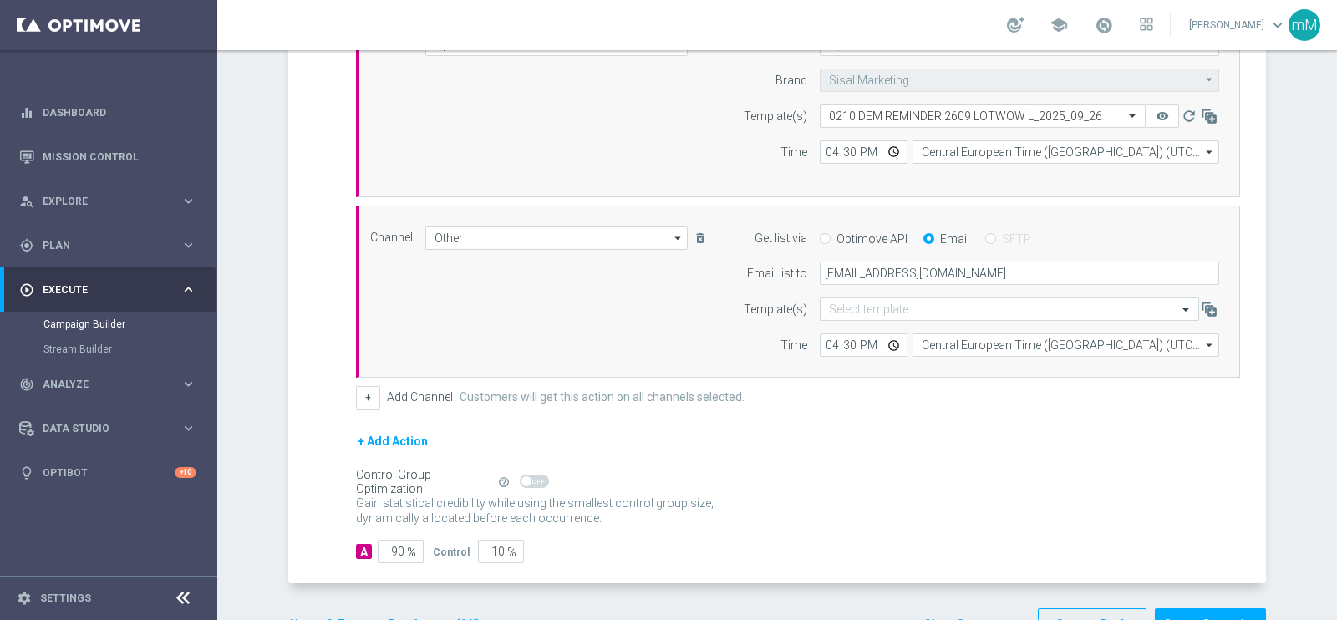
scroll to position [543, 0]
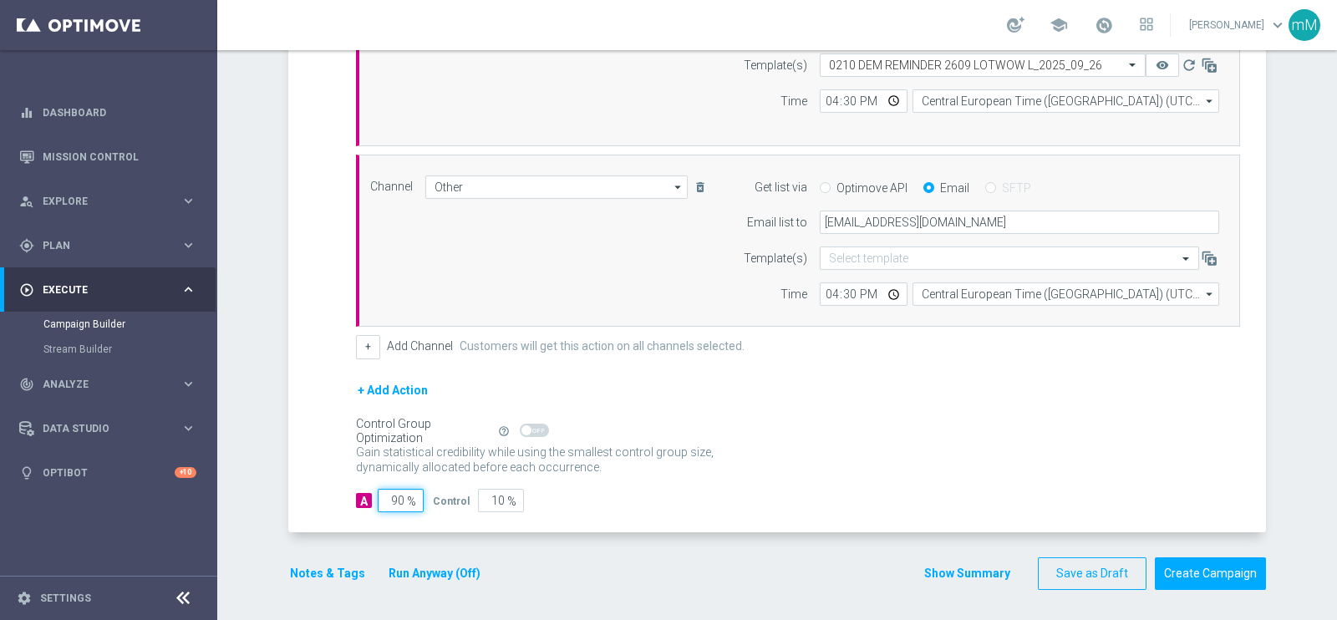
drag, startPoint x: 393, startPoint y: 499, endPoint x: 368, endPoint y: 507, distance: 26.4
click at [367, 507] on div "A 90 %" at bounding box center [388, 500] width 64 height 23
type input "10"
type input "90"
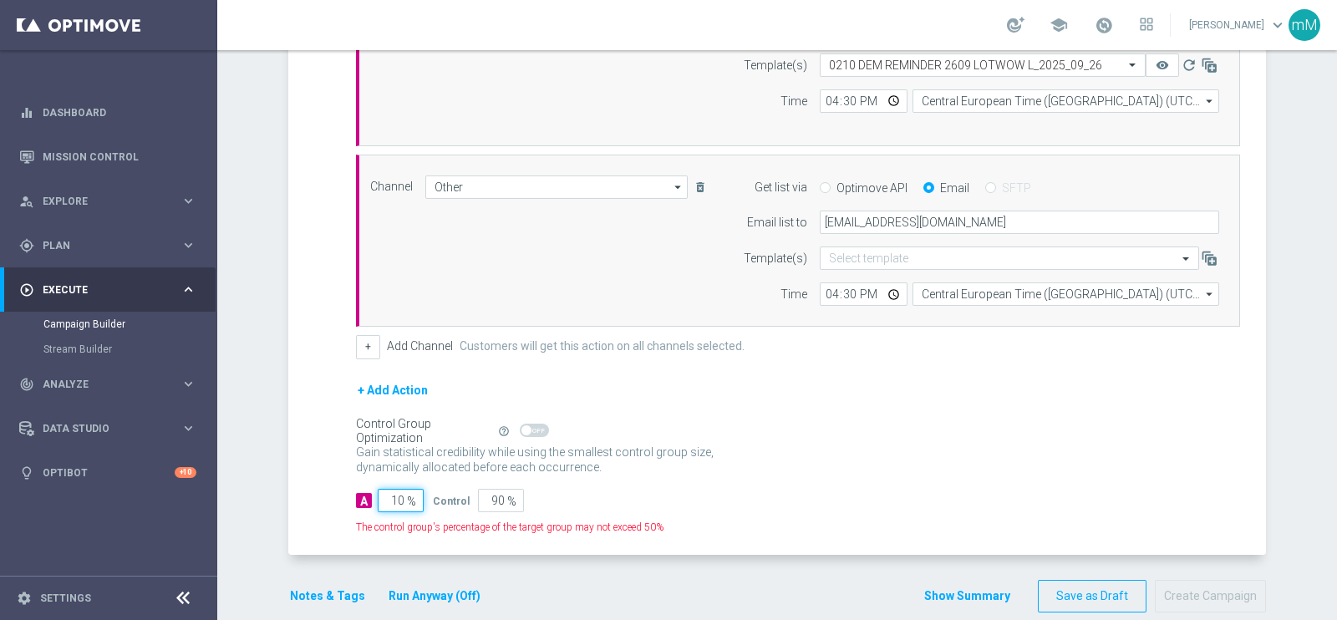
type input "100"
type input "0"
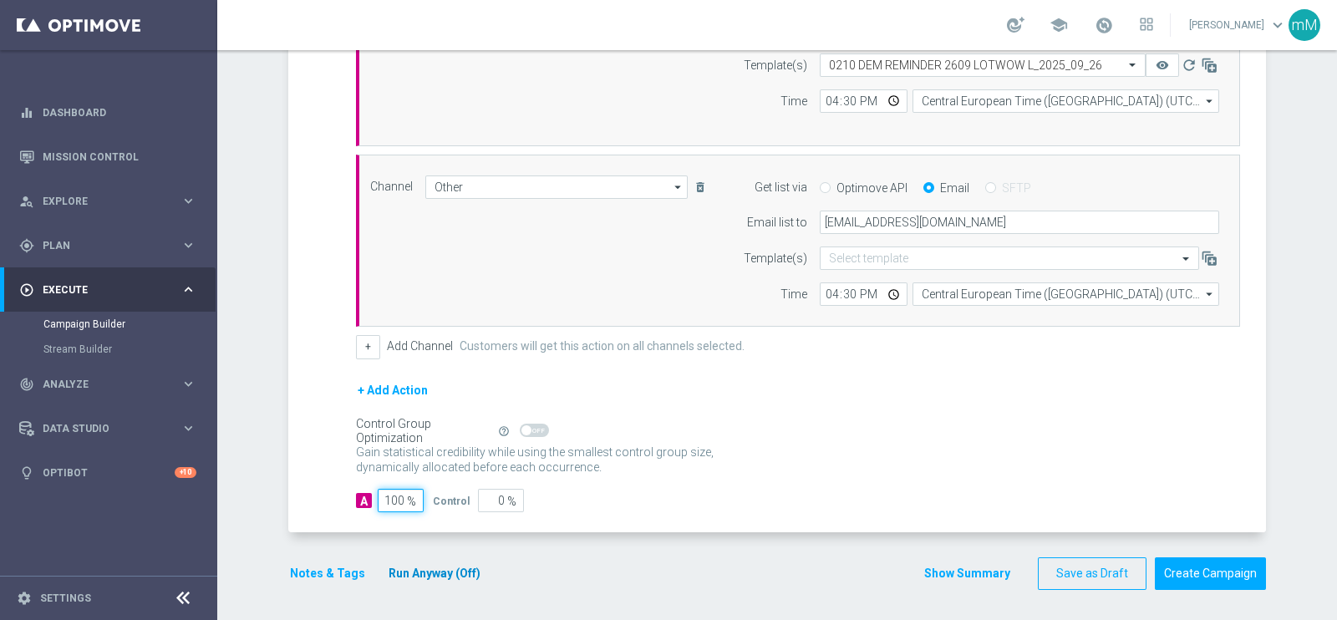
type input "100"
click at [420, 566] on button "Run Anyway (Off)" at bounding box center [434, 573] width 95 height 21
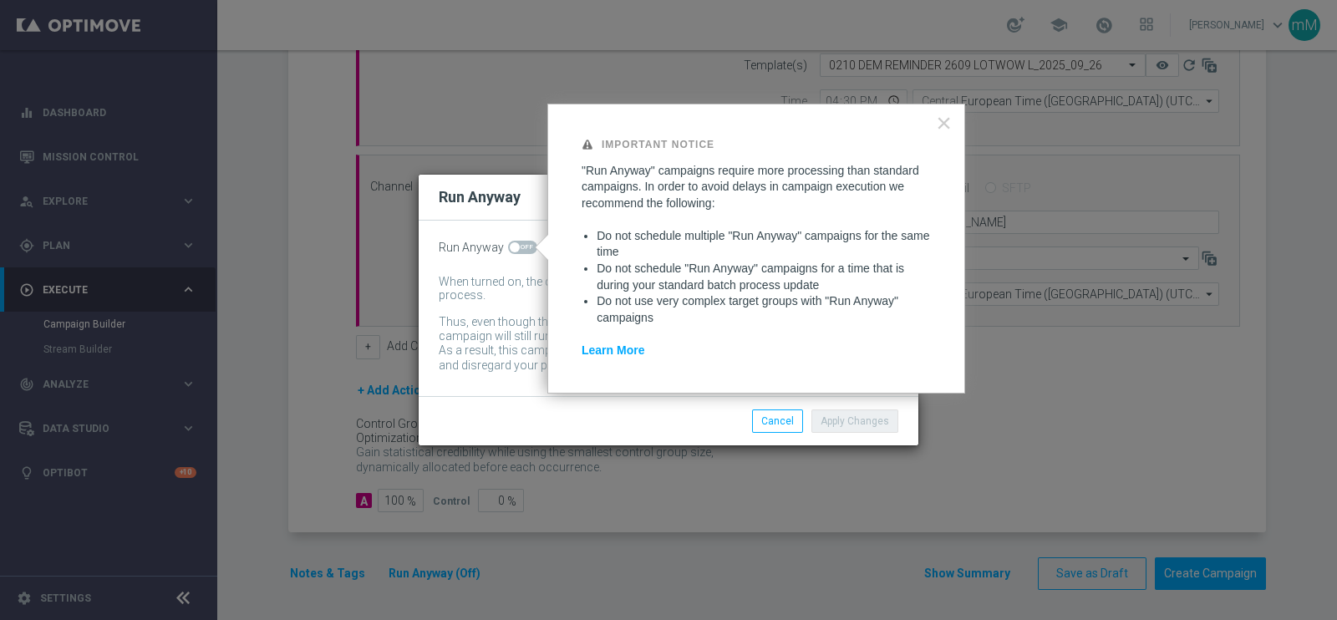
click at [512, 248] on span at bounding box center [515, 247] width 10 height 10
click at [512, 248] on input "checkbox" at bounding box center [522, 247] width 29 height 13
checkbox input "true"
click at [877, 430] on button "Apply Changes" at bounding box center [855, 421] width 87 height 23
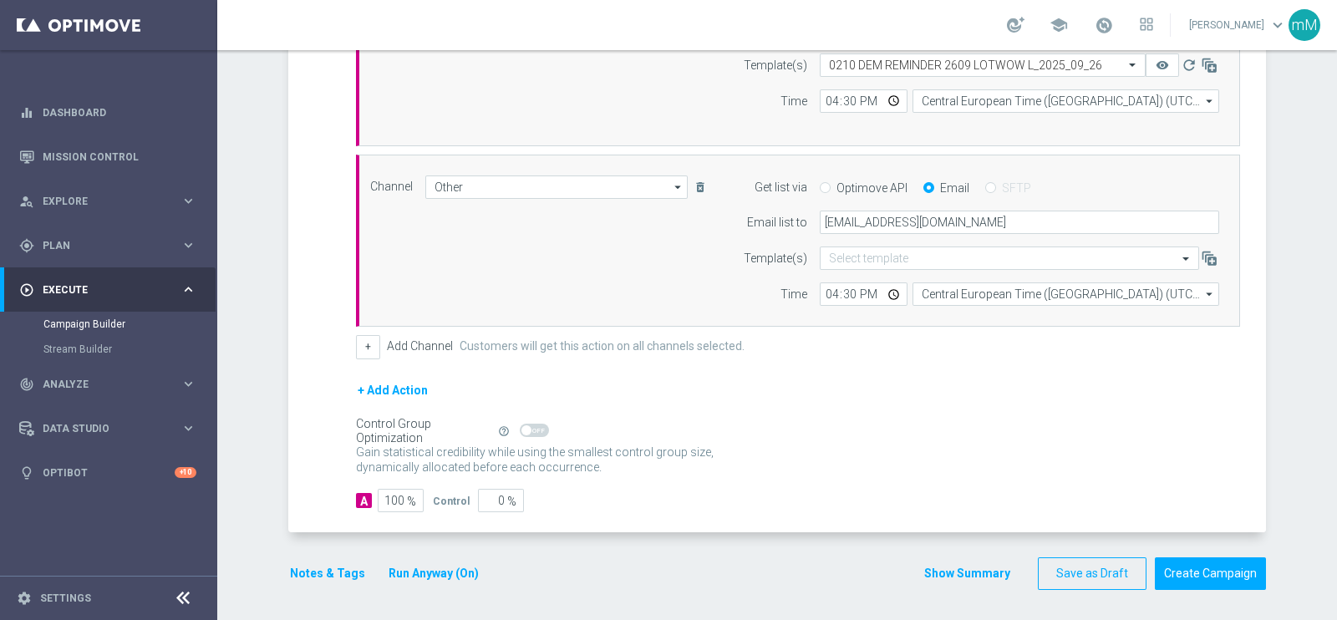
click at [288, 569] on button "Notes & Tags" at bounding box center [327, 573] width 79 height 21
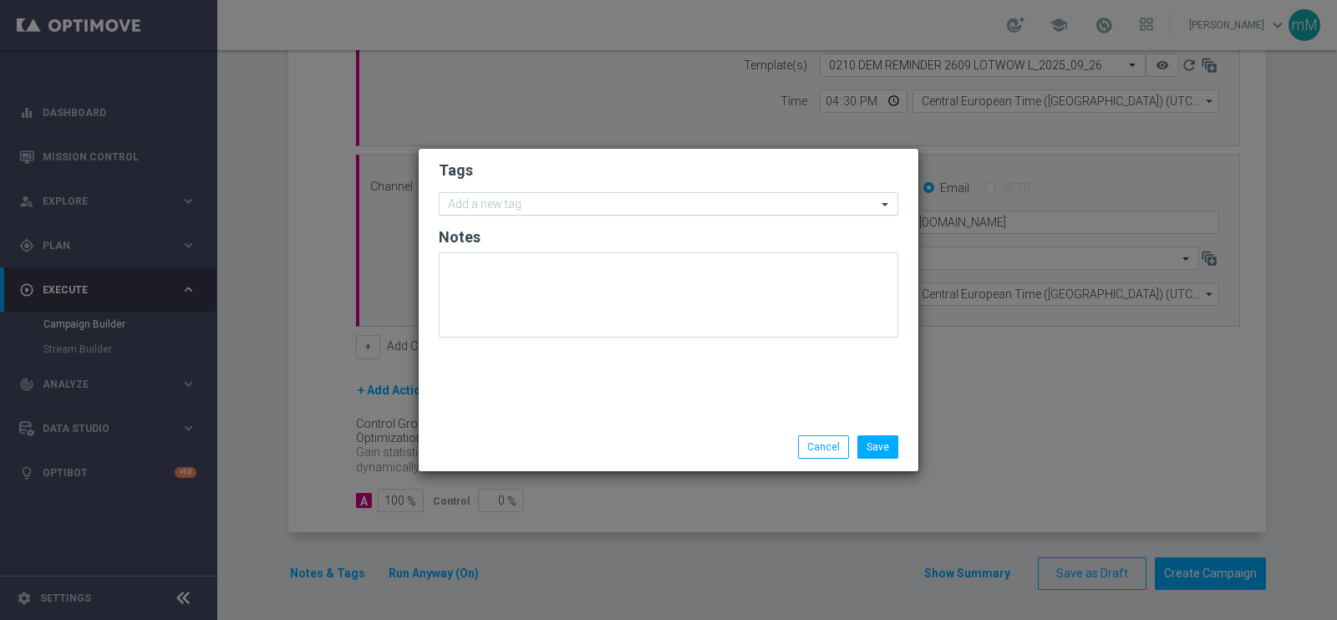
click at [497, 210] on input "text" at bounding box center [662, 205] width 429 height 14
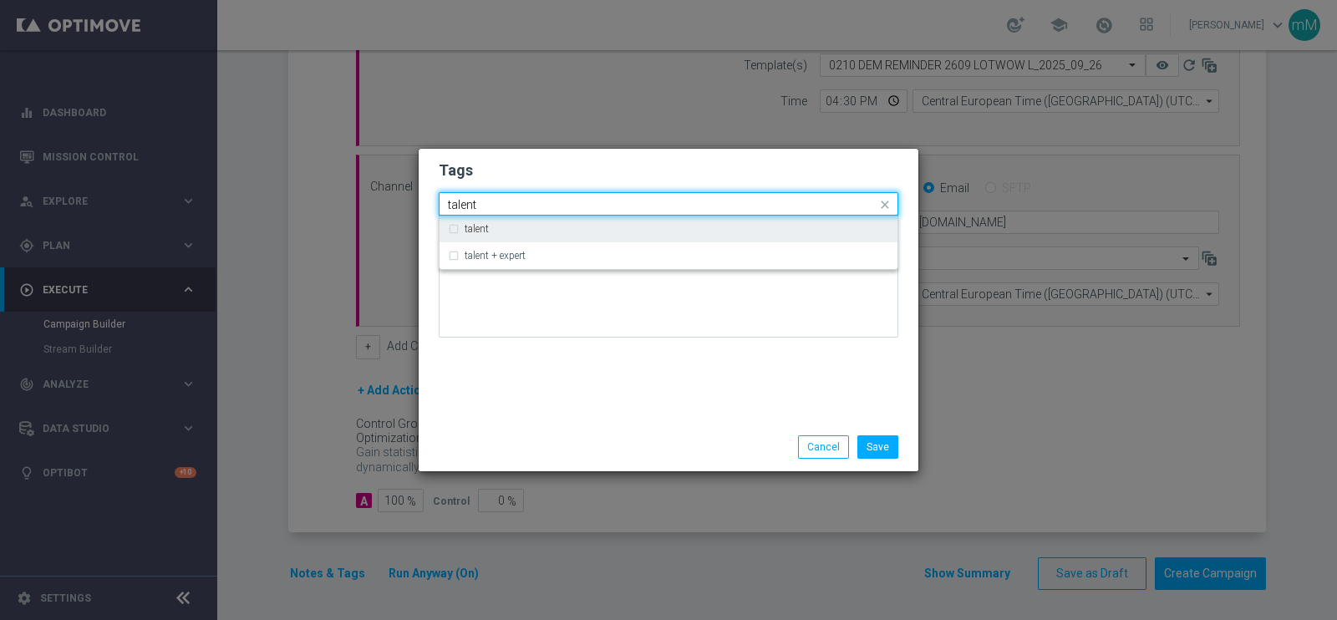
click at [497, 226] on div "talent" at bounding box center [677, 229] width 425 height 10
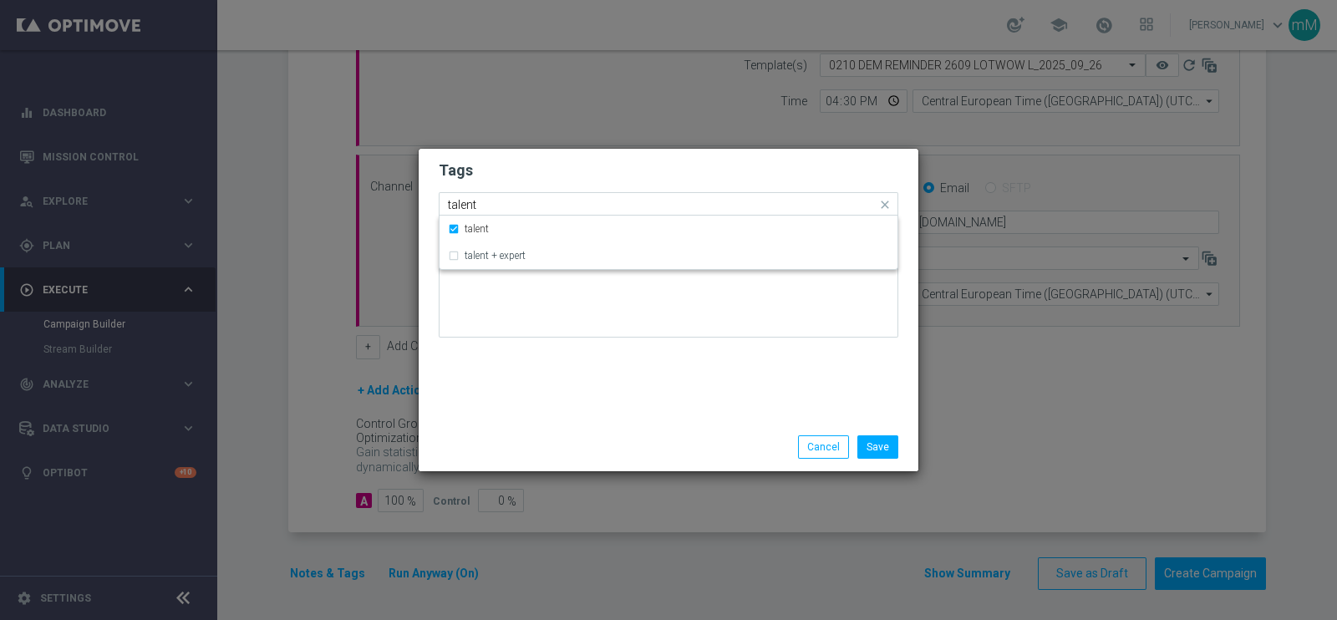
click at [499, 206] on input "talent" at bounding box center [662, 205] width 429 height 14
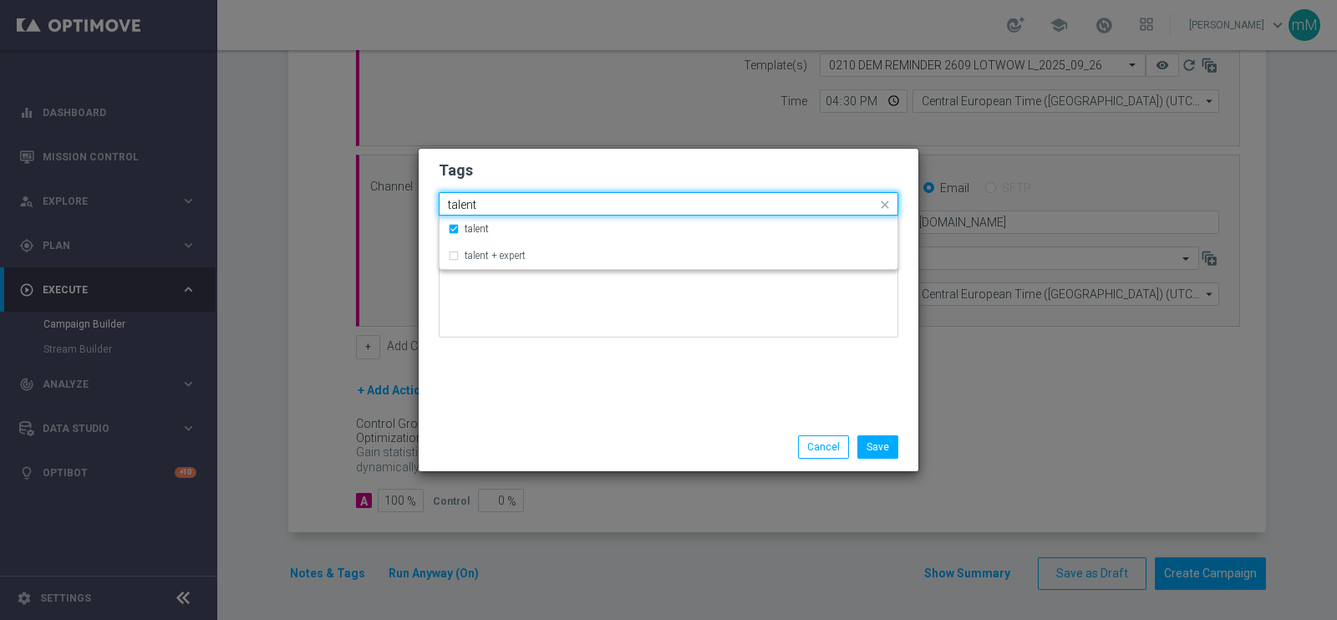
click at [499, 206] on input "talent" at bounding box center [662, 205] width 429 height 14
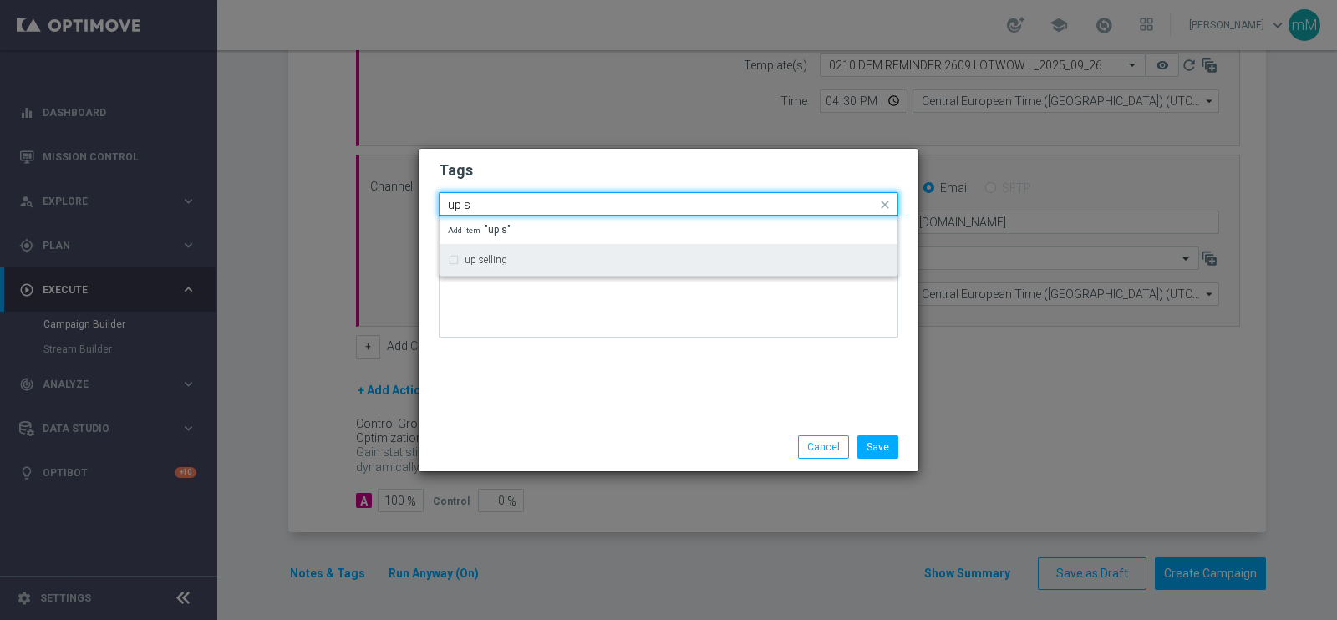
click at [490, 252] on div "up selling" at bounding box center [668, 260] width 441 height 27
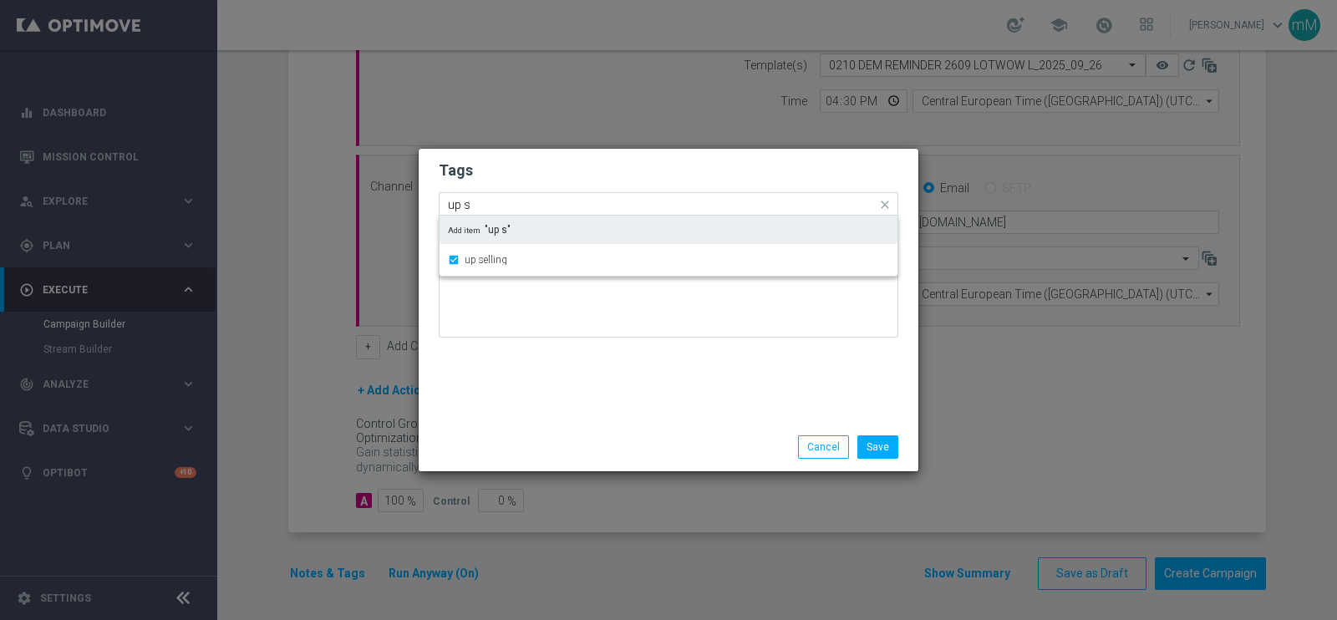
click at [490, 203] on input "up s" at bounding box center [662, 205] width 429 height 14
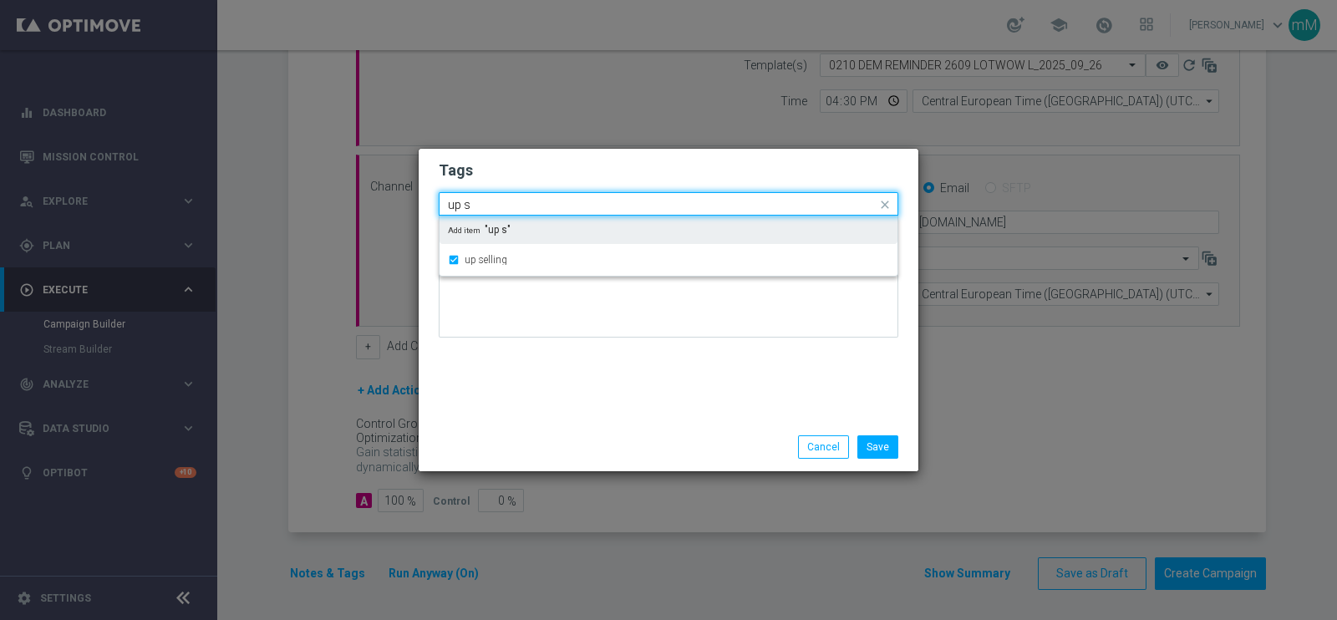
click at [490, 203] on input "up s" at bounding box center [662, 205] width 429 height 14
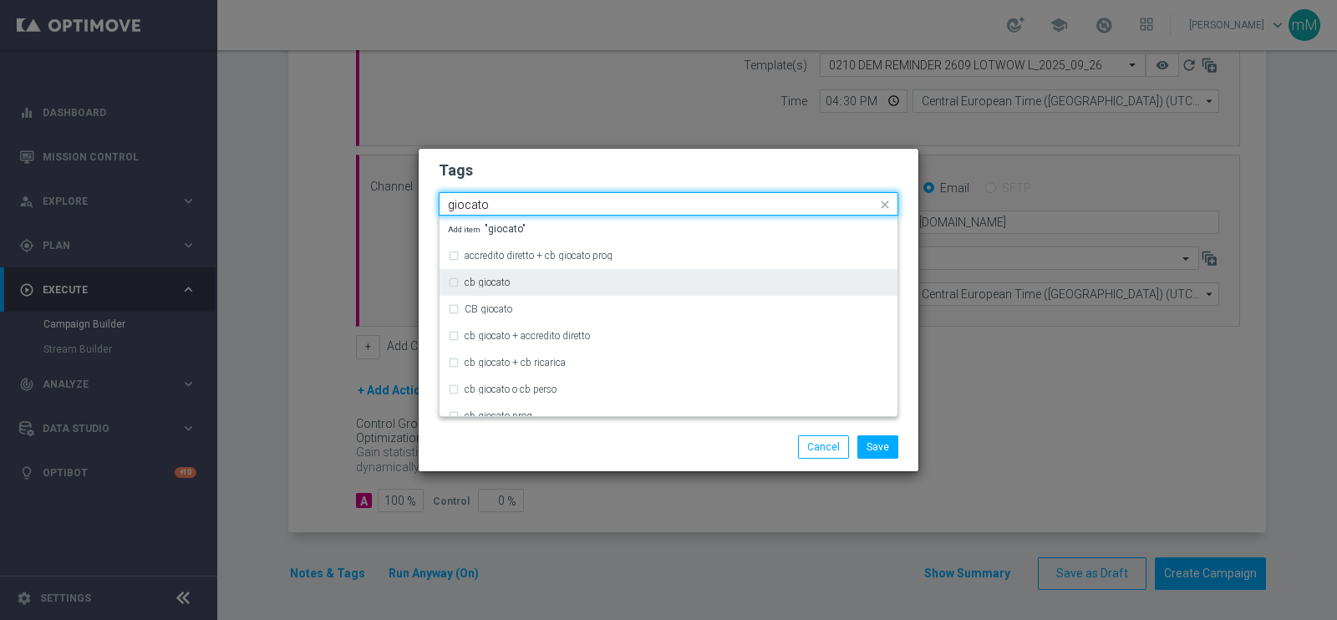
click at [494, 278] on label "cb giocato" at bounding box center [487, 282] width 45 height 10
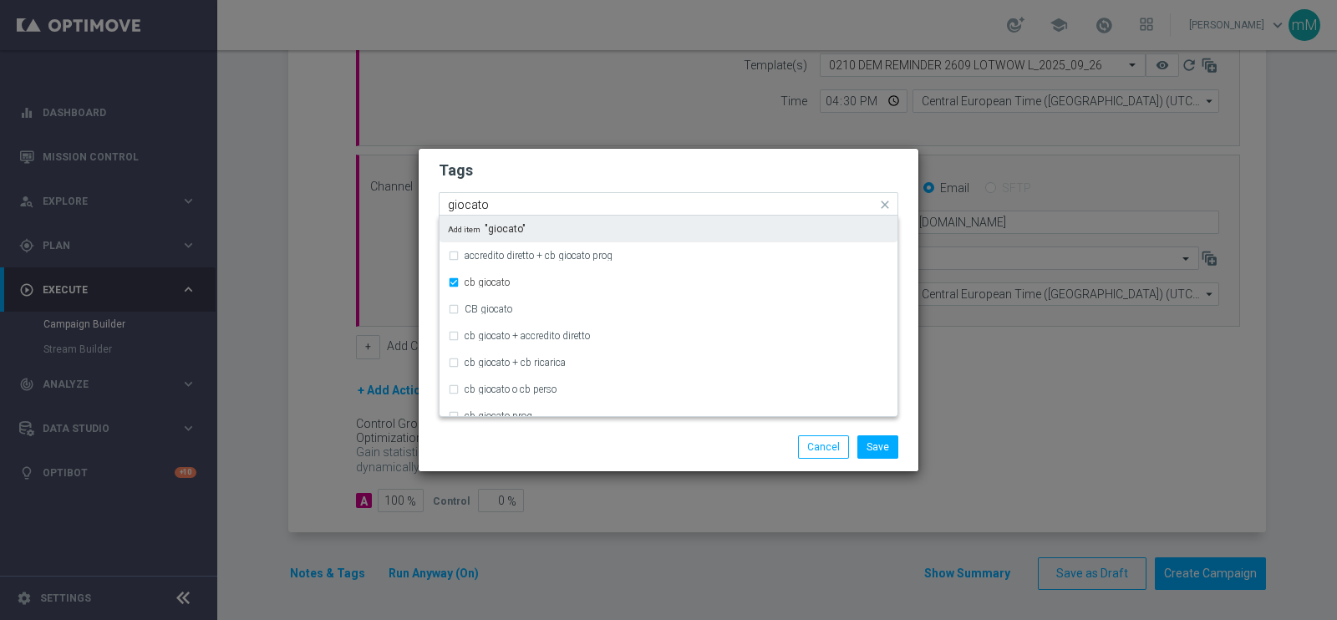
click at [512, 199] on input "giocato" at bounding box center [662, 205] width 429 height 14
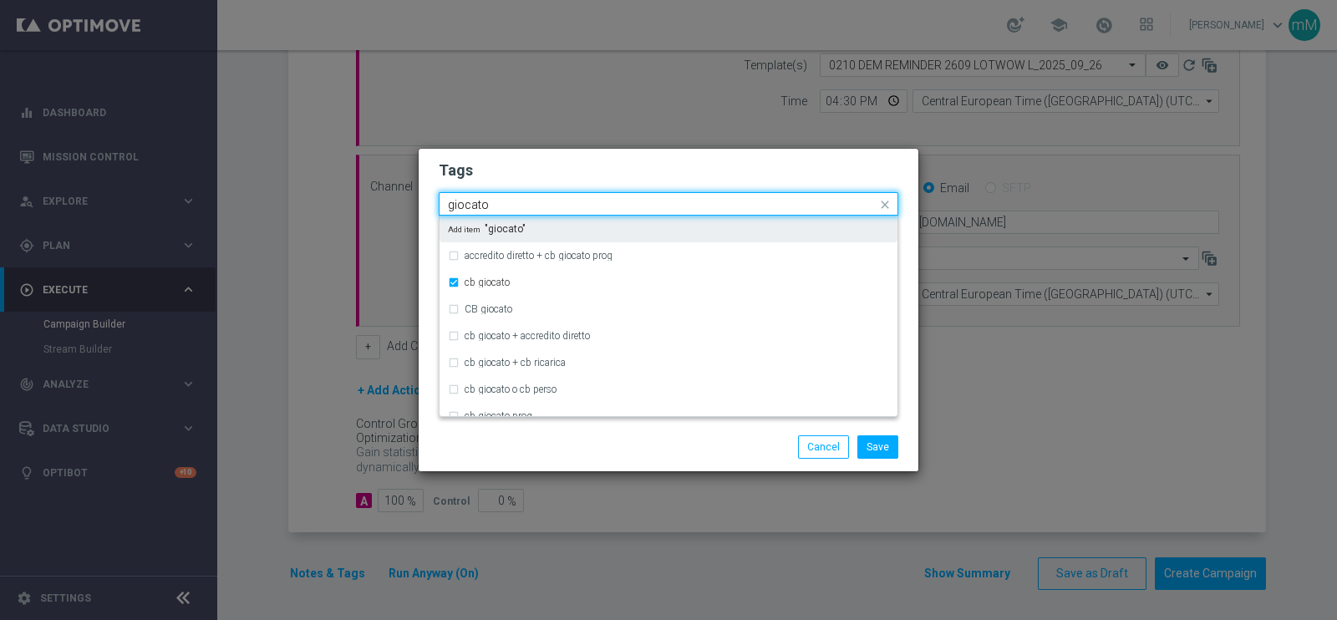
click at [512, 199] on input "giocato" at bounding box center [662, 205] width 429 height 14
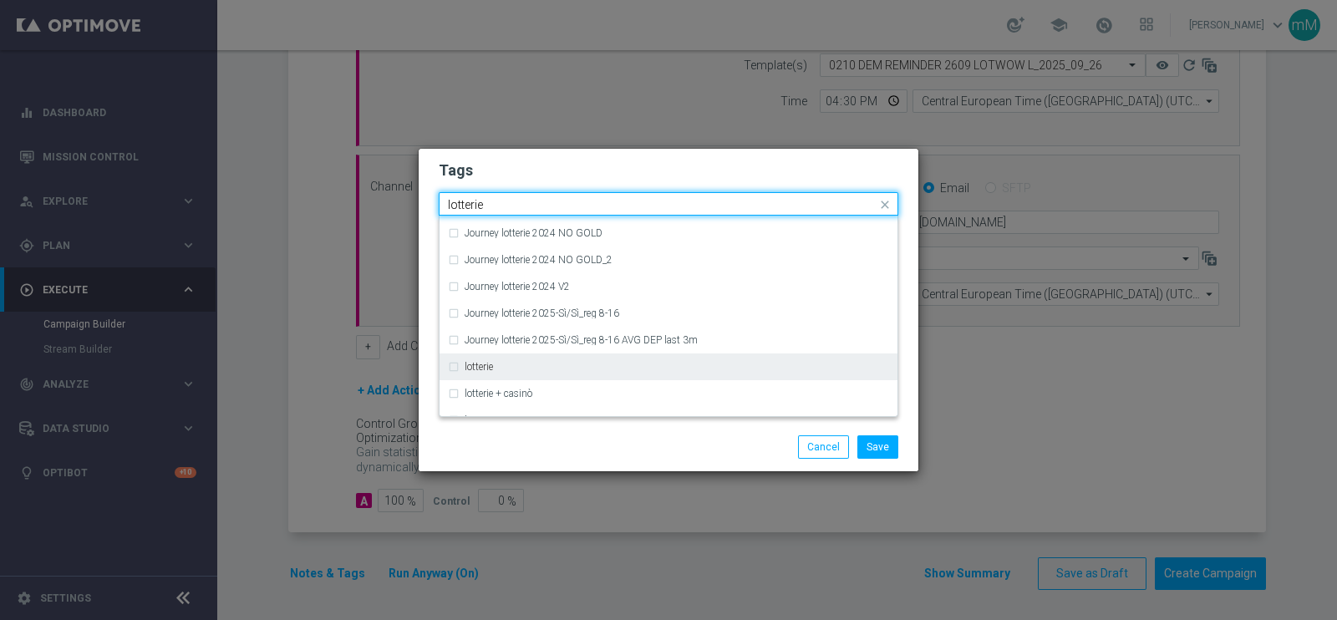
scroll to position [264, 0]
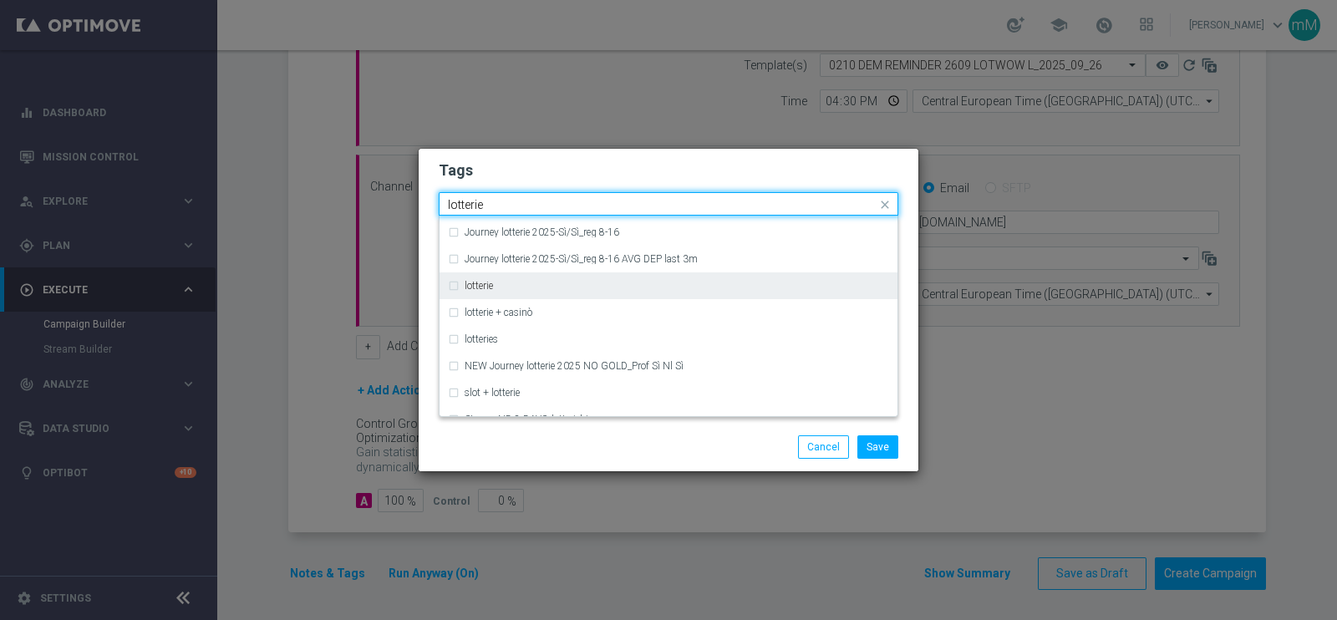
click at [501, 286] on div "lotterie" at bounding box center [677, 286] width 425 height 10
type input "lotterie"
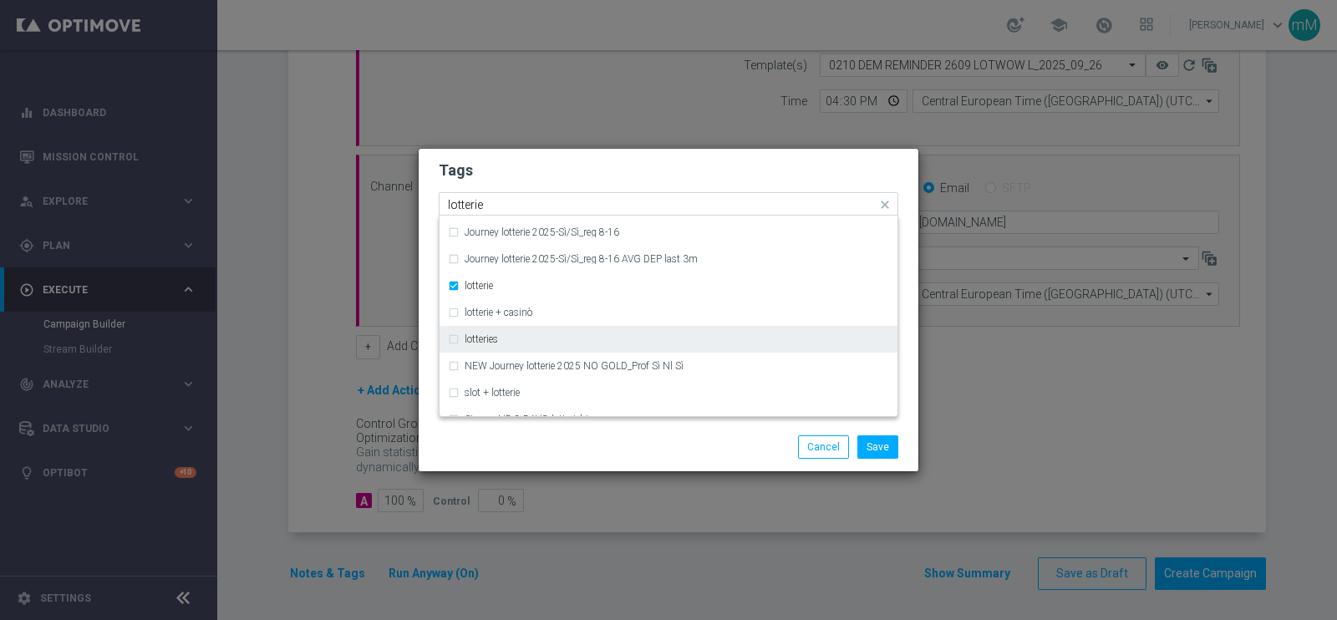
click at [489, 334] on label "lotteries" at bounding box center [481, 339] width 33 height 10
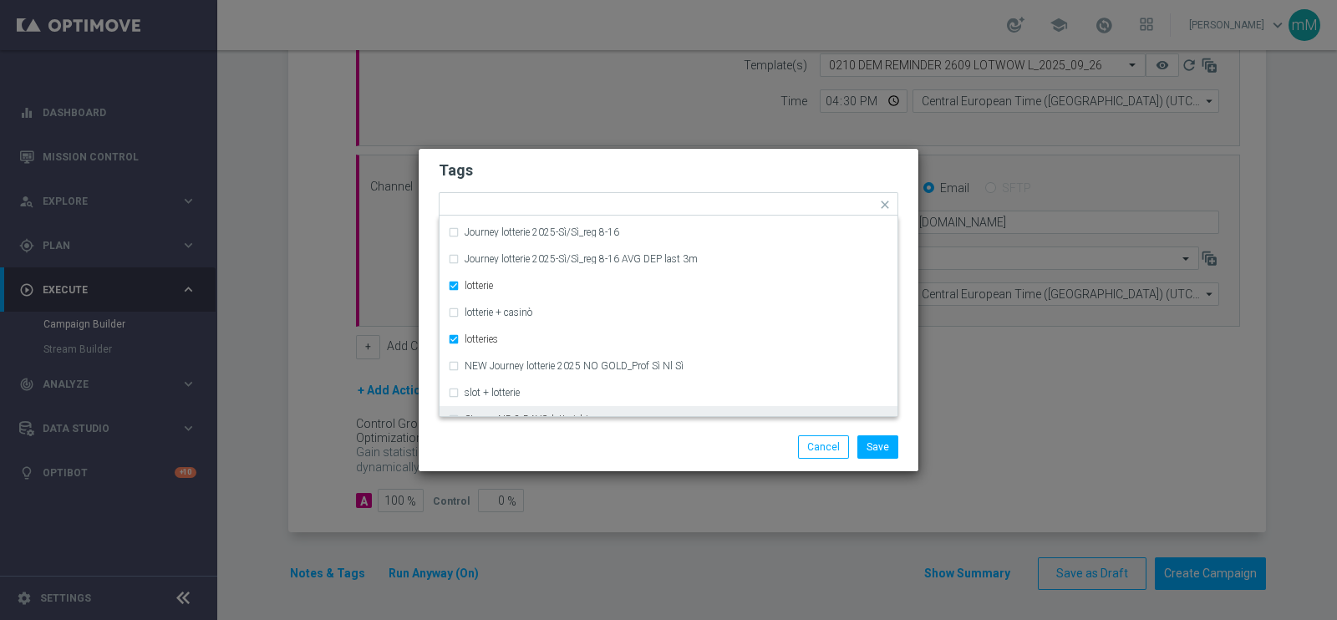
click at [596, 449] on div "Save Cancel" at bounding box center [749, 446] width 323 height 23
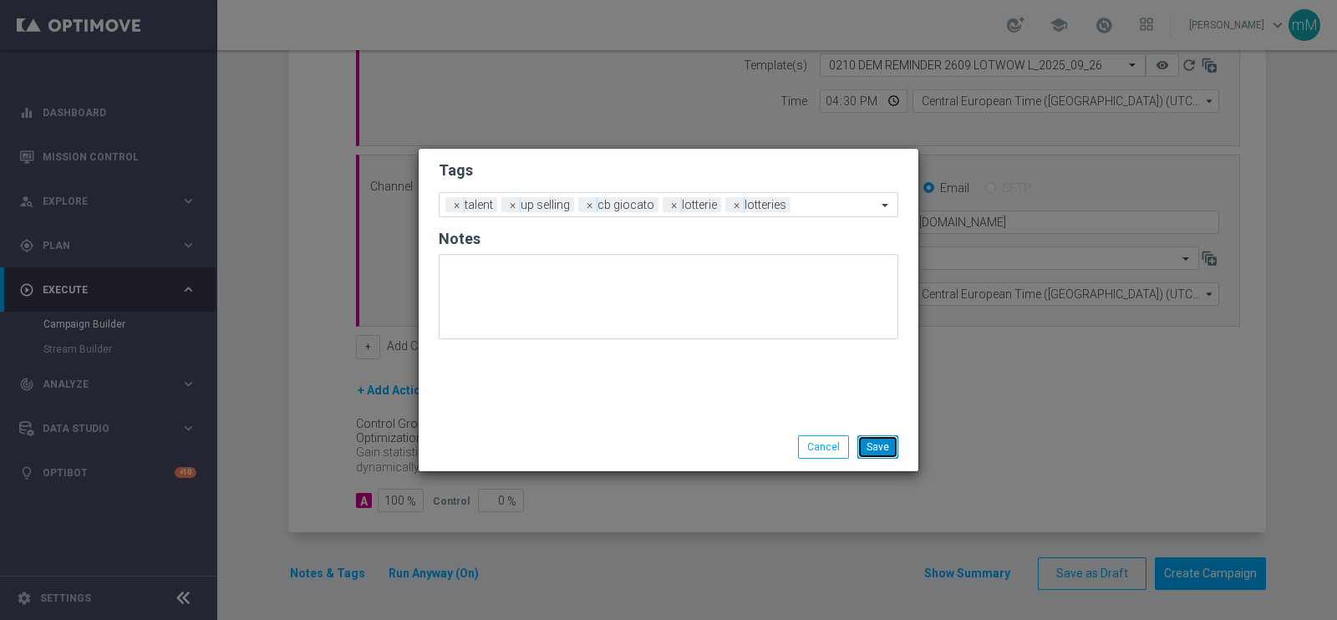
click at [870, 449] on button "Save" at bounding box center [878, 446] width 41 height 23
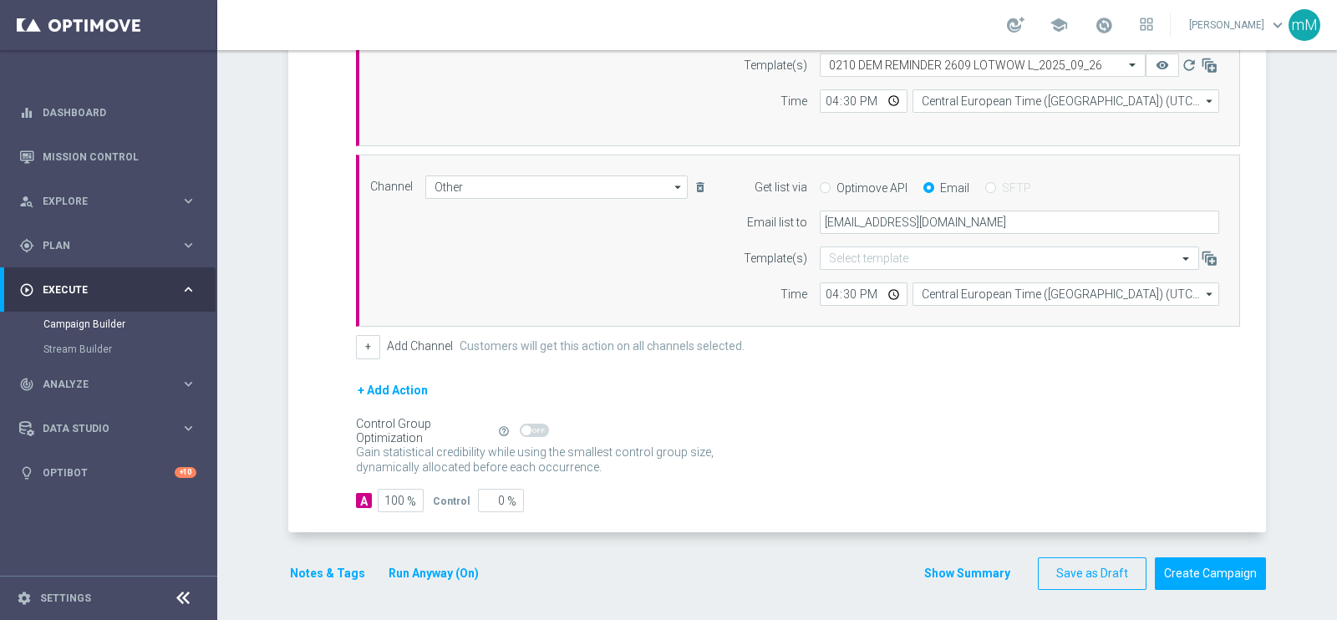
click at [959, 567] on button "Show Summary" at bounding box center [968, 573] width 88 height 19
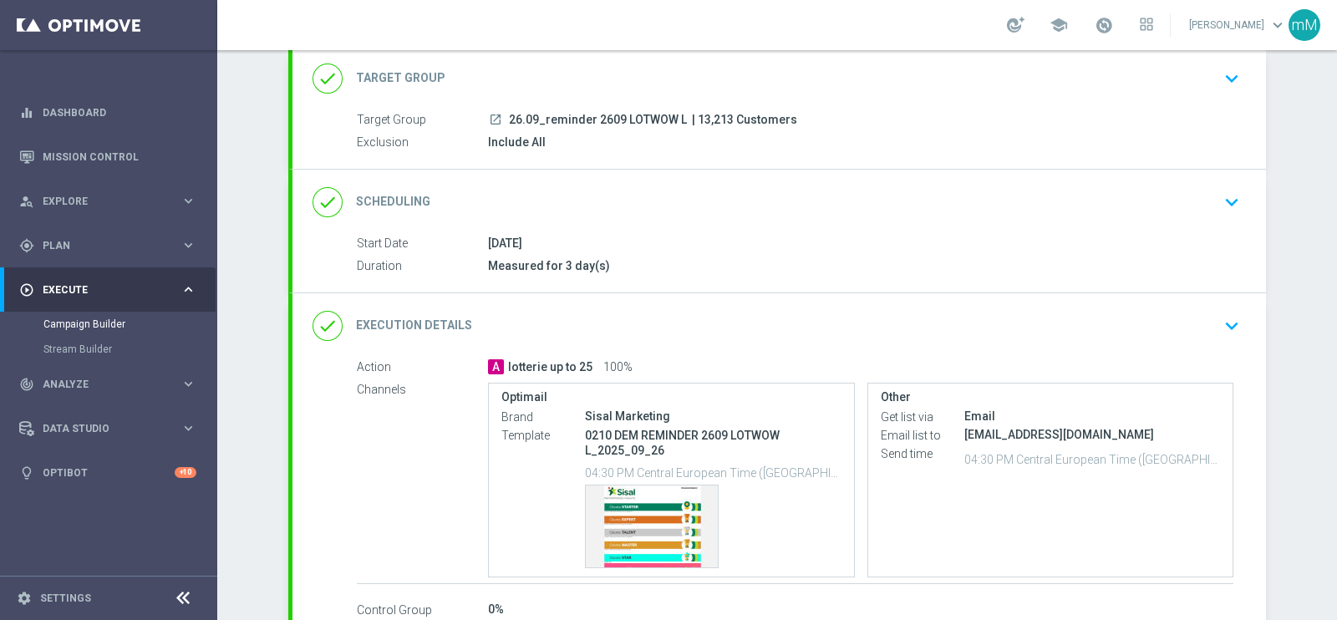
scroll to position [208, 0]
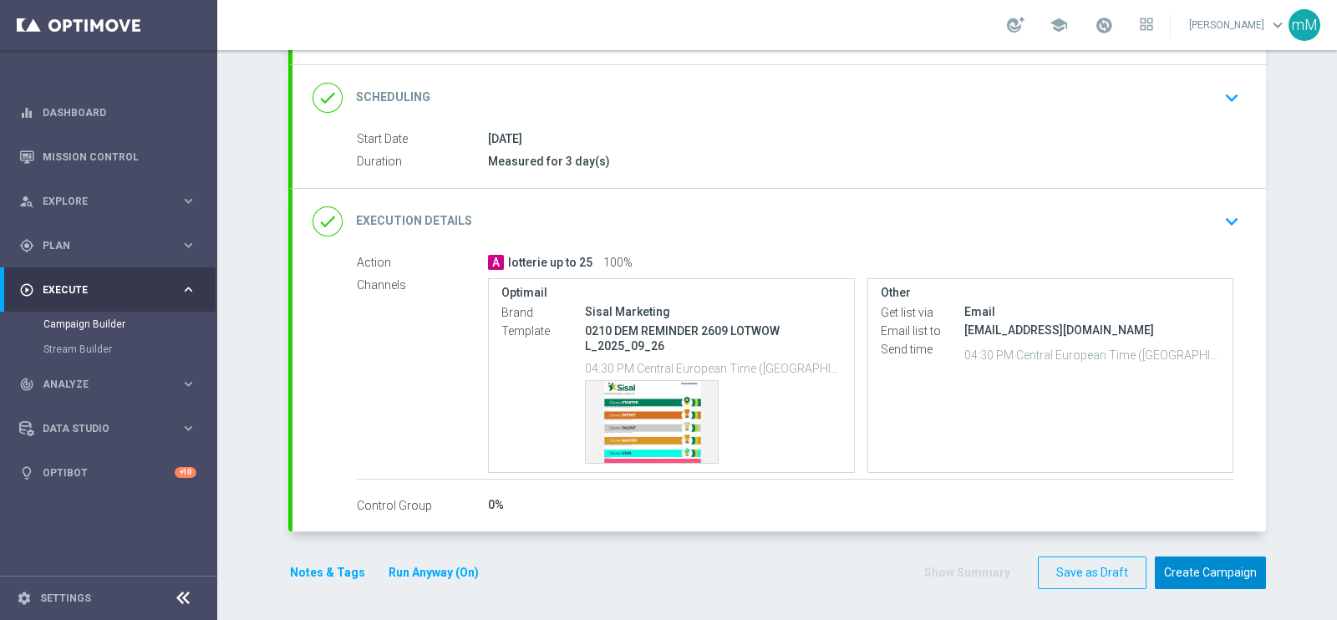
click at [1180, 561] on button "Create Campaign" at bounding box center [1210, 573] width 111 height 33
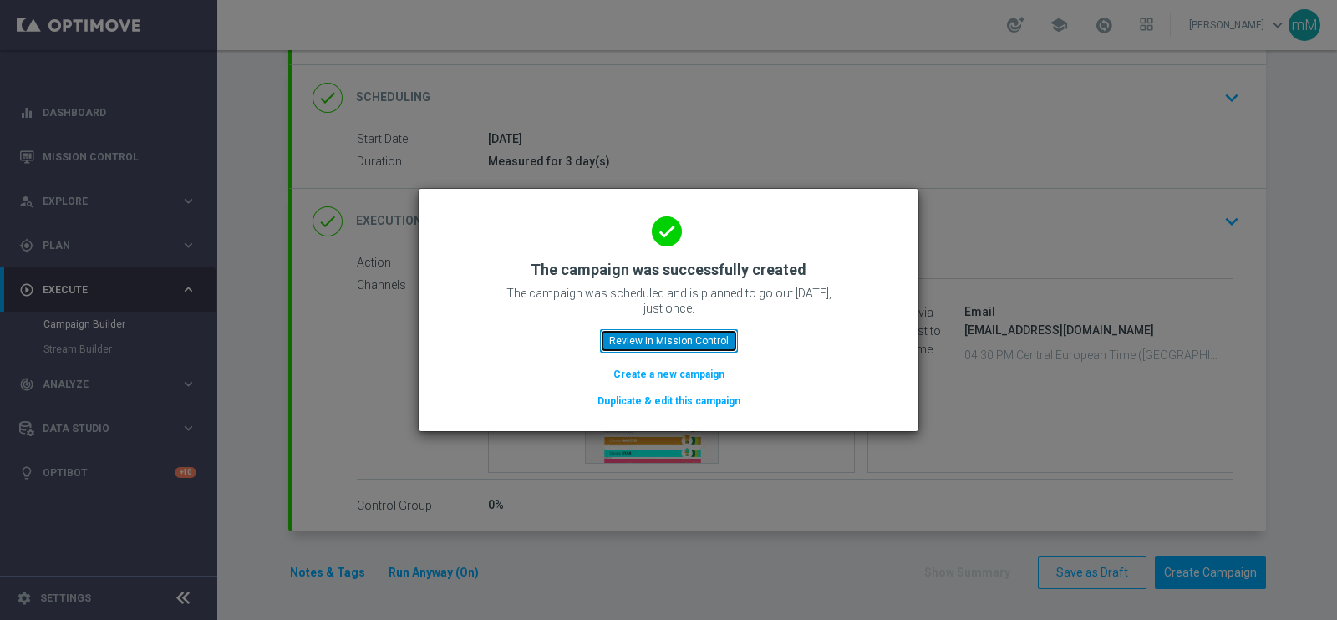
click at [708, 337] on button "Review in Mission Control" at bounding box center [669, 340] width 138 height 23
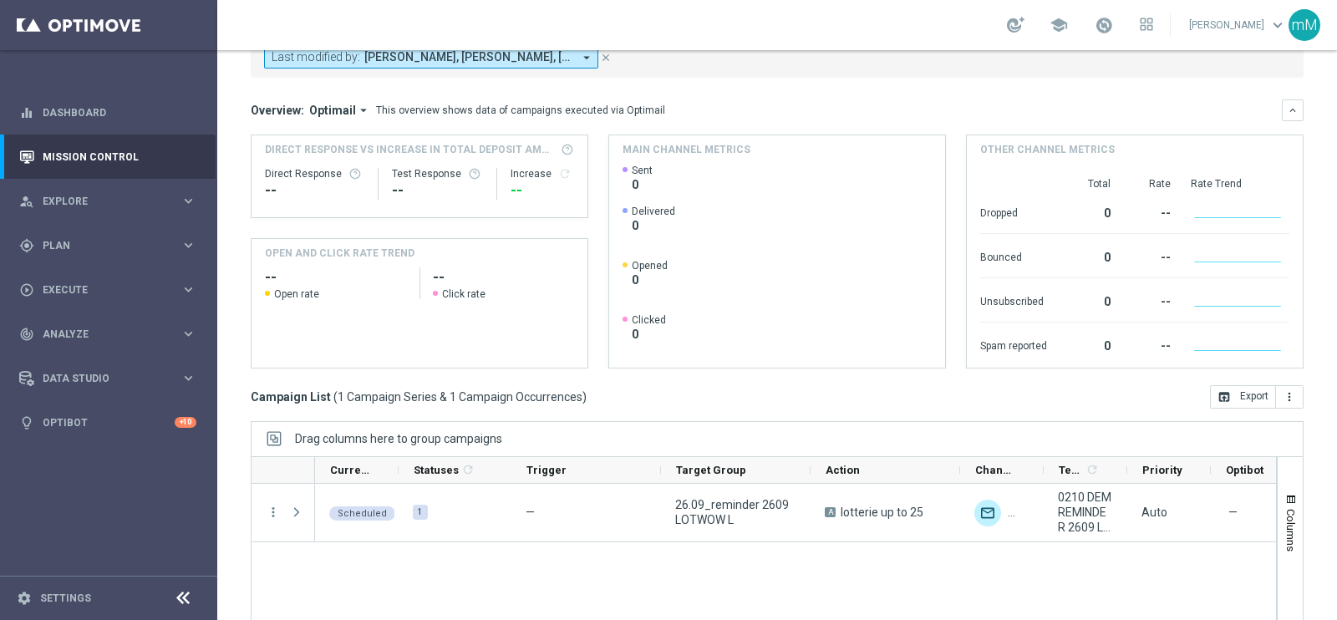
scroll to position [249, 0]
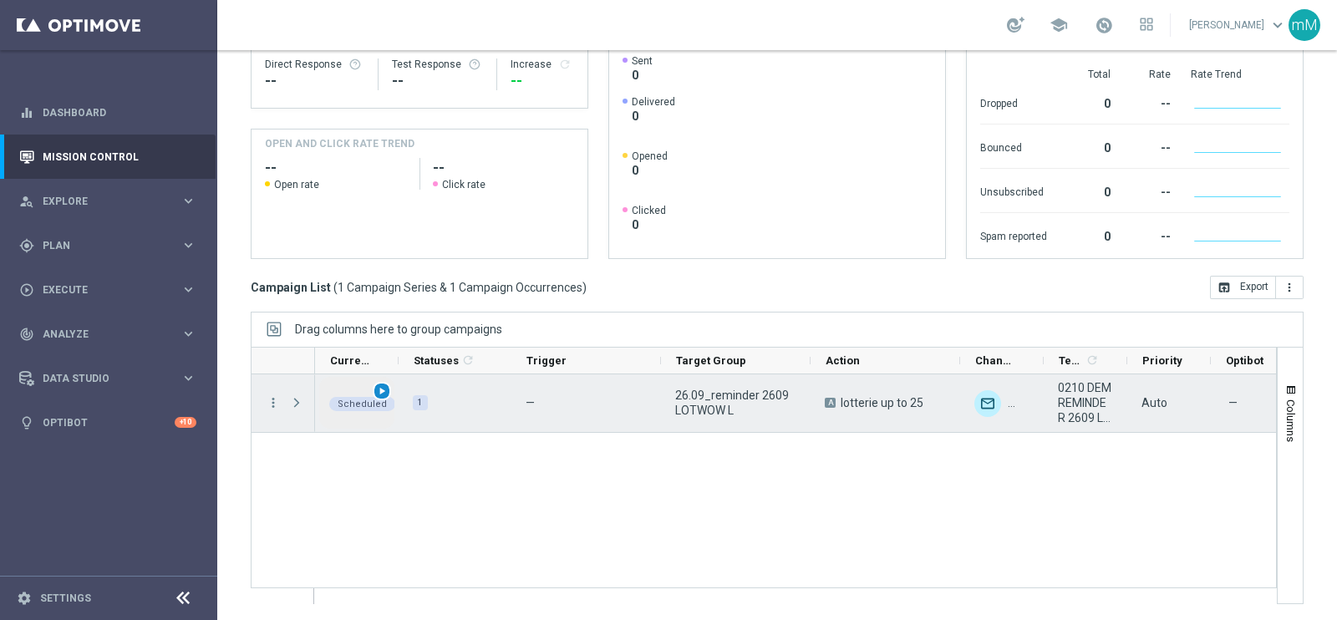
click at [381, 385] on span "play_arrow" at bounding box center [382, 391] width 12 height 12
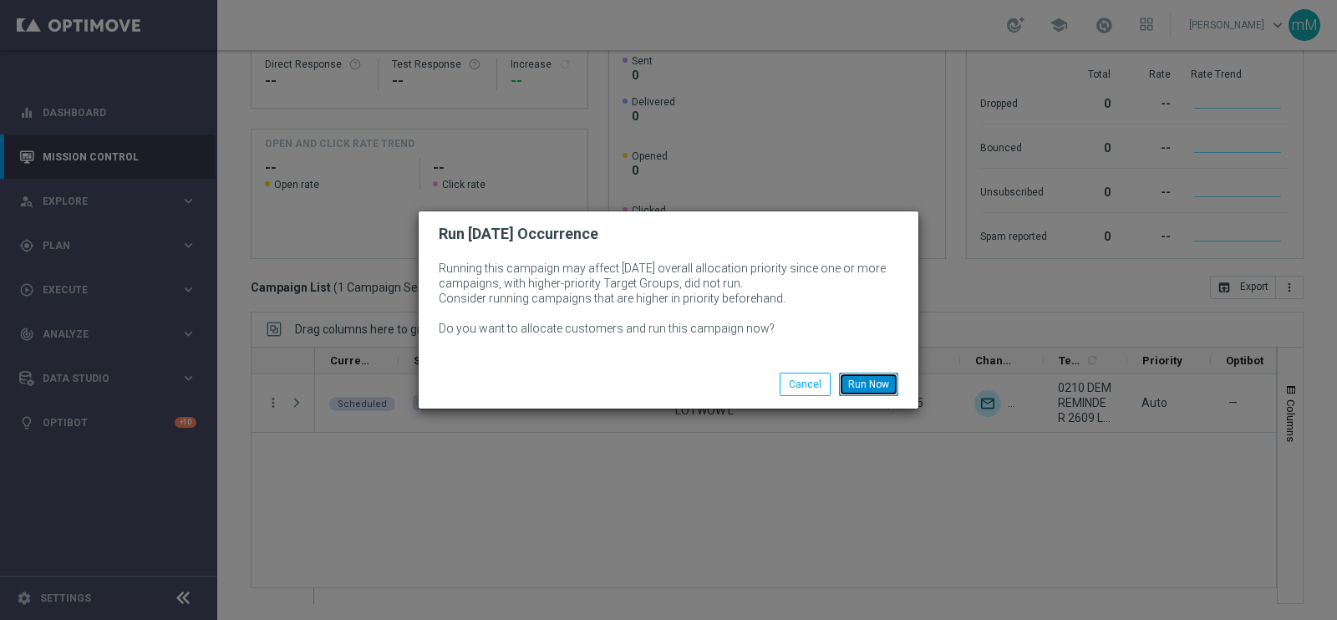
click at [873, 383] on button "Run Now" at bounding box center [868, 384] width 59 height 23
